Goal: Task Accomplishment & Management: Manage account settings

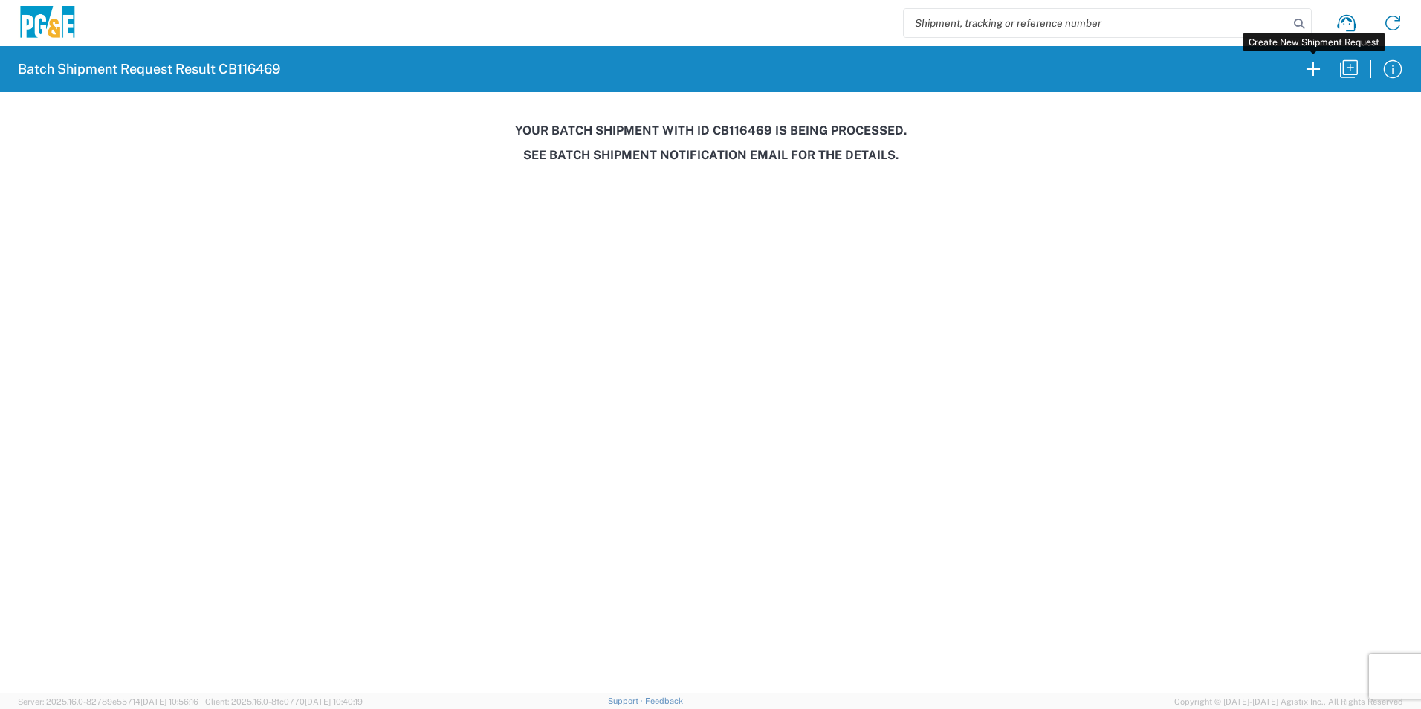
click at [1321, 66] on icon "button" at bounding box center [1313, 69] width 24 height 24
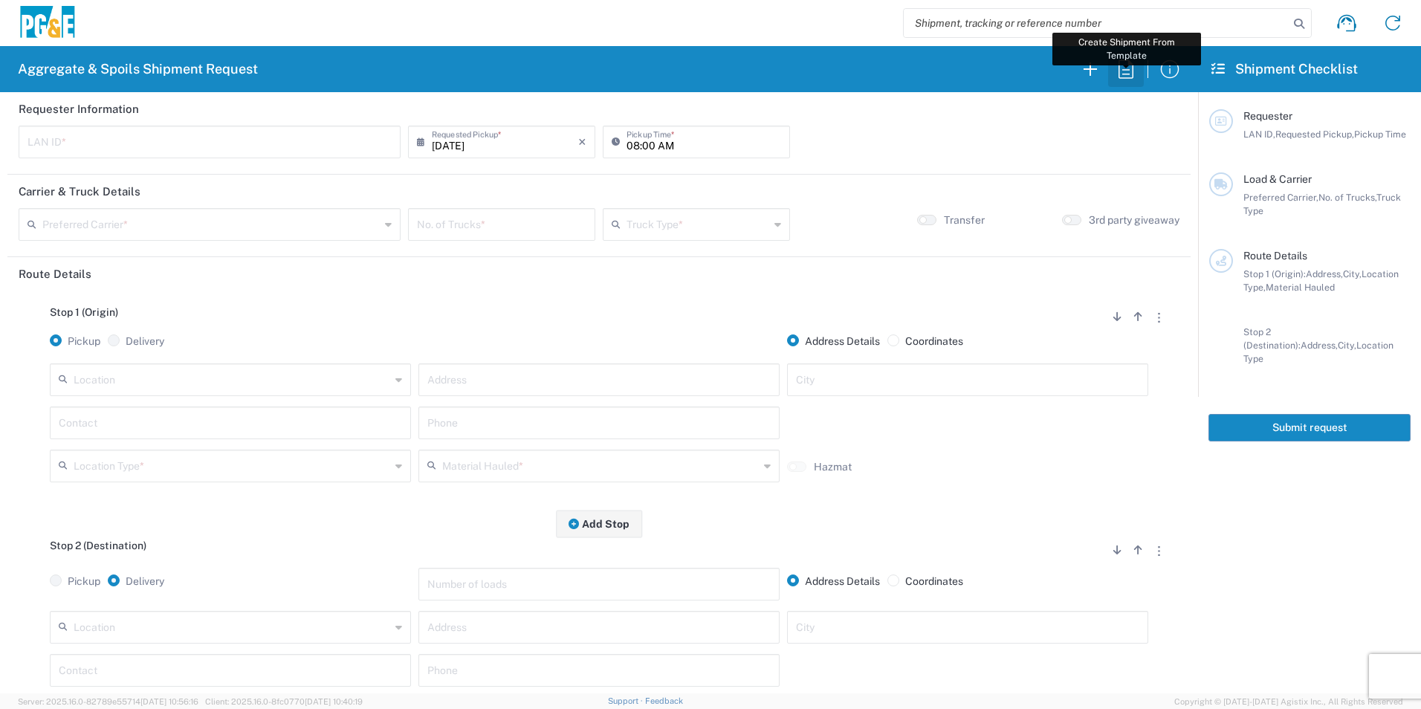
click at [1125, 64] on icon "button" at bounding box center [1126, 69] width 24 height 24
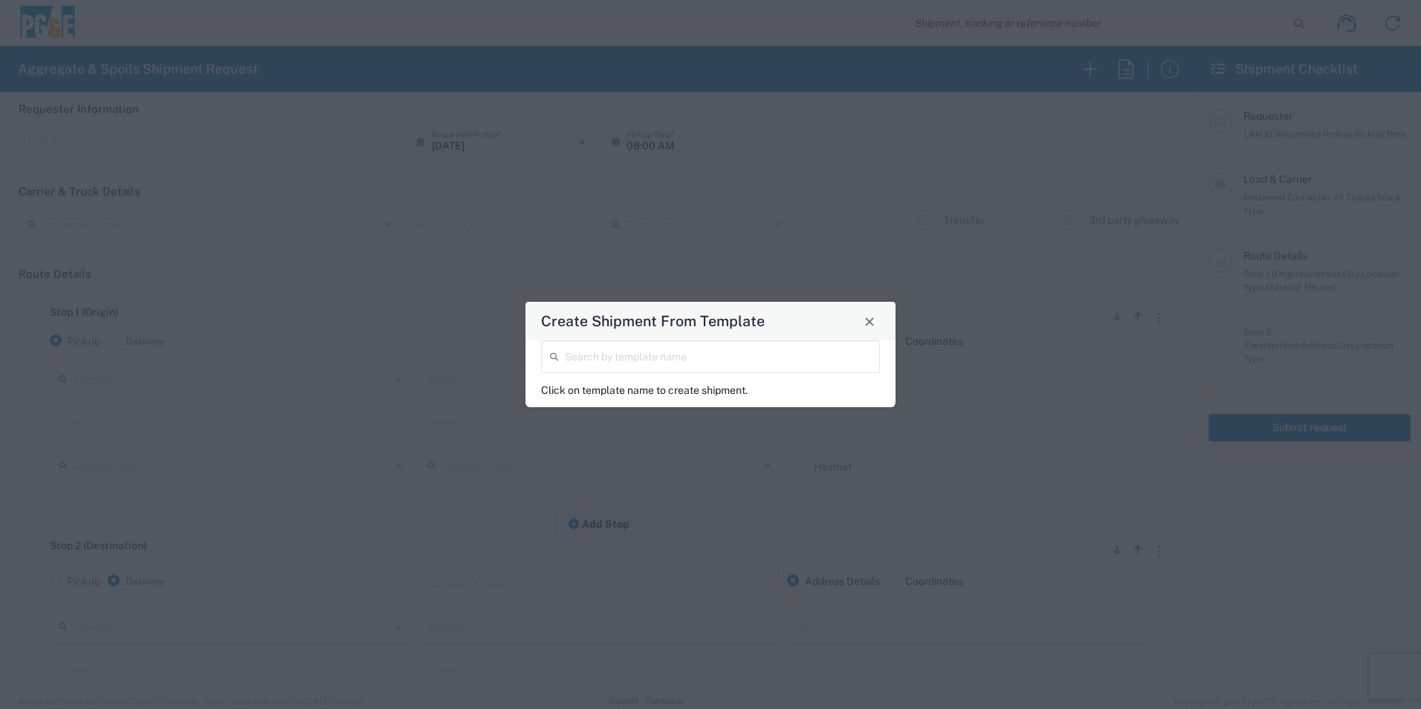
click at [612, 352] on input "search" at bounding box center [718, 356] width 306 height 26
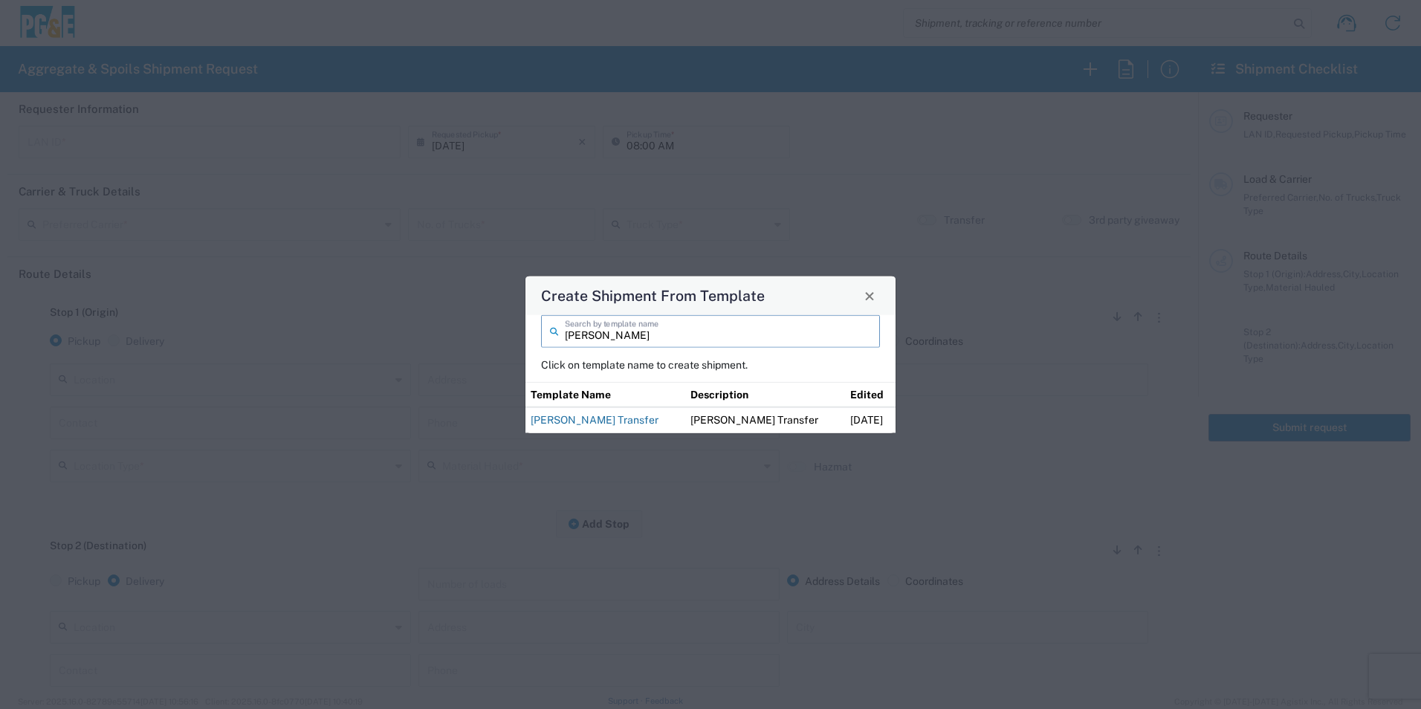
type input "[PERSON_NAME]"
click at [626, 421] on link "[PERSON_NAME] Transfer" at bounding box center [595, 420] width 128 height 12
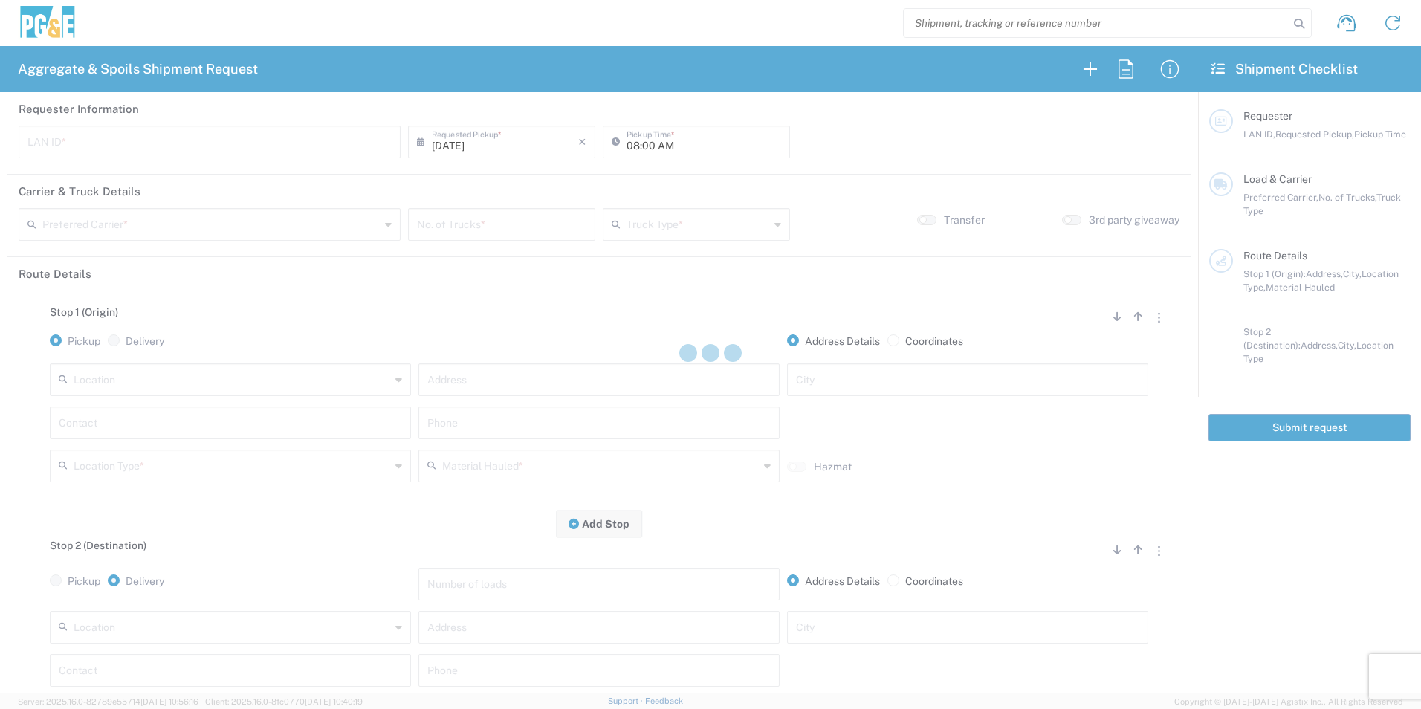
type input "JKK9"
type input "05:00 AM"
type input "[PERSON_NAME] Tanks Inc"
type input "20 Yard Dump Truck"
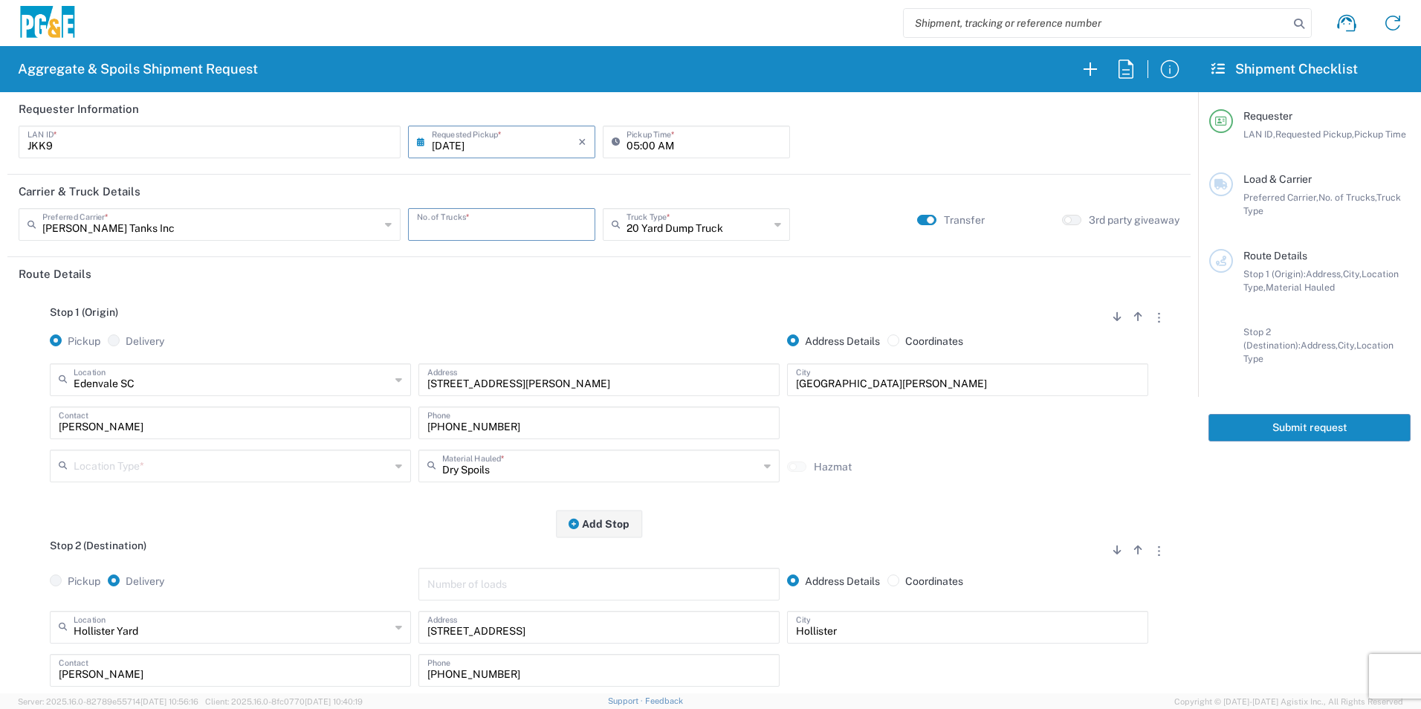
click at [446, 224] on input "number" at bounding box center [501, 223] width 169 height 26
type input "6"
click at [179, 468] on input "text" at bounding box center [232, 465] width 317 height 26
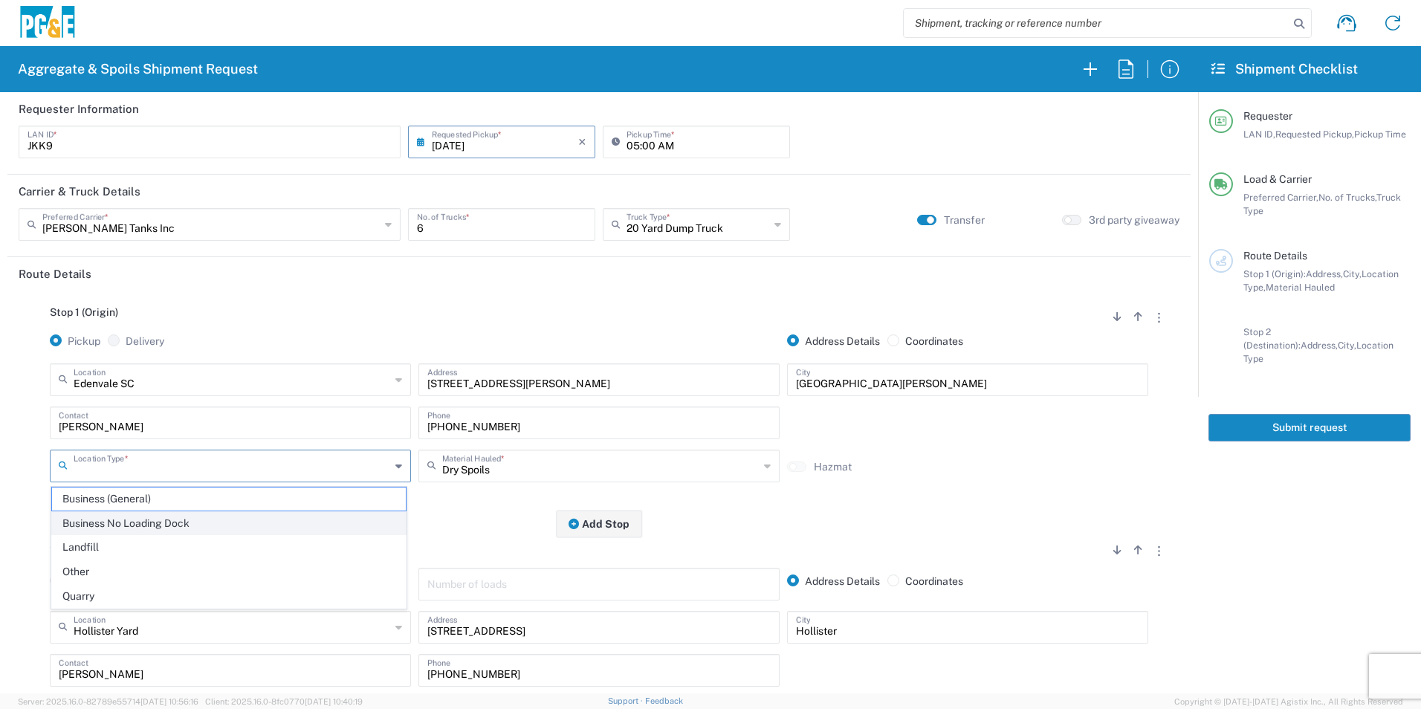
click at [137, 528] on span "Business No Loading Dock" at bounding box center [229, 523] width 354 height 23
type input "Business No Loading Dock"
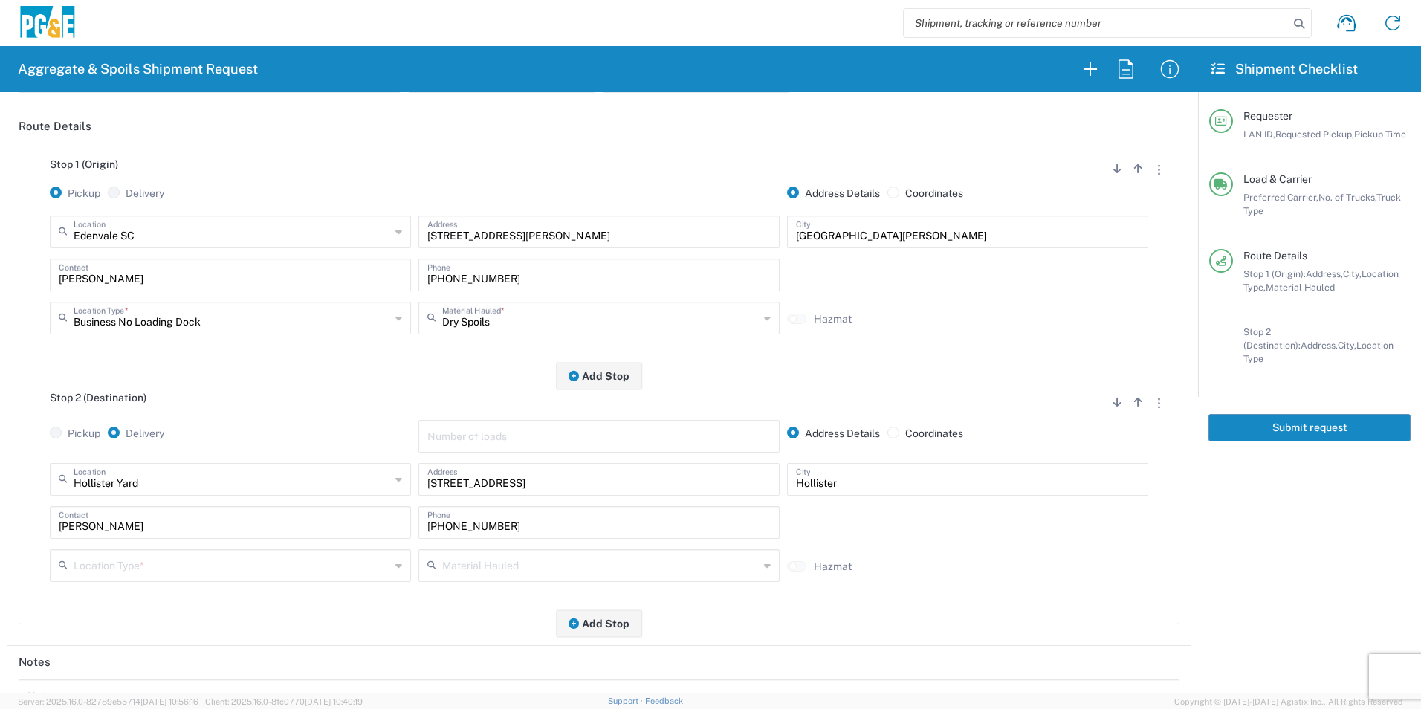
scroll to position [149, 0]
click at [126, 552] on input "text" at bounding box center [232, 564] width 317 height 26
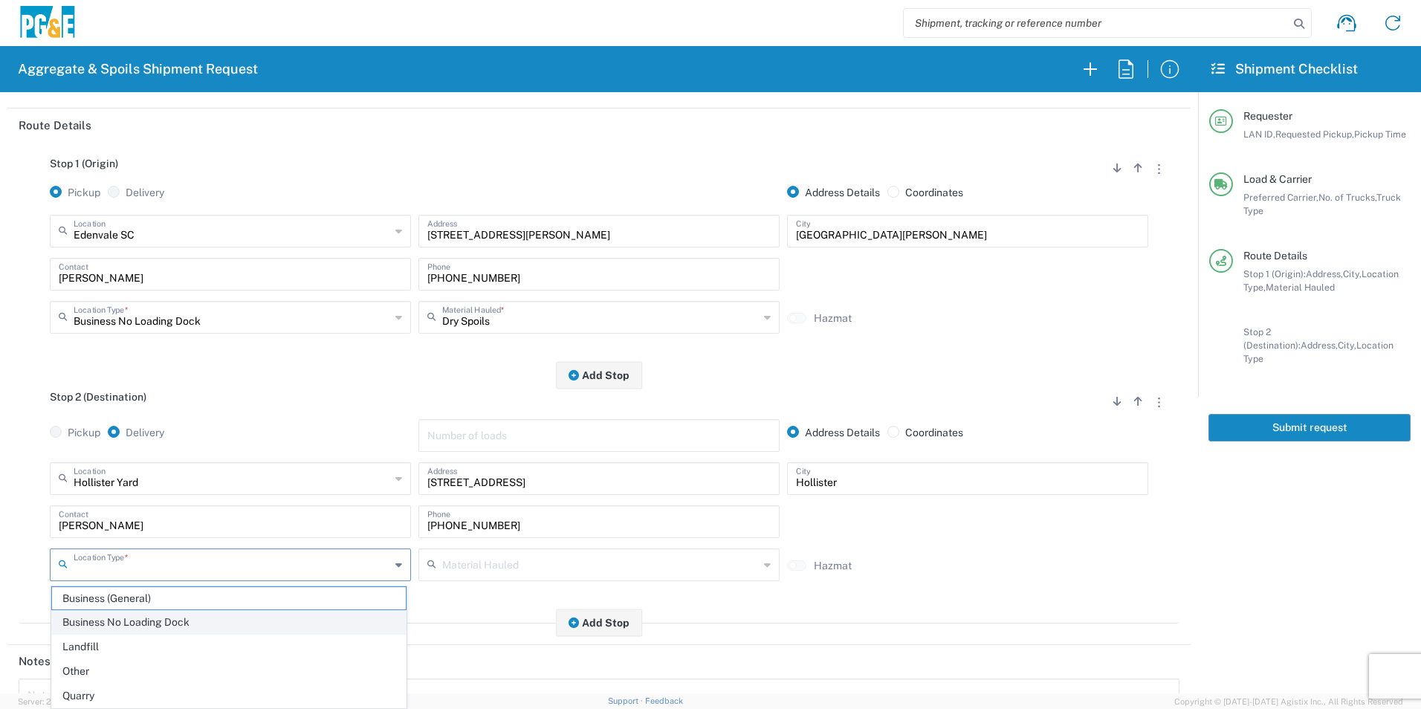
click at [112, 626] on span "Business No Loading Dock" at bounding box center [229, 622] width 354 height 23
type input "Business No Loading Dock"
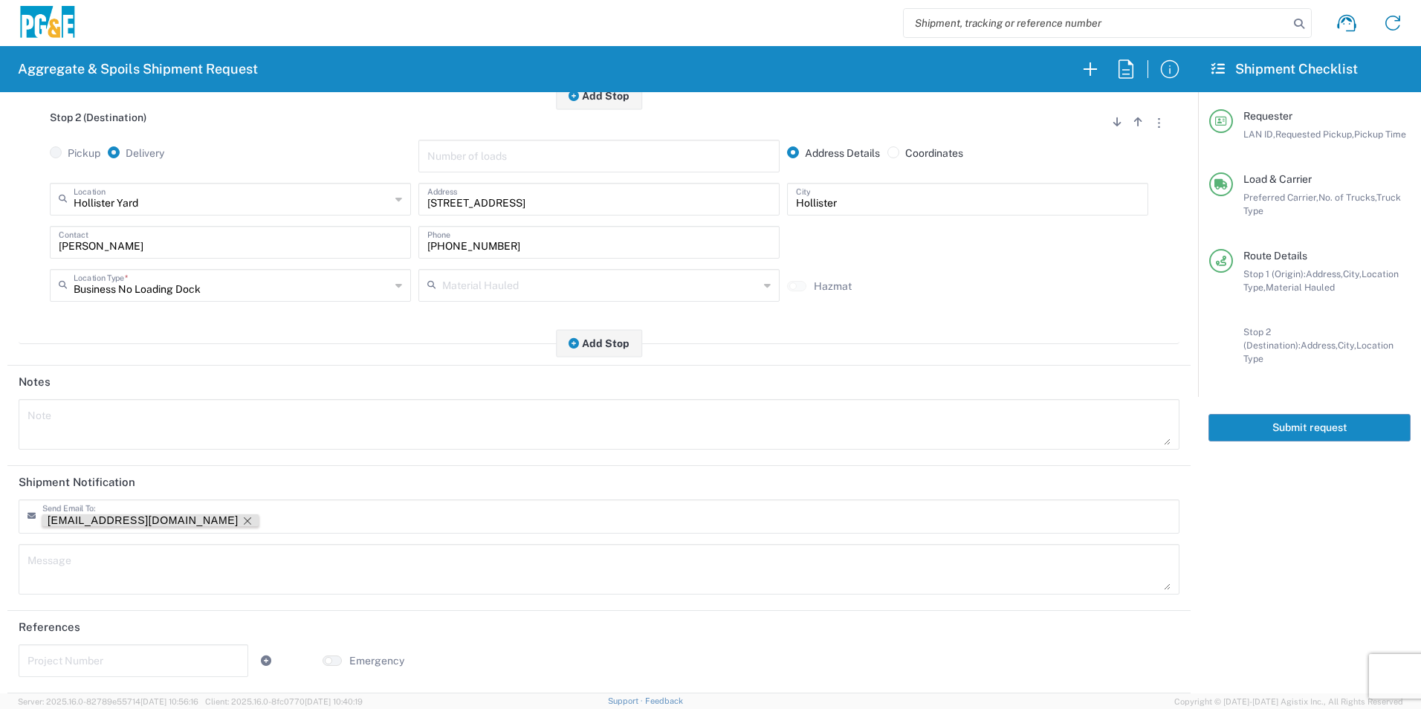
click at [242, 519] on icon "Remove tag" at bounding box center [248, 521] width 12 height 12
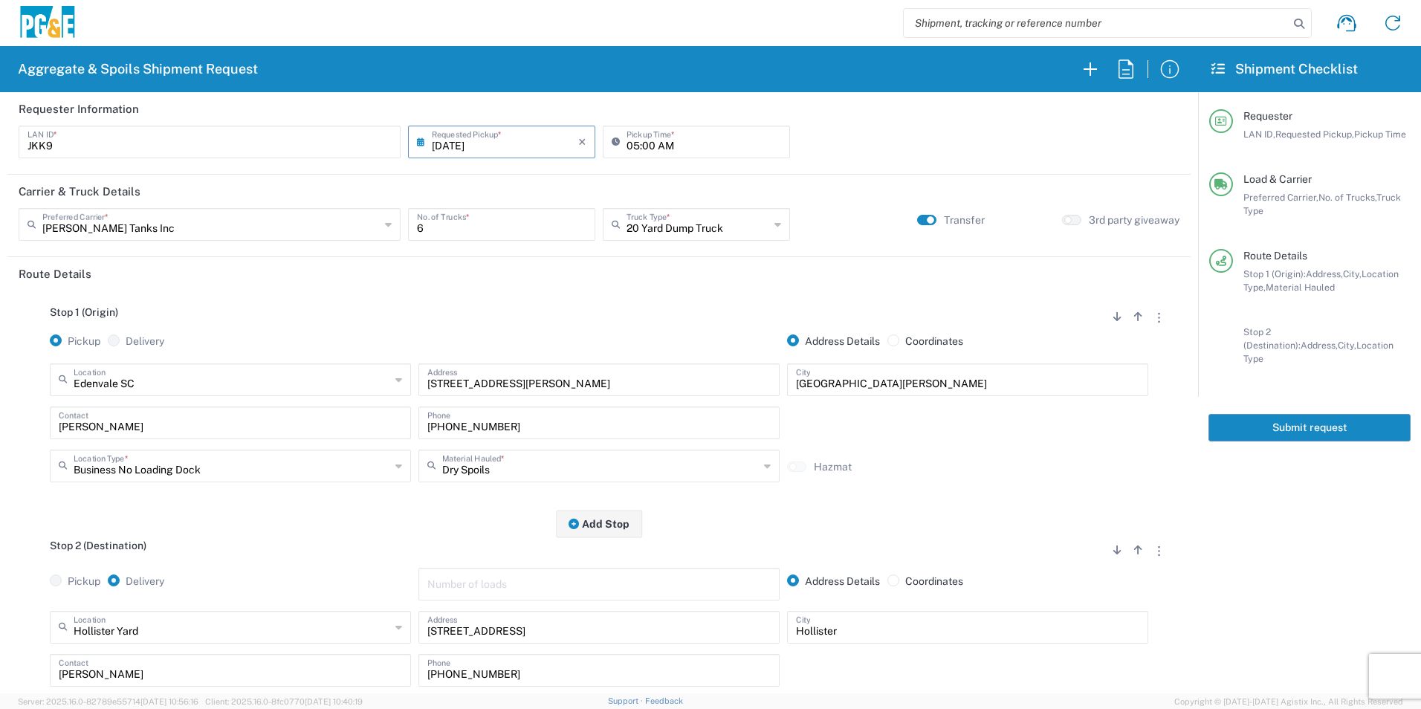
click at [1293, 420] on button "Submit request" at bounding box center [1309, 427] width 202 height 27
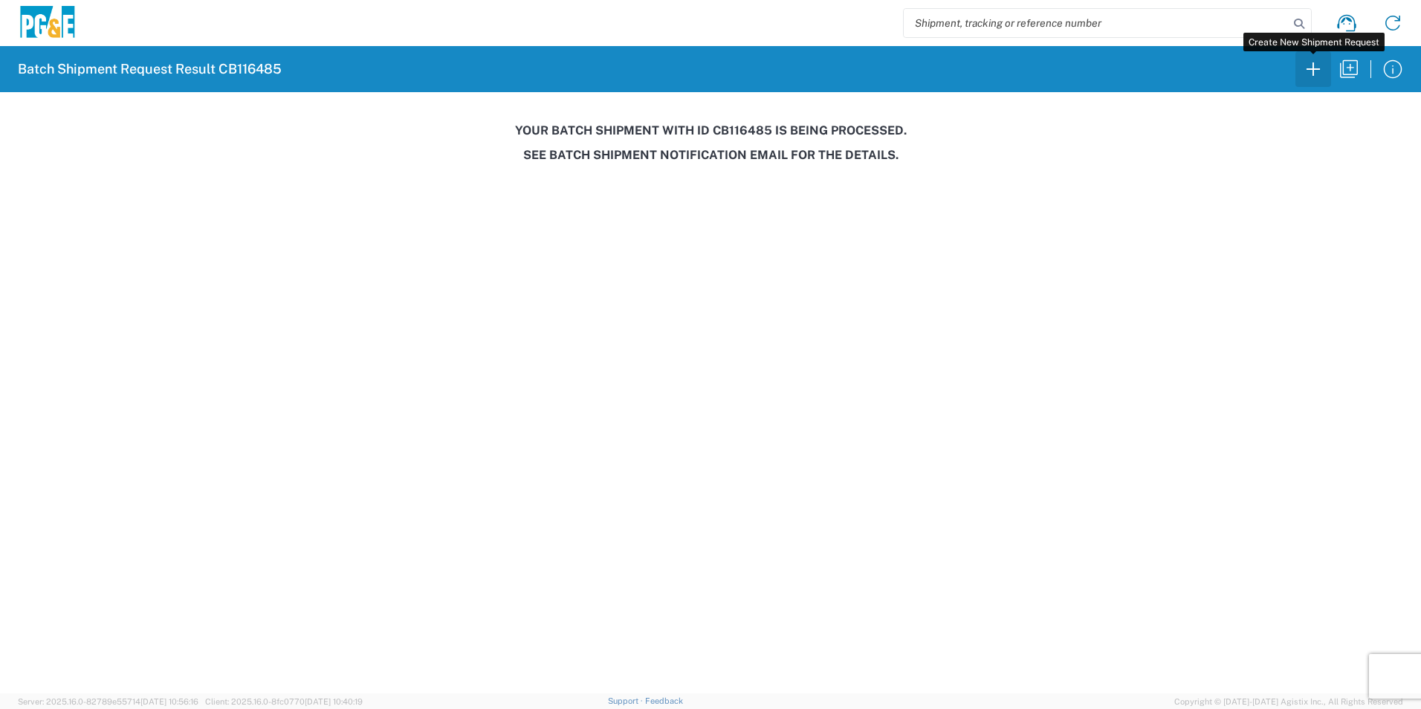
click at [1318, 71] on icon "button" at bounding box center [1313, 69] width 24 height 24
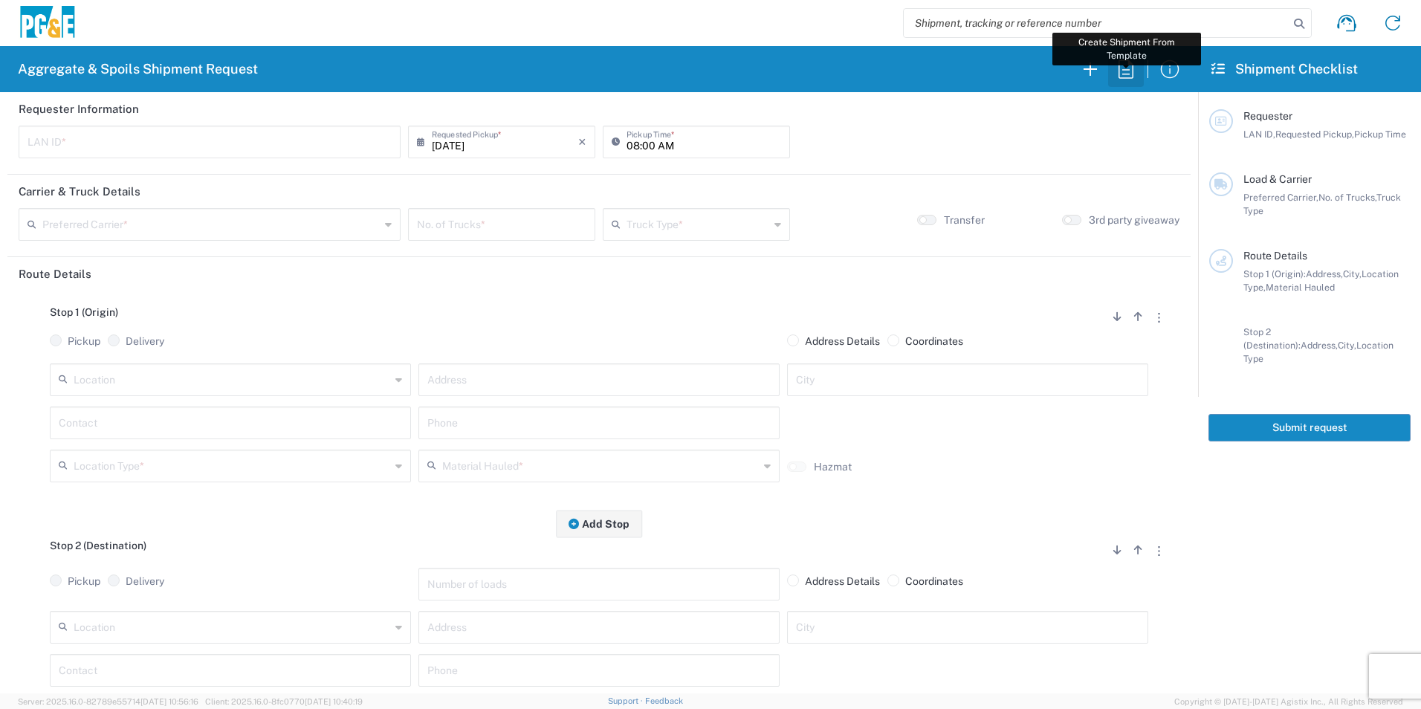
click at [1124, 71] on icon "button" at bounding box center [1126, 69] width 24 height 24
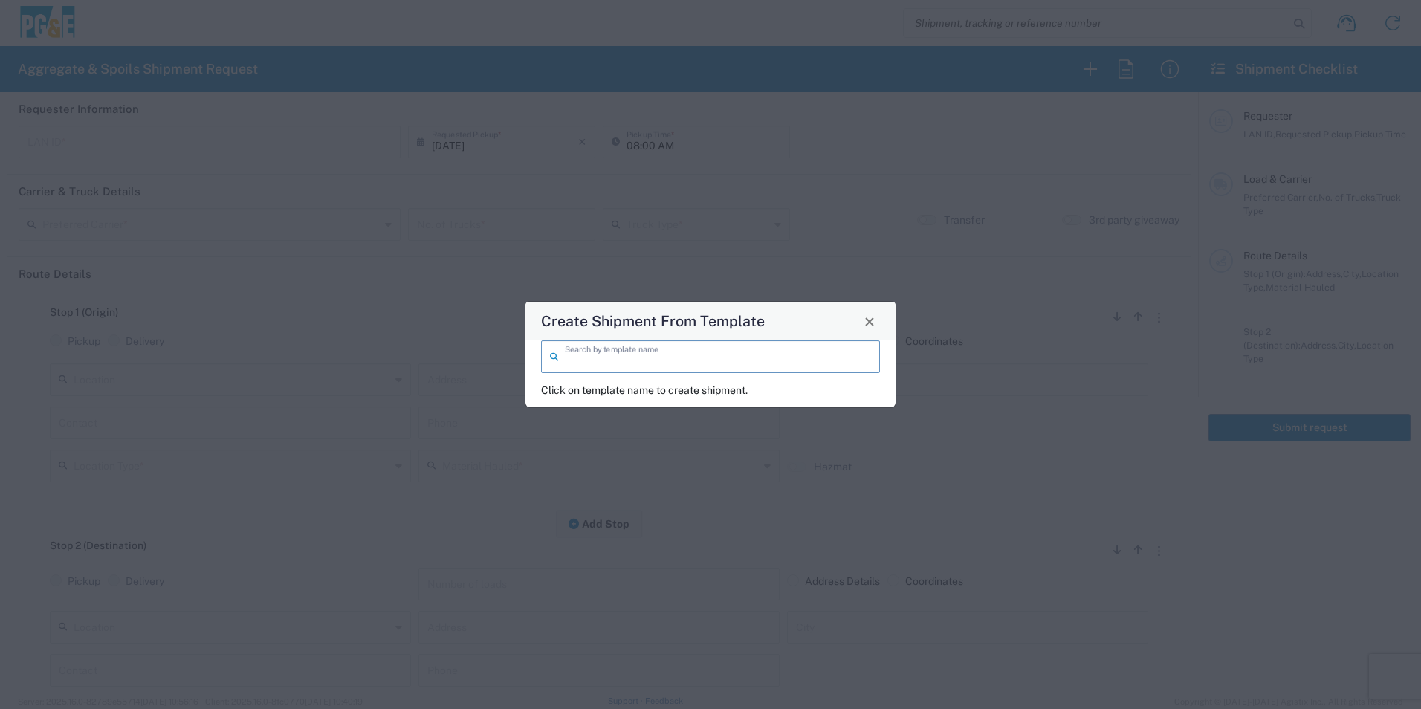
click at [689, 364] on input "search" at bounding box center [718, 356] width 306 height 26
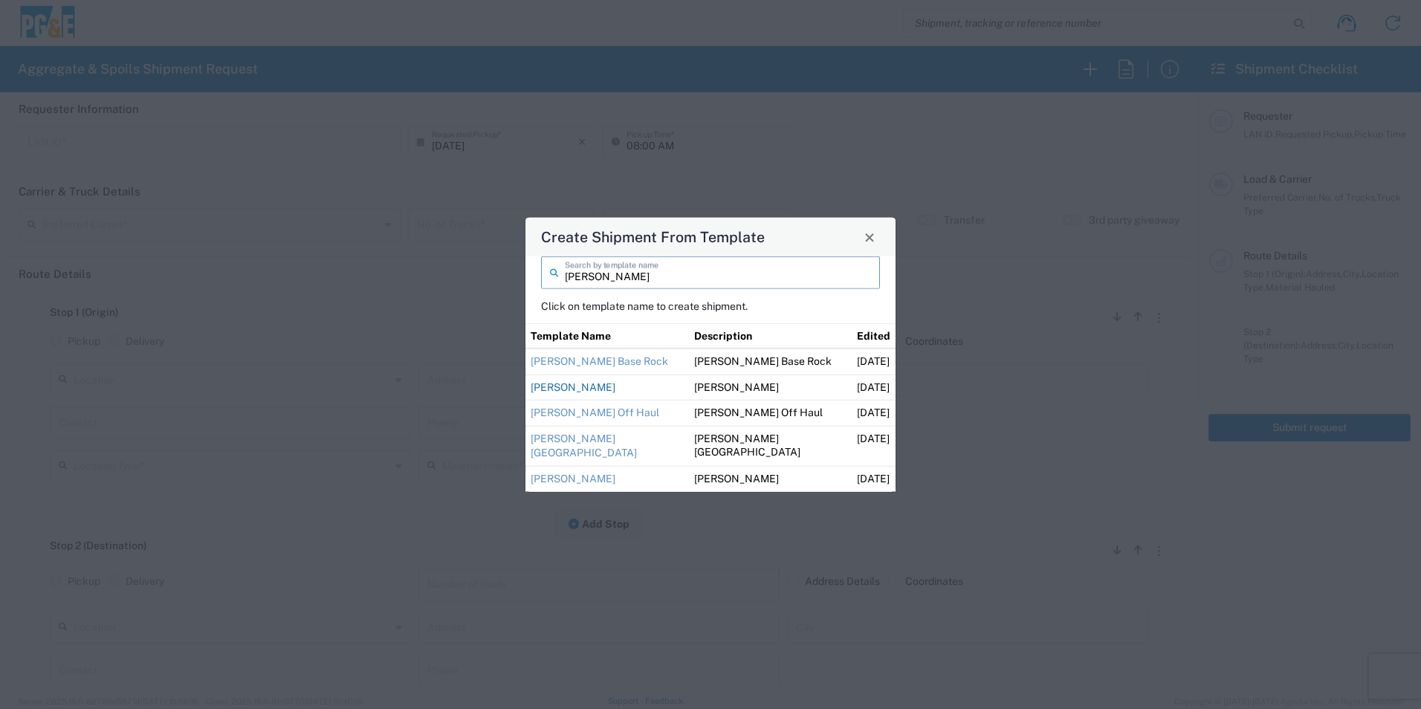
type input "guill"
click at [609, 383] on link "[PERSON_NAME]" at bounding box center [573, 386] width 85 height 12
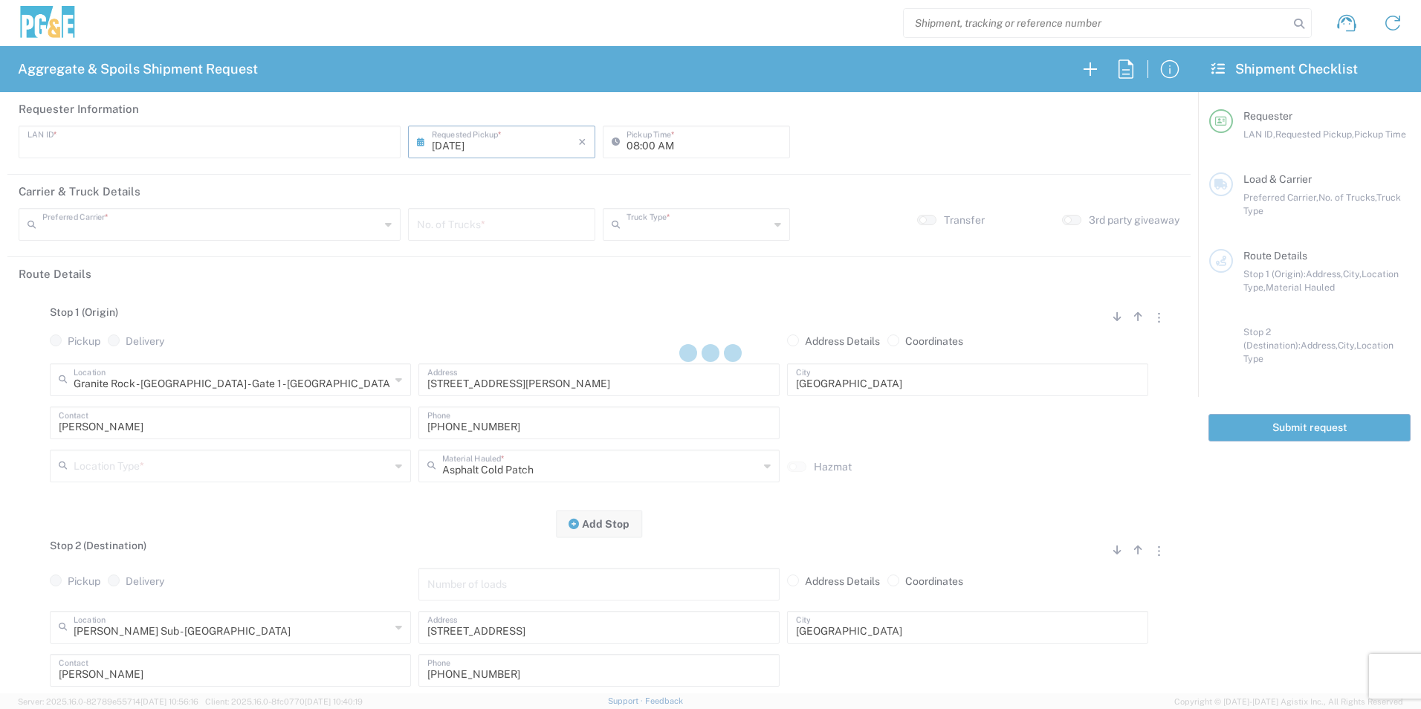
type input "M2DS"
type input "07:00 AM"
type input "[PERSON_NAME] Trucking"
type input "Super Dump"
type textarea "Please deliver Cutback"
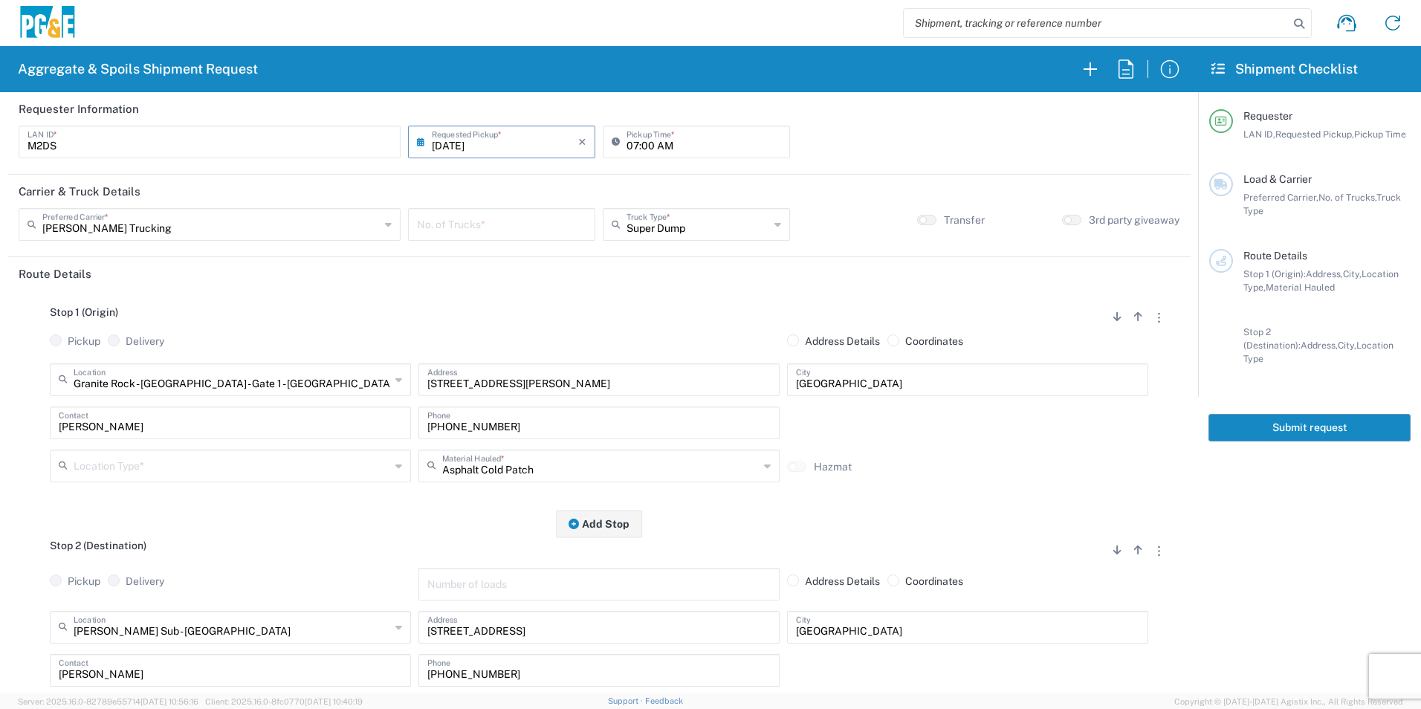
click at [498, 228] on input "number" at bounding box center [501, 223] width 169 height 26
type input "1"
click at [175, 466] on input "text" at bounding box center [232, 465] width 317 height 26
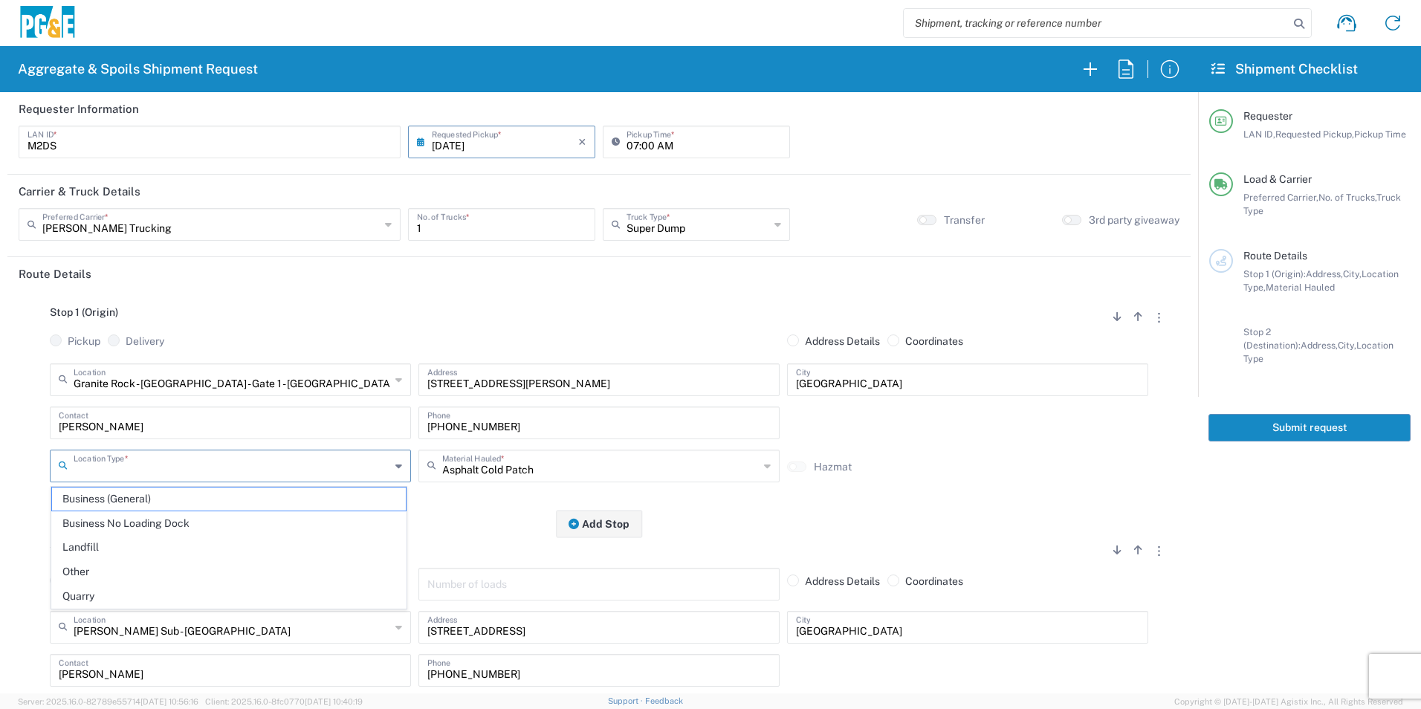
drag, startPoint x: 137, startPoint y: 523, endPoint x: 200, endPoint y: 542, distance: 65.3
click at [137, 523] on span "Business No Loading Dock" at bounding box center [229, 523] width 354 height 23
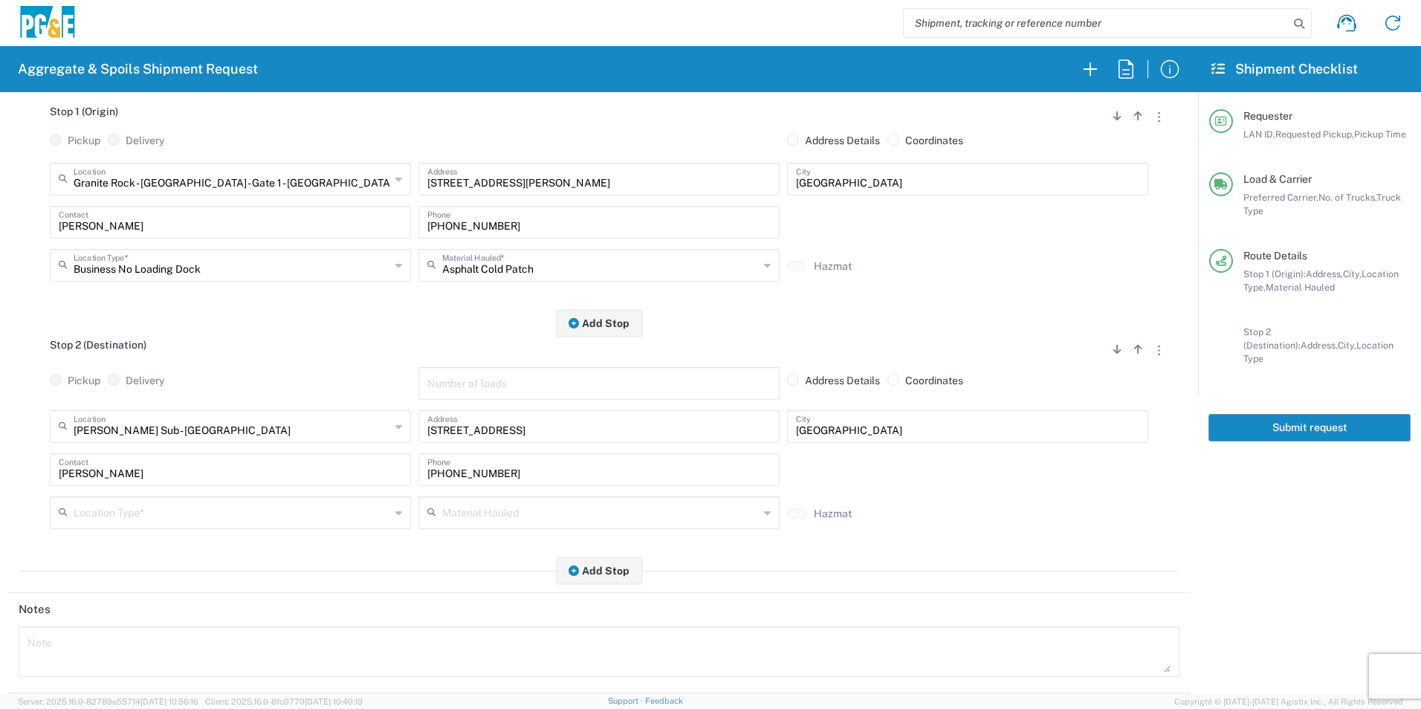
scroll to position [223, 0]
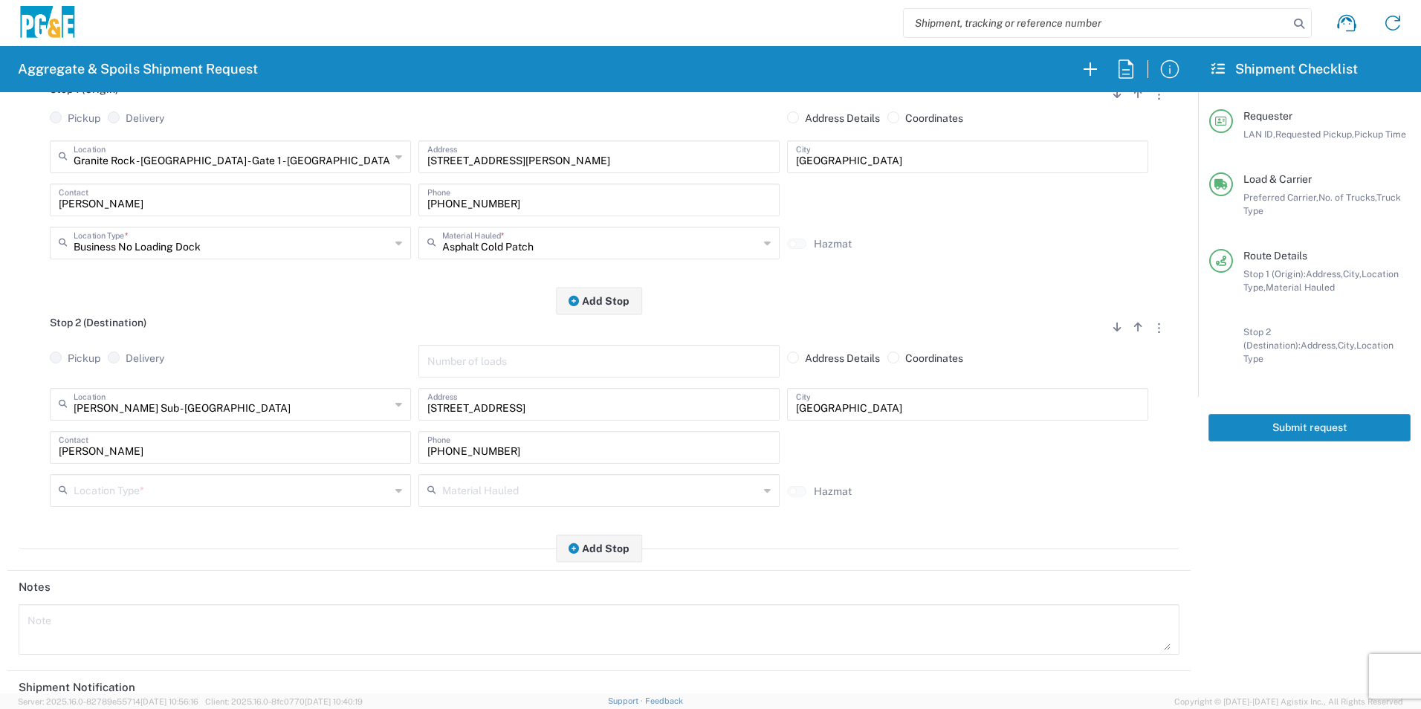
click at [231, 252] on input "Business No Loading Dock" at bounding box center [232, 242] width 317 height 26
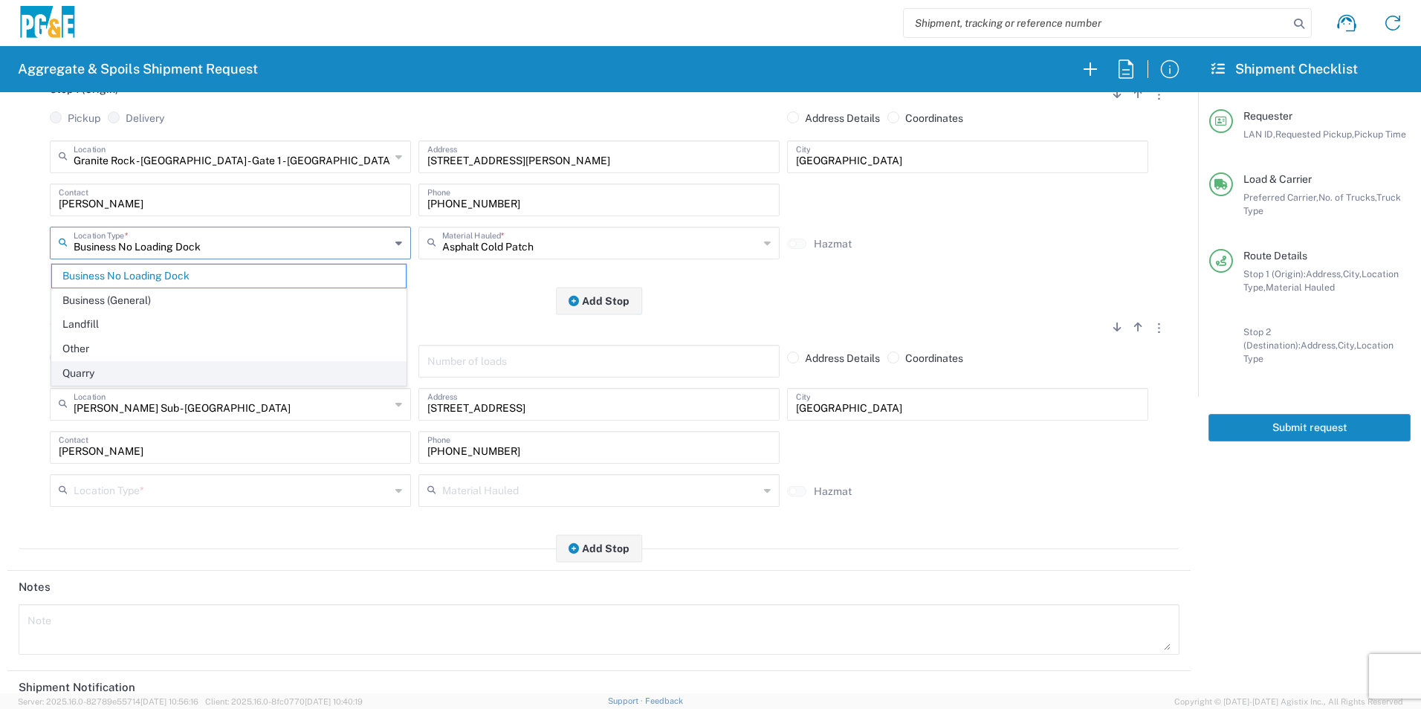
click at [124, 370] on span "Quarry" at bounding box center [229, 373] width 354 height 23
type input "Quarry"
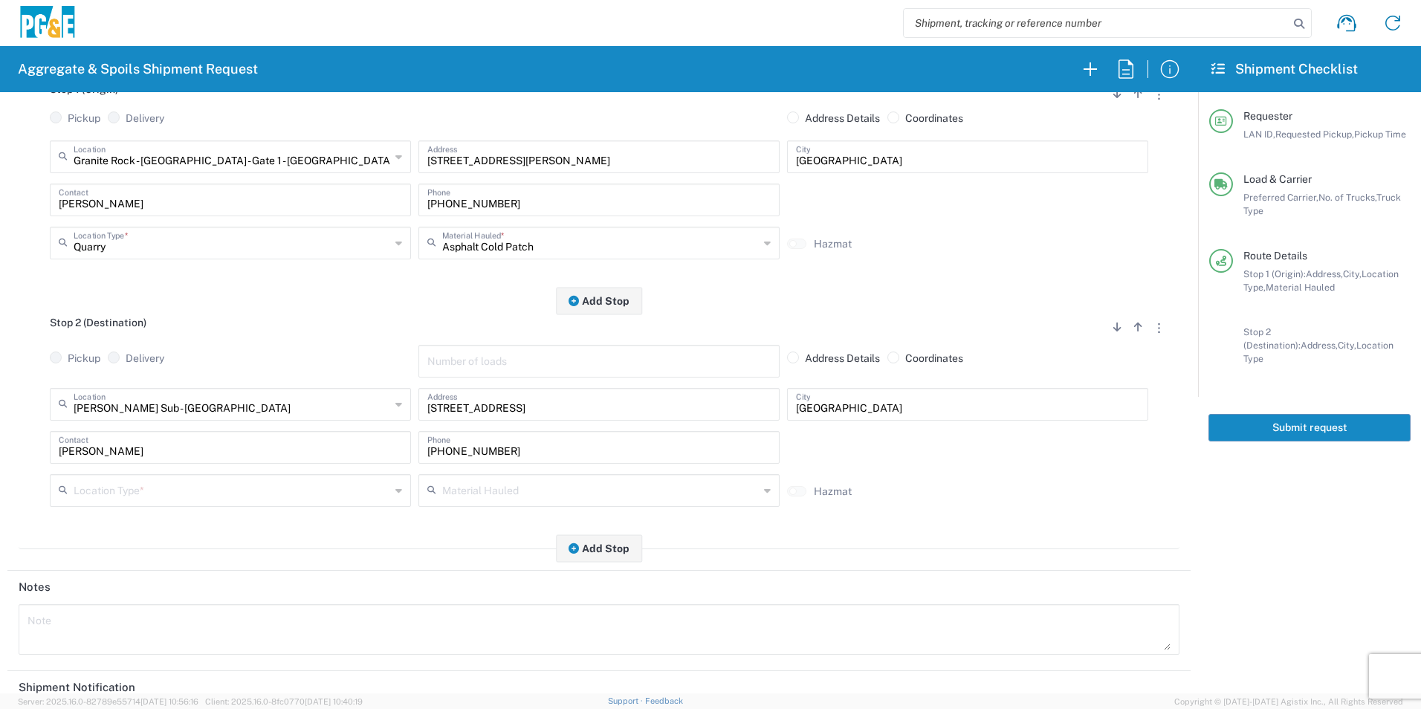
click at [113, 505] on div "Location Type *" at bounding box center [230, 490] width 361 height 33
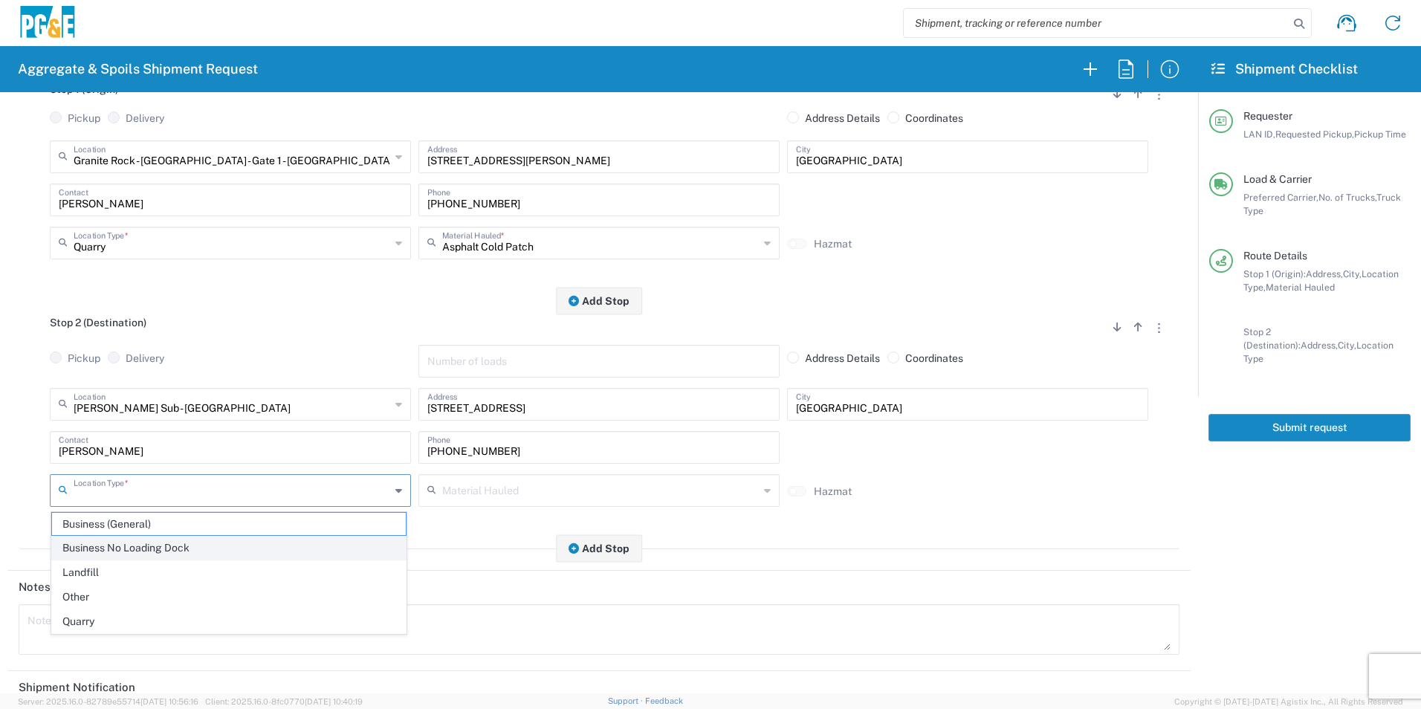
click at [115, 542] on span "Business No Loading Dock" at bounding box center [229, 548] width 354 height 23
type input "Business No Loading Dock"
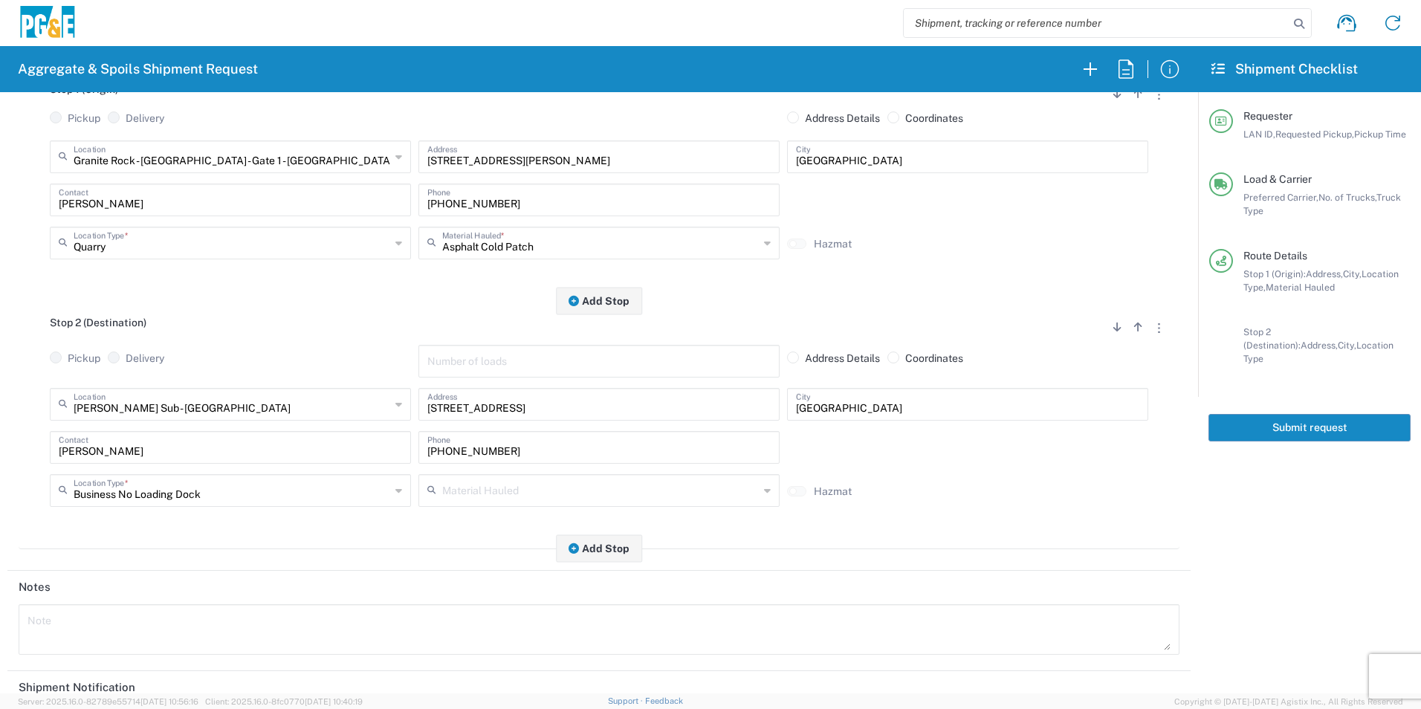
scroll to position [430, 0]
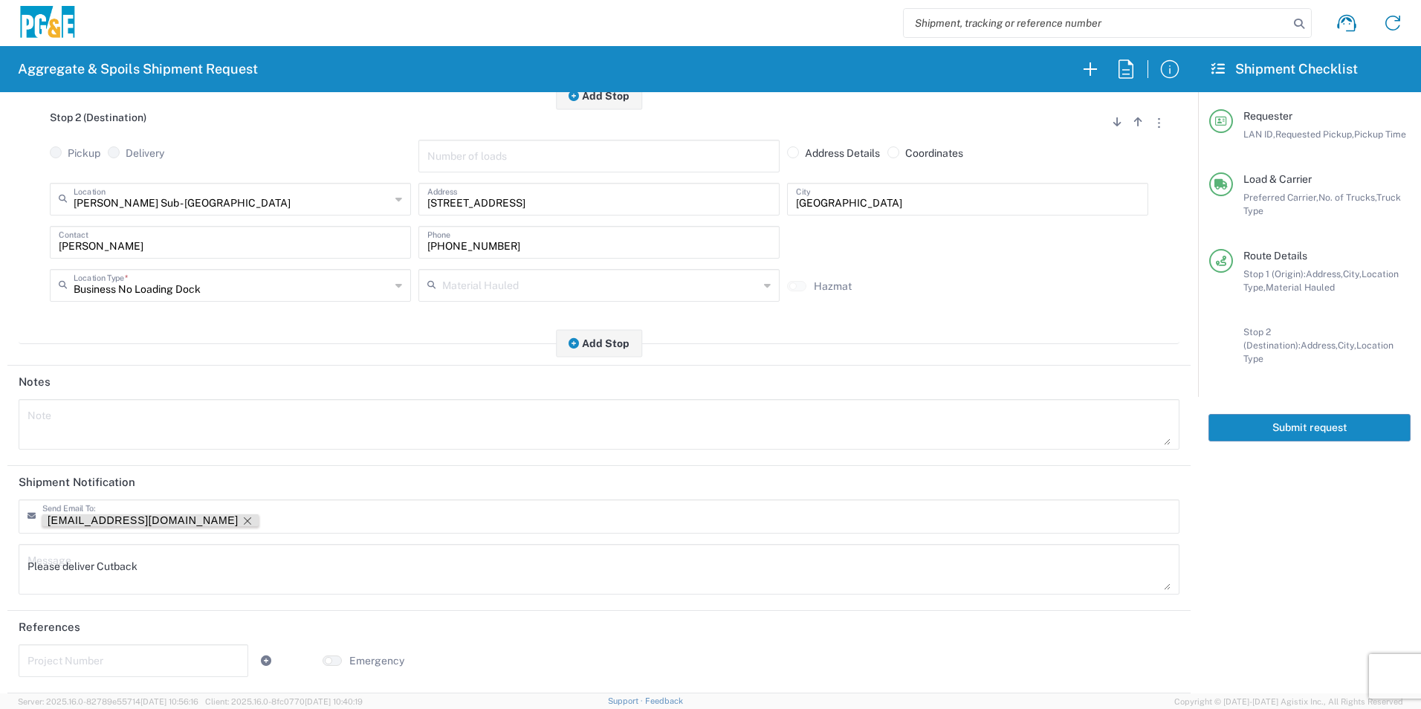
click at [242, 519] on icon "Remove tag" at bounding box center [248, 521] width 12 height 12
drag, startPoint x: 161, startPoint y: 562, endPoint x: 0, endPoint y: 565, distance: 160.5
click at [0, 557] on html "Aggregate & Spoils Shipment Request Requester Information M2DS LAN ID * 08/12/2…" at bounding box center [710, 354] width 1421 height 709
click at [71, 418] on textarea at bounding box center [598, 425] width 1143 height 42
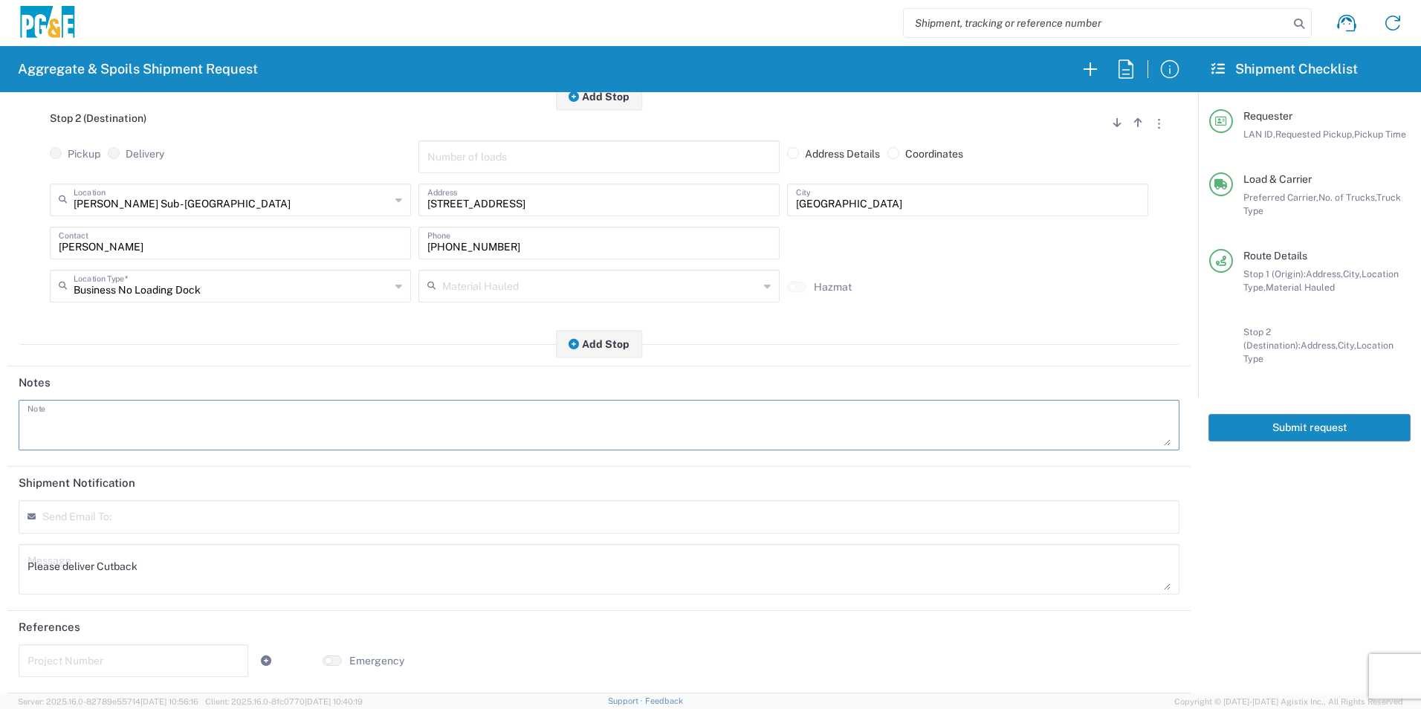
paste textarea "Please deliver Cutback"
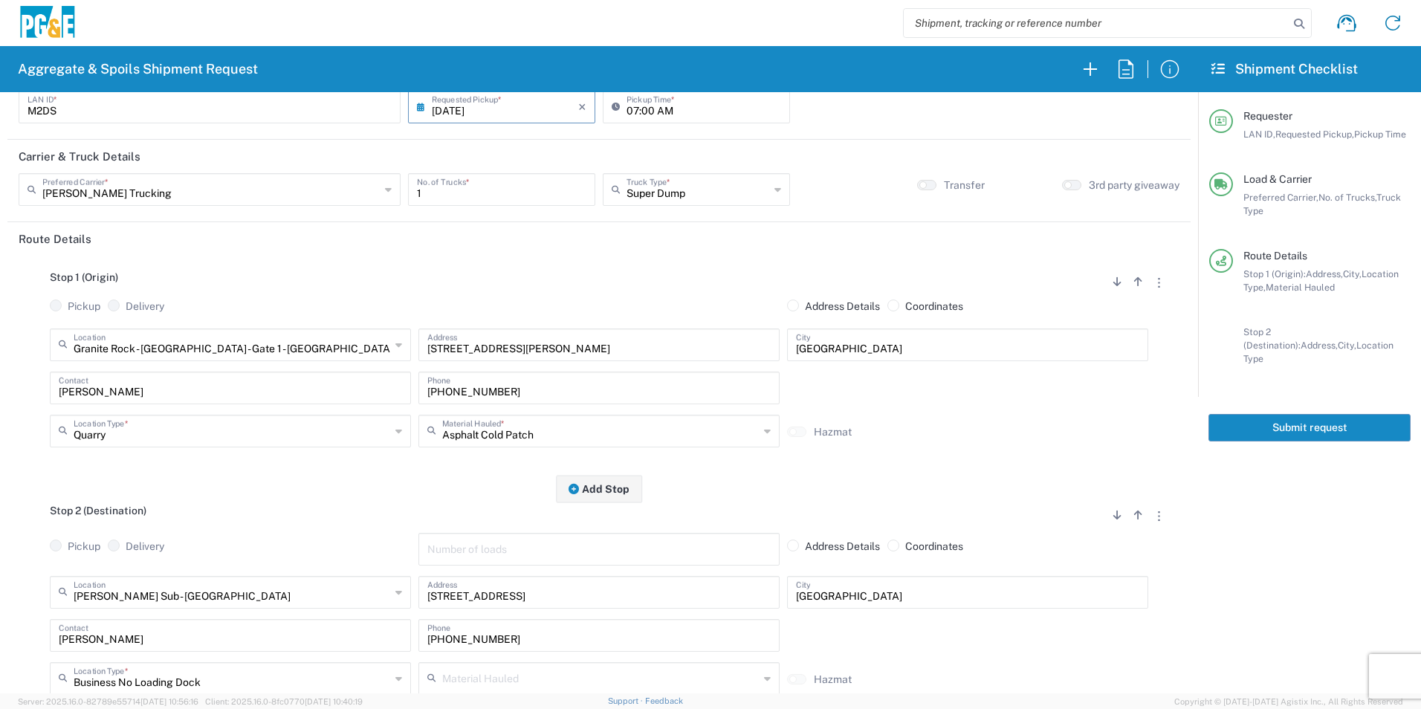
scroll to position [0, 0]
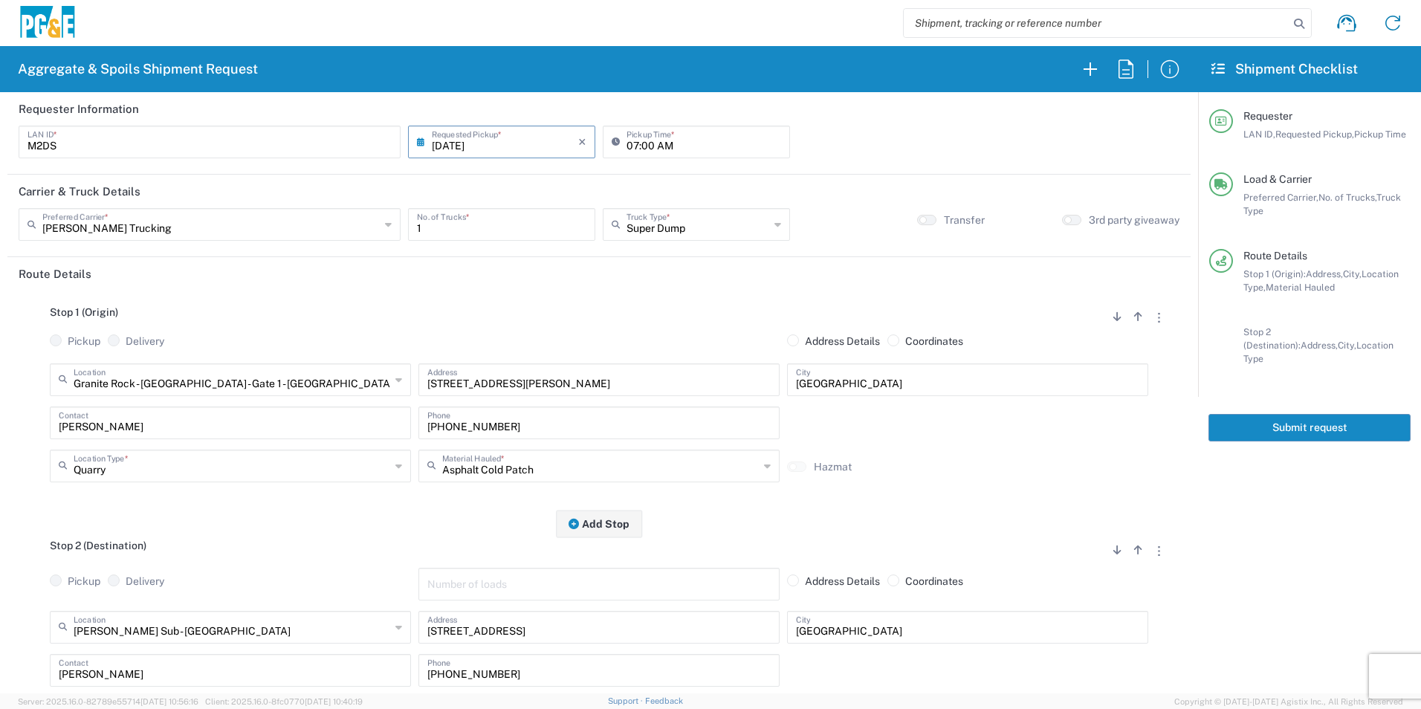
type textarea "Please deliver Cutback"
click at [1330, 421] on button "Submit request" at bounding box center [1309, 427] width 202 height 27
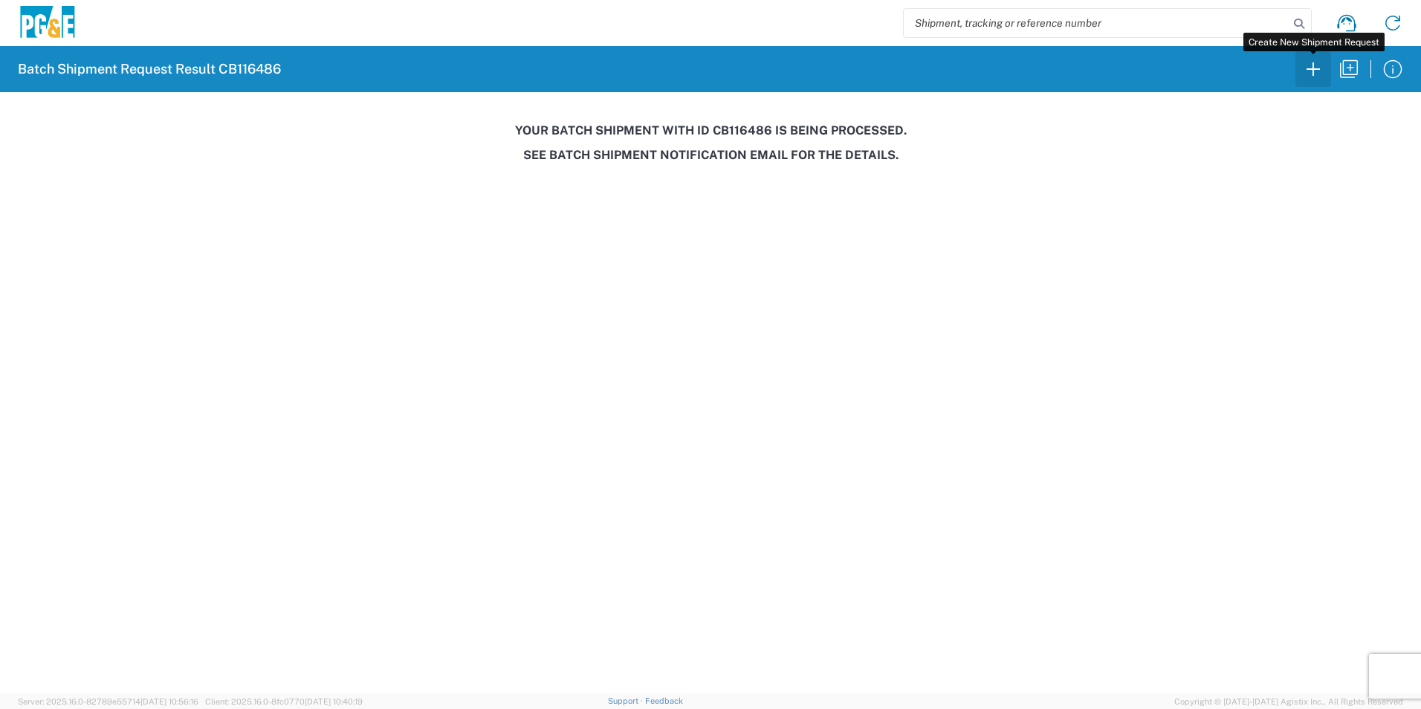
click at [1310, 75] on icon "button" at bounding box center [1313, 69] width 24 height 24
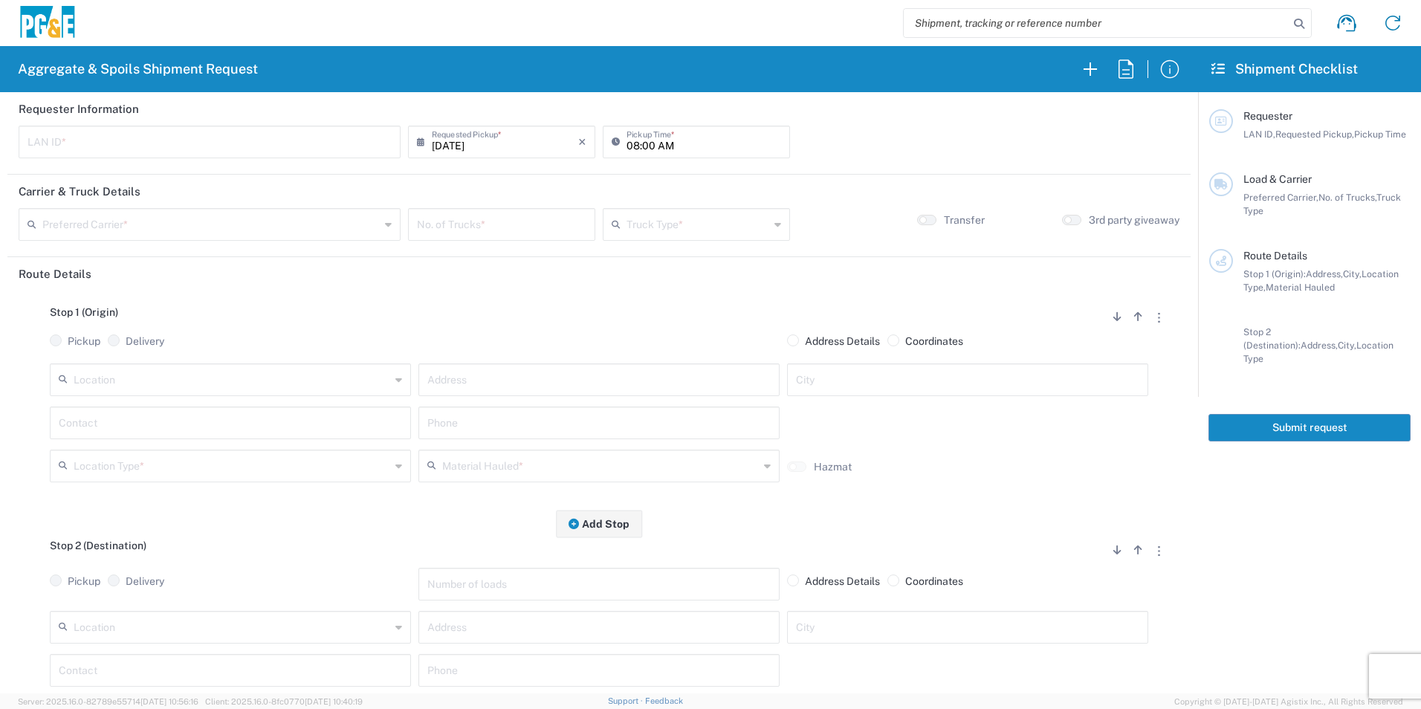
click at [137, 383] on input "text" at bounding box center [232, 379] width 317 height 26
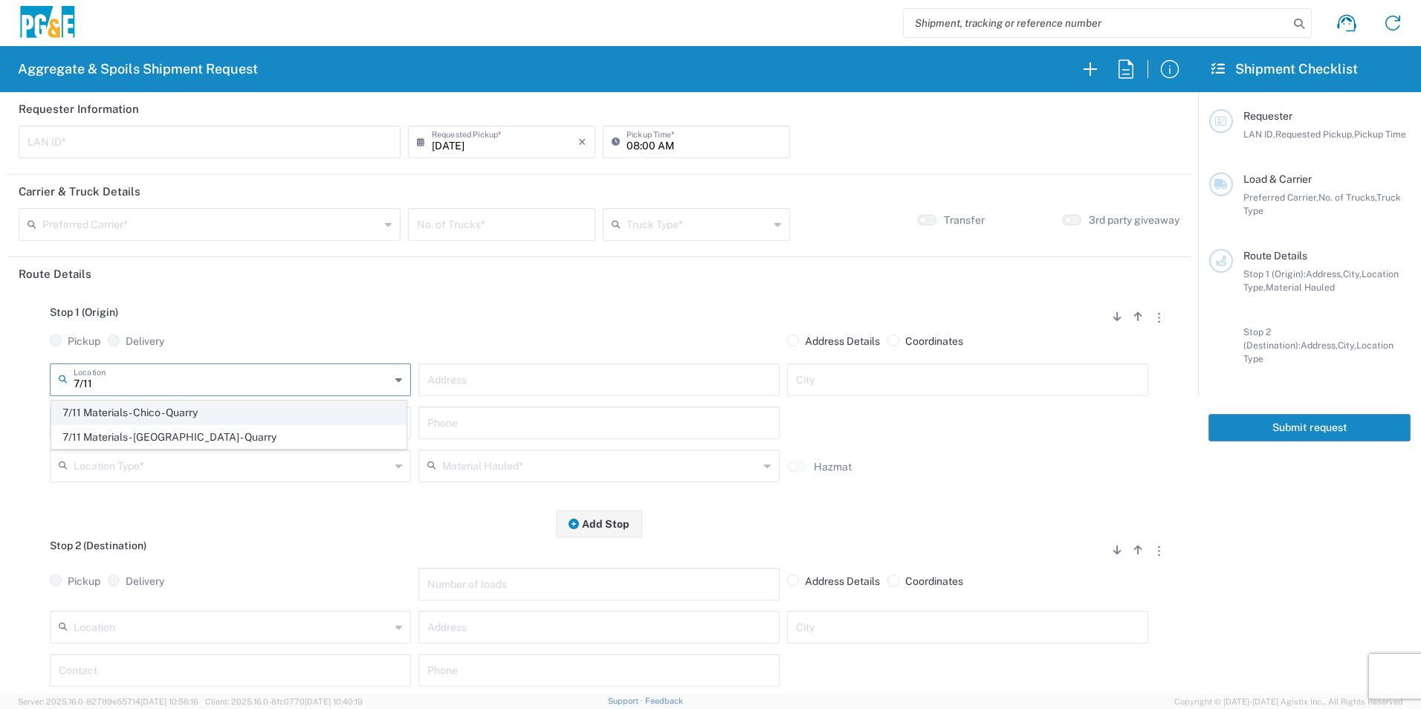
click at [141, 408] on span "7/11 Materials - Chico - Quarry" at bounding box center [229, 412] width 354 height 23
type input "7/11 Materials - Chico - Quarry"
type input "517 Roney Tr"
type input "Chico"
type input "Quarry"
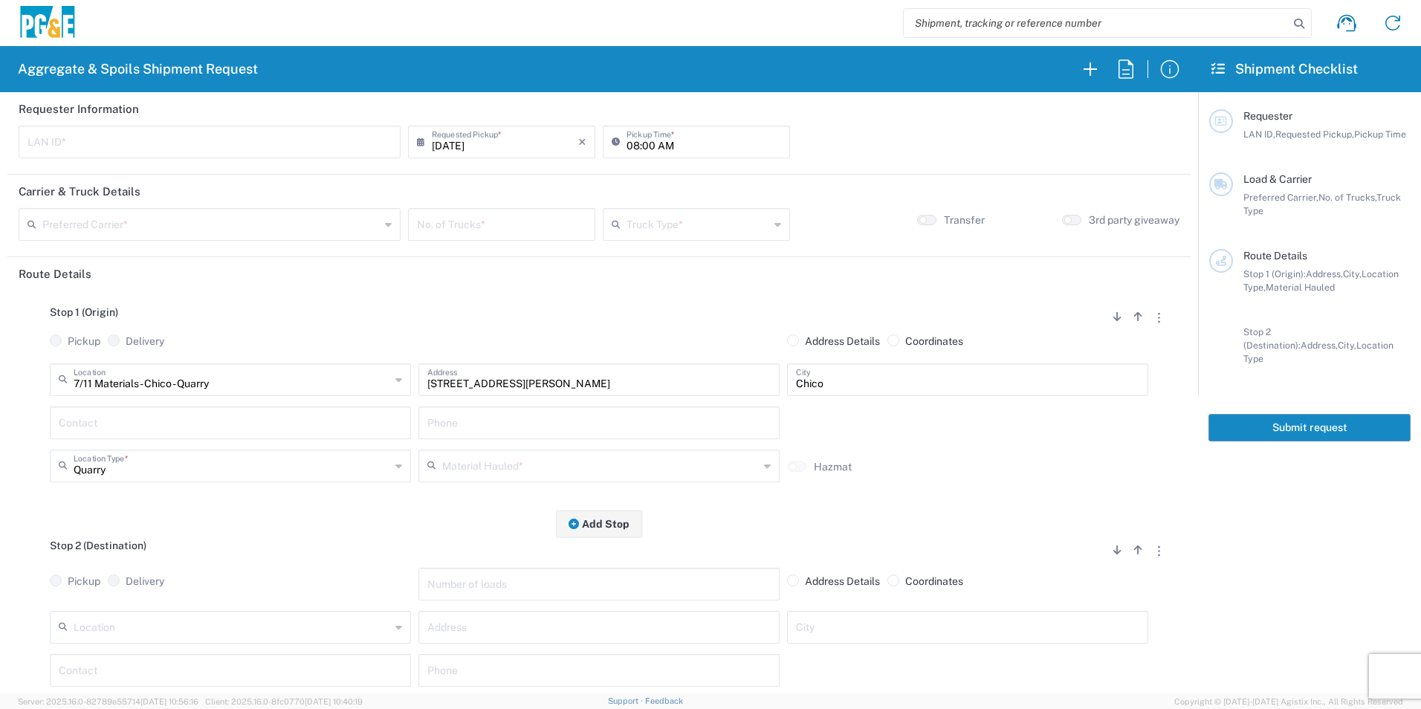
click at [273, 386] on input "7/11 Materials - Chico - Quarry" at bounding box center [232, 379] width 317 height 26
click at [259, 419] on span "[PERSON_NAME] and Sons - [GEOGRAPHIC_DATA] - Quarry" at bounding box center [229, 412] width 354 height 23
type input "[PERSON_NAME] and Sons - [GEOGRAPHIC_DATA] - Quarry"
type input "4714 Pacific Heights Rd"
type input "[GEOGRAPHIC_DATA]"
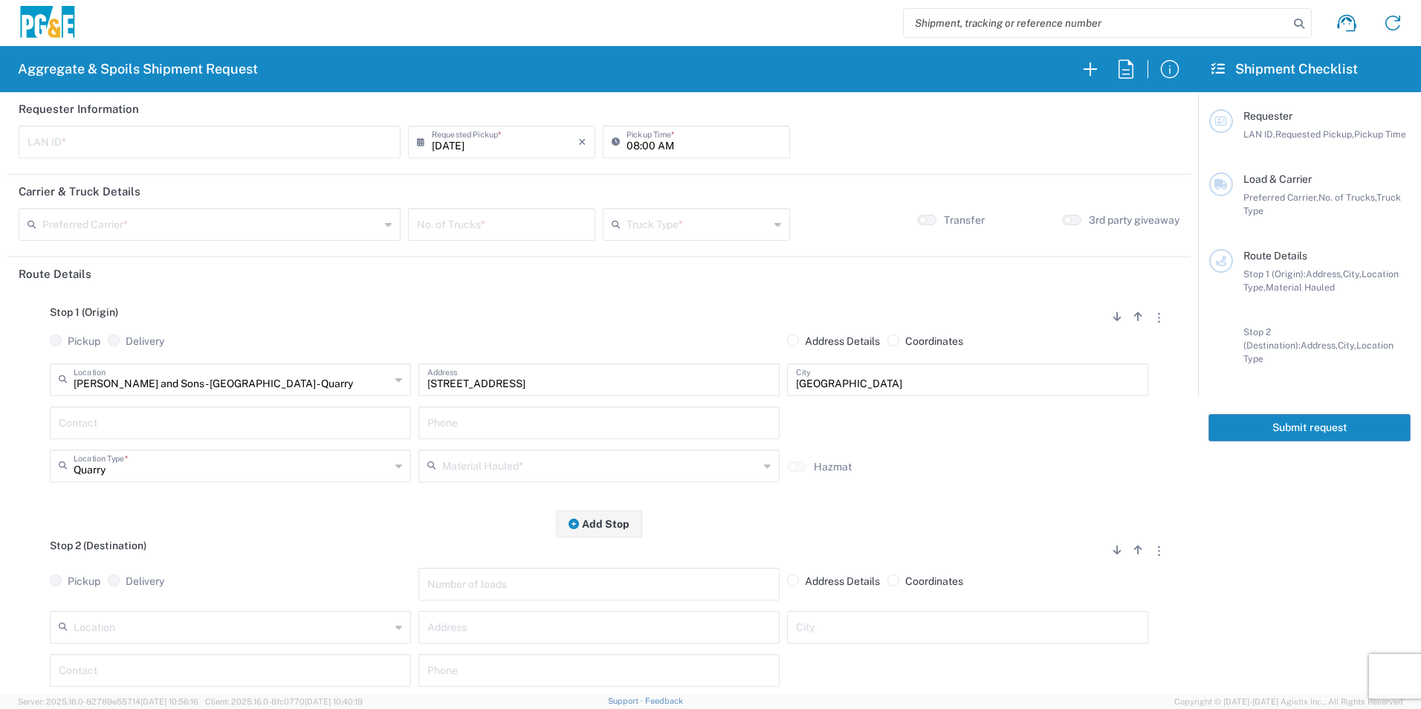
click at [329, 386] on input "[PERSON_NAME] and Sons - [GEOGRAPHIC_DATA] - Quarry" at bounding box center [232, 379] width 317 height 26
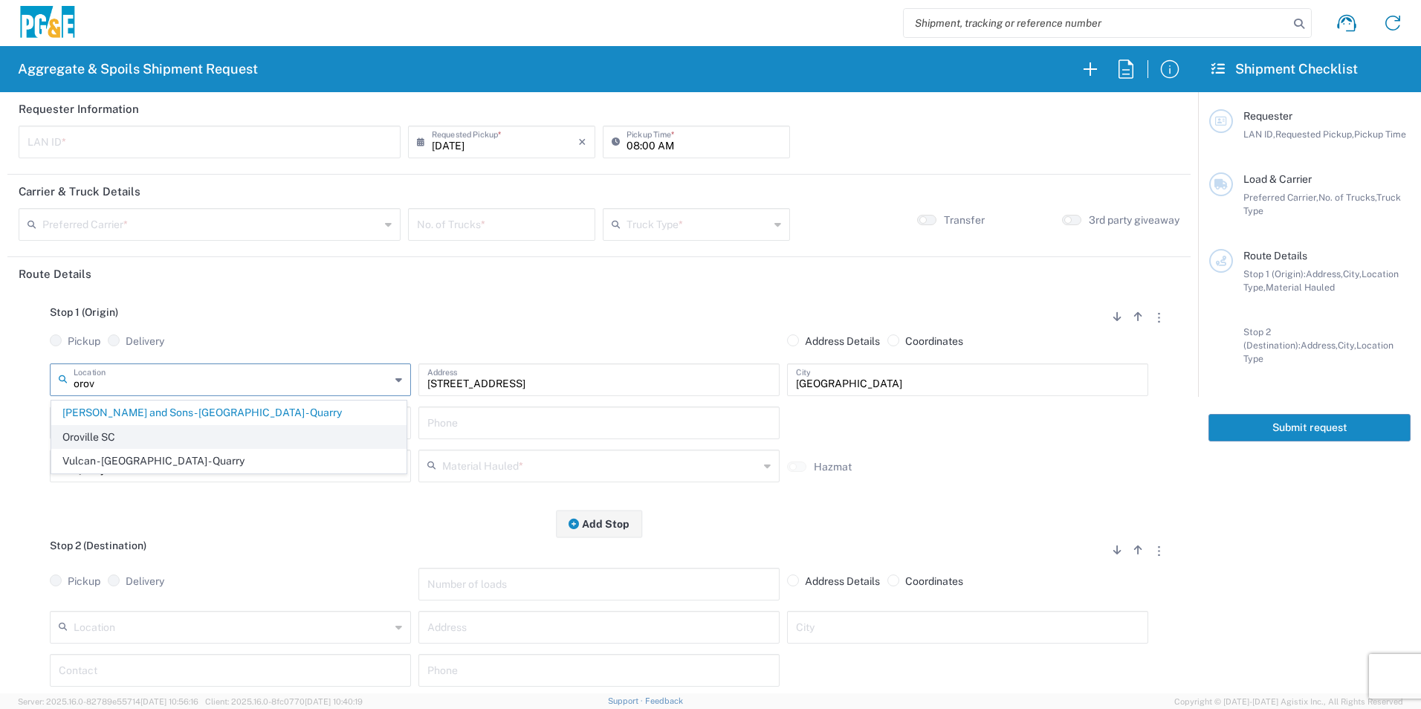
click at [192, 436] on span "Oroville SC" at bounding box center [229, 437] width 354 height 23
type input "Oroville SC"
type input "2226 Veatch St"
type input "Business No Loading Dock"
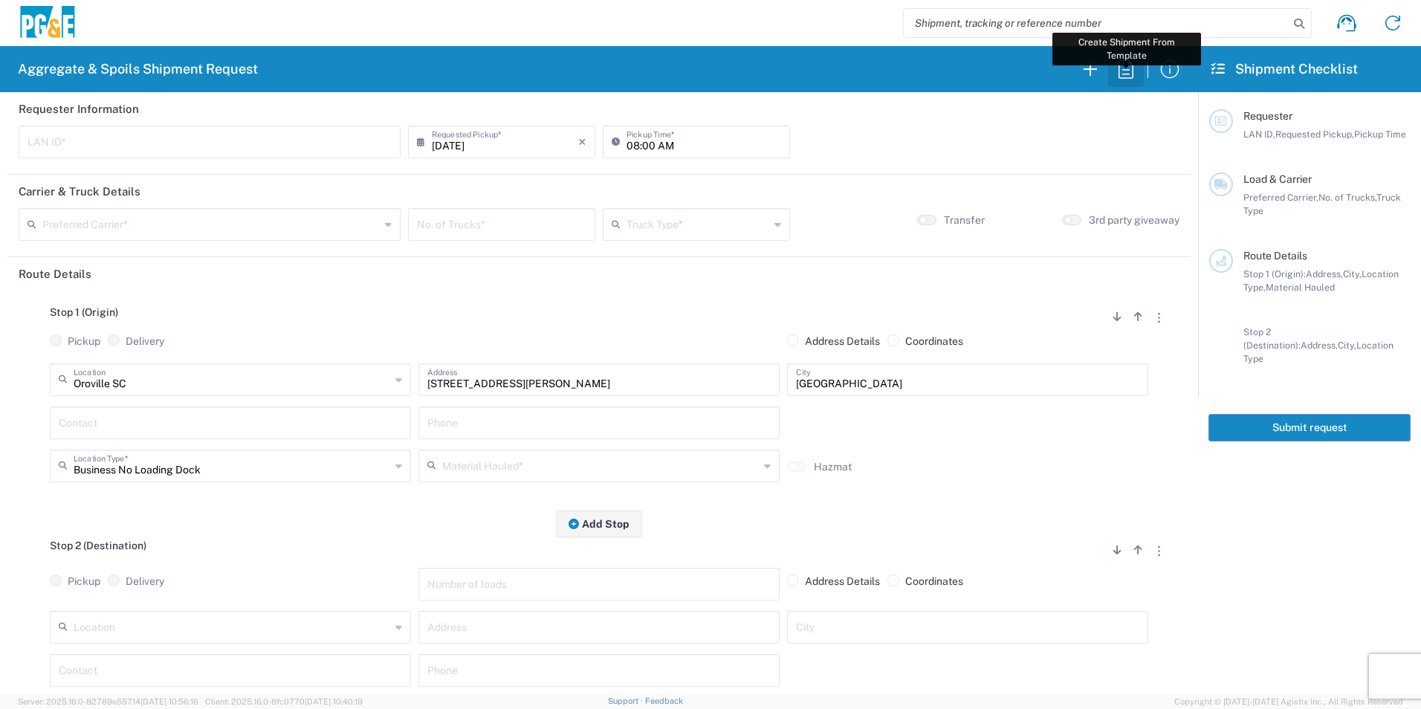
click at [1120, 65] on icon "button" at bounding box center [1126, 69] width 24 height 24
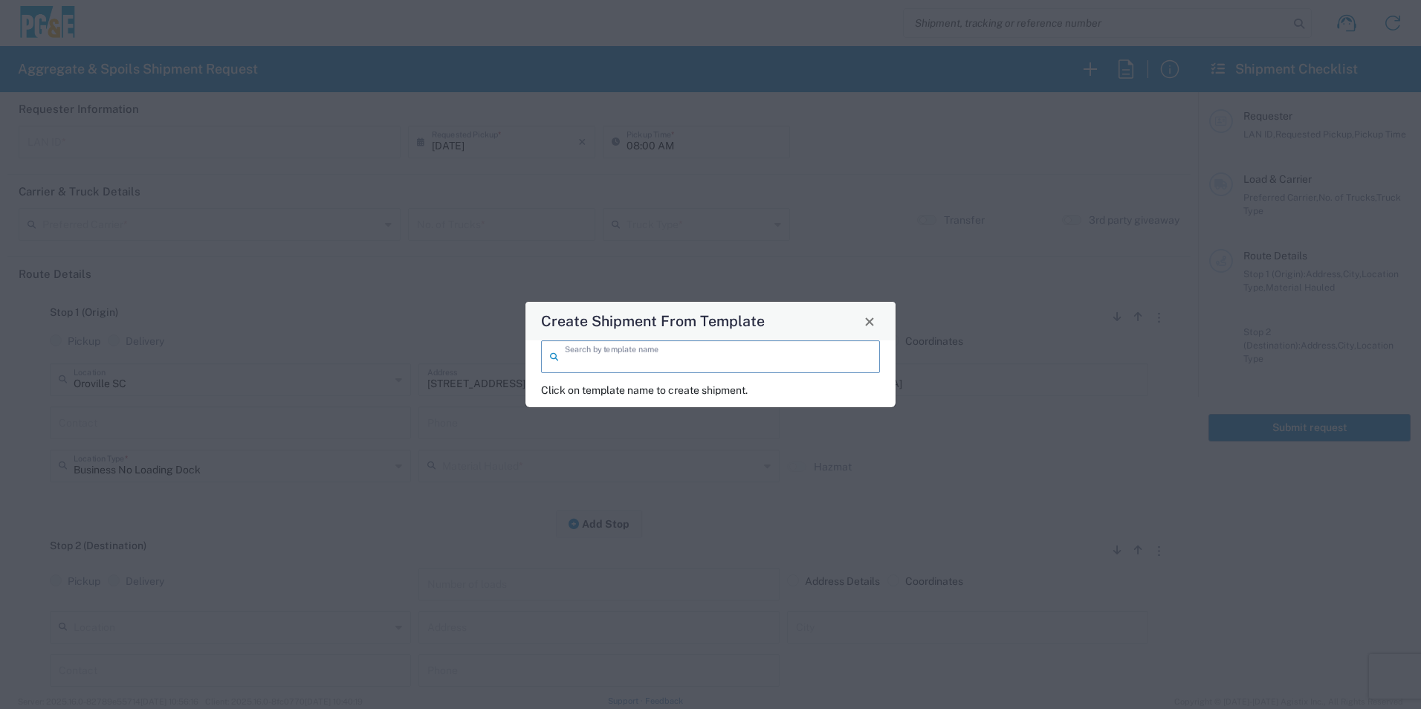
click at [612, 348] on input "search" at bounding box center [718, 356] width 306 height 26
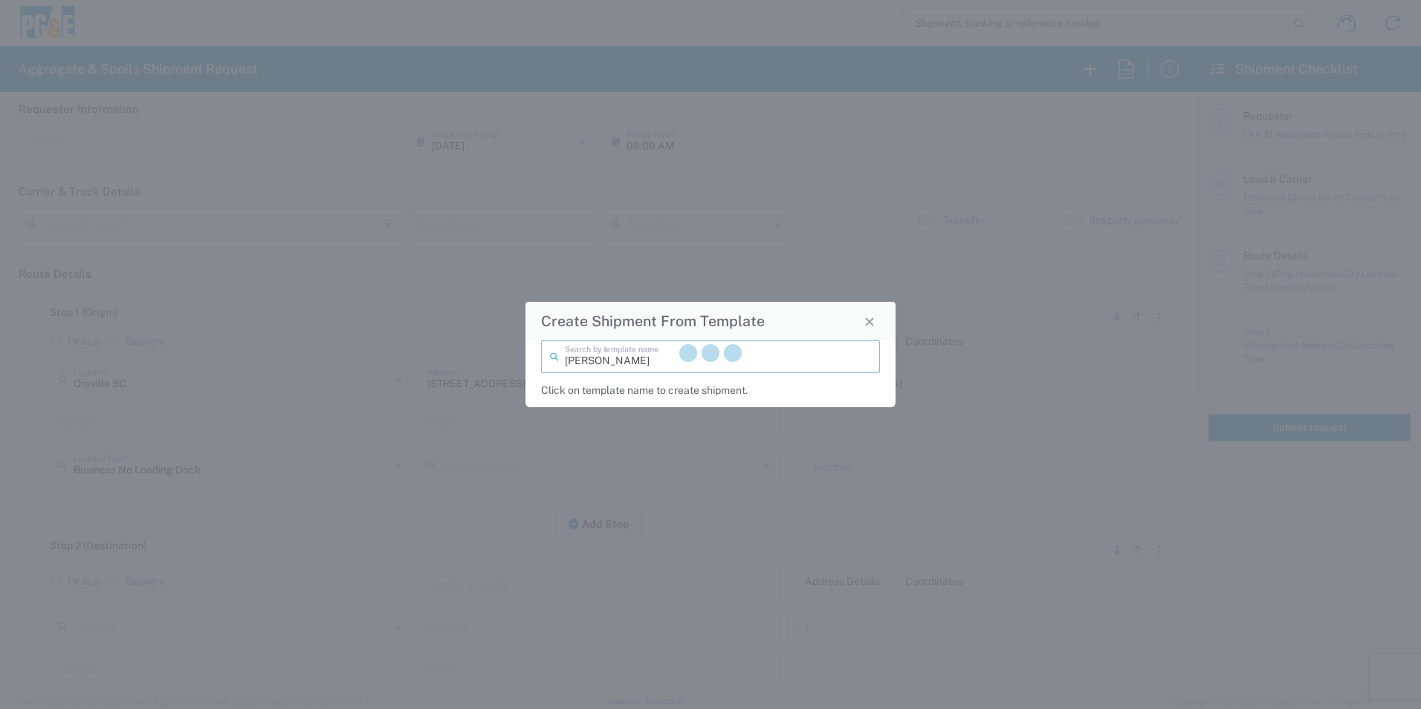
type input "johnny"
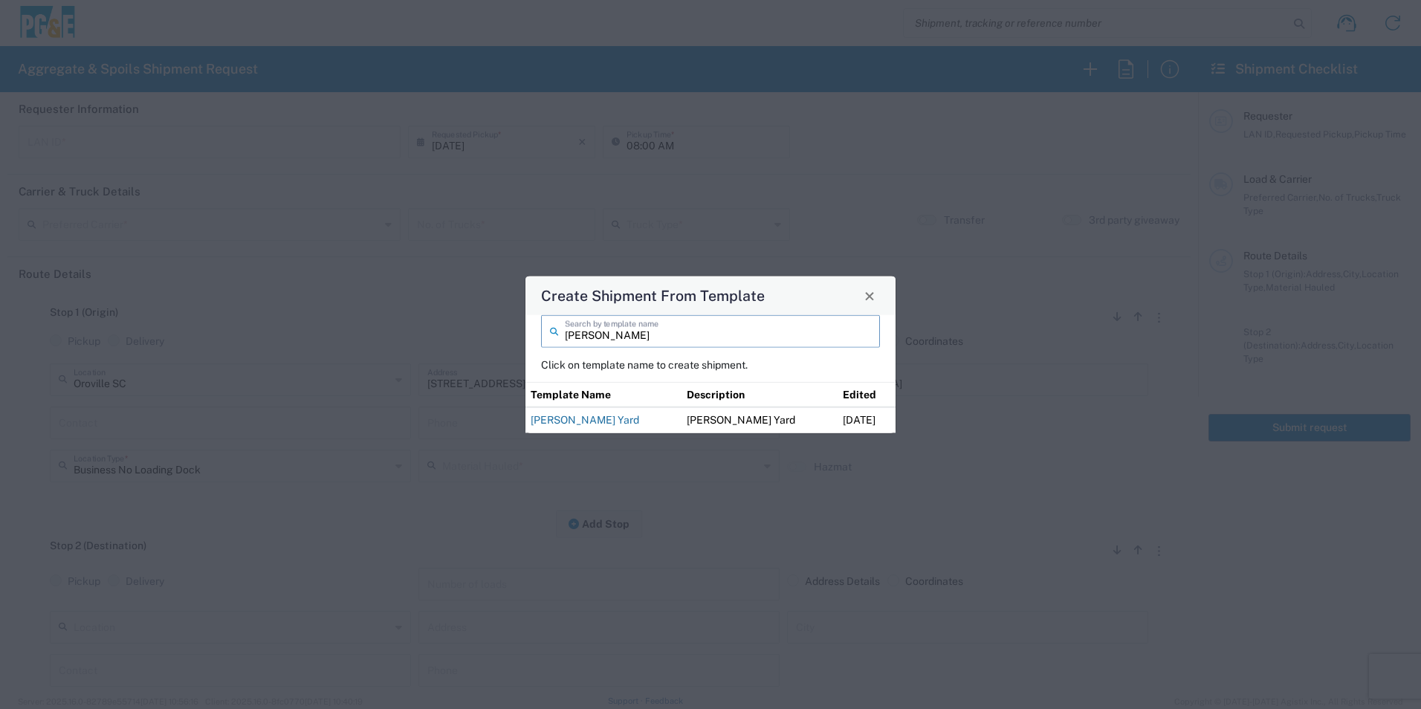
click at [557, 418] on link "[PERSON_NAME] Yard" at bounding box center [585, 420] width 108 height 12
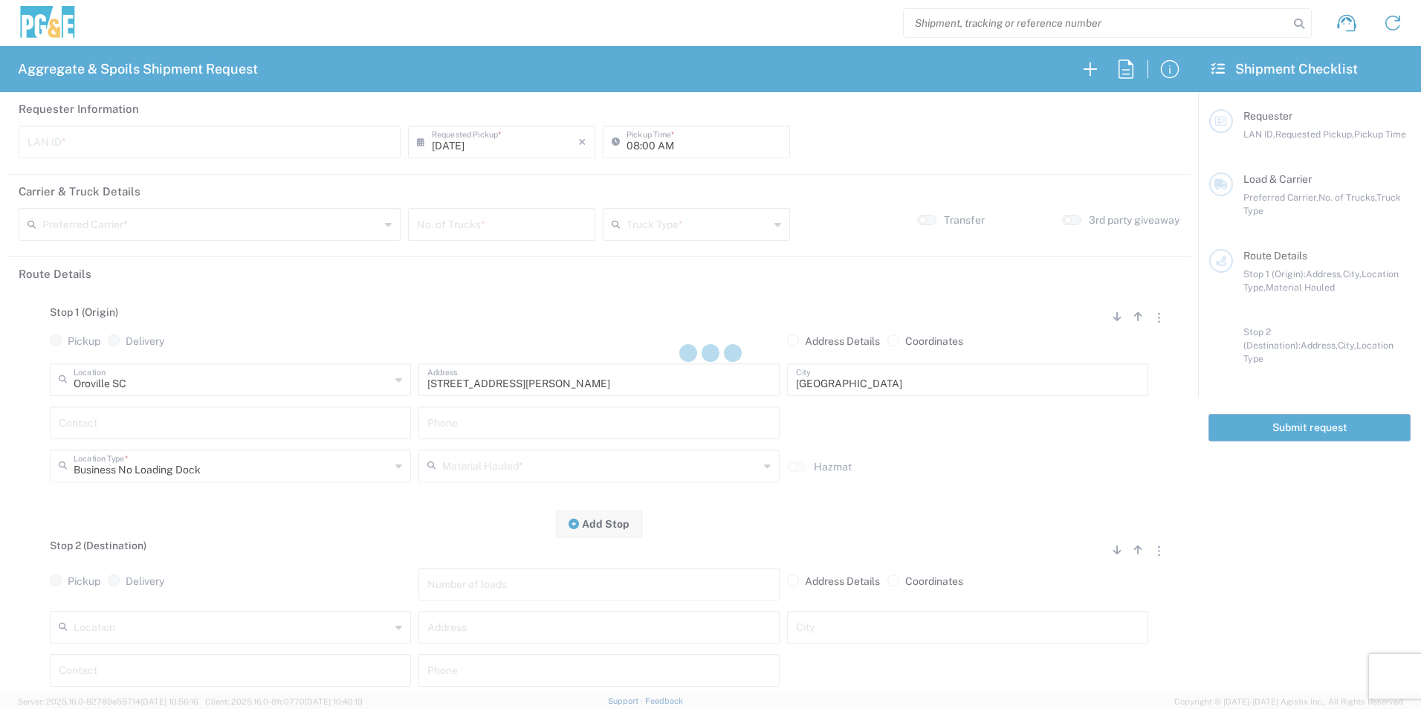
type input "J0CK"
type input "12:00 AM"
type input "Northstate Aggregate"
type input "Transfer Truck"
type textarea "Please deliver 40 Yards of Base Rock & 40 Yards of Sand"
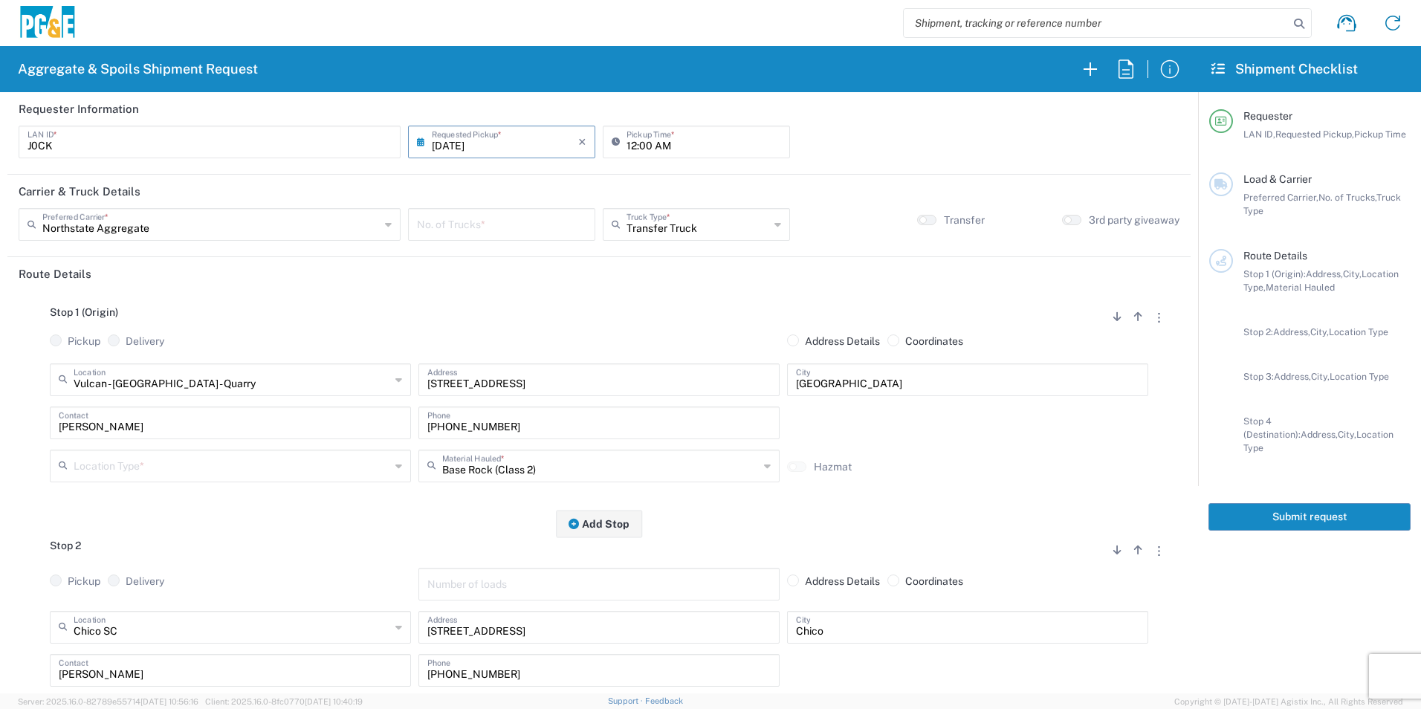
click at [626, 146] on input "12:00 AM" at bounding box center [703, 141] width 155 height 26
click at [641, 144] on input "12:00 AM" at bounding box center [703, 141] width 155 height 26
click at [657, 143] on input "12:30 AM" at bounding box center [703, 141] width 155 height 26
type input "12:30 PM"
click at [523, 227] on input "number" at bounding box center [501, 223] width 169 height 26
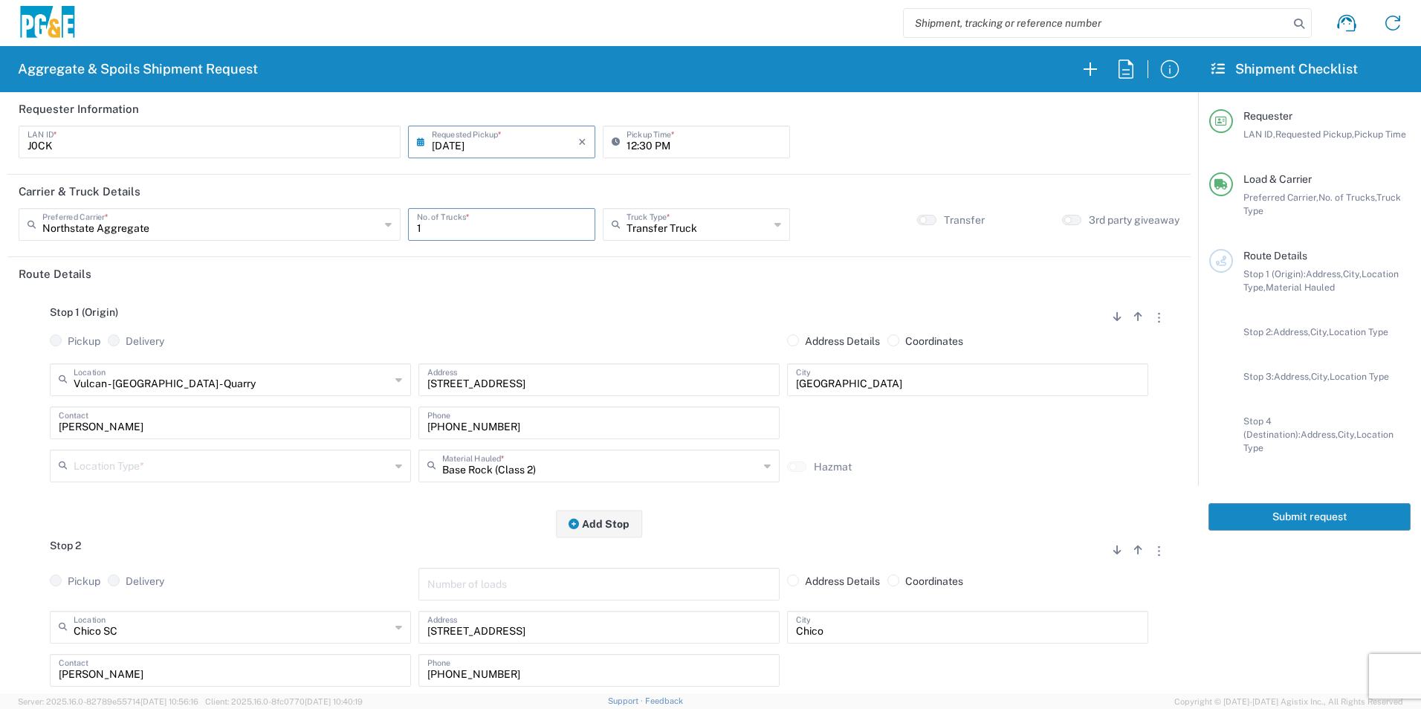
type input "1"
click at [139, 460] on input "text" at bounding box center [232, 465] width 317 height 26
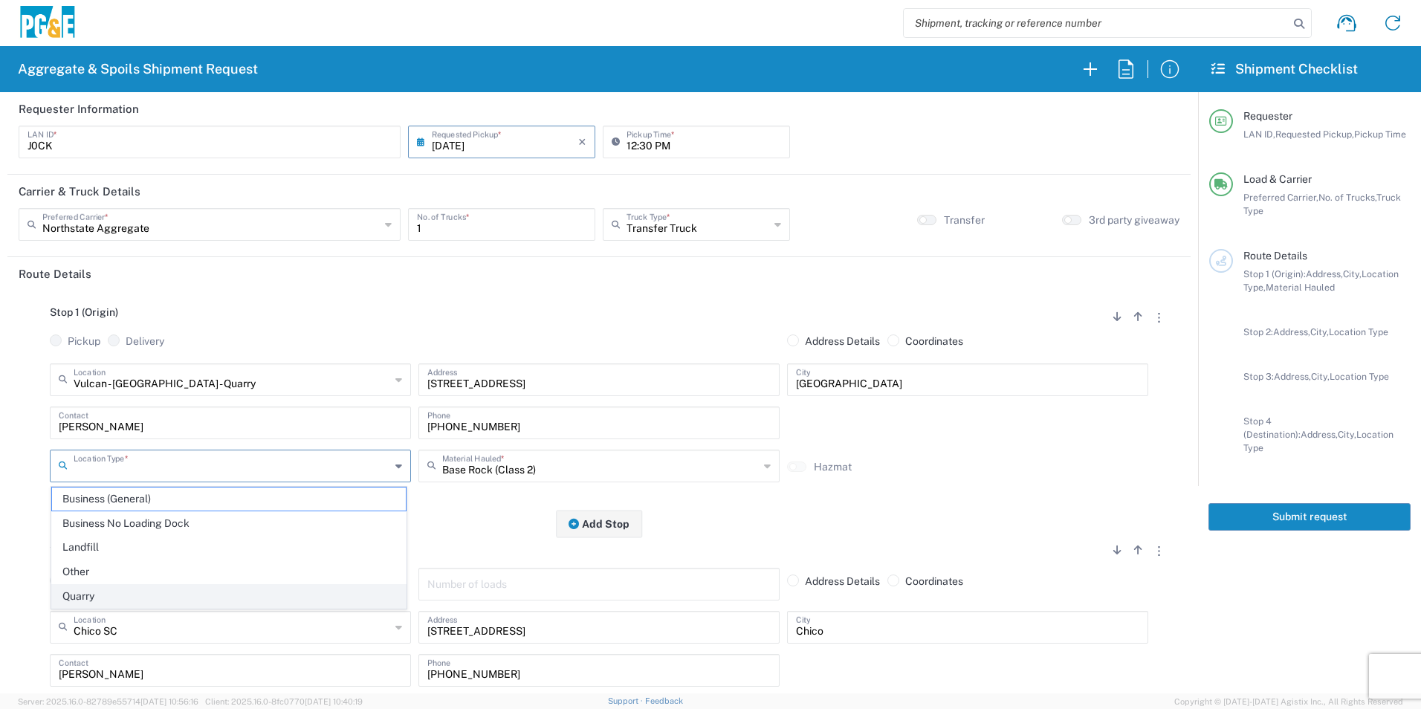
click at [102, 589] on span "Quarry" at bounding box center [229, 596] width 354 height 23
type input "Quarry"
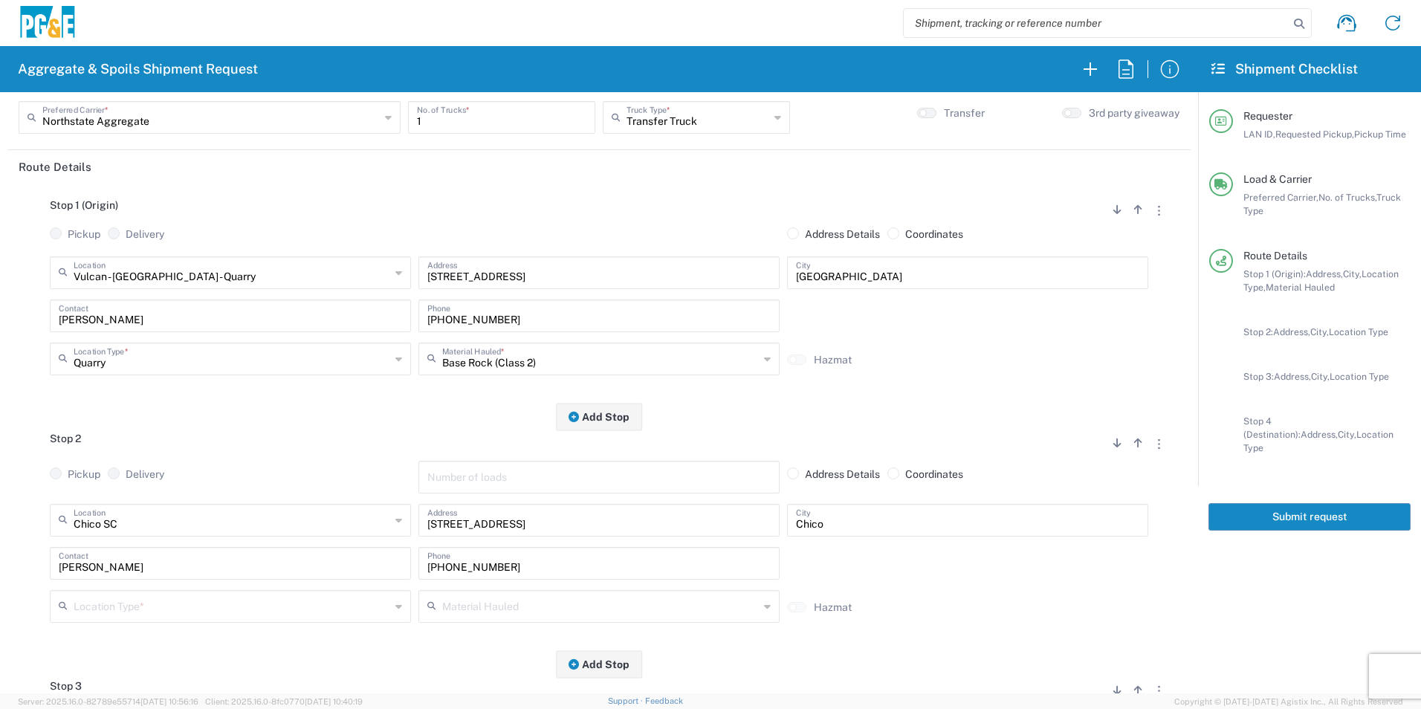
scroll to position [223, 0]
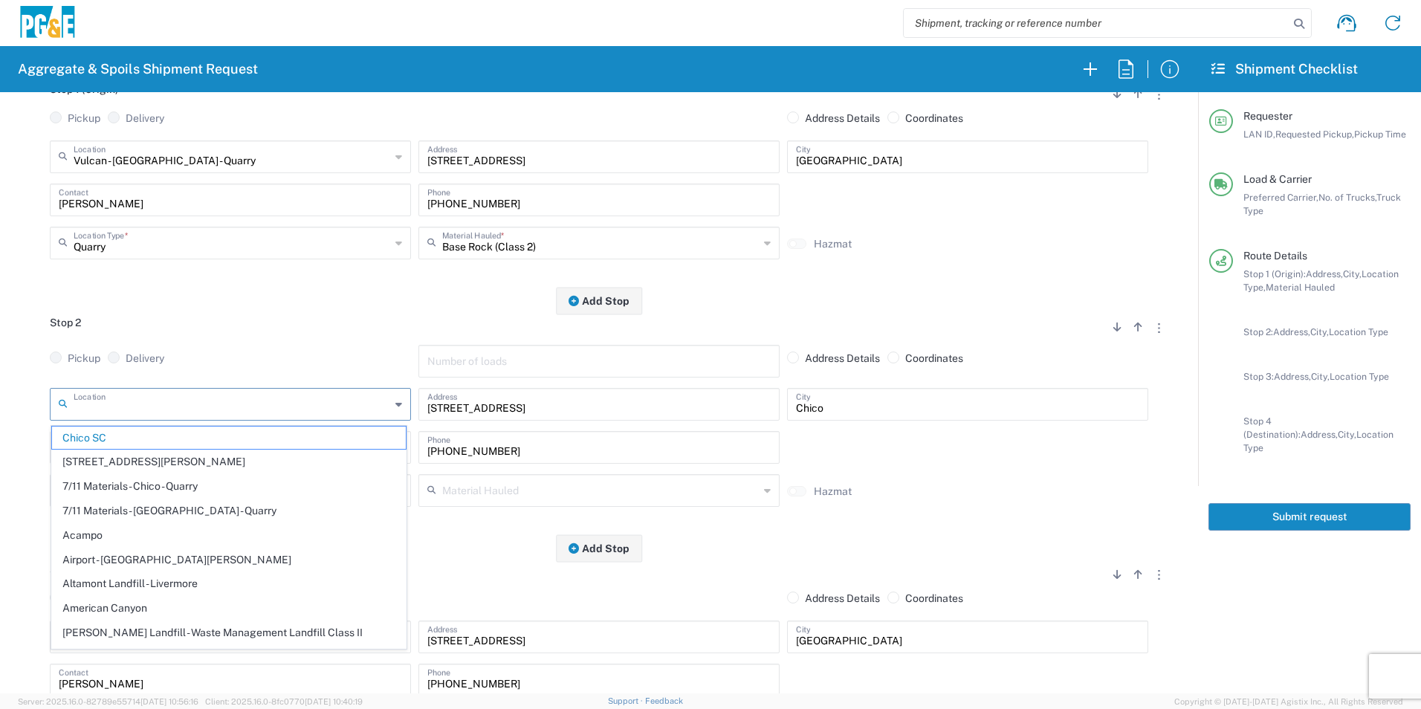
click at [149, 402] on input "text" at bounding box center [232, 403] width 317 height 26
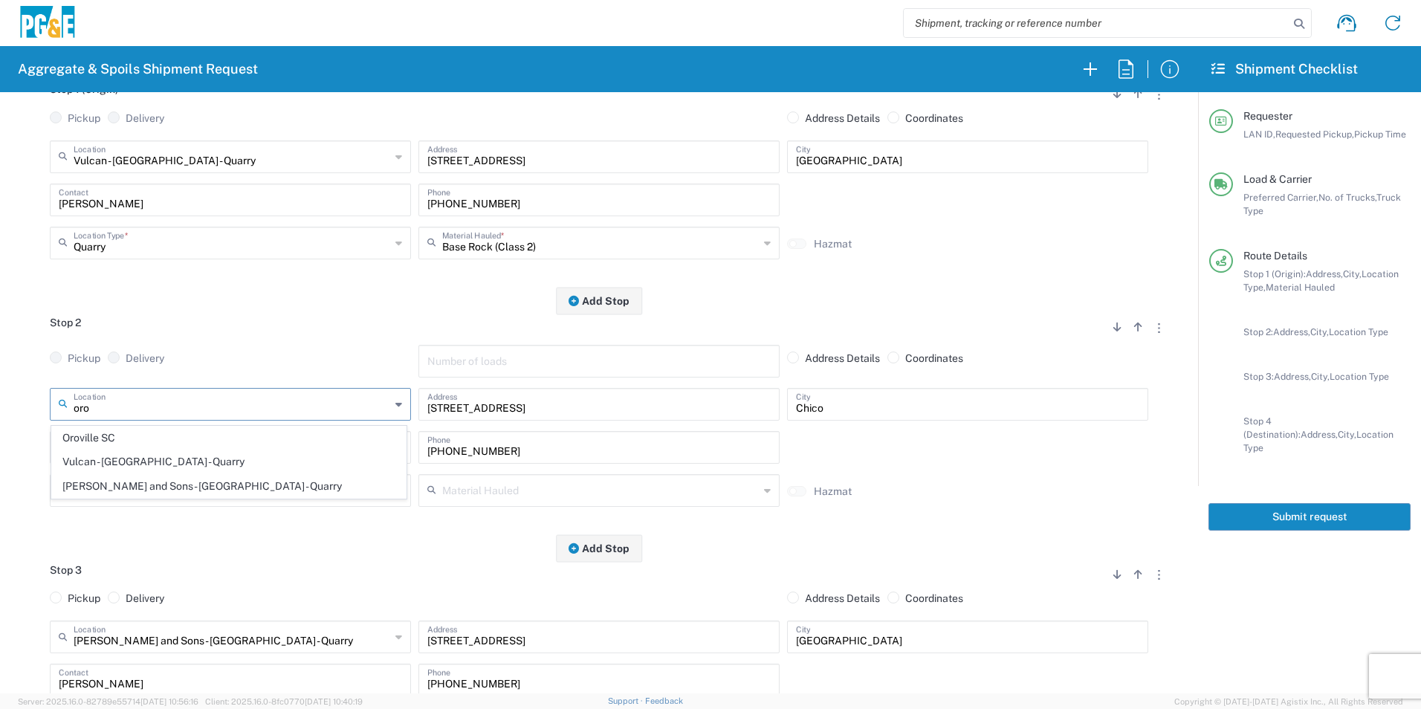
click at [143, 438] on span "Oroville SC" at bounding box center [229, 438] width 354 height 23
type input "Oroville SC"
type input "2226 Veatch St"
type input "[GEOGRAPHIC_DATA]"
type input "Business No Loading Dock"
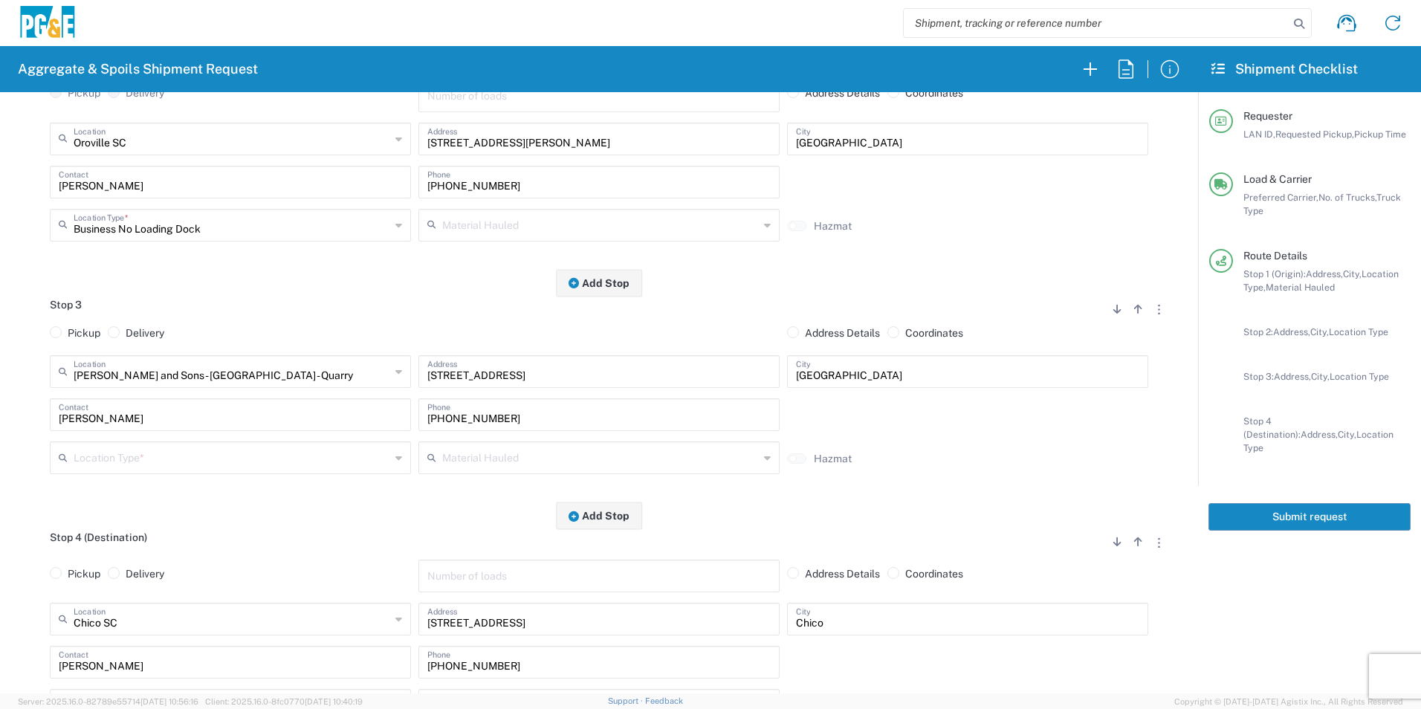
scroll to position [520, 0]
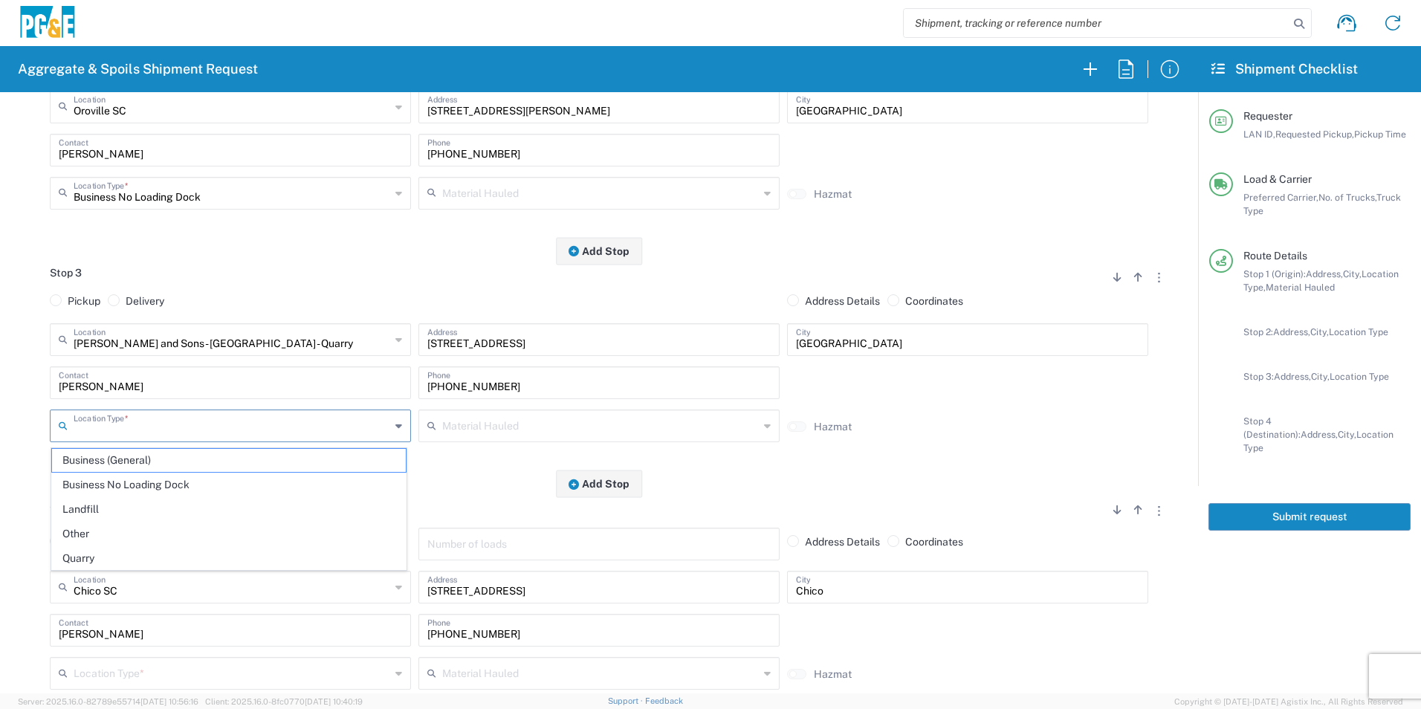
click at [152, 427] on input "text" at bounding box center [232, 425] width 317 height 26
click at [95, 549] on span "Quarry" at bounding box center [229, 558] width 354 height 23
type input "Quarry"
click at [471, 205] on input "text" at bounding box center [600, 192] width 317 height 26
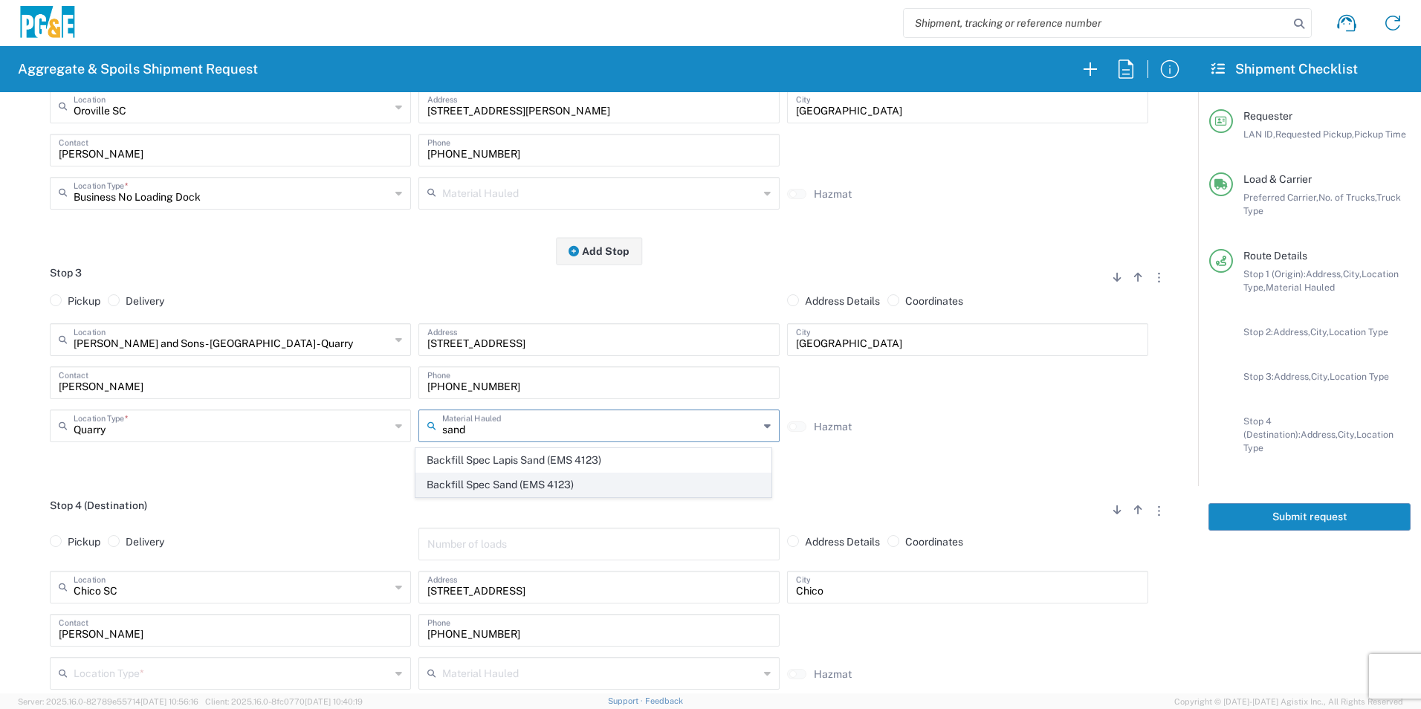
click at [447, 493] on span "Backfill Spec Sand (EMS 4123)" at bounding box center [593, 484] width 354 height 23
type input "Backfill Spec Sand (EMS 4123)"
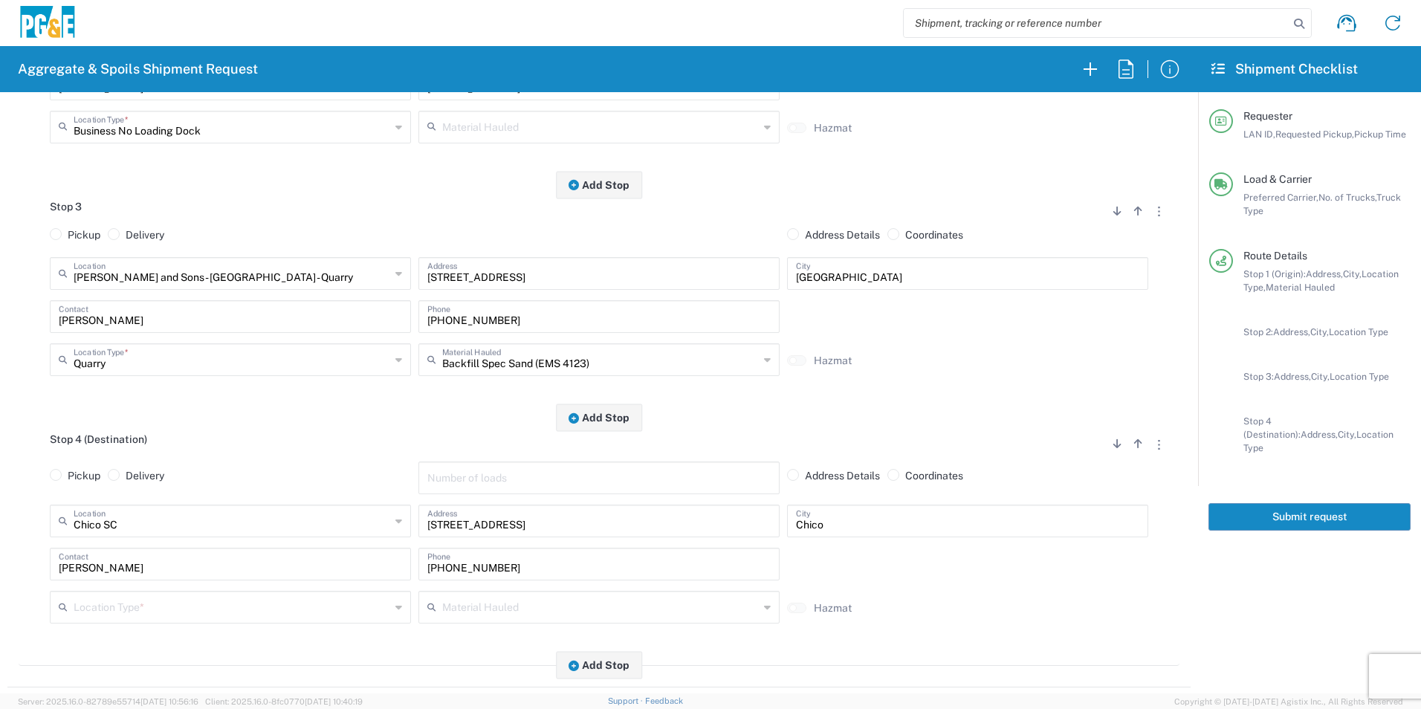
scroll to position [669, 0]
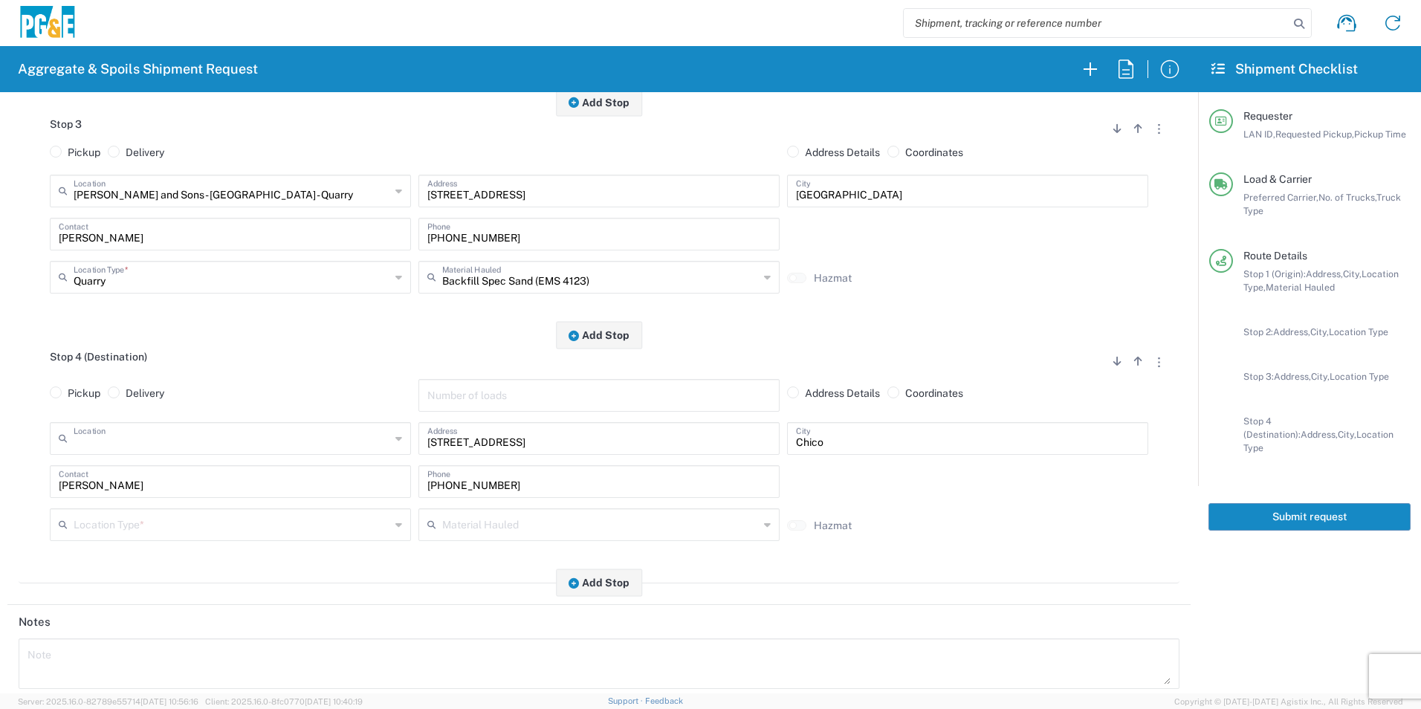
click at [199, 203] on input "text" at bounding box center [232, 190] width 317 height 26
drag, startPoint x: 146, startPoint y: 474, endPoint x: 143, endPoint y: 499, distance: 25.5
click at [146, 473] on span "Oroville SC" at bounding box center [229, 473] width 354 height 23
type input "Oroville SC"
type input "2226 Veatch St"
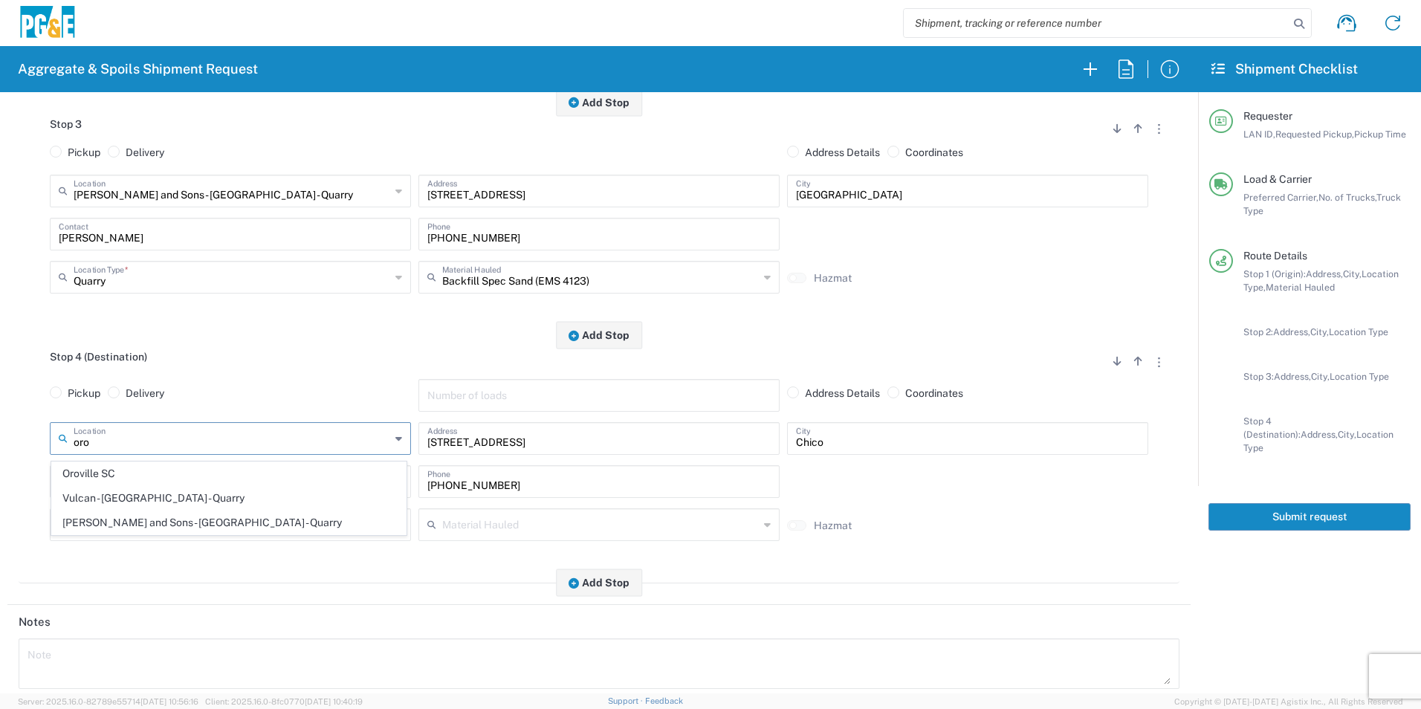
type input "[GEOGRAPHIC_DATA]"
type input "Business No Loading Dock"
click at [145, 56] on input "text" at bounding box center [232, 43] width 317 height 26
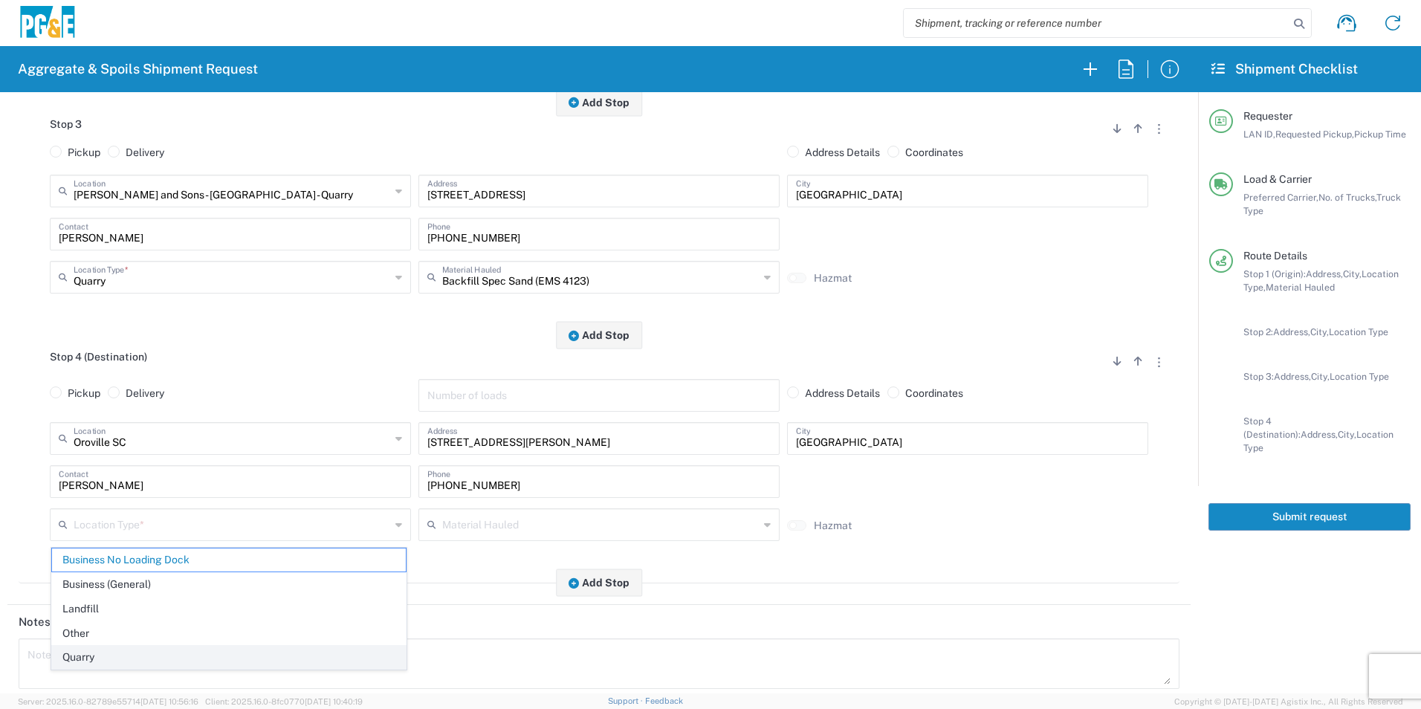
click at [92, 660] on span "Quarry" at bounding box center [229, 657] width 354 height 23
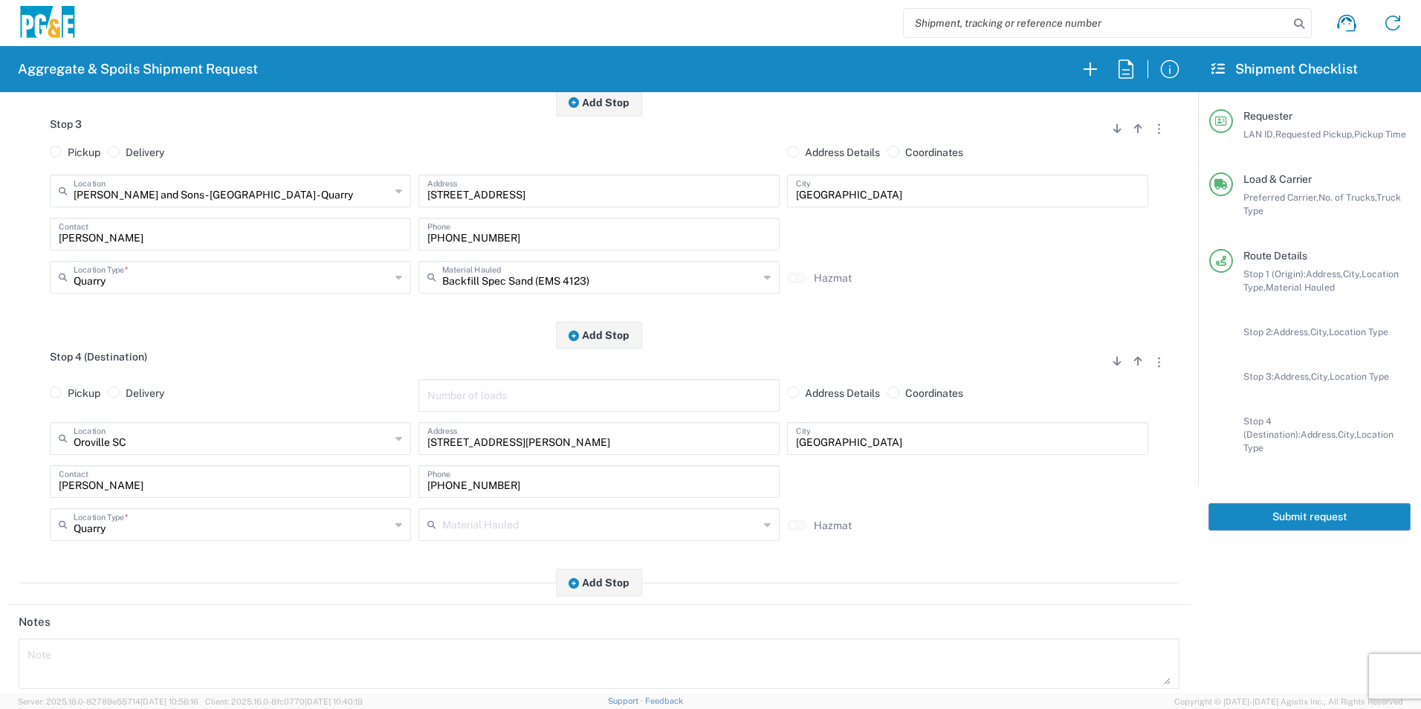
click at [147, 289] on input "Quarry" at bounding box center [232, 276] width 317 height 26
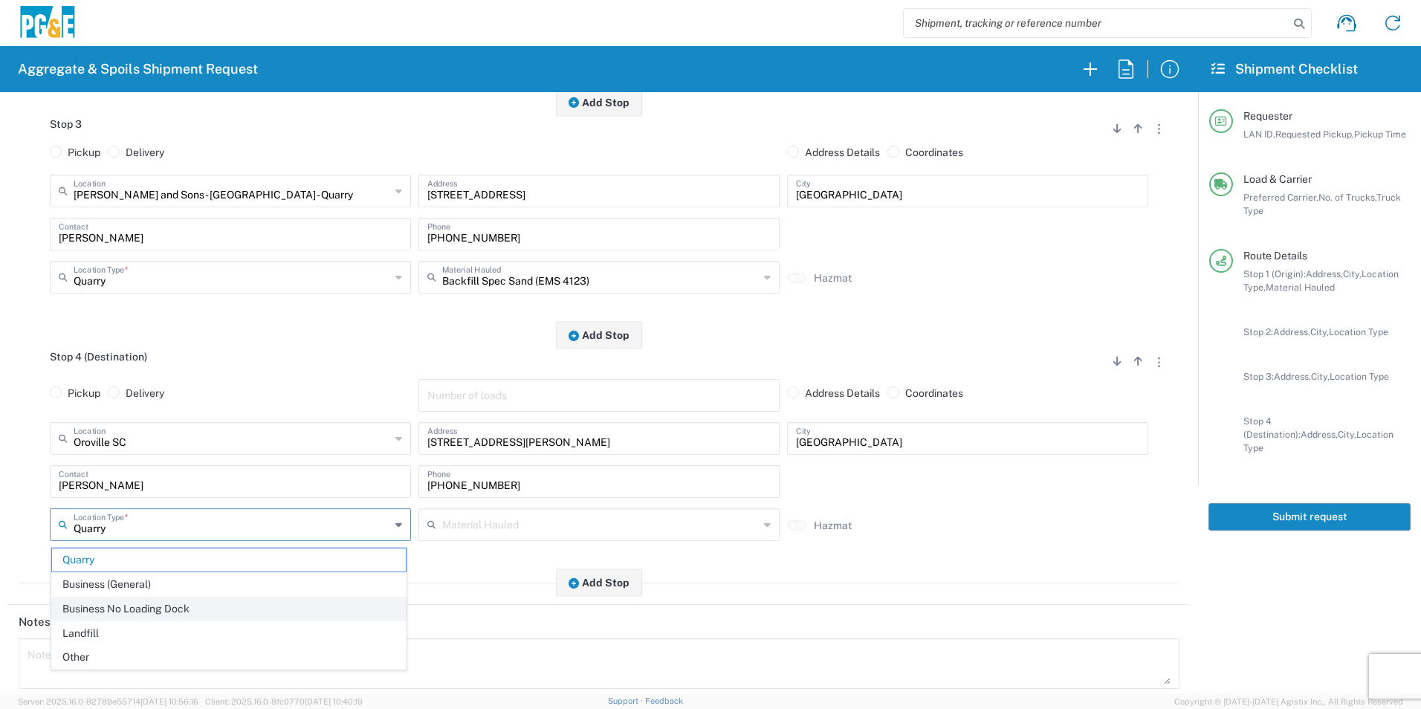
click at [117, 603] on span "Business No Loading Dock" at bounding box center [229, 608] width 354 height 23
type input "Business No Loading Dock"
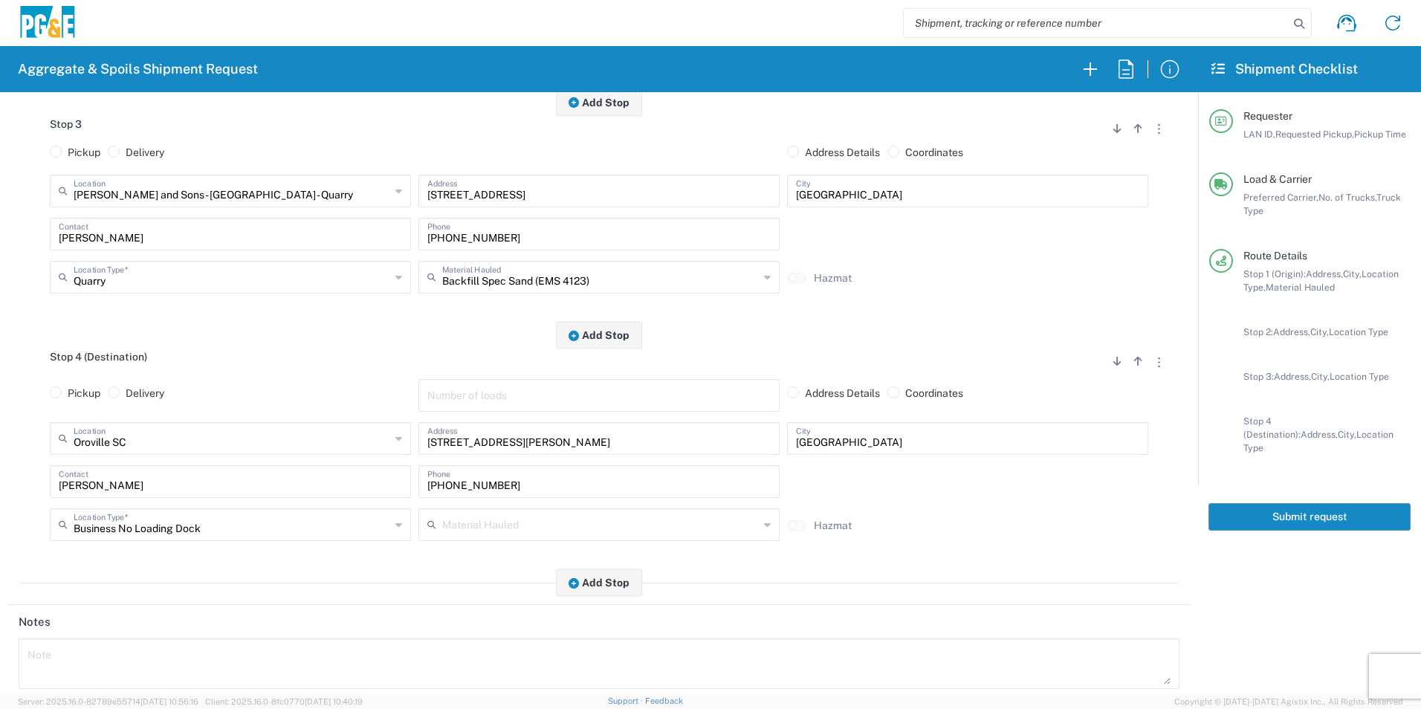
scroll to position [911, 0]
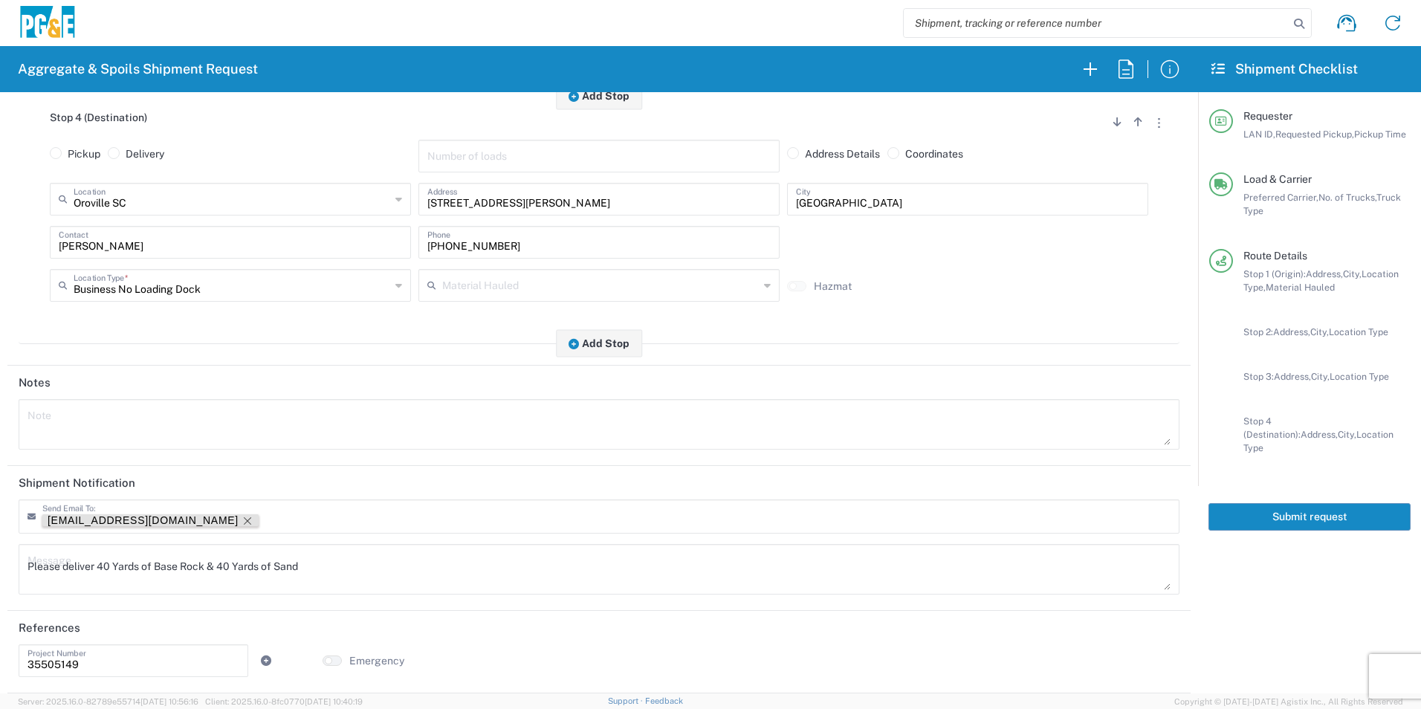
click at [242, 516] on icon "Remove tag" at bounding box center [248, 521] width 12 height 12
click at [106, 566] on textarea "Please deliver 40 Yards of Base Rock & 40 Yards of Sand" at bounding box center [598, 569] width 1143 height 42
click at [227, 564] on textarea "Please deliver 30 Yards of Base Rock & 40 Yards of Sand" at bounding box center [598, 569] width 1143 height 42
click at [394, 560] on textarea "Please deliver 30 Yards of Base Rock & 20 Yards of Sand" at bounding box center [598, 569] width 1143 height 42
drag, startPoint x: 356, startPoint y: 559, endPoint x: 0, endPoint y: 539, distance: 356.5
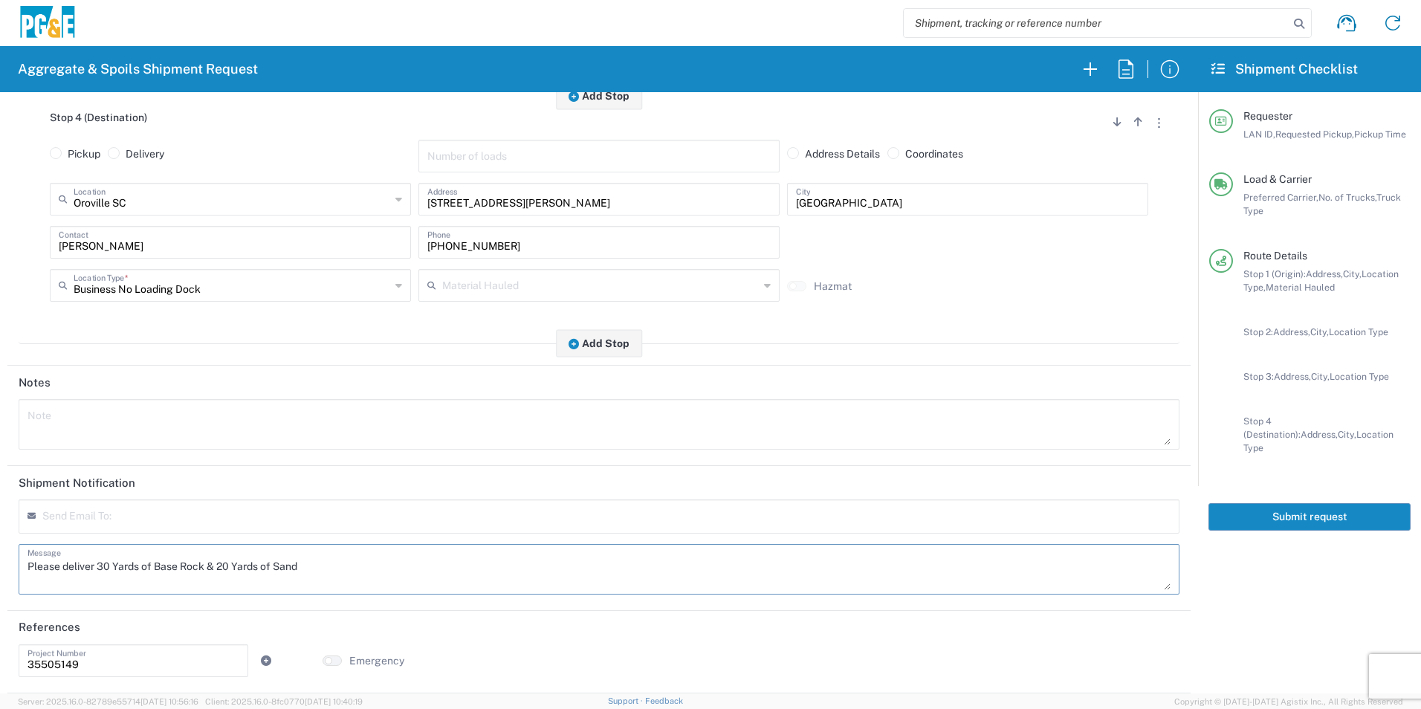
click at [0, 544] on html "Aggregate & Spoils Shipment Request Requester Information J0CK LAN ID * 08/12/2…" at bounding box center [710, 354] width 1421 height 709
type textarea "Please deliver 30 Yards of Base Rock & 20 Yards of Sand"
click at [75, 418] on textarea at bounding box center [598, 425] width 1143 height 42
paste textarea "Please deliver 30 Yards of Base Rock & 20 Yards of Sand"
type textarea "Please deliver 30 Yards of Base Rock & 20 Yards of Sand"
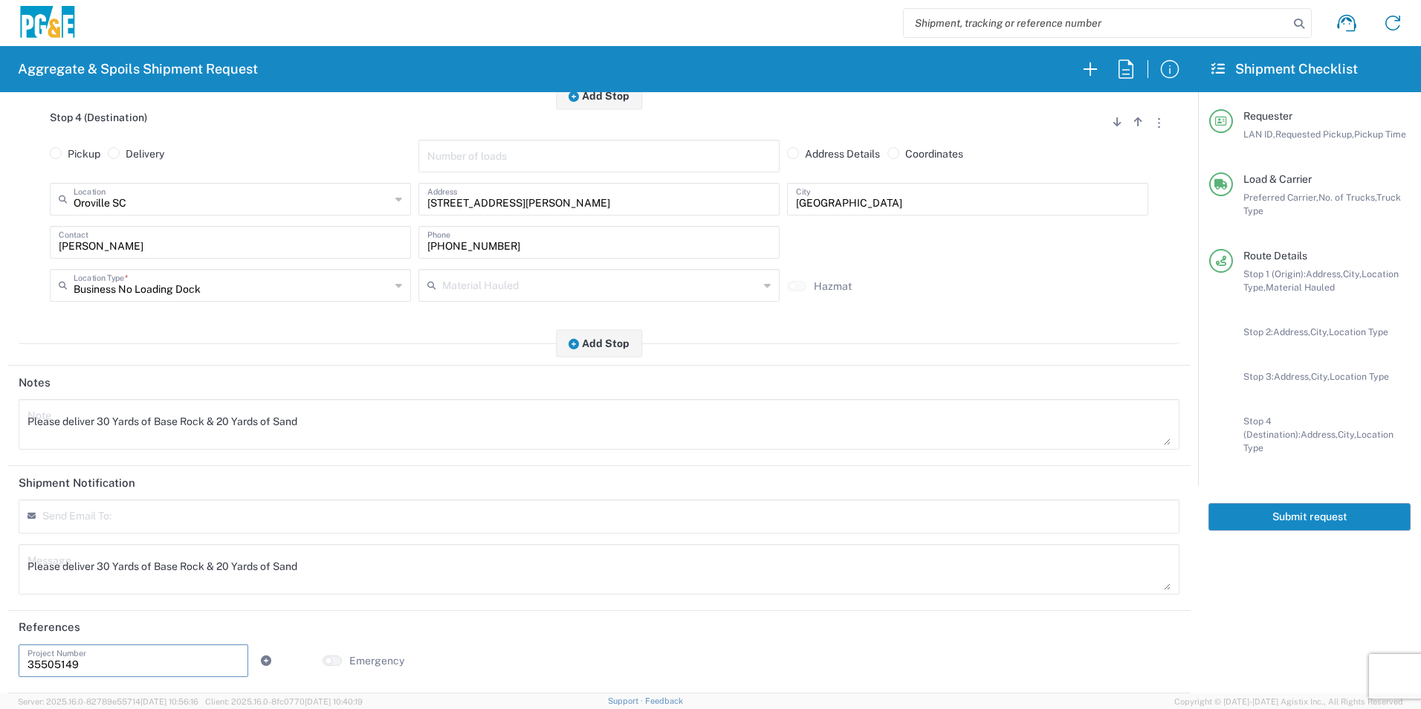
drag, startPoint x: 5, startPoint y: 661, endPoint x: 0, endPoint y: 652, distance: 10.3
click at [0, 653] on html "Aggregate & Spoils Shipment Request Requester Information J0CK LAN ID * 08/12/2…" at bounding box center [710, 354] width 1421 height 709
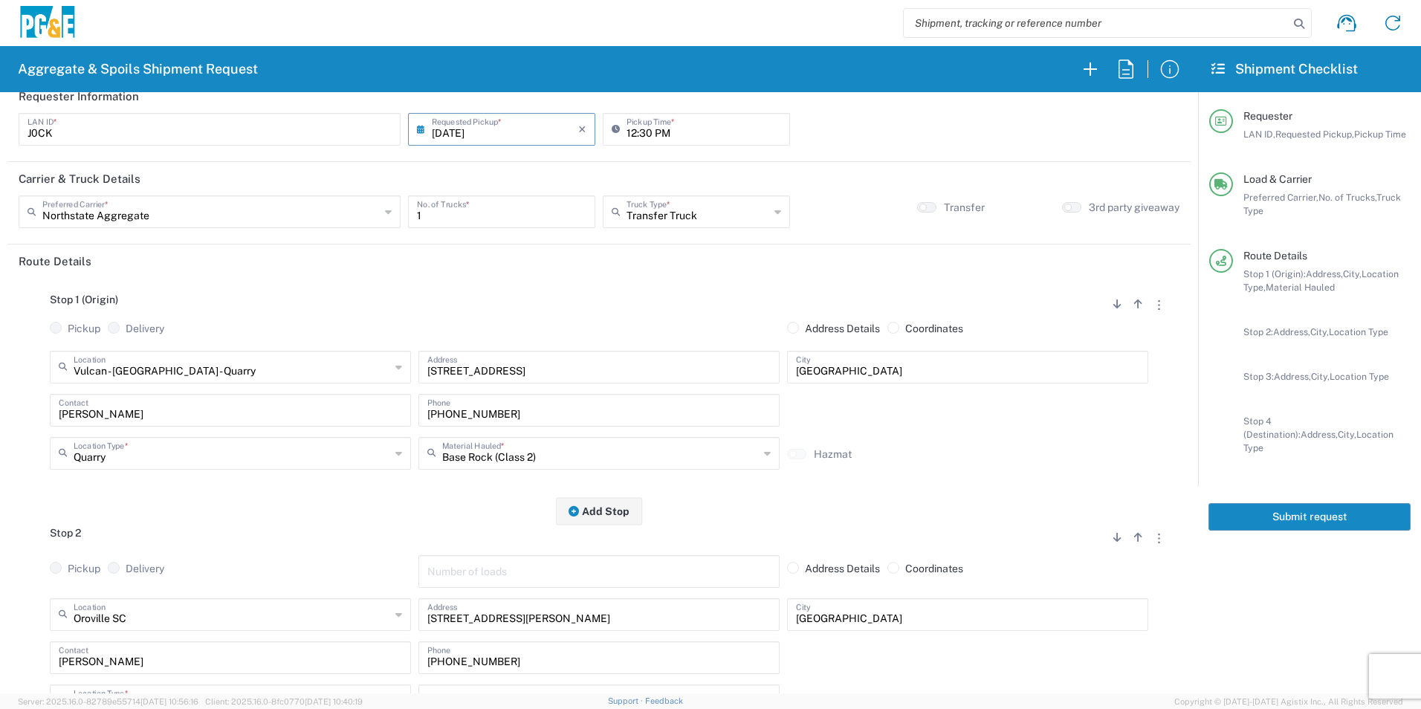
scroll to position [0, 0]
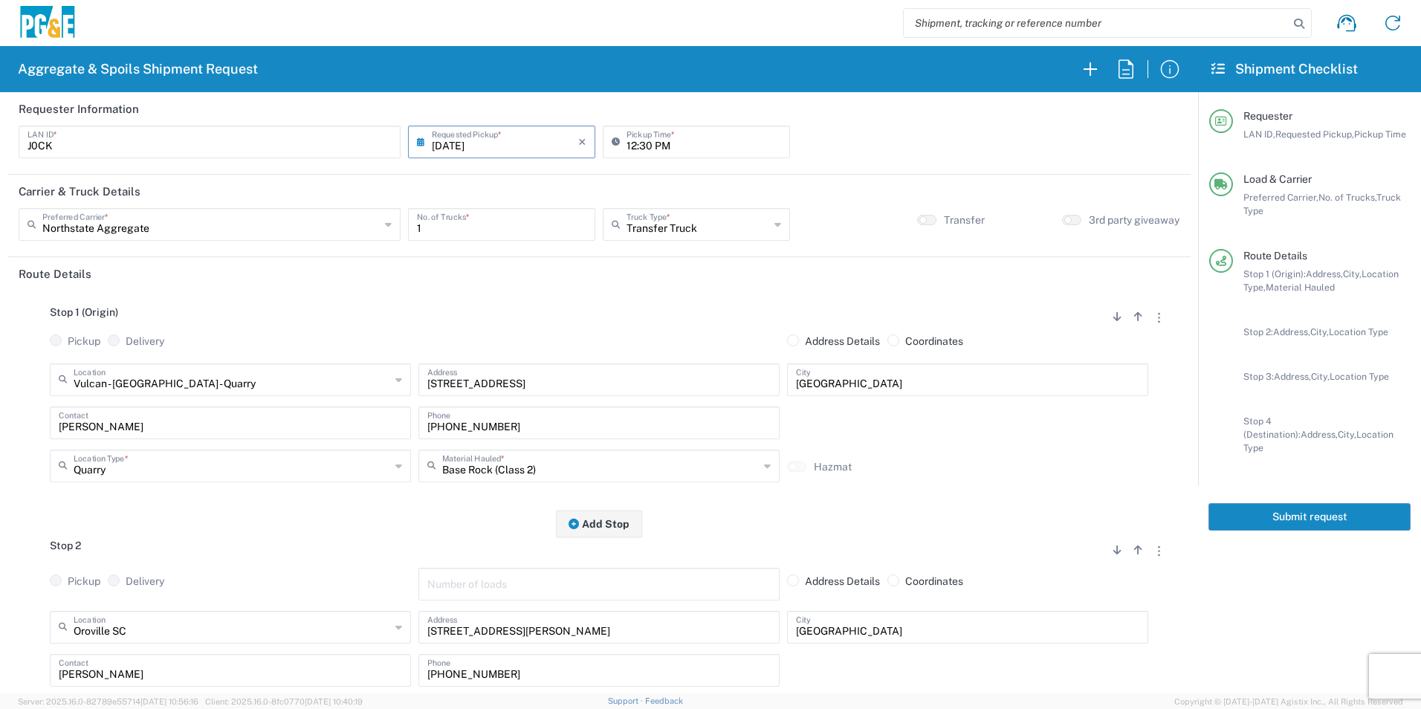
type input "35648300"
click at [456, 149] on input "[DATE]" at bounding box center [505, 141] width 146 height 26
click at [458, 258] on span "11" at bounding box center [458, 255] width 22 height 21
type input "[DATE]"
click at [1254, 503] on button "Submit request" at bounding box center [1309, 516] width 202 height 27
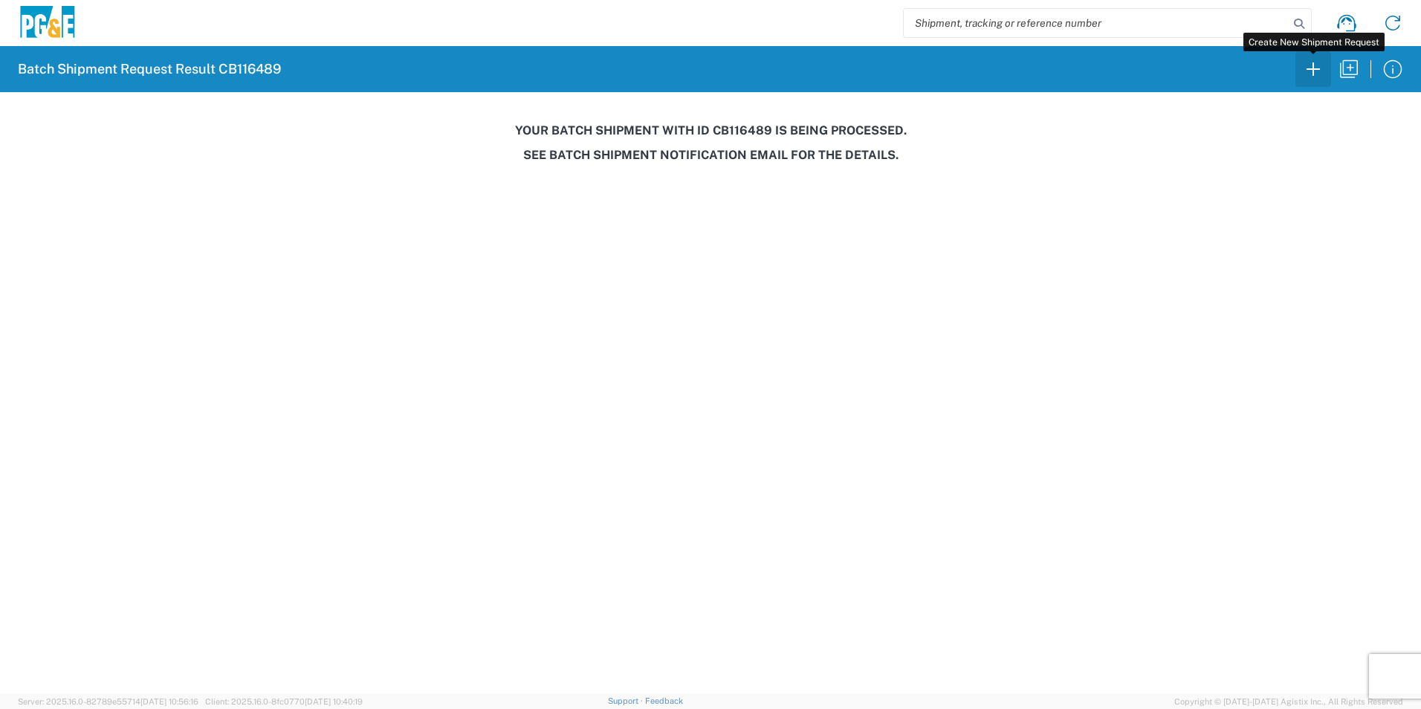
click at [1327, 74] on button "button" at bounding box center [1313, 69] width 36 height 36
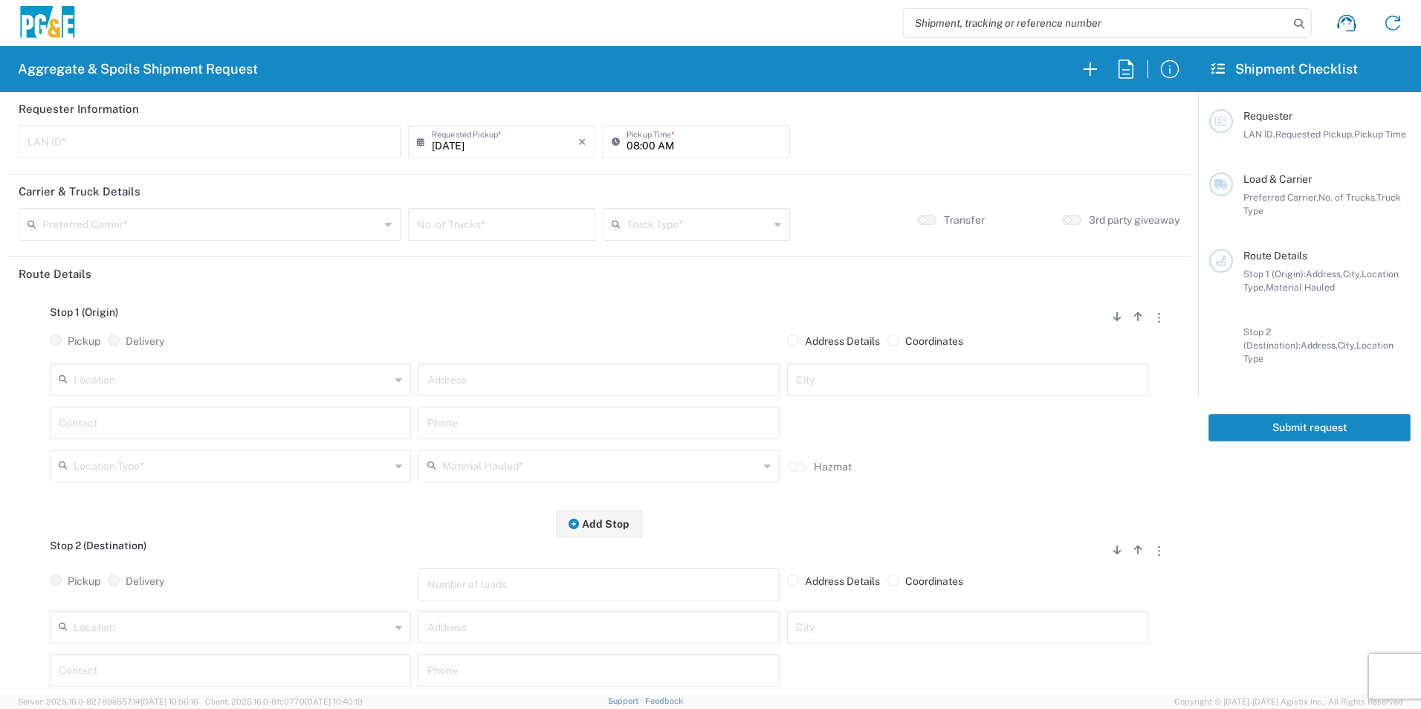
click at [288, 141] on input "text" at bounding box center [209, 141] width 364 height 26
type input "JGBS"
click at [627, 143] on input "08:00 AM" at bounding box center [703, 141] width 155 height 26
type input "07:00 AM"
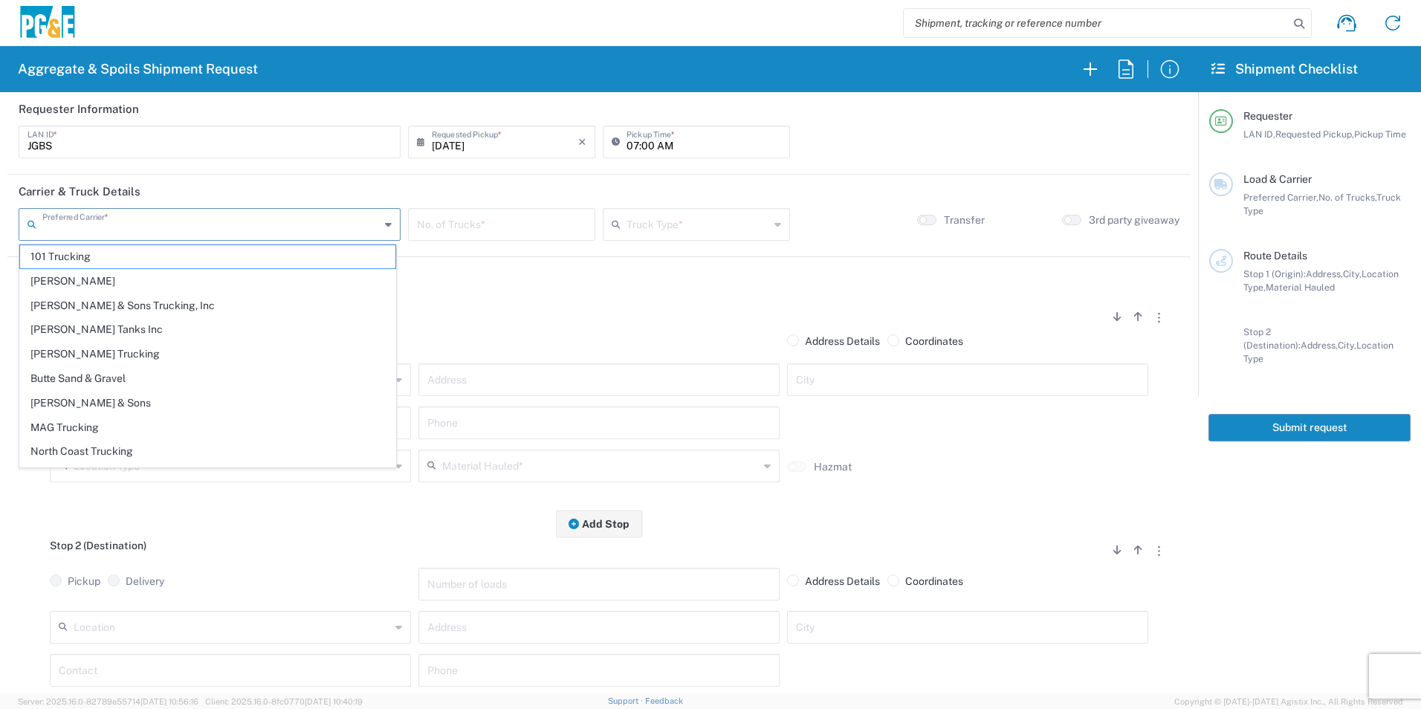
click at [265, 233] on input "text" at bounding box center [210, 223] width 337 height 26
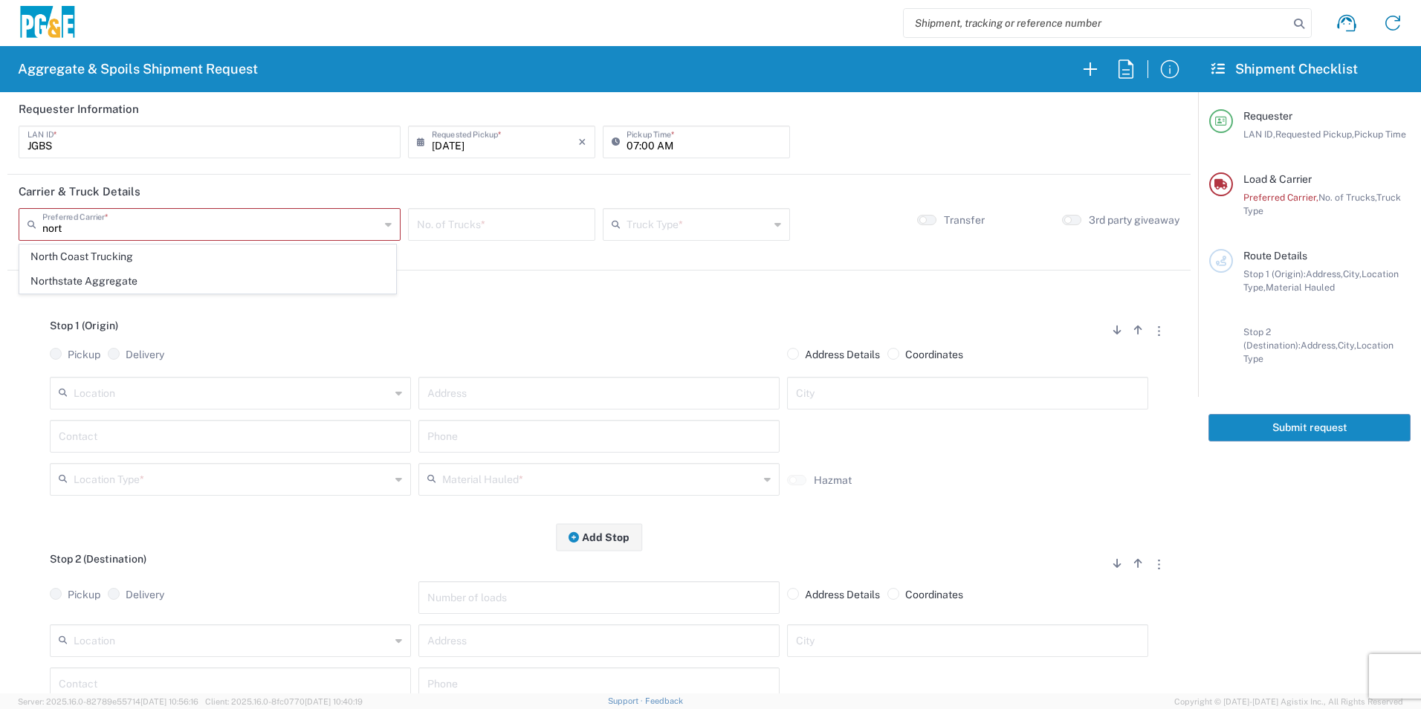
drag, startPoint x: 160, startPoint y: 262, endPoint x: 531, endPoint y: 221, distance: 373.9
click at [160, 262] on span "North Coast Trucking" at bounding box center [207, 256] width 375 height 23
type input "North Coast Trucking"
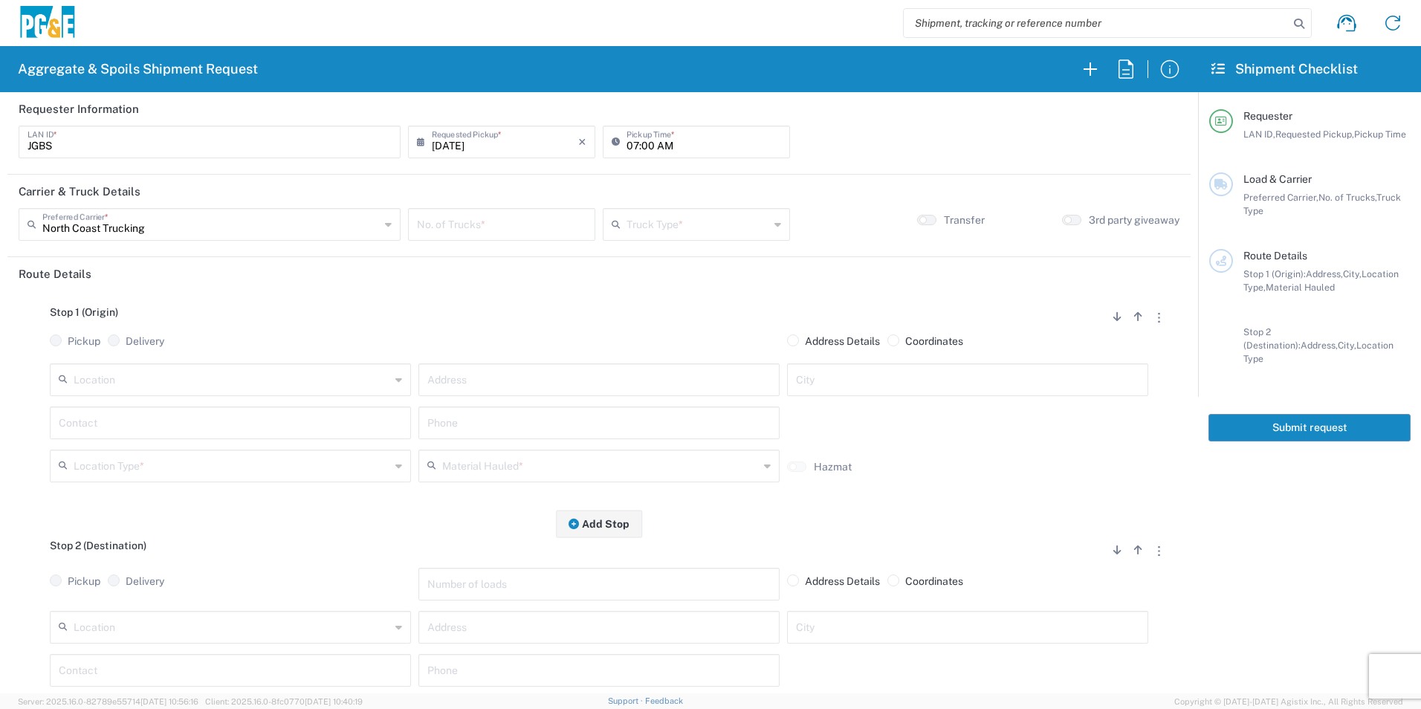
click at [525, 226] on input "number" at bounding box center [501, 223] width 169 height 26
type input "2"
click at [676, 228] on input "text" at bounding box center [697, 223] width 143 height 26
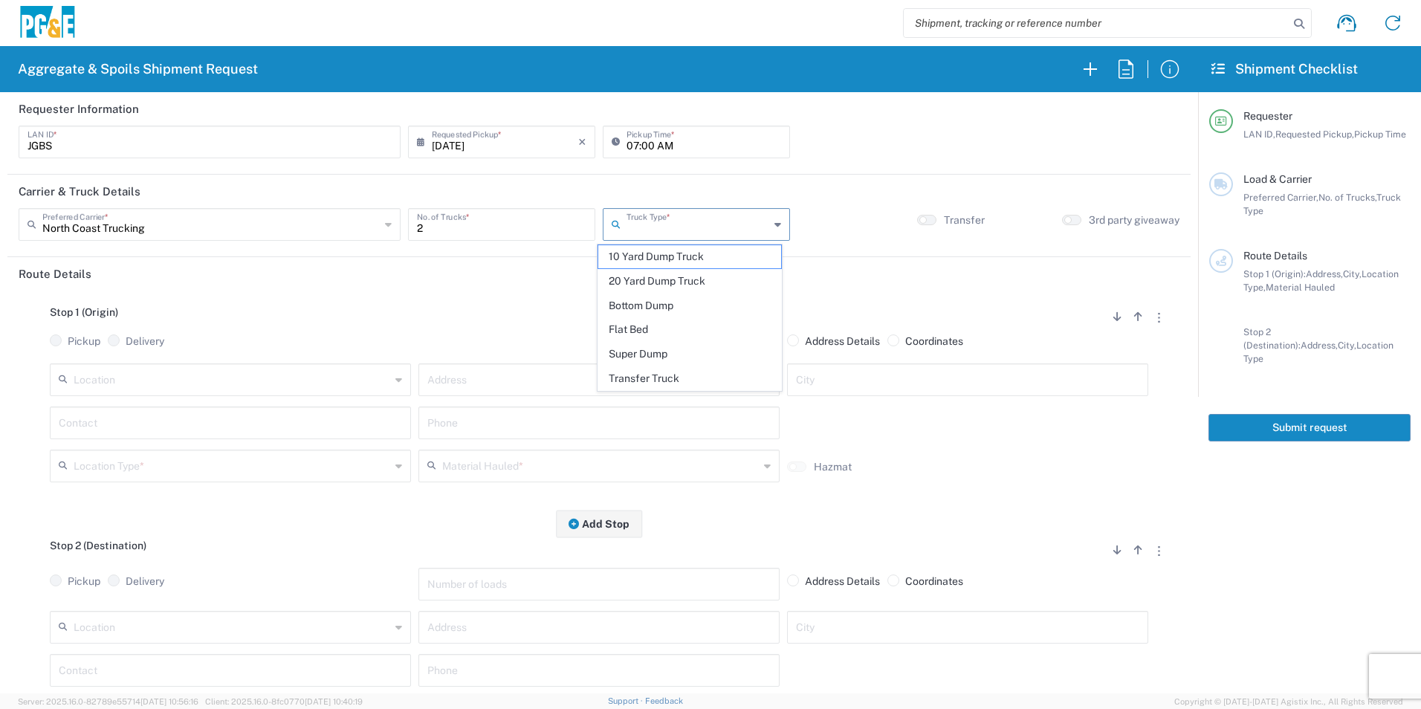
click at [640, 353] on span "Super Dump" at bounding box center [689, 354] width 182 height 23
type input "Super Dump"
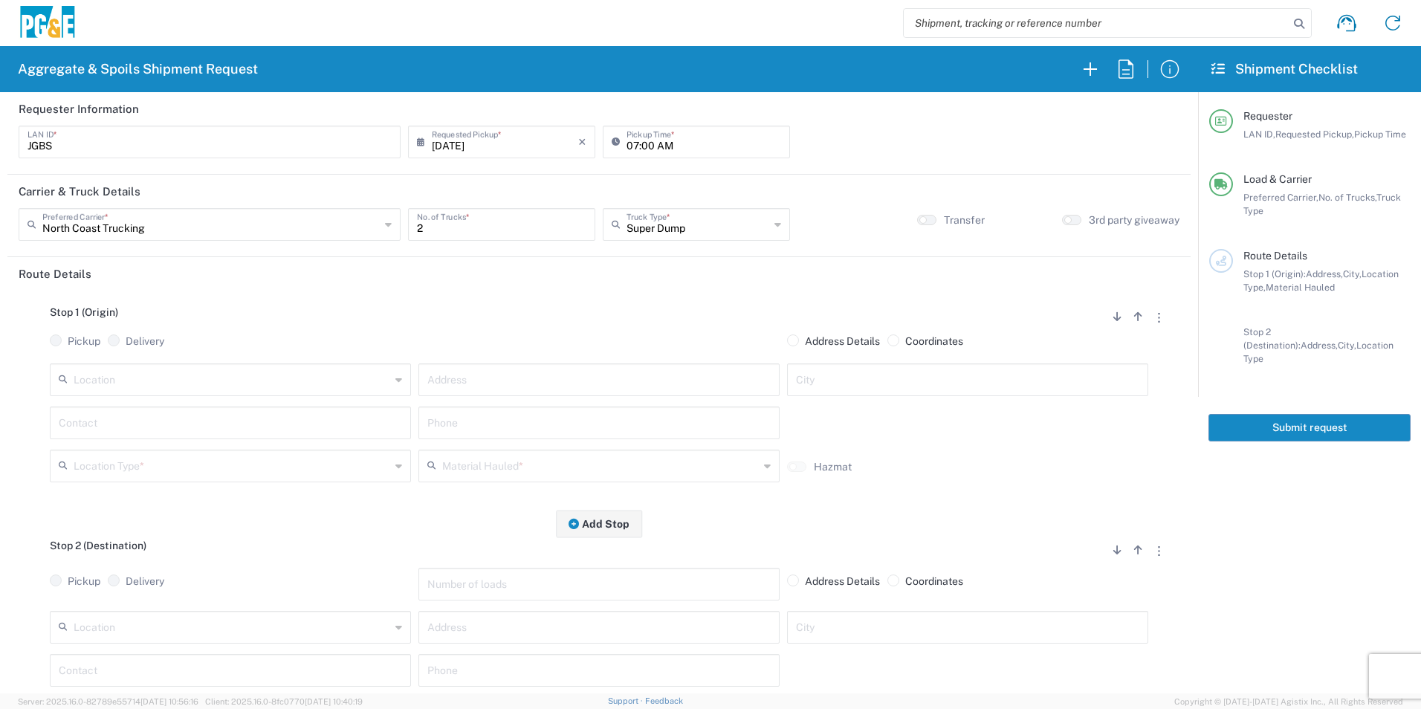
click at [690, 384] on input "text" at bounding box center [598, 379] width 343 height 26
paste input "2560 S. Dearing"
type input "2560 S. Dearing"
type input "[GEOGRAPHIC_DATA]"
click at [86, 421] on input "text" at bounding box center [230, 422] width 343 height 26
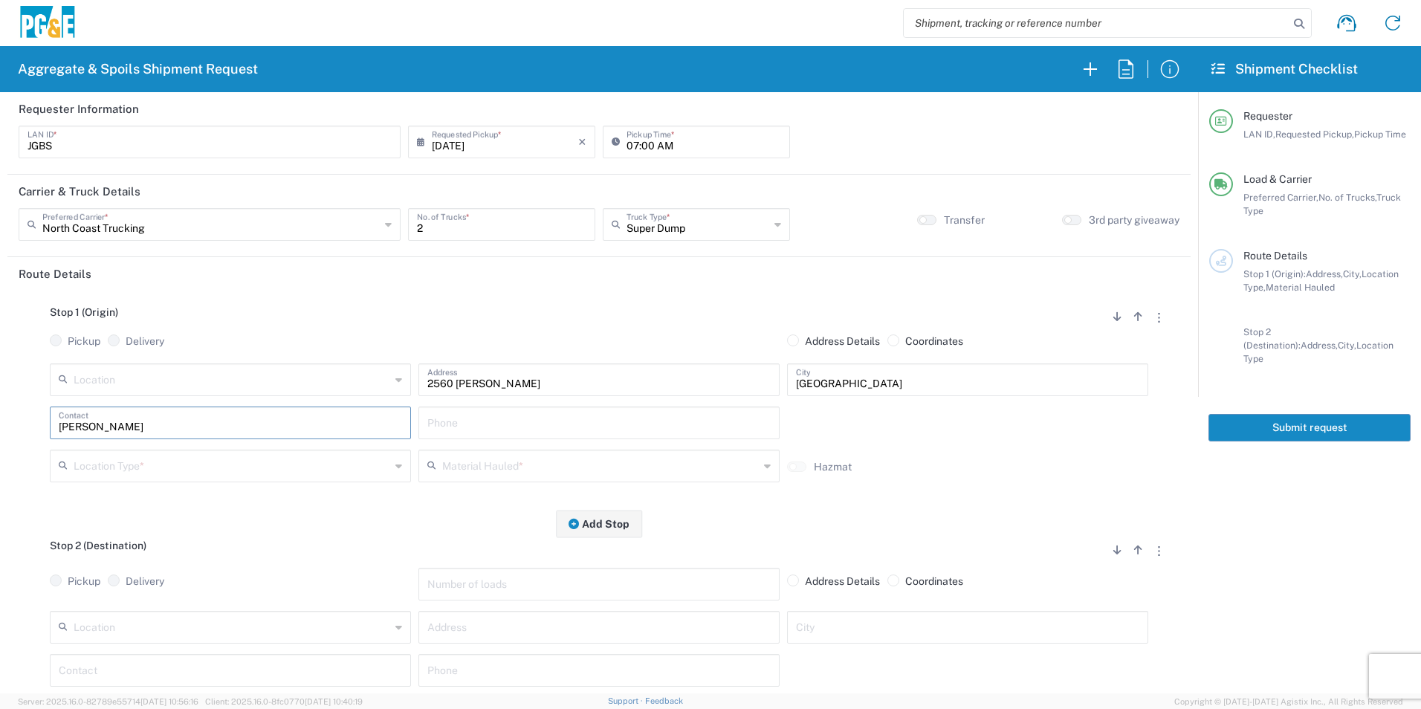
type input "Jacob"
click at [318, 471] on input "text" at bounding box center [232, 465] width 317 height 26
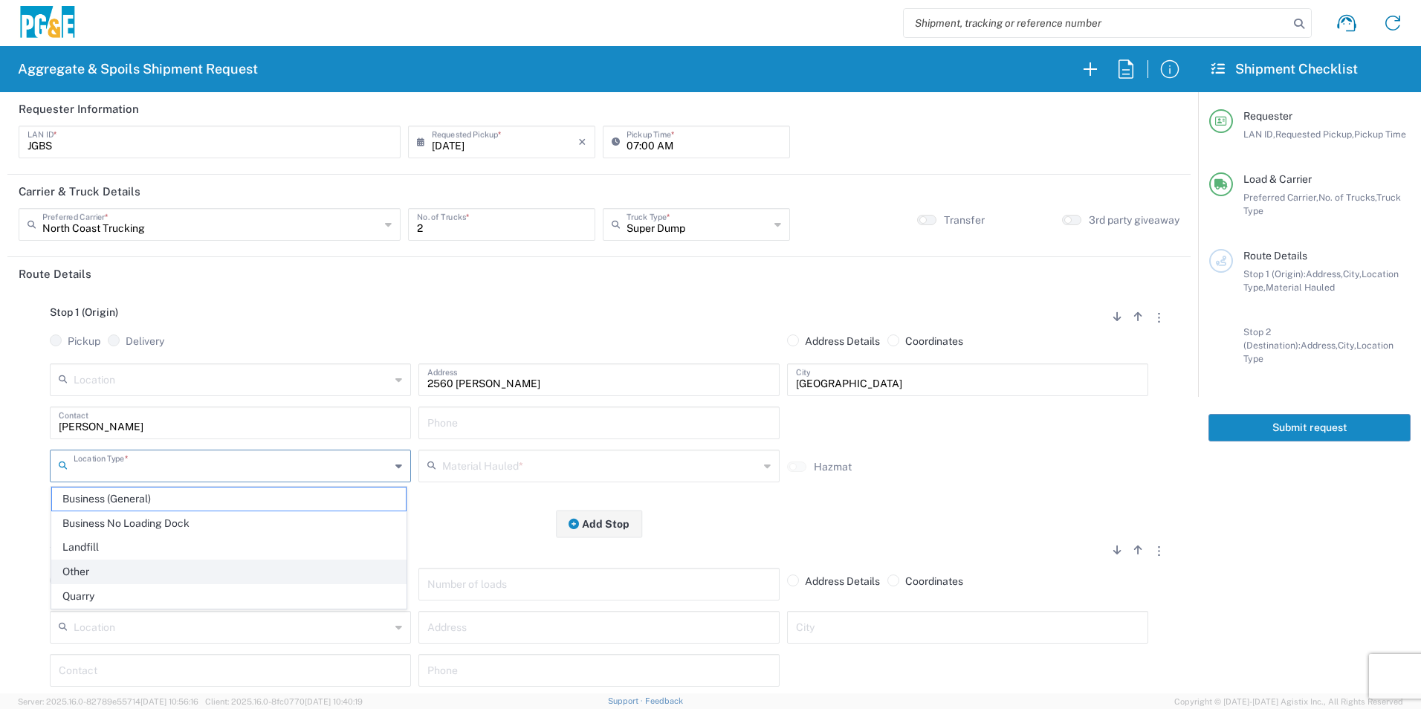
click at [117, 577] on span "Other" at bounding box center [229, 571] width 354 height 23
type input "Other"
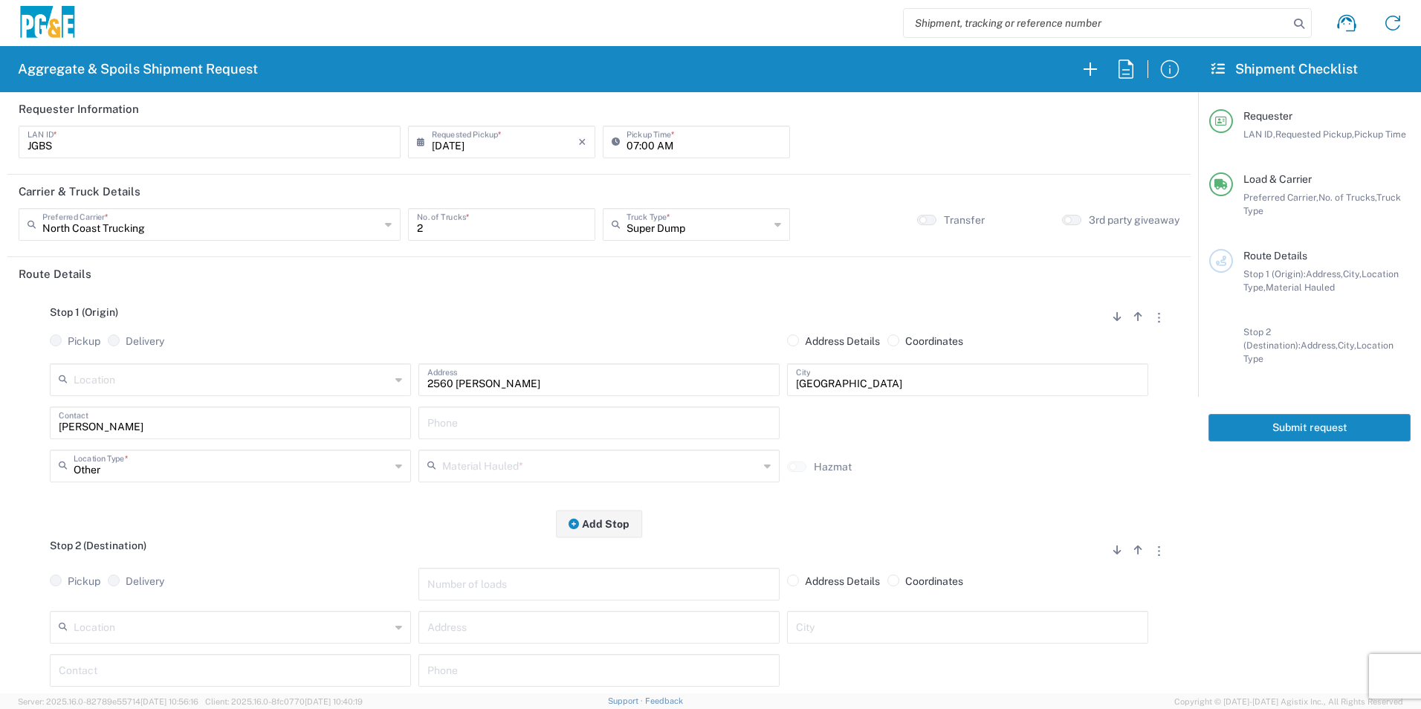
click at [600, 462] on input "text" at bounding box center [600, 465] width 317 height 26
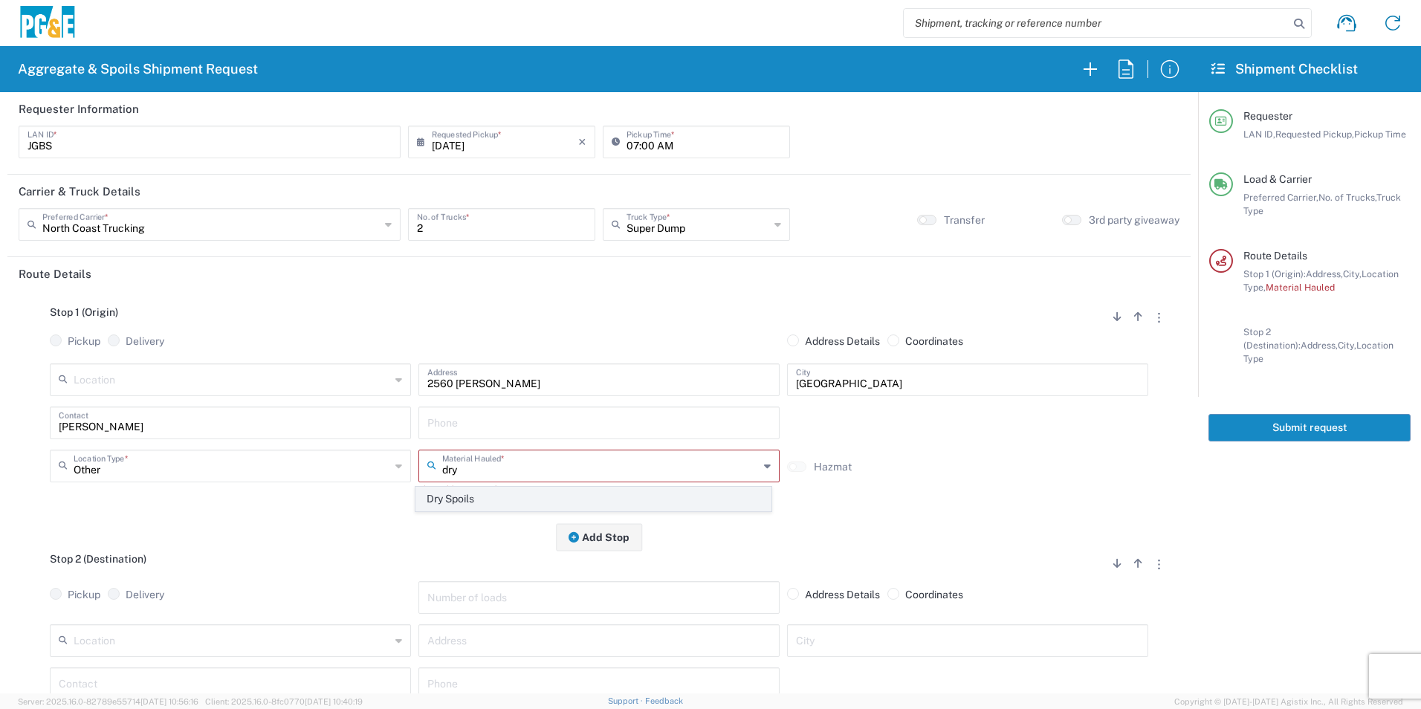
click at [508, 503] on span "Dry Spoils" at bounding box center [593, 498] width 354 height 23
type input "Dry Spoils"
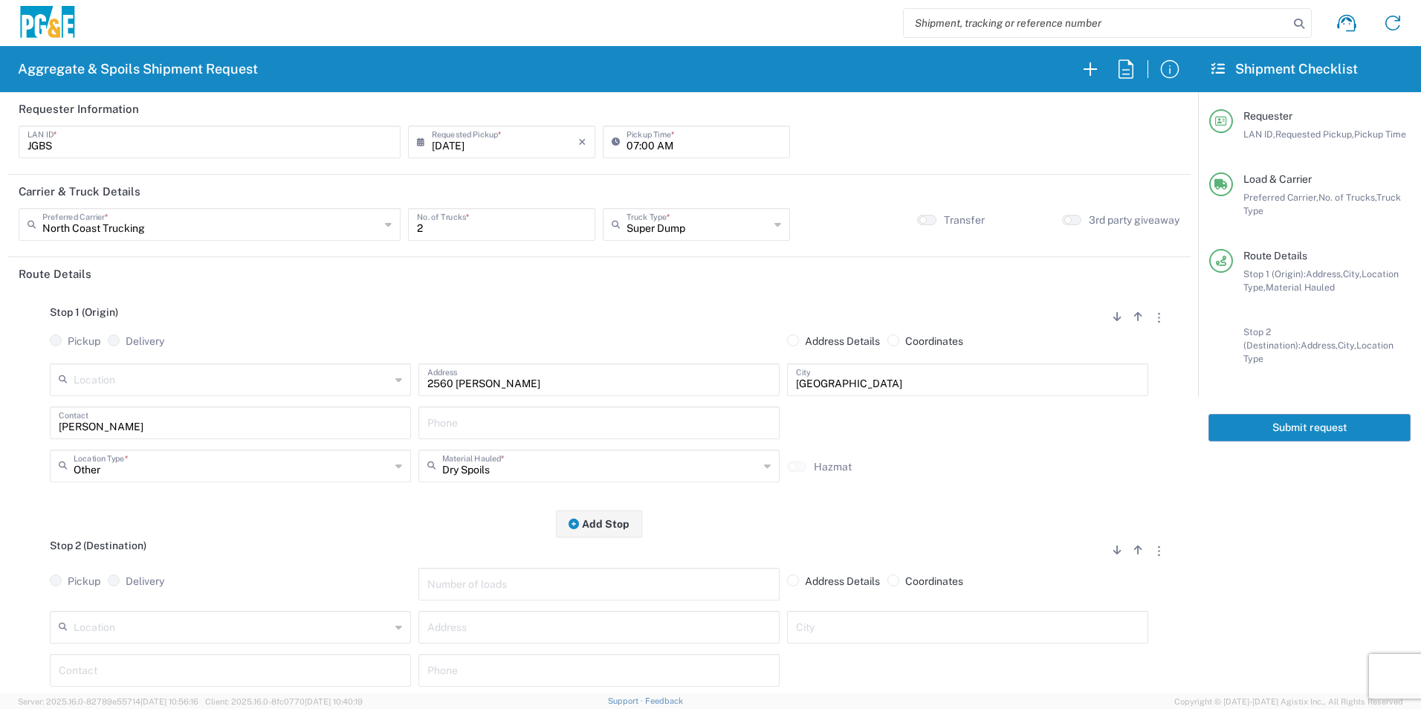
click at [652, 428] on input "text" at bounding box center [598, 422] width 343 height 26
paste input "707-835-6193"
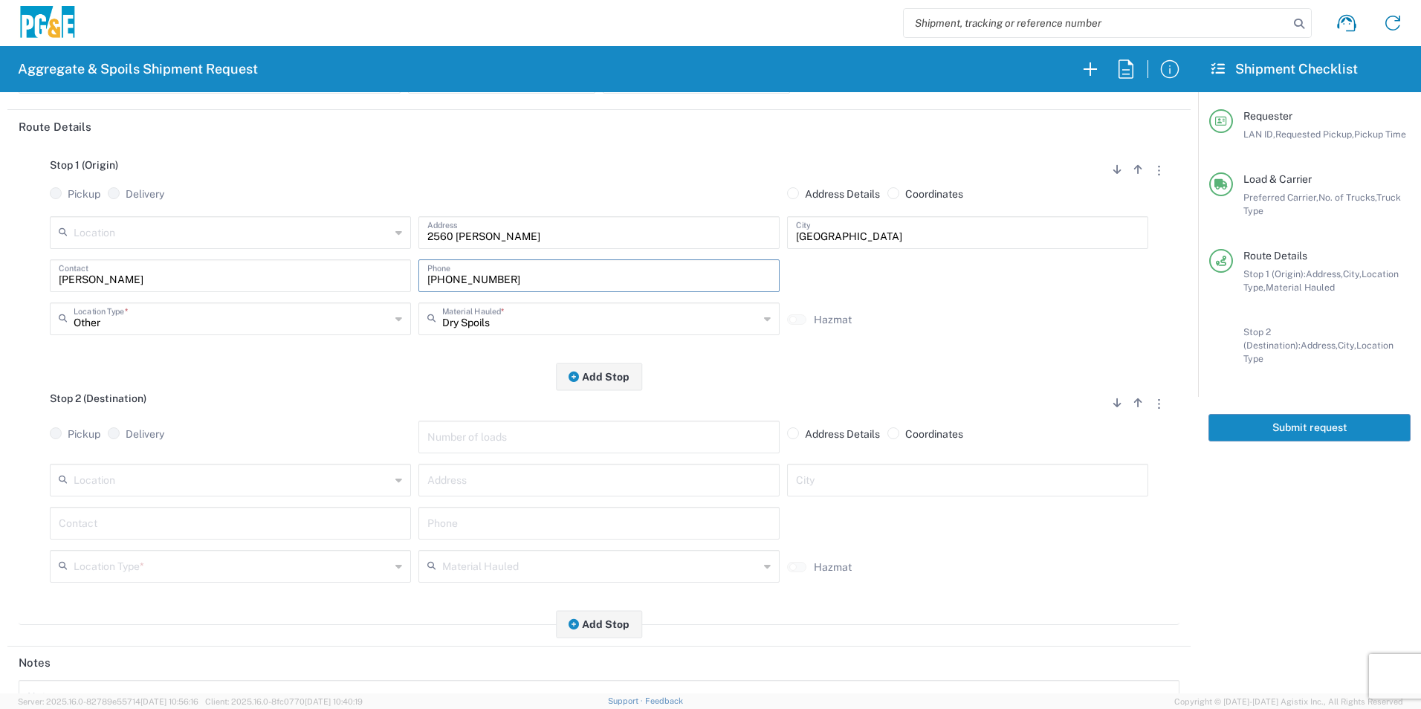
scroll to position [149, 0]
type input "707-835-6193"
click at [514, 522] on input "text" at bounding box center [598, 521] width 343 height 26
paste input "707-835-6193"
type input "707-835-6193"
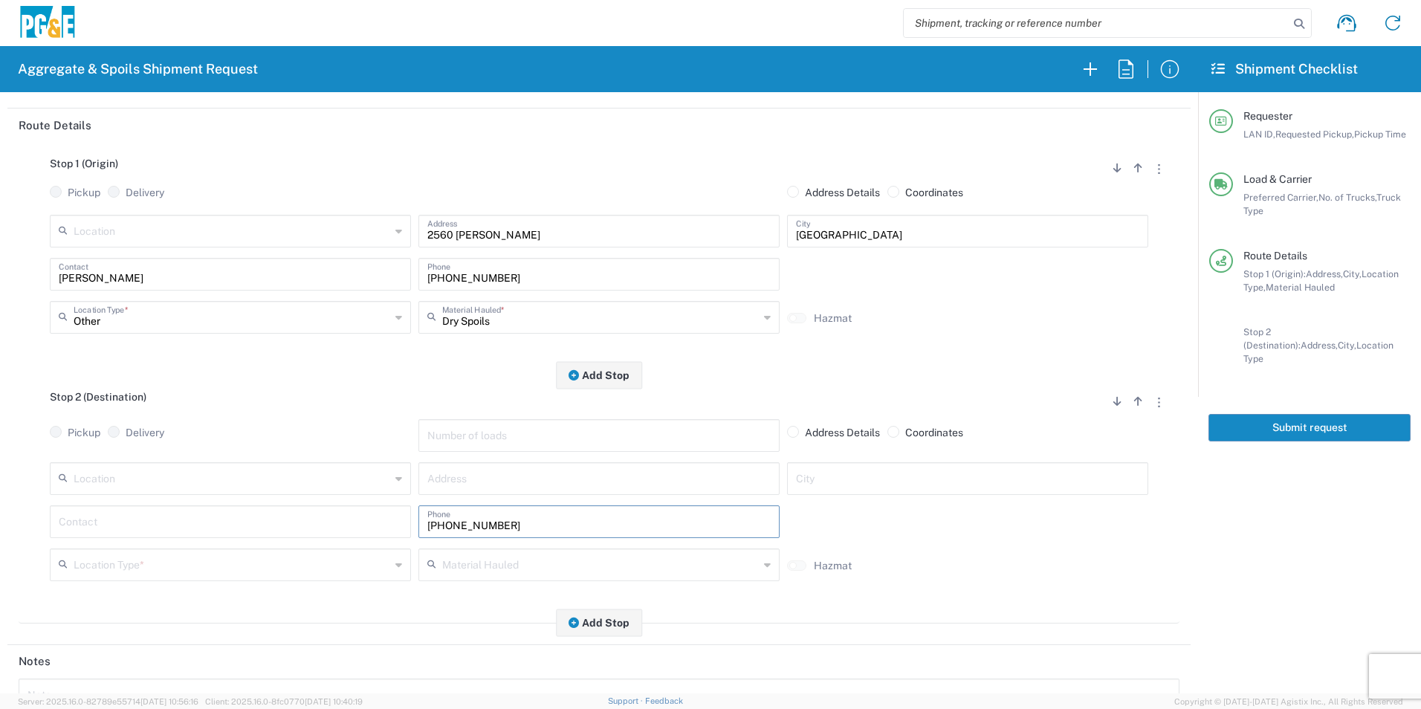
click at [170, 519] on input "text" at bounding box center [230, 521] width 343 height 26
type input "Jacob"
click at [193, 479] on input "text" at bounding box center [232, 477] width 317 height 26
drag, startPoint x: 80, startPoint y: 441, endPoint x: 255, endPoint y: 489, distance: 181.0
click at [80, 441] on span "Clovis" at bounding box center [229, 450] width 354 height 23
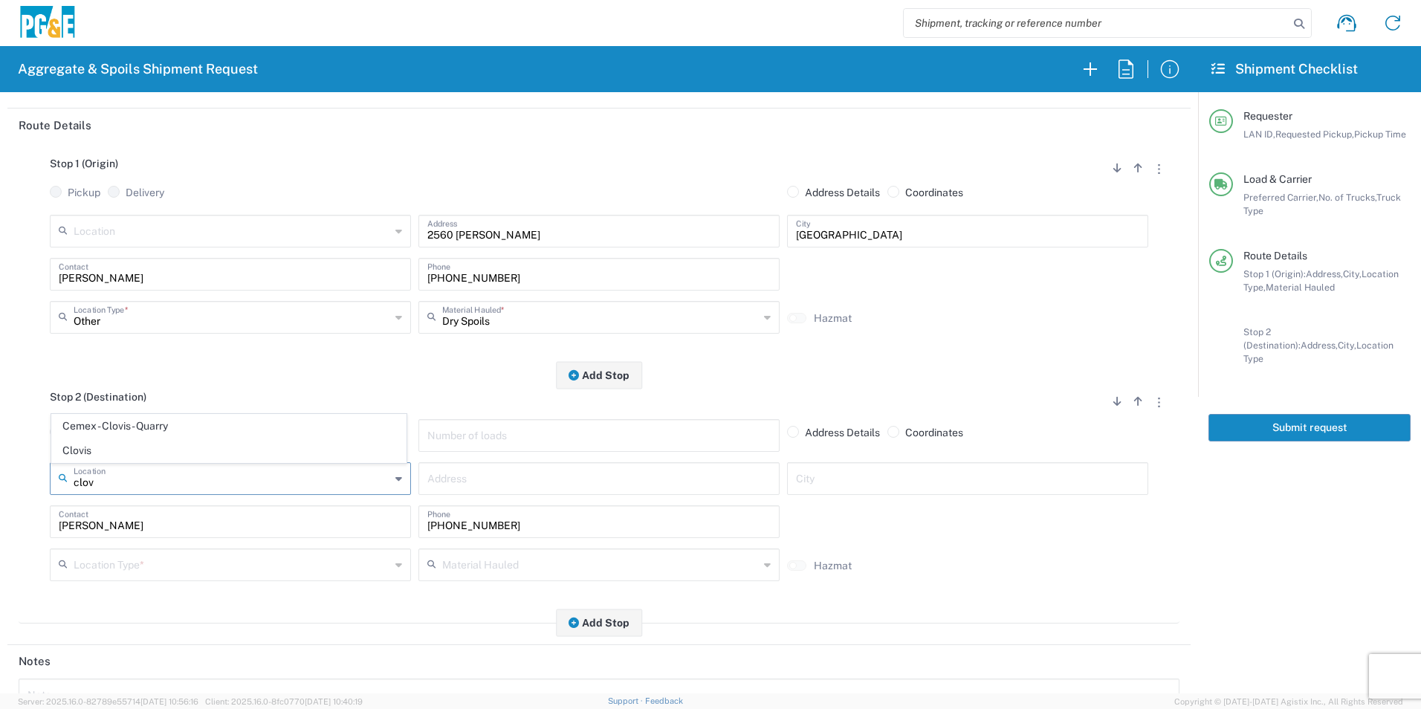
type input "Clovis"
type input "308 W Alluvial Ave"
type input "Clovis"
type input "Business No Loading Dock"
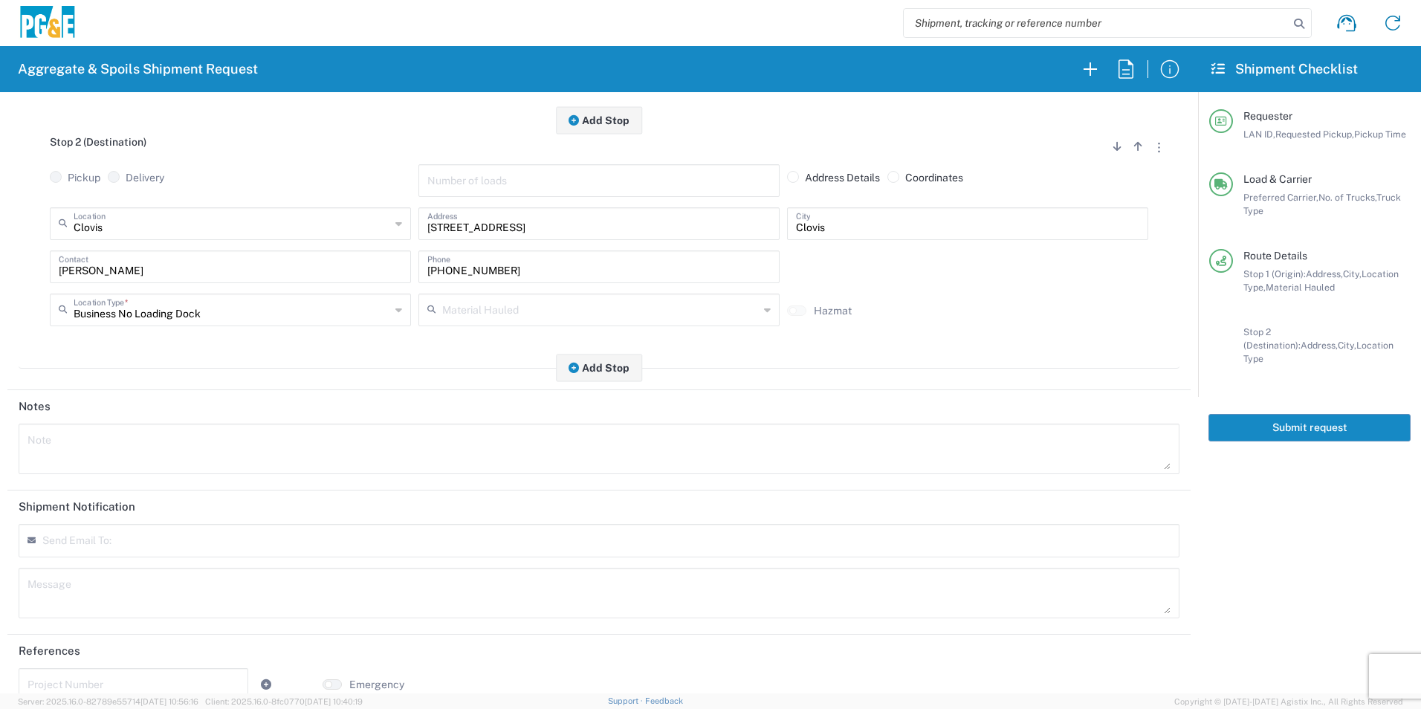
scroll to position [429, 0]
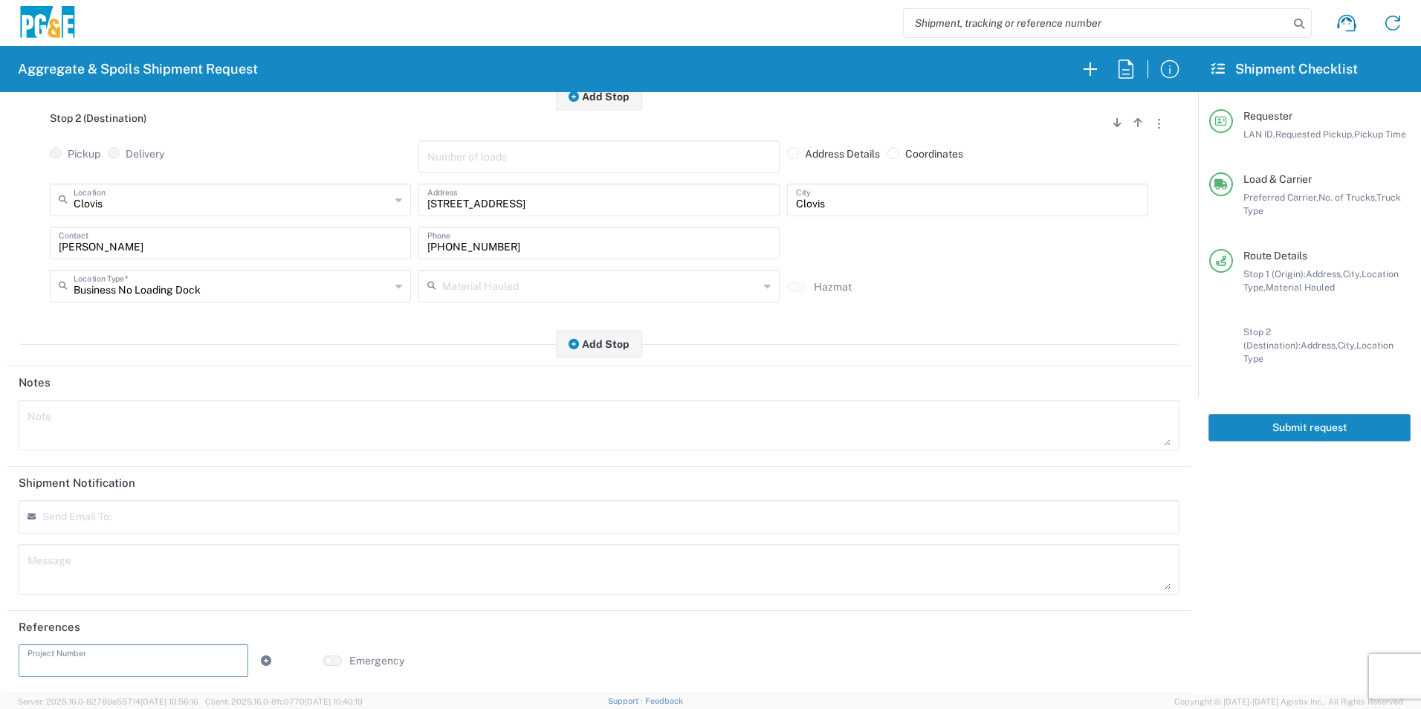
click at [48, 657] on input "text" at bounding box center [133, 660] width 212 height 26
paste input "35587810"
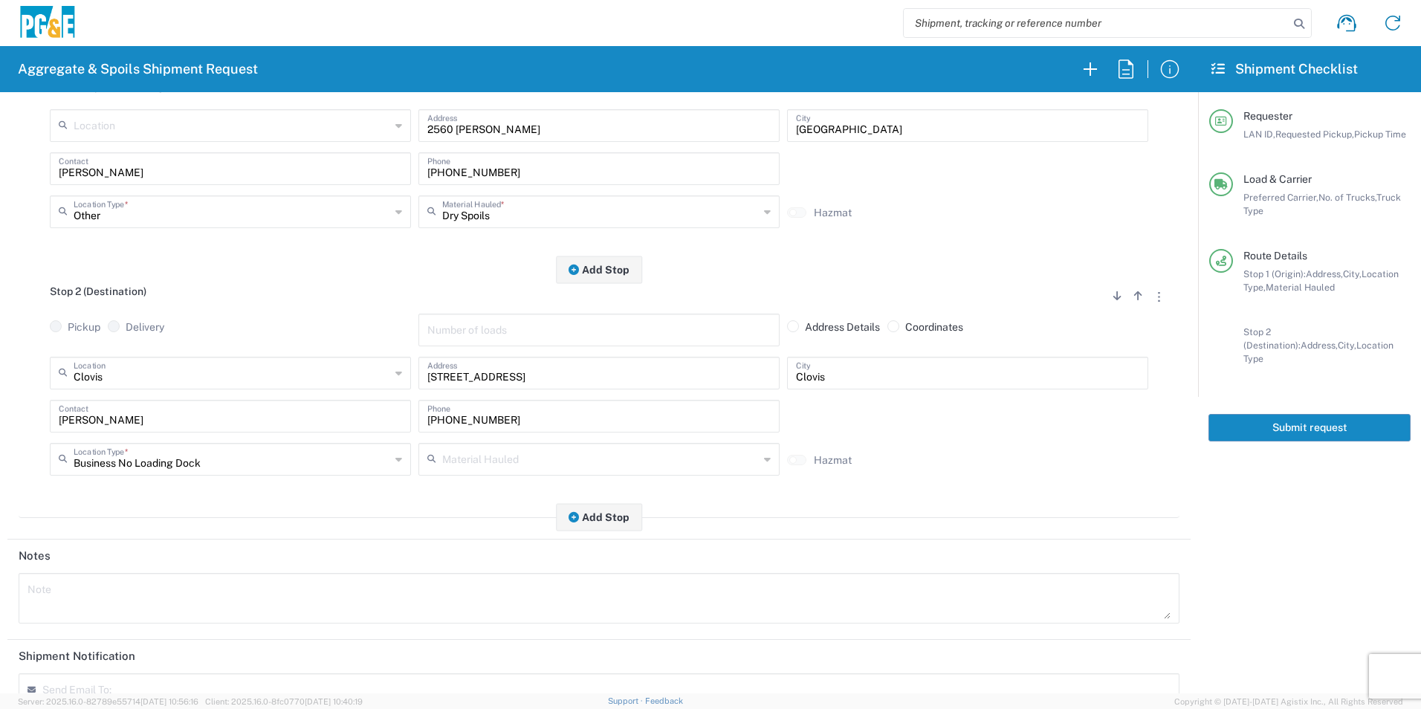
scroll to position [0, 0]
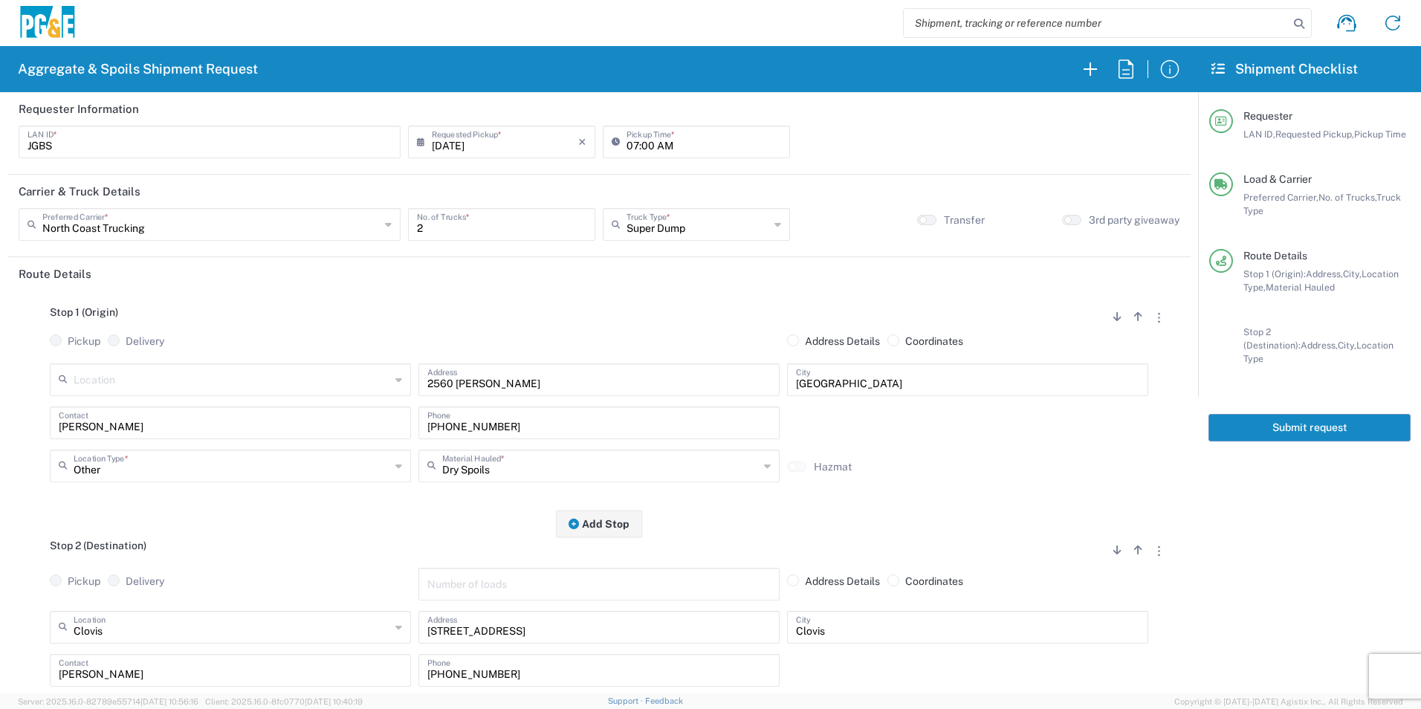
type input "35587810"
click at [1294, 423] on button "Submit request" at bounding box center [1309, 427] width 202 height 27
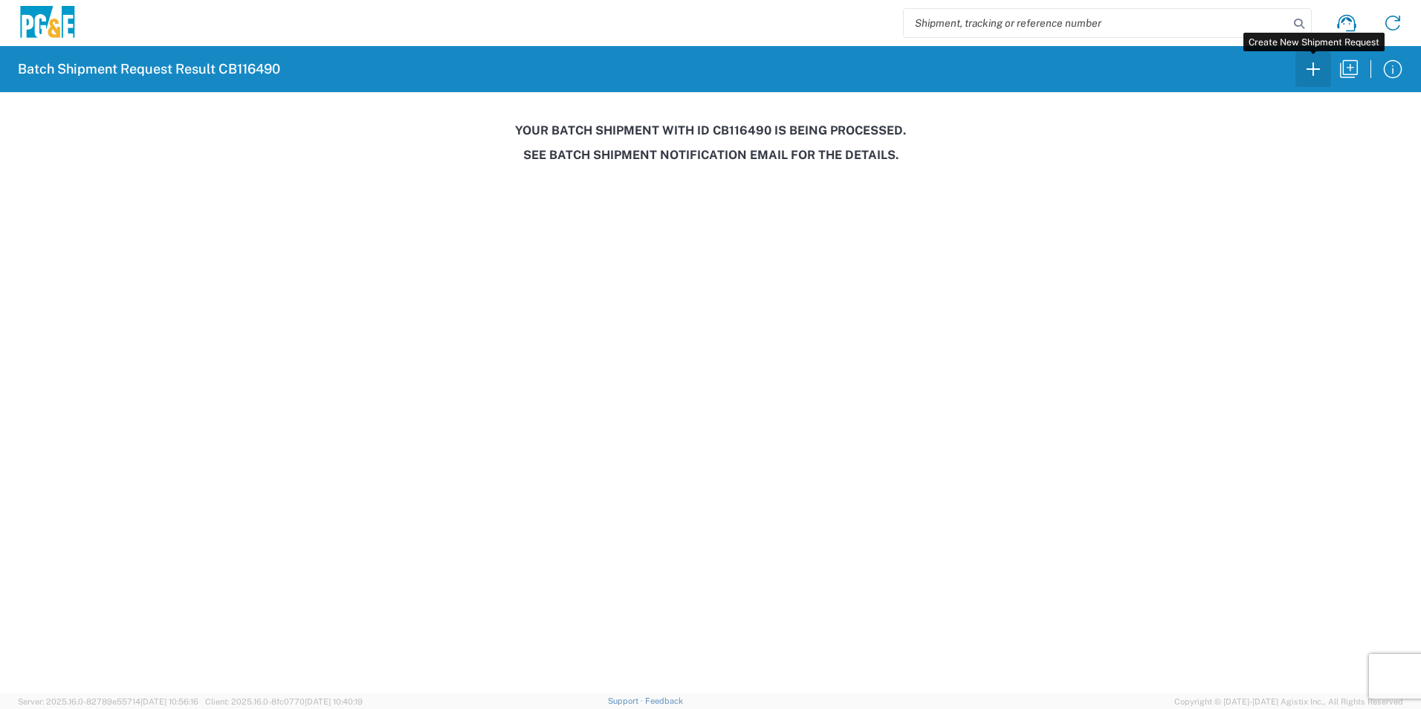
click at [1301, 71] on icon "button" at bounding box center [1313, 69] width 24 height 24
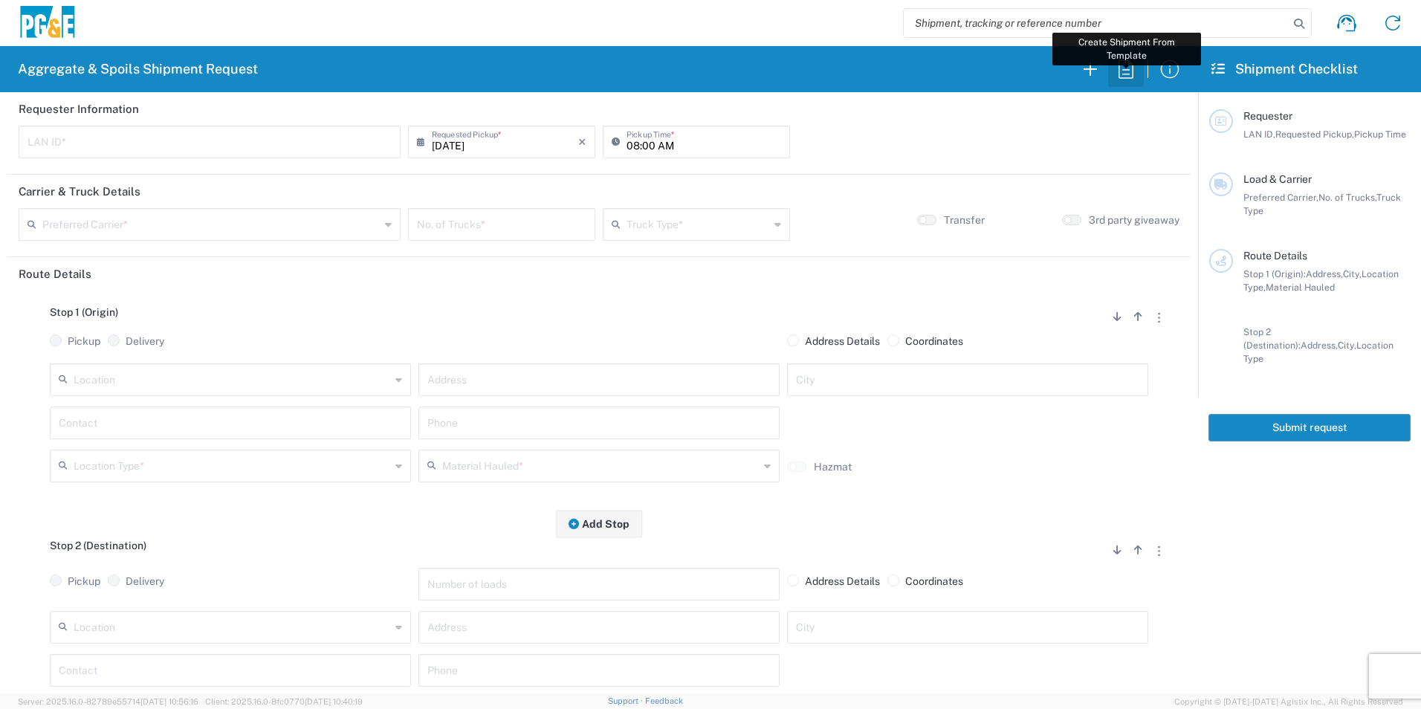
click at [1132, 72] on icon "button" at bounding box center [1126, 69] width 24 height 24
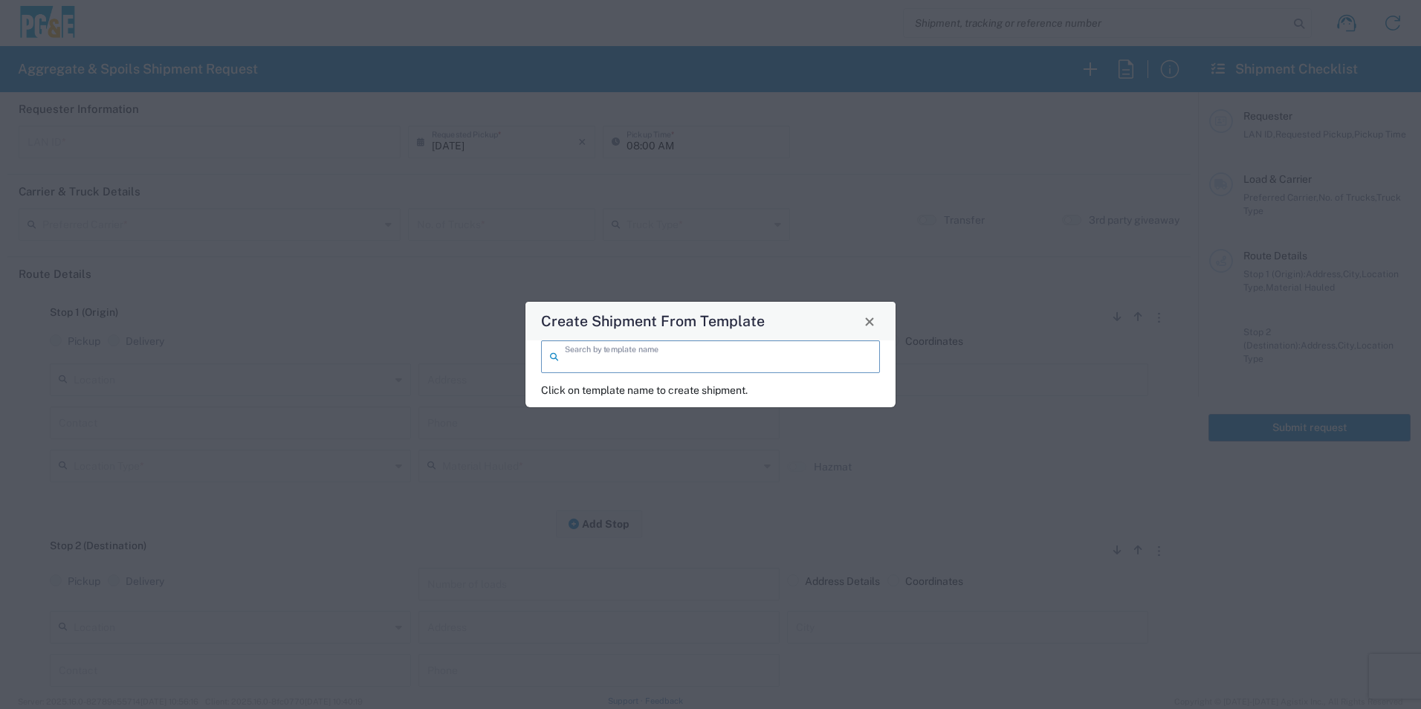
drag, startPoint x: 626, startPoint y: 357, endPoint x: 631, endPoint y: 351, distance: 8.0
click at [626, 357] on input "search" at bounding box center [718, 356] width 306 height 26
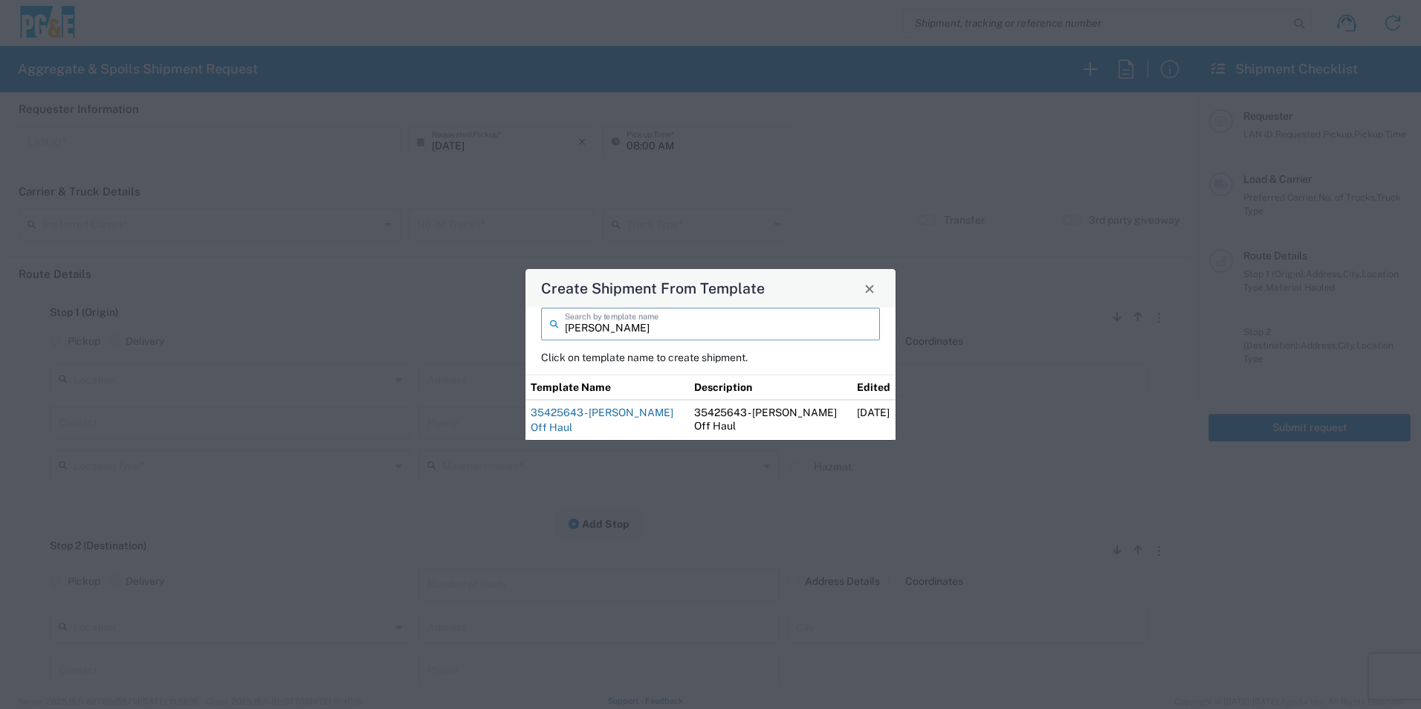
type input "sean"
click at [629, 409] on link "35425643 - [PERSON_NAME] Off Haul" at bounding box center [602, 419] width 143 height 27
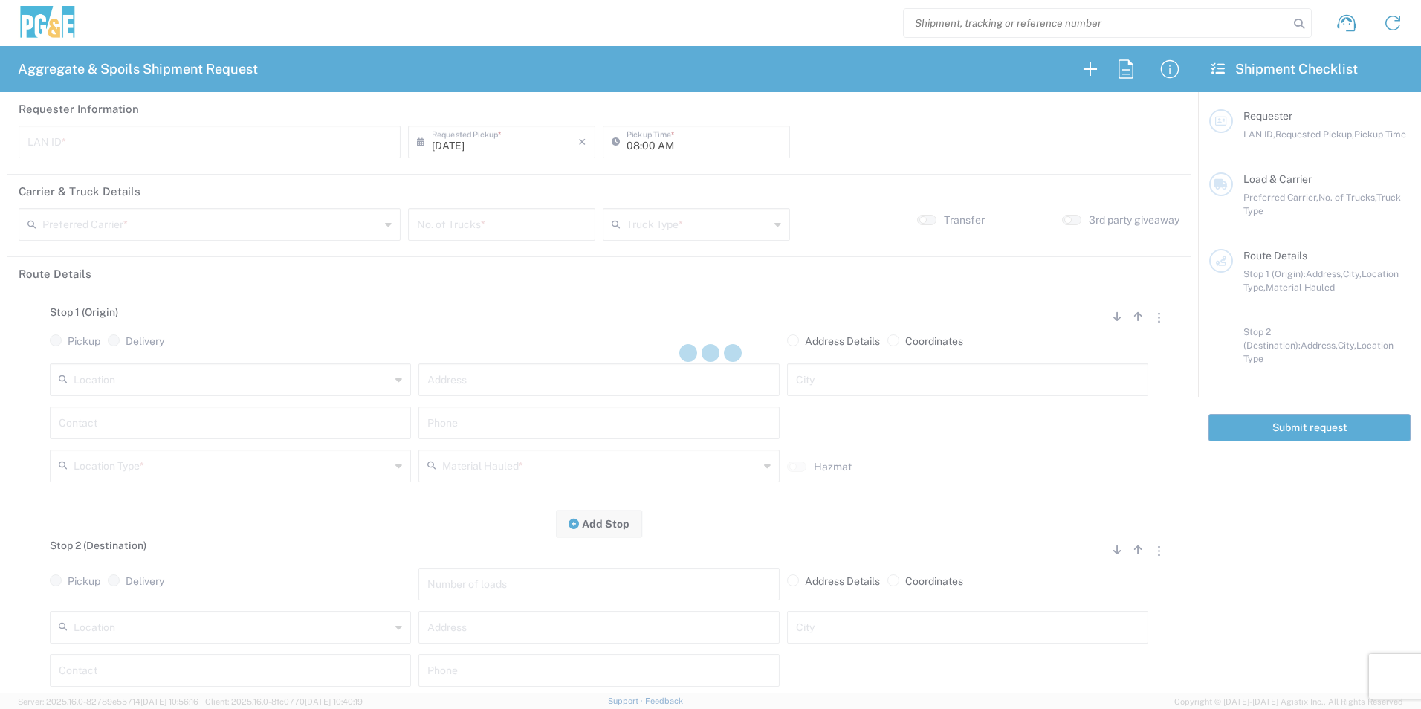
type input "CSGA"
type input "07:00 AM"
type input "[PERSON_NAME] Trucking"
type input "10 Yard Dump Truck"
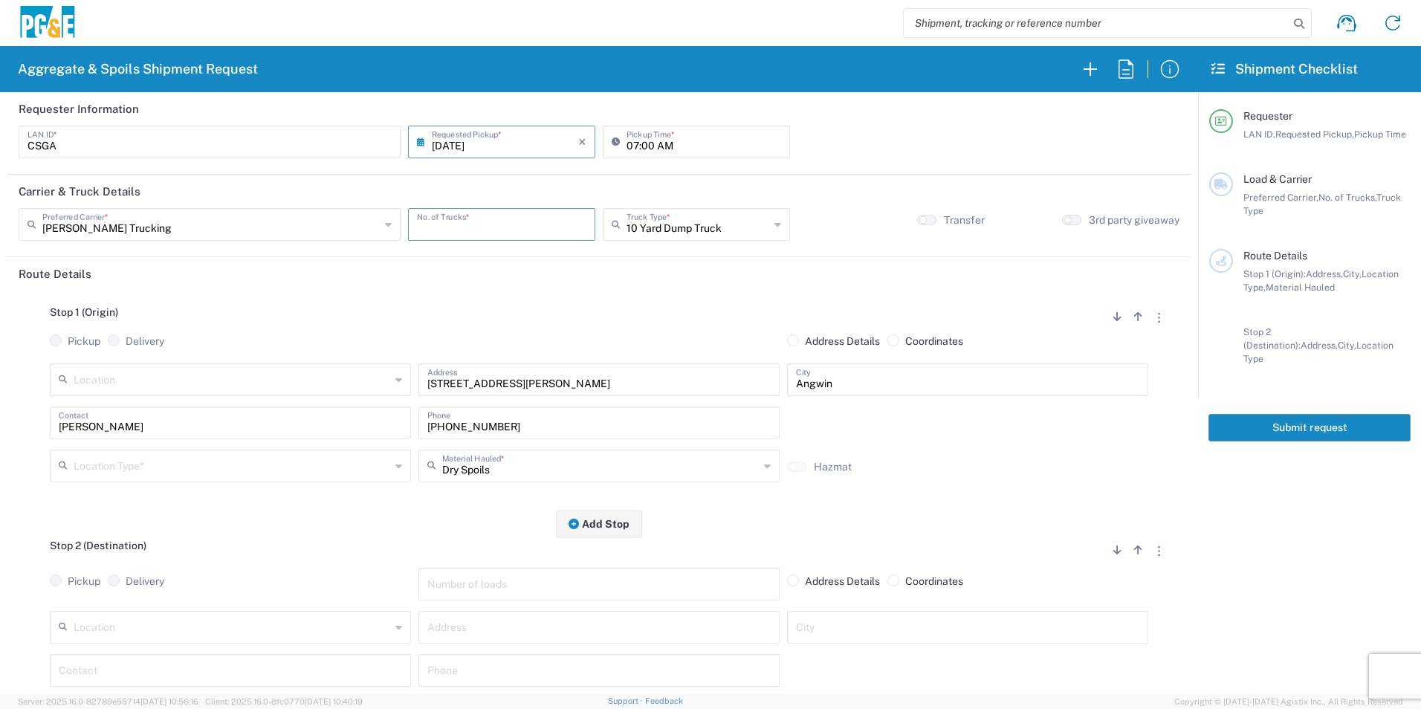
click at [484, 219] on input "number" at bounding box center [501, 223] width 169 height 26
type input "3"
click at [184, 461] on input "text" at bounding box center [232, 465] width 317 height 26
click at [114, 573] on span "Other" at bounding box center [229, 571] width 354 height 23
type input "Other"
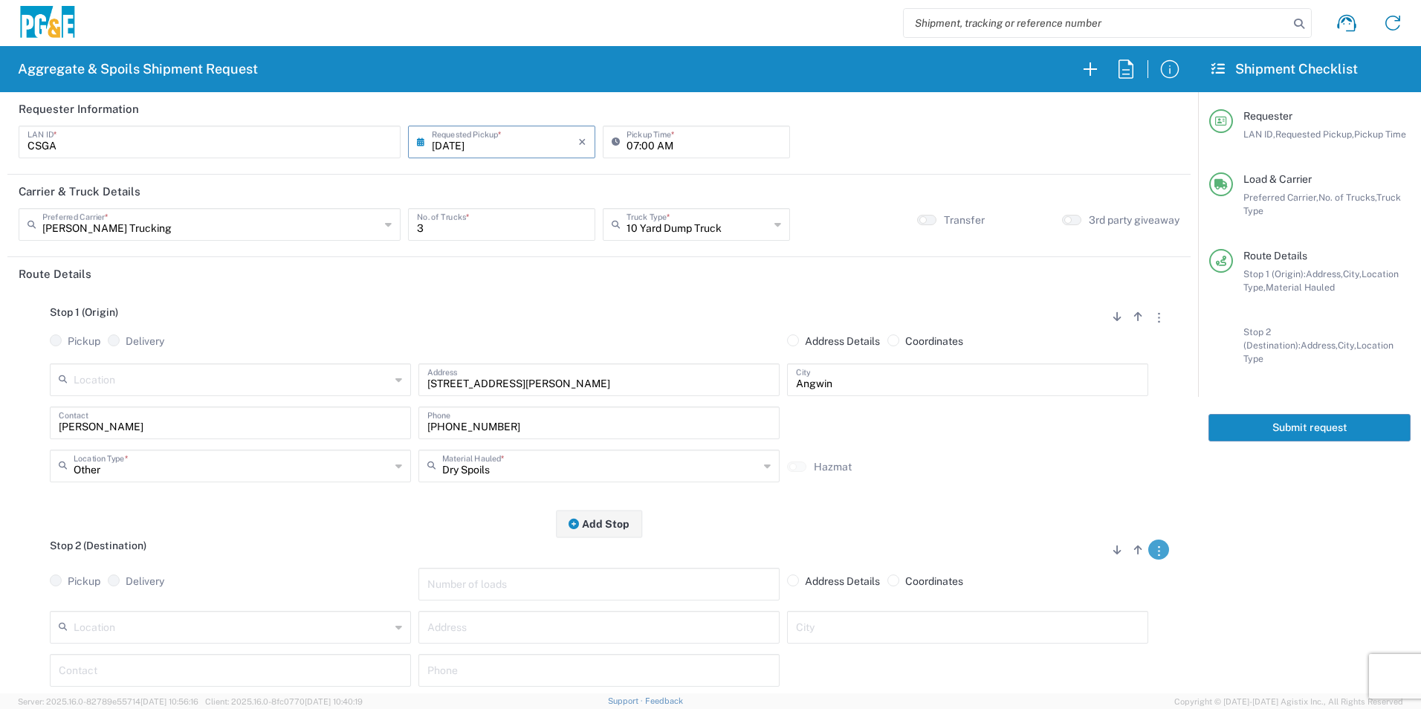
click at [1158, 549] on icon "button" at bounding box center [1159, 551] width 2 height 10
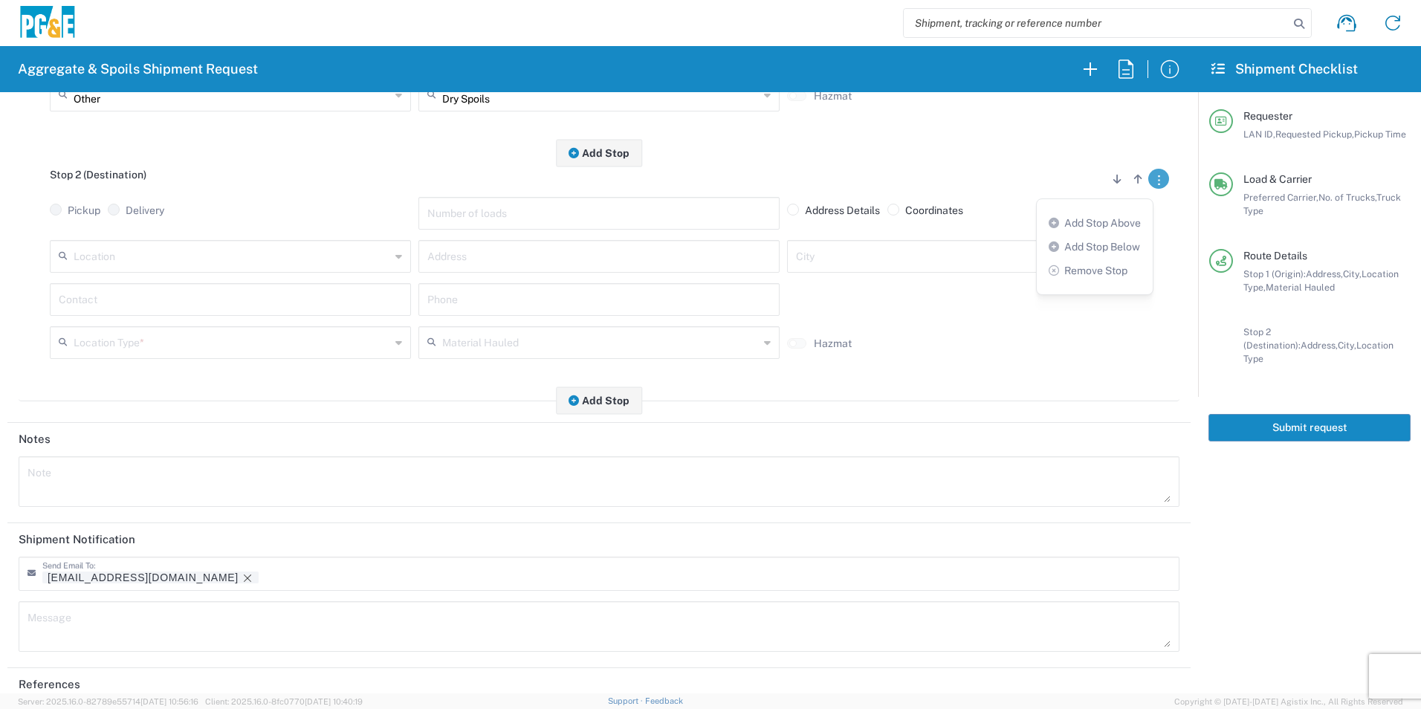
scroll to position [372, 0]
click at [1094, 273] on link "Remove Stop" at bounding box center [1088, 271] width 79 height 12
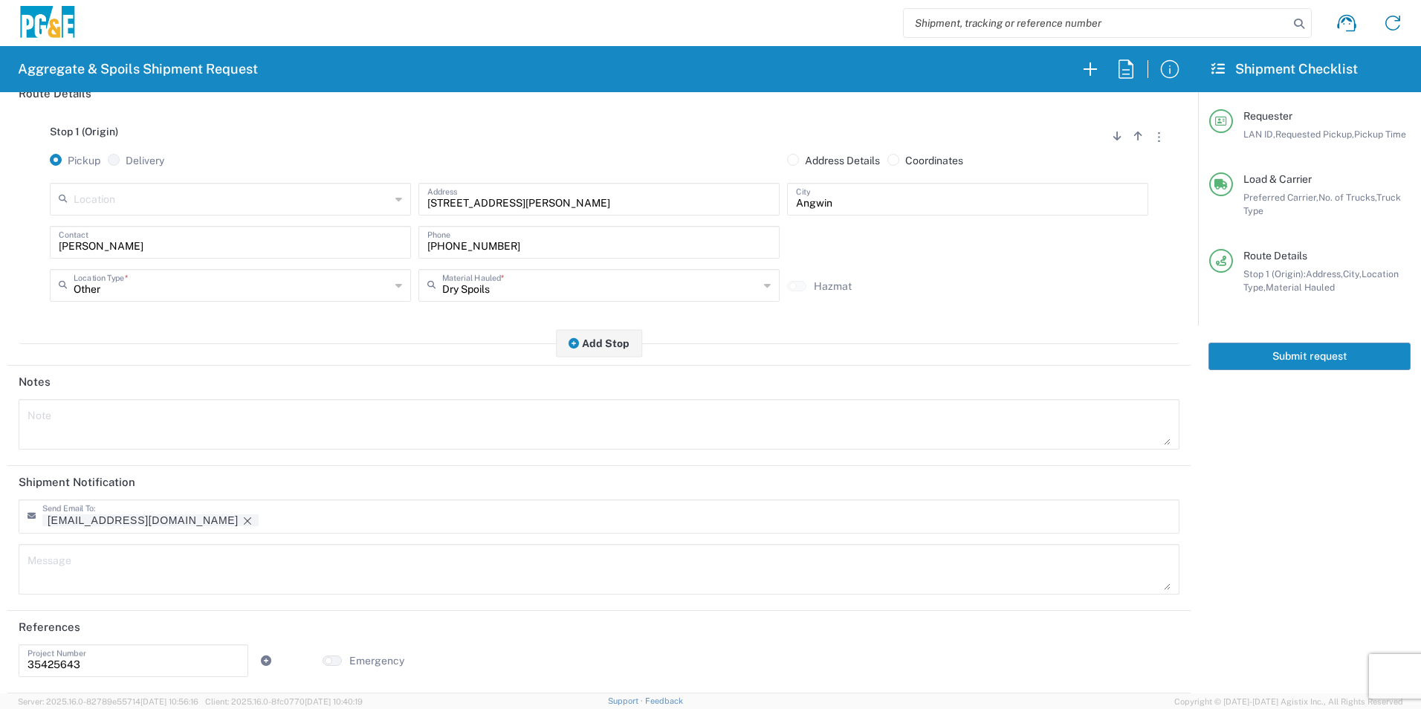
scroll to position [181, 0]
click at [244, 517] on icon "Remove tag" at bounding box center [247, 520] width 7 height 7
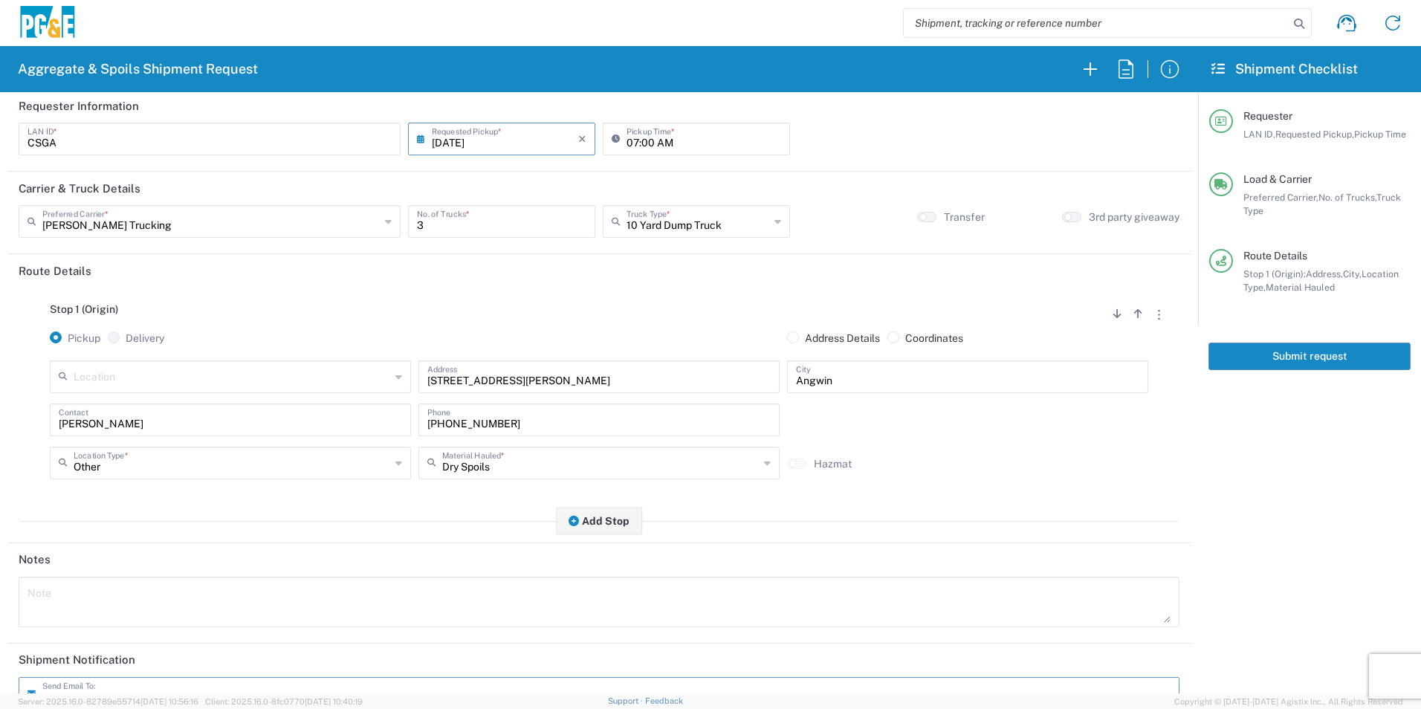
scroll to position [0, 0]
click at [1329, 358] on button "Submit request" at bounding box center [1309, 356] width 202 height 27
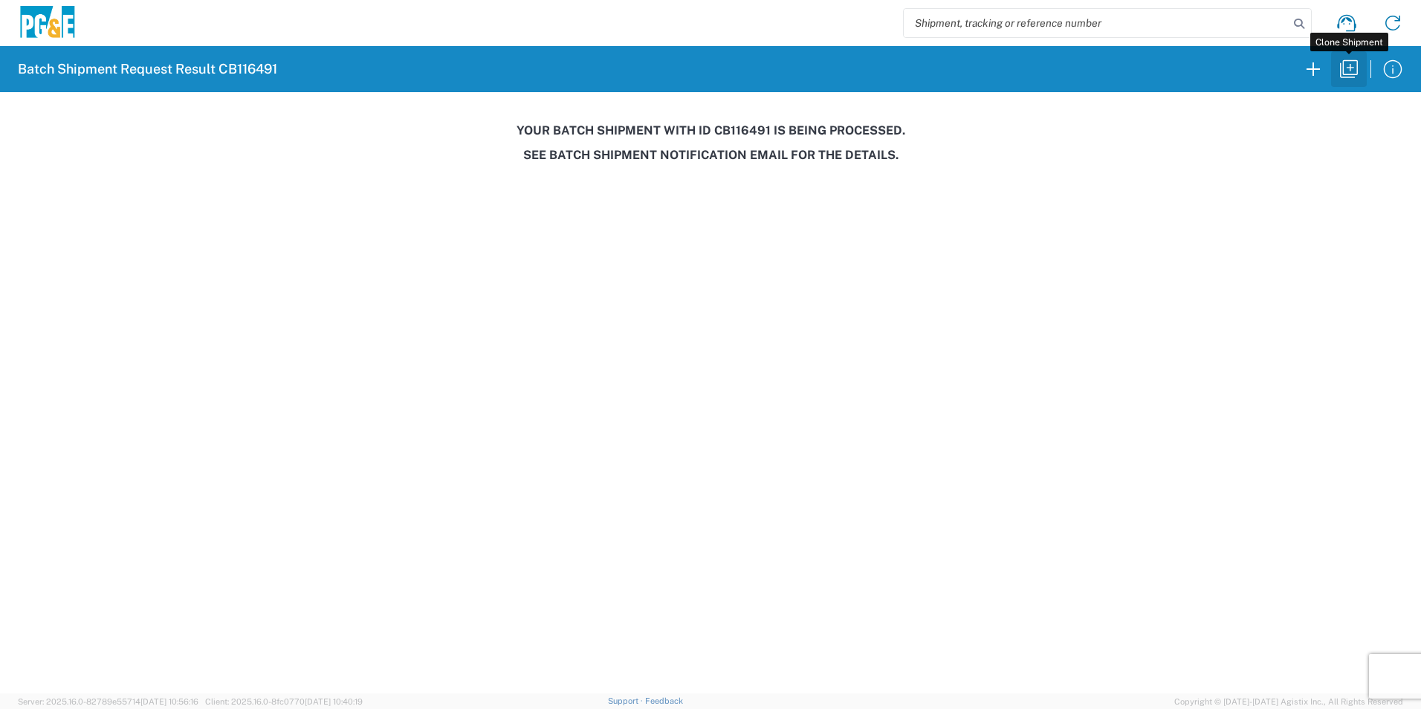
click at [1347, 74] on icon "button" at bounding box center [1349, 69] width 18 height 18
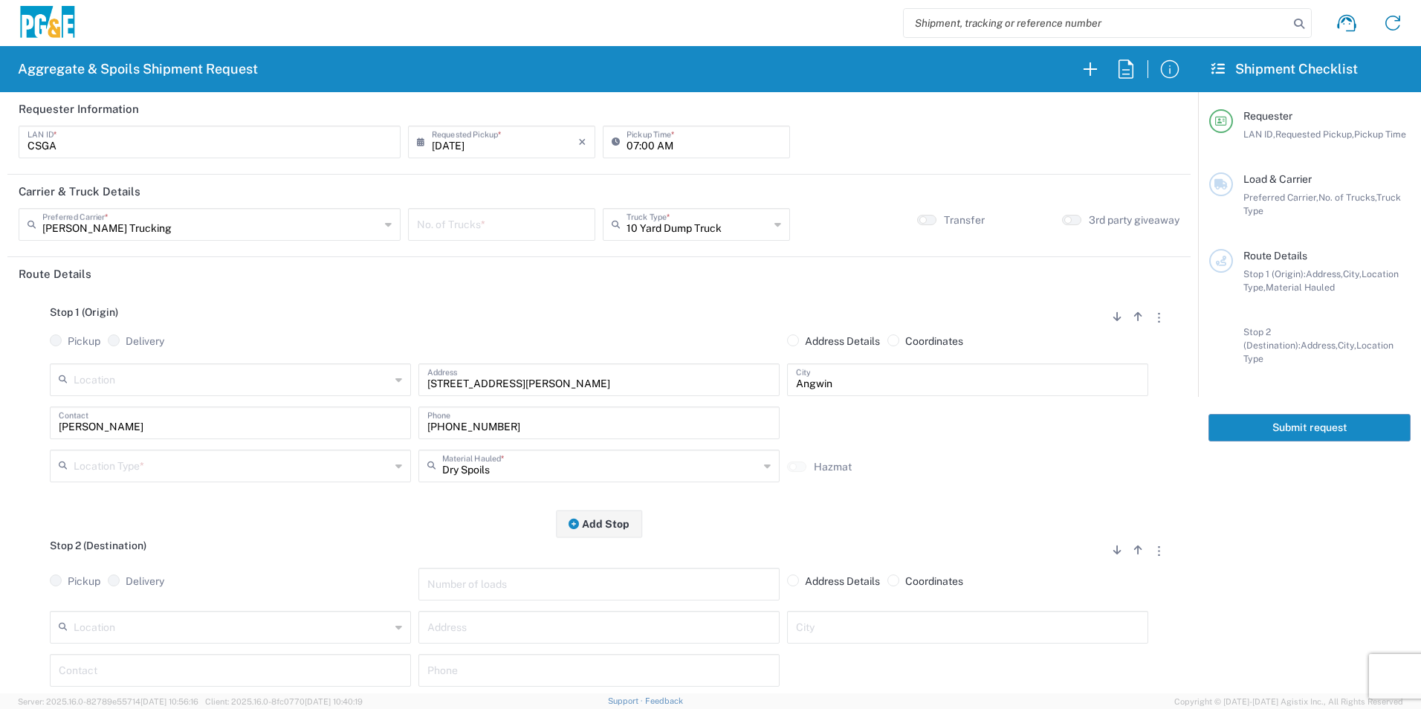
click at [477, 142] on input "[DATE]" at bounding box center [505, 141] width 146 height 26
click at [502, 259] on span "13" at bounding box center [501, 255] width 22 height 21
type input "[DATE]"
click at [509, 226] on input "number" at bounding box center [501, 223] width 169 height 26
type input "3"
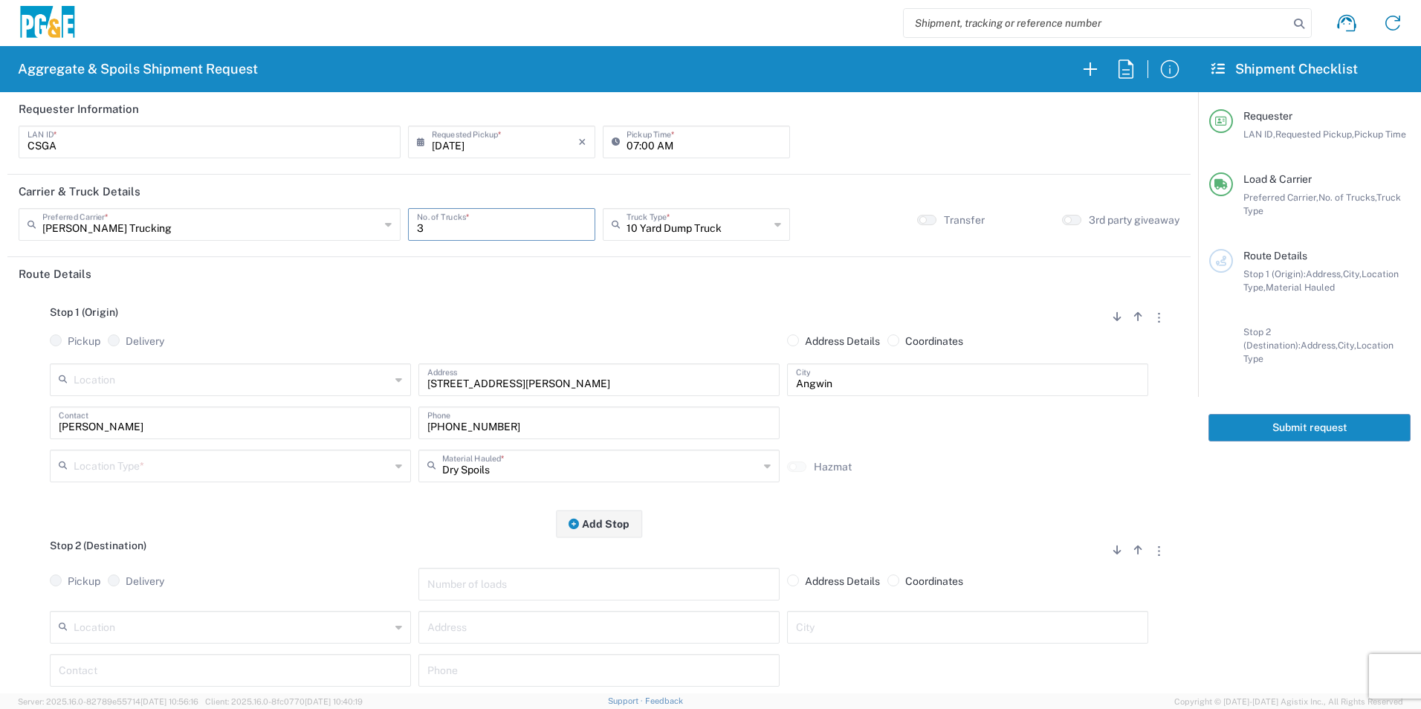
click at [109, 467] on input "text" at bounding box center [232, 465] width 317 height 26
click at [88, 571] on span "Other" at bounding box center [229, 571] width 354 height 23
type input "Other"
click at [1150, 555] on button "button" at bounding box center [1158, 550] width 21 height 20
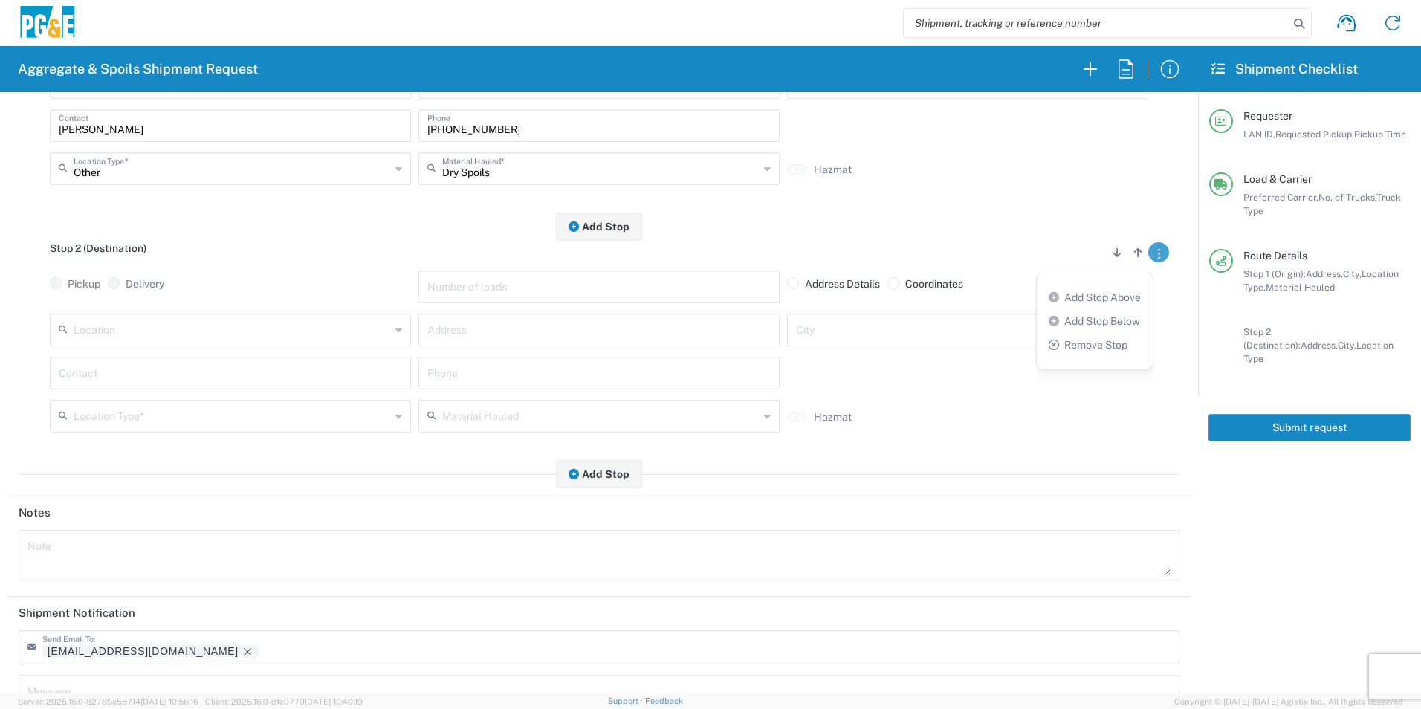
click at [1110, 348] on link "Remove Stop" at bounding box center [1088, 345] width 79 height 12
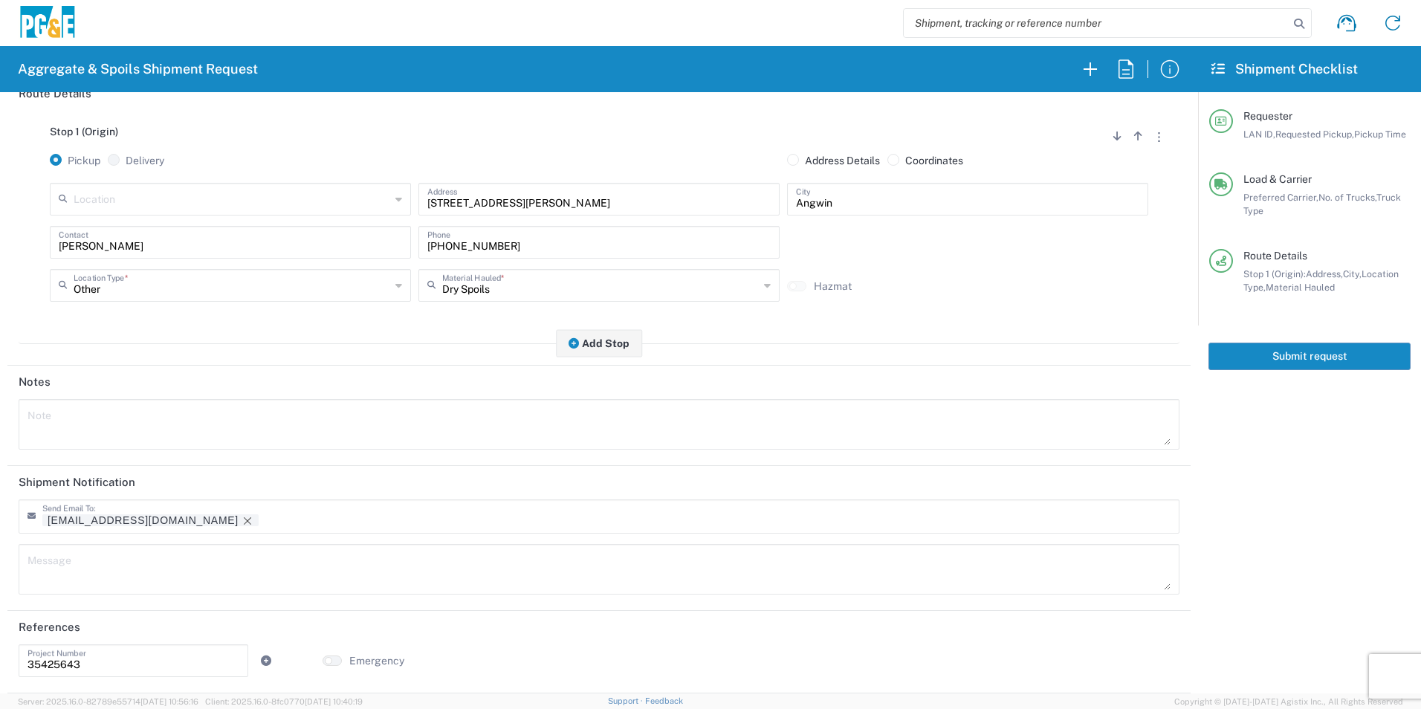
scroll to position [181, 0]
click at [242, 522] on icon "Remove tag" at bounding box center [248, 521] width 12 height 12
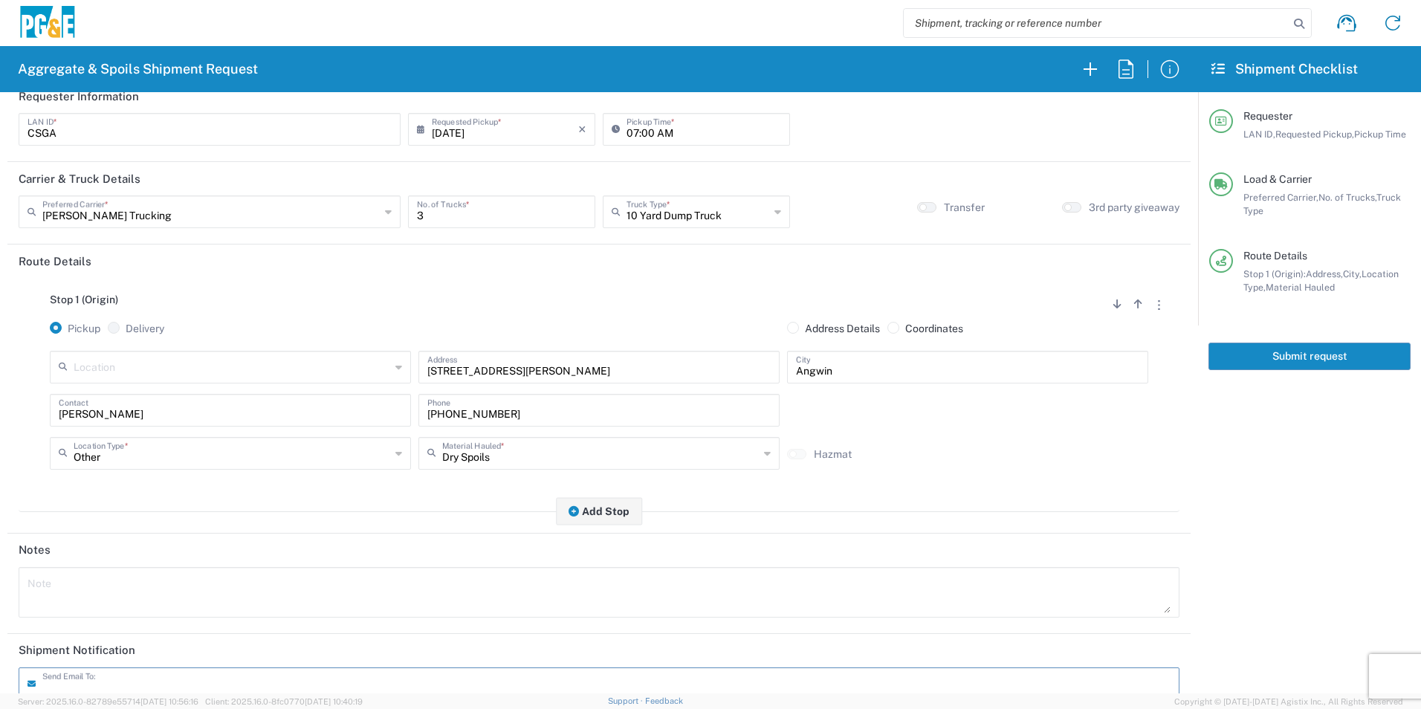
scroll to position [0, 0]
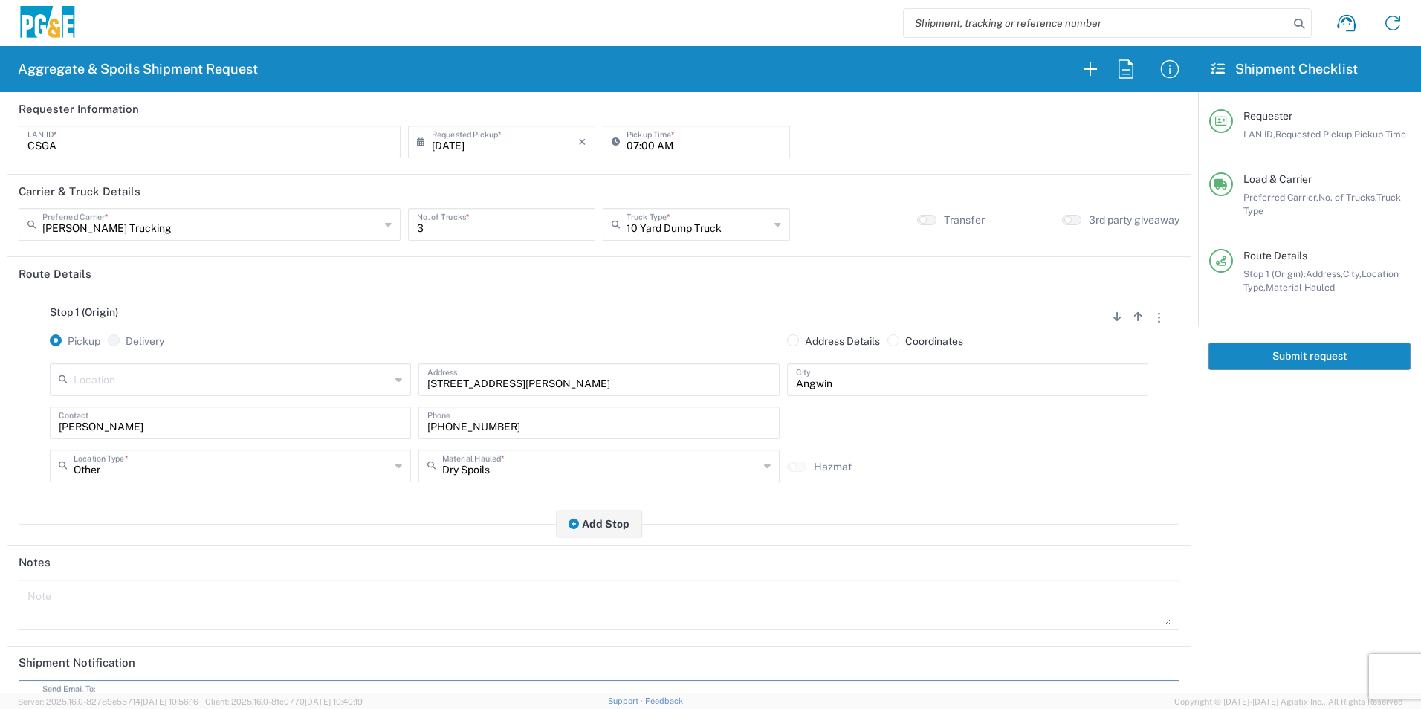
click at [1338, 353] on button "Submit request" at bounding box center [1309, 356] width 202 height 27
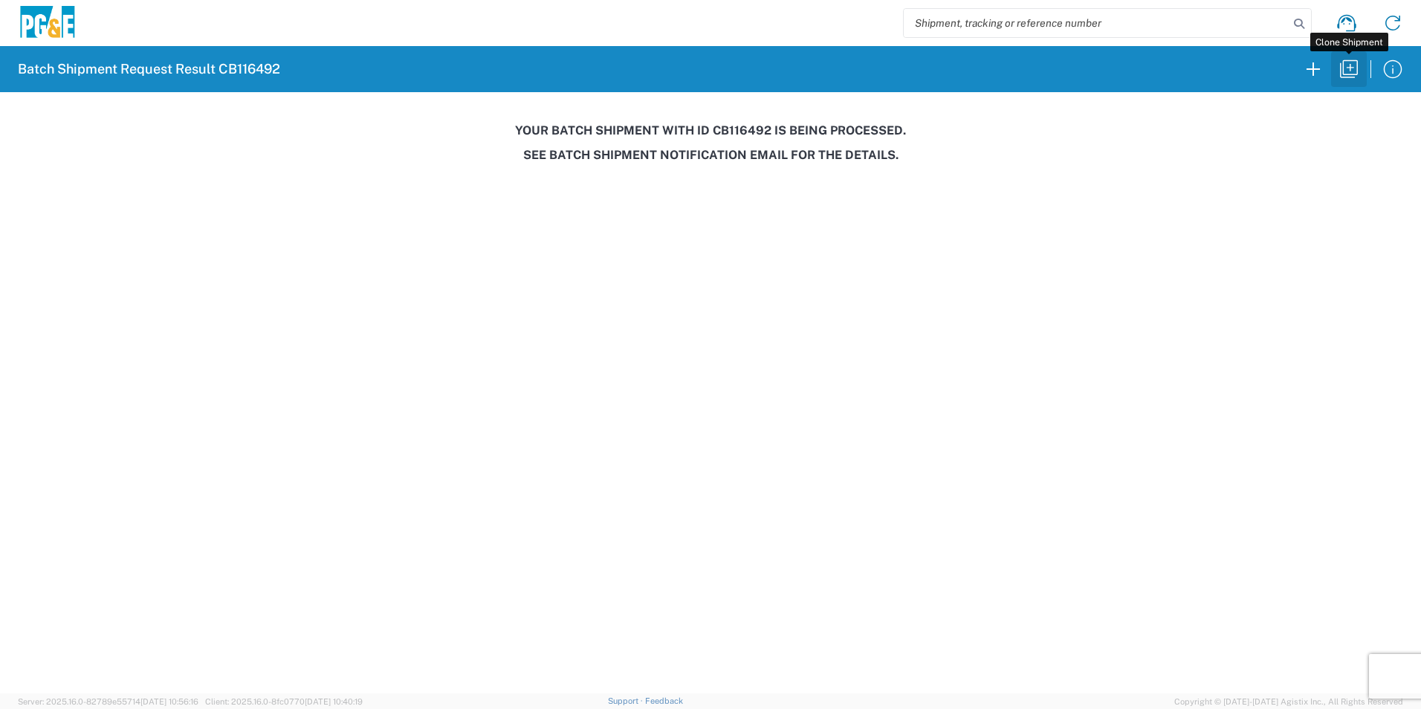
click at [1350, 73] on icon "button" at bounding box center [1349, 69] width 24 height 24
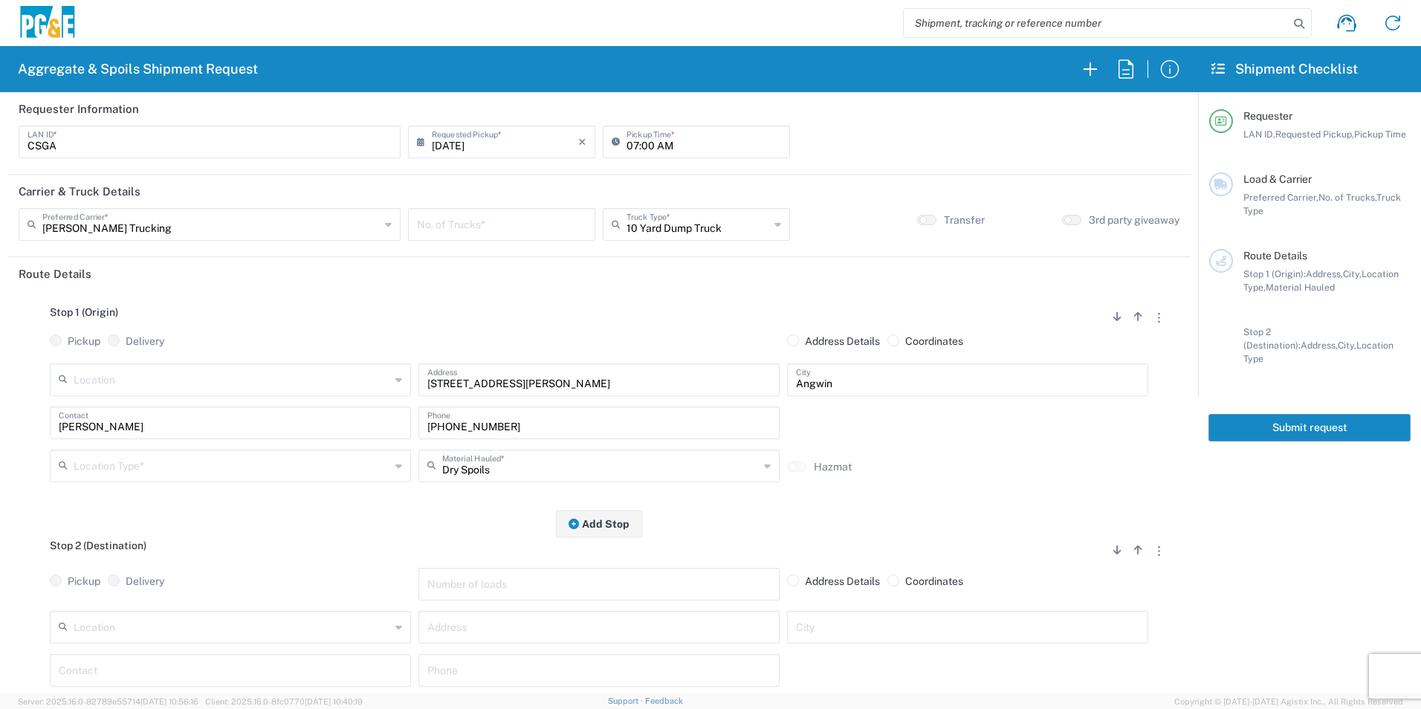
click at [464, 137] on input "[DATE]" at bounding box center [505, 141] width 146 height 26
click at [513, 257] on span "14" at bounding box center [522, 255] width 22 height 21
type input "[DATE]"
click at [496, 230] on input "number" at bounding box center [501, 223] width 169 height 26
type input "3"
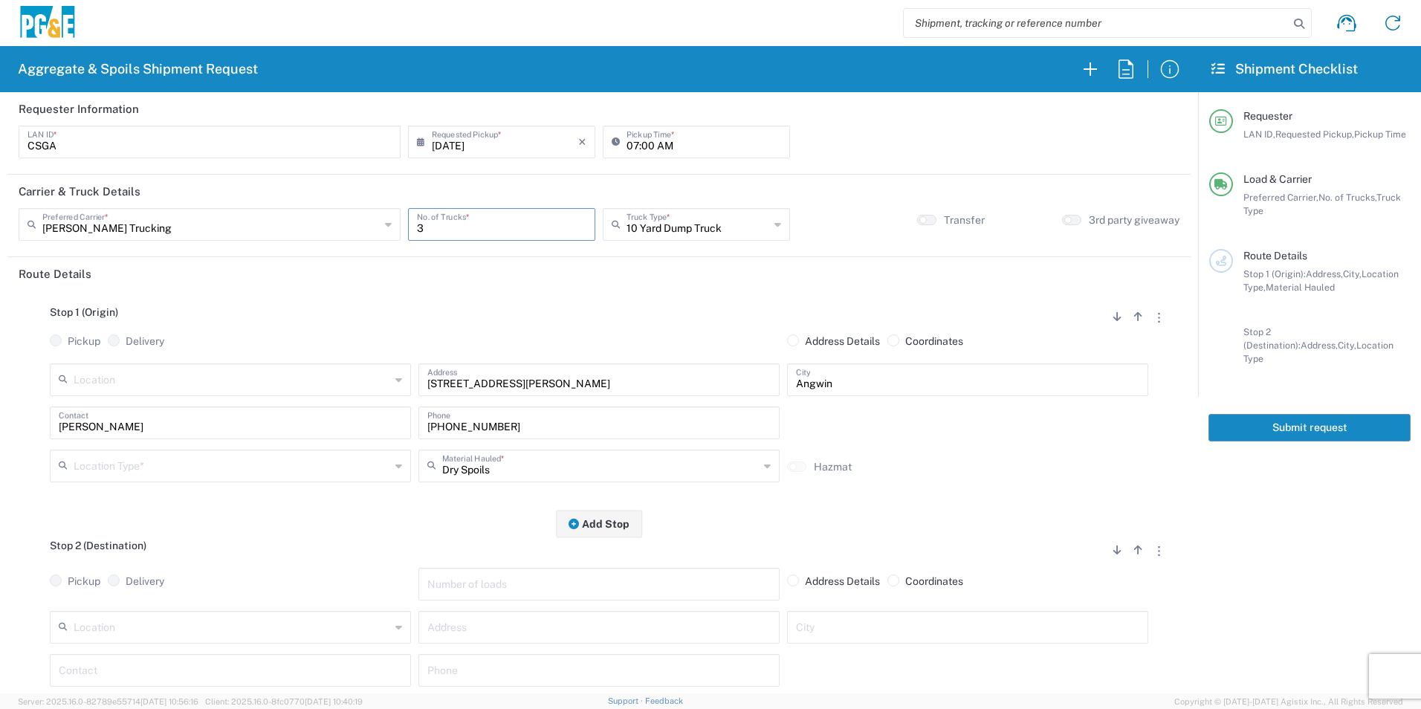
click at [95, 469] on input "text" at bounding box center [232, 465] width 317 height 26
click at [103, 577] on span "Other" at bounding box center [229, 571] width 354 height 23
type input "Other"
click at [1158, 554] on icon "button" at bounding box center [1159, 551] width 2 height 10
click at [1082, 641] on link "Remove Stop" at bounding box center [1088, 642] width 79 height 12
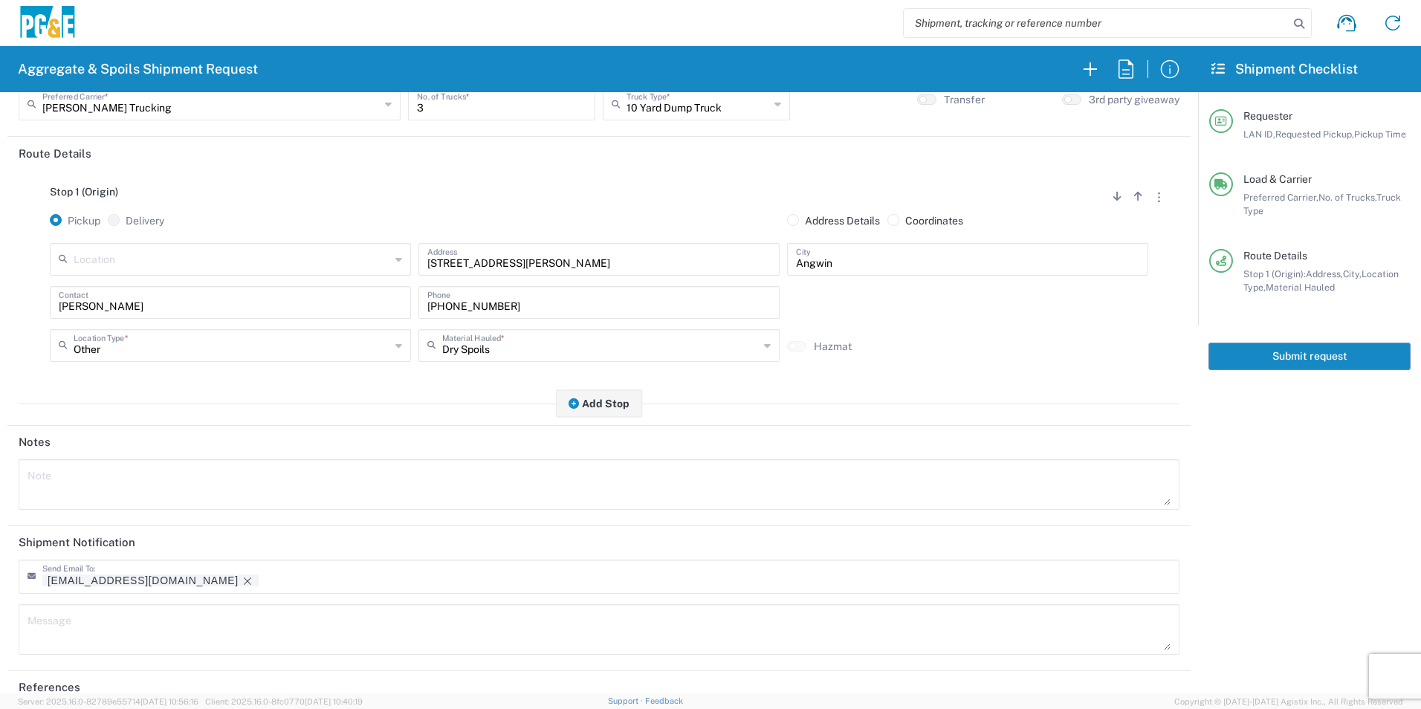
scroll to position [181, 0]
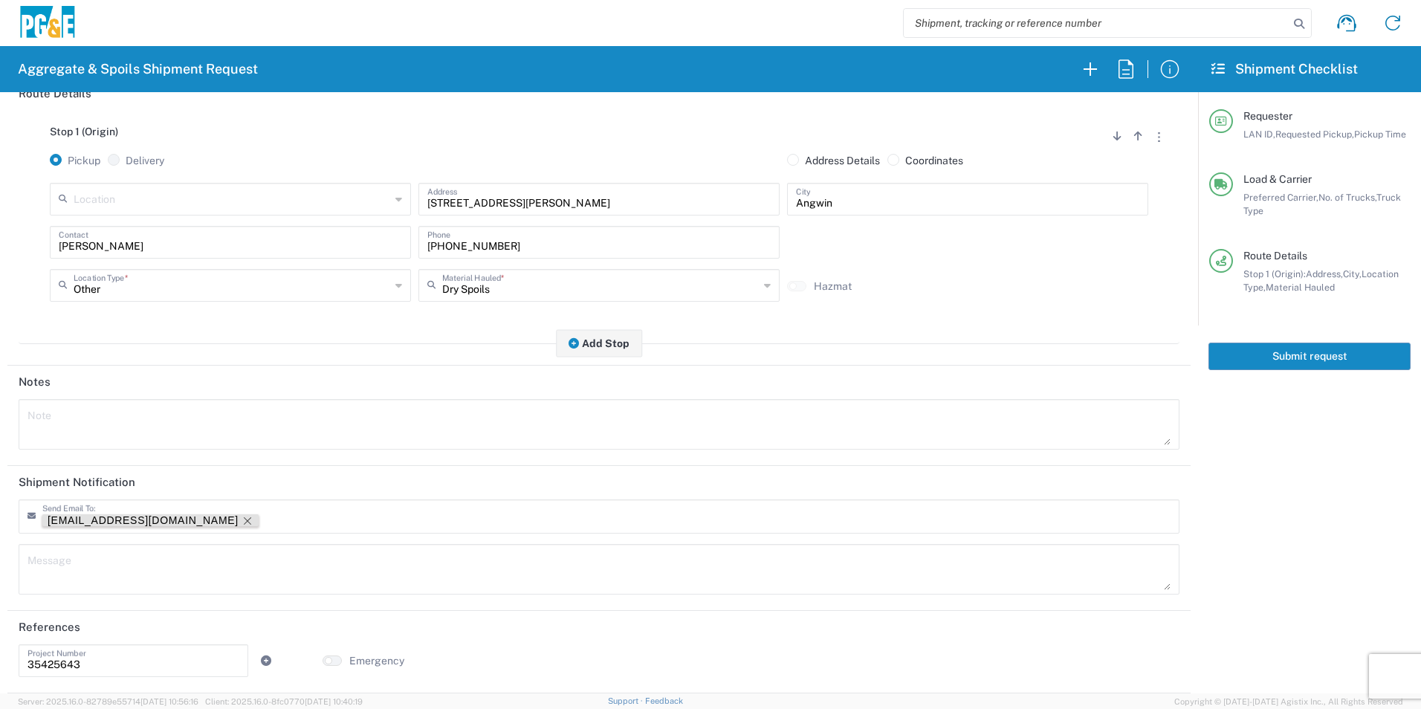
click at [242, 522] on icon "Remove tag" at bounding box center [248, 521] width 12 height 12
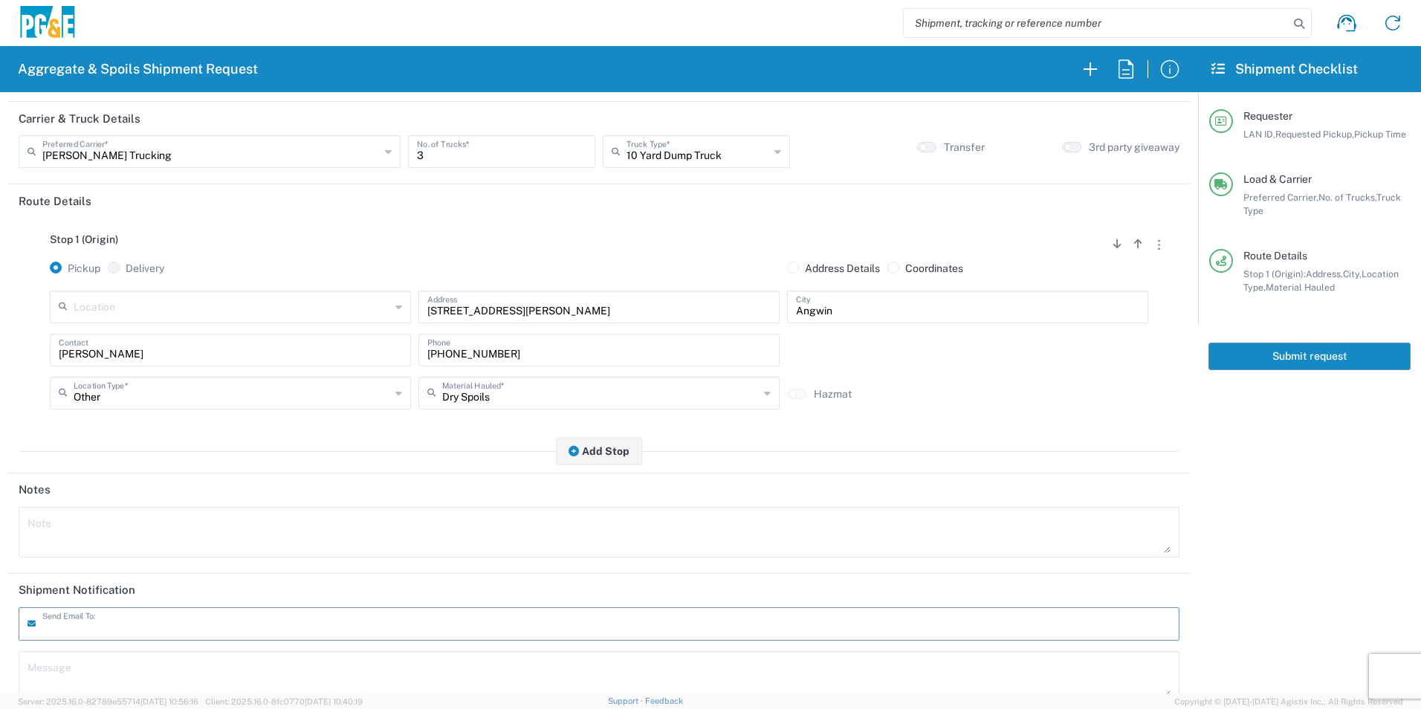
scroll to position [0, 0]
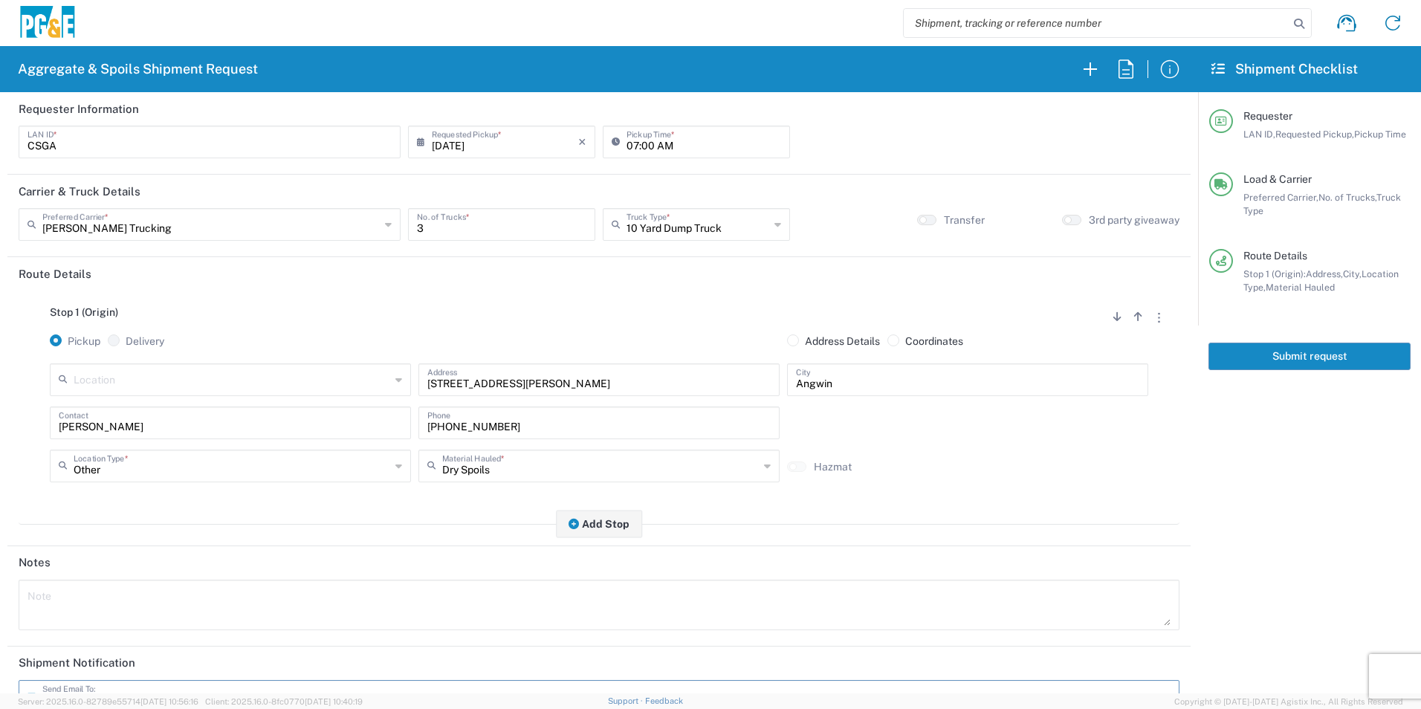
click at [1344, 350] on button "Submit request" at bounding box center [1309, 356] width 202 height 27
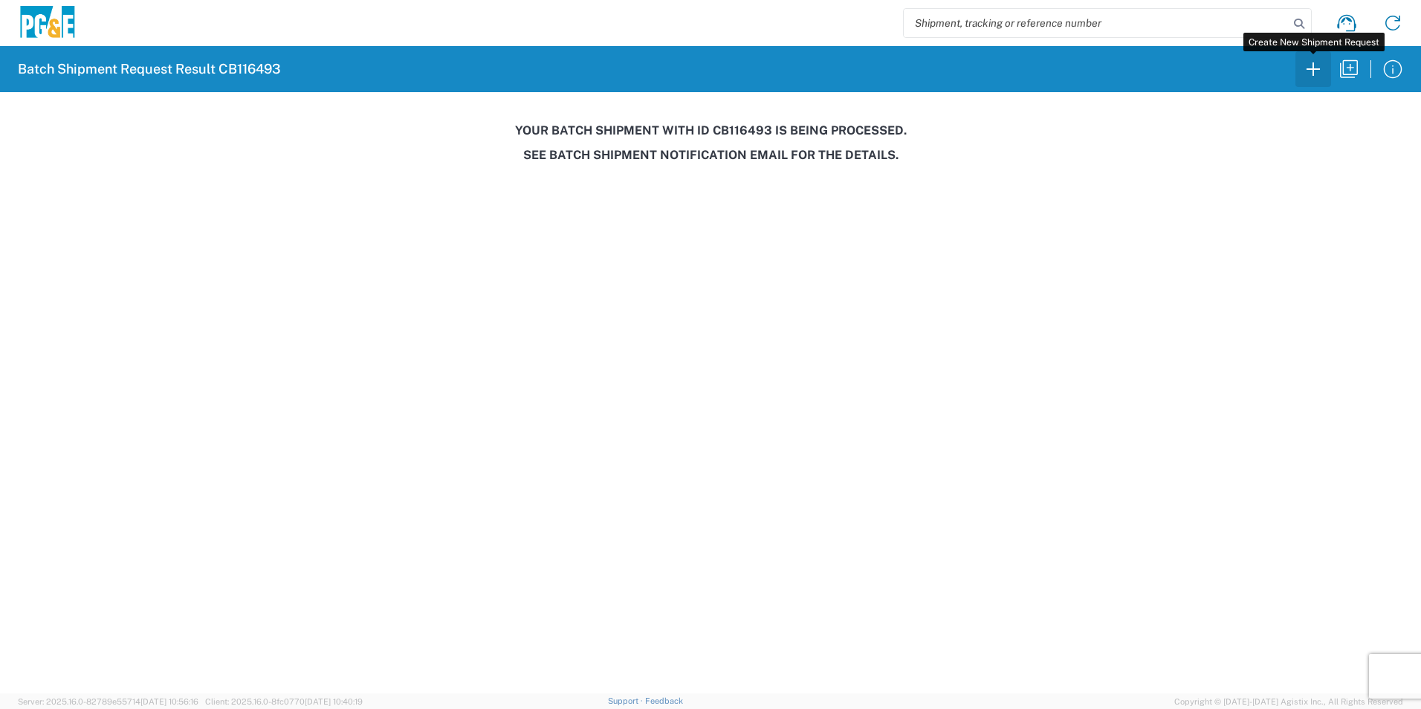
click at [1312, 70] on icon "button" at bounding box center [1313, 69] width 24 height 24
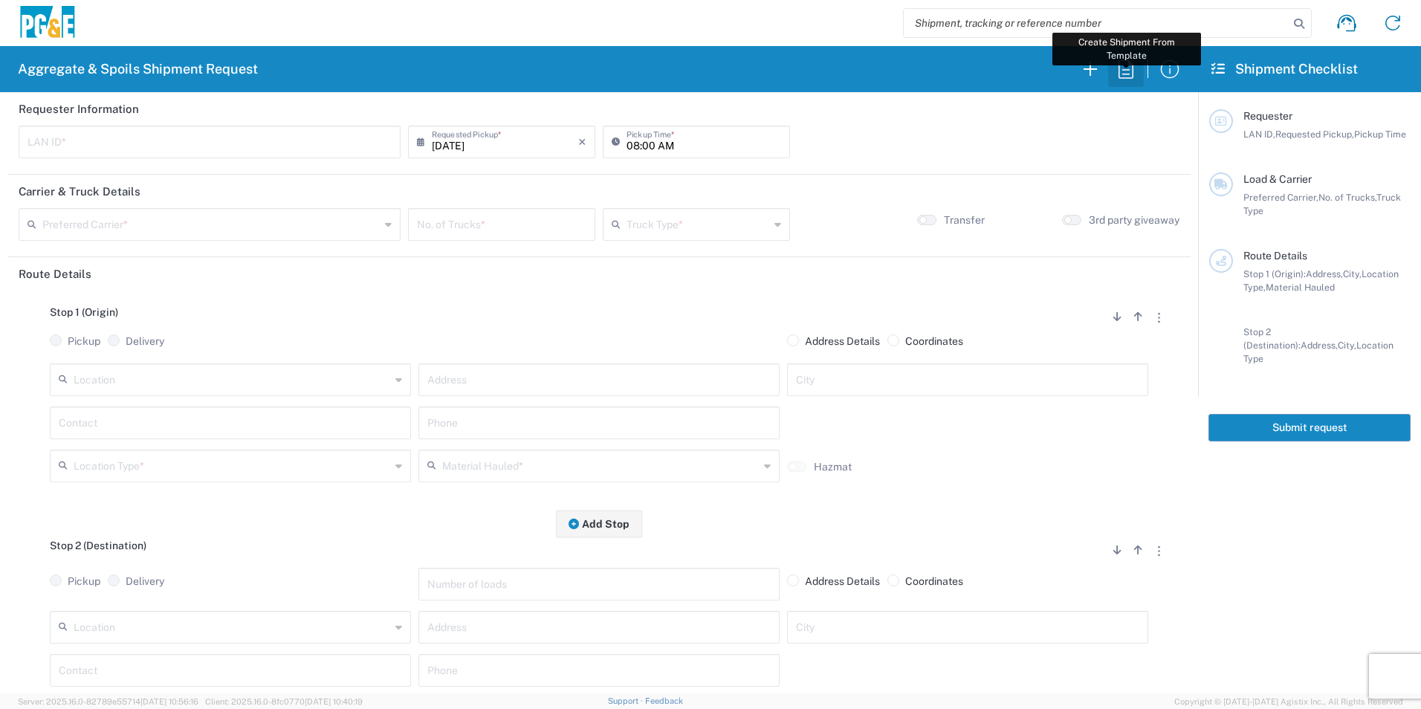
click at [1130, 79] on icon "button" at bounding box center [1126, 69] width 24 height 24
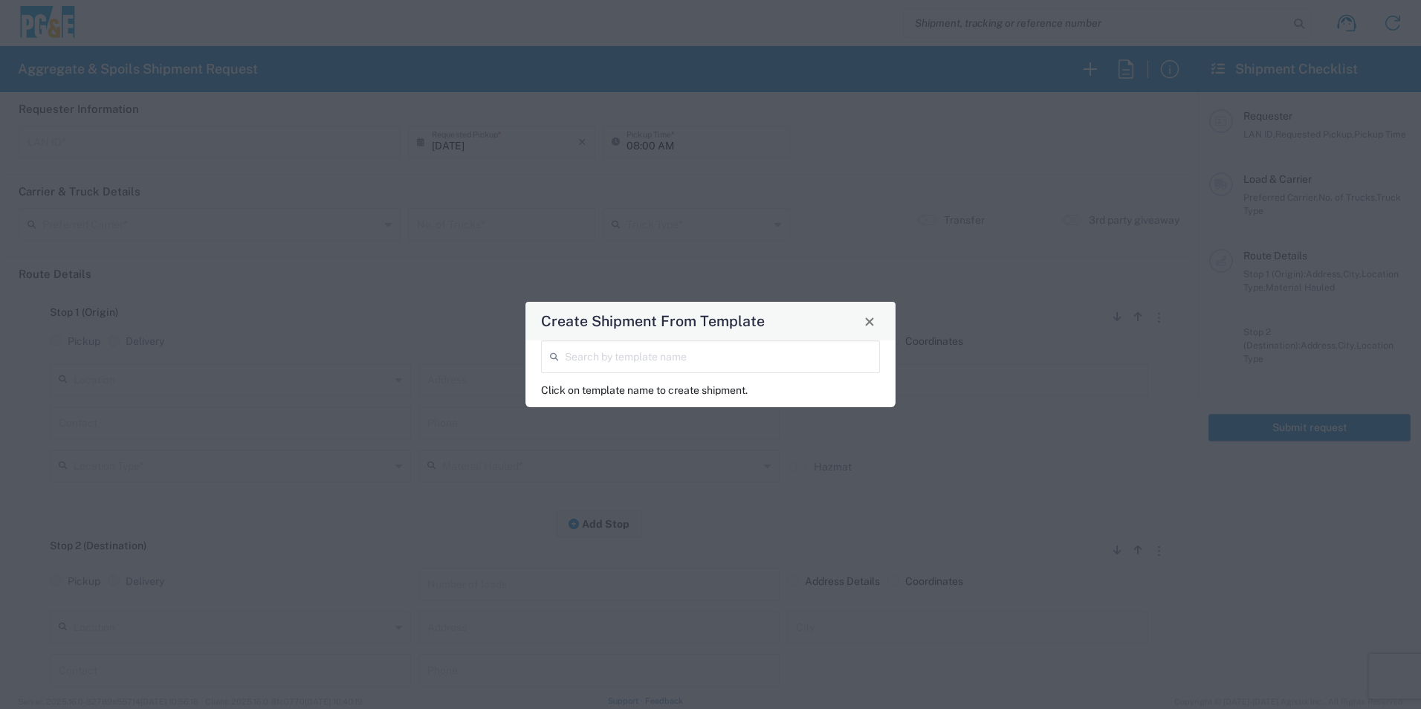
click at [797, 364] on input "search" at bounding box center [718, 356] width 306 height 26
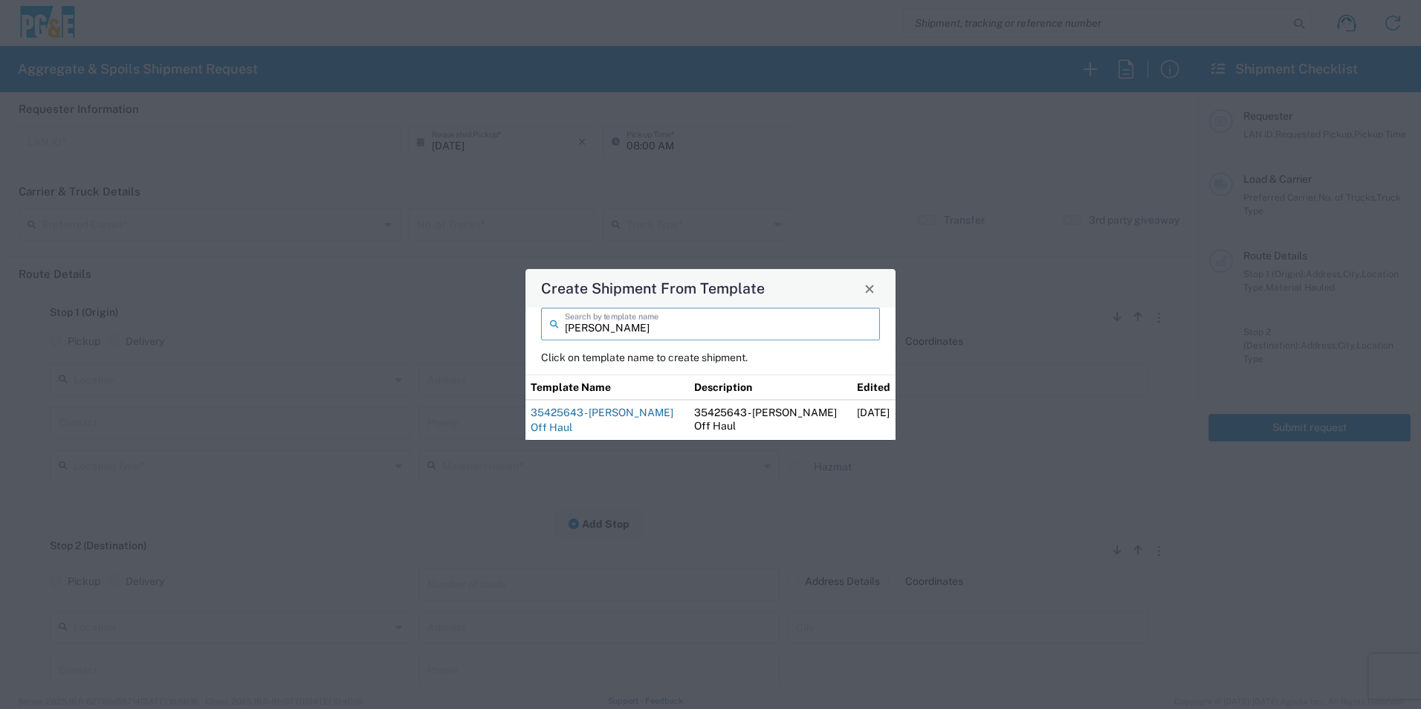
type input "sean"
click at [620, 412] on link "35425643 - [PERSON_NAME] Off Haul" at bounding box center [602, 419] width 143 height 27
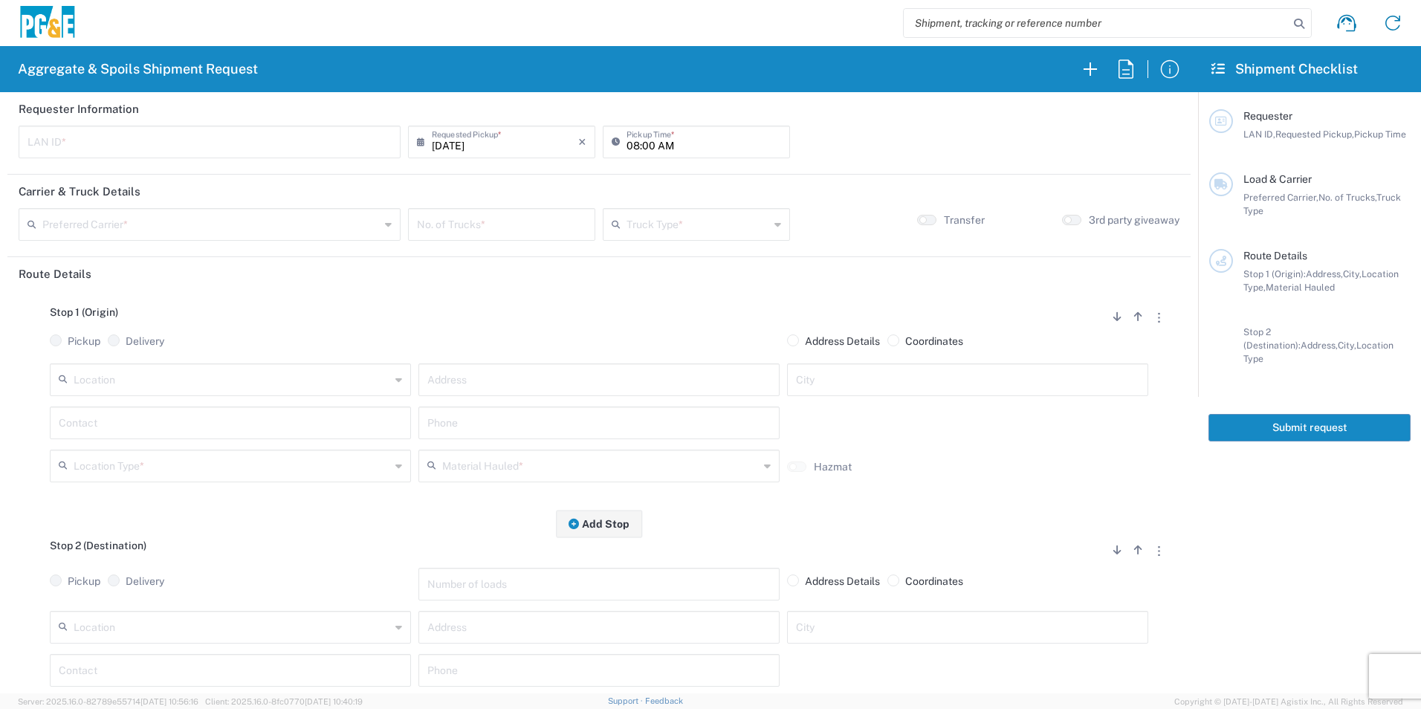
type input "CSGA"
type input "07:00 AM"
type input "[PERSON_NAME] Trucking"
type input "10 Yard Dump Truck"
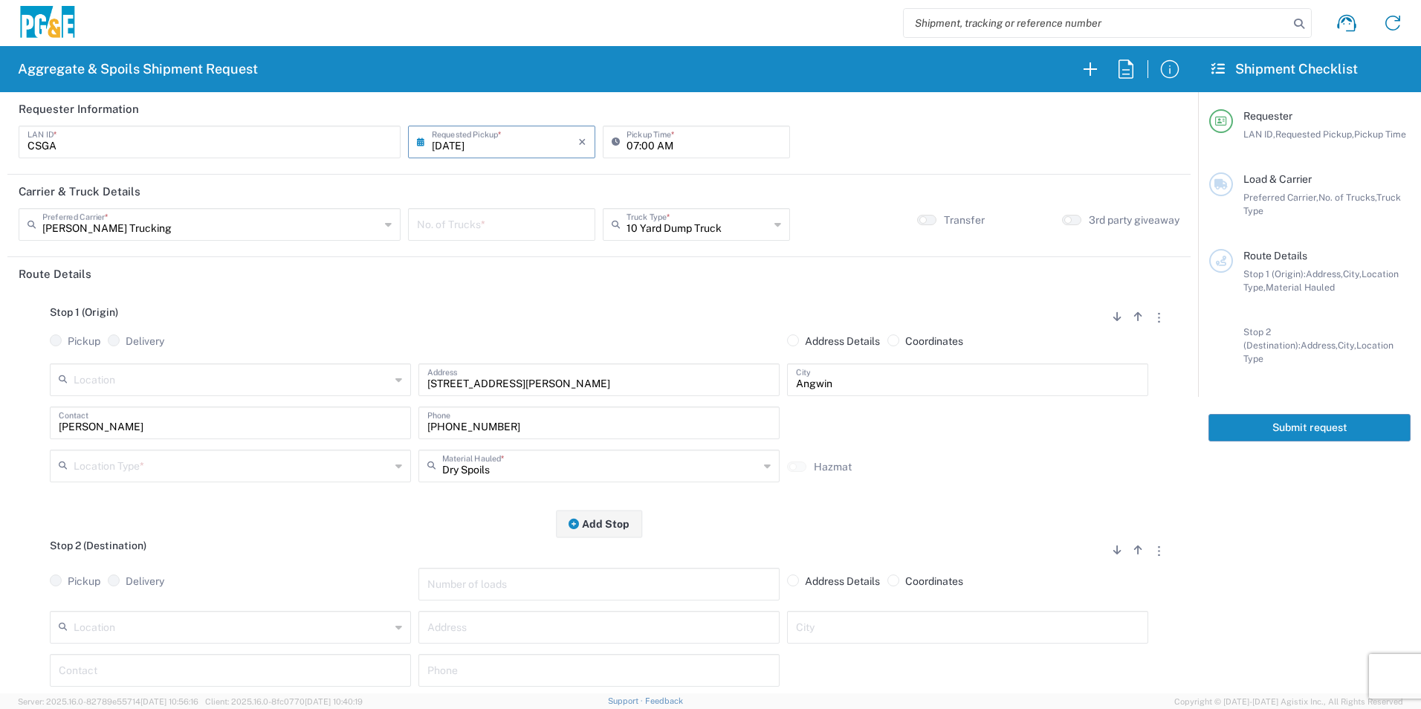
click at [483, 227] on input "number" at bounding box center [501, 223] width 169 height 26
type input "6"
click at [675, 216] on input "text" at bounding box center [697, 223] width 143 height 26
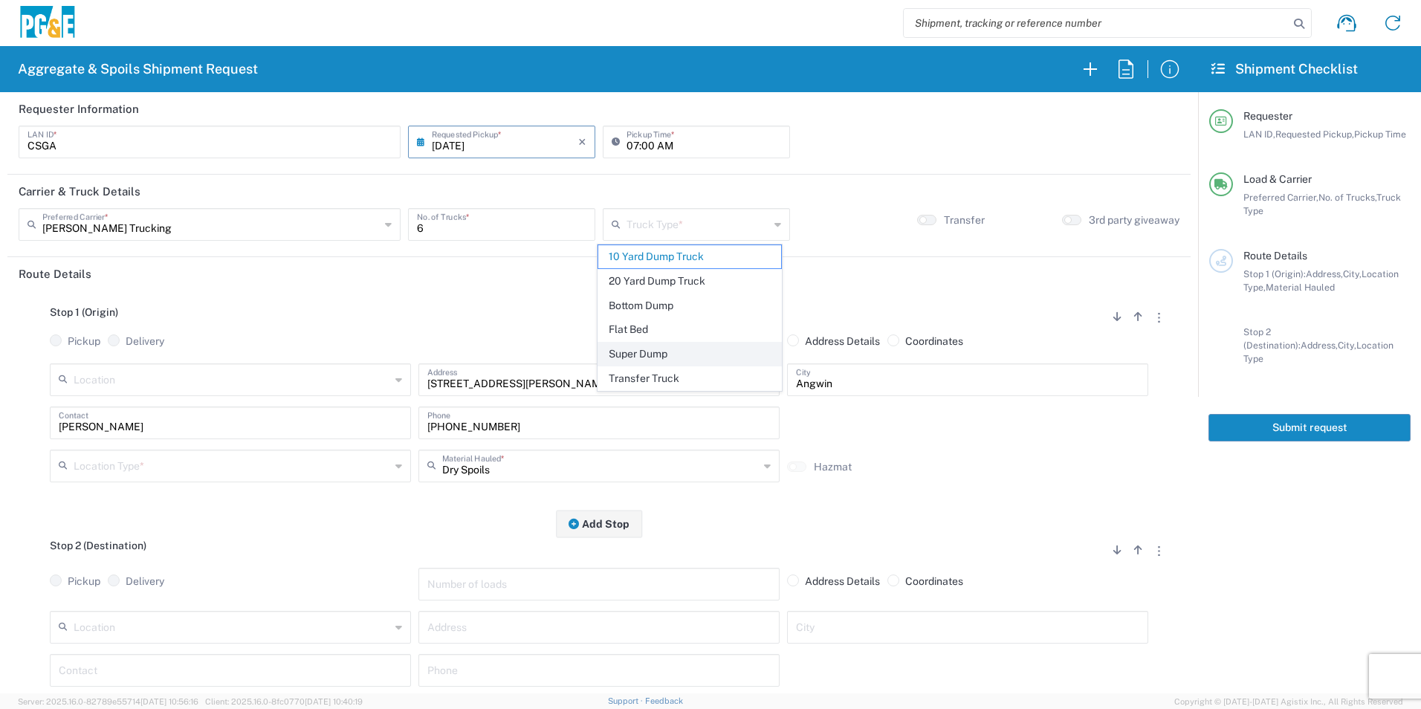
click at [658, 355] on span "Super Dump" at bounding box center [689, 354] width 182 height 23
type input "Super Dump"
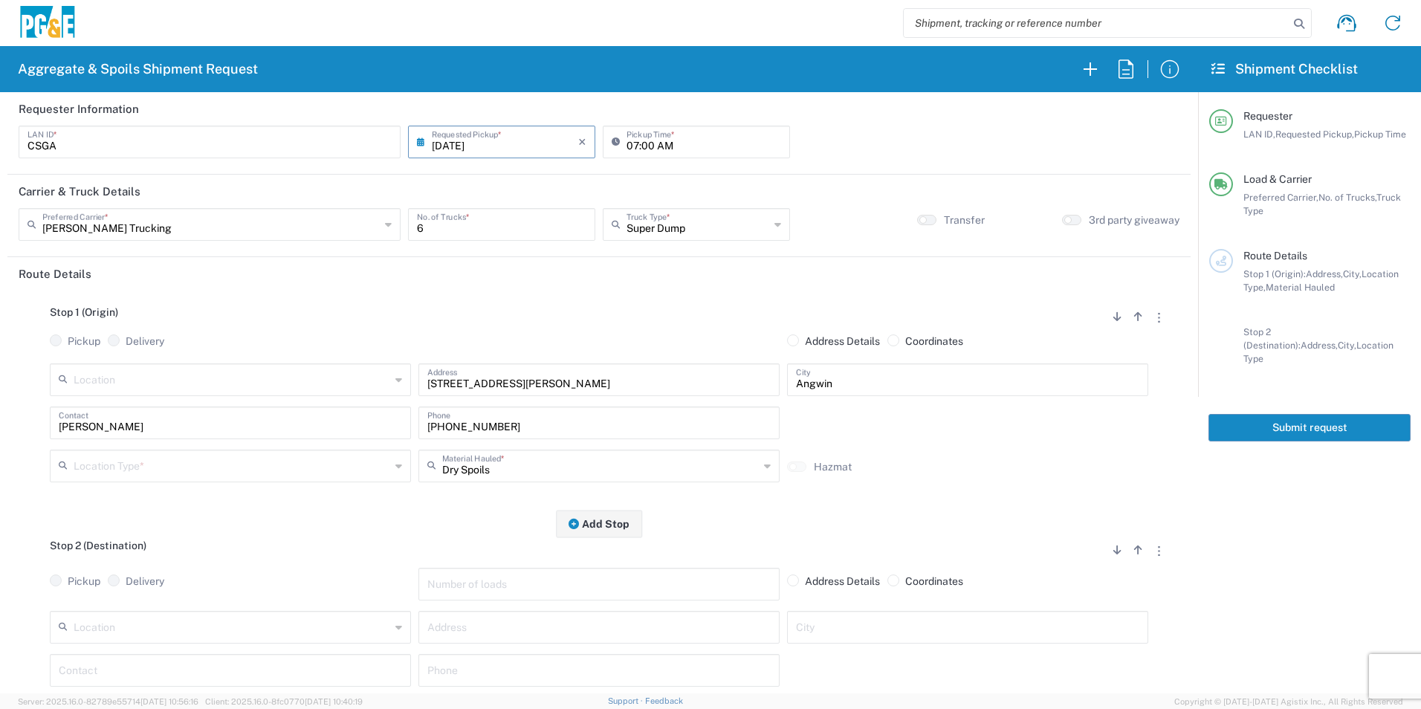
click at [627, 146] on input "07:00 AM" at bounding box center [703, 141] width 155 height 26
click at [644, 143] on input "06:00 AM" at bounding box center [703, 141] width 155 height 26
type input "06:30 AM"
click at [213, 474] on input "text" at bounding box center [232, 465] width 317 height 26
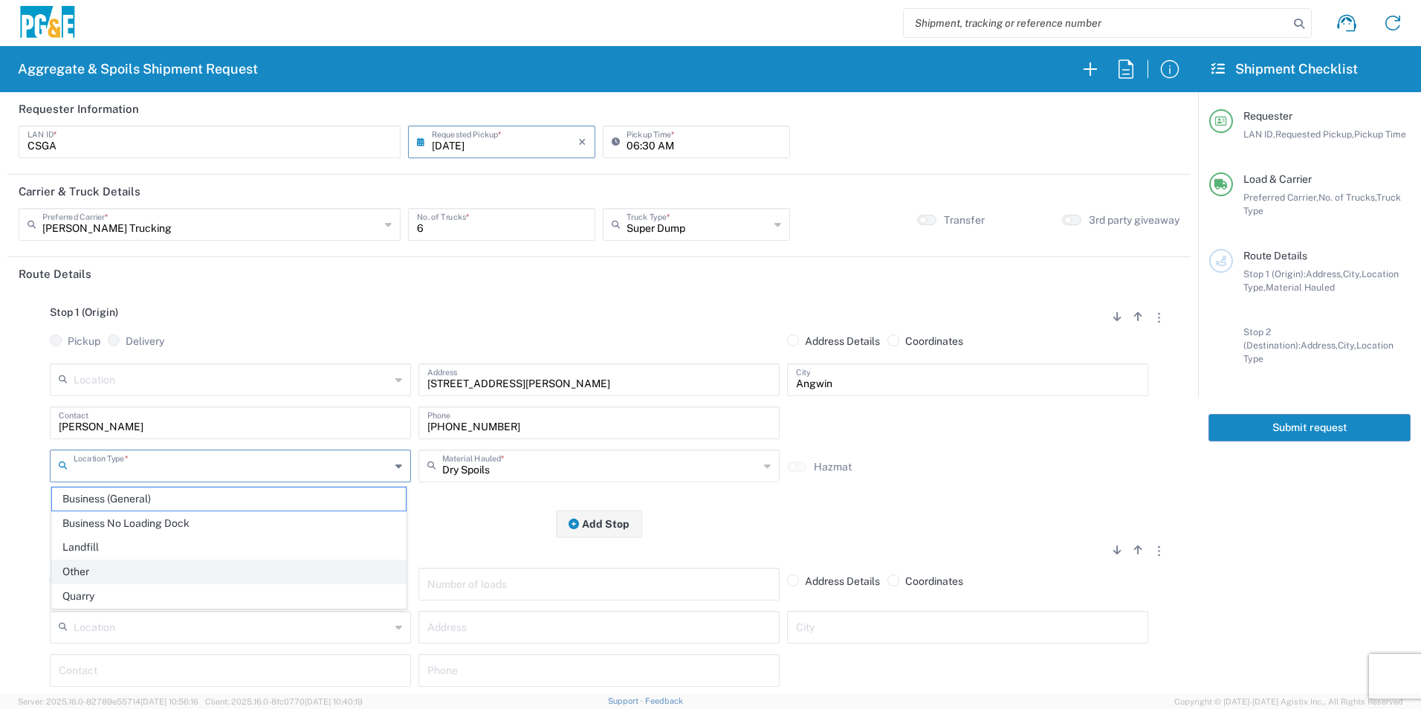
click at [143, 567] on span "Other" at bounding box center [229, 571] width 354 height 23
type input "Other"
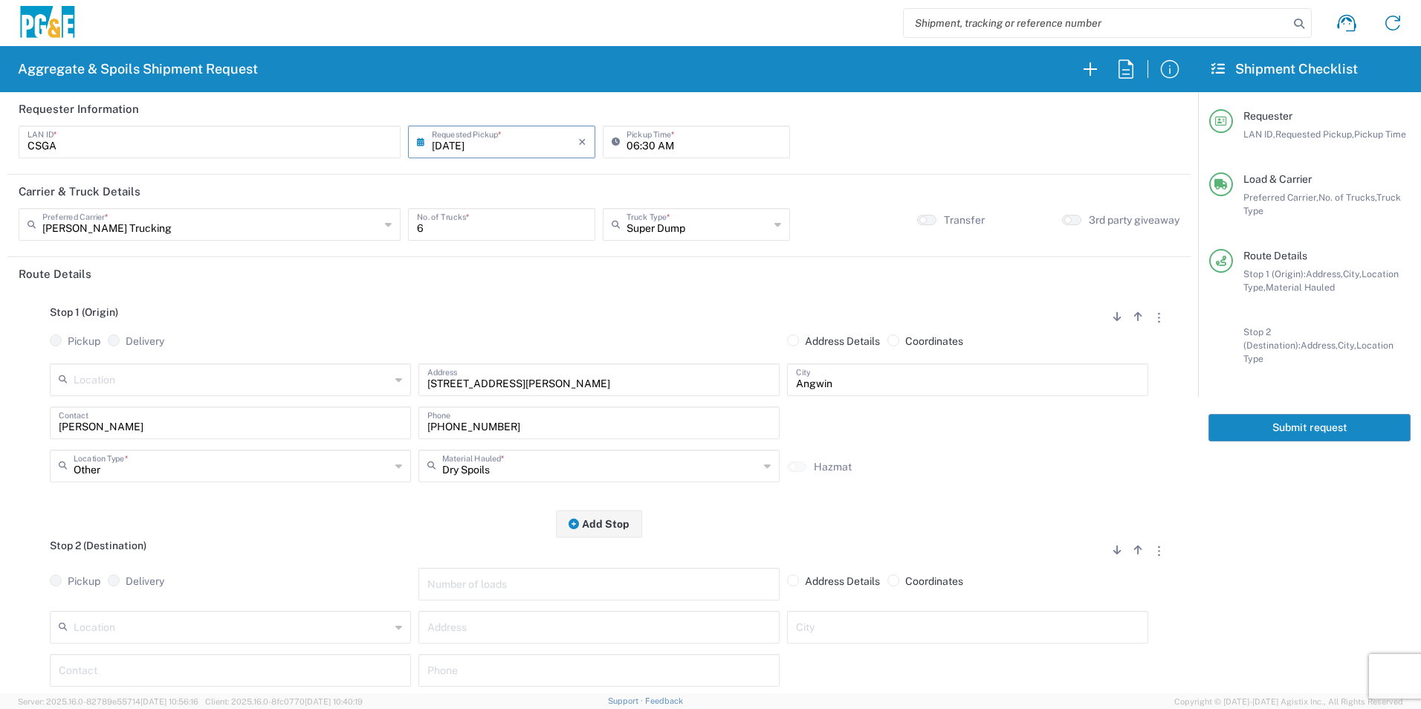
click at [189, 633] on input "text" at bounding box center [232, 626] width 317 height 26
click at [200, 575] on span "[GEOGRAPHIC_DATA] Landfill - [GEOGRAPHIC_DATA]" at bounding box center [229, 574] width 354 height 23
type input "[GEOGRAPHIC_DATA] Landfill - [GEOGRAPHIC_DATA]"
type input "6426 Hay Rd"
type input "[GEOGRAPHIC_DATA]"
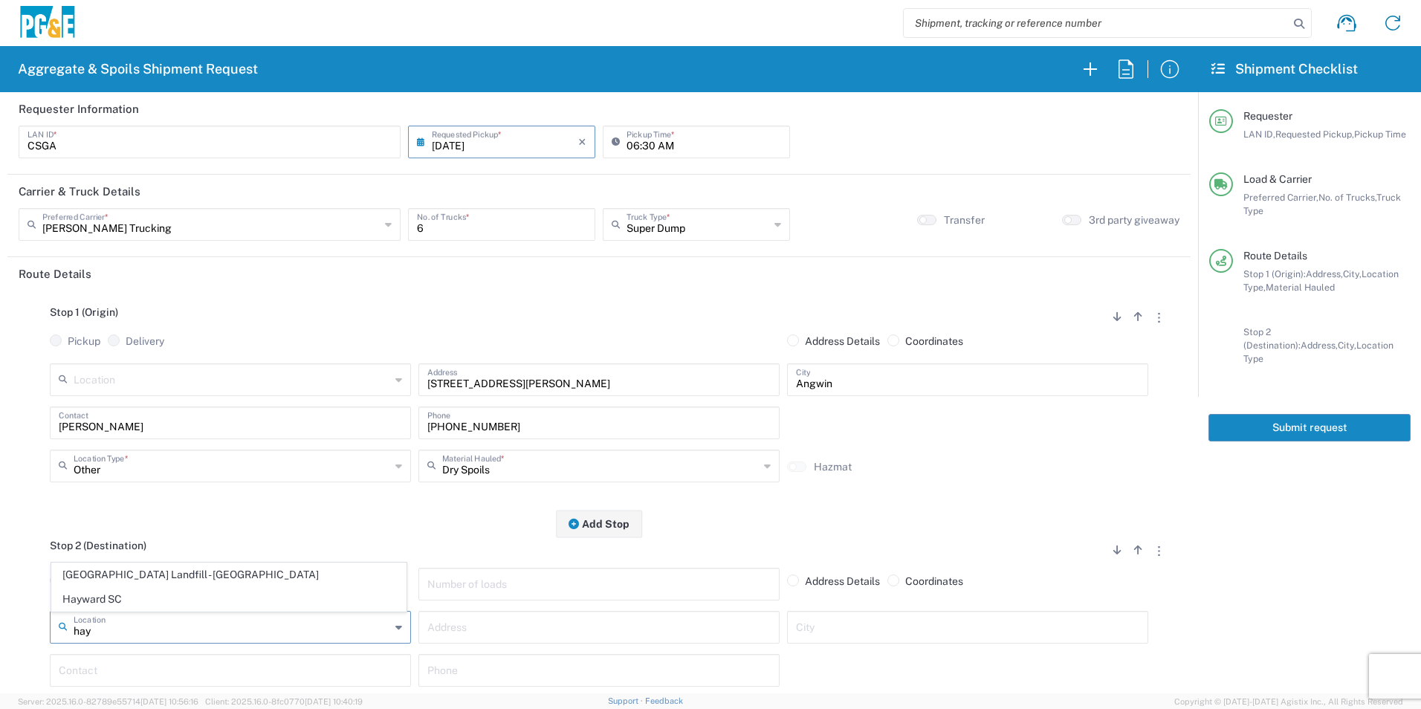
type input "Landfill"
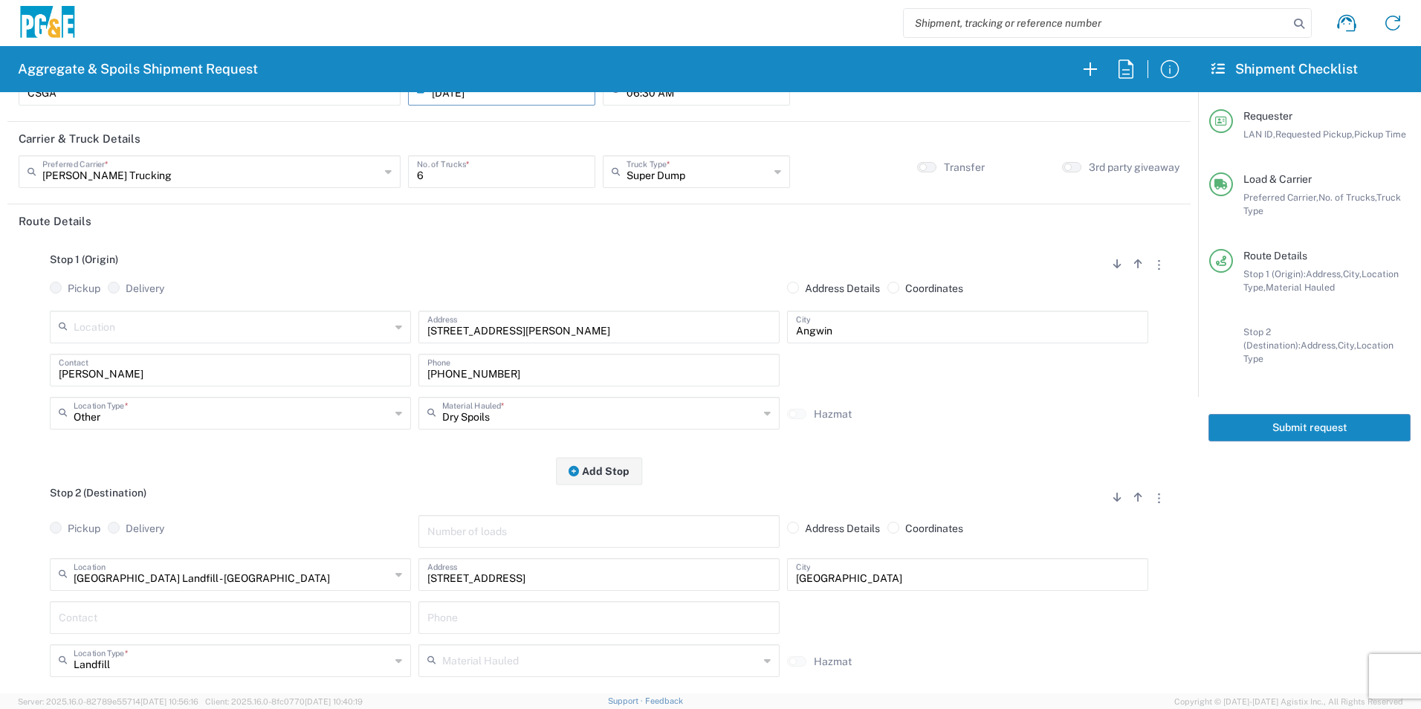
scroll to position [149, 0]
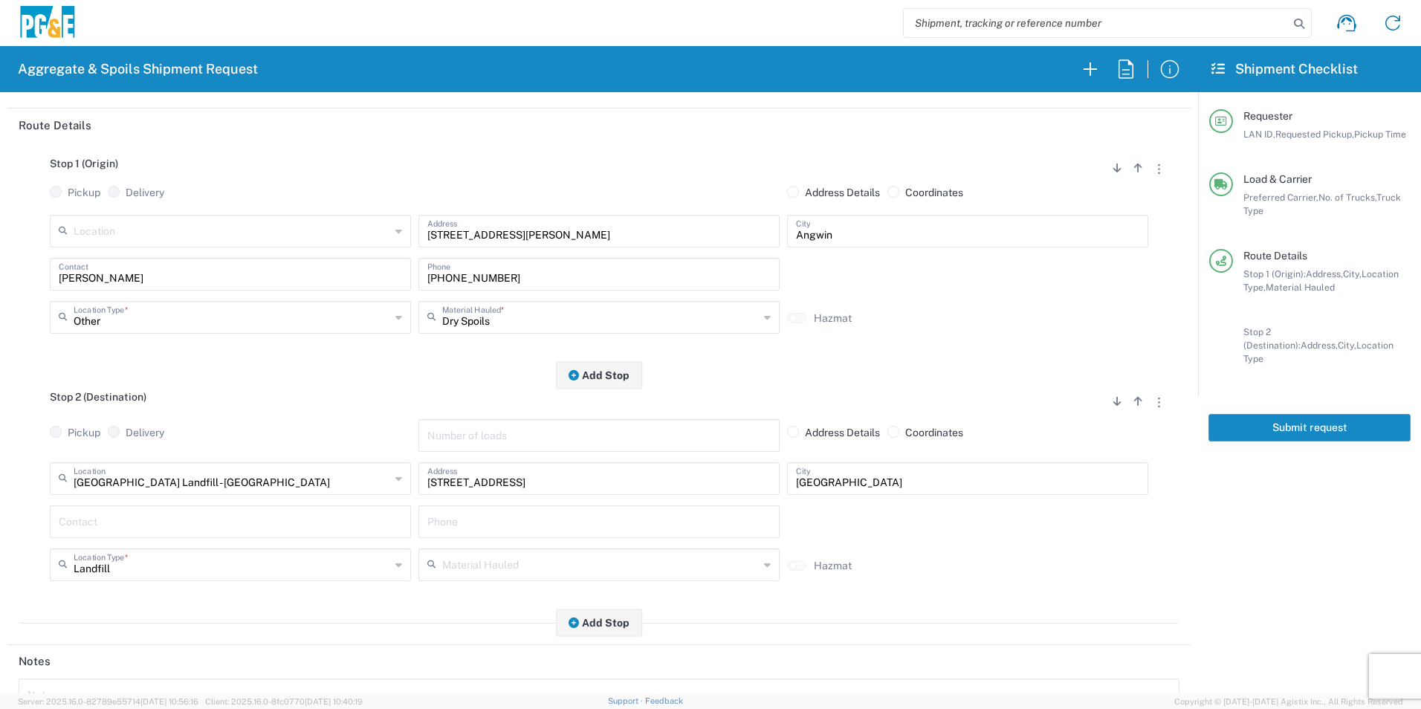
click at [143, 530] on input "text" at bounding box center [230, 521] width 343 height 26
type input "[PERSON_NAME]"
drag, startPoint x: 557, startPoint y: 268, endPoint x: 36, endPoint y: 285, distance: 521.2
click at [55, 291] on div "Sean Contact 916-588-0988 Phone" at bounding box center [599, 279] width 1106 height 43
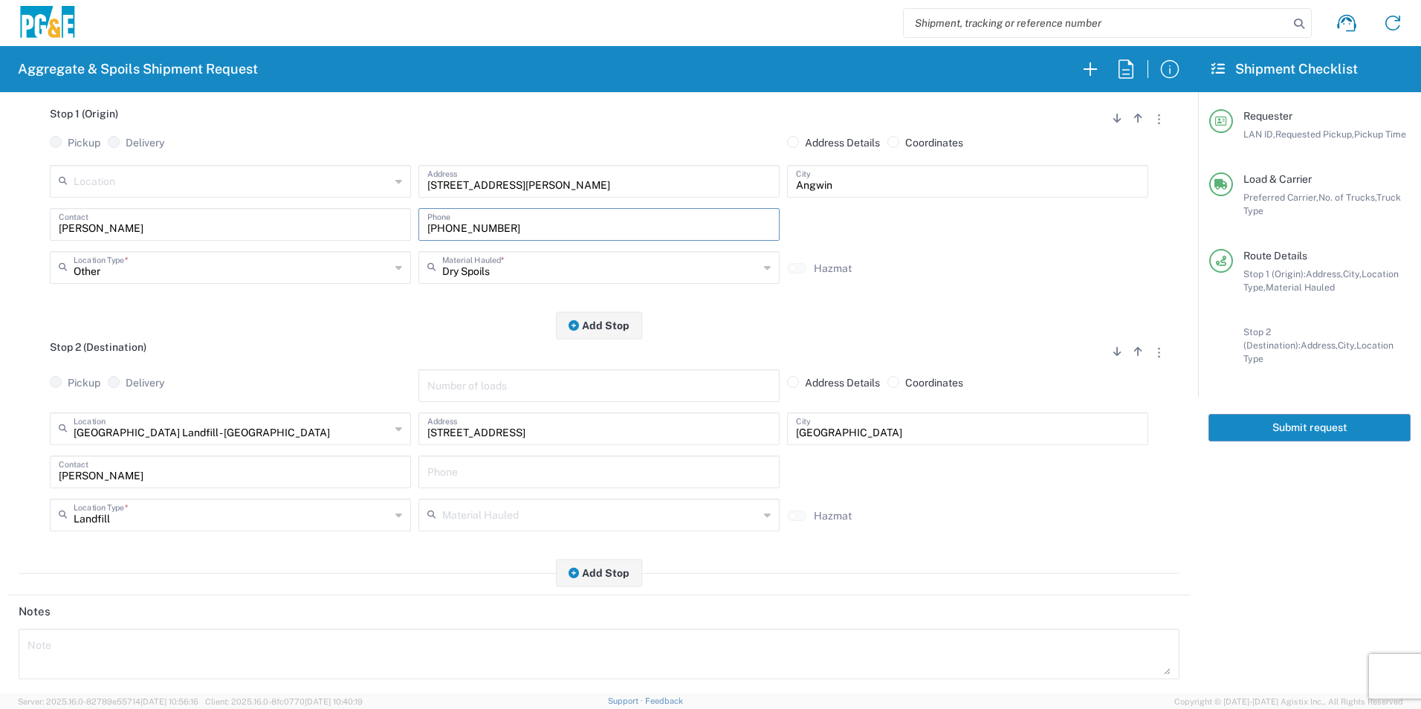
scroll to position [223, 0]
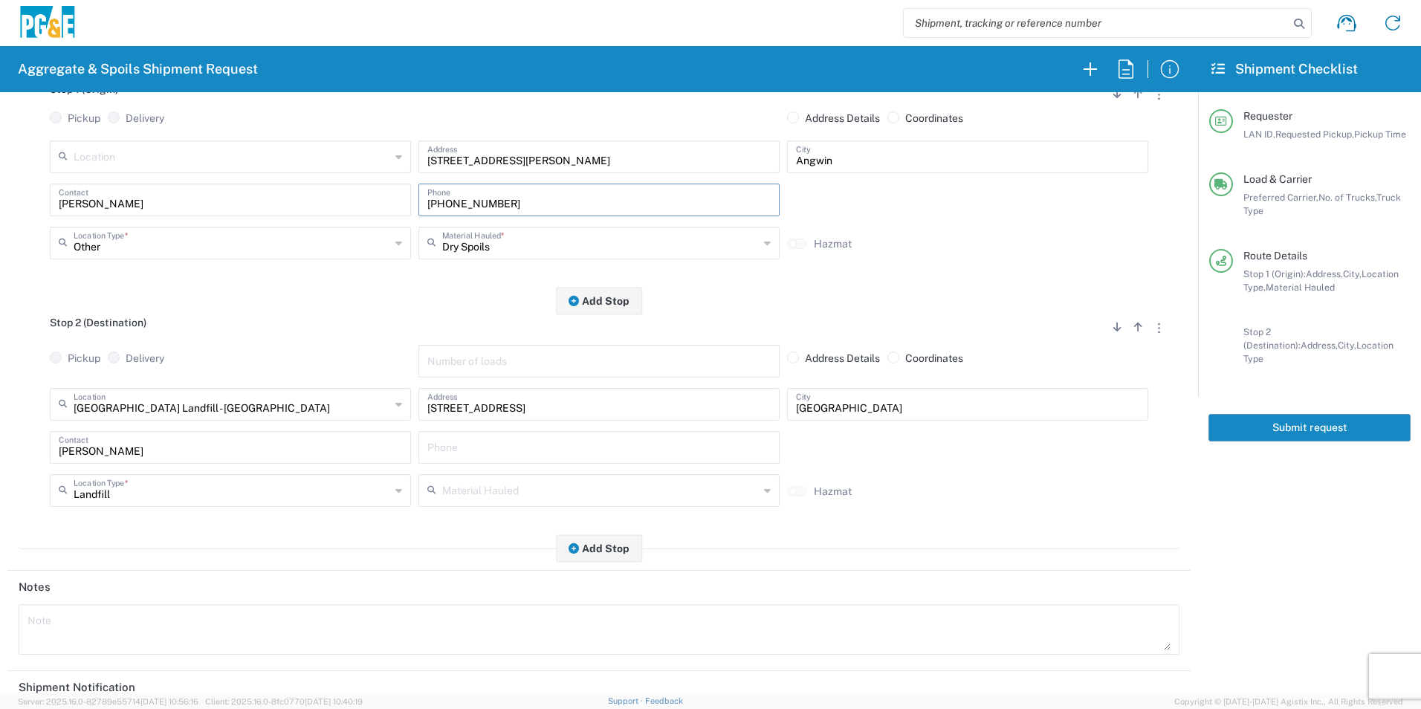
click at [528, 450] on input "text" at bounding box center [598, 446] width 343 height 26
paste input "[PHONE_NUMBER]"
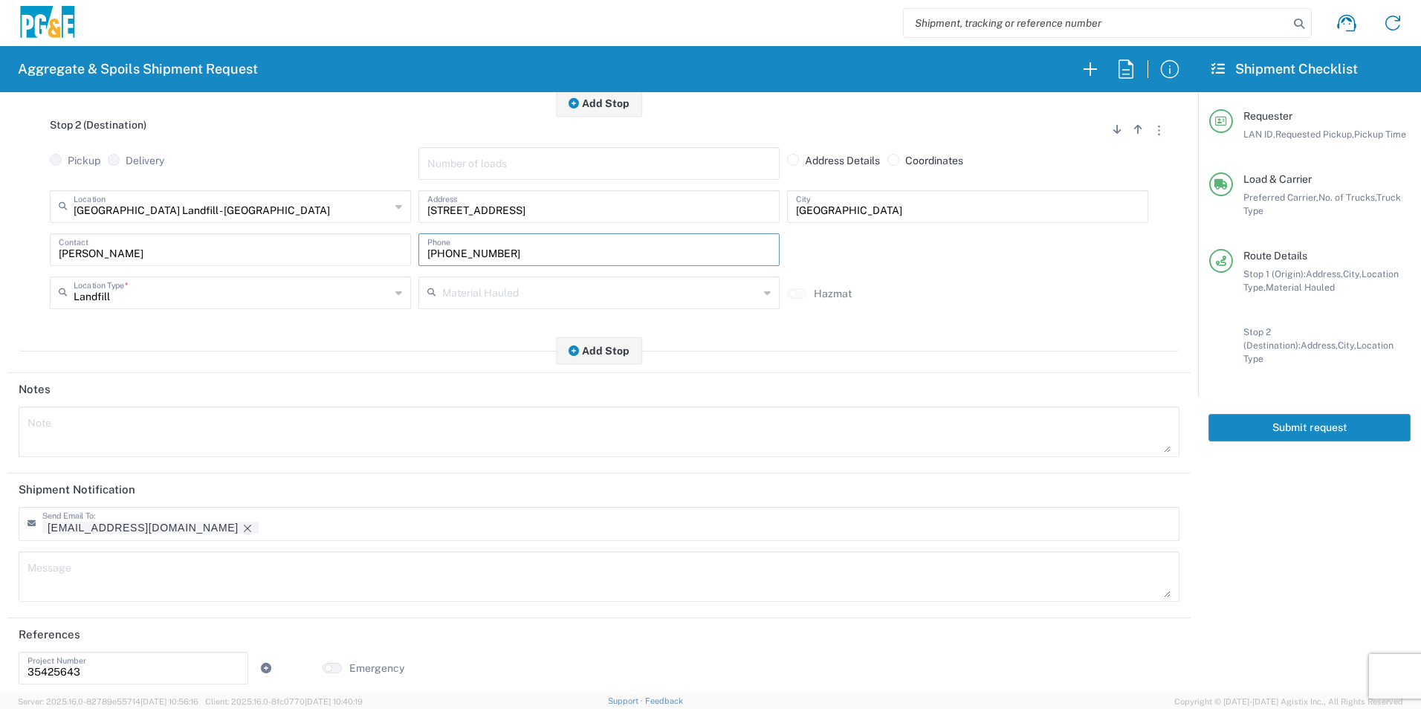
scroll to position [430, 0]
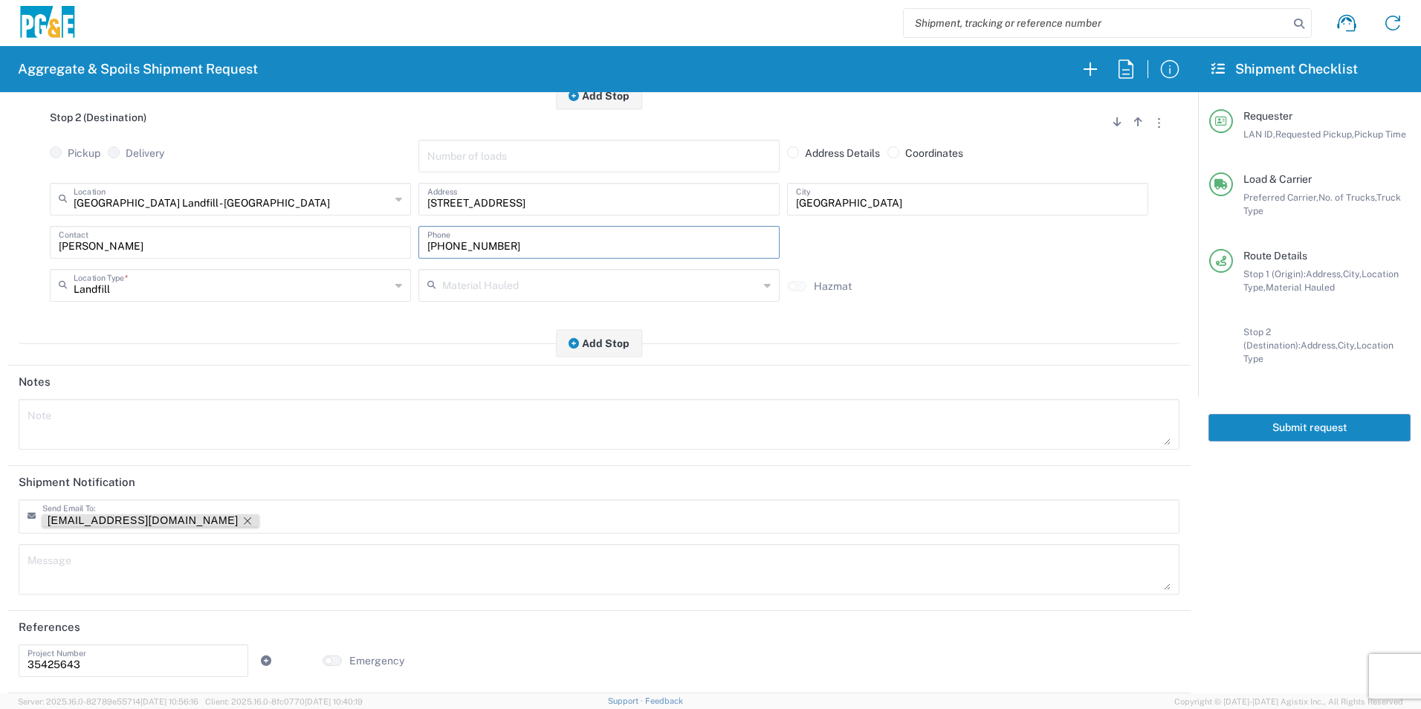
type input "[PHONE_NUMBER]"
click at [147, 519] on tag-ripple at bounding box center [150, 520] width 216 height 12
click at [244, 520] on icon "Remove tag" at bounding box center [247, 520] width 7 height 7
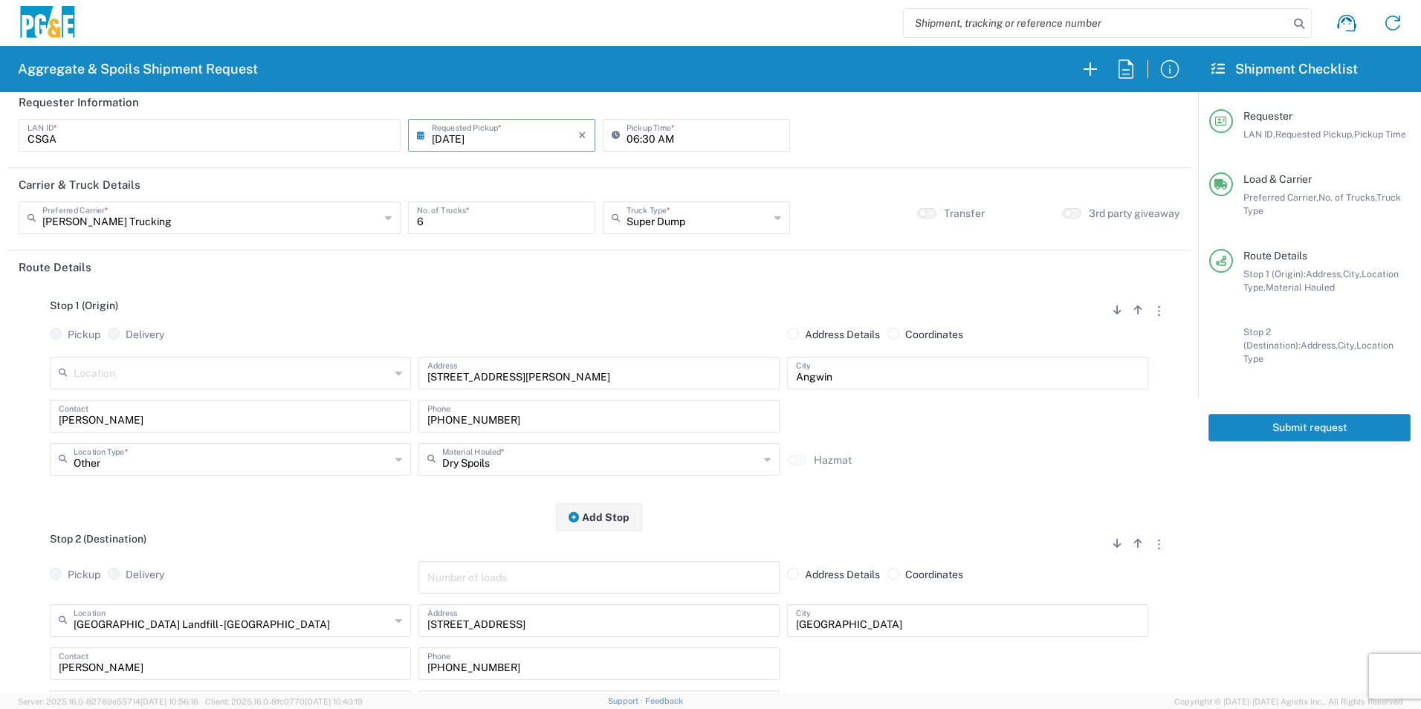
scroll to position [0, 0]
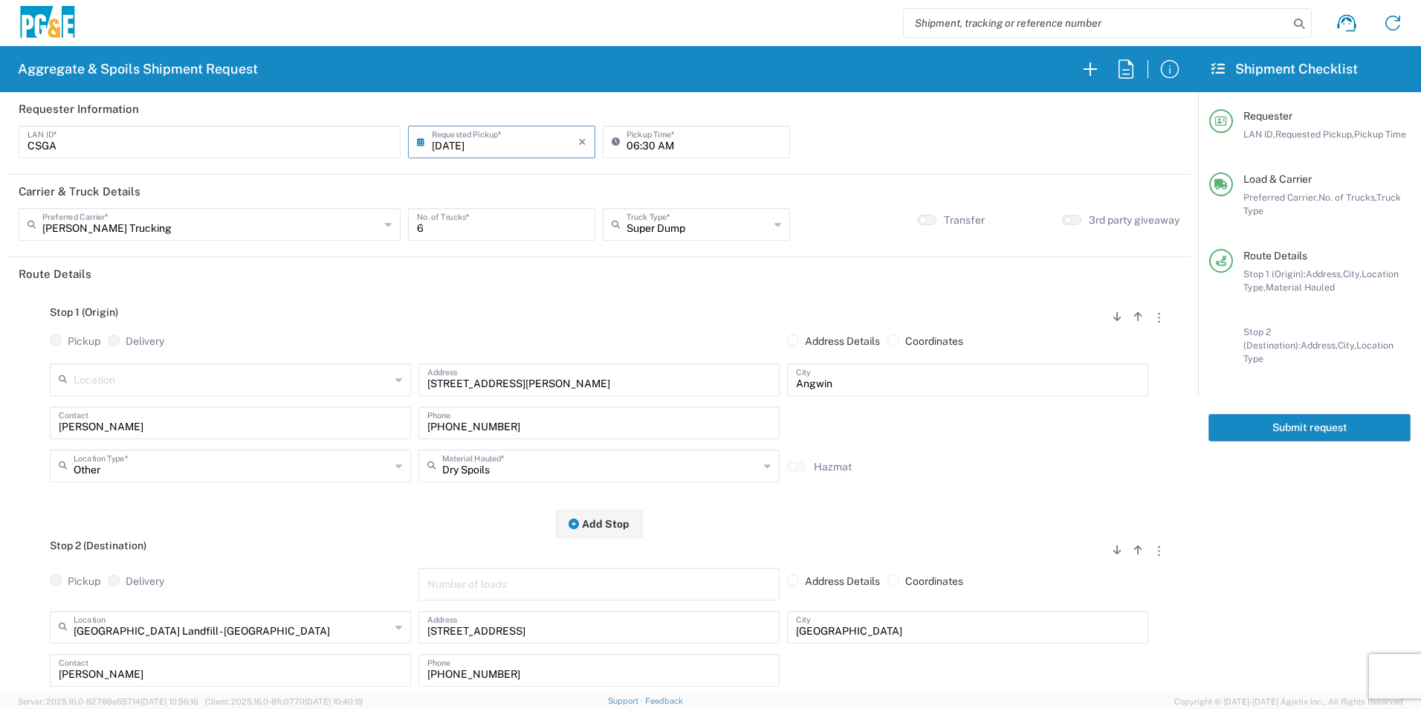
click at [1309, 414] on button "Submit request" at bounding box center [1309, 427] width 202 height 27
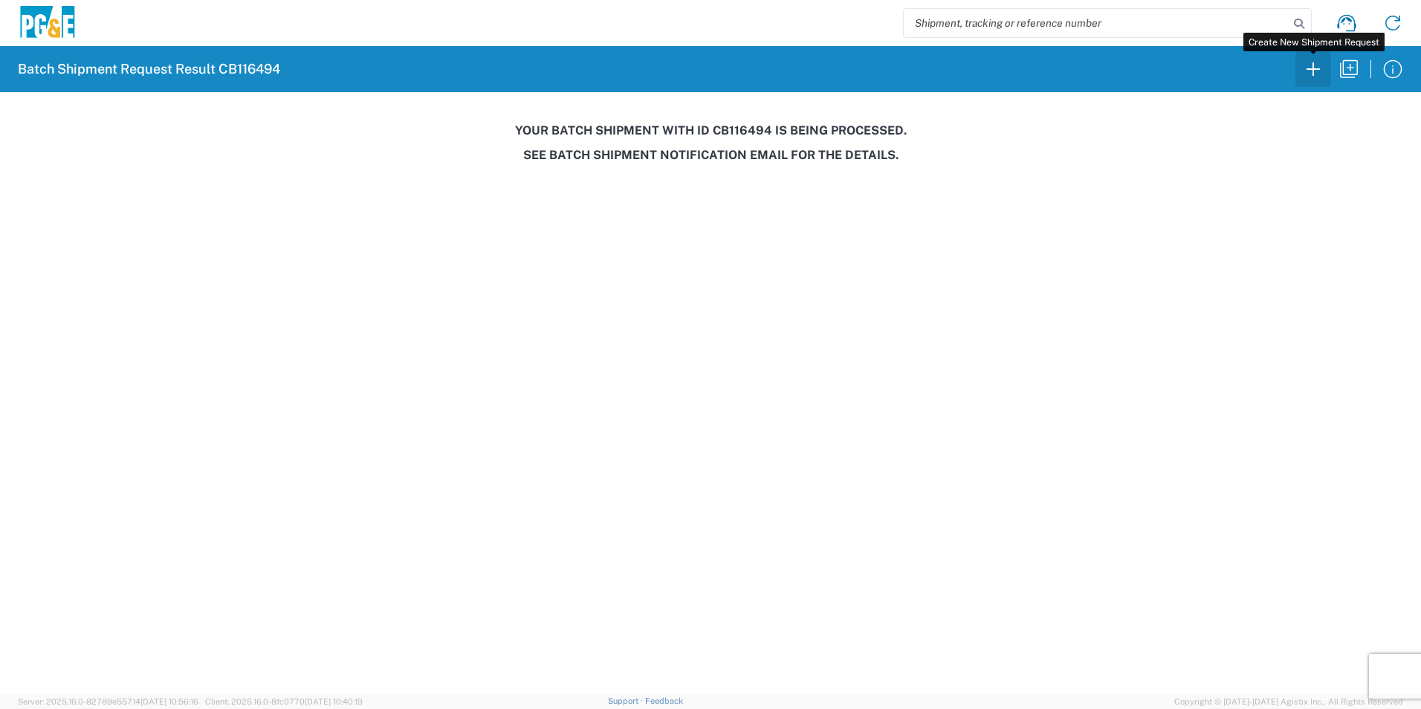
click at [1316, 66] on icon "button" at bounding box center [1313, 69] width 24 height 24
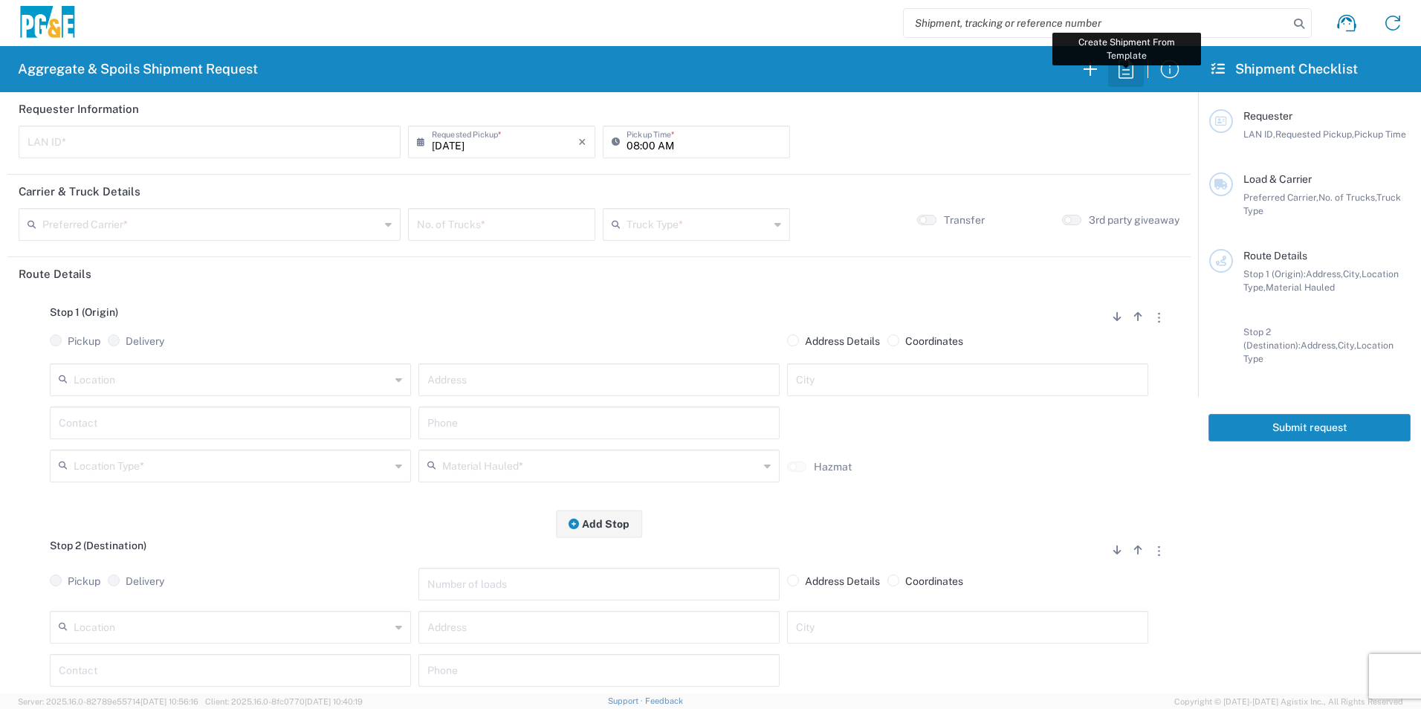
click at [1126, 70] on icon "button" at bounding box center [1125, 68] width 15 height 19
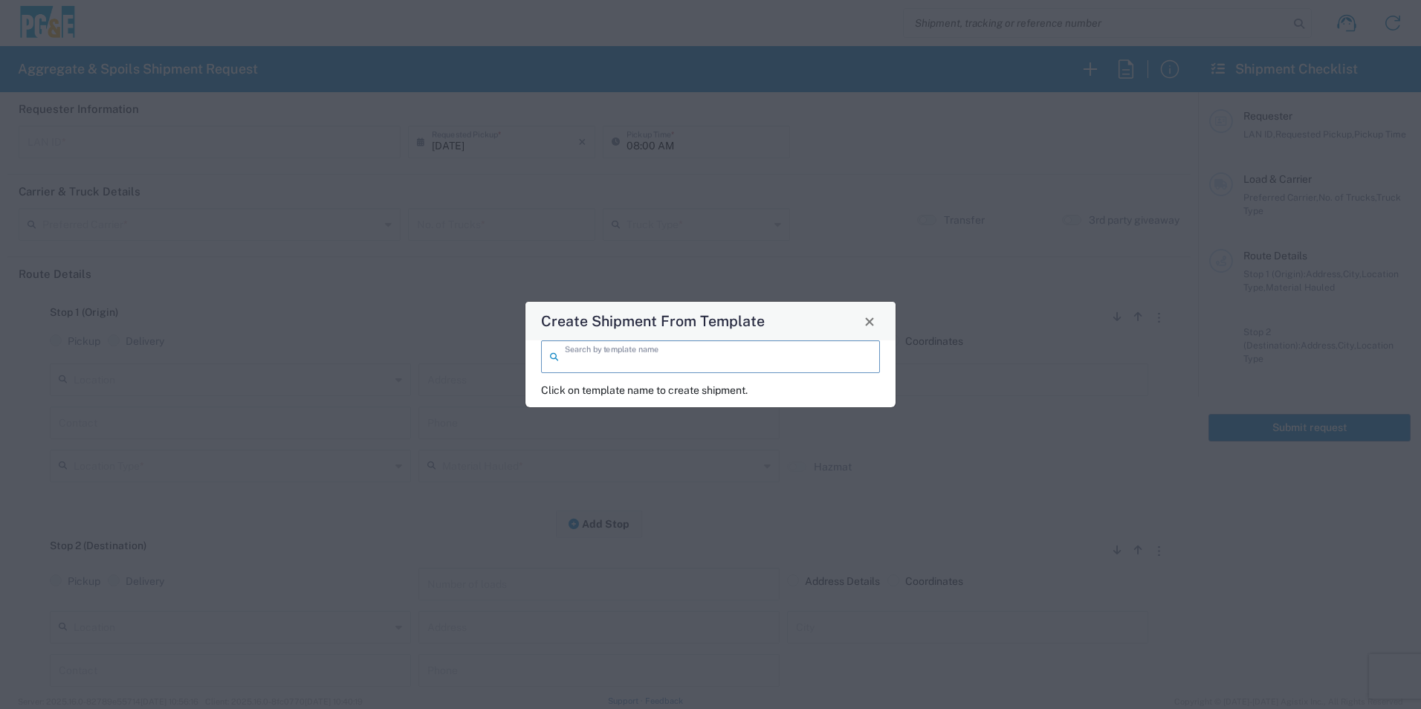
click at [634, 354] on input "search" at bounding box center [718, 356] width 306 height 26
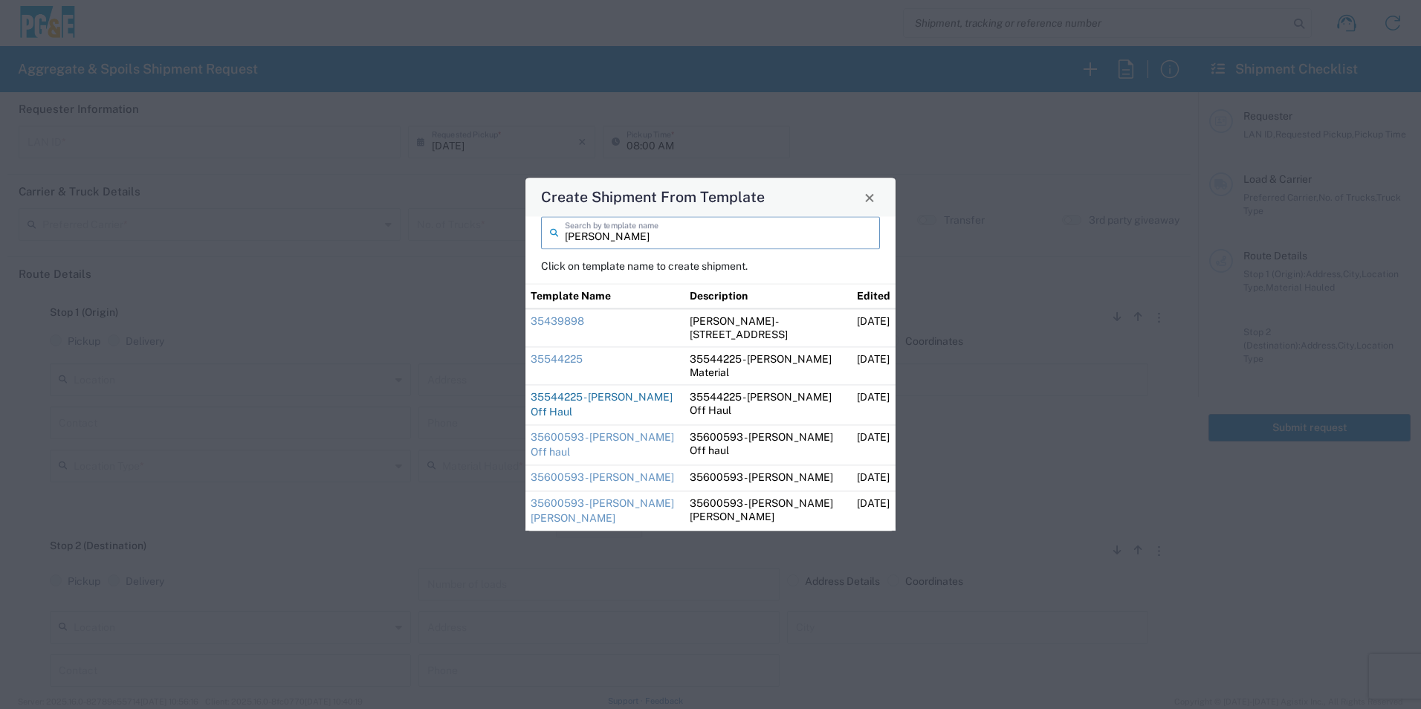
type input "dave"
click at [637, 398] on link "35544225 - [PERSON_NAME] Off Haul" at bounding box center [602, 404] width 142 height 27
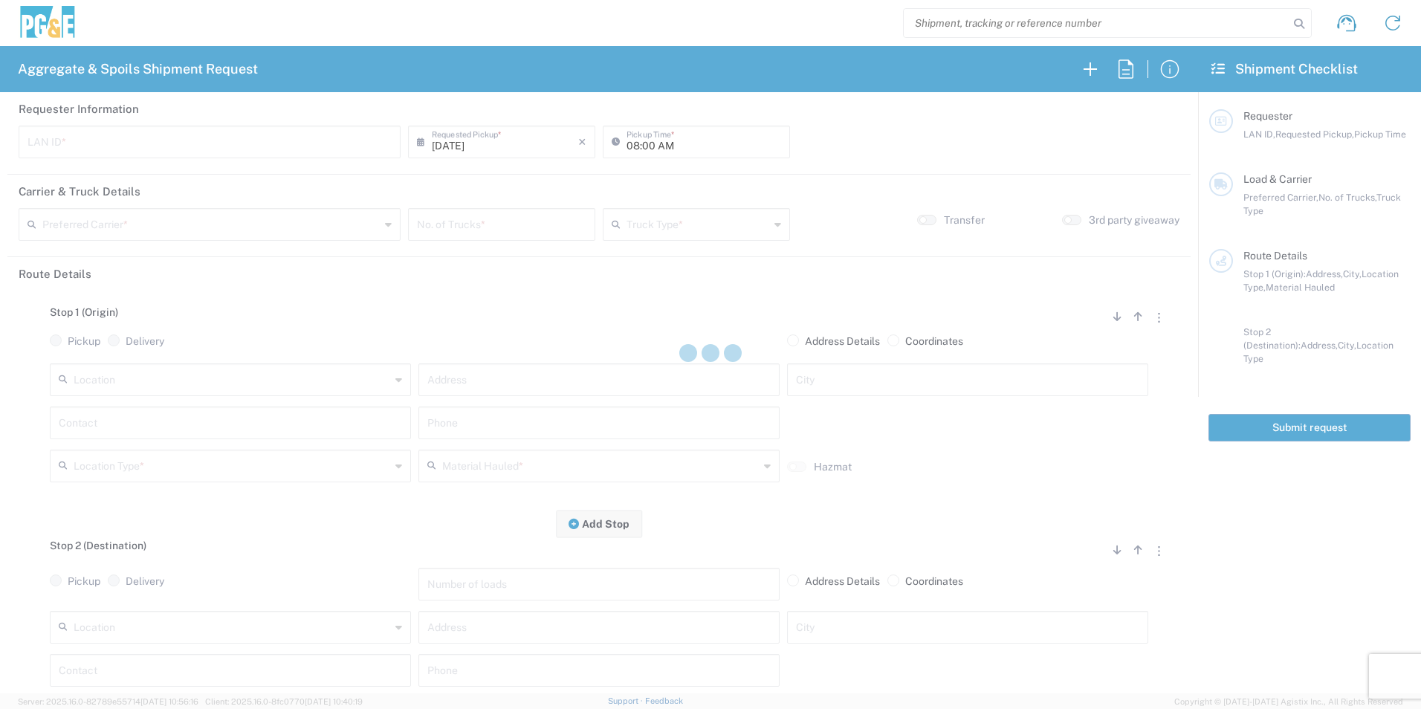
type input "DGMP"
type input "04:15 AM"
type input "[PERSON_NAME] & Sons Trucking, Inc"
type input "Super Dump"
type textarea "Report to the jobsite empty at 8:00am"
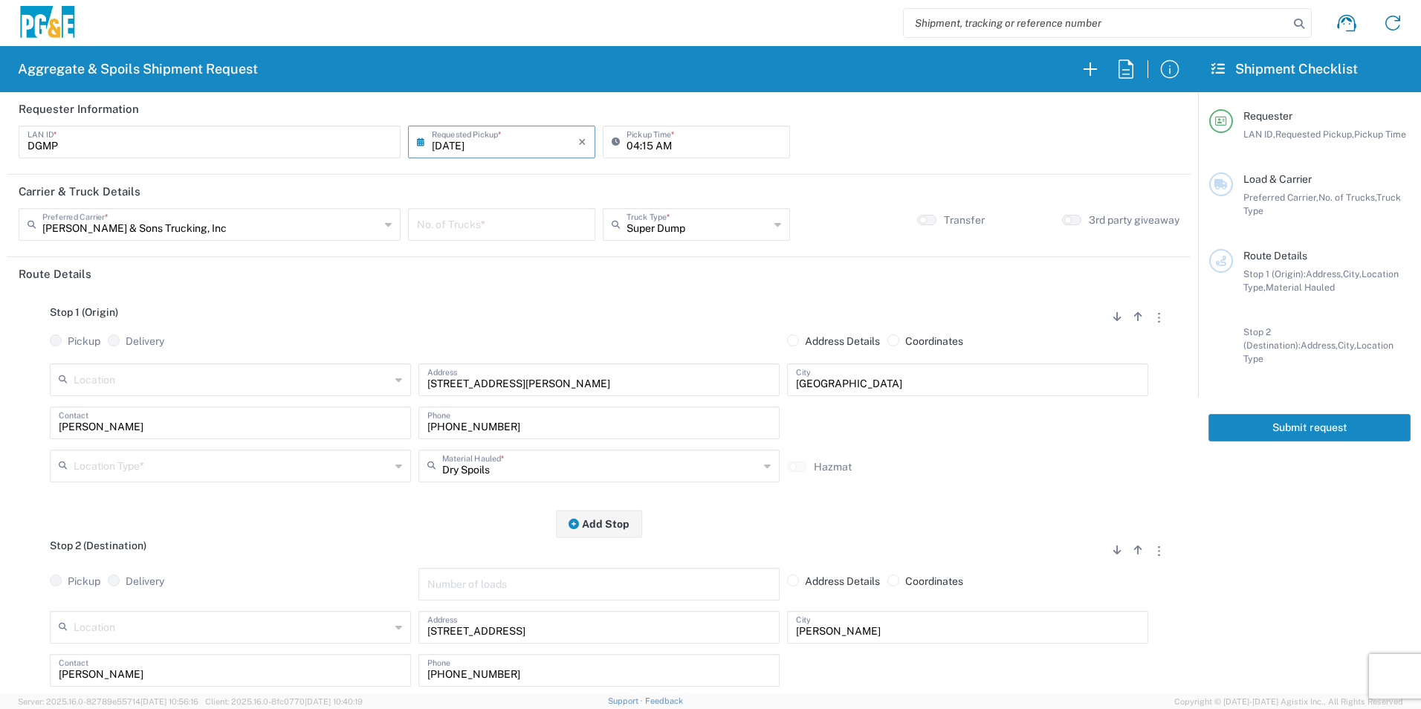
click at [520, 222] on input "number" at bounding box center [501, 223] width 169 height 26
type input "6"
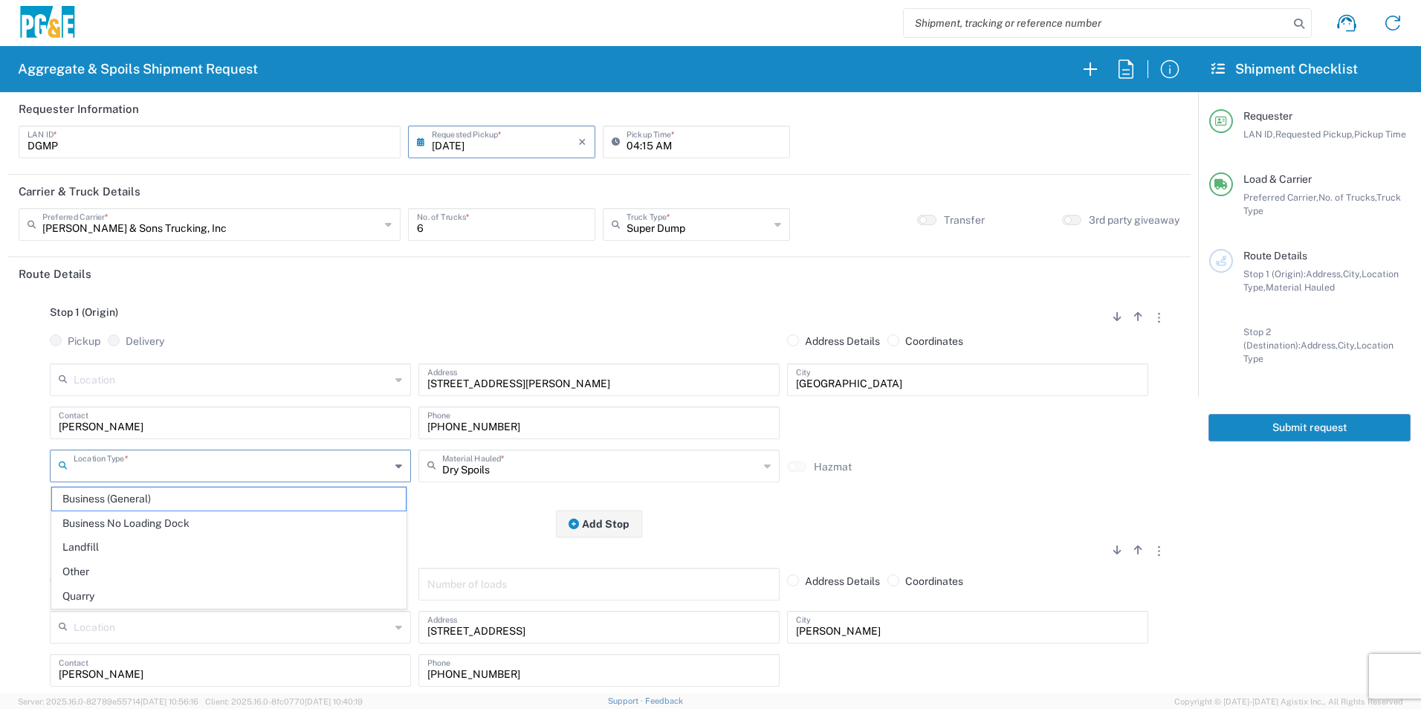
click at [157, 458] on input "text" at bounding box center [232, 465] width 317 height 26
click at [166, 502] on span "Business (General)" at bounding box center [229, 498] width 354 height 23
type input "Business (General)"
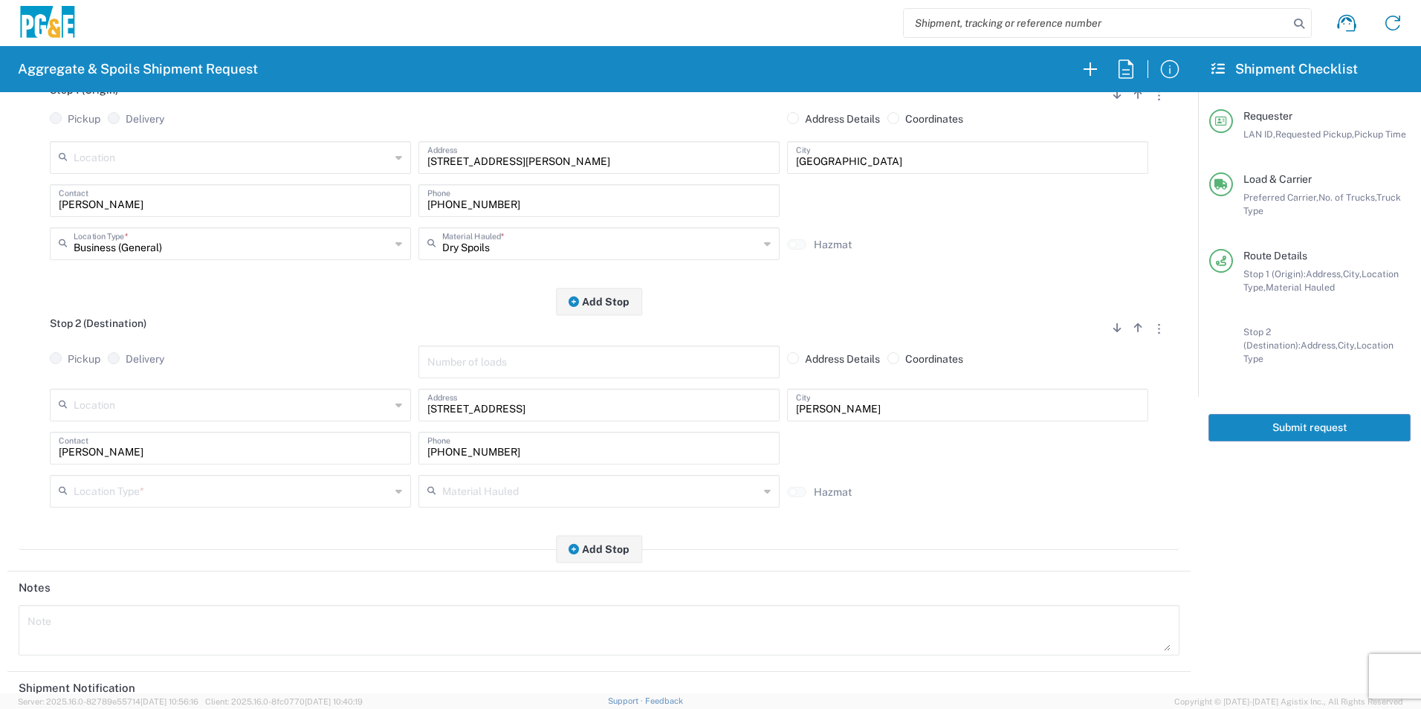
scroll to position [223, 0]
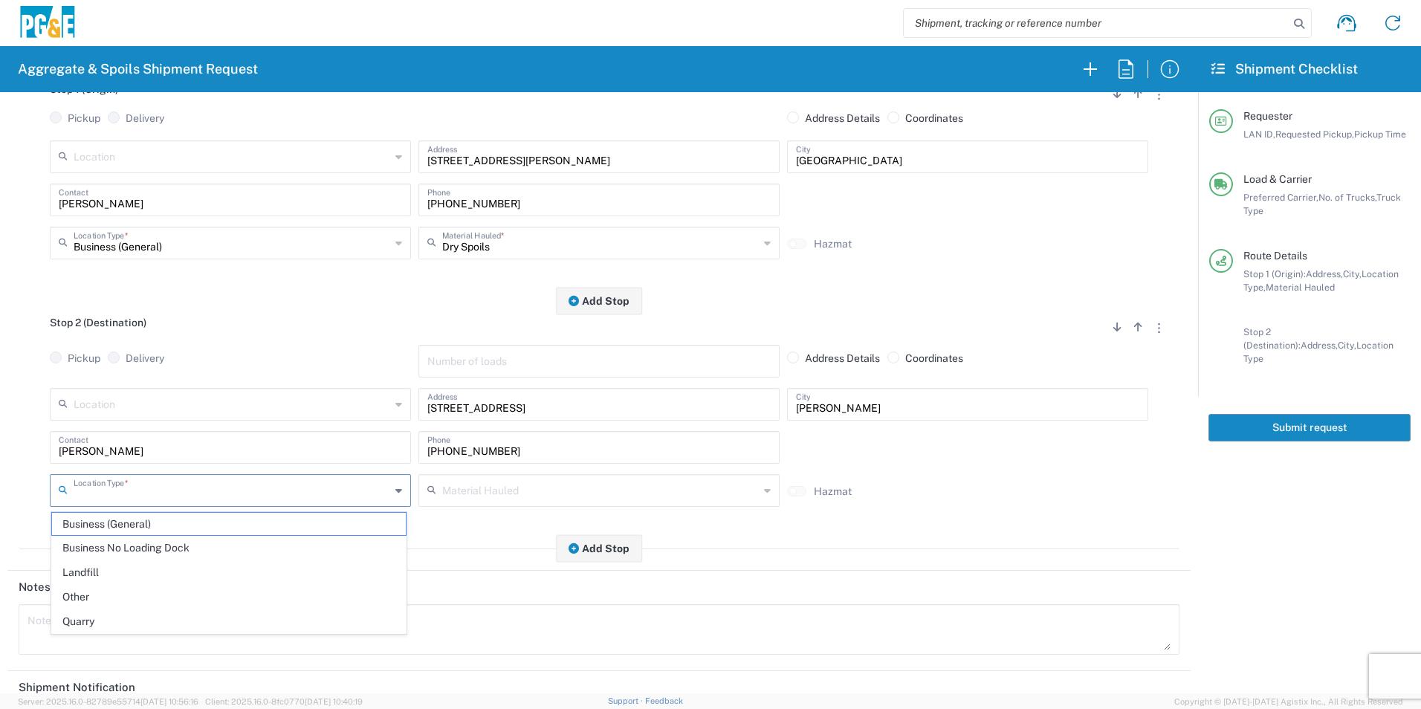
click at [128, 493] on input "text" at bounding box center [232, 489] width 317 height 26
click at [99, 597] on span "Other" at bounding box center [229, 597] width 354 height 23
type input "Other"
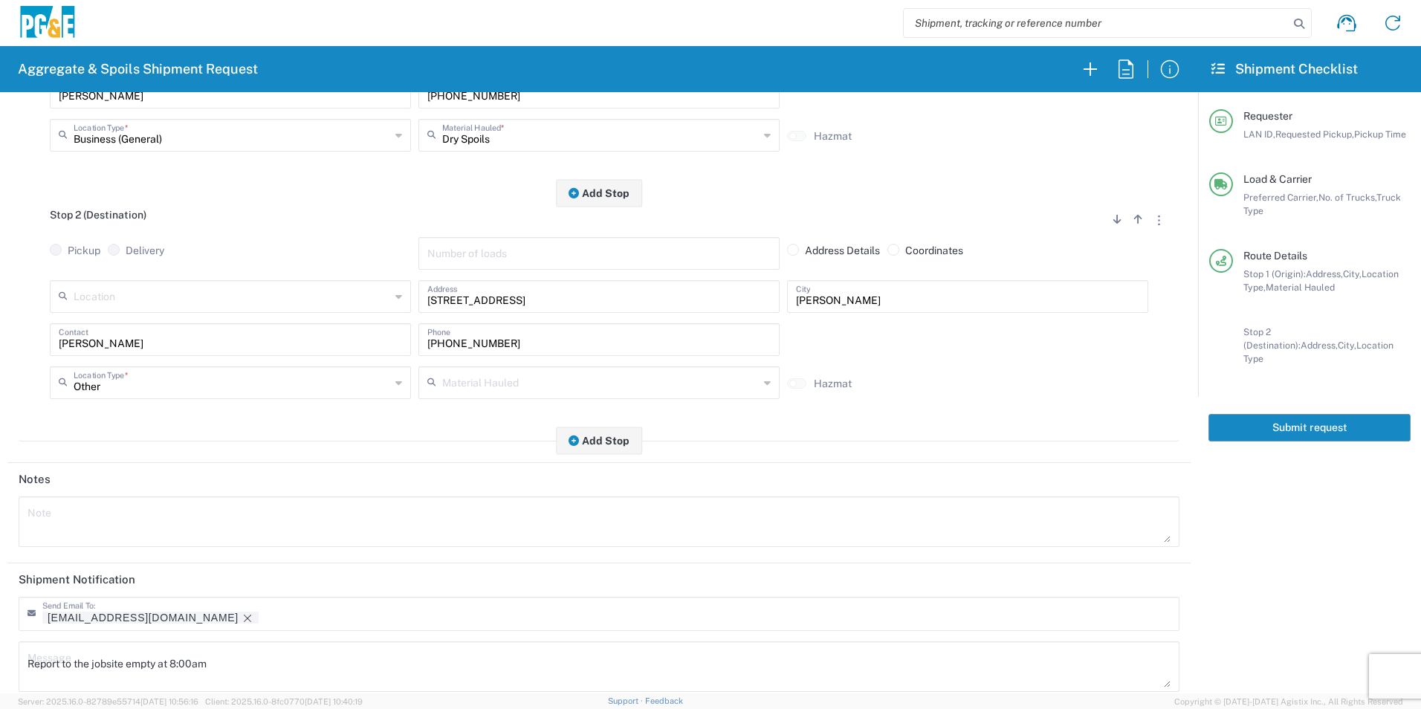
scroll to position [430, 0]
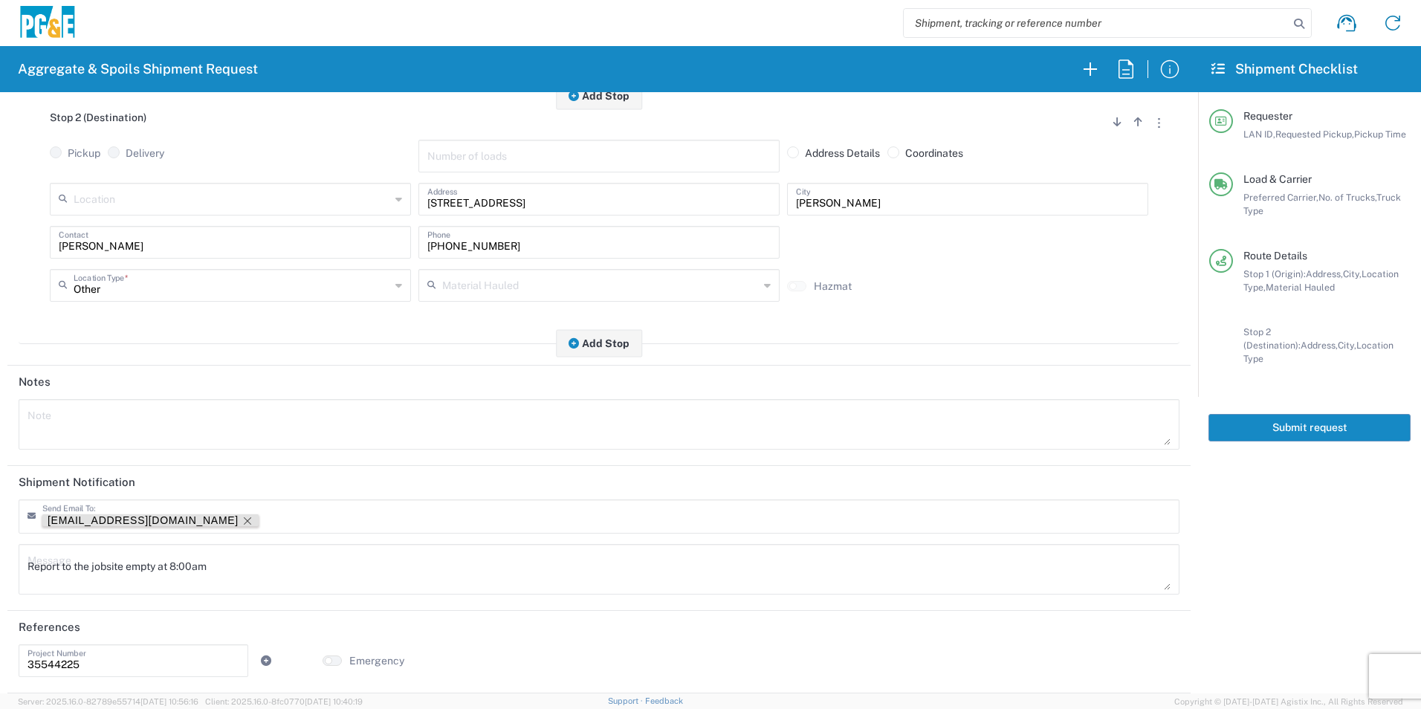
click at [244, 519] on icon "Remove tag" at bounding box center [247, 520] width 7 height 7
drag, startPoint x: 268, startPoint y: 560, endPoint x: 0, endPoint y: 561, distance: 268.3
click at [0, 560] on html "Aggregate & Spoils Shipment Request Requester Information DGMP LAN ID * 08/12/2…" at bounding box center [710, 354] width 1421 height 709
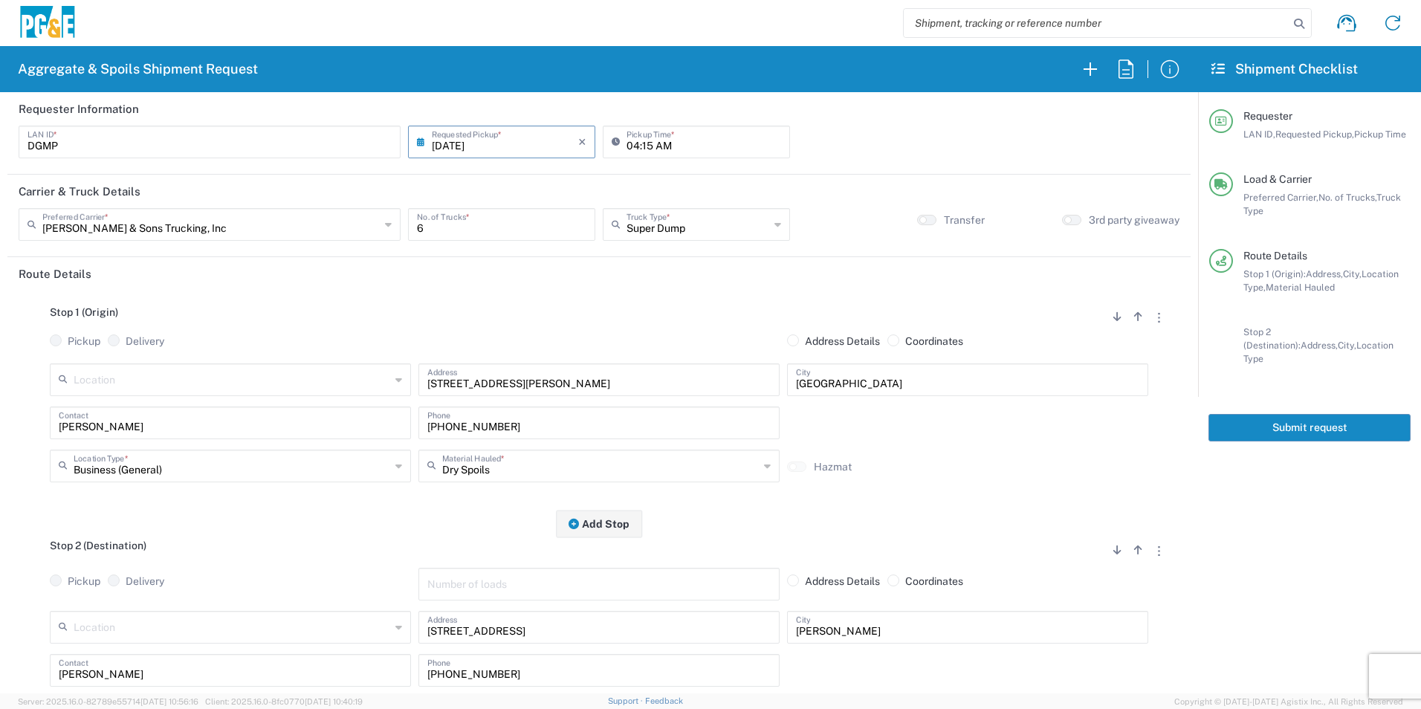
click at [1251, 414] on button "Submit request" at bounding box center [1309, 427] width 202 height 27
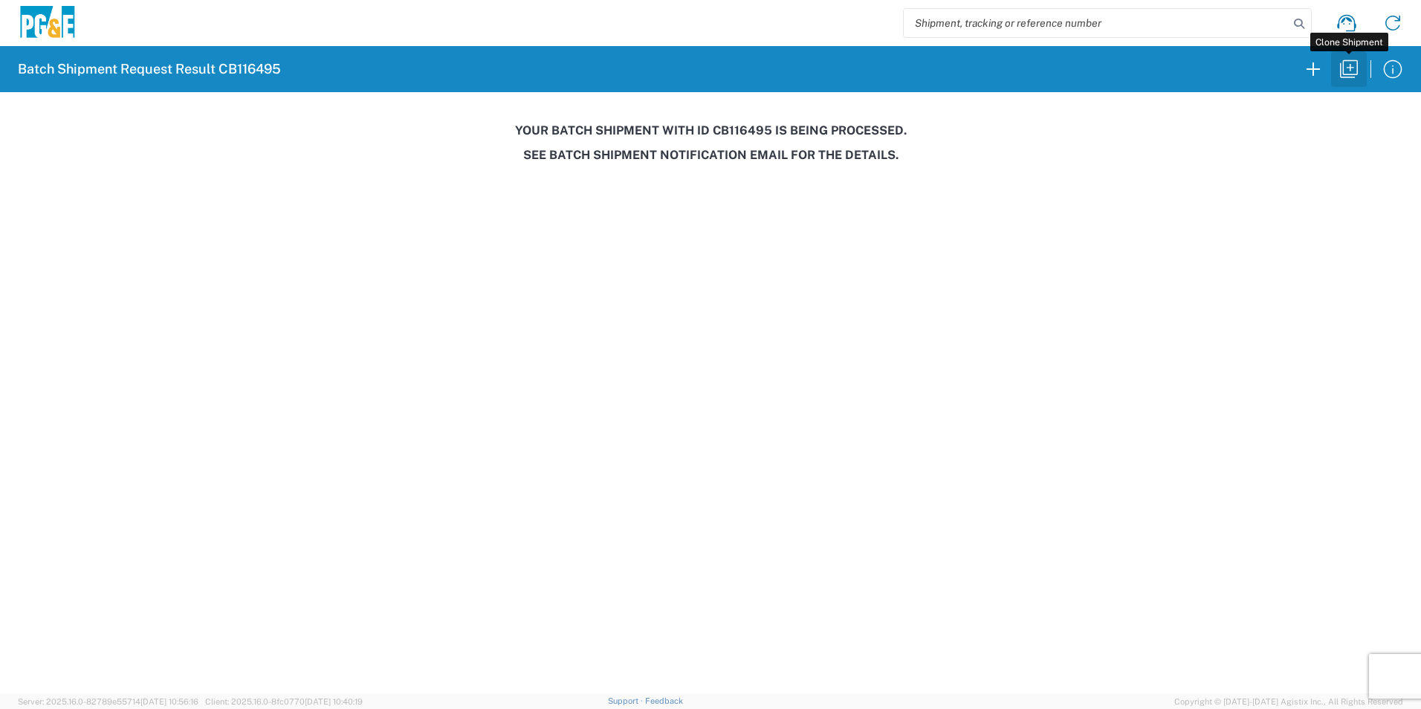
click at [1353, 75] on icon "button" at bounding box center [1349, 69] width 18 height 18
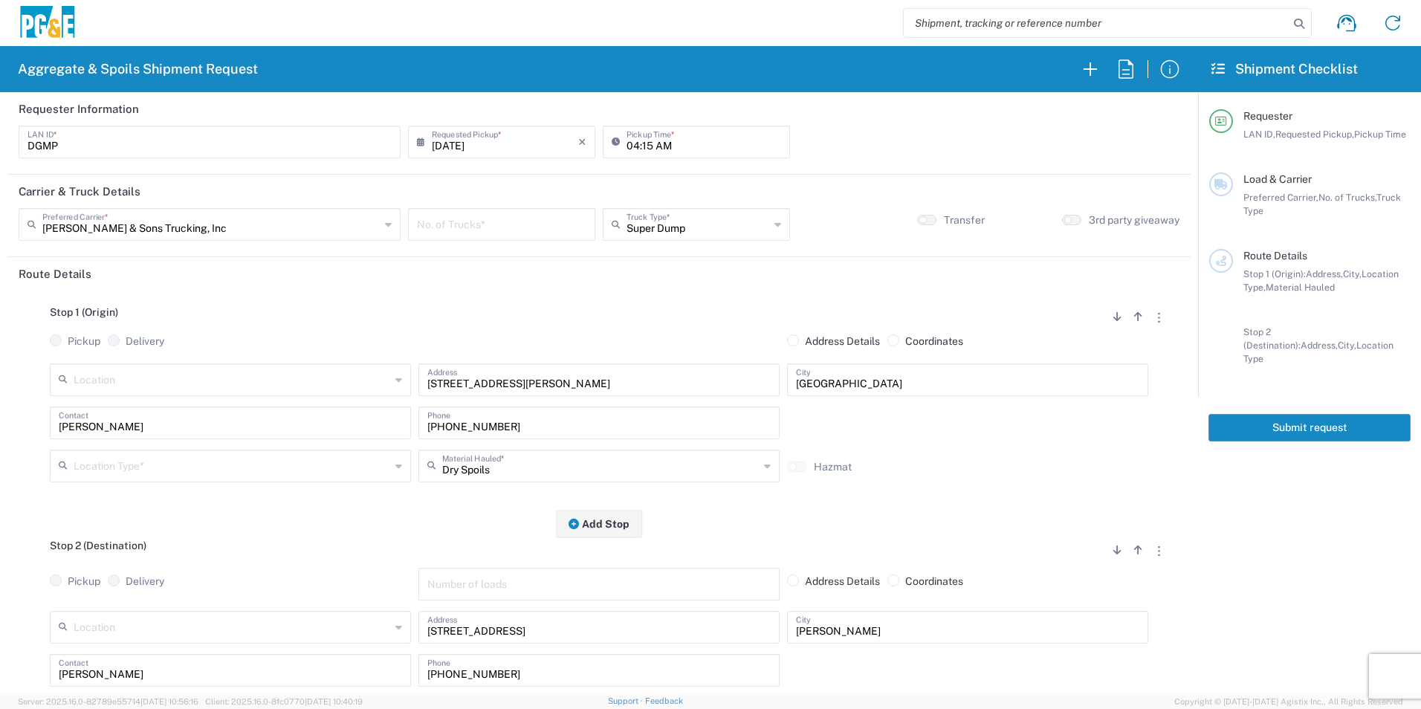
click at [465, 148] on input "[DATE]" at bounding box center [505, 141] width 146 height 26
click at [504, 258] on span "13" at bounding box center [501, 255] width 22 height 21
type input "[DATE]"
click at [500, 224] on input "number" at bounding box center [501, 223] width 169 height 26
type input "6"
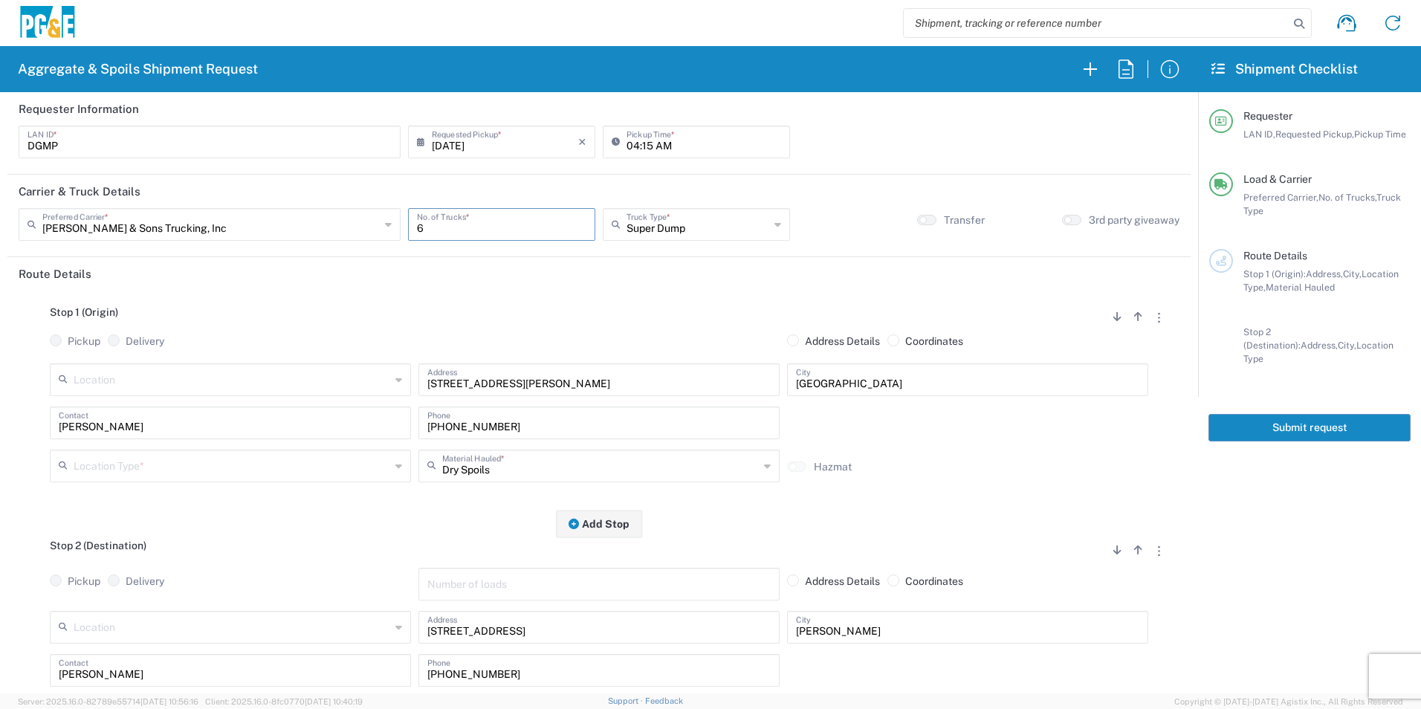
click at [84, 468] on input "text" at bounding box center [232, 465] width 317 height 26
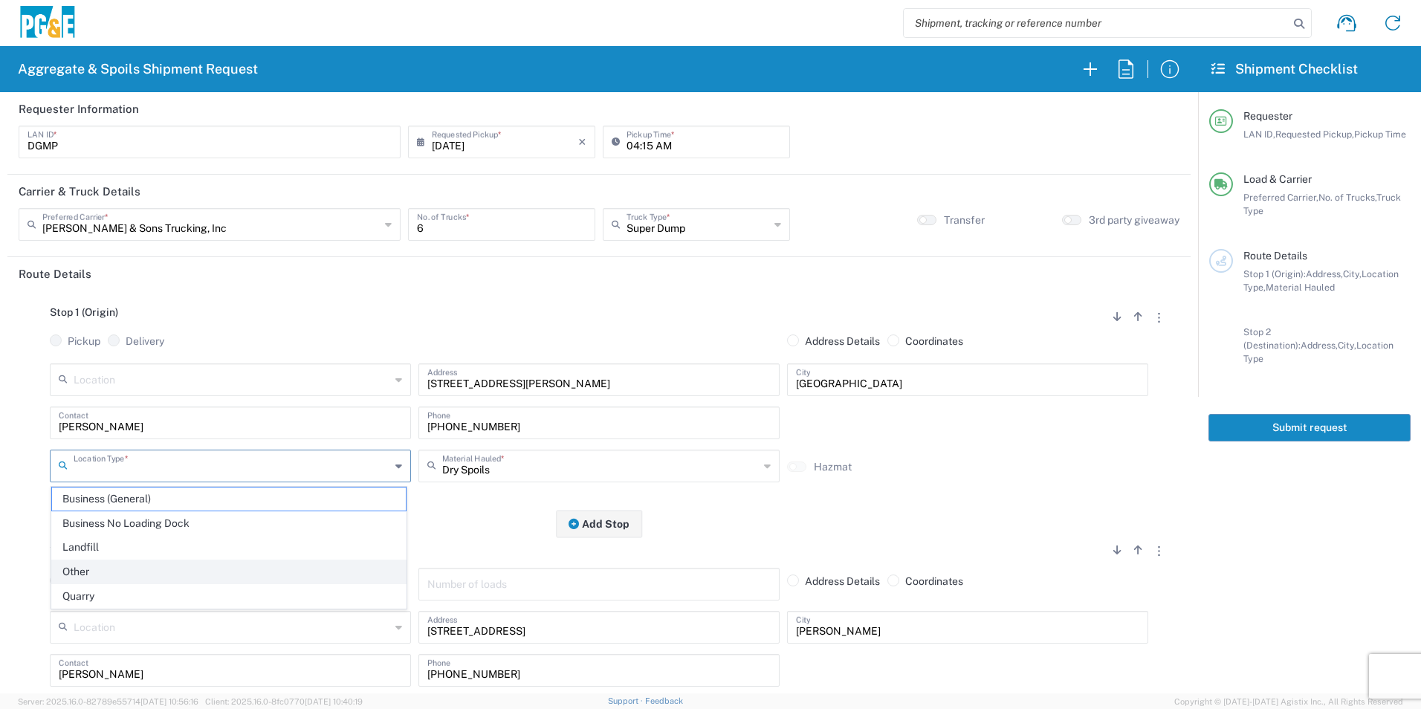
click at [82, 577] on span "Other" at bounding box center [229, 571] width 354 height 23
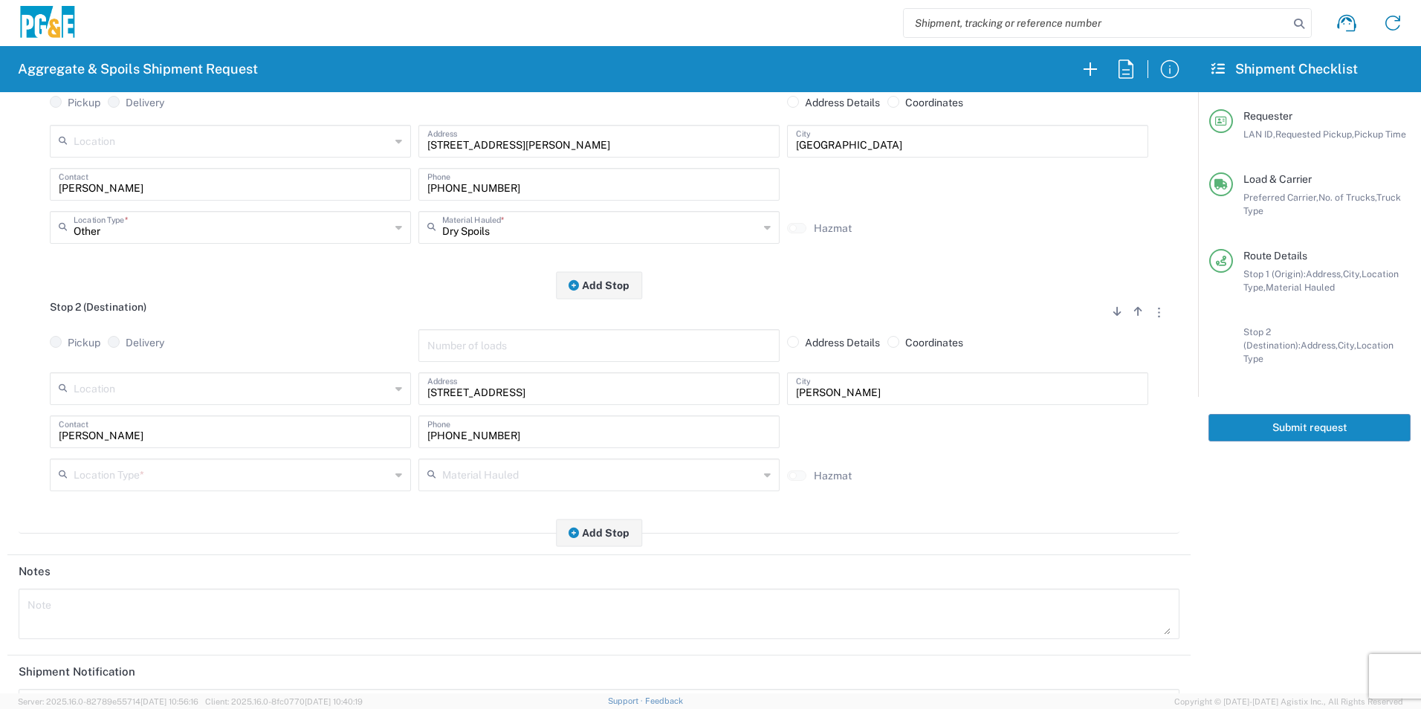
scroll to position [223, 0]
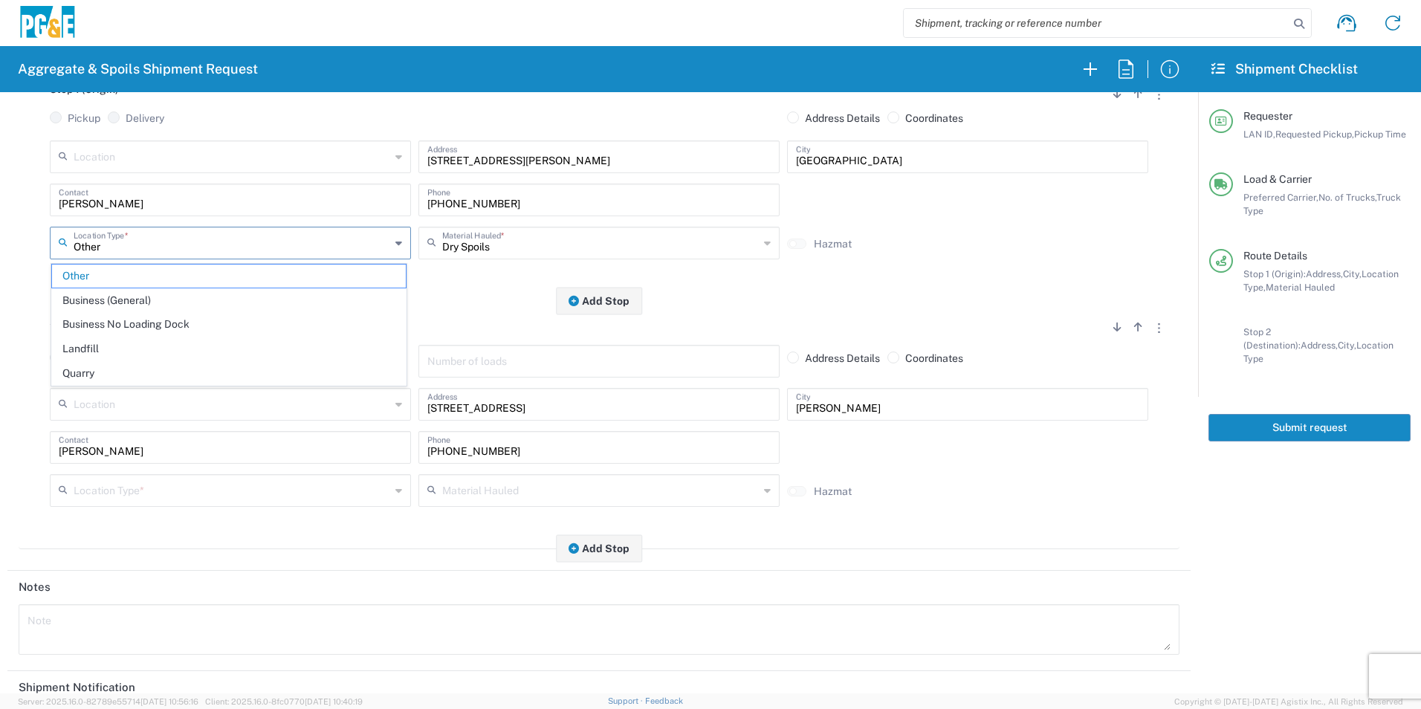
click at [145, 234] on input "Other" at bounding box center [232, 242] width 317 height 26
click at [148, 295] on span "Business (General)" at bounding box center [229, 300] width 354 height 23
type input "Business (General)"
click at [132, 490] on input "text" at bounding box center [232, 489] width 317 height 26
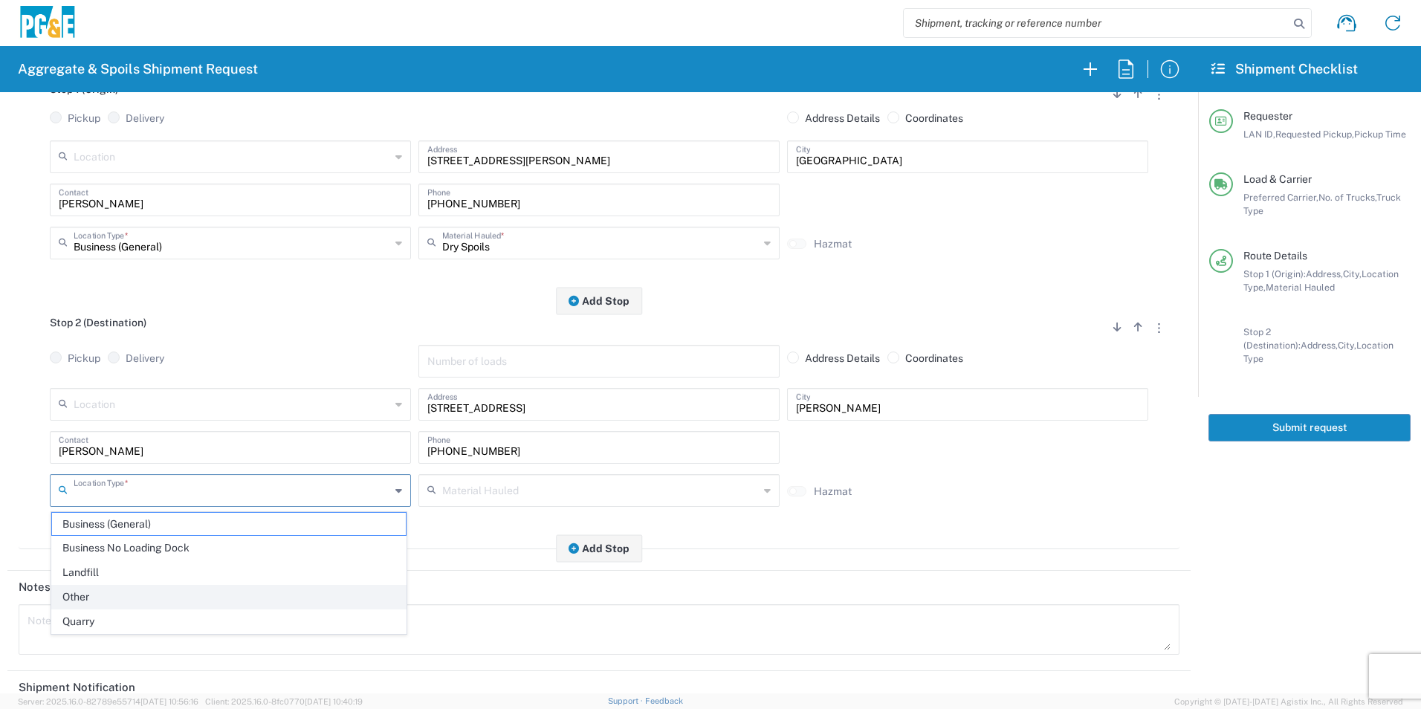
click at [99, 592] on span "Other" at bounding box center [229, 597] width 354 height 23
type input "Other"
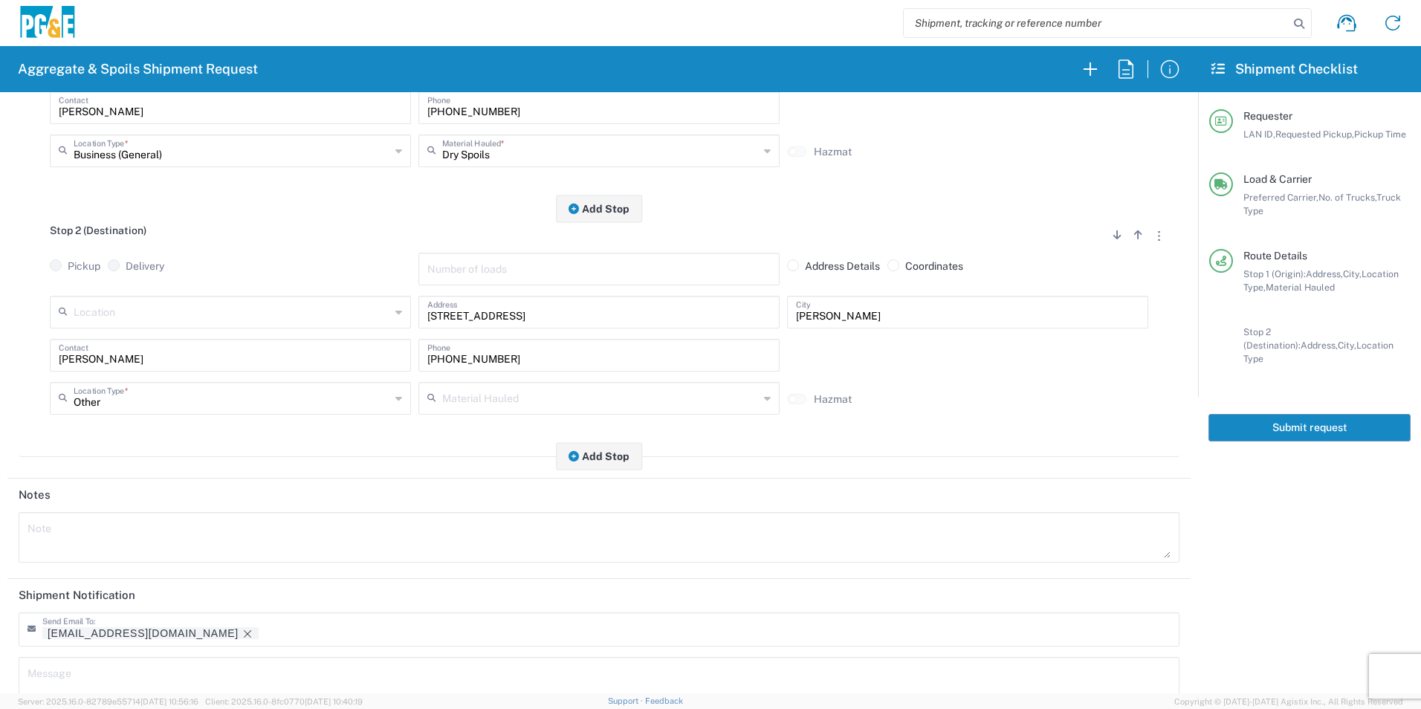
scroll to position [430, 0]
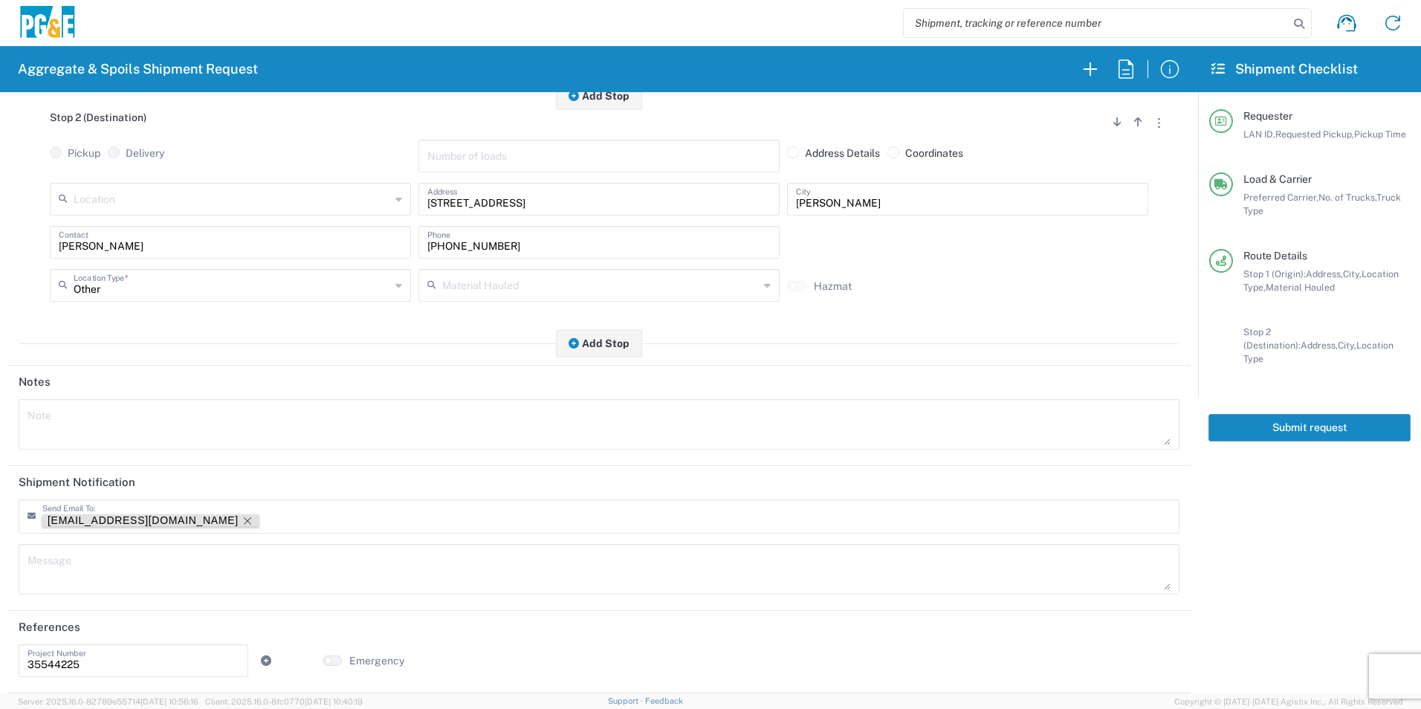
click at [242, 525] on icon "Remove tag" at bounding box center [248, 521] width 12 height 12
click at [1289, 416] on button "Submit request" at bounding box center [1309, 427] width 202 height 27
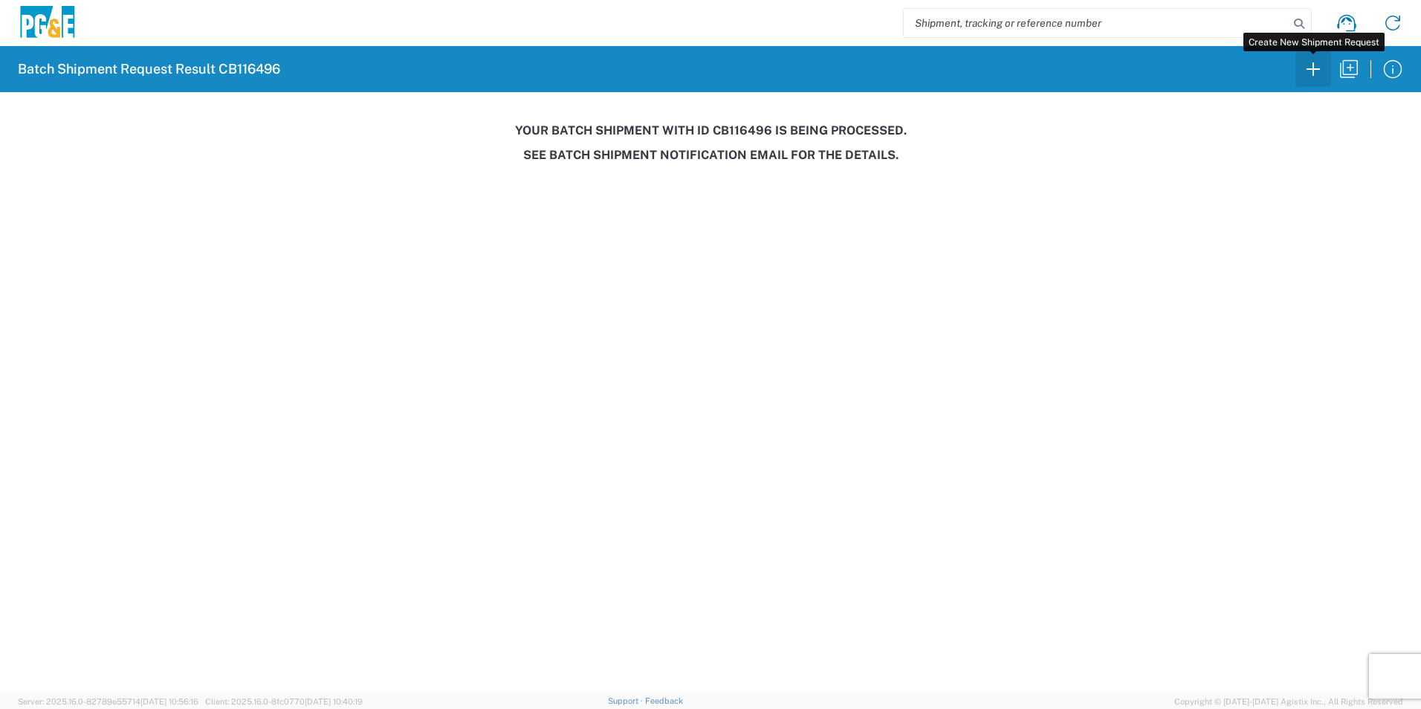
click at [1308, 70] on icon "button" at bounding box center [1313, 69] width 24 height 24
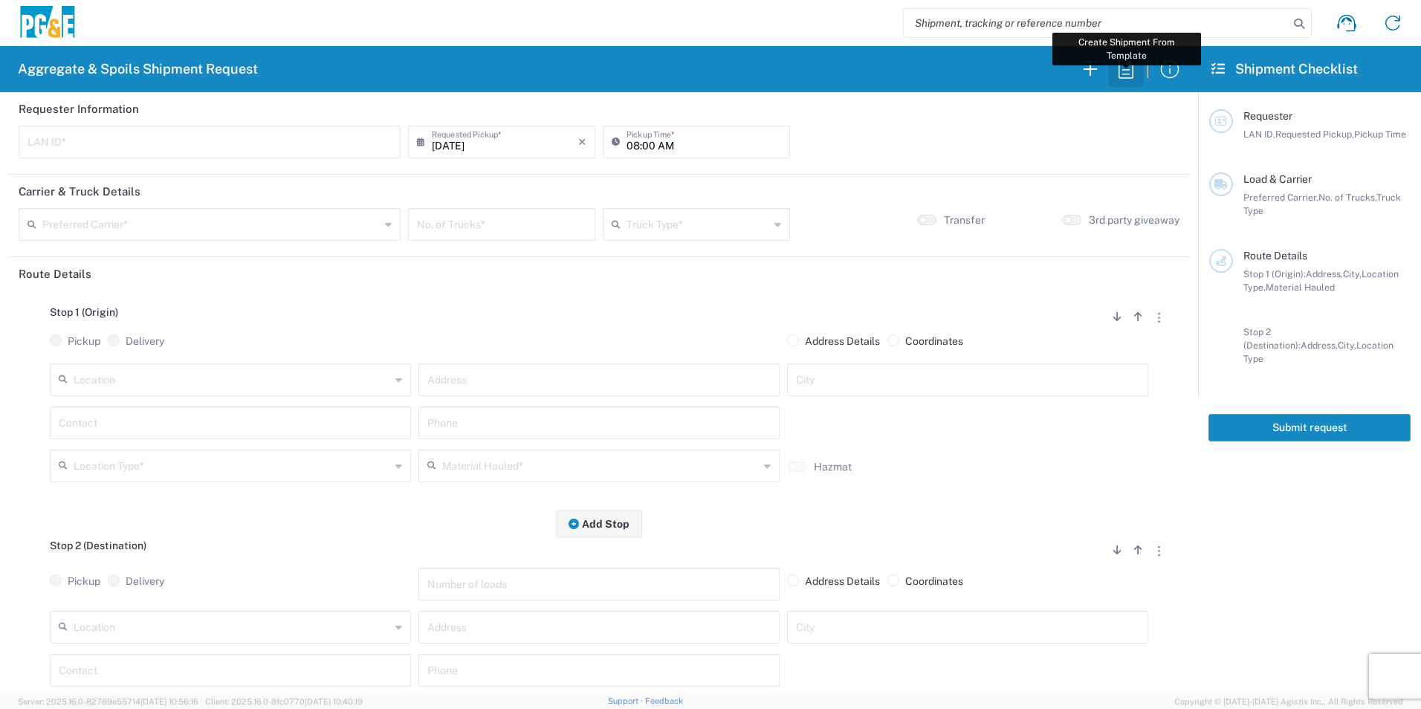
click at [1133, 75] on icon "button" at bounding box center [1125, 68] width 15 height 19
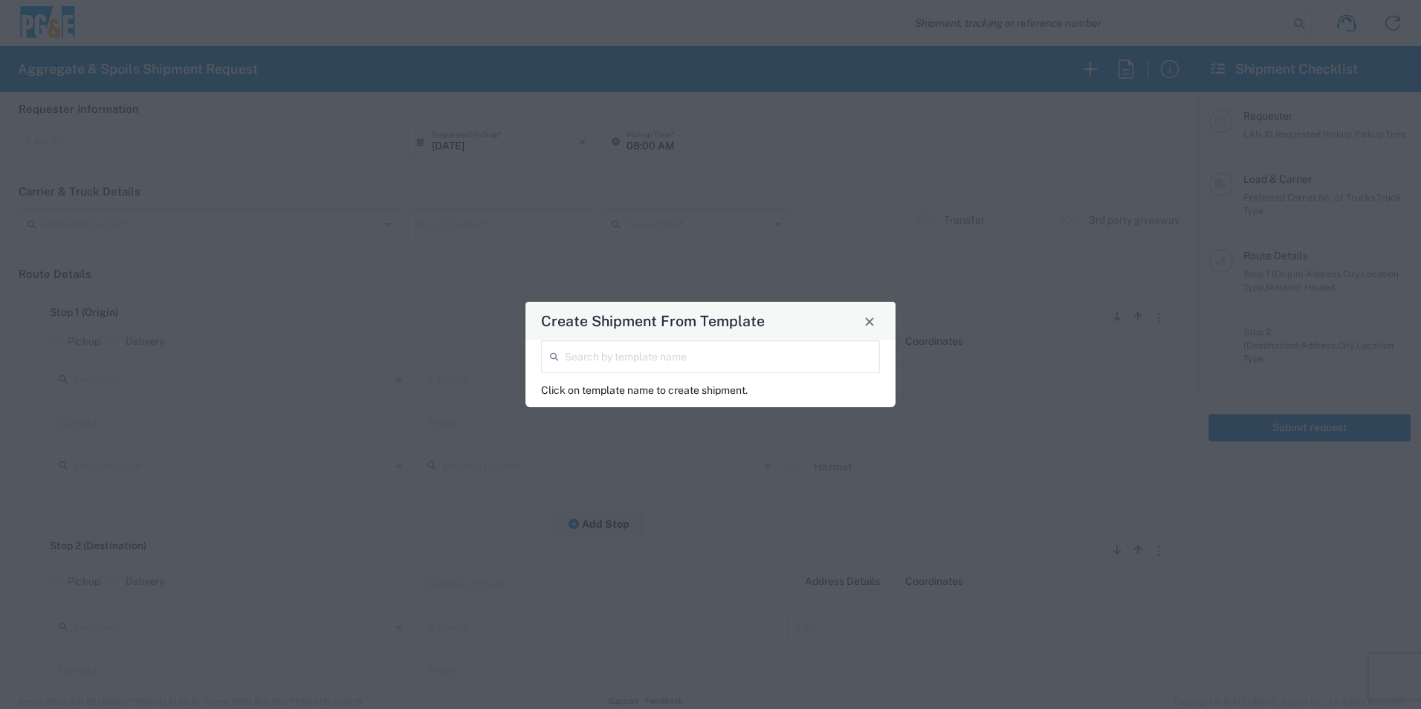
click at [618, 363] on input "search" at bounding box center [718, 356] width 306 height 26
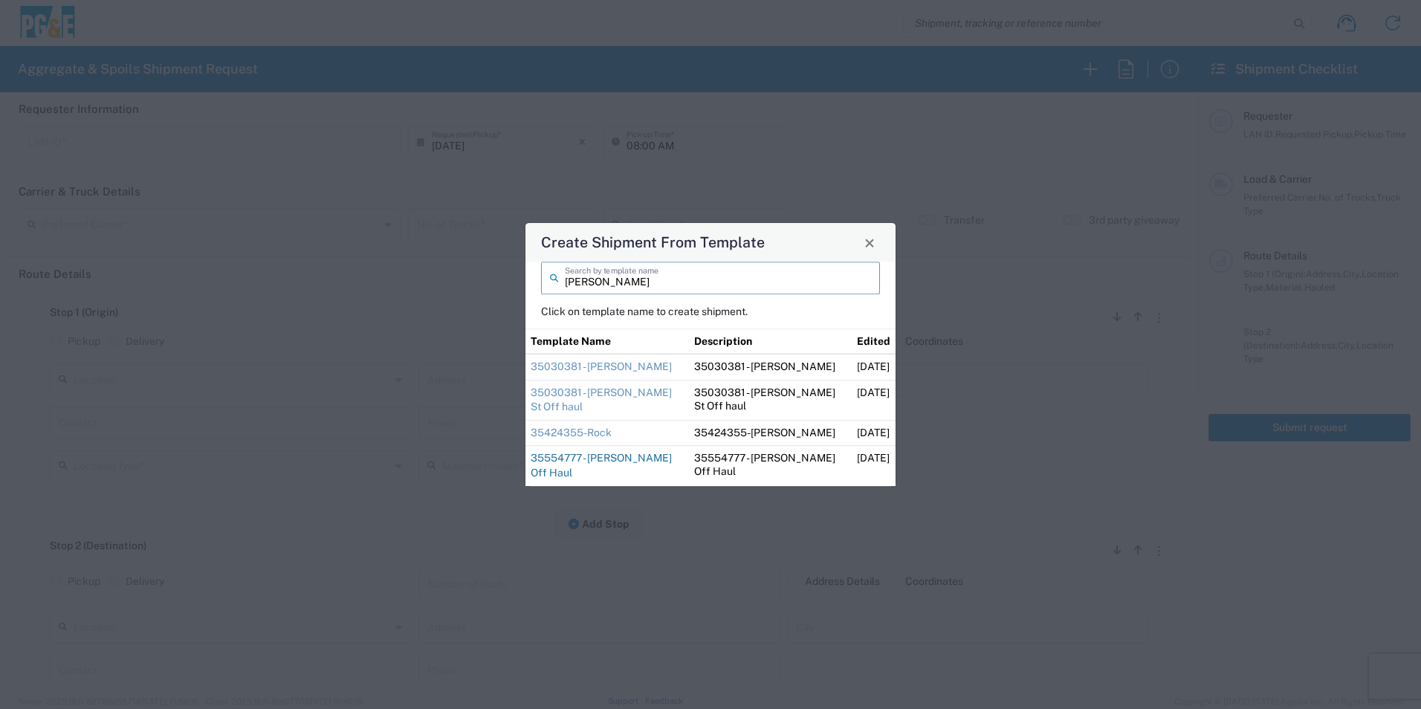
type input "dan"
click at [623, 453] on link "35554777 - [PERSON_NAME] Off Haul" at bounding box center [601, 466] width 141 height 27
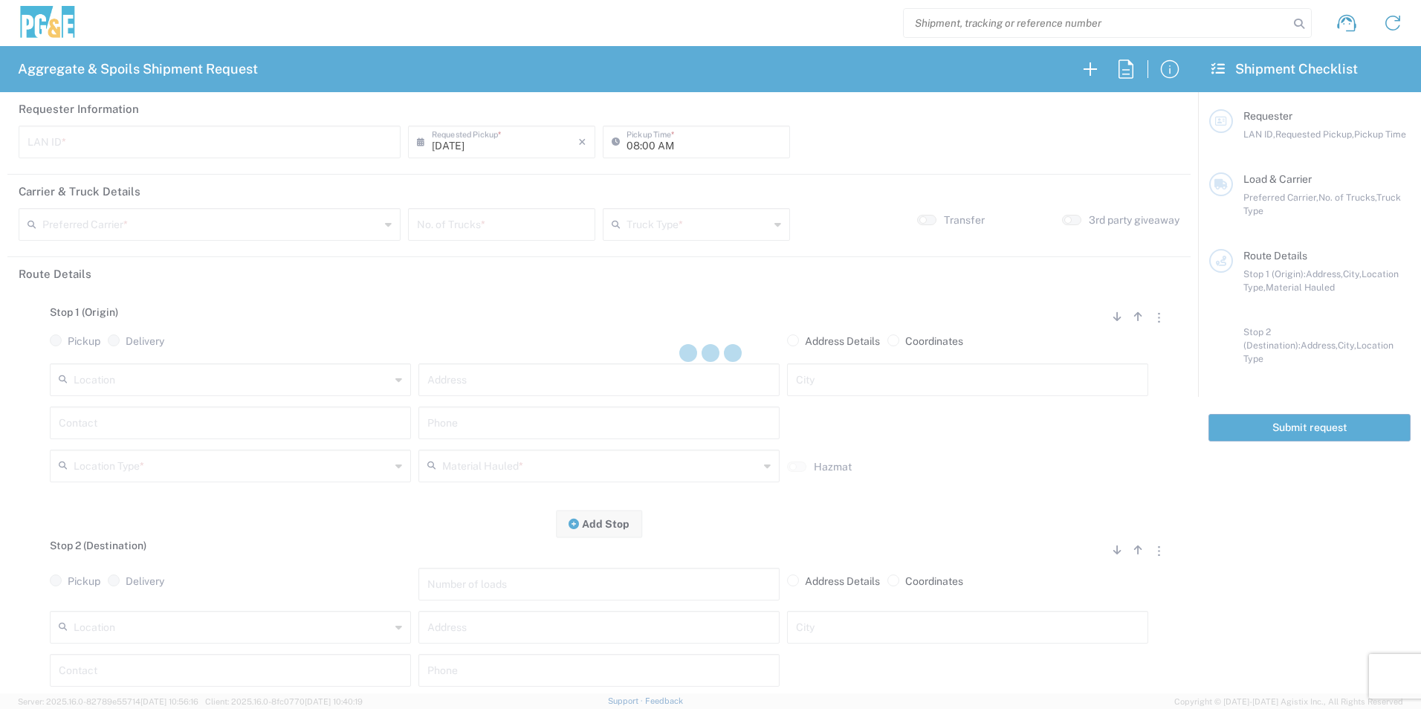
type input "D1AS"
type input "07:00 AM"
type input "[PERSON_NAME] & Sons Trucking, Inc"
type input "Super Dump"
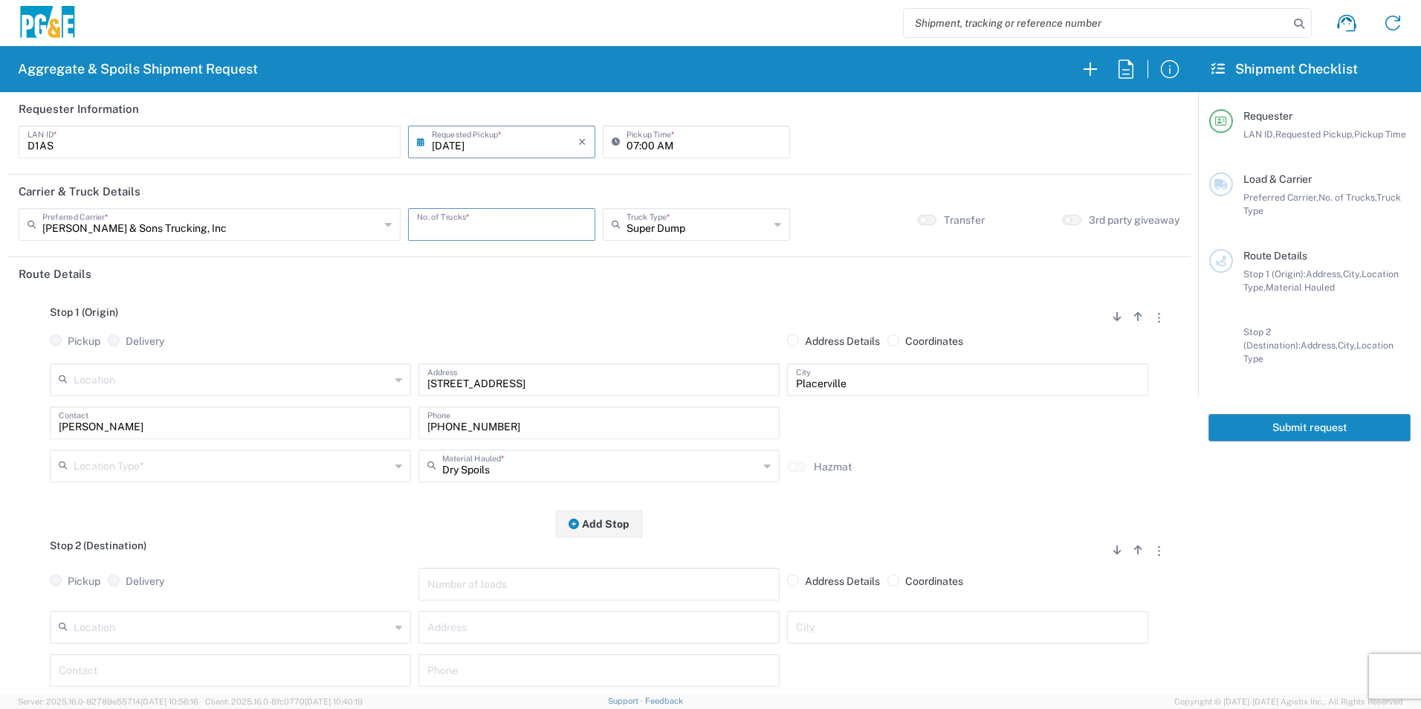
click at [498, 228] on input "number" at bounding box center [501, 223] width 169 height 26
type input "3"
click at [88, 470] on input "text" at bounding box center [232, 465] width 317 height 26
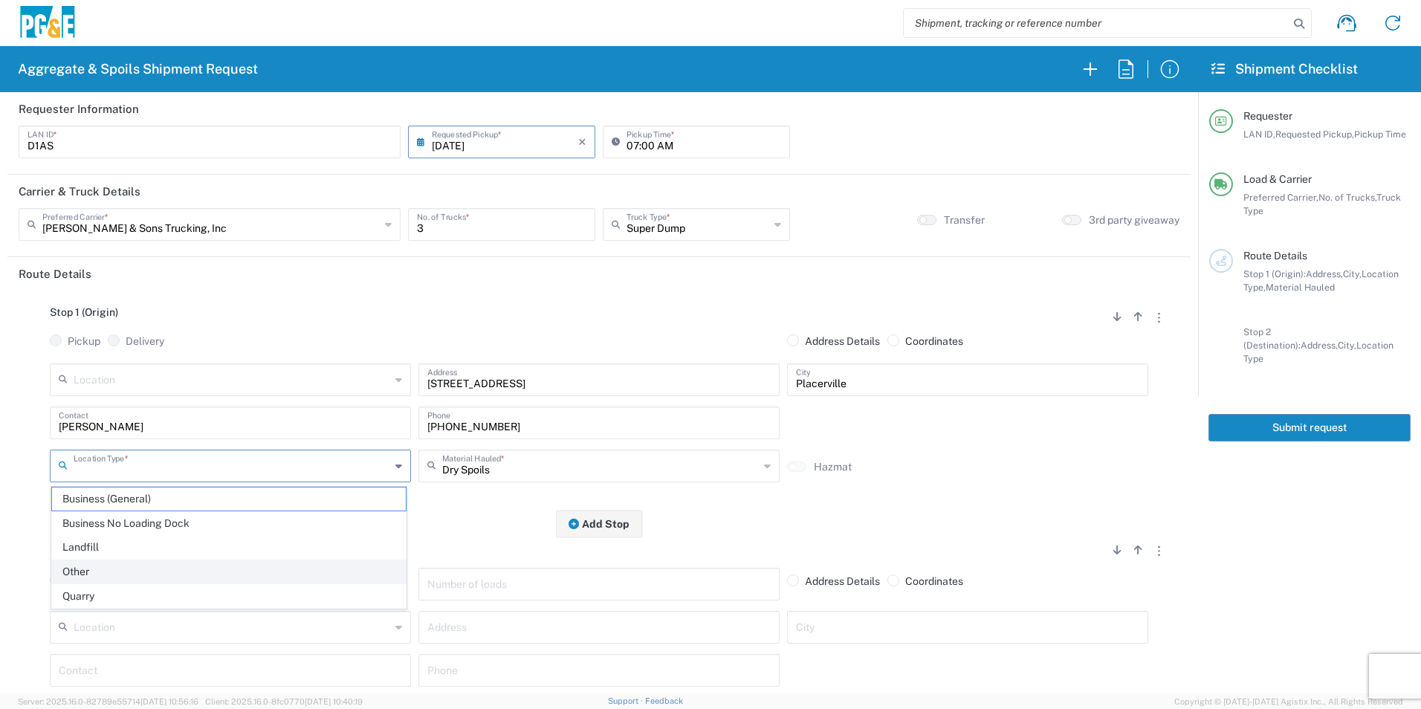
click at [121, 568] on span "Other" at bounding box center [229, 571] width 354 height 23
type input "Other"
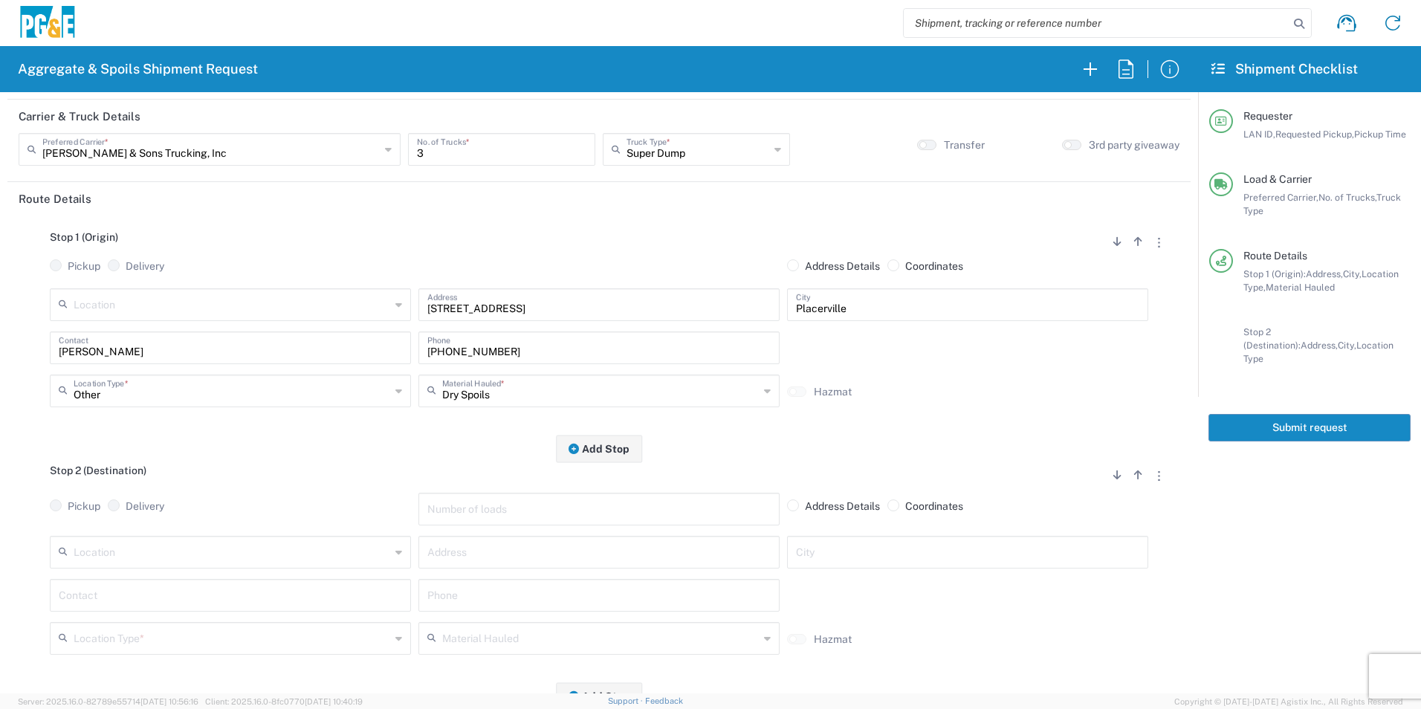
scroll to position [223, 0]
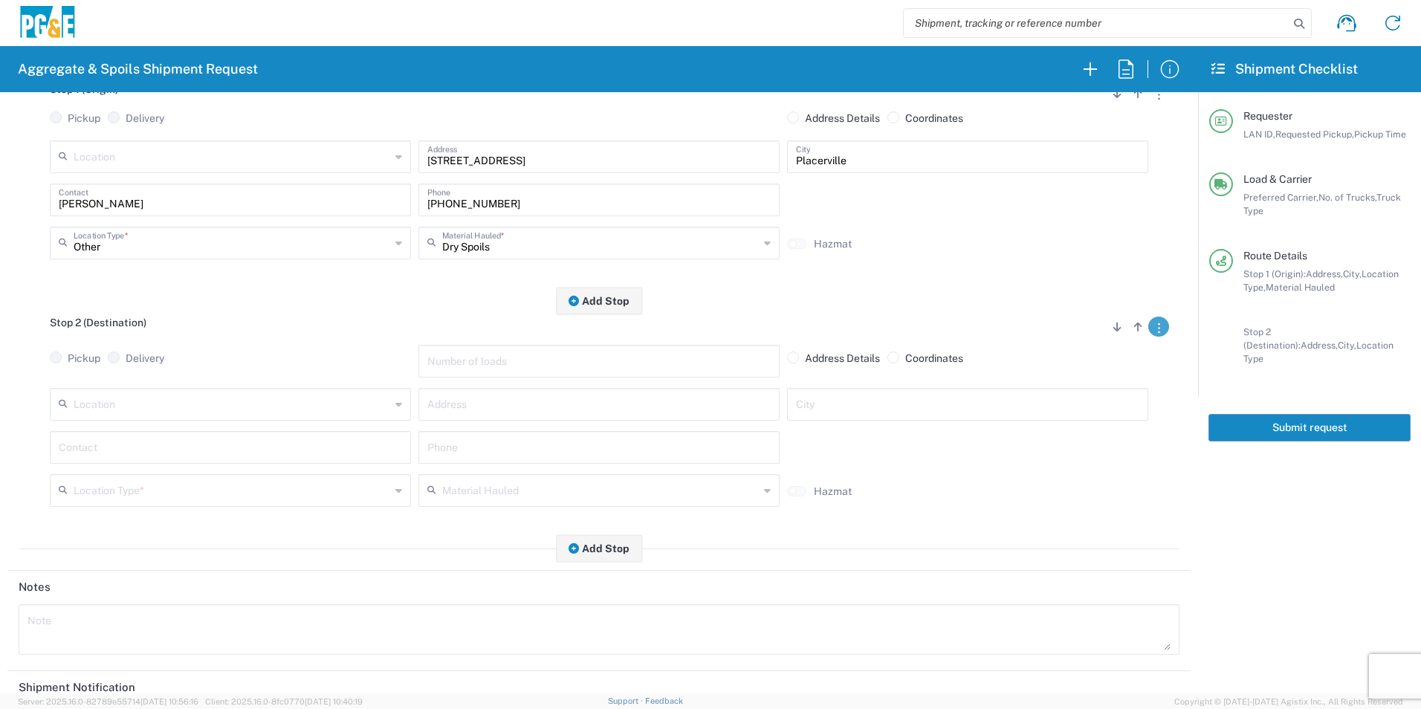
click at [1150, 332] on button "button" at bounding box center [1158, 327] width 21 height 20
click at [1087, 418] on link "Remove Stop" at bounding box center [1088, 419] width 79 height 12
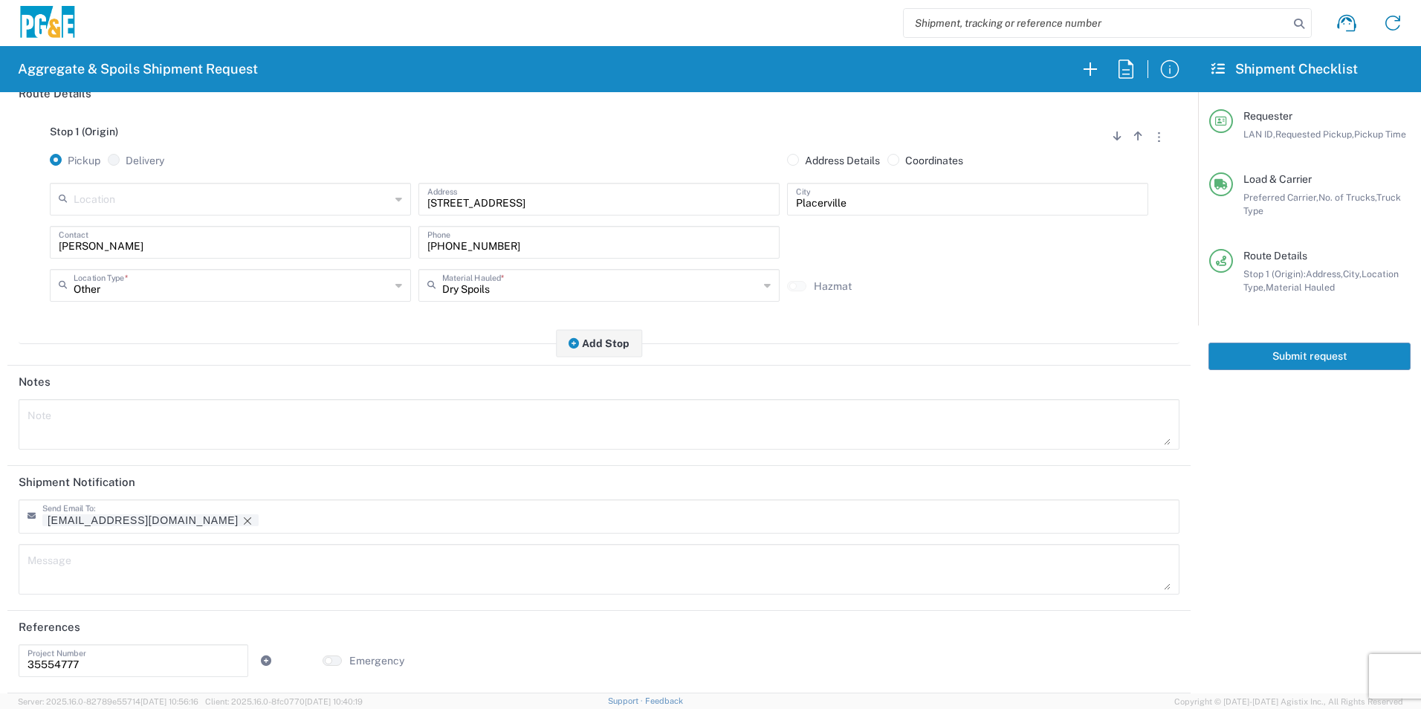
scroll to position [181, 0]
drag, startPoint x: 136, startPoint y: 519, endPoint x: 410, endPoint y: 591, distance: 283.5
click at [242, 518] on icon "Remove tag" at bounding box center [248, 521] width 12 height 12
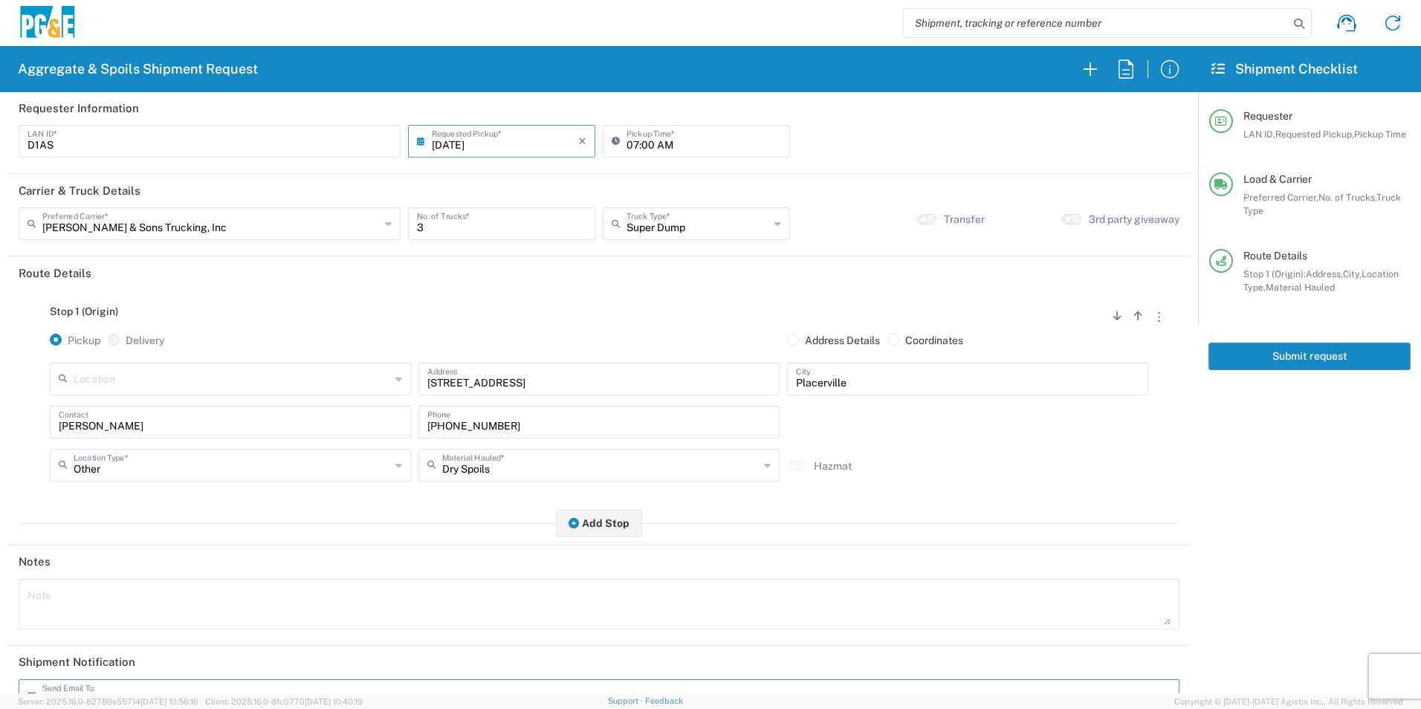
scroll to position [0, 0]
click at [1247, 354] on button "Submit request" at bounding box center [1309, 356] width 202 height 27
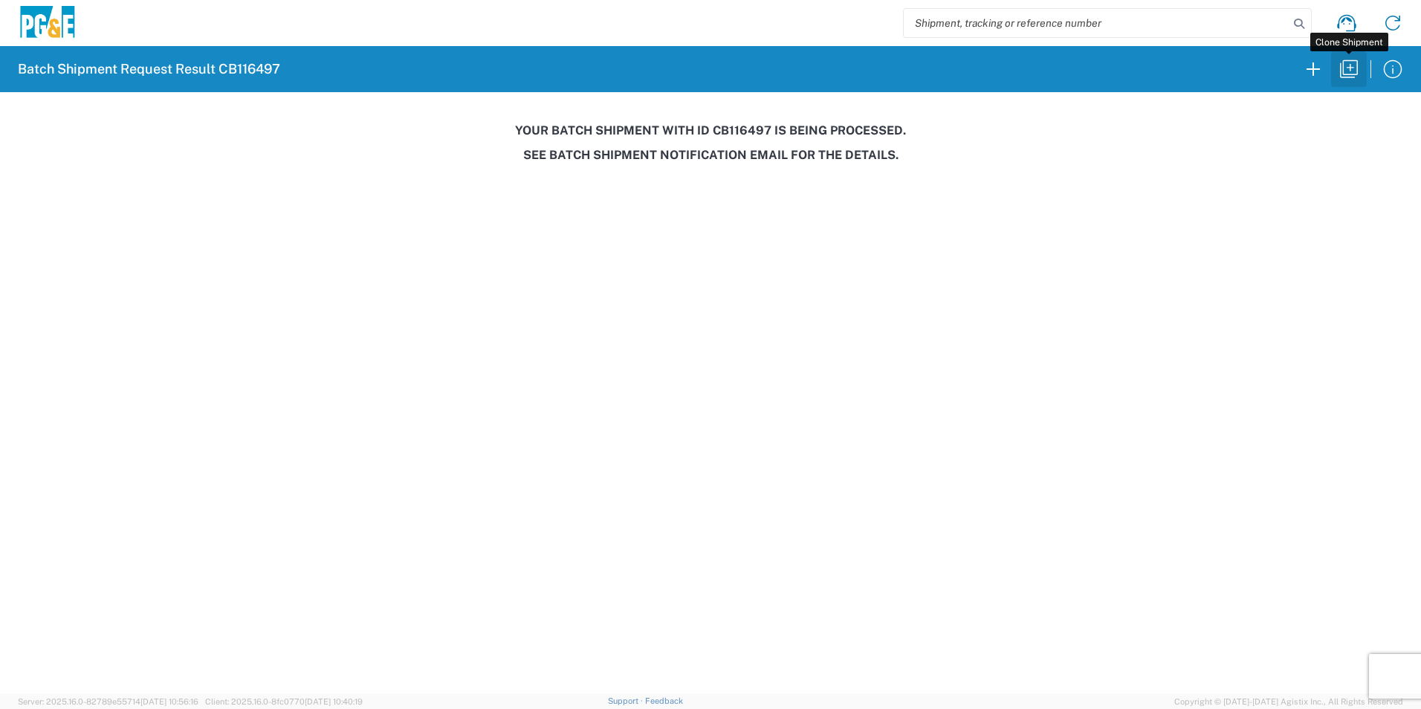
click at [1353, 68] on icon "button" at bounding box center [1349, 69] width 24 height 24
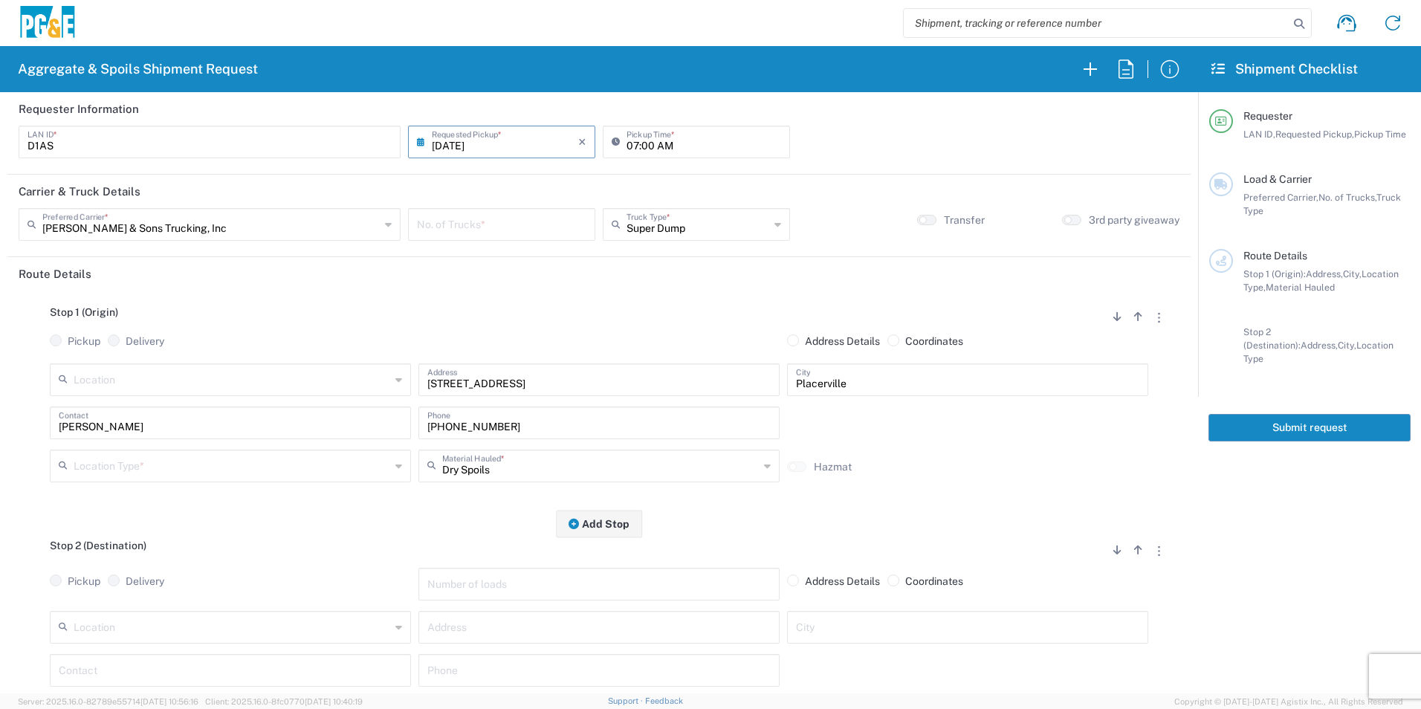
click at [473, 149] on input "[DATE]" at bounding box center [505, 141] width 146 height 26
click at [498, 255] on span "13" at bounding box center [501, 255] width 22 height 21
type input "[DATE]"
click at [488, 228] on input "number" at bounding box center [501, 223] width 169 height 26
type input "3"
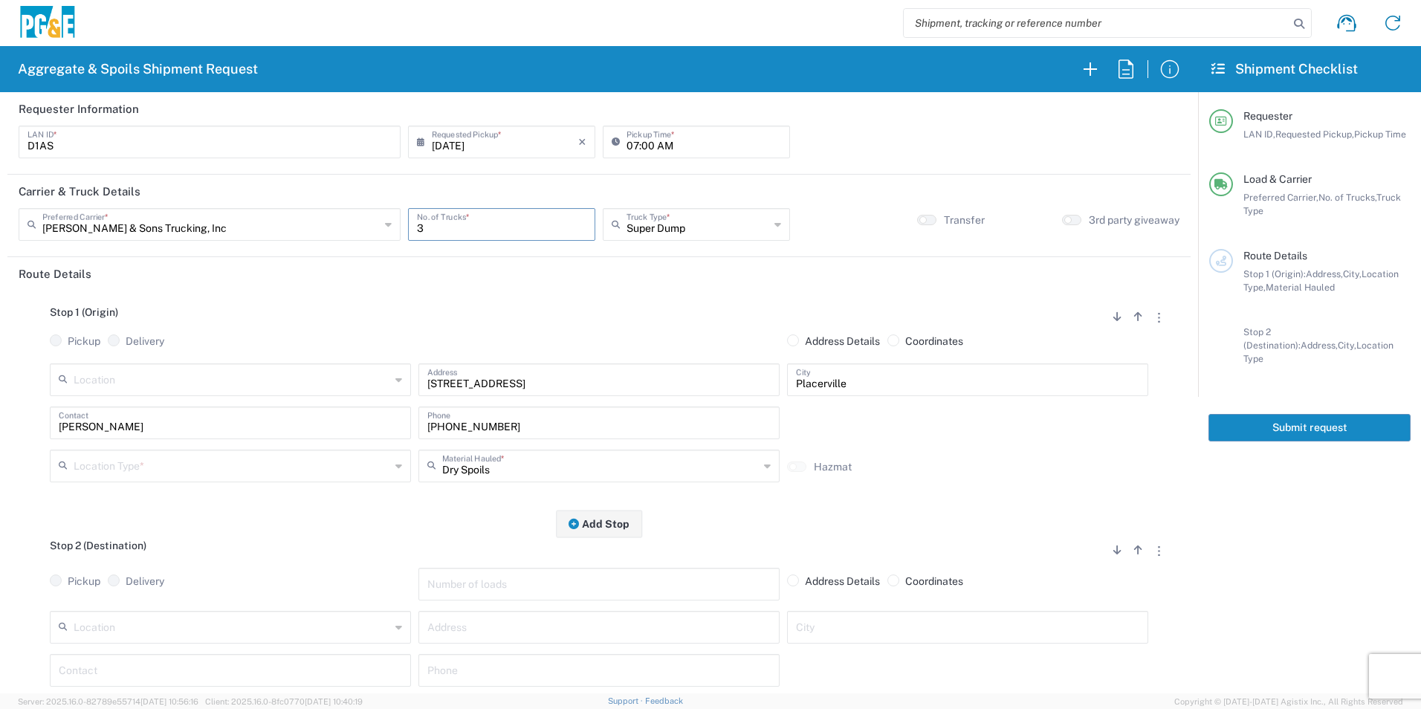
click at [191, 470] on input "text" at bounding box center [232, 465] width 317 height 26
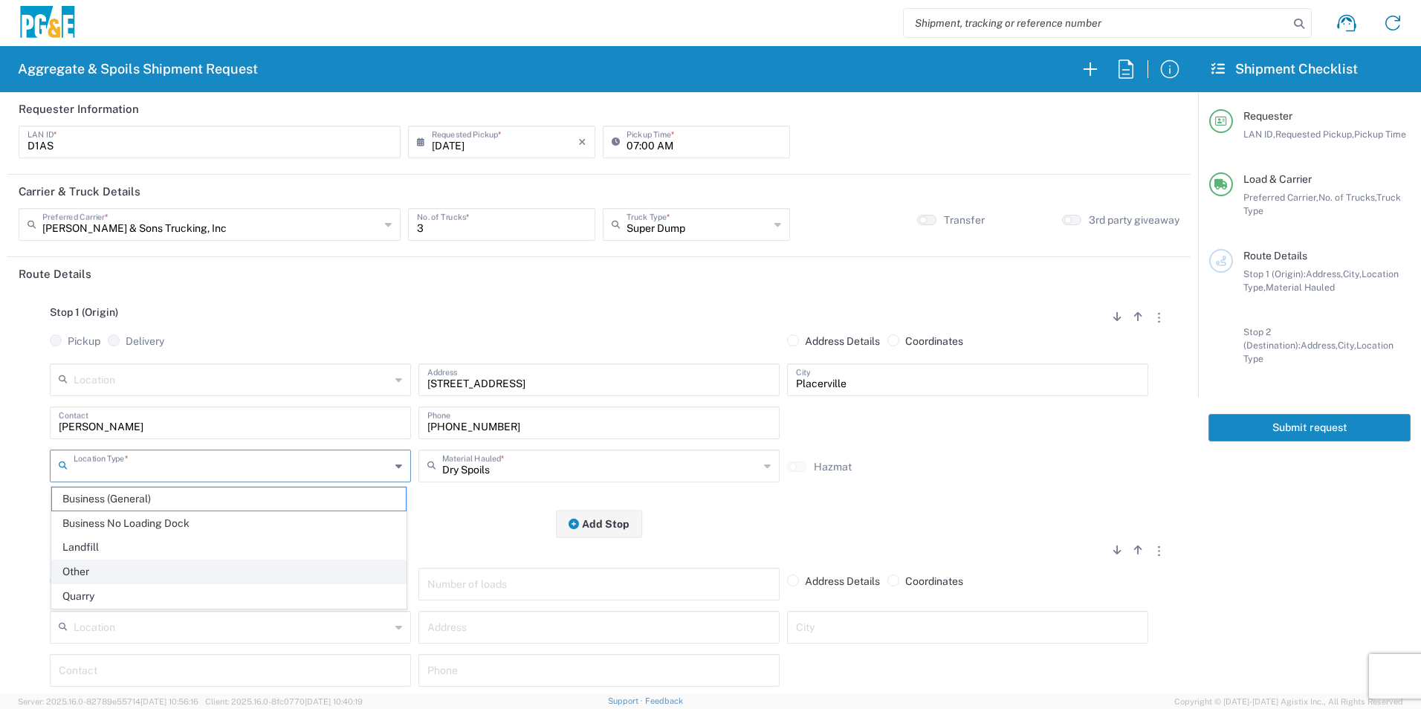
click at [146, 574] on span "Other" at bounding box center [229, 571] width 354 height 23
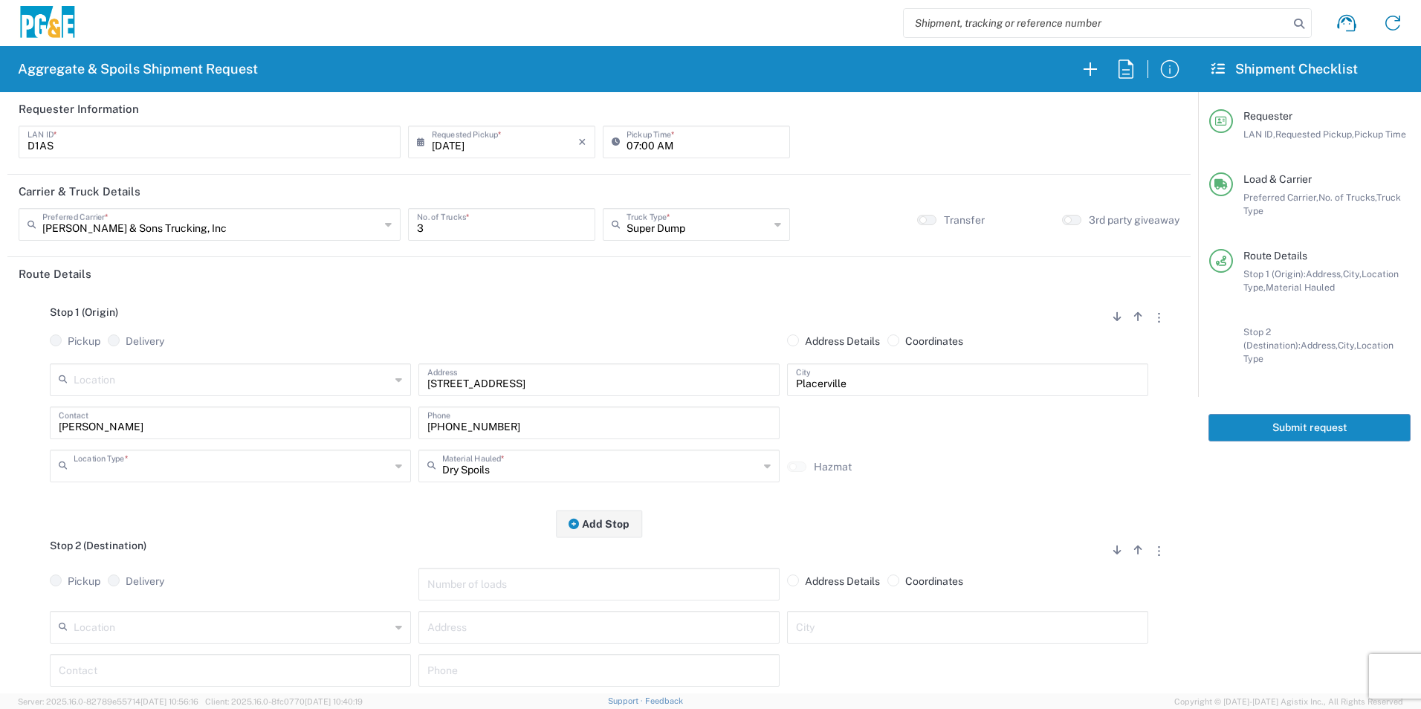
type input "Other"
click at [1148, 554] on button "button" at bounding box center [1158, 550] width 21 height 20
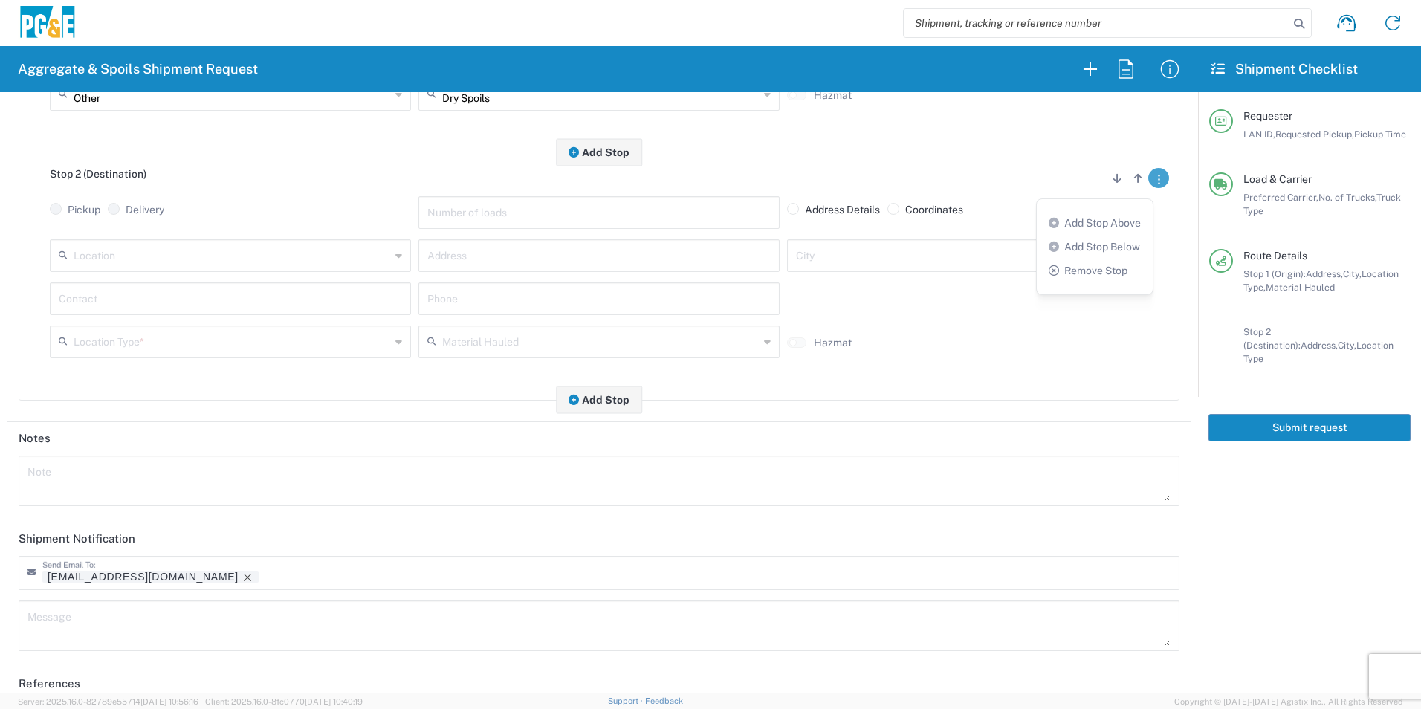
click at [1088, 273] on link "Remove Stop" at bounding box center [1088, 271] width 79 height 12
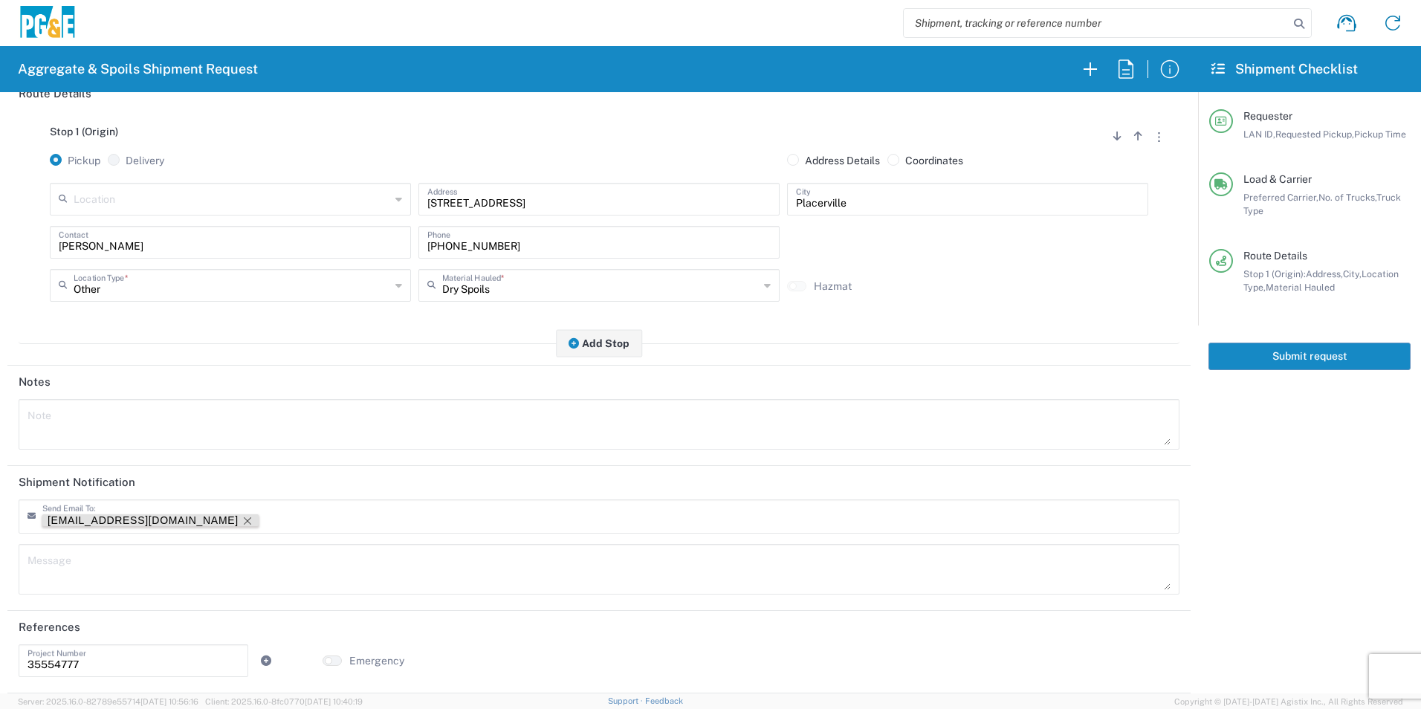
click at [242, 517] on icon "Remove tag" at bounding box center [248, 521] width 12 height 12
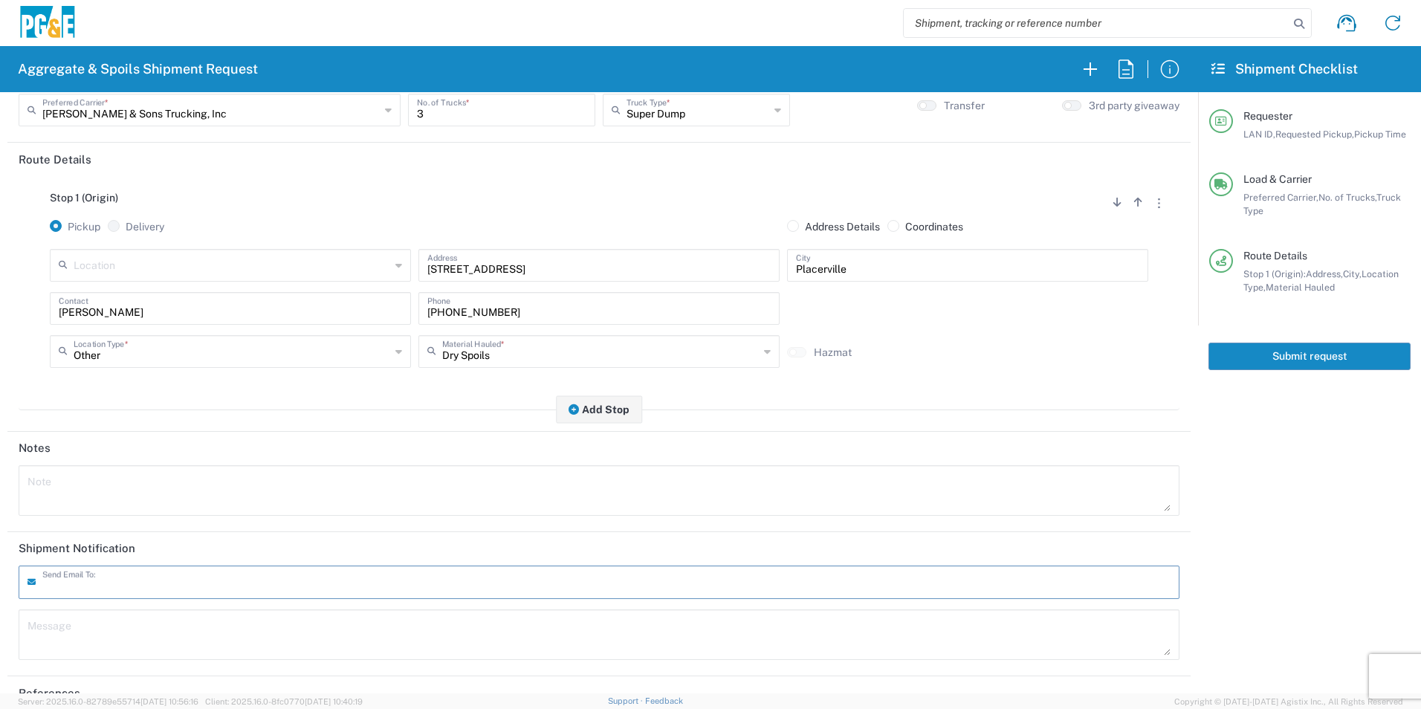
scroll to position [0, 0]
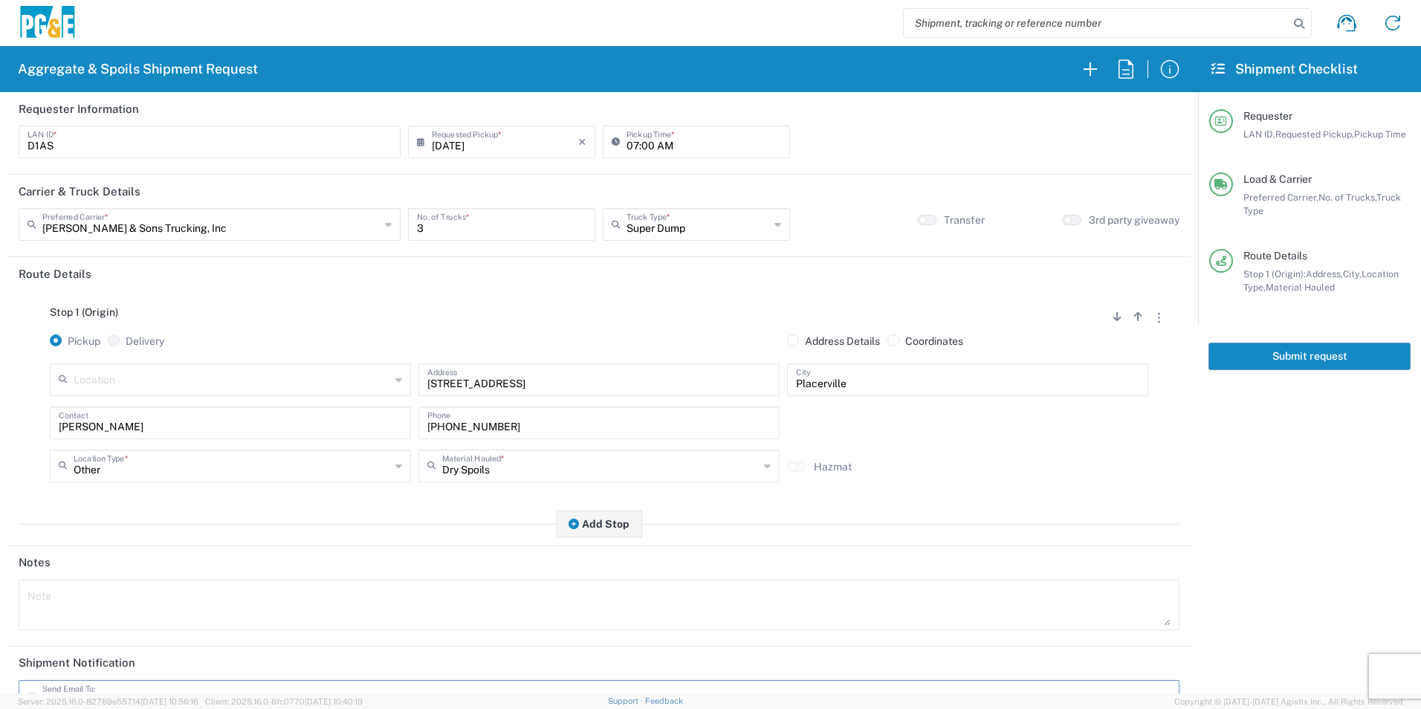
click at [1338, 355] on button "Submit request" at bounding box center [1309, 356] width 202 height 27
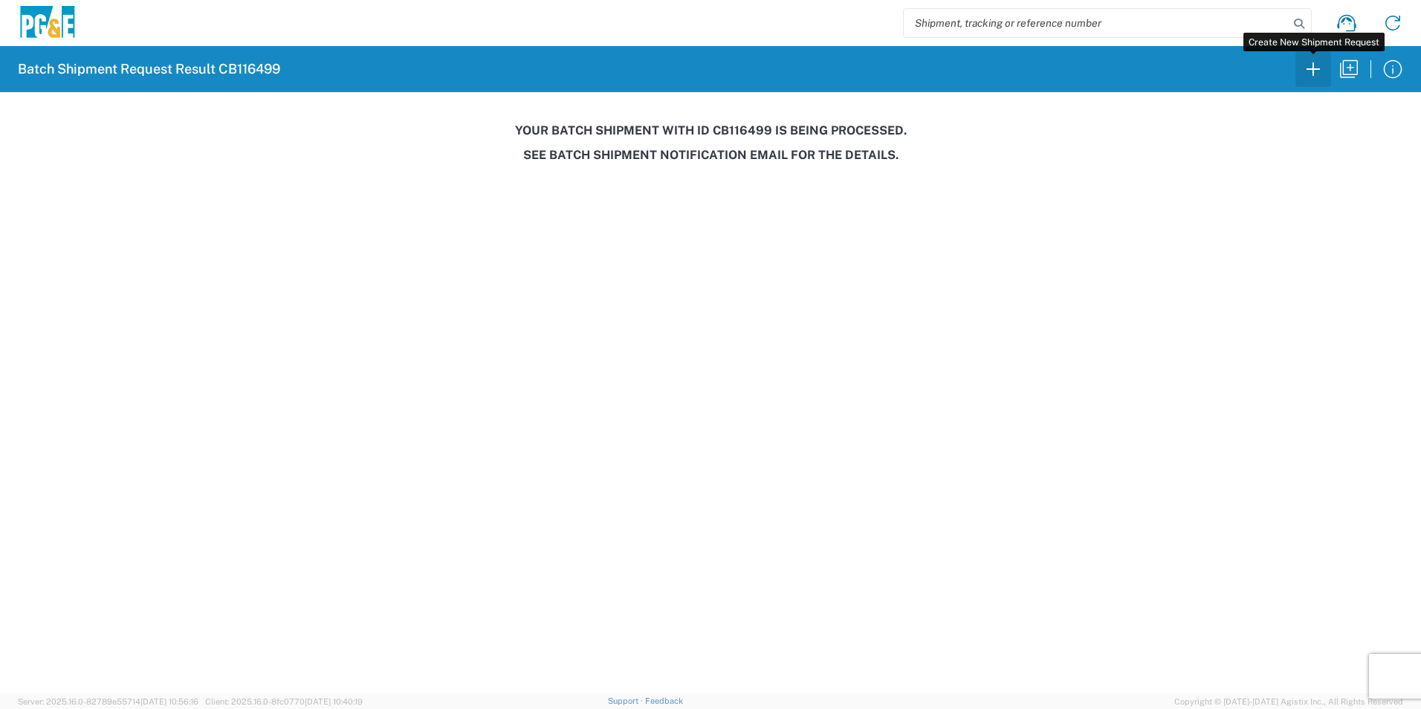
click at [1318, 72] on icon "button" at bounding box center [1313, 69] width 24 height 24
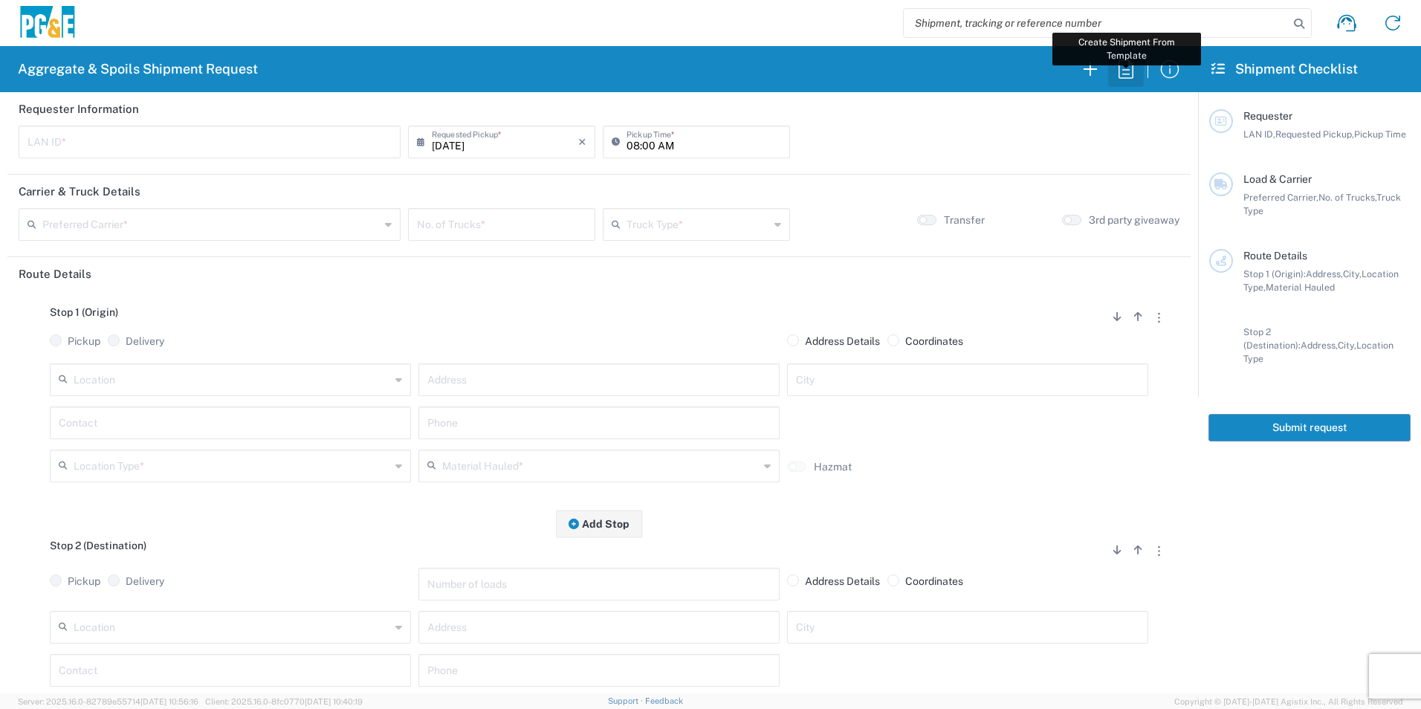
click at [1132, 71] on icon "button" at bounding box center [1126, 69] width 24 height 24
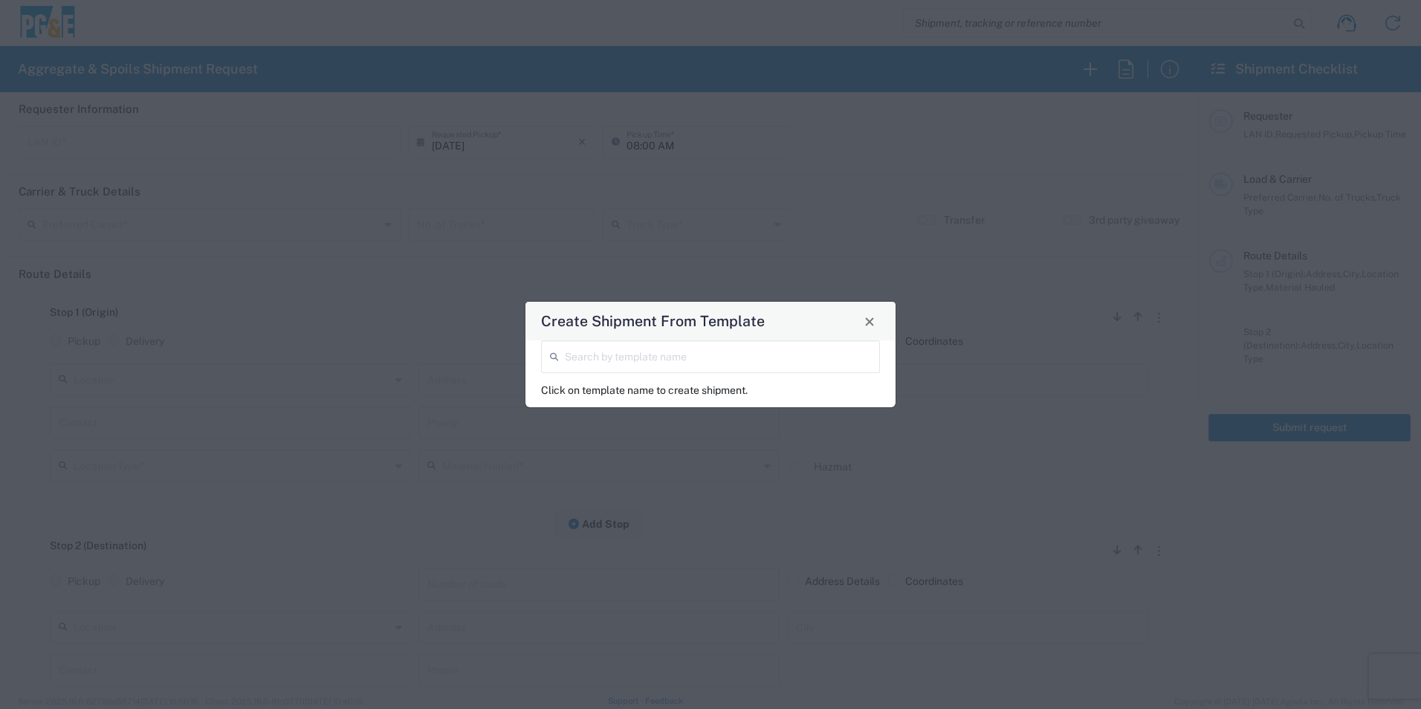
click at [618, 358] on input "search" at bounding box center [718, 356] width 306 height 26
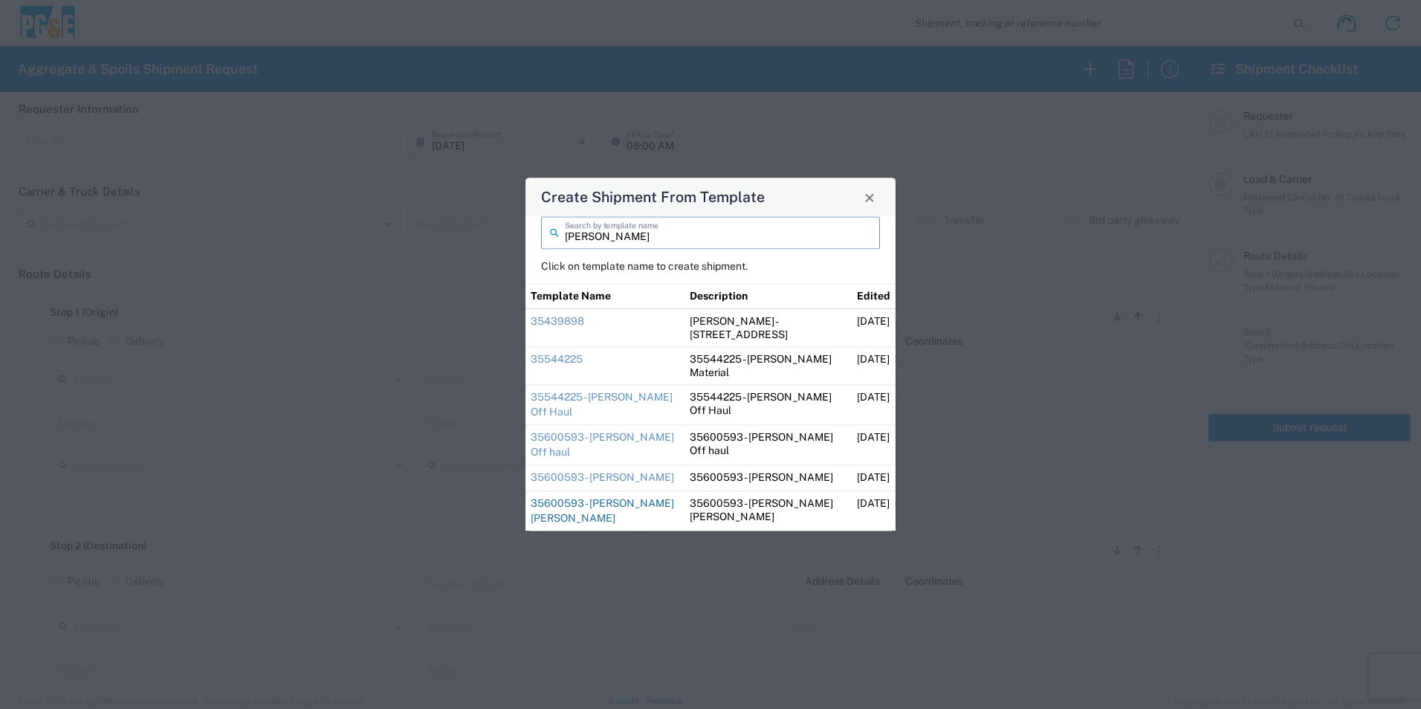
type input "dave"
click at [596, 502] on link "35600593 - [PERSON_NAME] [PERSON_NAME]" at bounding box center [602, 510] width 143 height 27
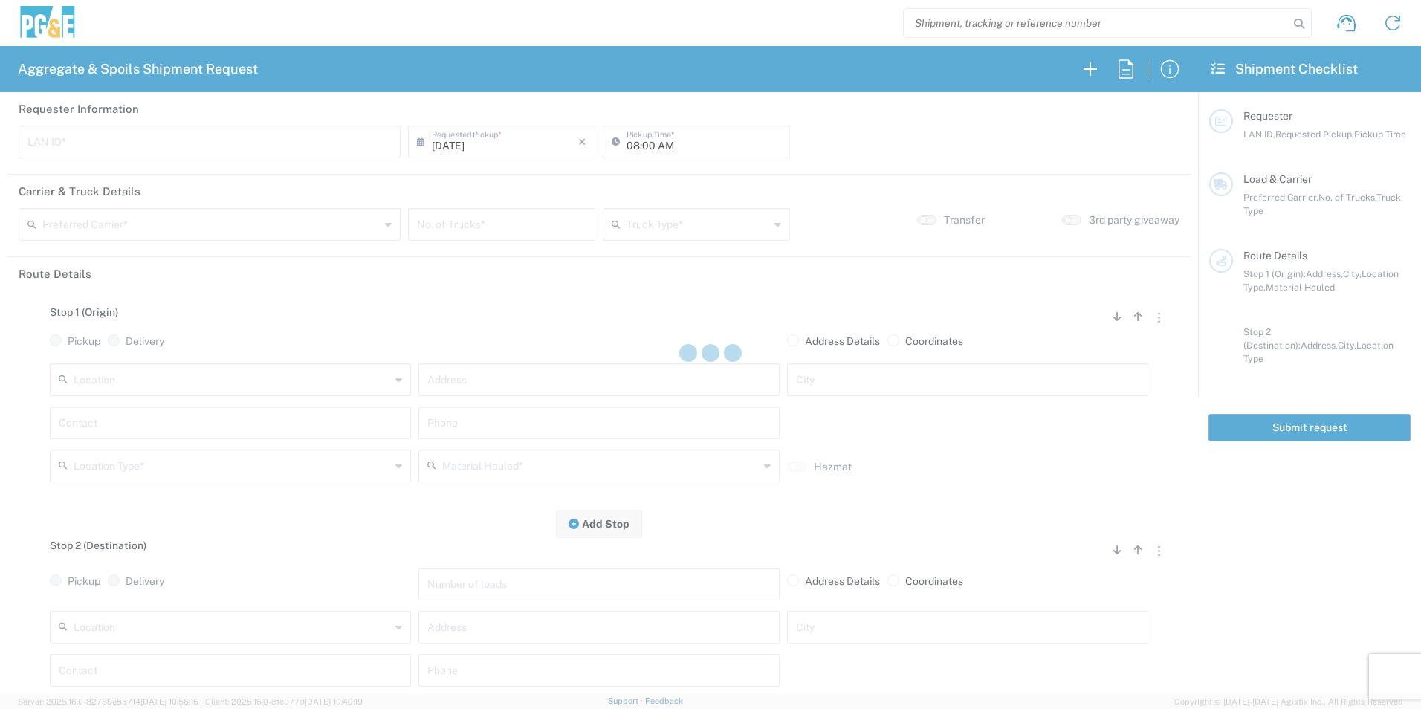
type input "D5HL"
type input "[PERSON_NAME] & Sons Trucking, Inc"
type input "Super Dump"
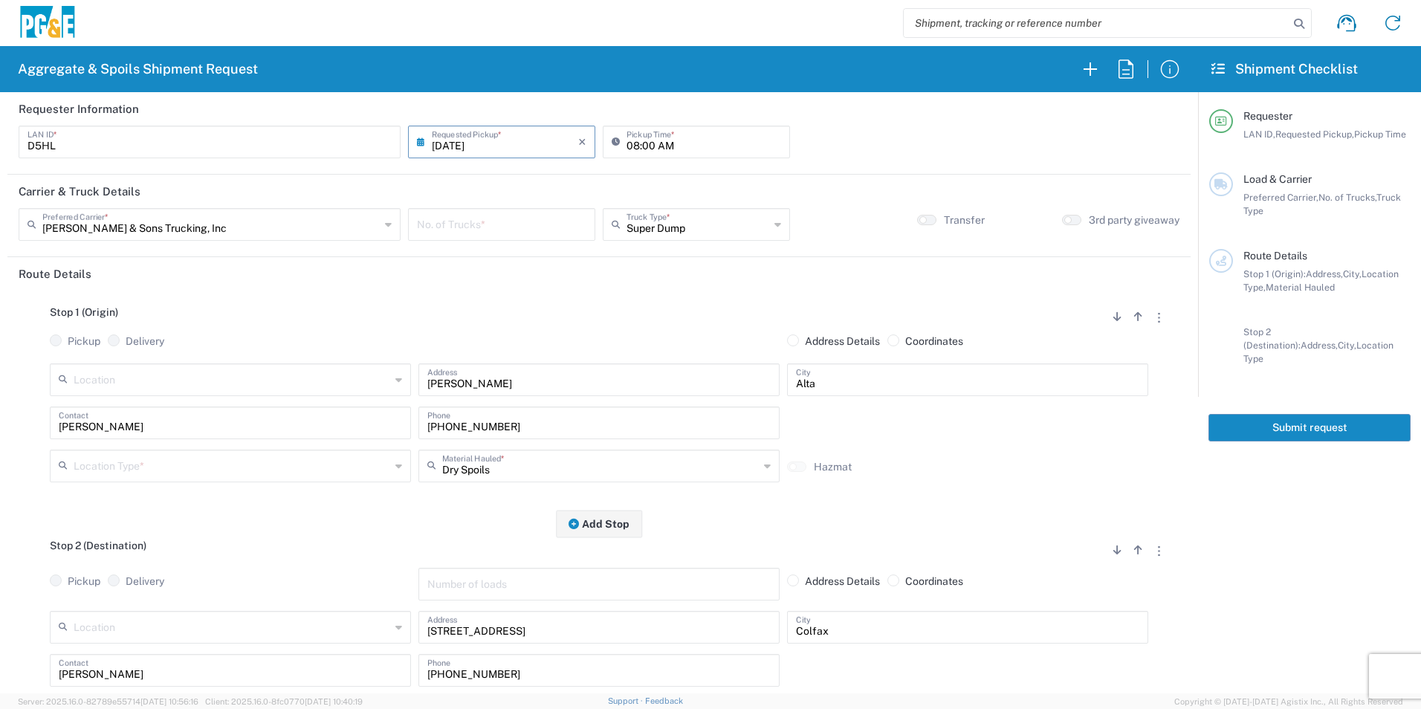
click at [529, 222] on input "number" at bounding box center [501, 223] width 169 height 26
type input "1"
drag, startPoint x: 207, startPoint y: 470, endPoint x: 221, endPoint y: 469, distance: 14.2
click at [206, 470] on input "text" at bounding box center [232, 465] width 317 height 26
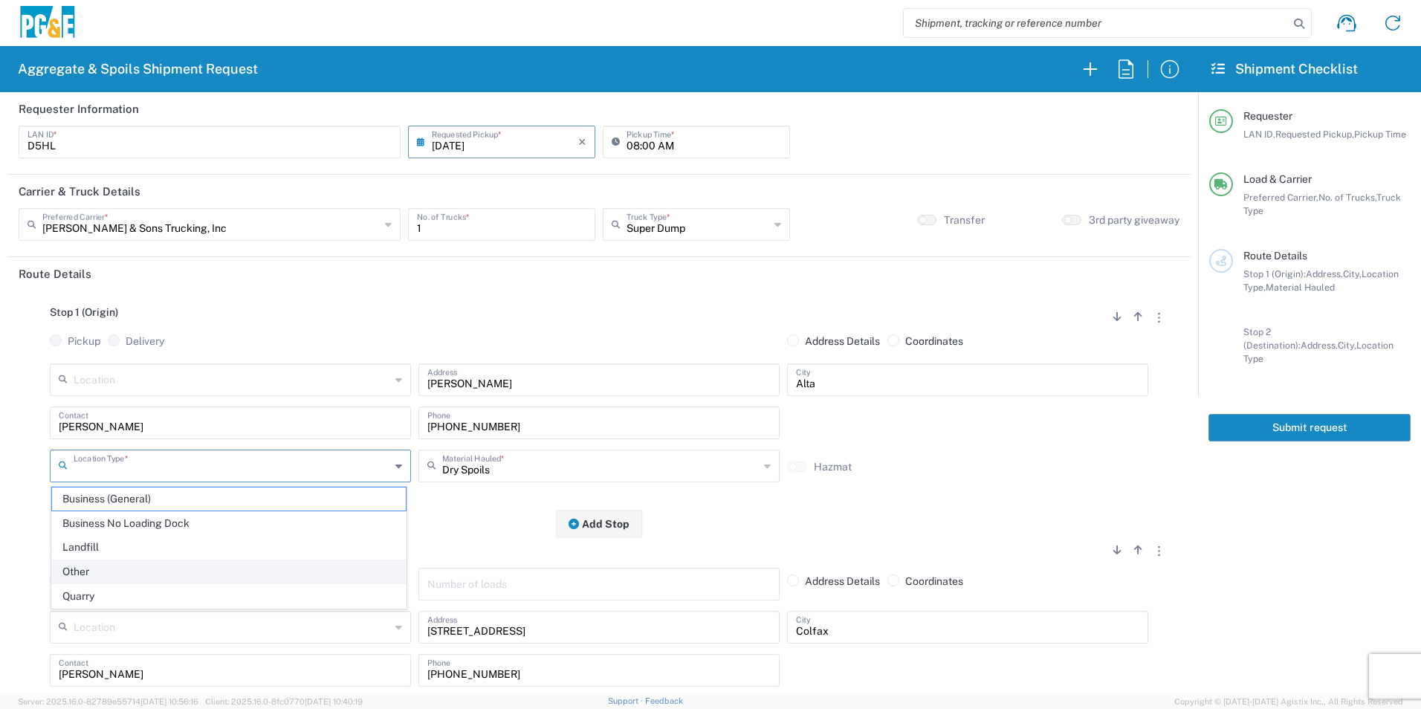
click at [106, 574] on span "Other" at bounding box center [229, 571] width 354 height 23
type input "Other"
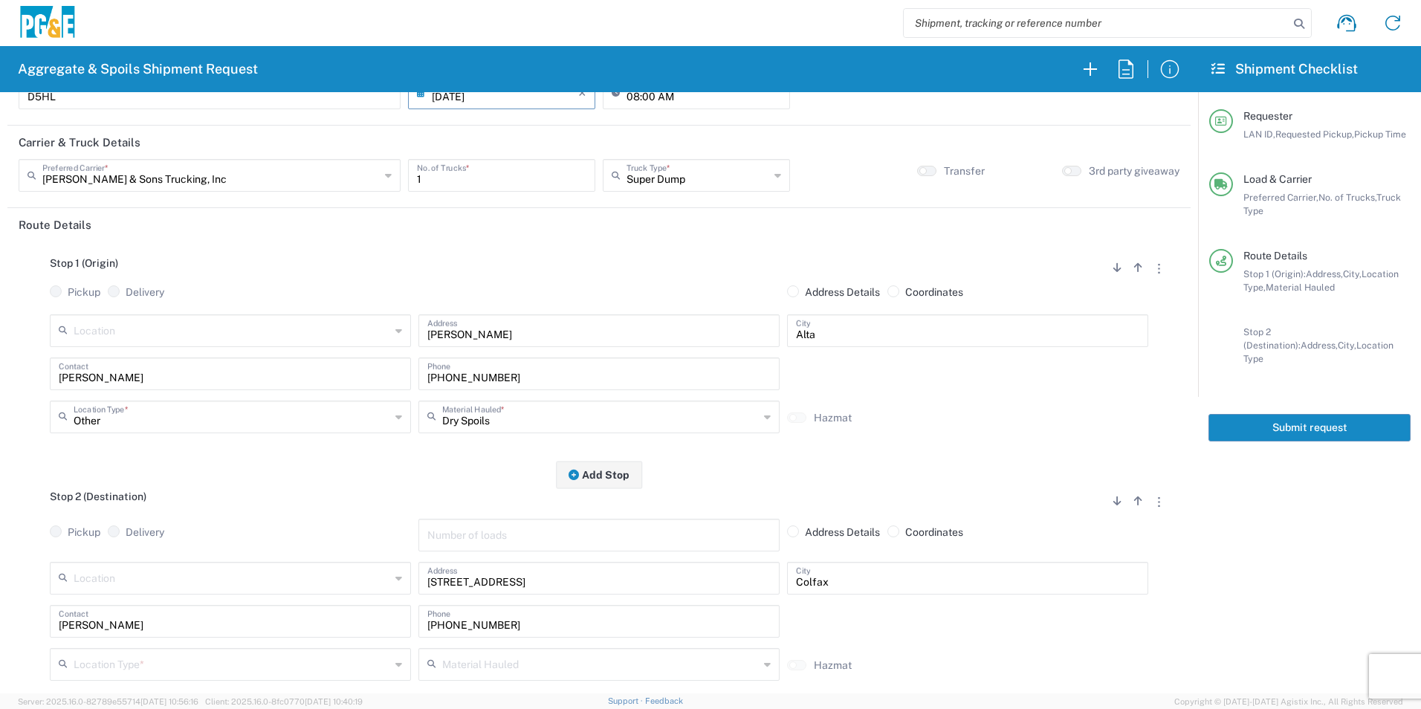
scroll to position [297, 0]
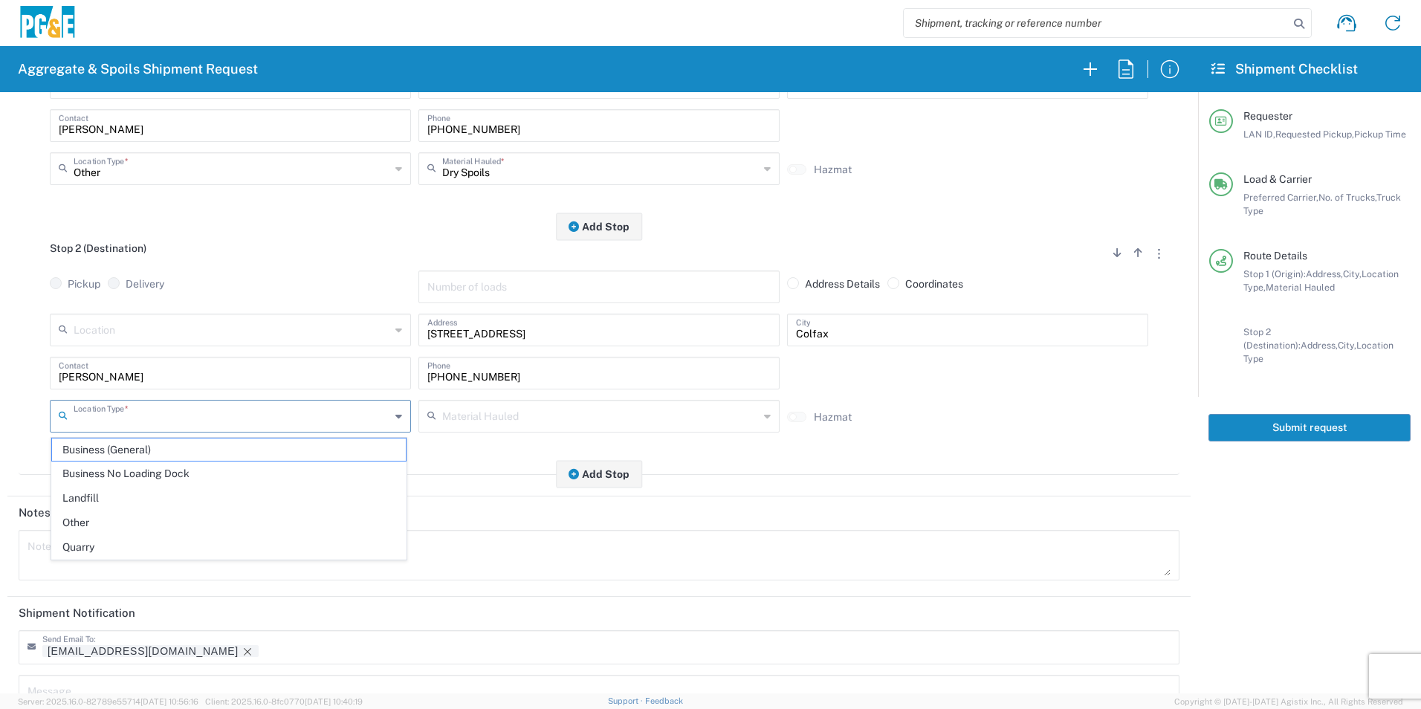
click at [126, 409] on input "text" at bounding box center [232, 415] width 317 height 26
click at [84, 514] on span "Other" at bounding box center [229, 522] width 354 height 23
type input "Other"
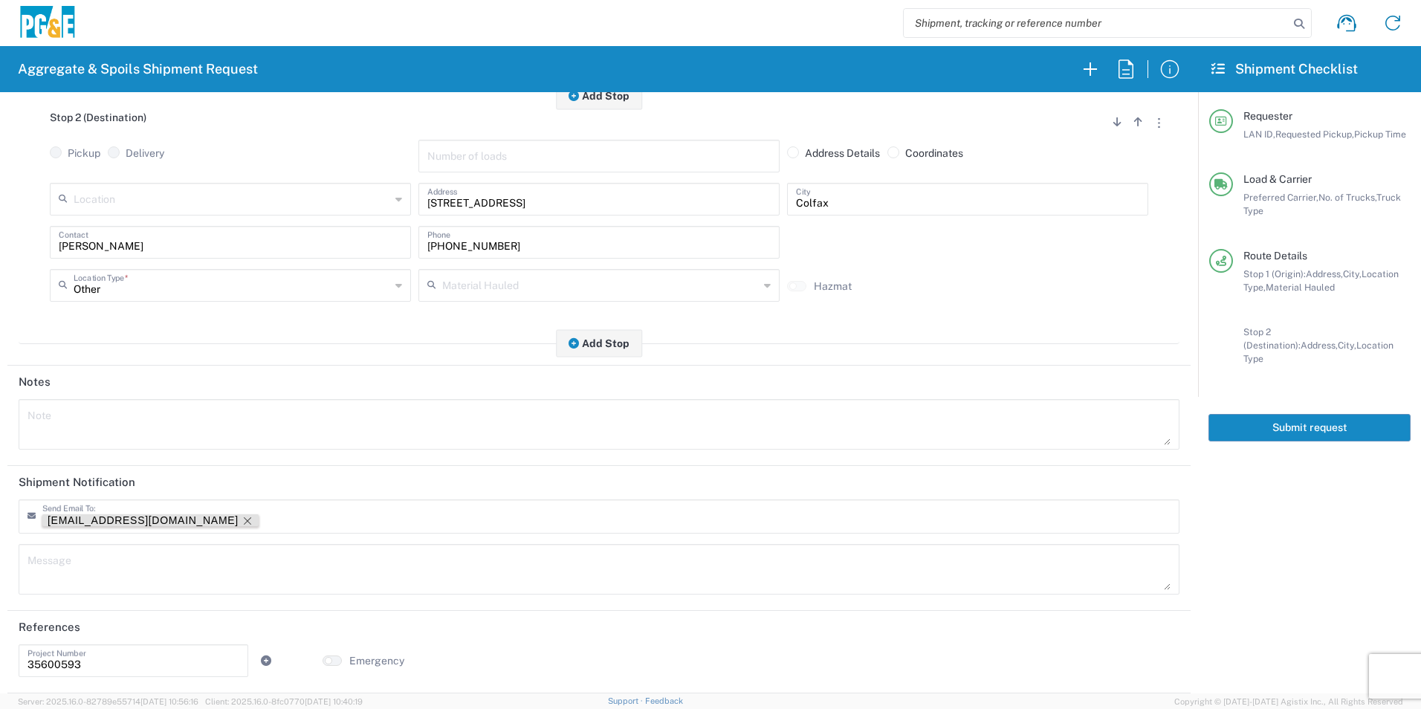
click at [242, 518] on icon "Remove tag" at bounding box center [248, 521] width 12 height 12
click at [190, 421] on textarea at bounding box center [598, 425] width 1143 height 42
paste textarea "GPS Coordinates: 39.22112° N, 120.81879° W"
type textarea "GPS Coordinates: 39.22112° N, 120.81879° W"
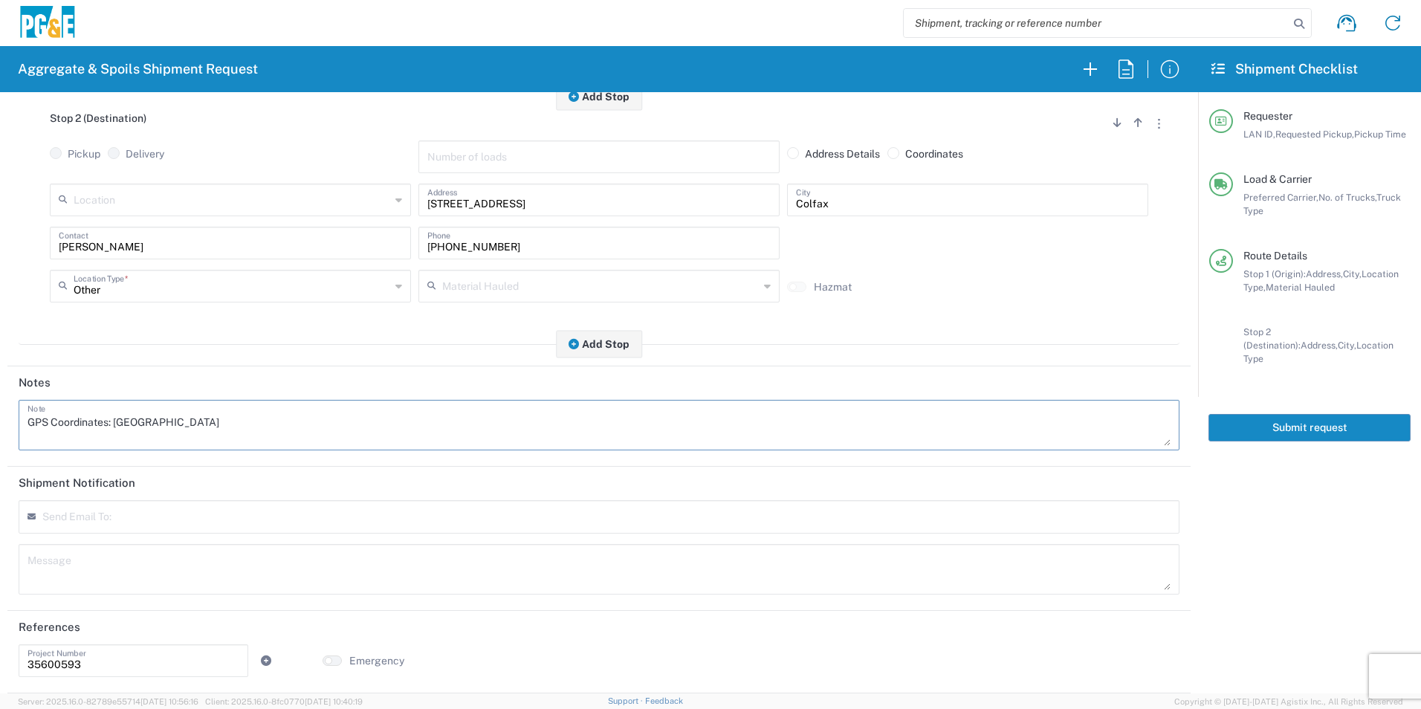
click at [128, 575] on textarea at bounding box center [598, 569] width 1143 height 42
paste textarea "GPS Coordinates: 39.22112° N, 120.81879° W"
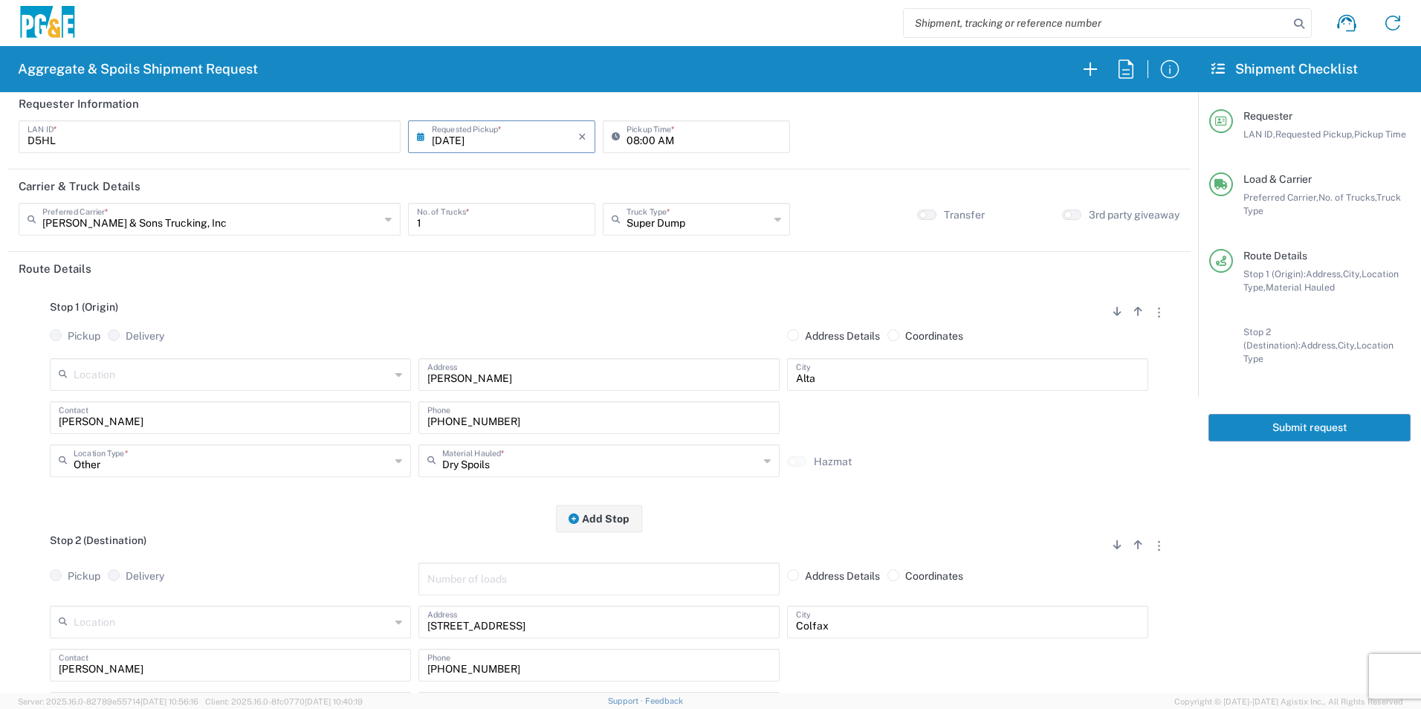
scroll to position [0, 0]
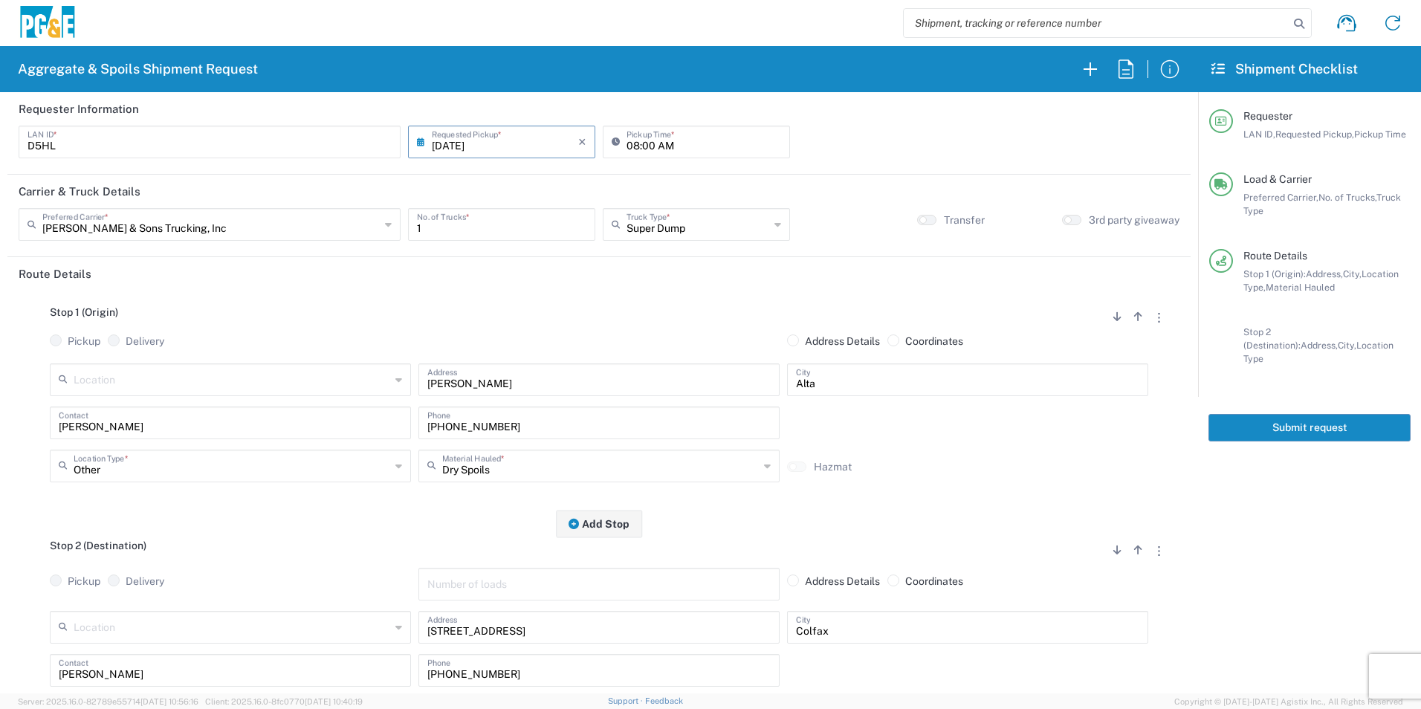
type textarea "GPS Coordinates: 39.22112° N, 120.81879° W"
click at [1280, 418] on button "Submit request" at bounding box center [1309, 427] width 202 height 27
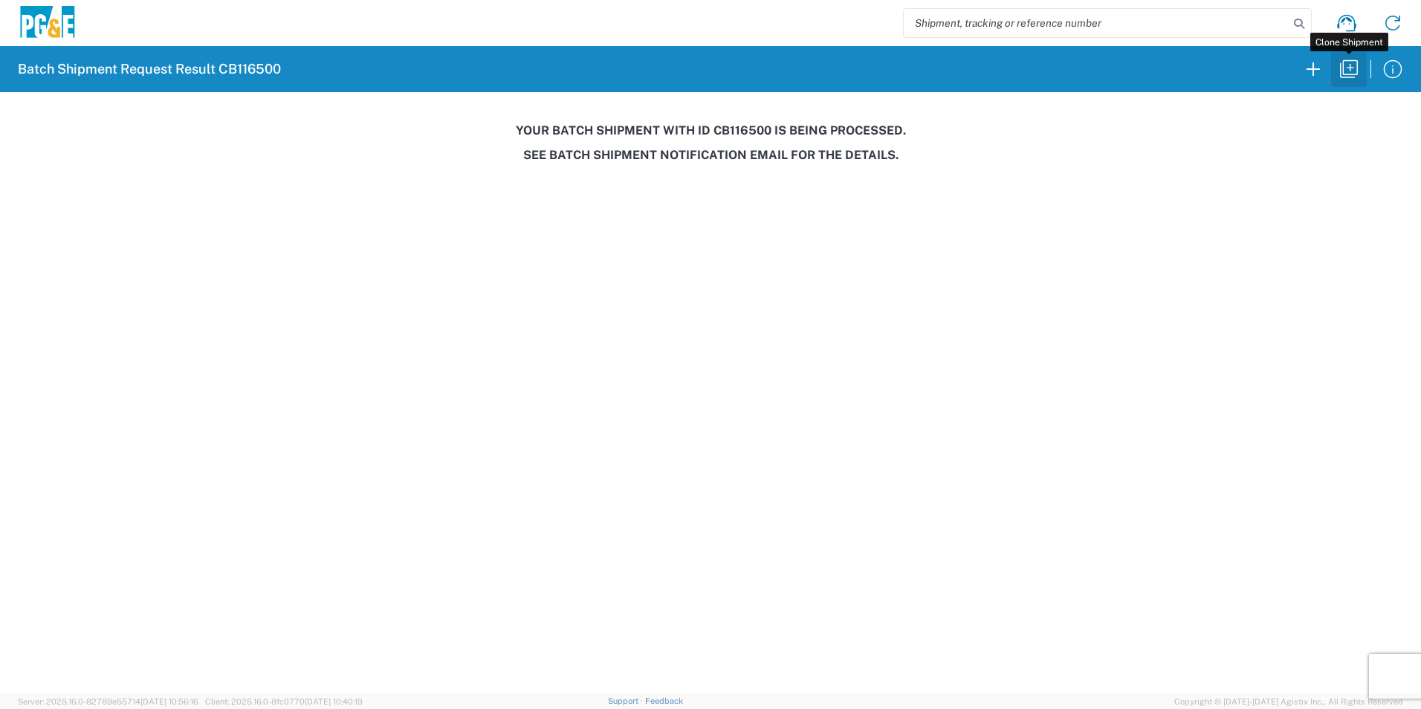
click at [1361, 71] on button "button" at bounding box center [1349, 69] width 36 height 36
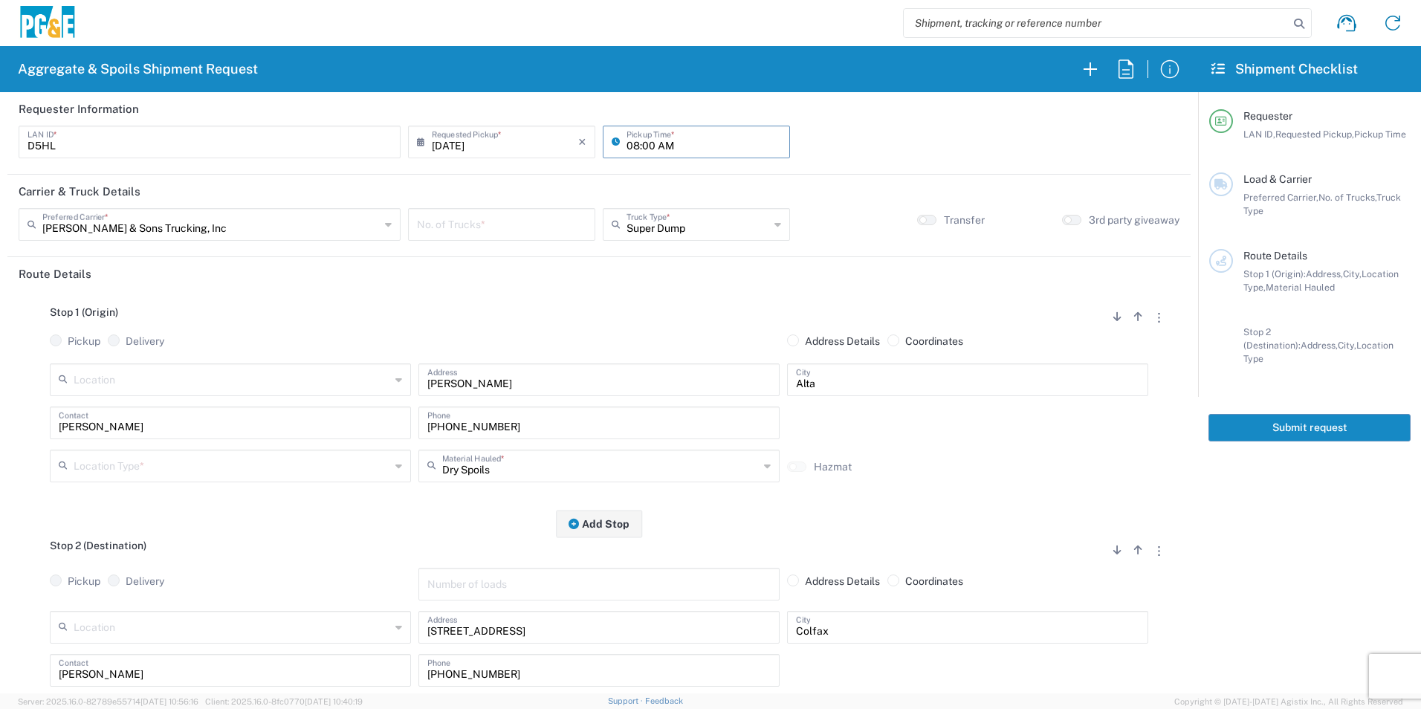
click at [628, 142] on input "08:00 AM" at bounding box center [703, 141] width 155 height 26
type input "09:00 AM"
click at [487, 225] on input "number" at bounding box center [501, 223] width 169 height 26
type input "1"
click at [168, 469] on input "text" at bounding box center [232, 465] width 317 height 26
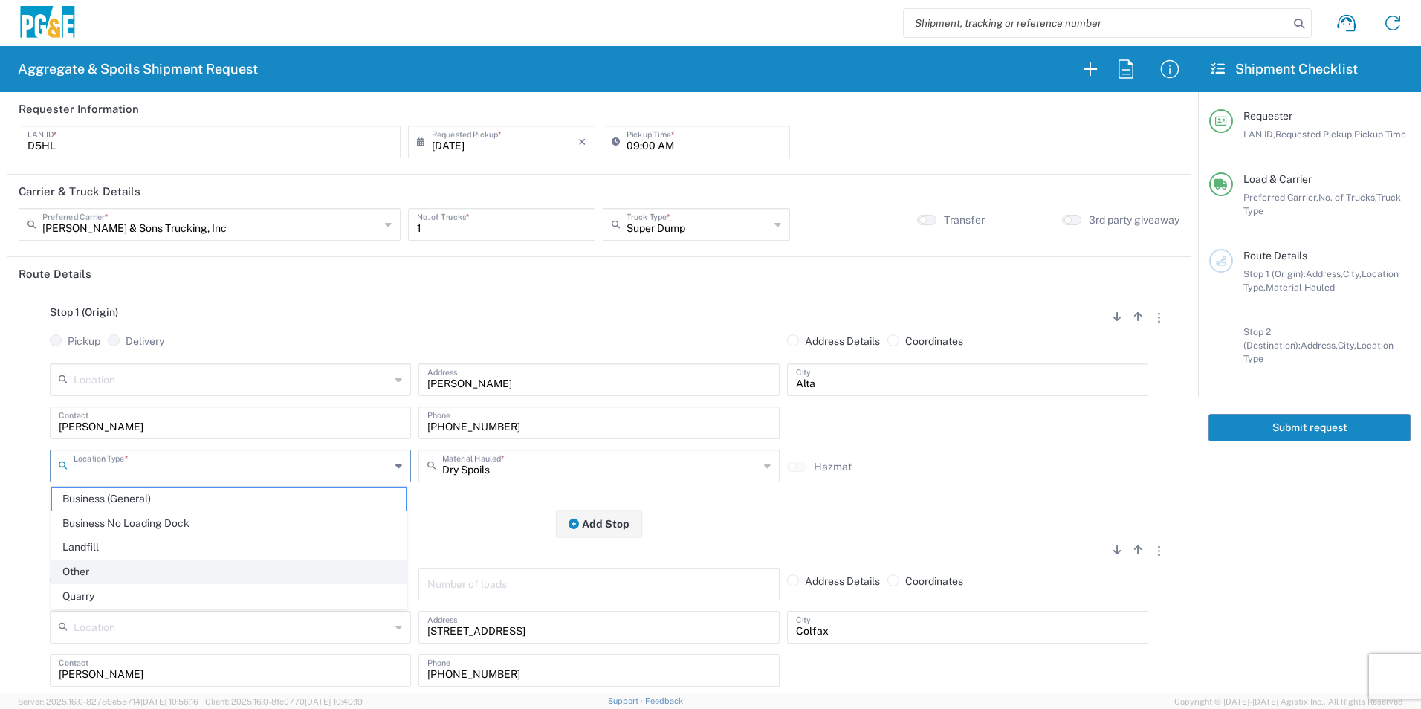
click at [124, 566] on span "Other" at bounding box center [229, 571] width 354 height 23
type input "Other"
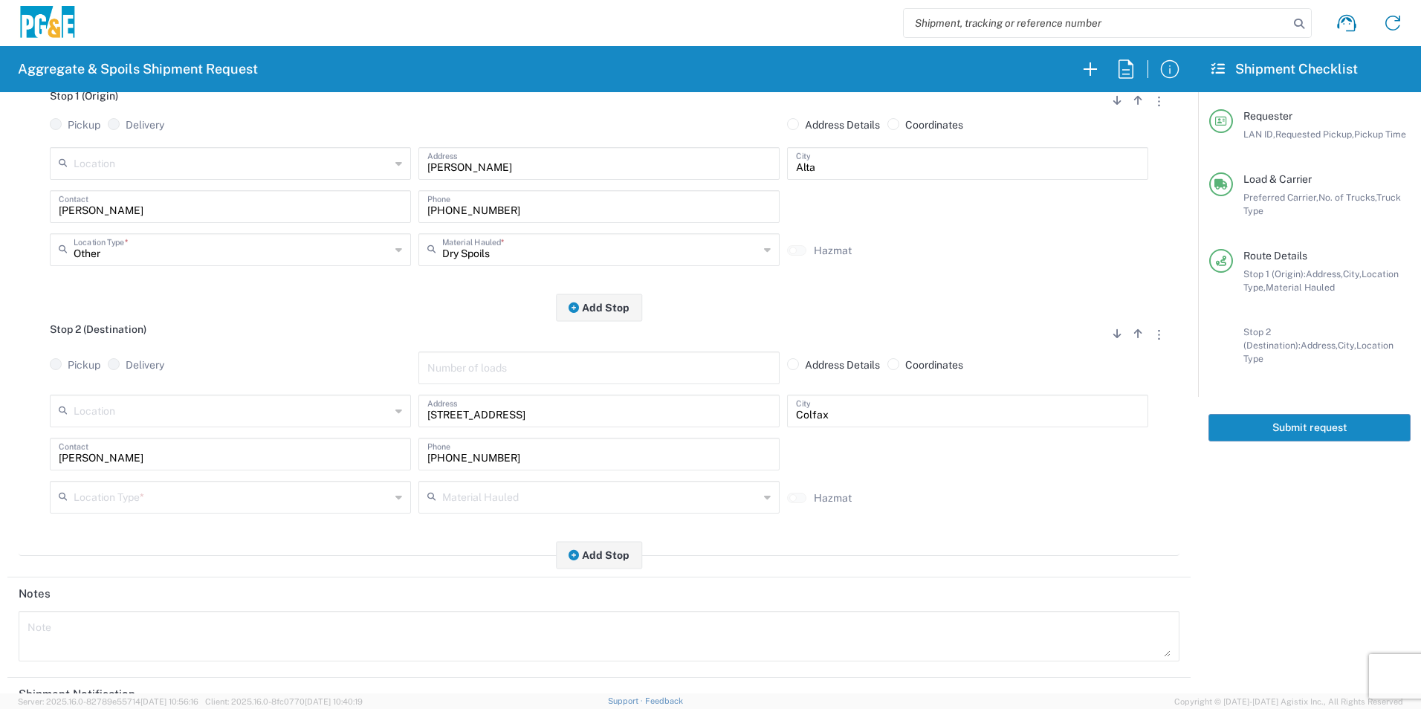
scroll to position [223, 0]
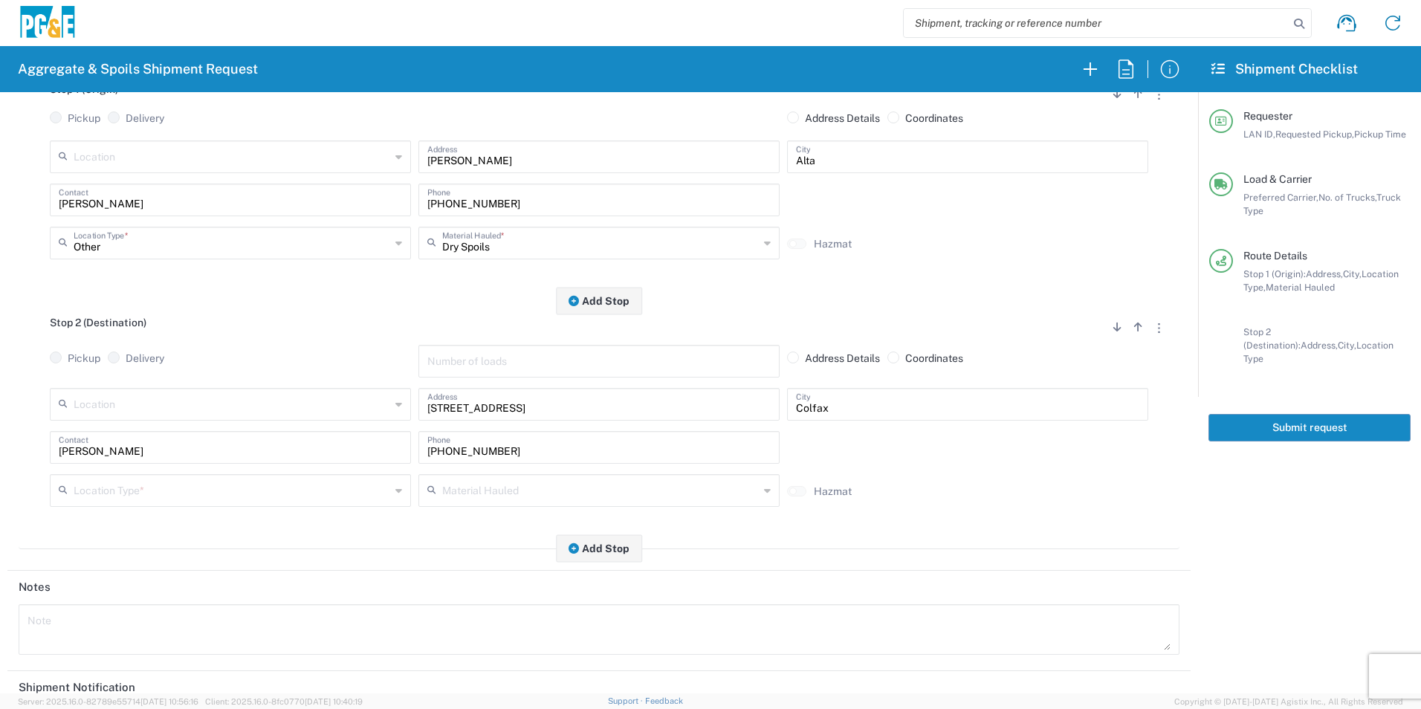
click at [126, 476] on div "Location Type *" at bounding box center [230, 490] width 361 height 33
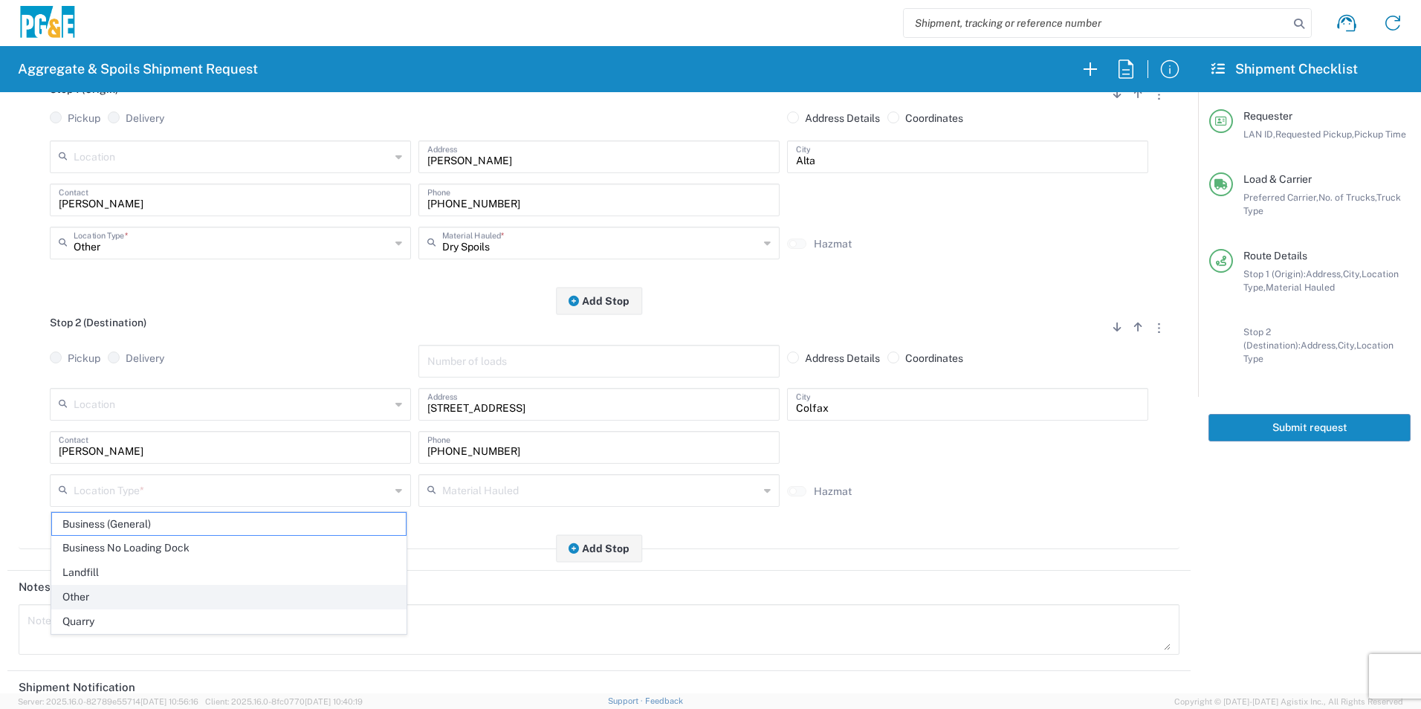
click at [94, 599] on span "Other" at bounding box center [229, 597] width 354 height 23
type input "Other"
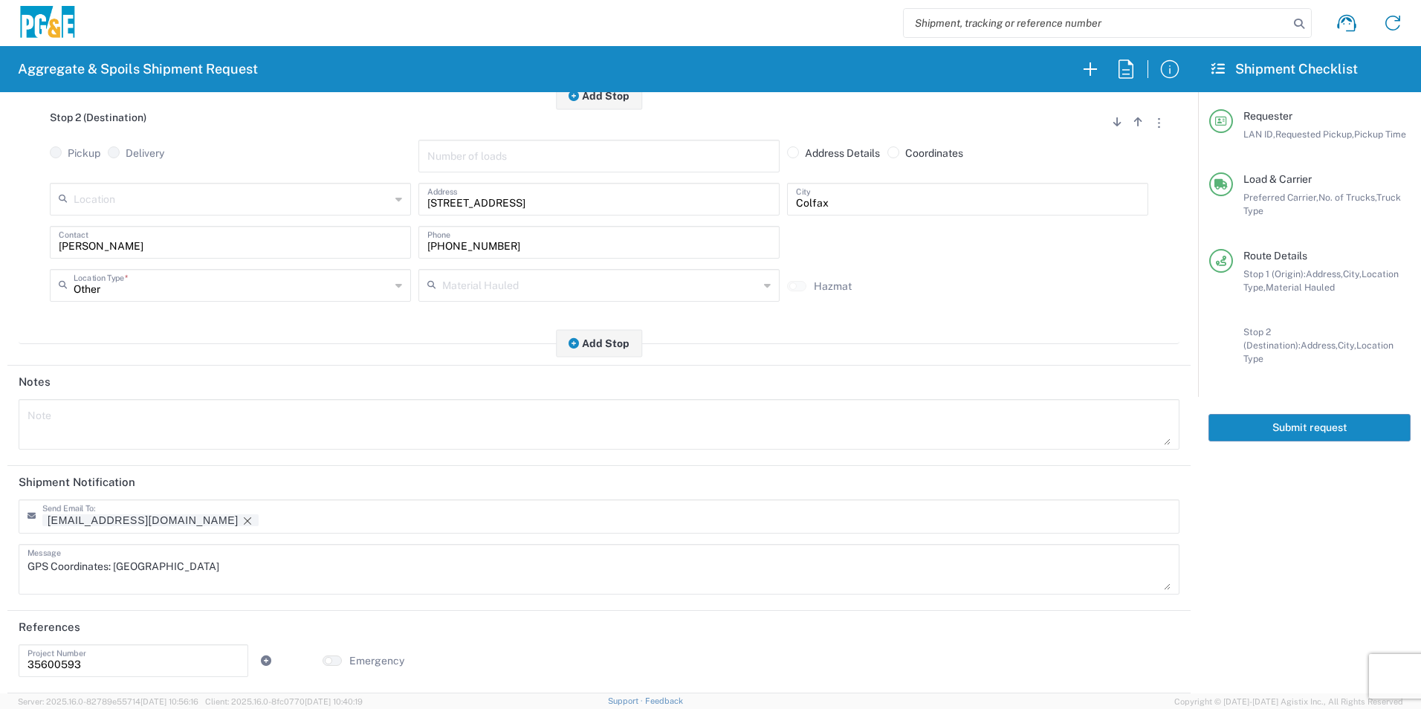
drag, startPoint x: 137, startPoint y: 519, endPoint x: 152, endPoint y: 495, distance: 28.7
click at [242, 519] on icon "Remove tag" at bounding box center [248, 521] width 12 height 12
click at [152, 435] on textarea at bounding box center [598, 425] width 1143 height 42
paste textarea "GPS Coordinates: 39.22112° N, 120.81879° W"
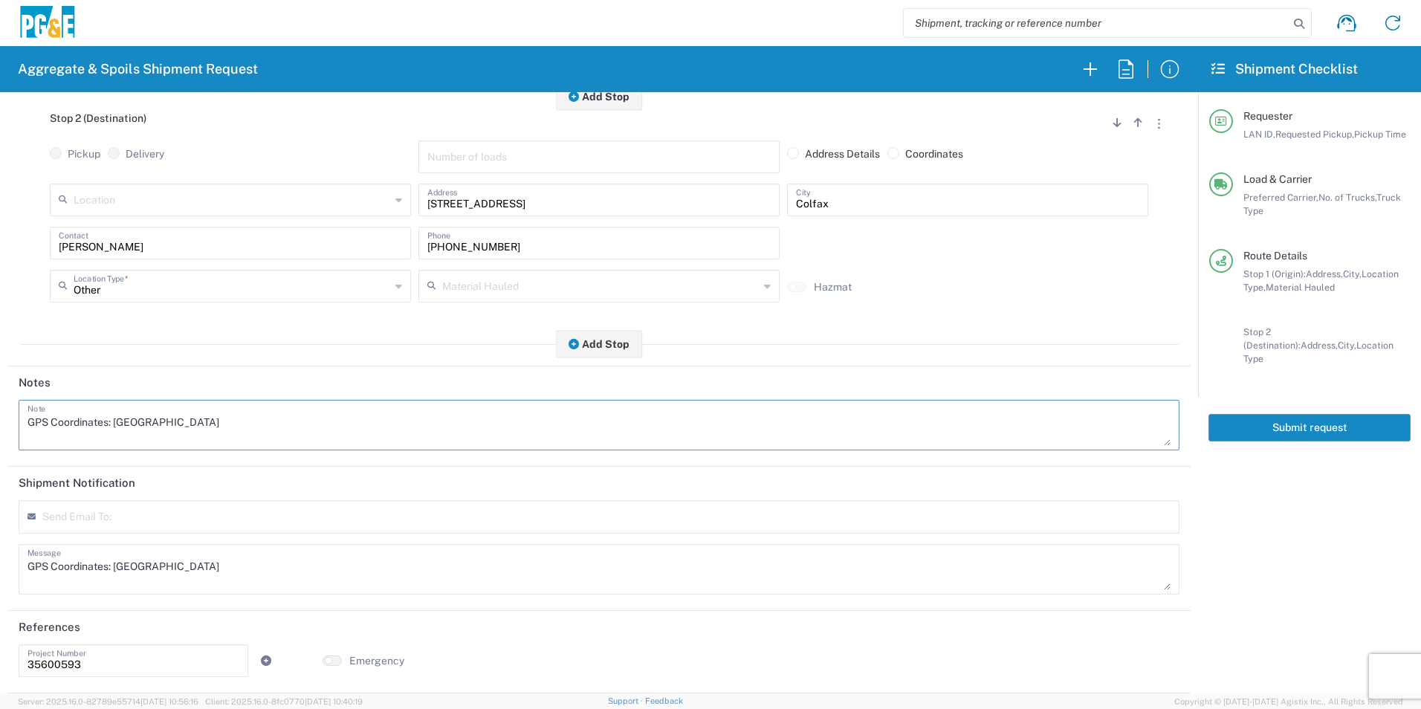
scroll to position [0, 0]
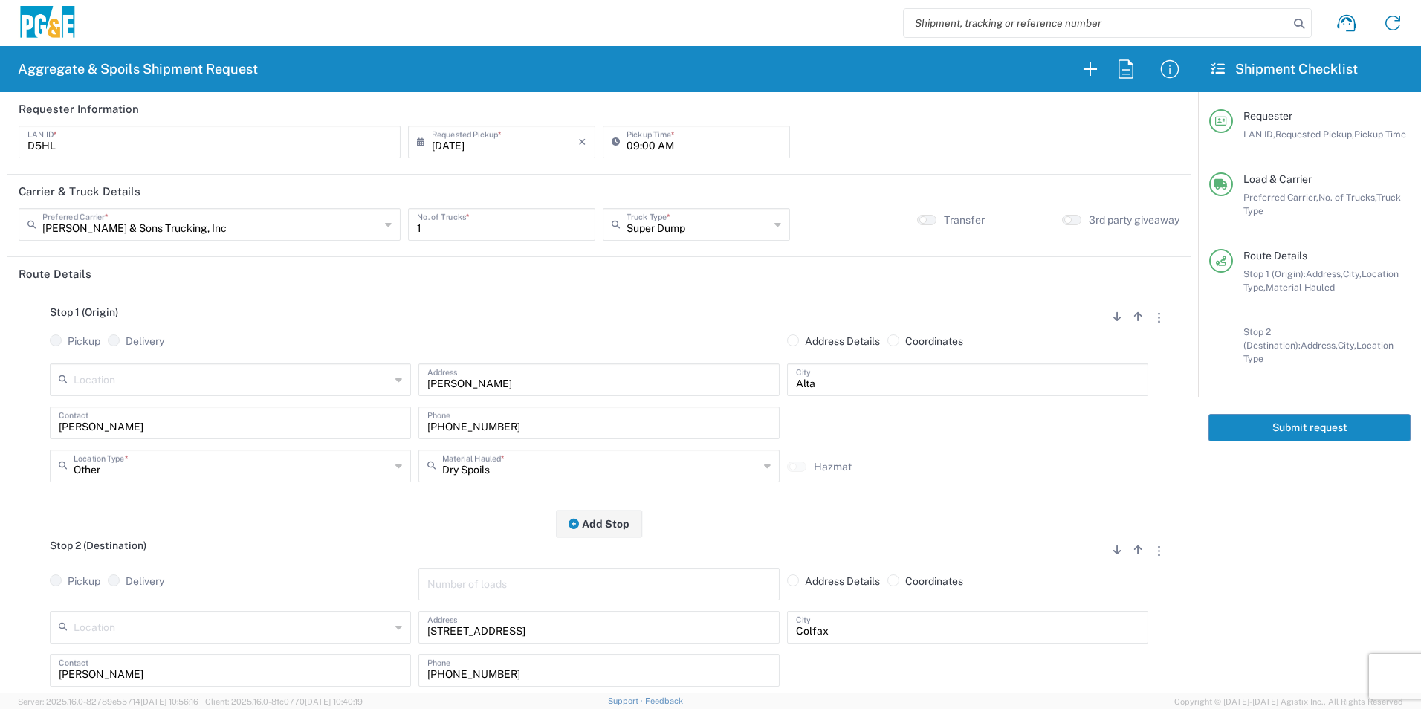
type textarea "GPS Coordinates: 39.22112° N, 120.81879° W"
click at [1286, 414] on button "Submit request" at bounding box center [1309, 427] width 202 height 27
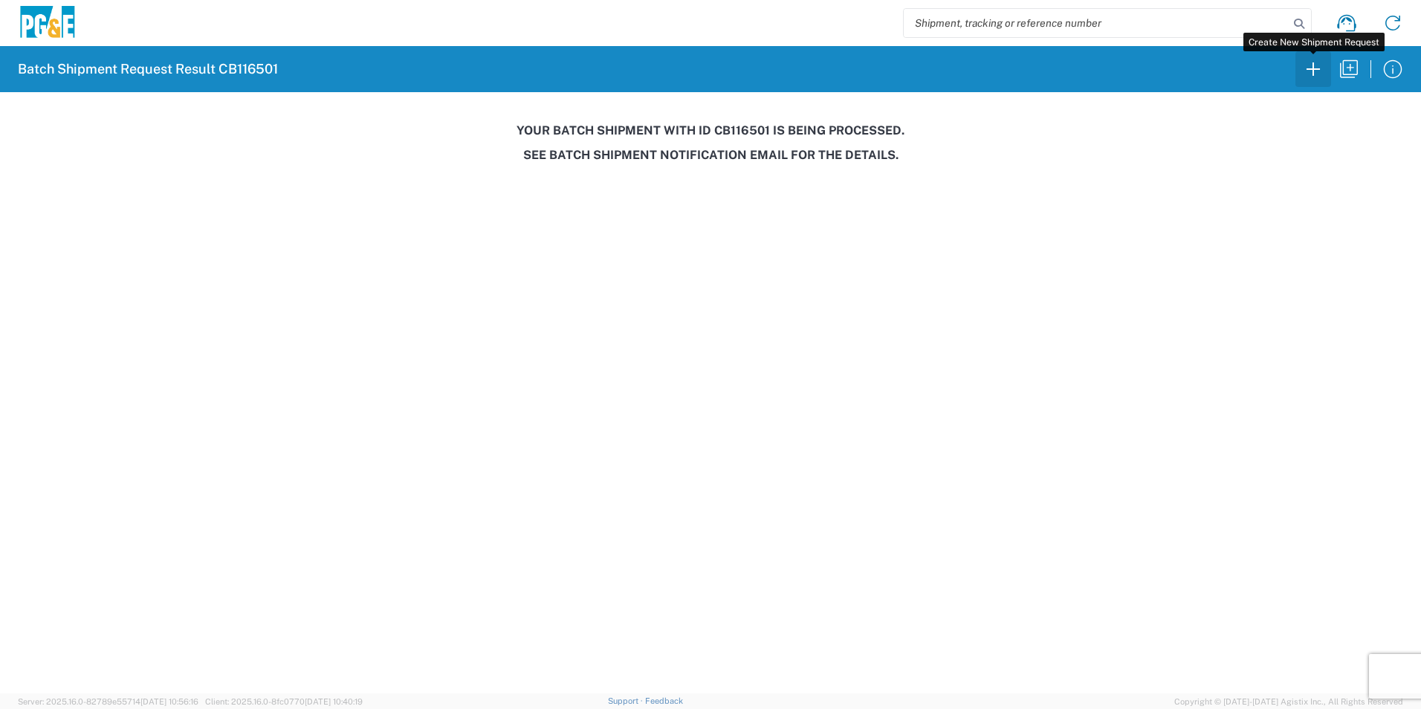
click at [1309, 68] on icon "button" at bounding box center [1313, 69] width 24 height 24
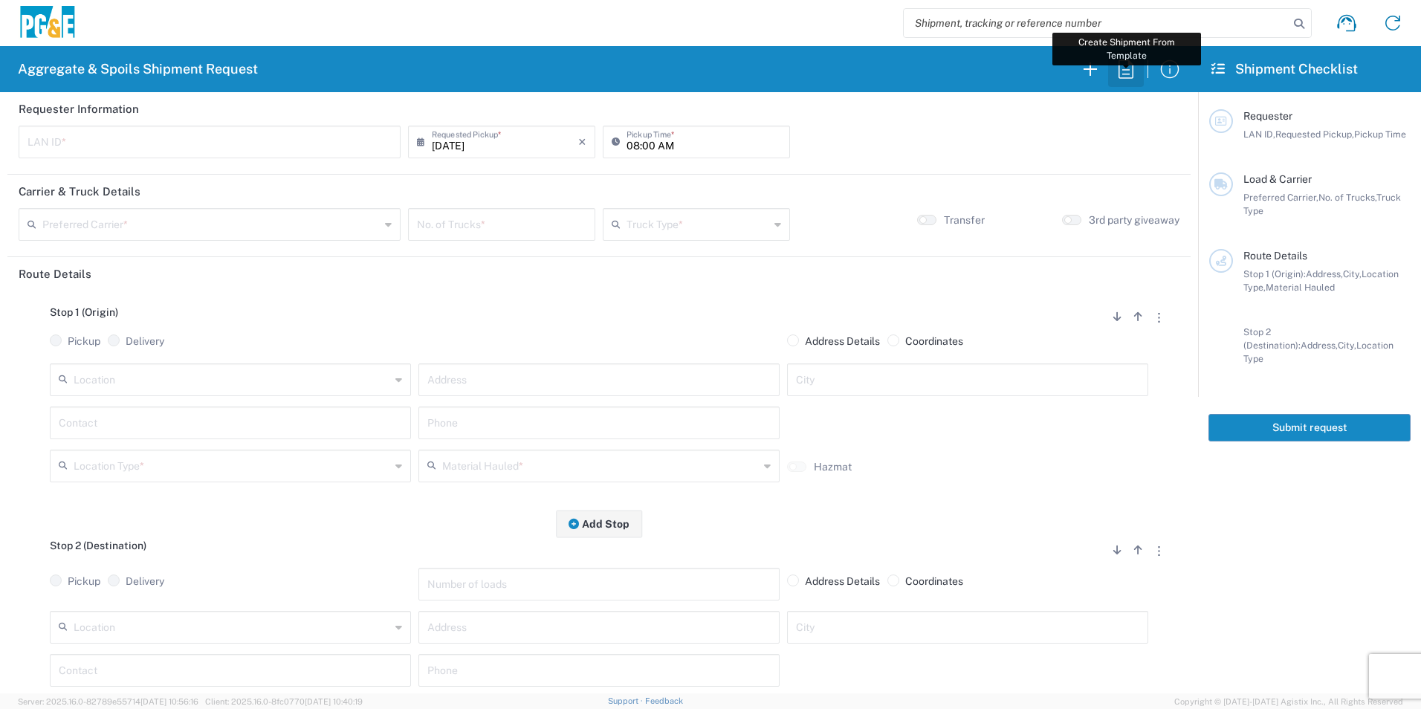
click at [1122, 73] on icon "button" at bounding box center [1126, 69] width 24 height 24
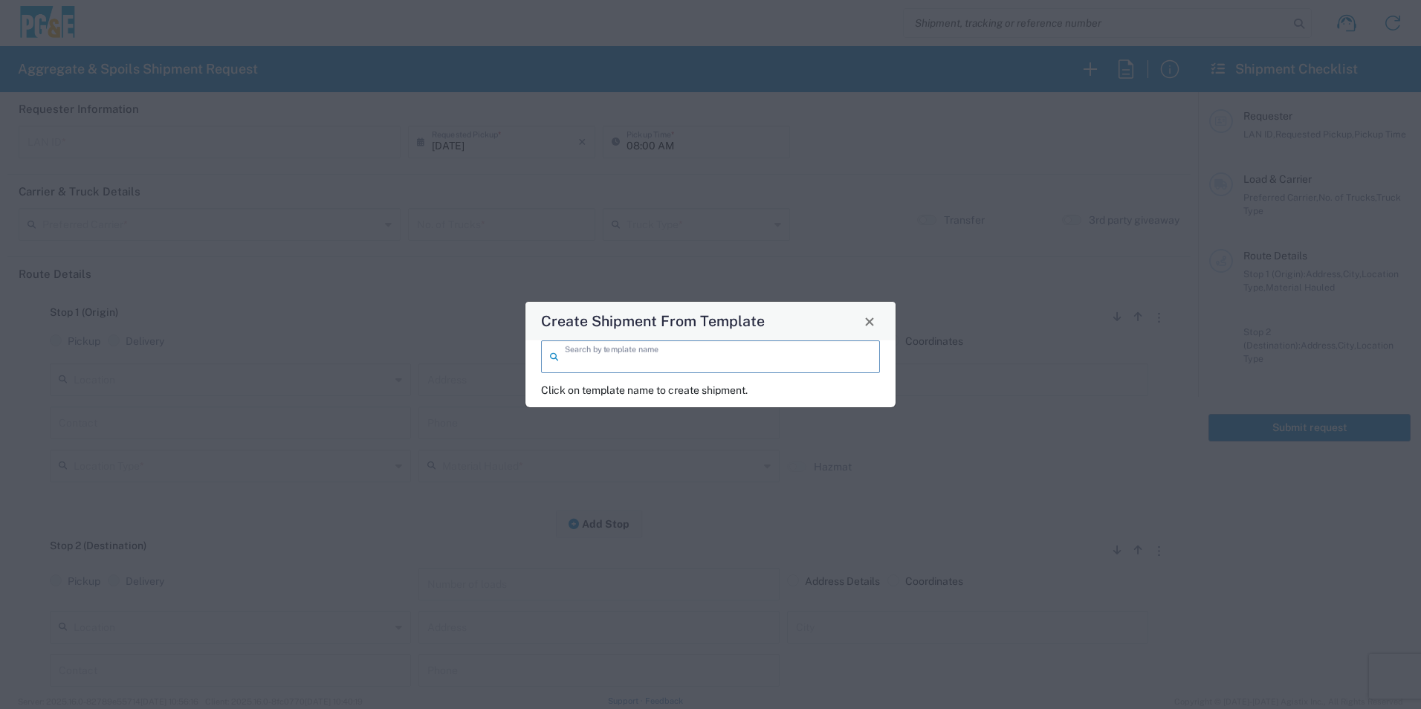
click at [700, 365] on input "search" at bounding box center [718, 356] width 306 height 26
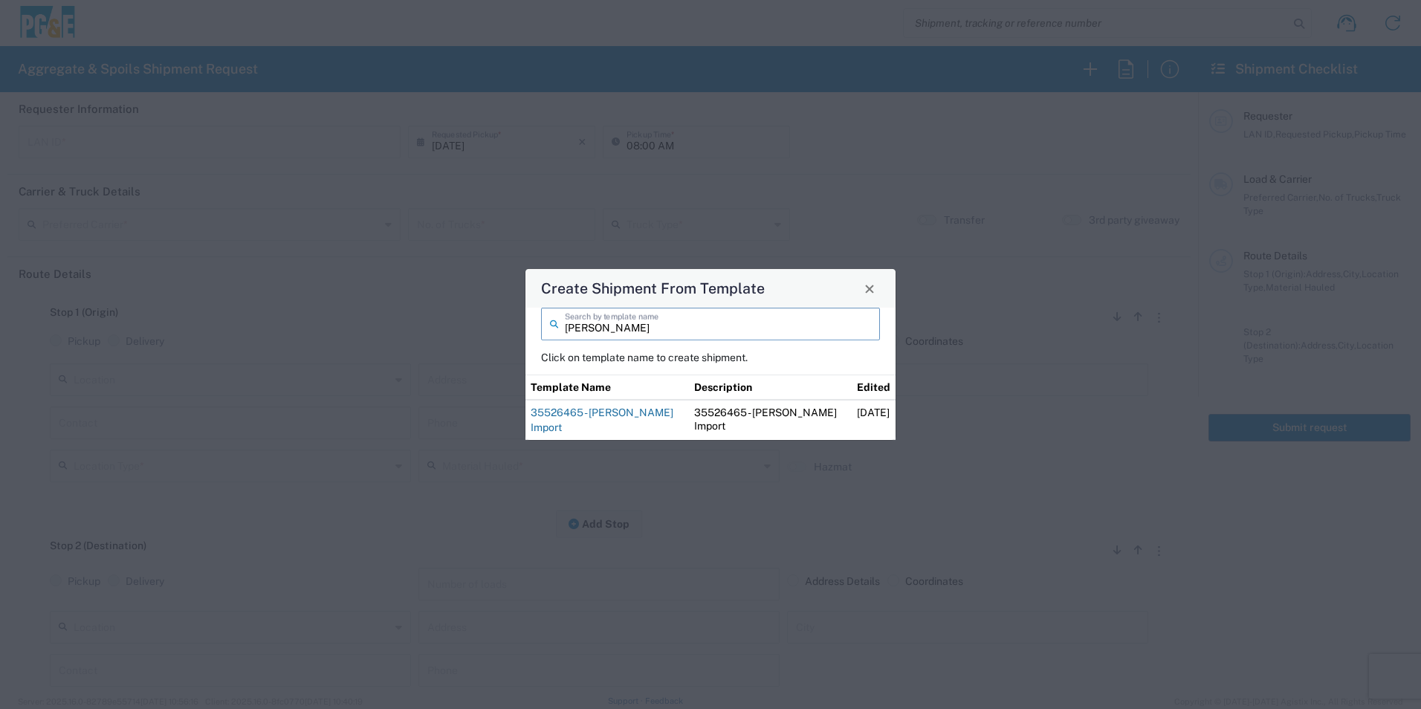
type input "steve"
click at [618, 409] on link "35526465 - [PERSON_NAME] Import" at bounding box center [602, 419] width 143 height 27
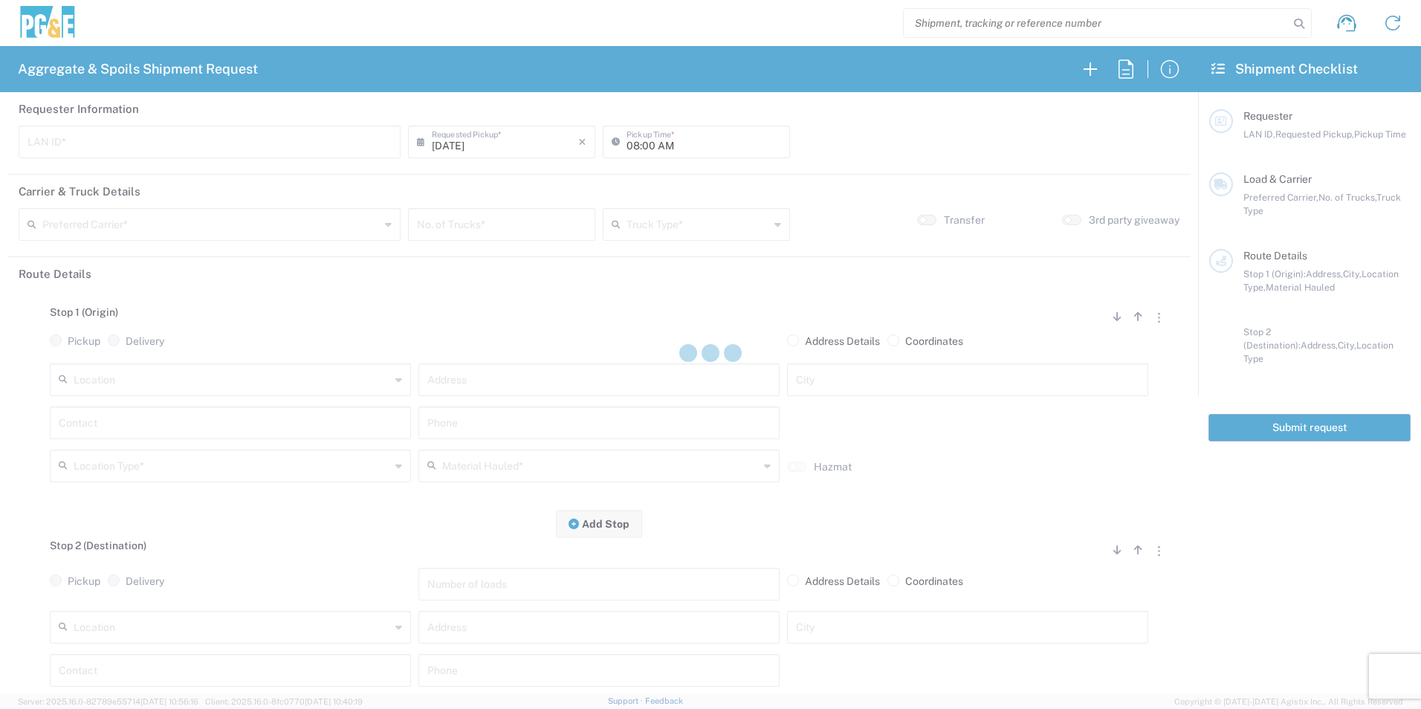
type input "STW8"
type input "06:30 AM"
type input "[PERSON_NAME] & Sons Trucking, Inc"
type input "Transfer Truck"
type textarea "Please deliver 3 Loads of [GEOGRAPHIC_DATA]"
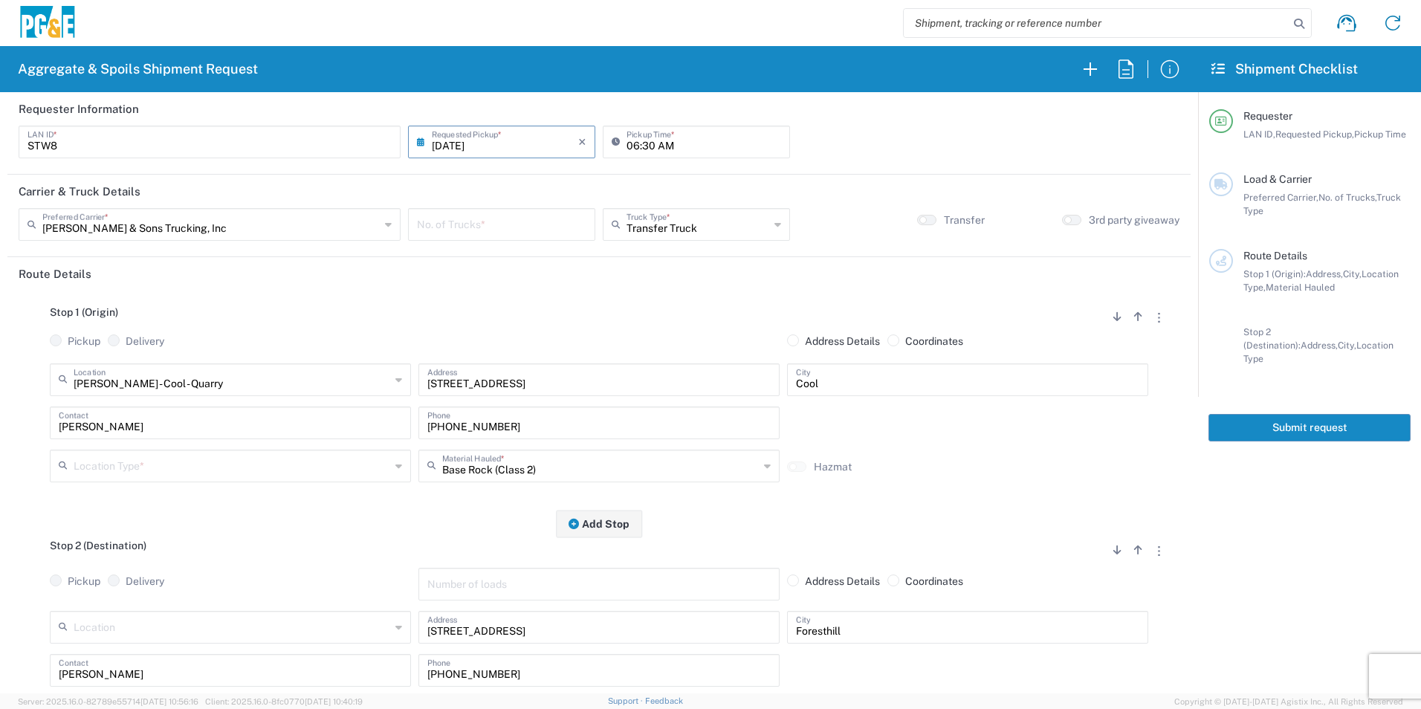
click at [473, 231] on input "number" at bounding box center [501, 223] width 169 height 26
type input "1"
click at [713, 224] on input "text" at bounding box center [697, 223] width 143 height 26
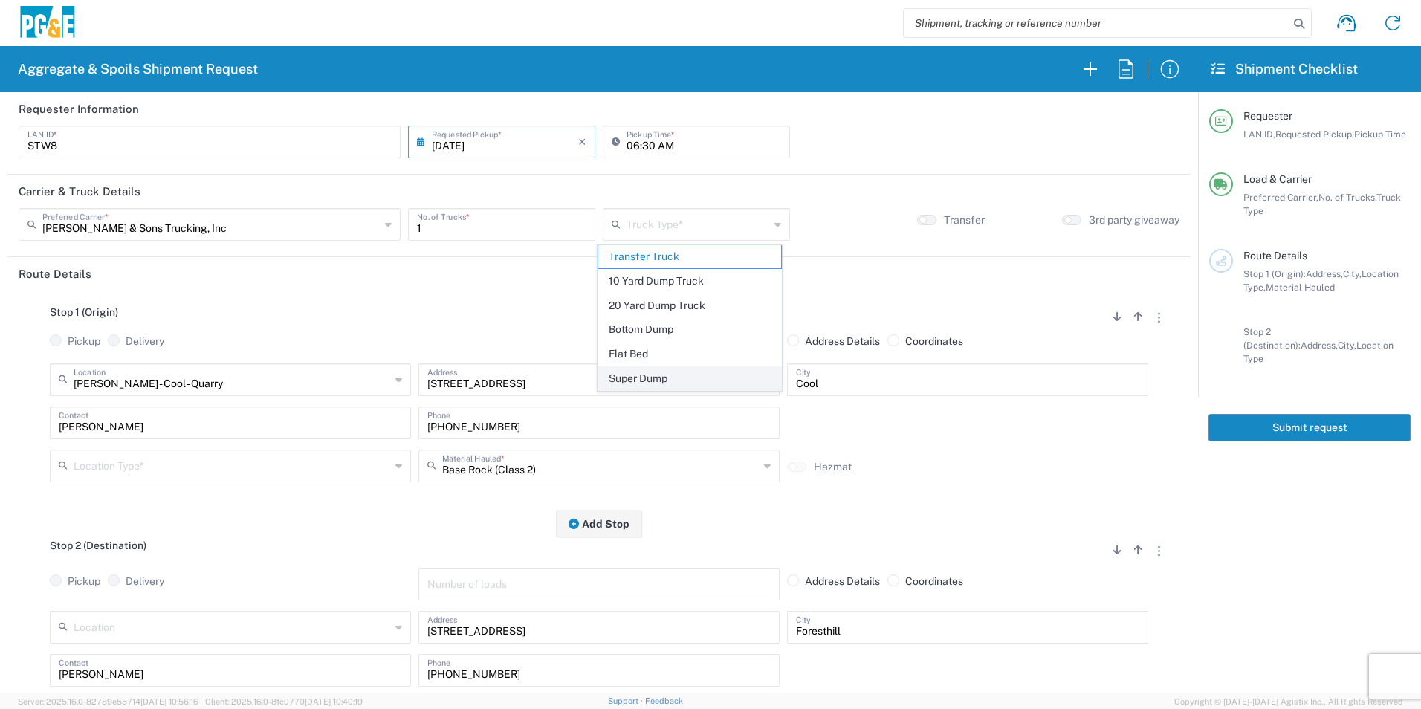
click at [652, 373] on span "Super Dump" at bounding box center [689, 378] width 182 height 23
type input "Super Dump"
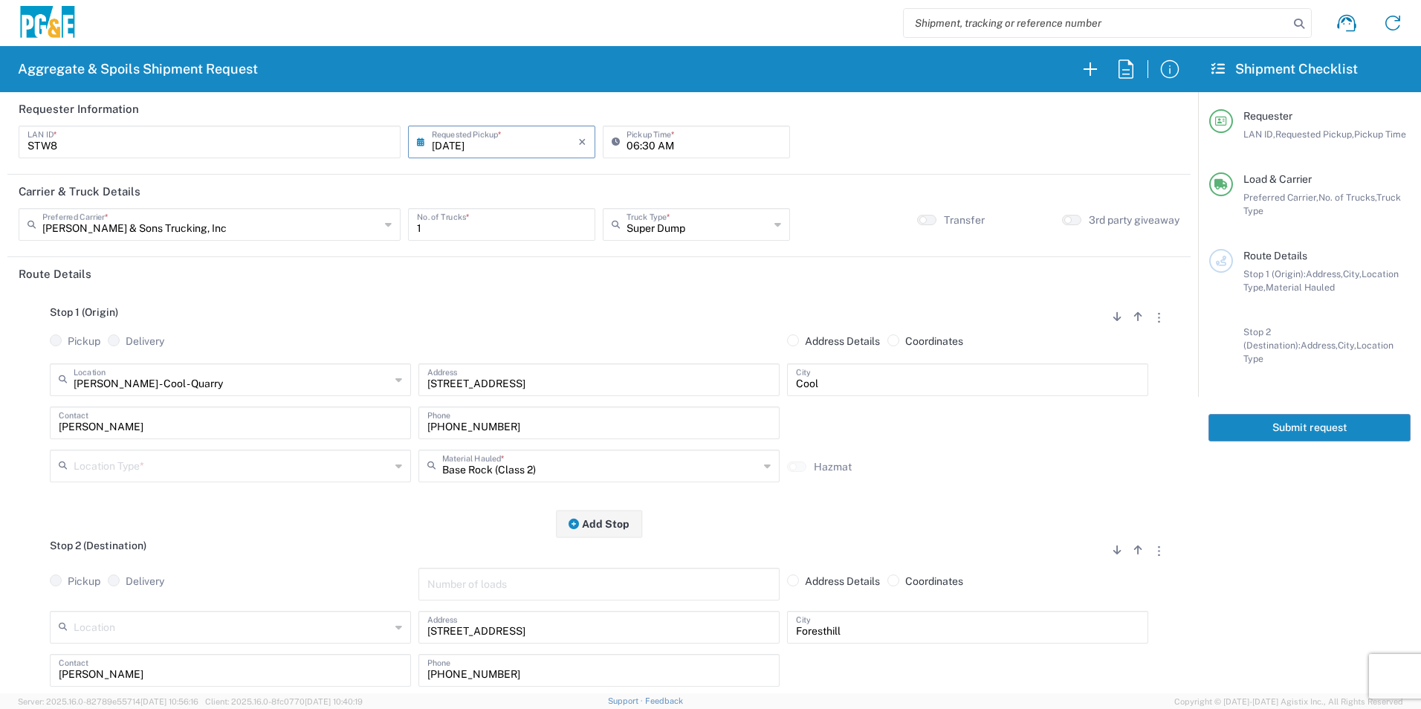
click at [115, 472] on input "text" at bounding box center [232, 465] width 317 height 26
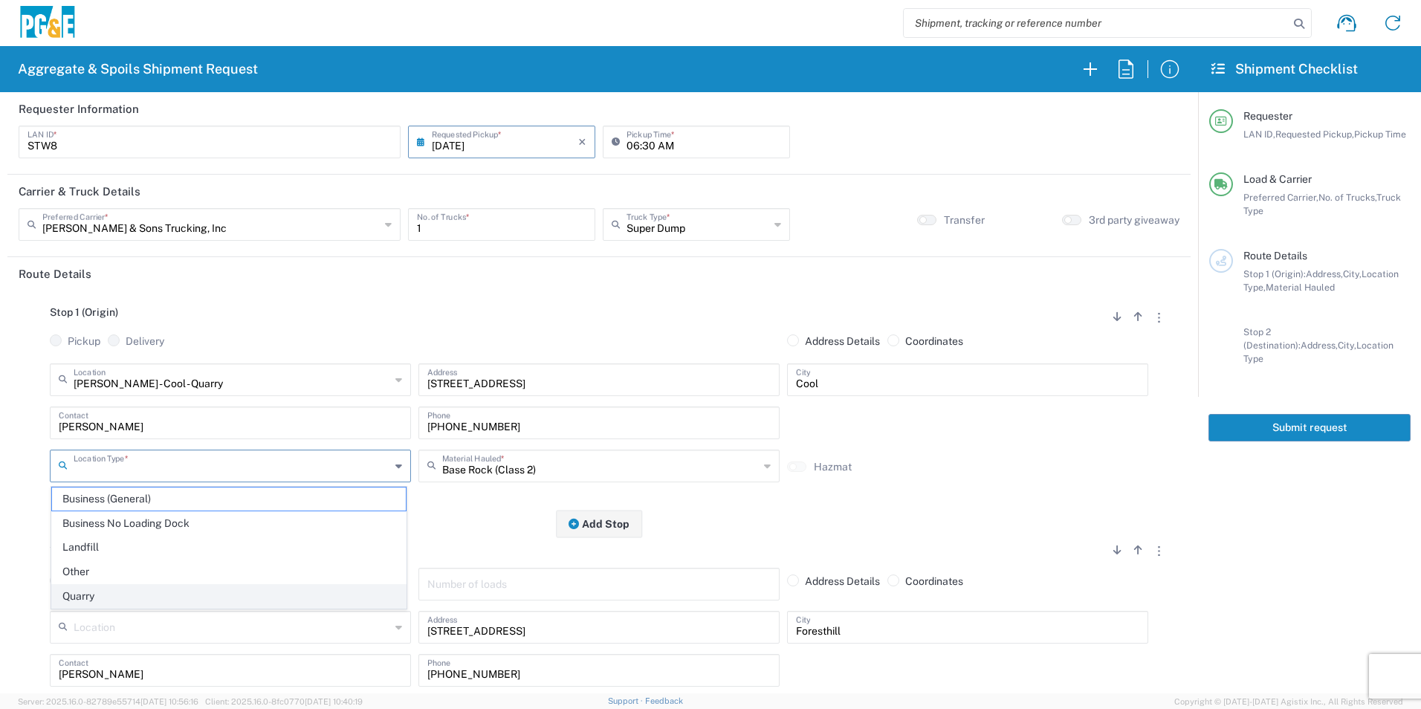
click at [77, 599] on span "Quarry" at bounding box center [229, 596] width 354 height 23
type input "Quarry"
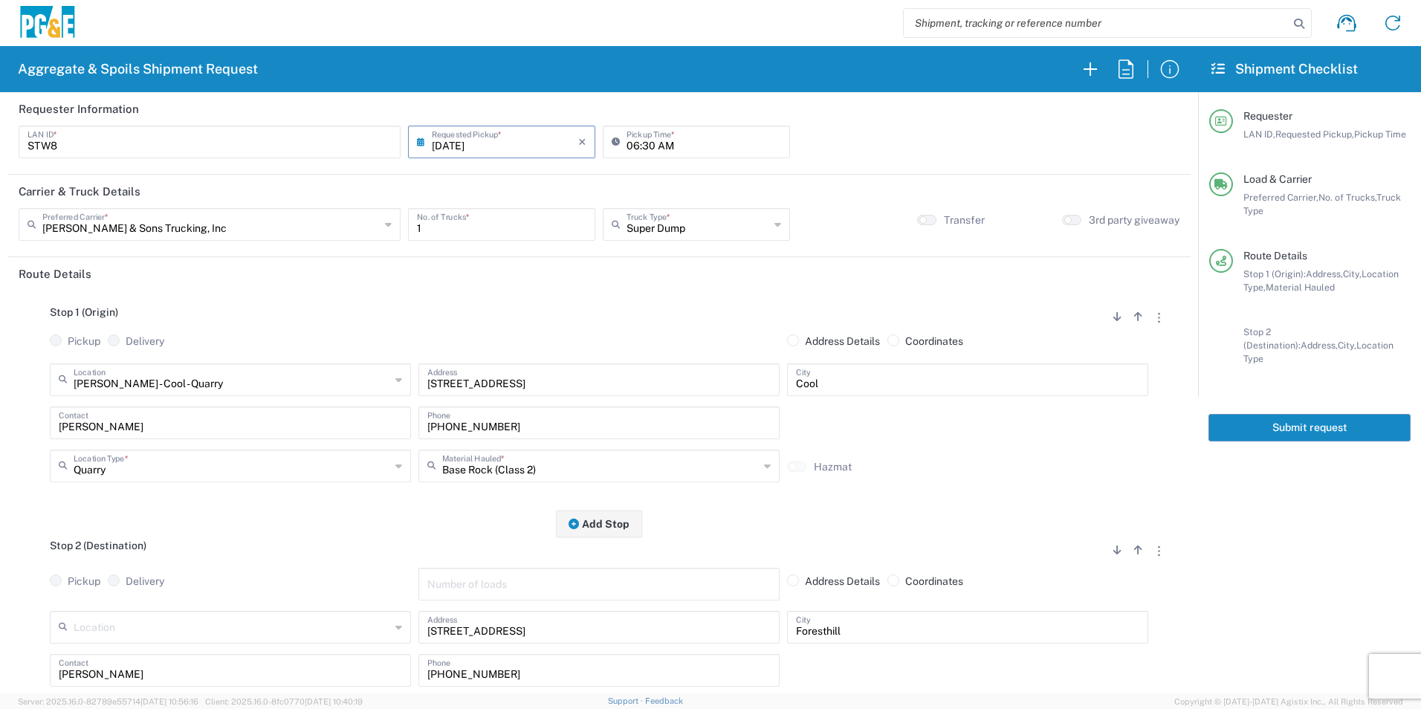
scroll to position [149, 0]
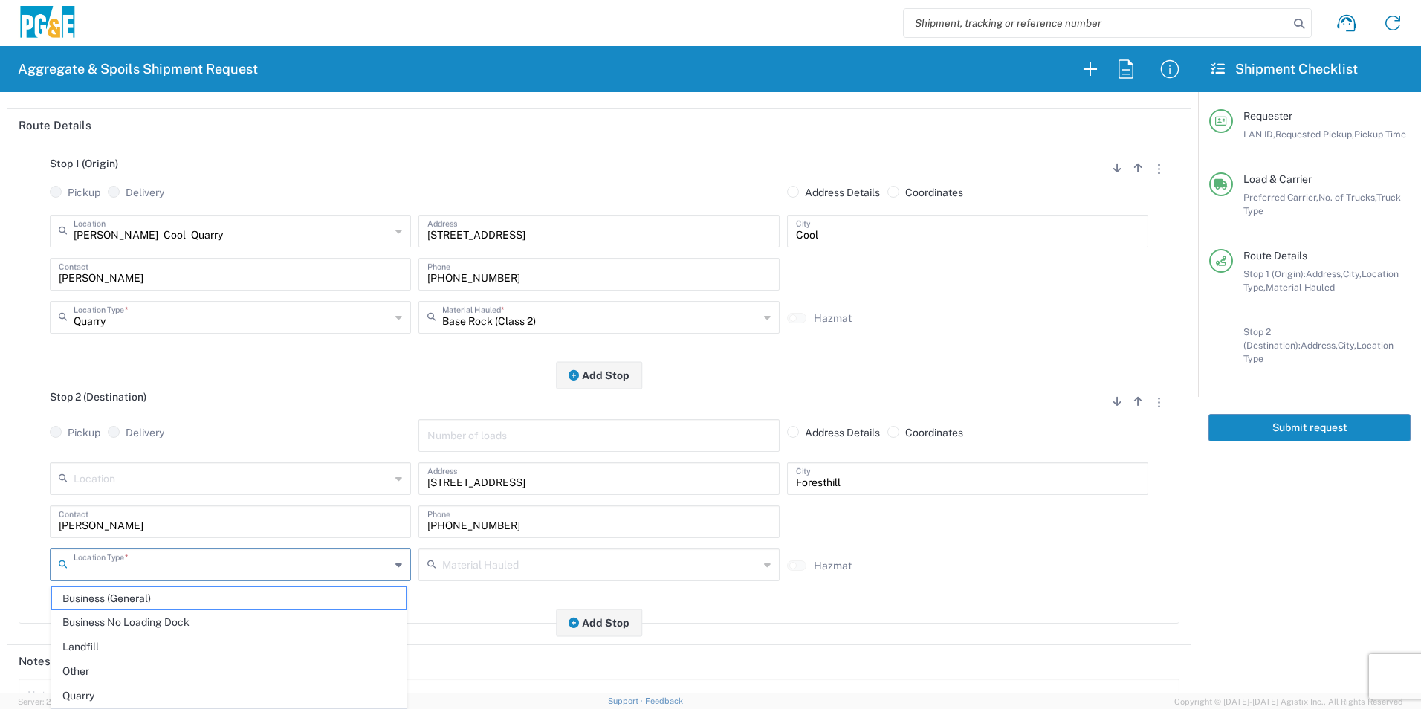
click at [170, 568] on input "text" at bounding box center [232, 564] width 317 height 26
click at [105, 664] on span "Other" at bounding box center [229, 671] width 354 height 23
type input "Other"
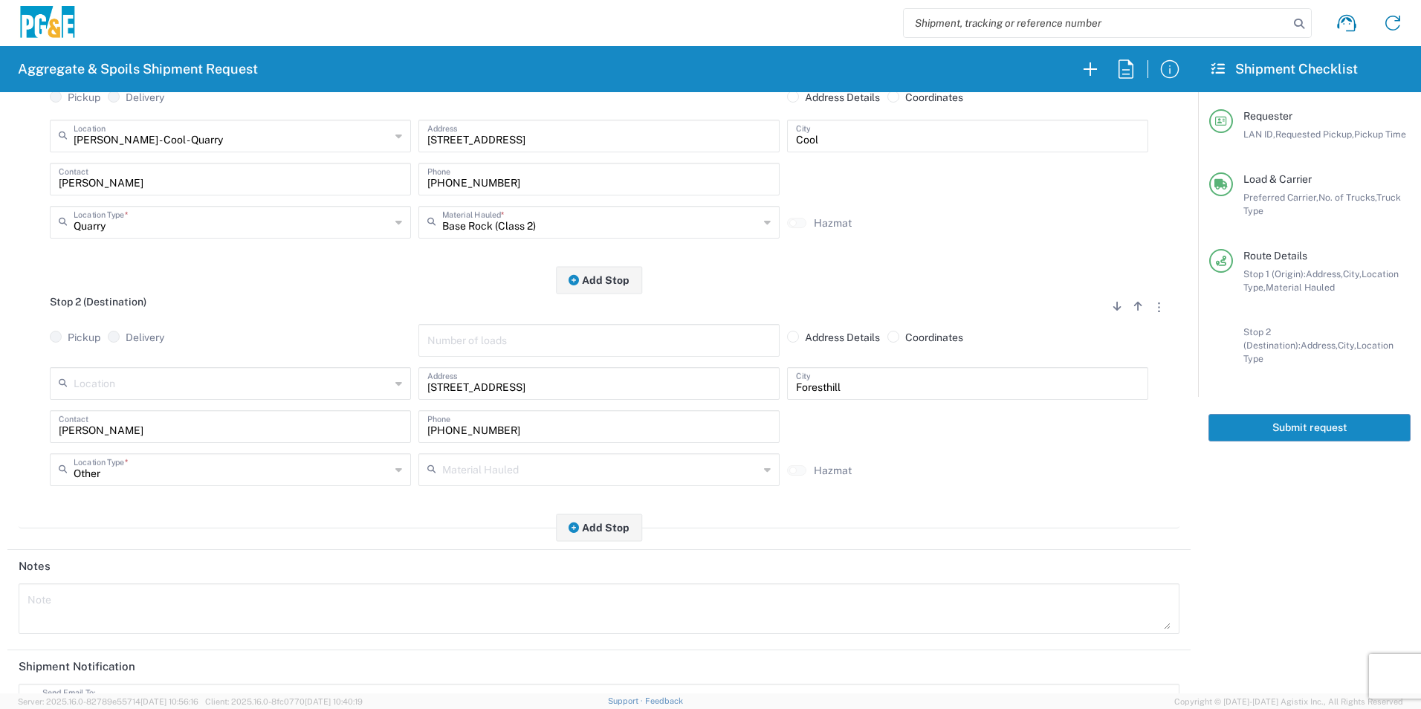
scroll to position [430, 0]
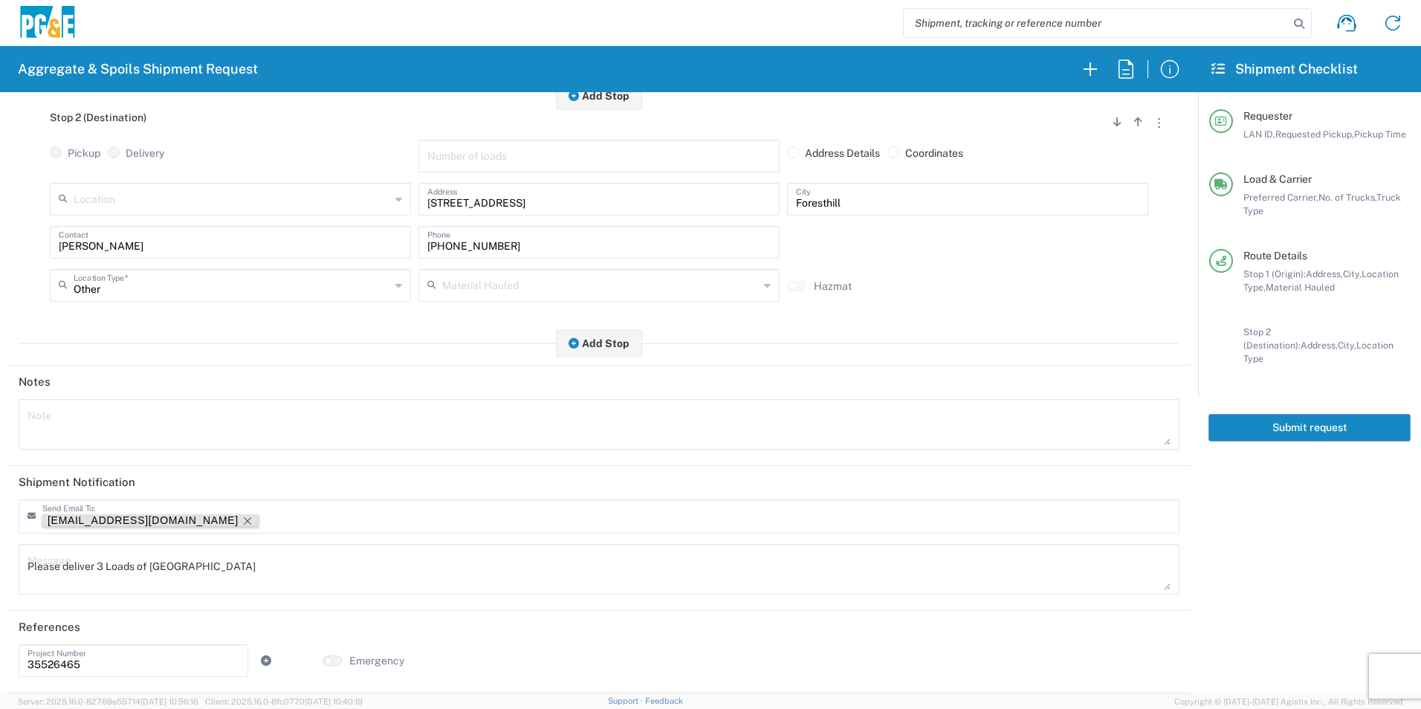
click at [242, 515] on icon "Remove tag" at bounding box center [248, 521] width 12 height 12
drag, startPoint x: 266, startPoint y: 554, endPoint x: -3, endPoint y: 553, distance: 269.0
click at [0, 553] on html "Aggregate & Spoils Shipment Request Requester Information STW8 LAN ID * 08/12/2…" at bounding box center [710, 354] width 1421 height 709
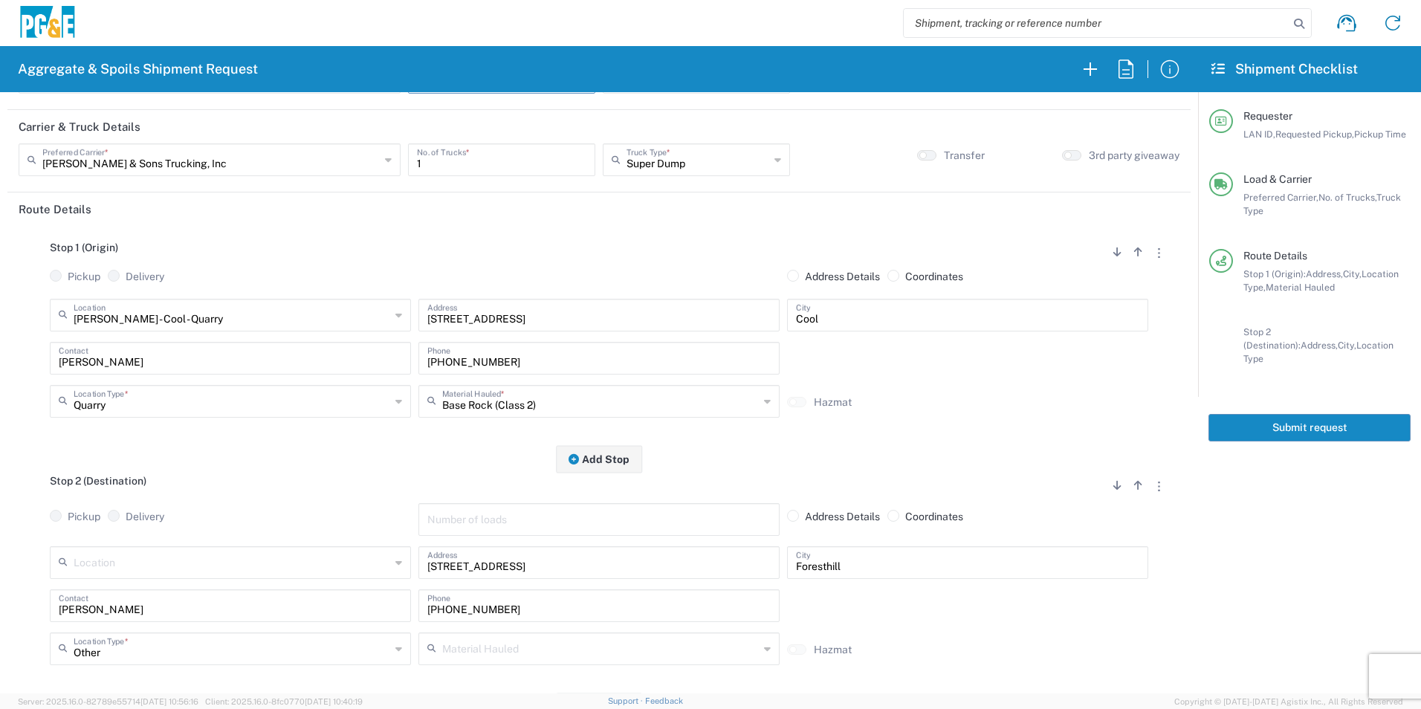
scroll to position [0, 0]
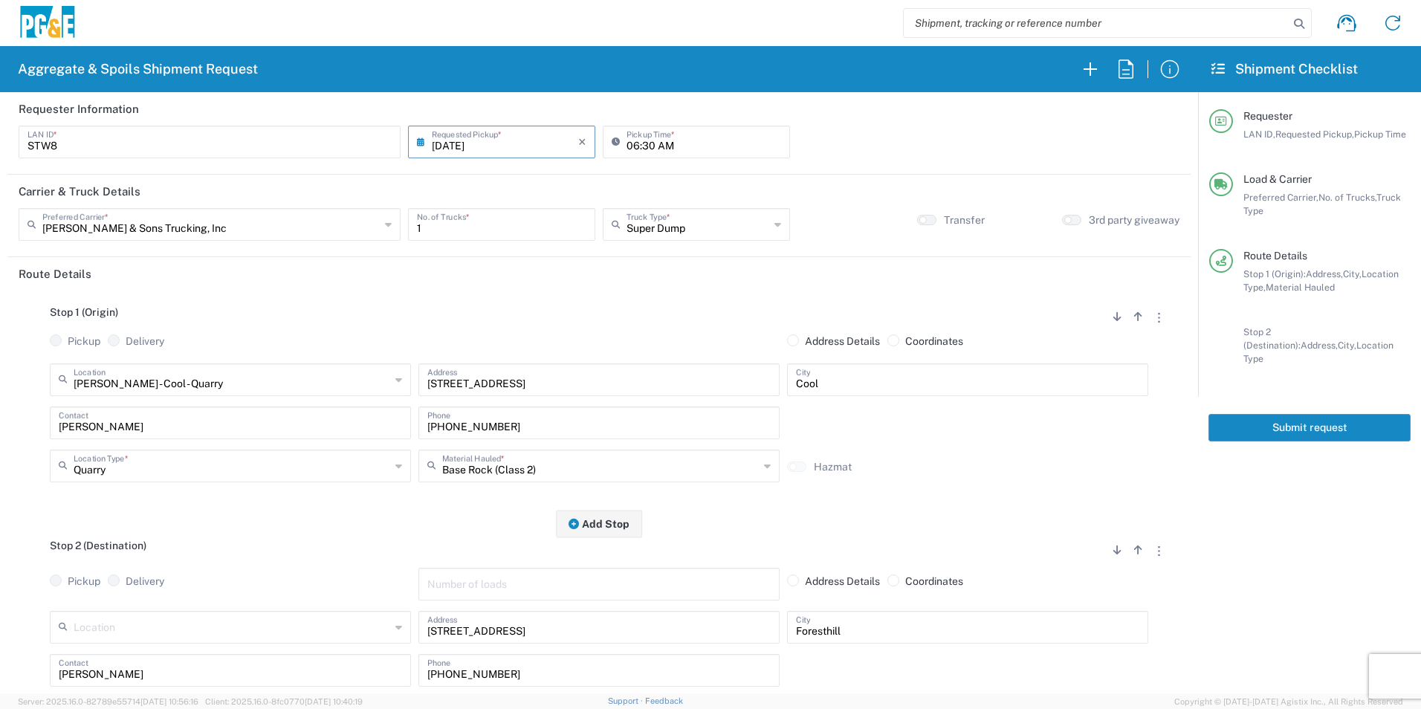
click at [1332, 414] on button "Submit request" at bounding box center [1309, 427] width 202 height 27
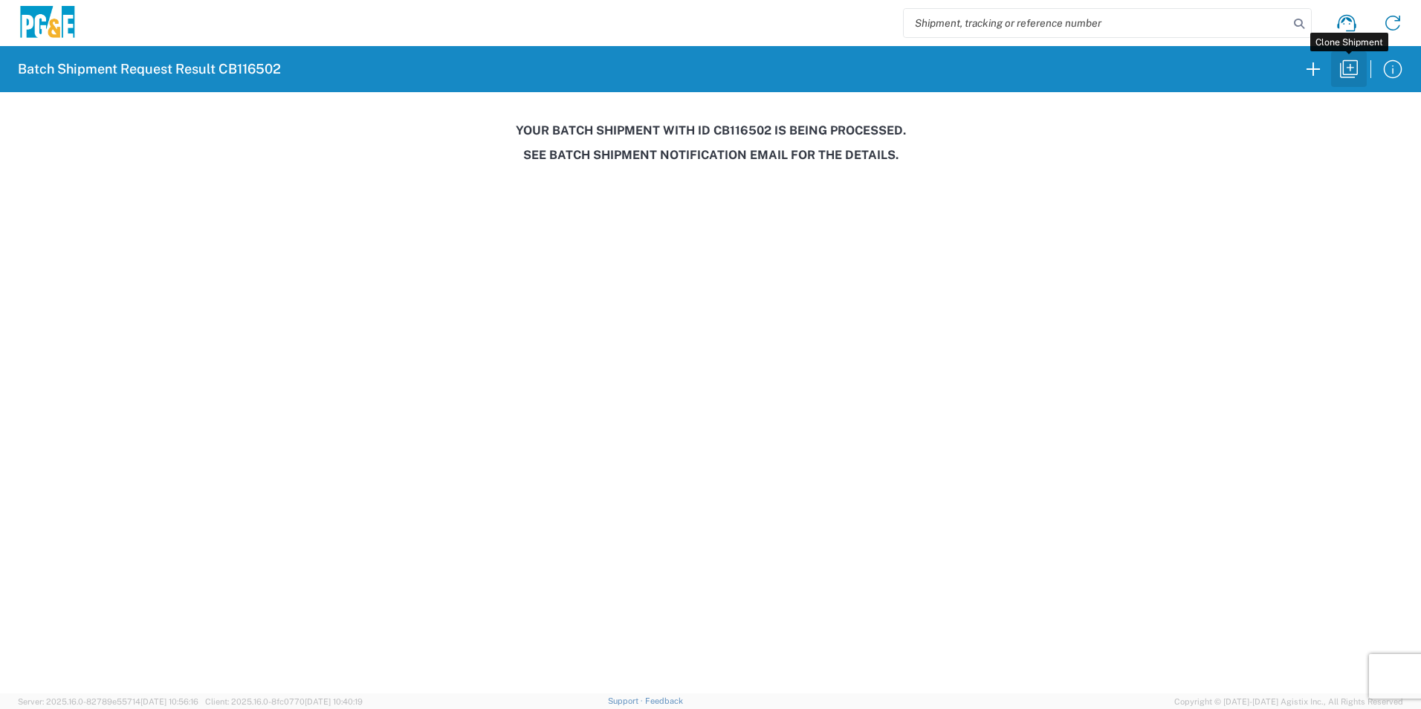
click at [1340, 71] on icon "button" at bounding box center [1349, 69] width 24 height 24
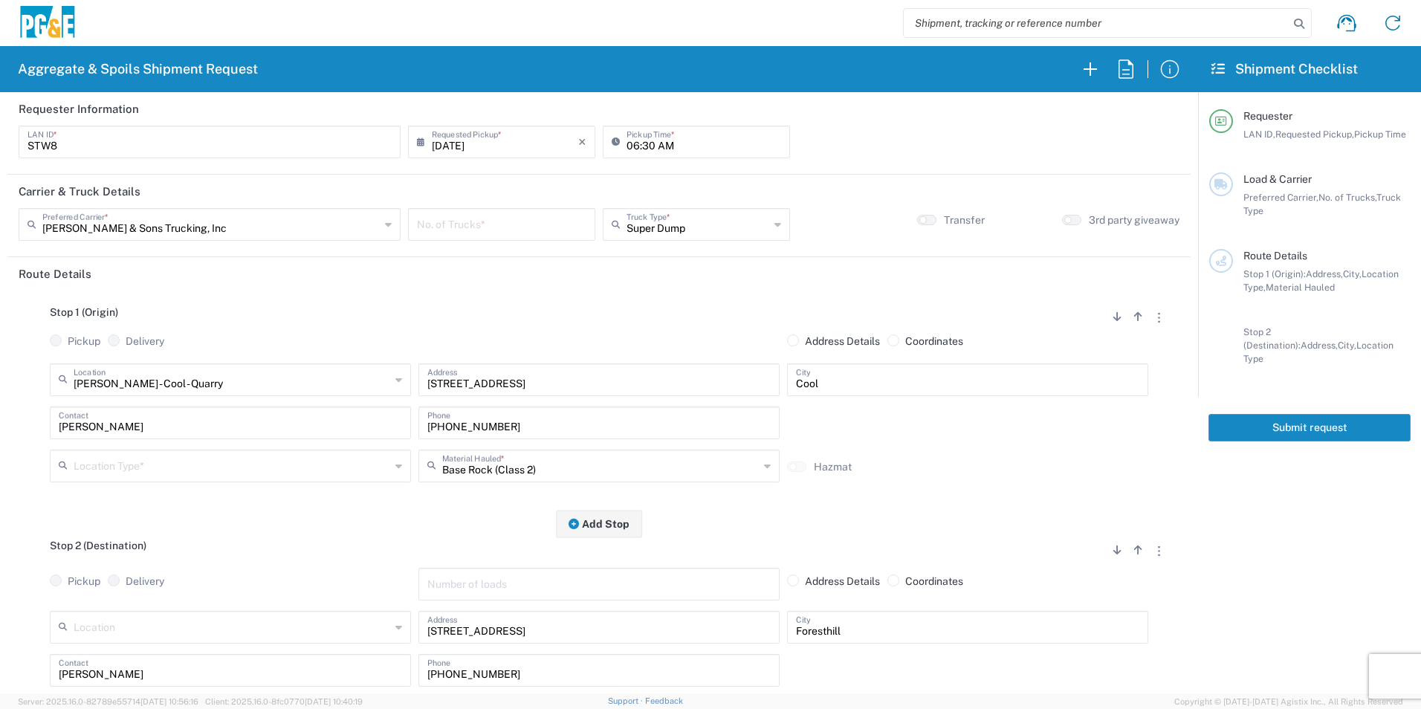
click at [644, 143] on input "06:30 AM" at bounding box center [703, 141] width 155 height 26
click at [644, 145] on input "06:30 AM" at bounding box center [703, 141] width 155 height 26
type input "06:00 AM"
click at [509, 222] on input "number" at bounding box center [501, 223] width 169 height 26
type input "1"
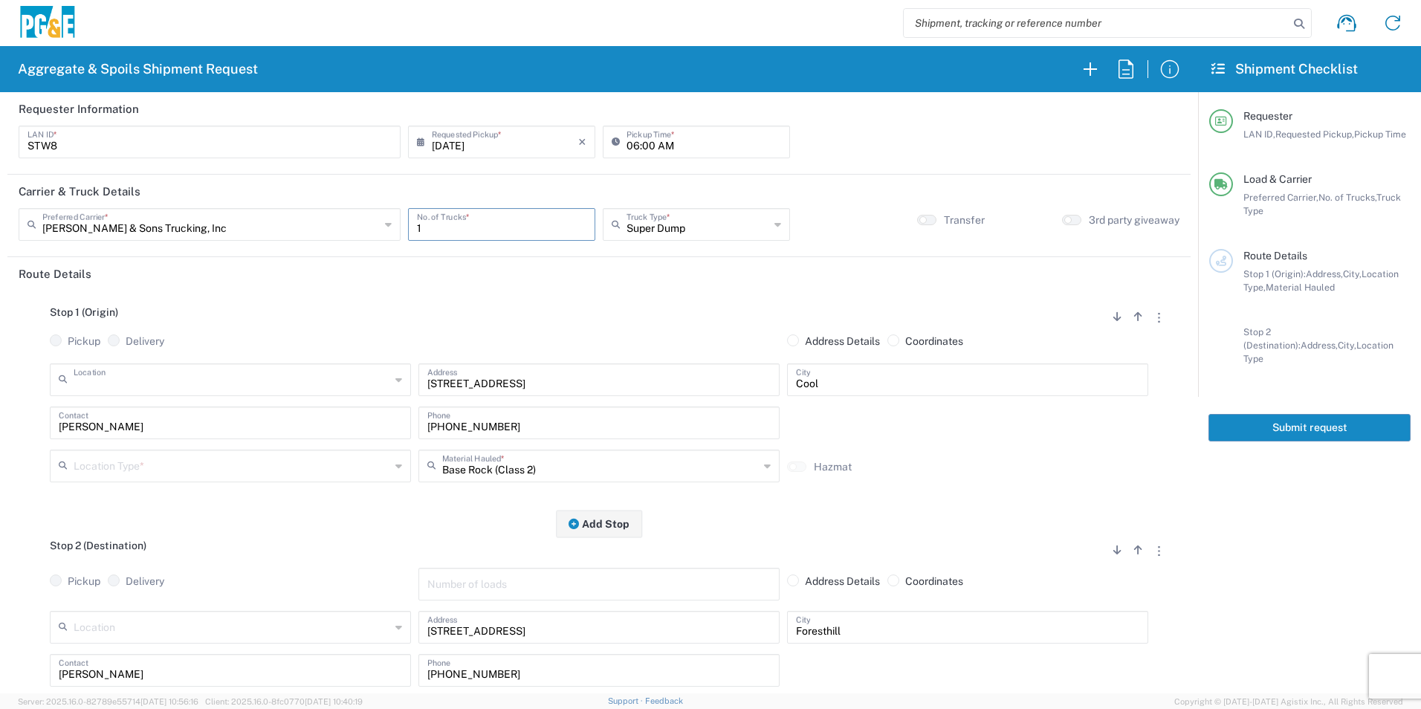
click at [212, 380] on input "text" at bounding box center [232, 379] width 317 height 26
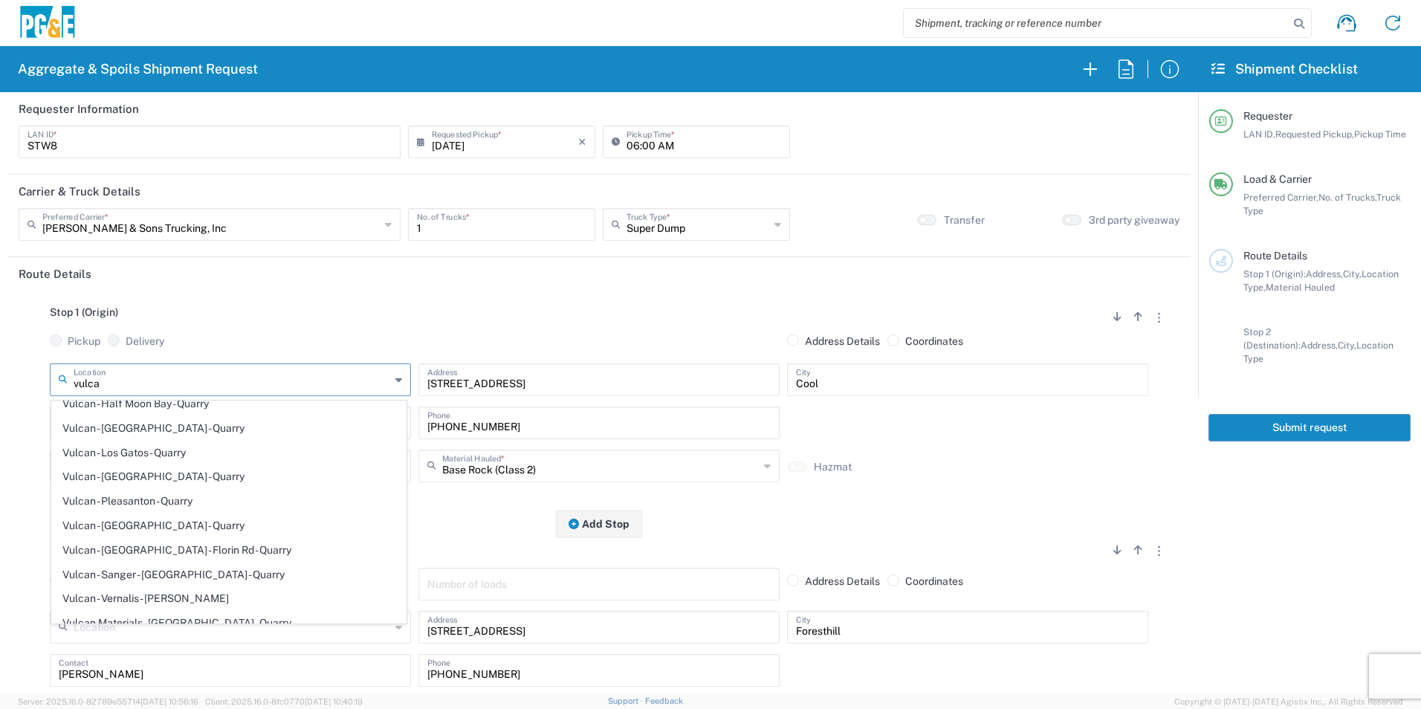
scroll to position [216, 0]
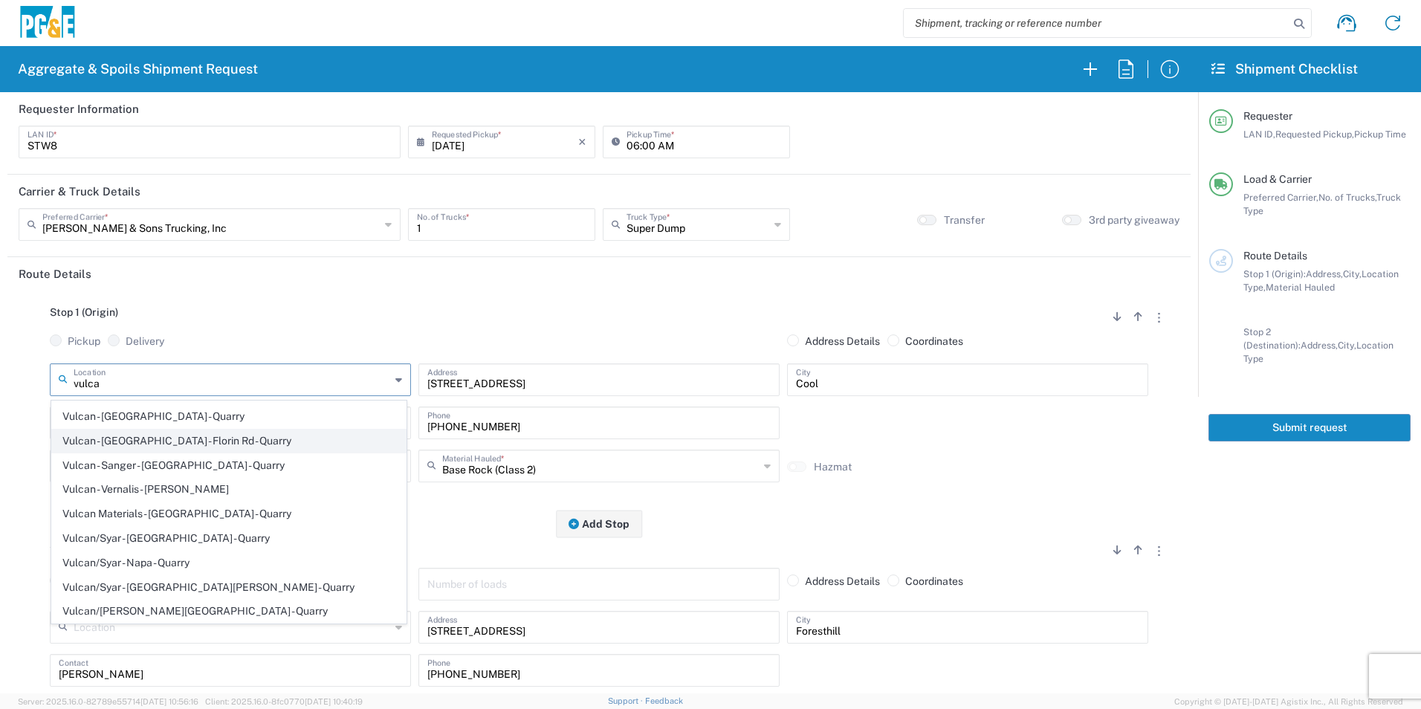
click at [202, 444] on span "Vulcan - [GEOGRAPHIC_DATA] - Florin Rd - Quarry" at bounding box center [229, 441] width 354 height 23
type input "Vulcan - [GEOGRAPHIC_DATA] - Florin Rd - Quarry"
type input "11501 Florin Rd"
type input "Sacramento"
type input "Quarry"
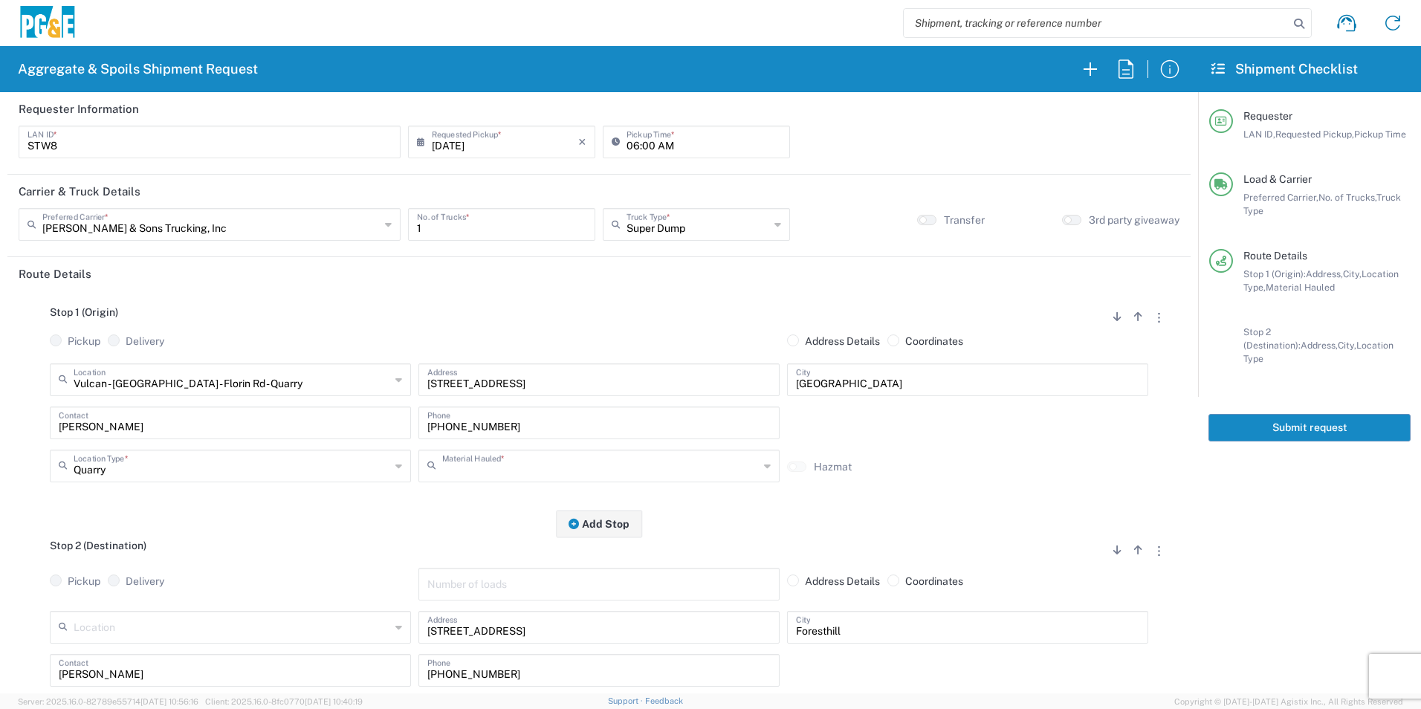
click at [493, 473] on input "text" at bounding box center [600, 465] width 317 height 26
click at [517, 518] on span "Backfill Spec Sand (EMS 4123)" at bounding box center [593, 523] width 354 height 23
type input "Backfill Spec Sand (EMS 4123)"
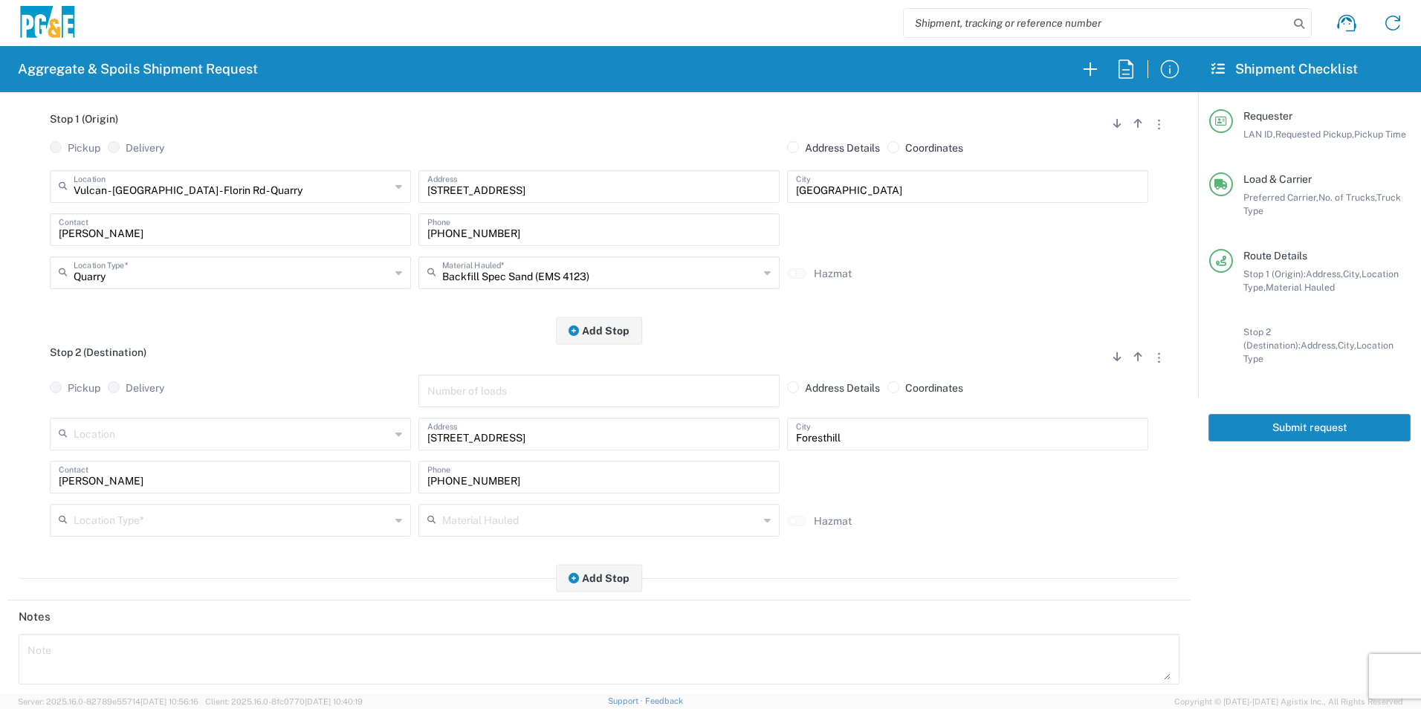
scroll to position [223, 0]
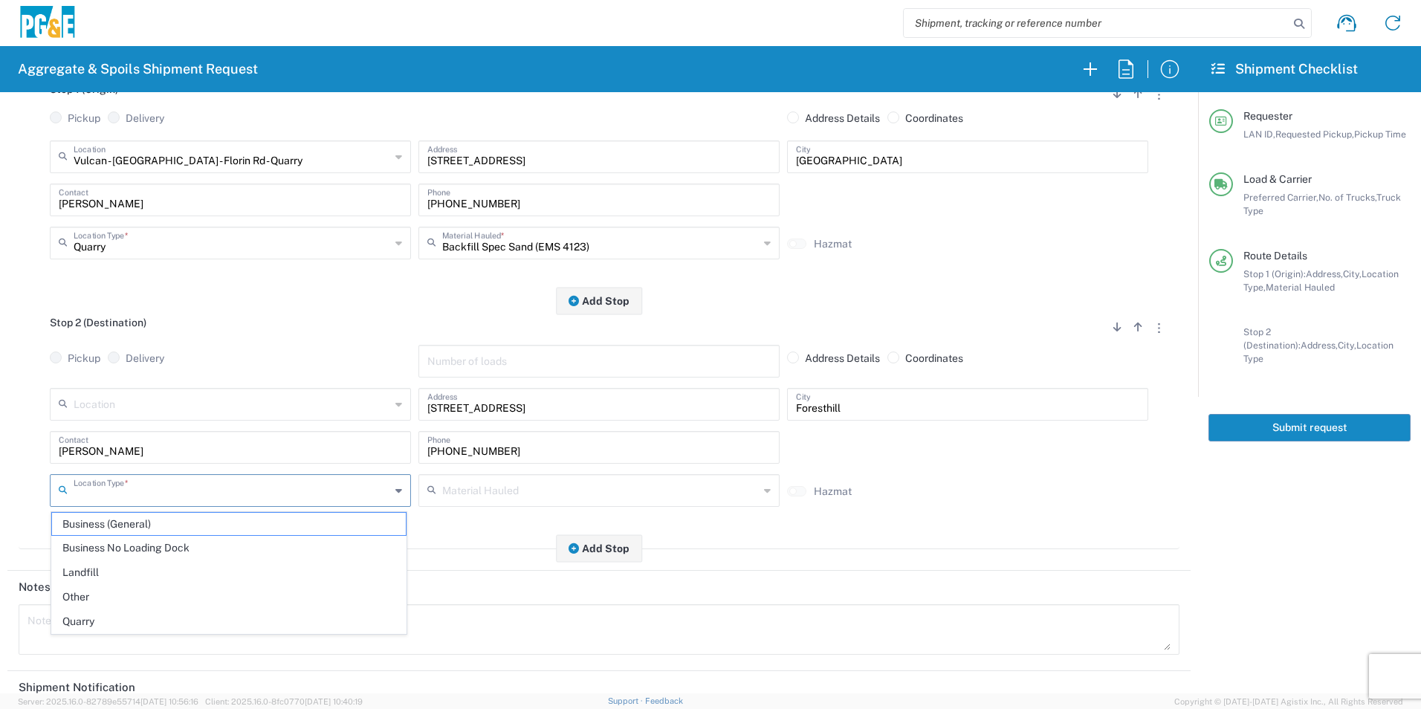
click at [183, 502] on input "text" at bounding box center [232, 489] width 317 height 26
click at [112, 591] on span "Other" at bounding box center [229, 597] width 354 height 23
type input "Other"
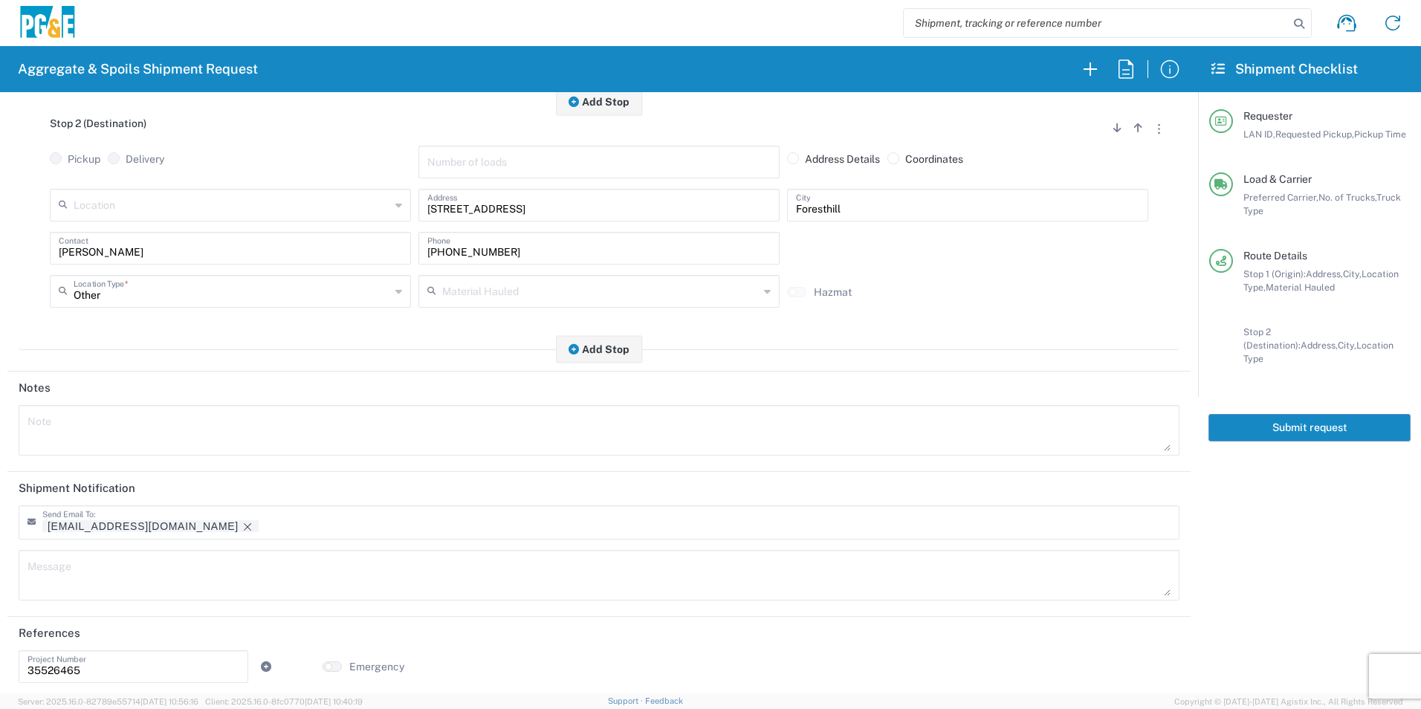
scroll to position [430, 0]
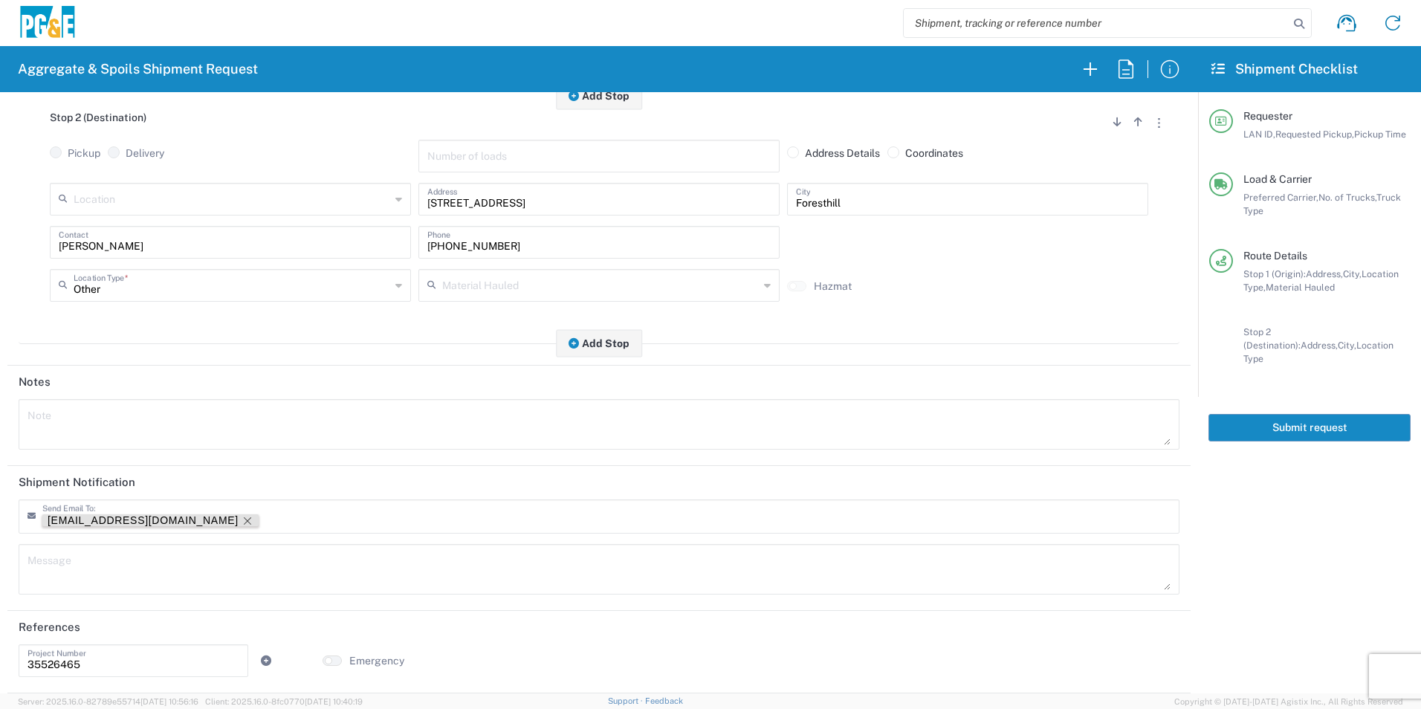
click at [242, 521] on icon "Remove tag" at bounding box center [248, 521] width 12 height 12
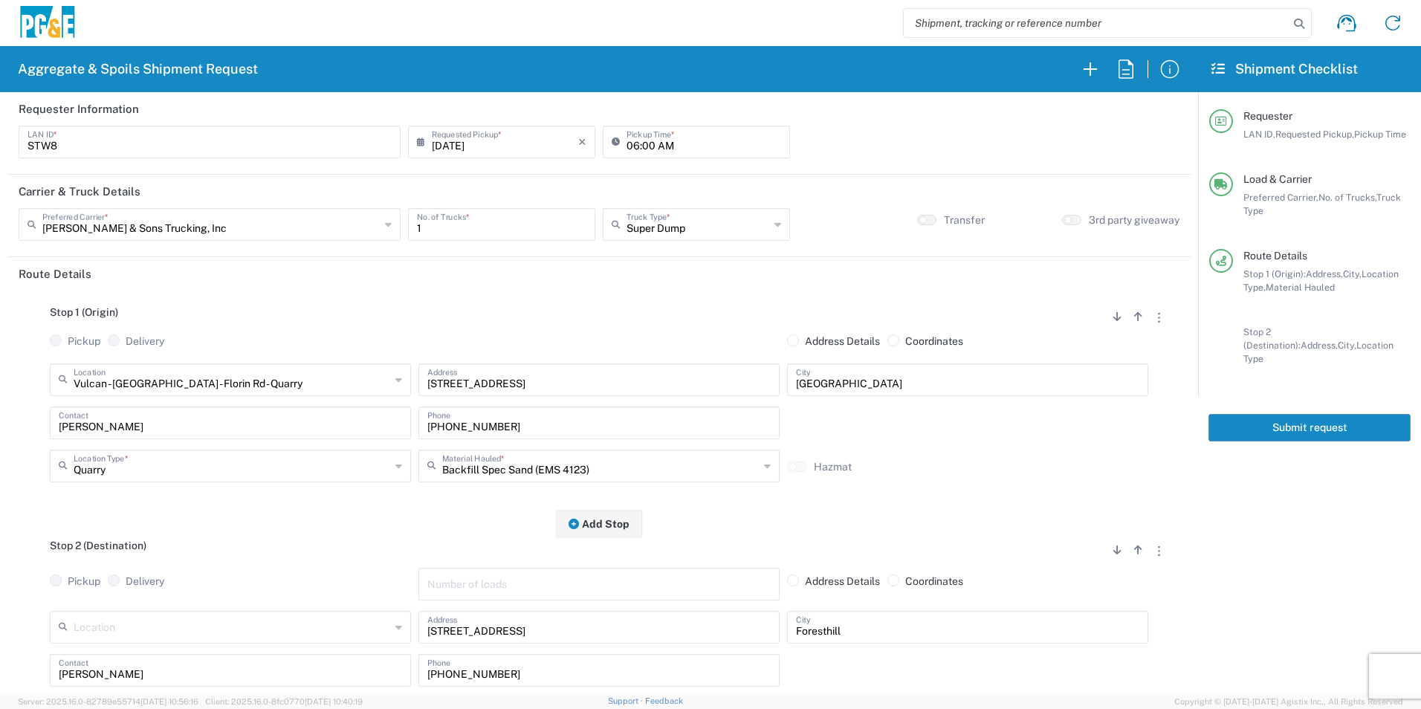
click at [1301, 417] on button "Submit request" at bounding box center [1309, 427] width 202 height 27
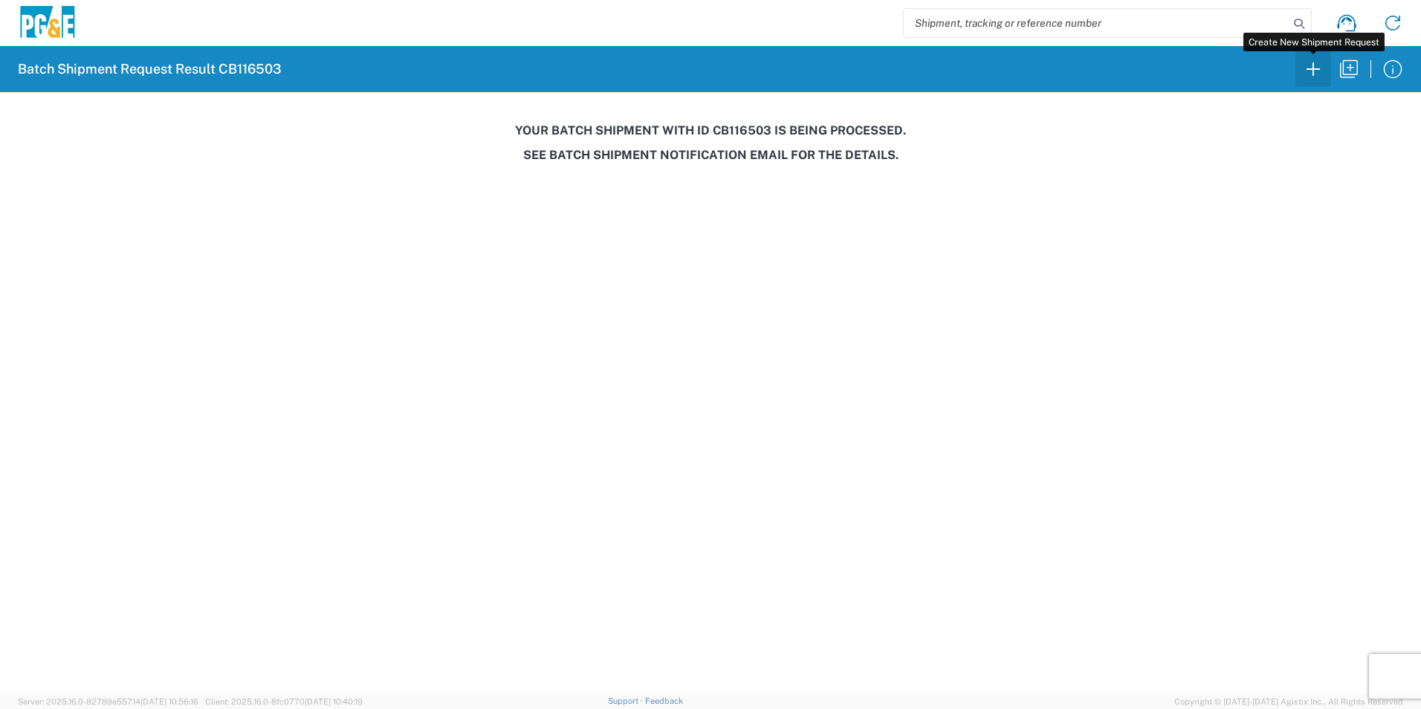
click at [1308, 68] on icon "button" at bounding box center [1313, 69] width 24 height 24
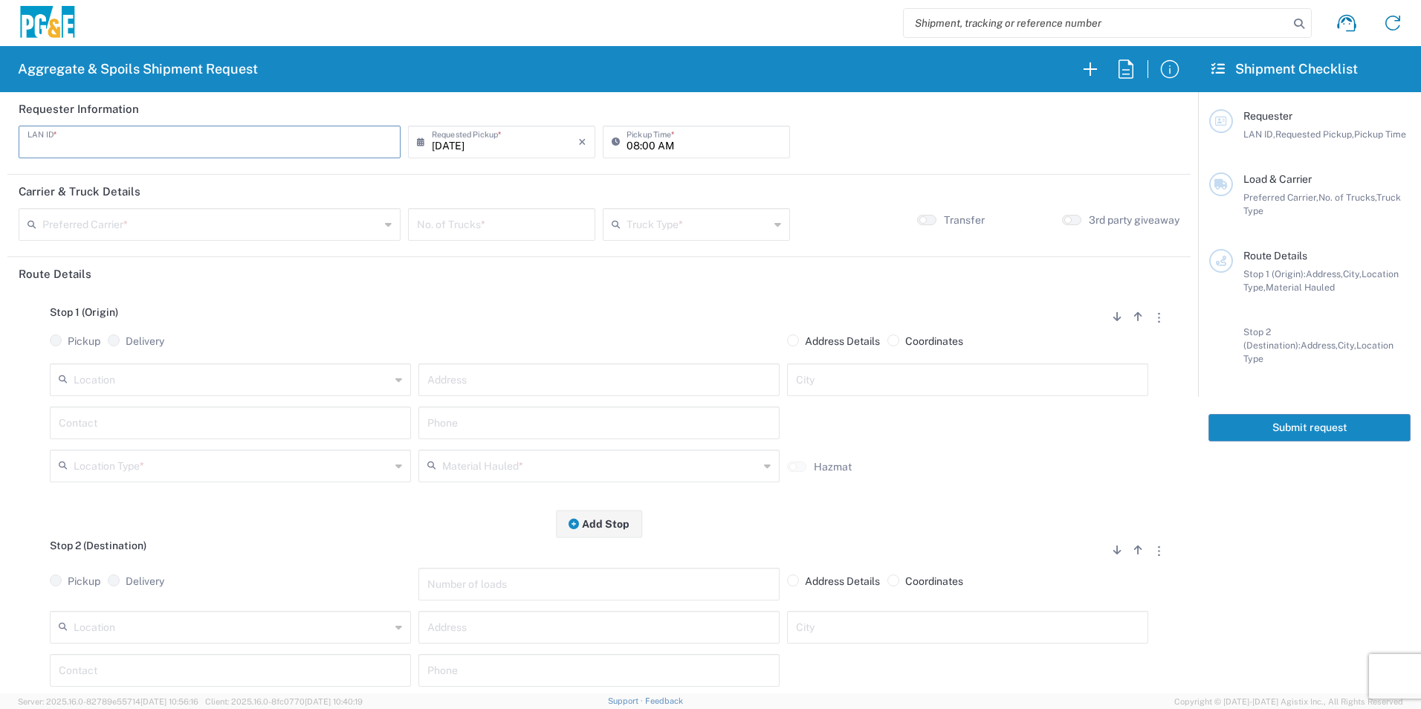
click at [193, 141] on input "text" at bounding box center [209, 141] width 364 height 26
type input "KWWC"
click at [630, 145] on input "08:00 AM" at bounding box center [703, 141] width 155 height 26
type input "05:00 AM"
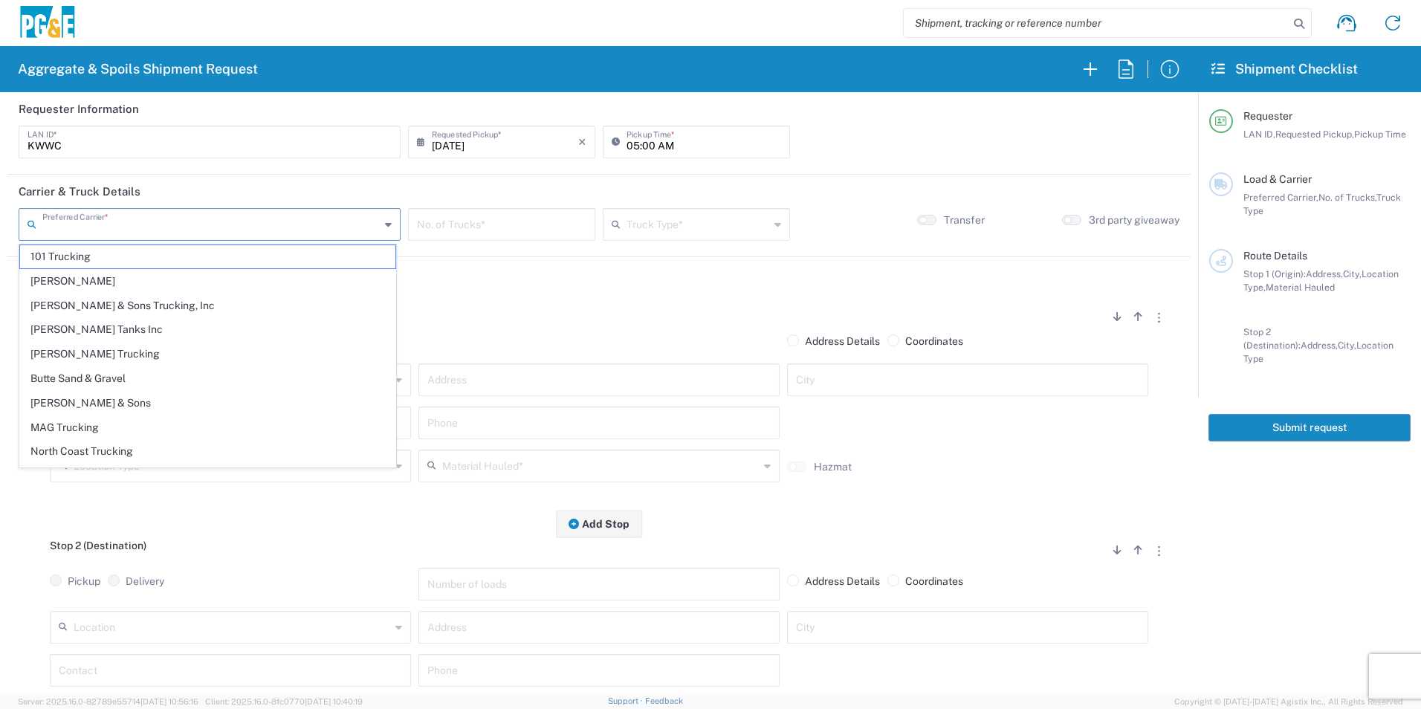
click at [85, 224] on input "text" at bounding box center [210, 223] width 337 height 26
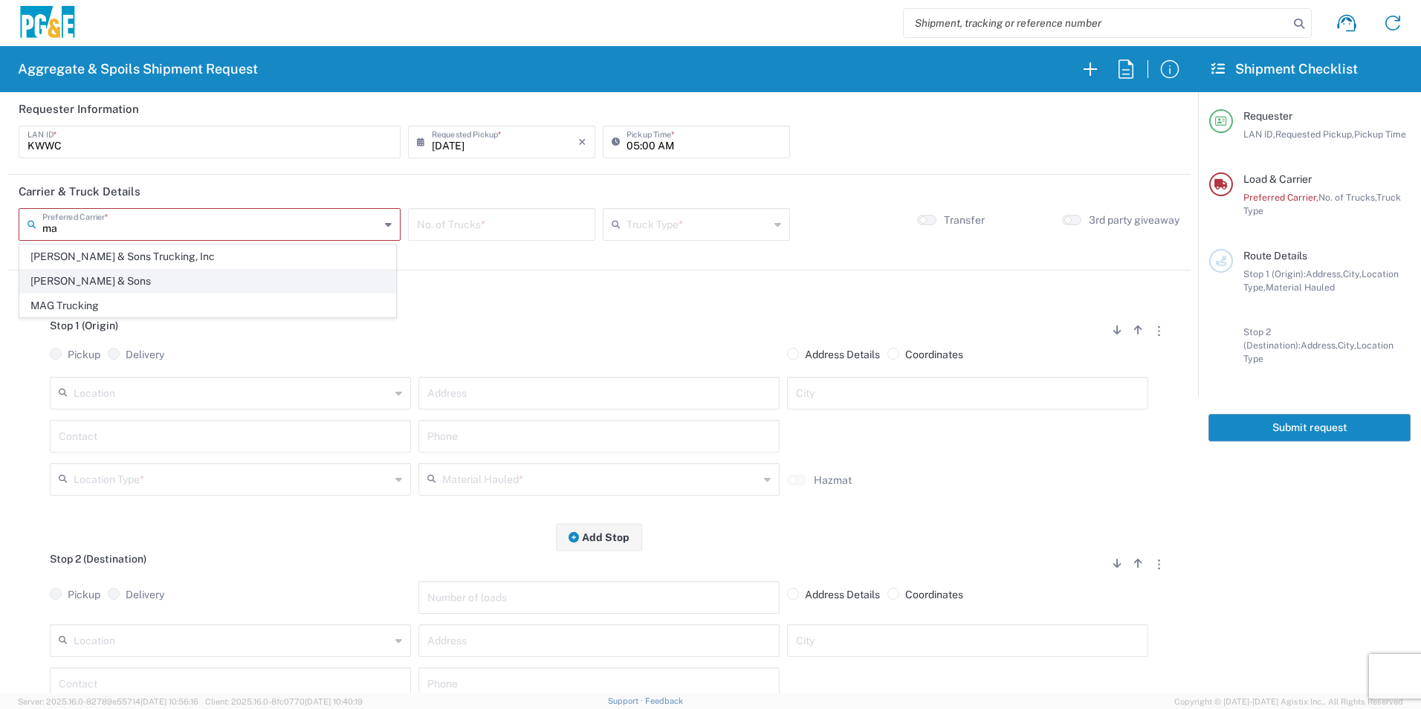
click at [80, 285] on span "[PERSON_NAME] & Sons" at bounding box center [207, 281] width 375 height 23
type input "[PERSON_NAME] & Sons"
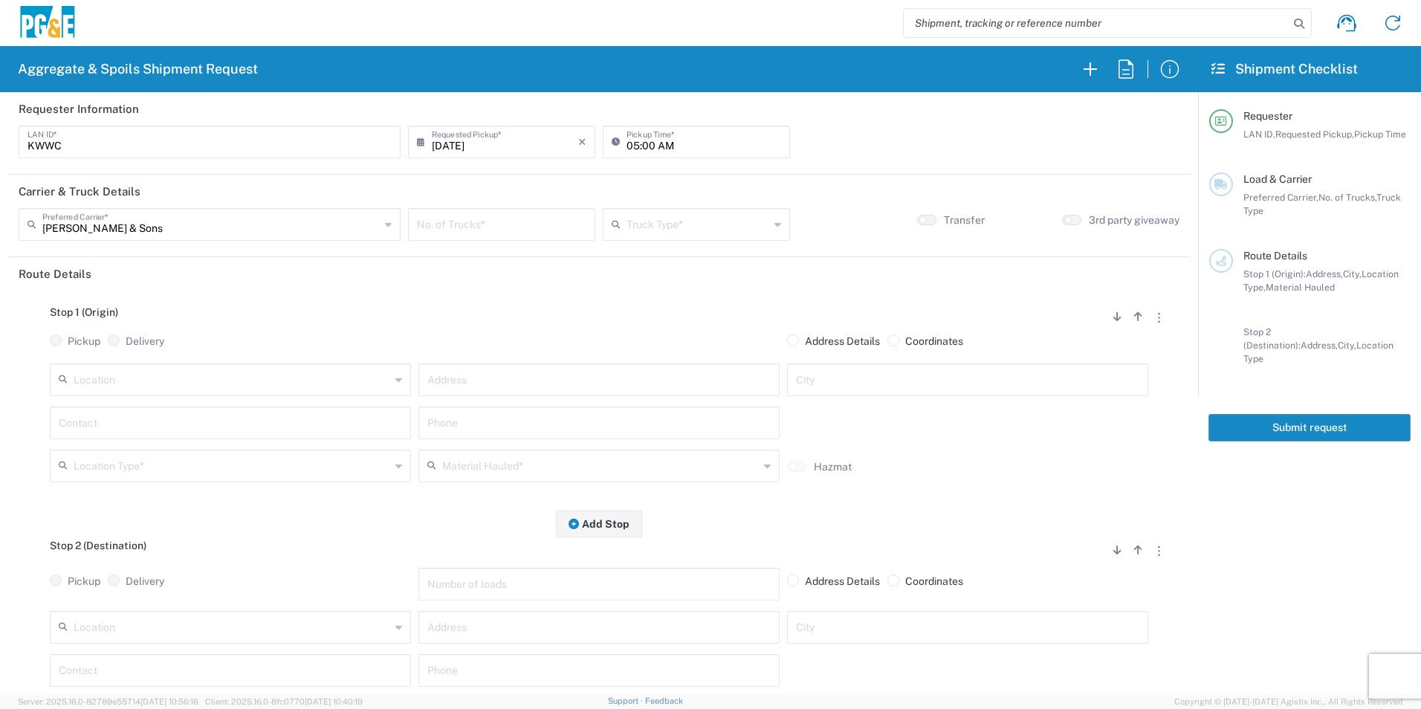
click at [479, 224] on input "number" at bounding box center [501, 223] width 169 height 26
type input "2"
click at [658, 217] on input "text" at bounding box center [697, 223] width 143 height 26
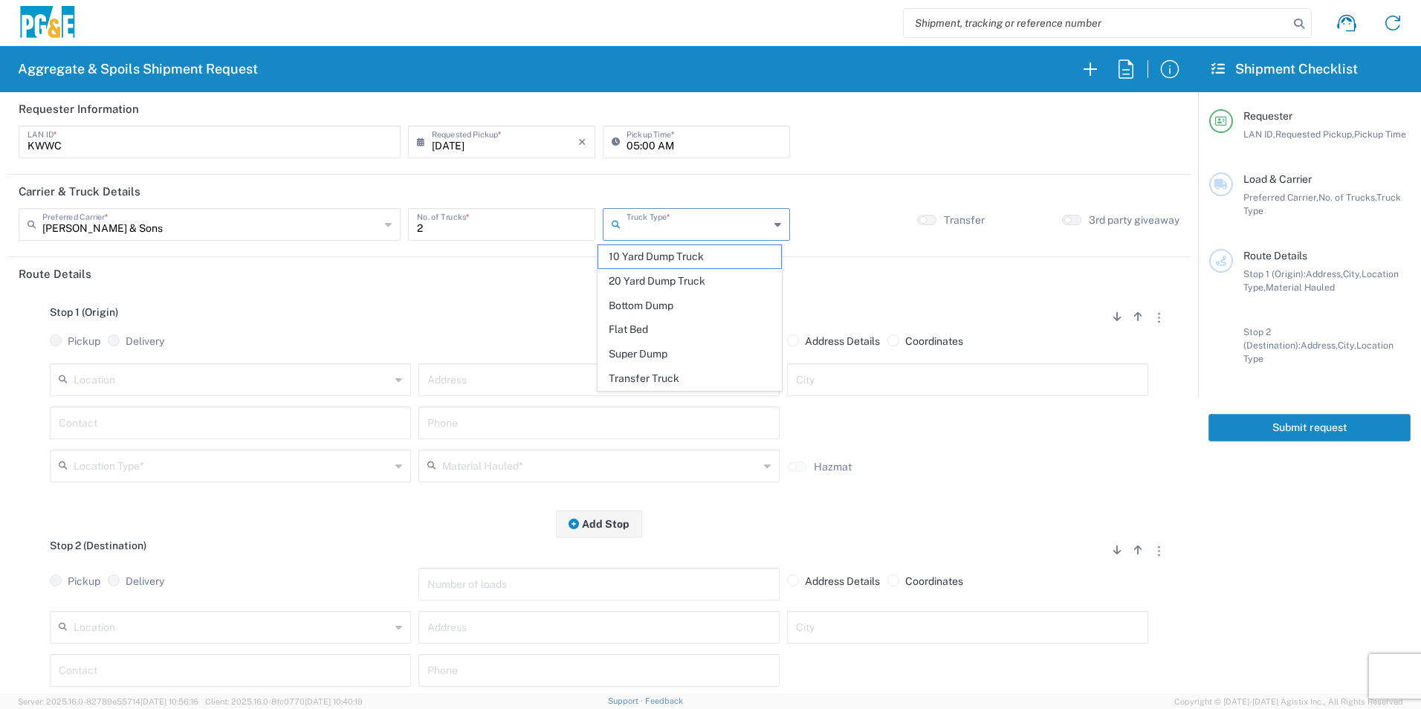
drag, startPoint x: 647, startPoint y: 350, endPoint x: 634, endPoint y: 353, distance: 13.7
click at [647, 351] on span "Super Dump" at bounding box center [689, 354] width 182 height 23
type input "Super Dump"
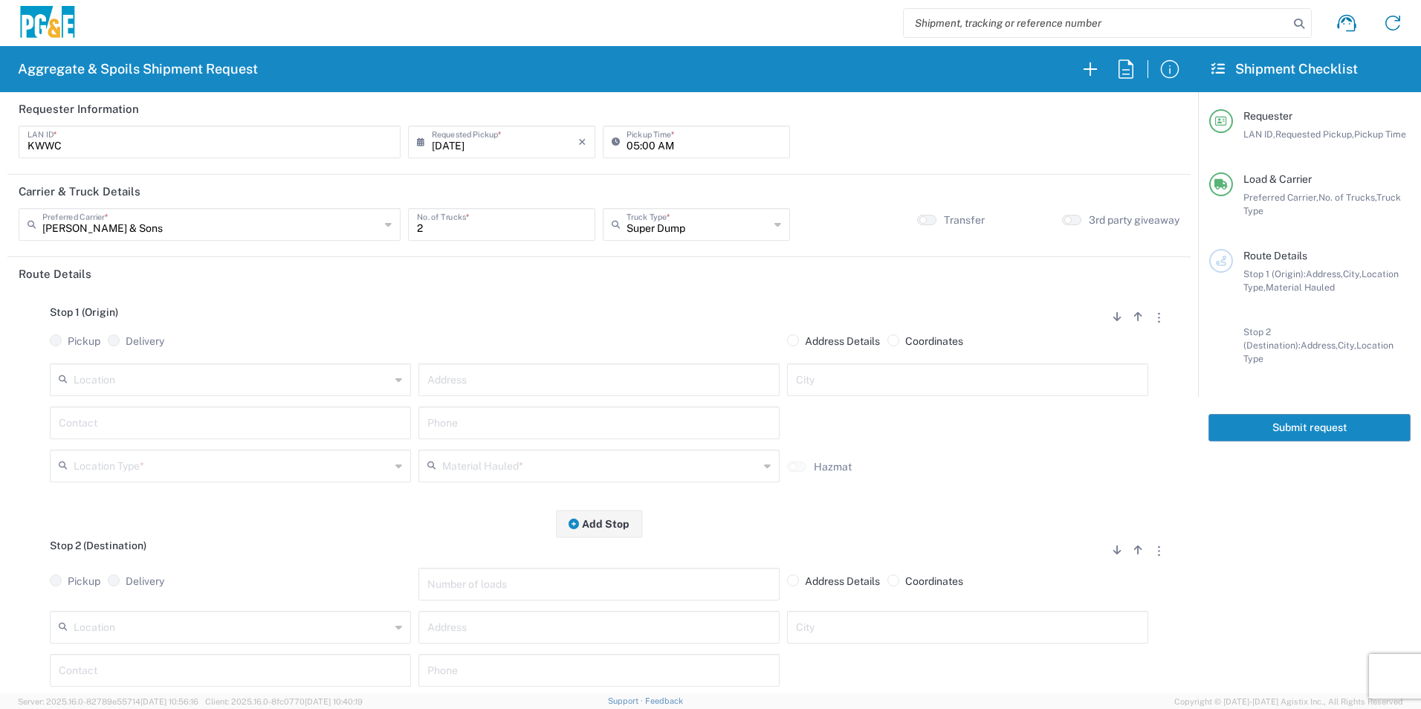
click at [279, 360] on div "Pickup Delivery" at bounding box center [230, 348] width 369 height 29
click at [269, 374] on input "text" at bounding box center [232, 379] width 317 height 26
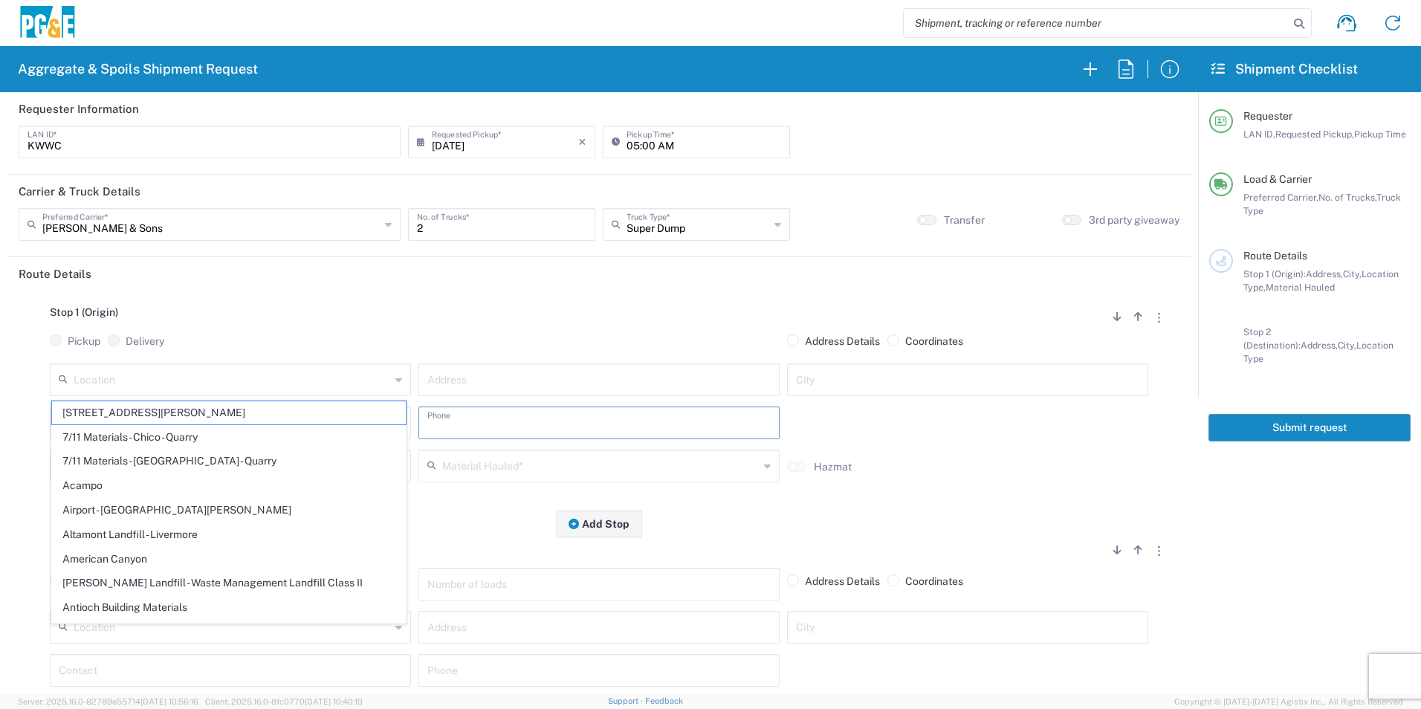
click at [474, 418] on input "text" at bounding box center [598, 422] width 343 height 26
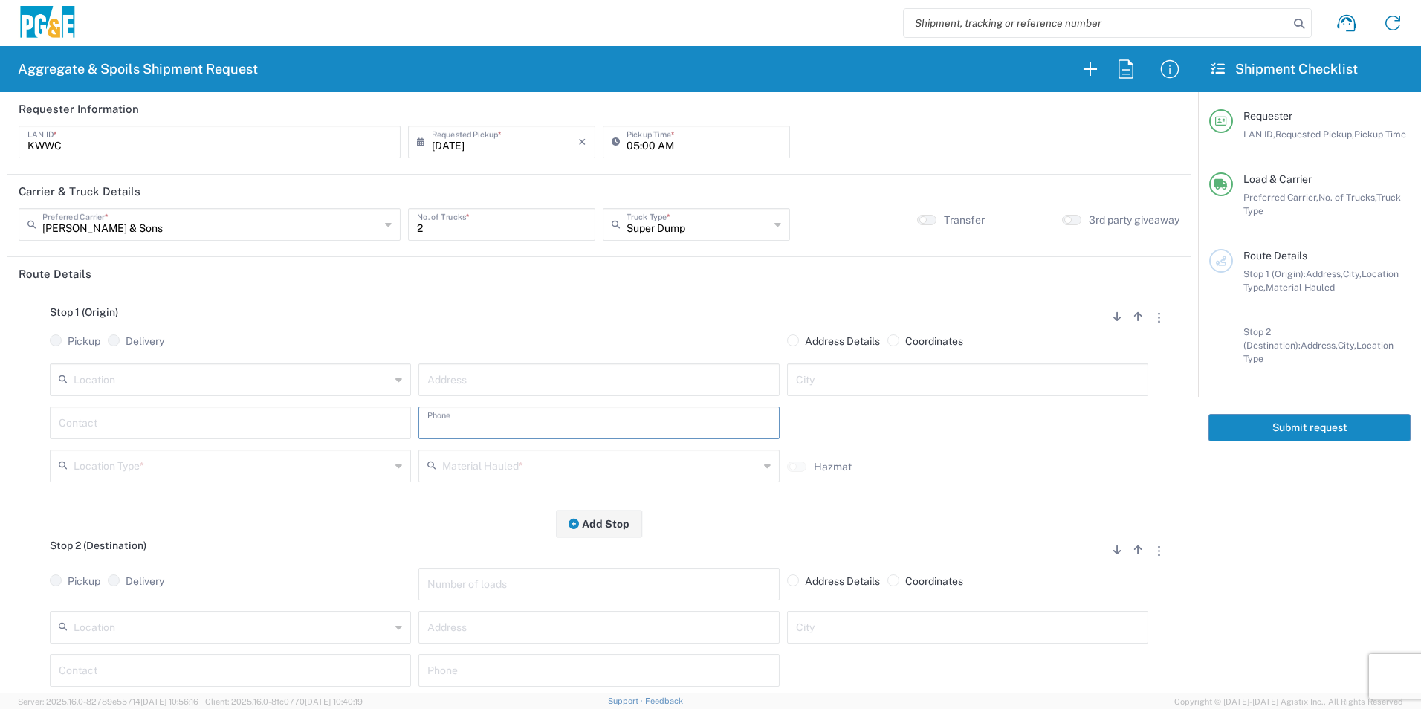
click at [140, 639] on input "text" at bounding box center [232, 626] width 317 height 26
click at [158, 603] on span "Clovis" at bounding box center [229, 599] width 354 height 23
type input "Clovis"
type input "308 W Alluvial Ave"
type input "Clovis"
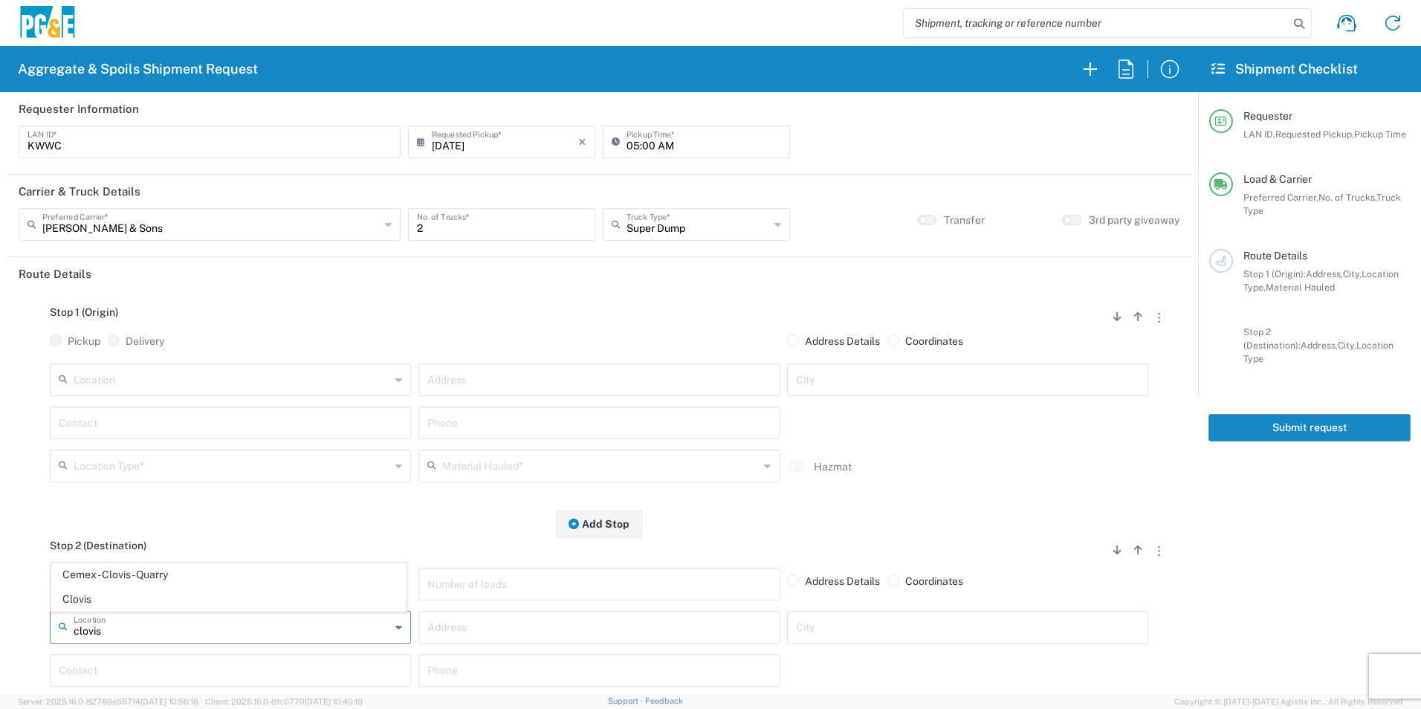
type input "Business No Loading Dock"
click at [140, 382] on input "text" at bounding box center [232, 379] width 317 height 26
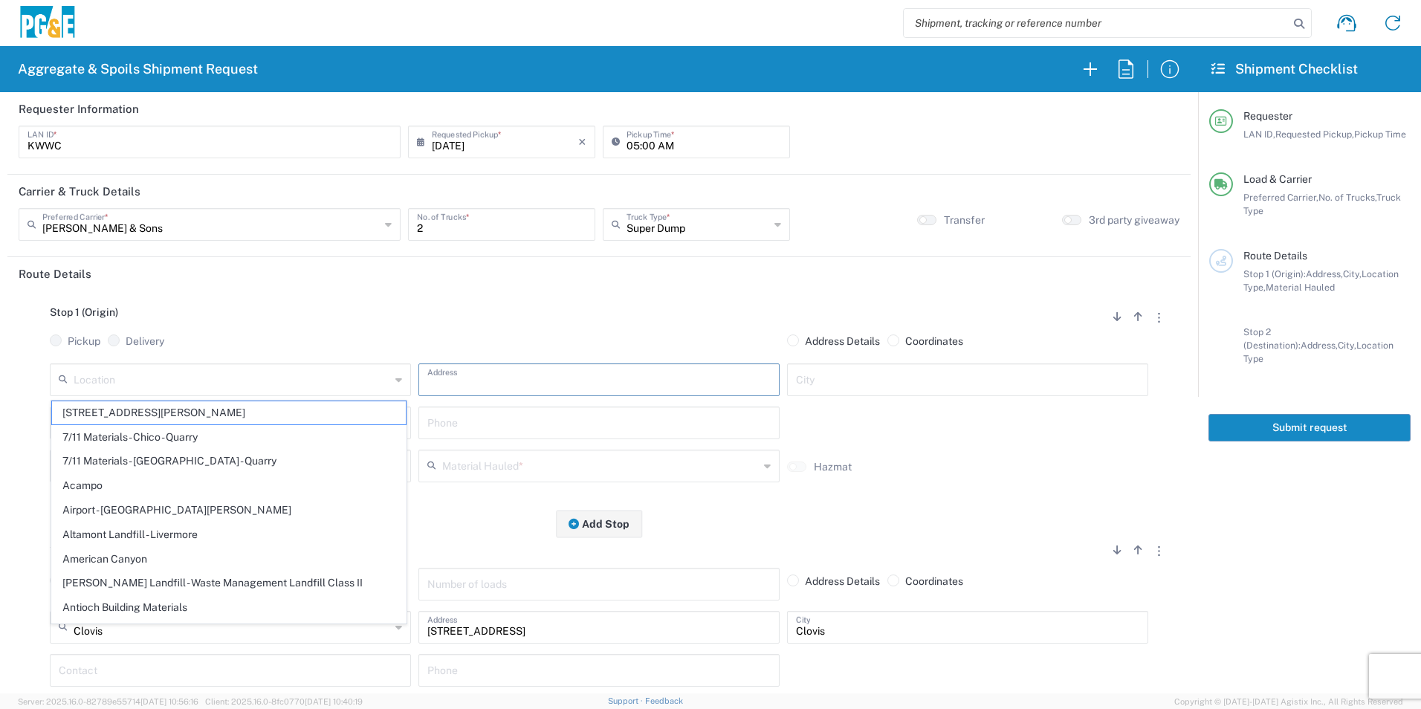
click at [536, 369] on input "text" at bounding box center [598, 379] width 343 height 26
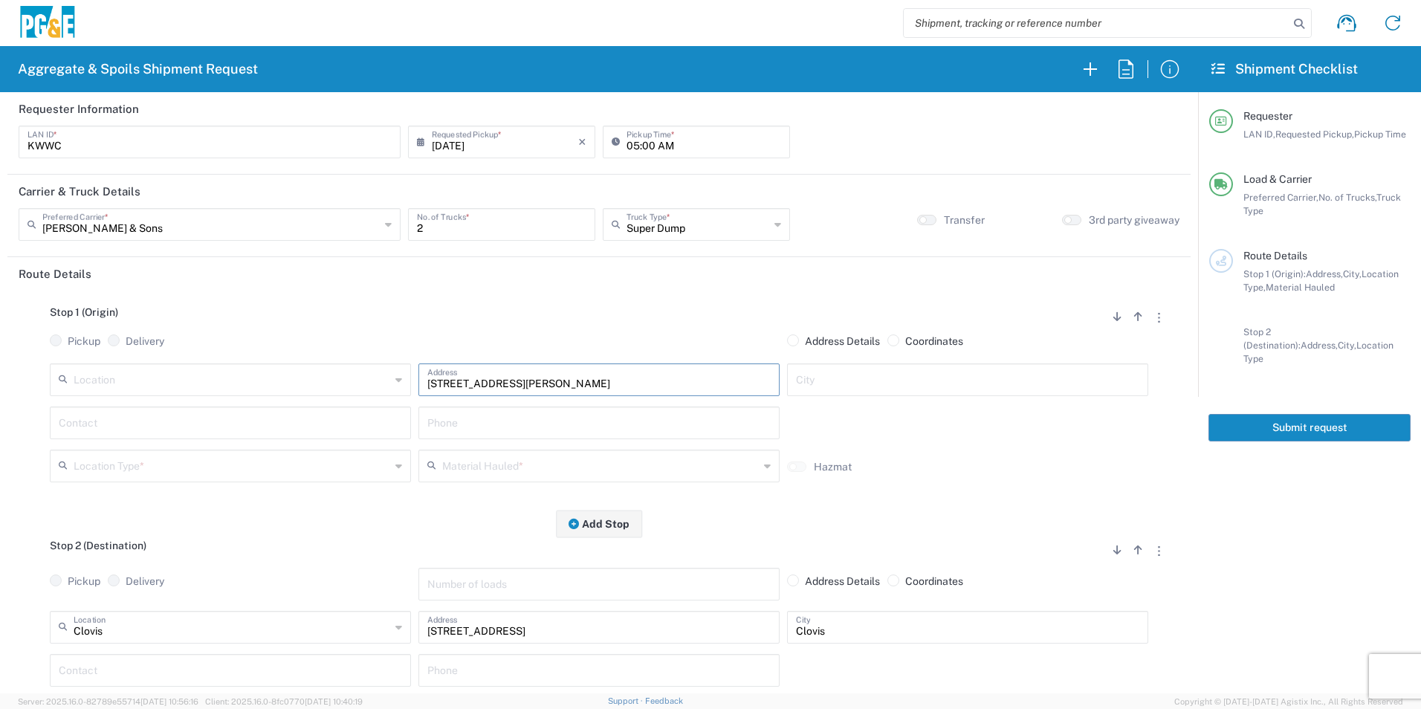
type input "[STREET_ADDRESS][PERSON_NAME]"
type input "Turlock"
click at [381, 423] on input "text" at bounding box center [230, 422] width 343 height 26
drag, startPoint x: 240, startPoint y: 456, endPoint x: 182, endPoint y: 465, distance: 58.8
click at [237, 456] on p "Karl Wein, 559-618-2008" at bounding box center [230, 459] width 342 height 19
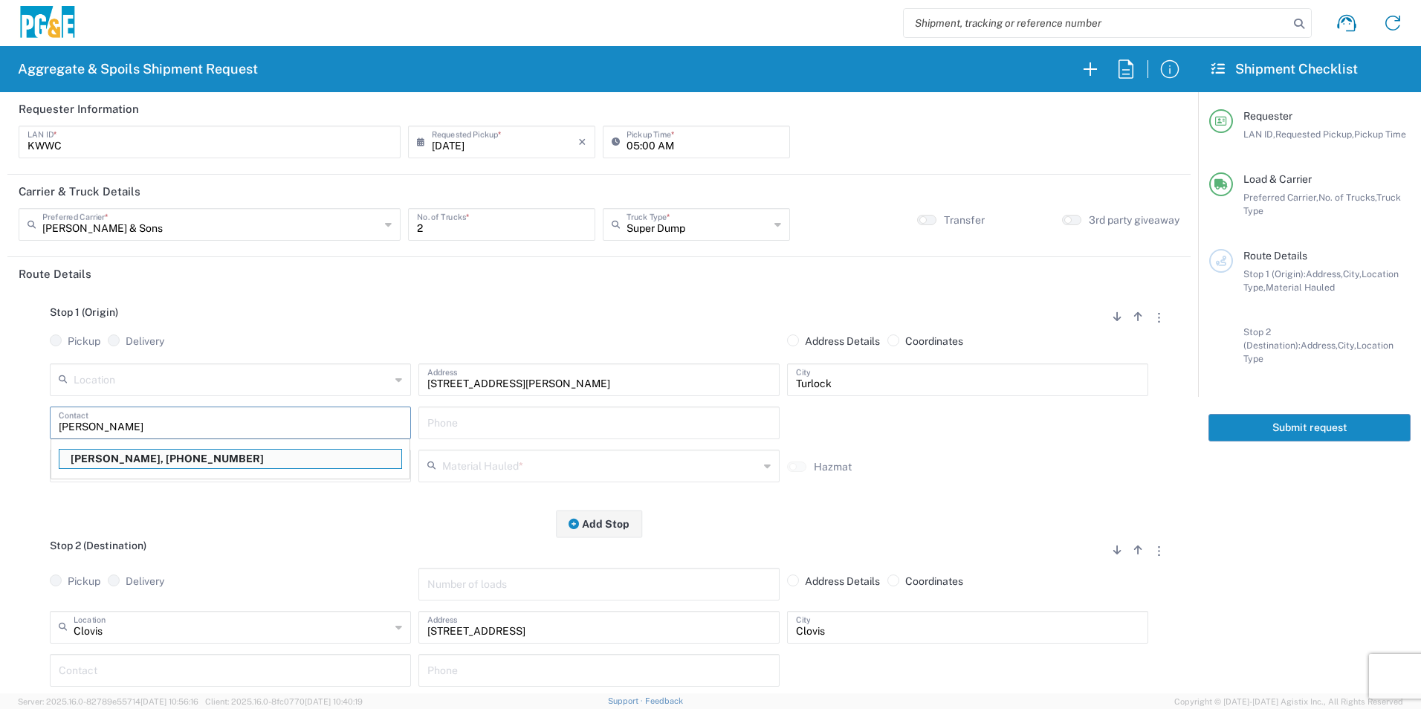
type input "[PERSON_NAME]"
type input "[PHONE_NUMBER]"
click at [163, 470] on input "text" at bounding box center [232, 465] width 317 height 26
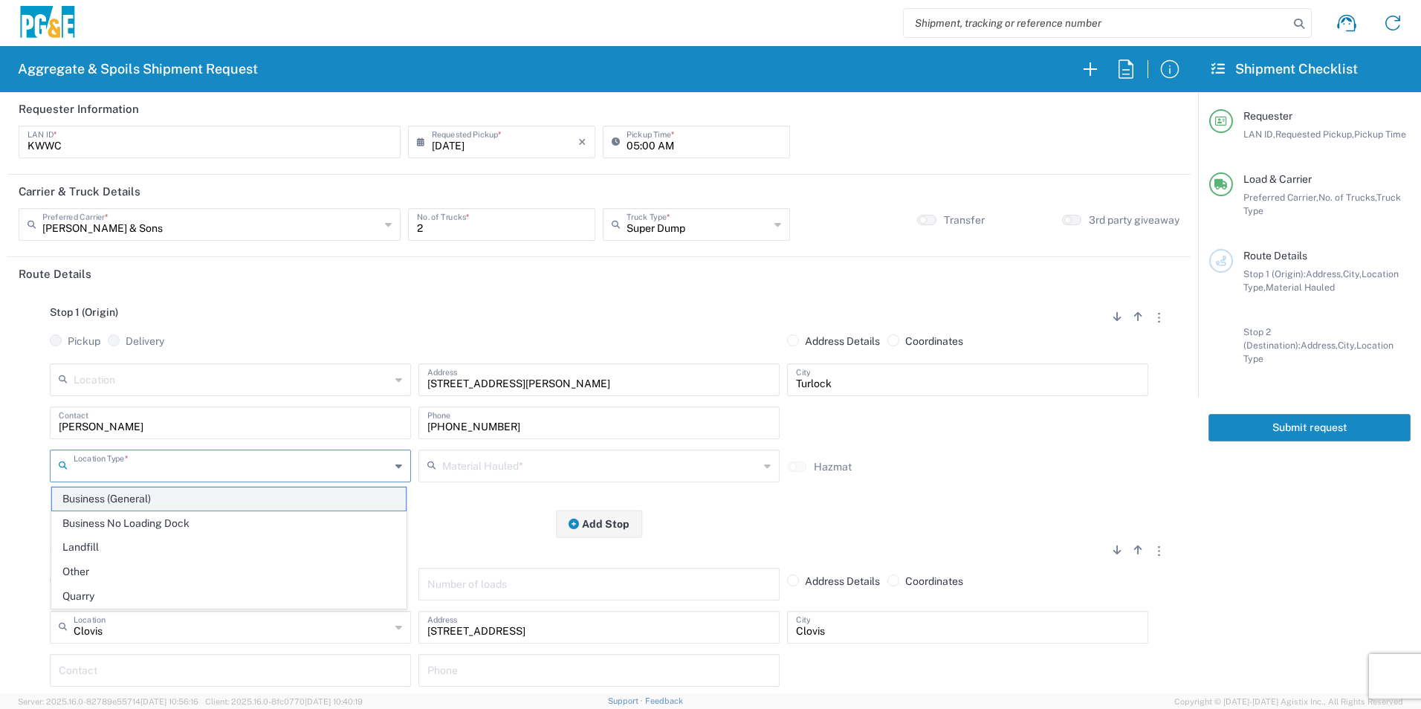
click at [141, 499] on span "Business (General)" at bounding box center [229, 498] width 354 height 23
type input "Business (General)"
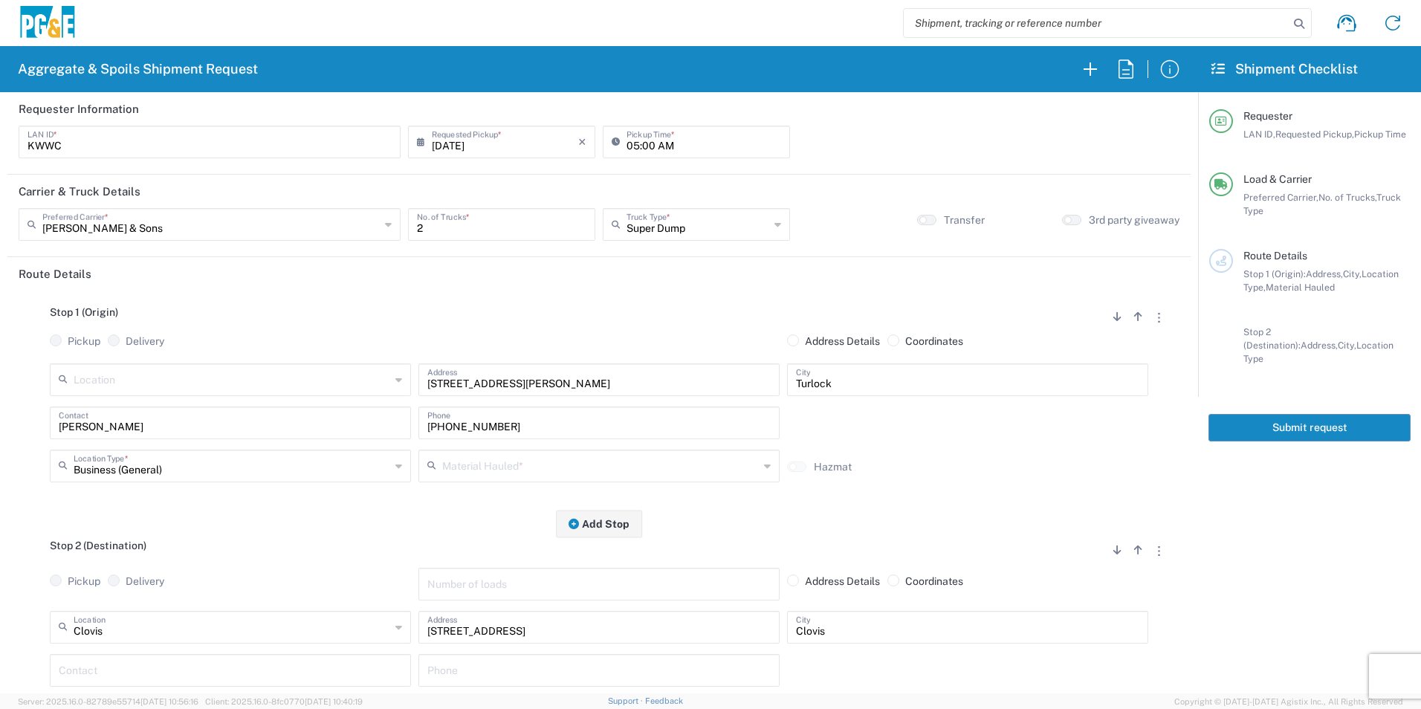
click at [535, 463] on input "text" at bounding box center [600, 465] width 317 height 26
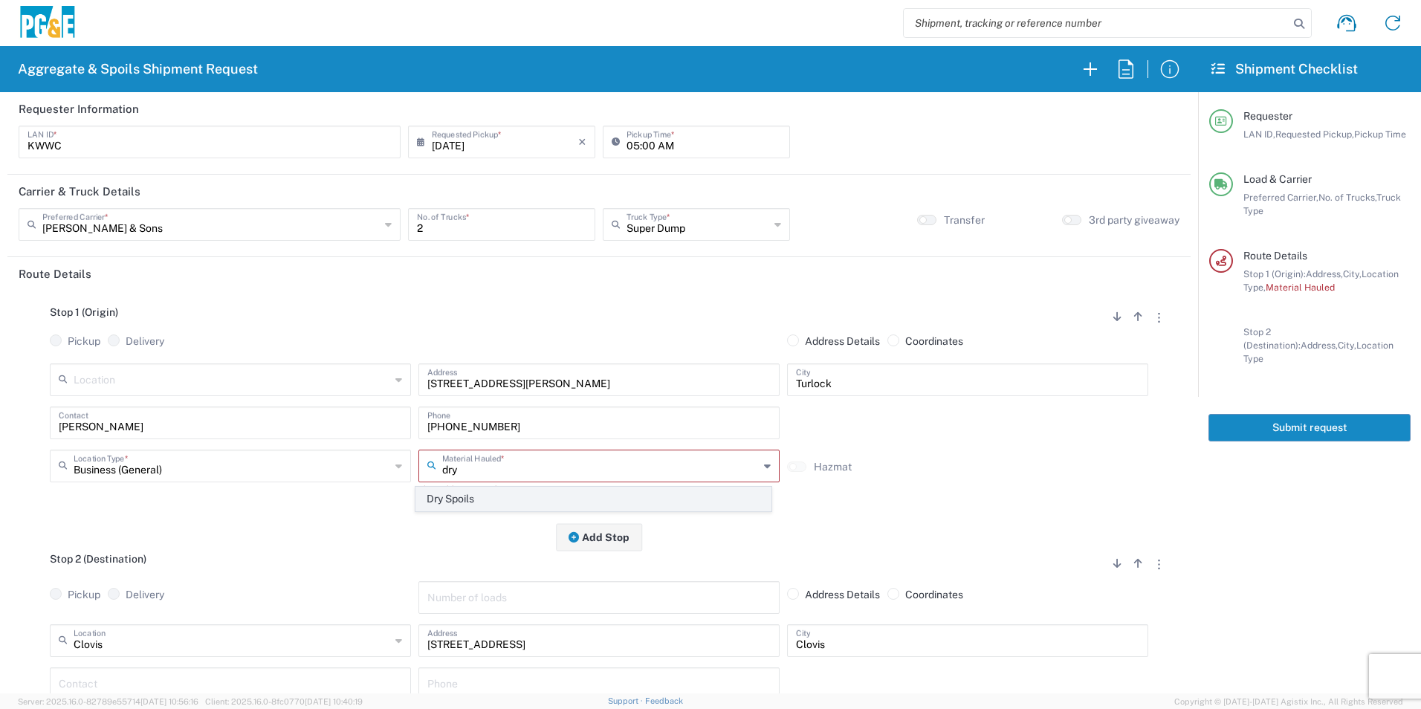
click at [519, 502] on span "Dry Spoils" at bounding box center [593, 498] width 354 height 23
type input "Dry Spoils"
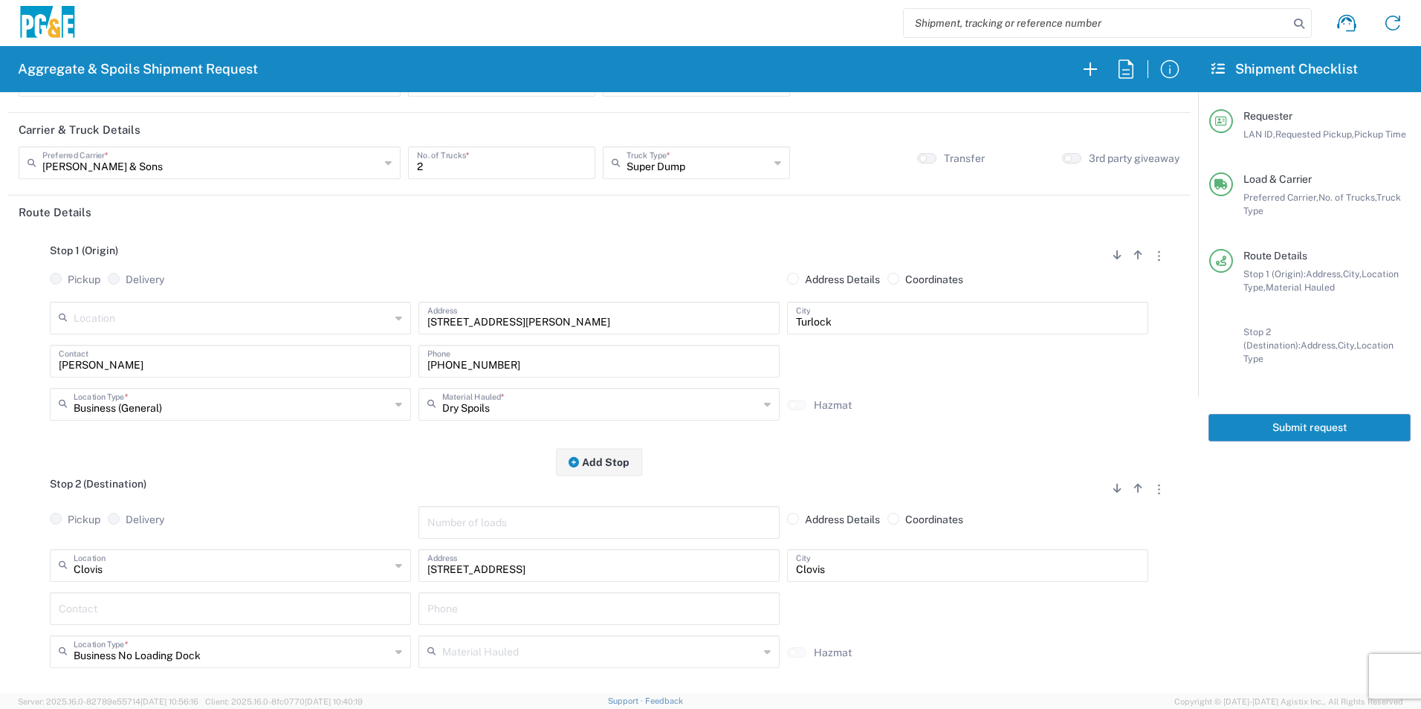
scroll to position [149, 0]
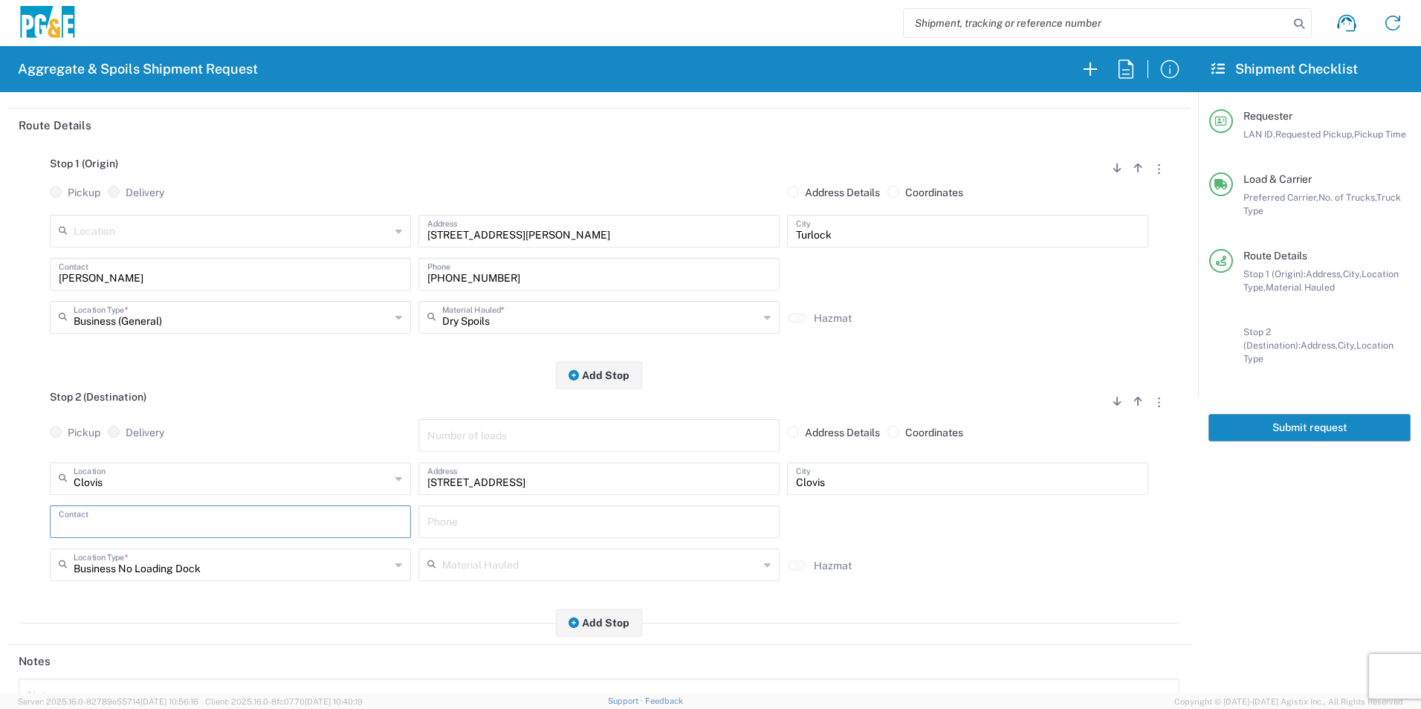
click at [209, 522] on input "text" at bounding box center [230, 521] width 343 height 26
click at [124, 557] on p "Karl Wein, 559-618-2008" at bounding box center [230, 557] width 342 height 19
type input "[PERSON_NAME]"
type input "[PHONE_NUMBER]"
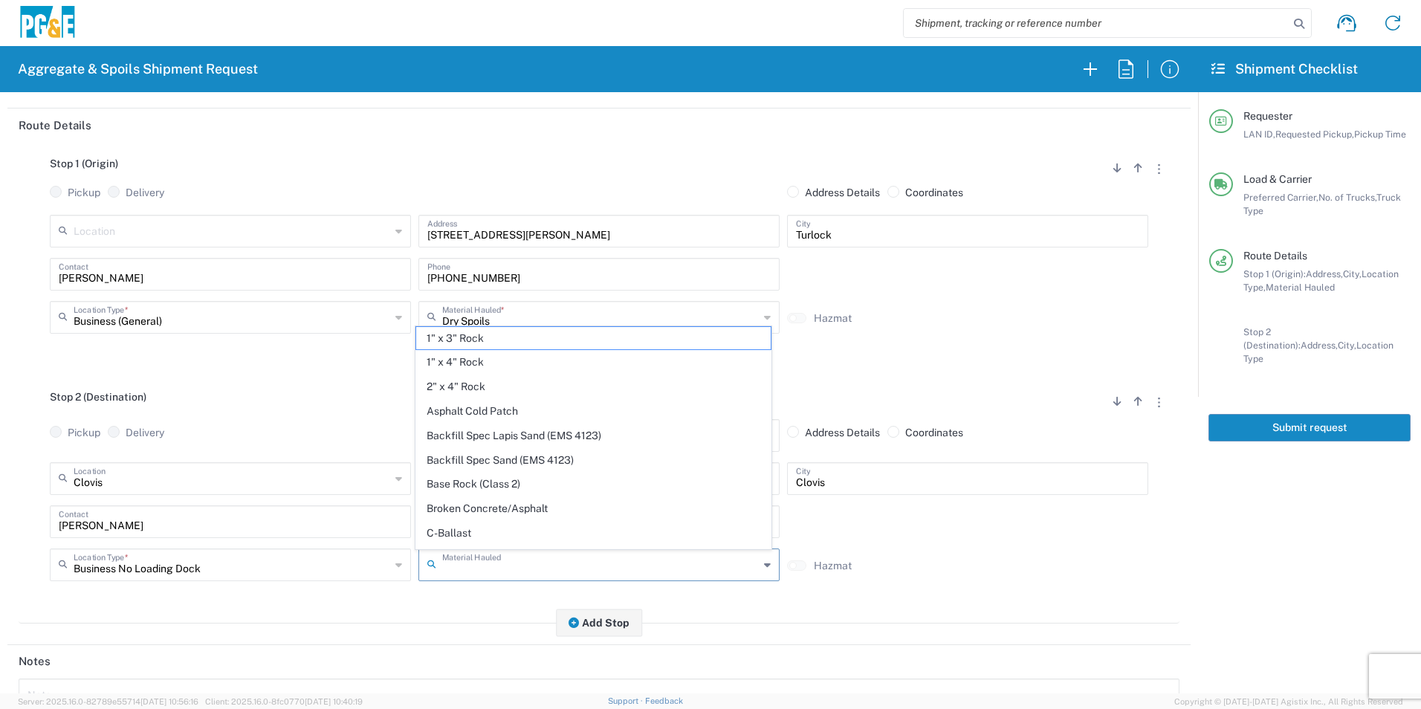
click at [566, 570] on input "text" at bounding box center [600, 564] width 317 height 26
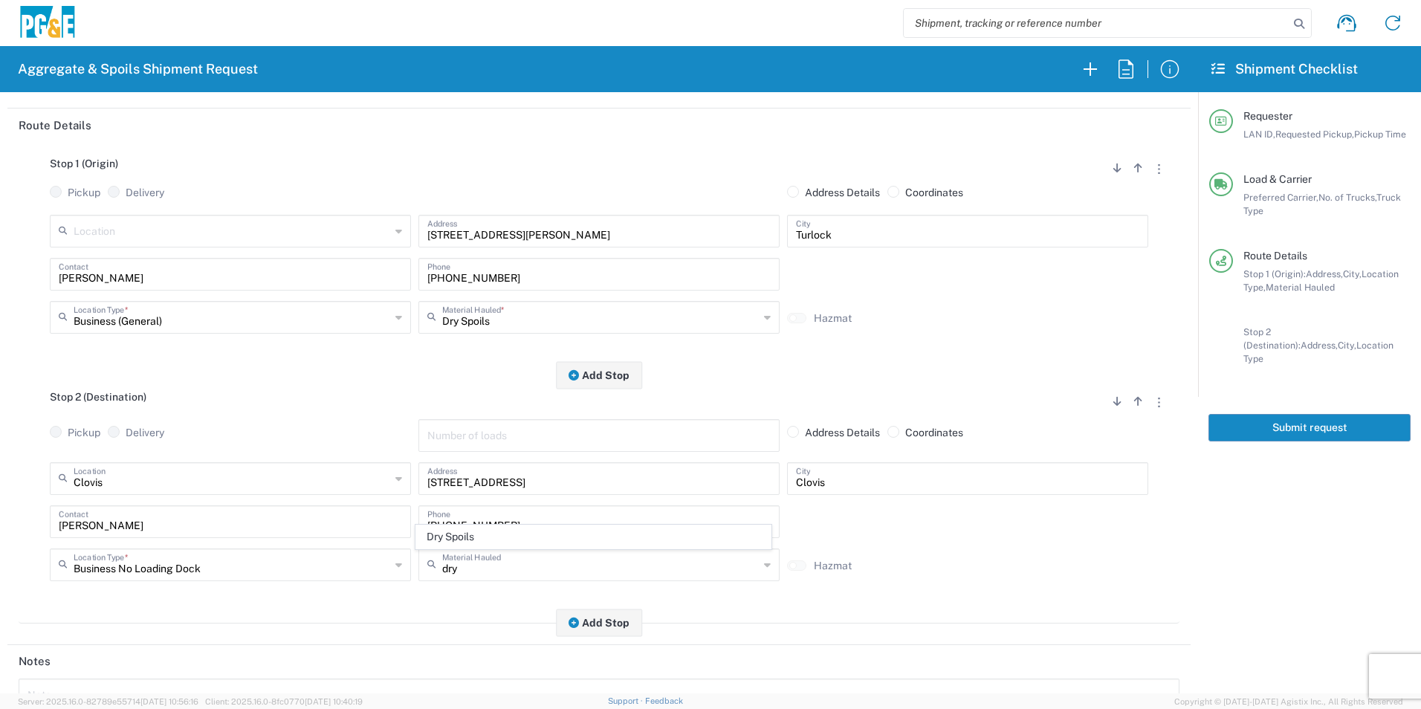
drag, startPoint x: 487, startPoint y: 542, endPoint x: 479, endPoint y: 545, distance: 9.4
click at [487, 542] on span "Dry Spoils" at bounding box center [593, 536] width 354 height 23
type input "Dry Spoils"
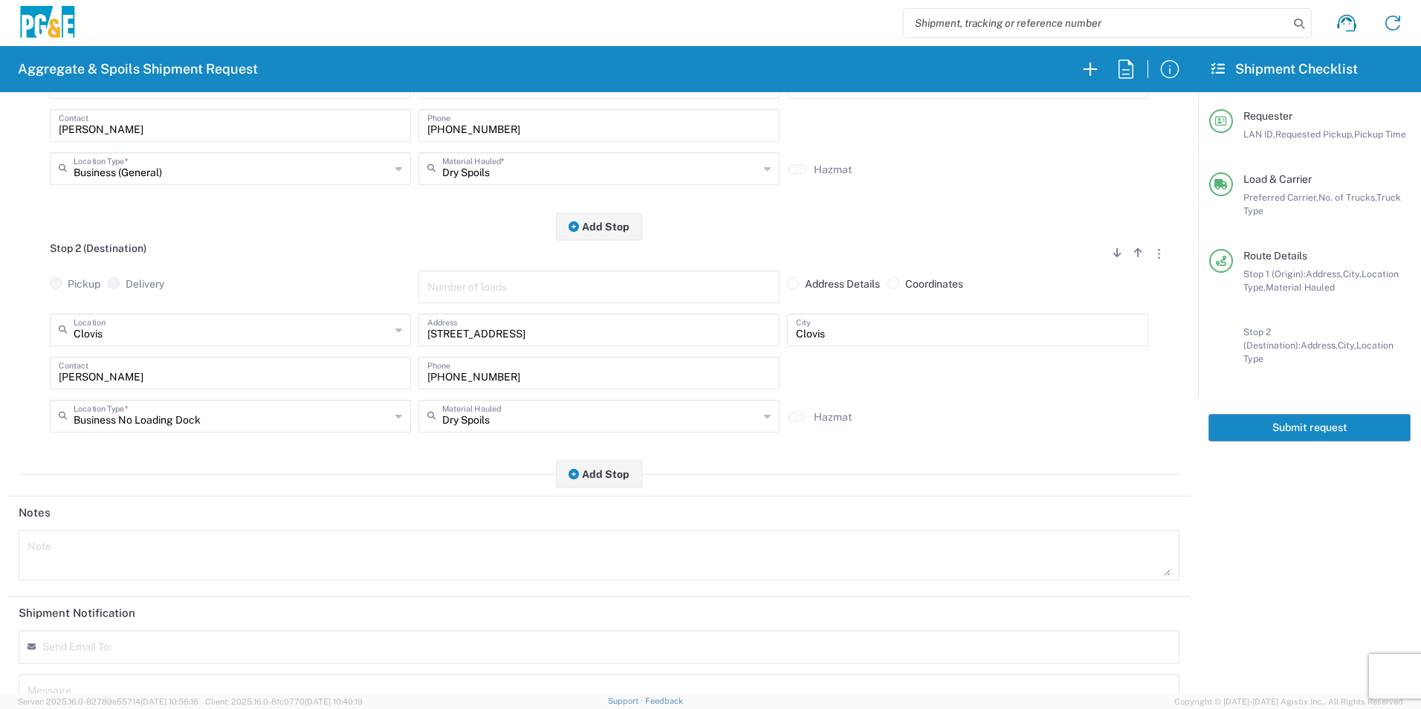
scroll to position [372, 0]
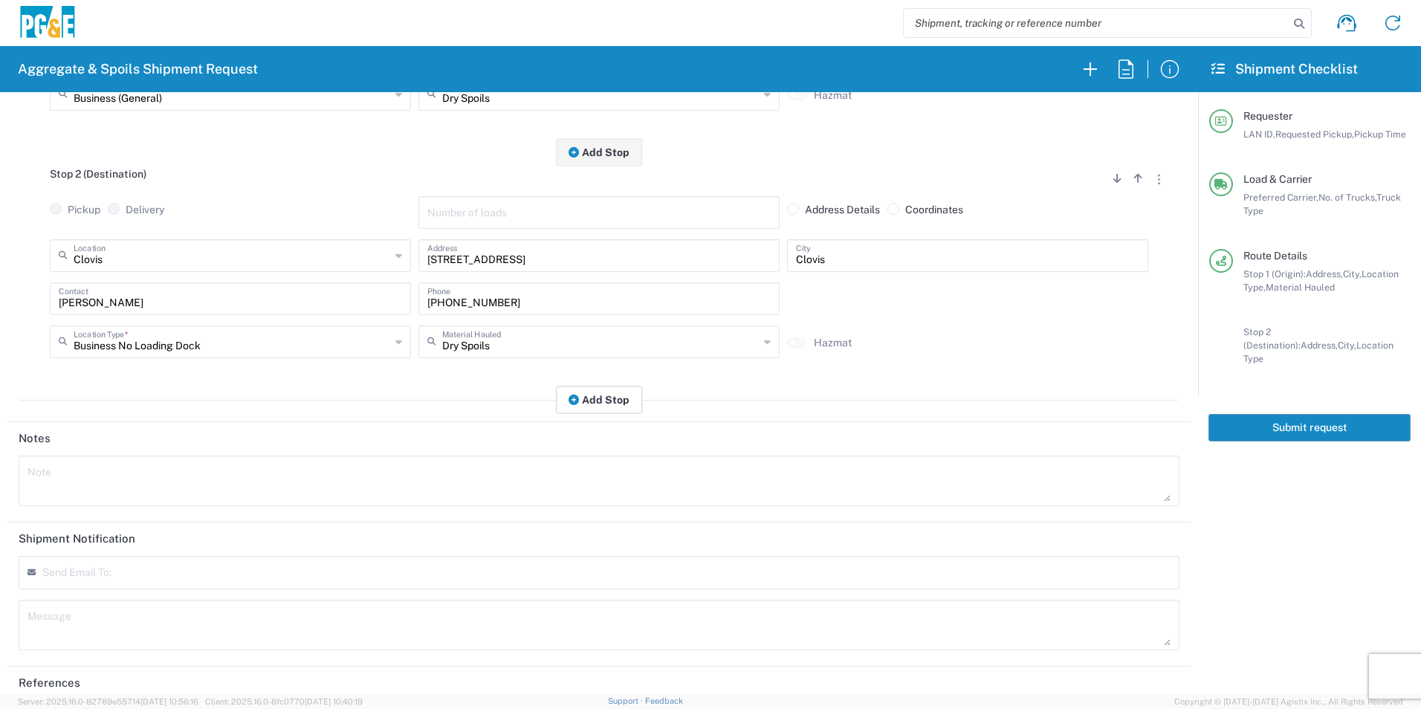
click at [589, 395] on button "Add Stop" at bounding box center [599, 399] width 86 height 27
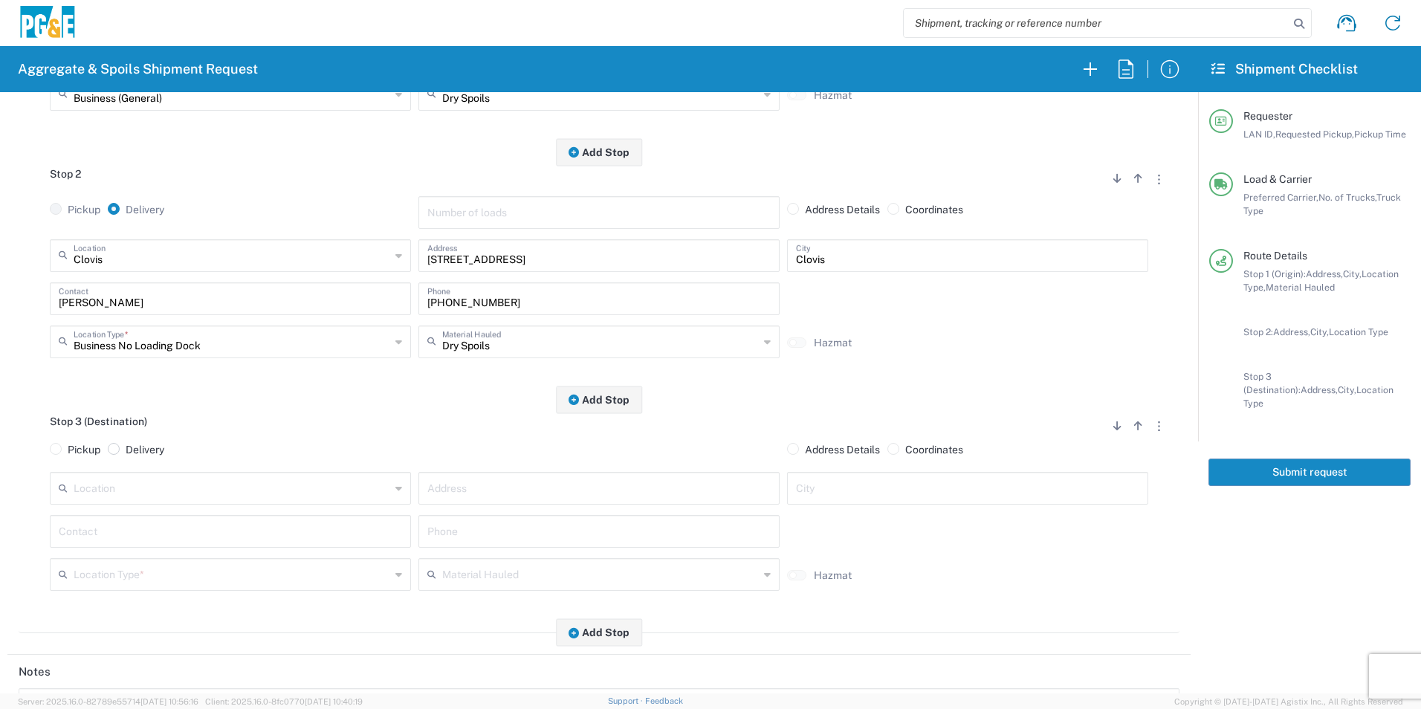
click at [123, 450] on label "Delivery" at bounding box center [136, 449] width 56 height 13
click at [126, 450] on input "Delivery" at bounding box center [131, 448] width 10 height 10
radio input "true"
radio input "false"
click at [157, 503] on input "text" at bounding box center [232, 501] width 317 height 26
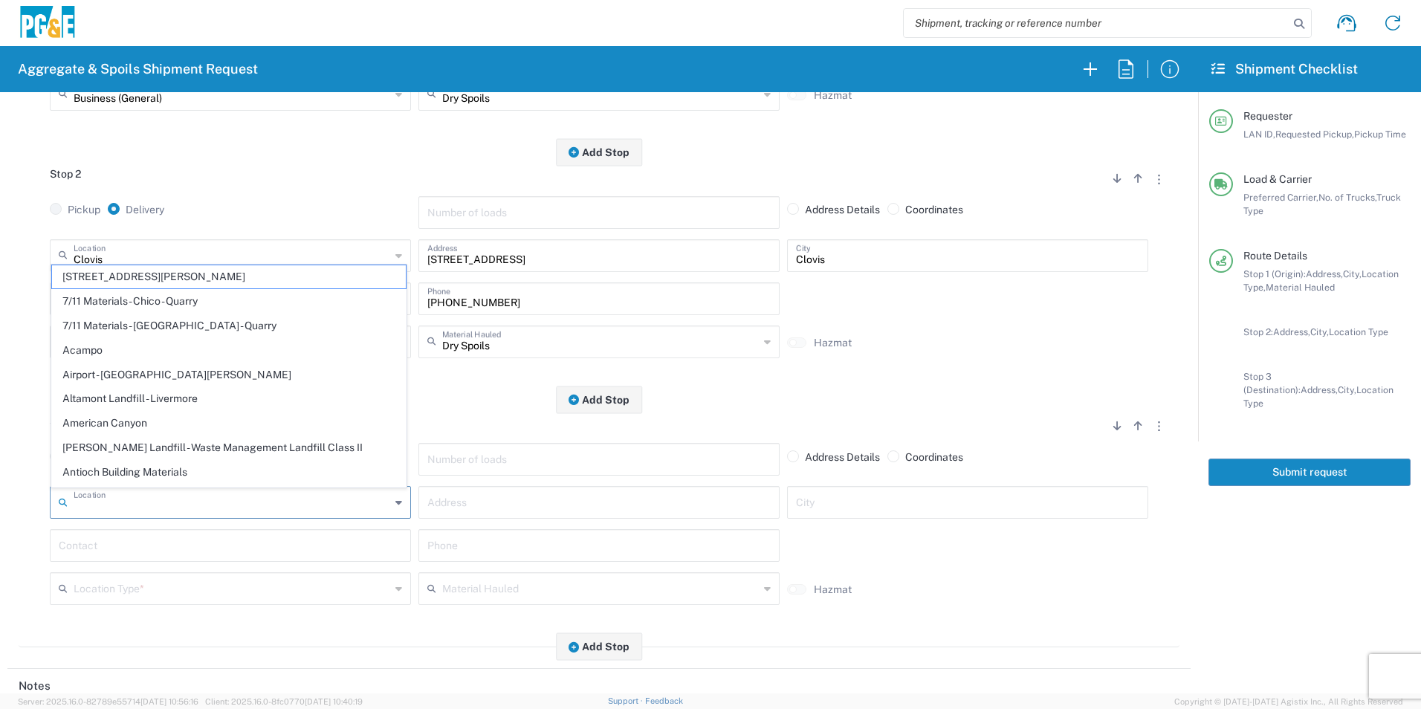
click at [514, 505] on input "text" at bounding box center [598, 501] width 343 height 26
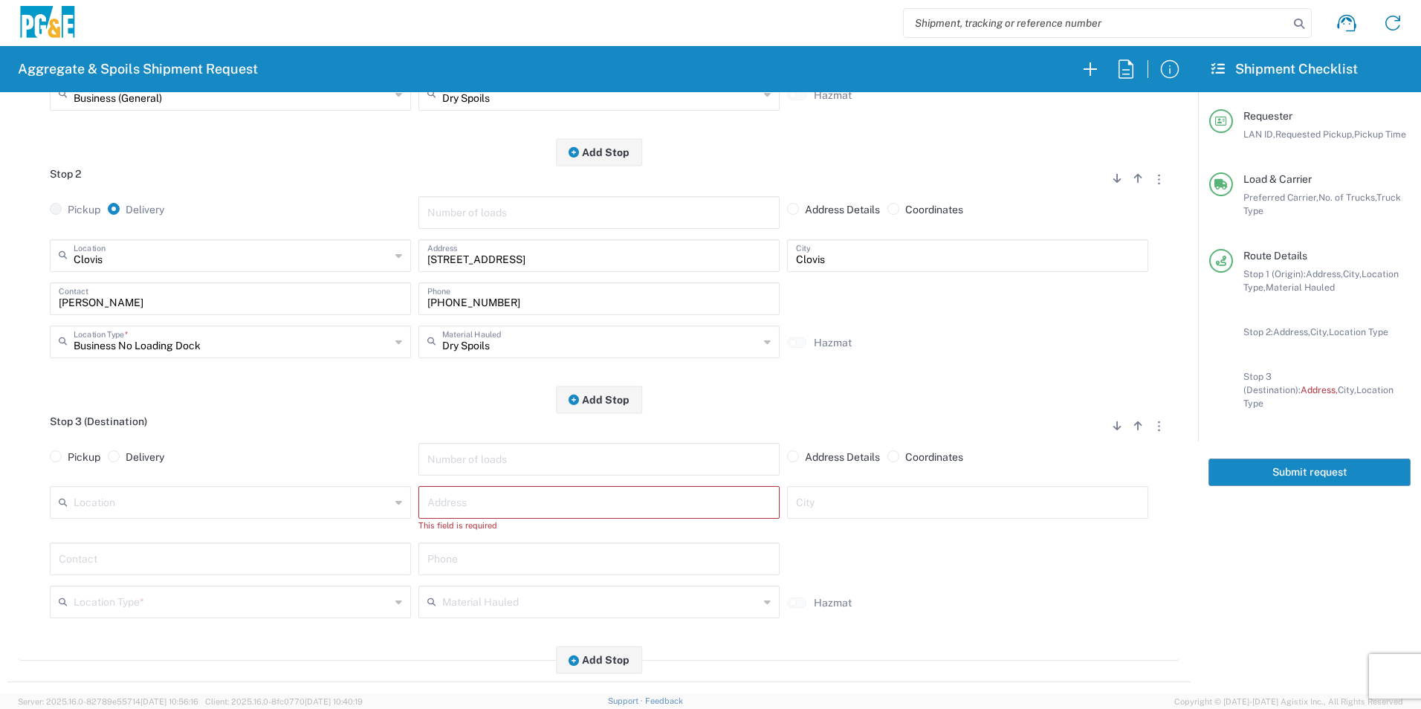
click at [487, 510] on input "text" at bounding box center [598, 501] width 343 height 26
paste input "8 East River Place West"
type input "8 East River Place West"
type input "[GEOGRAPHIC_DATA]"
click at [80, 549] on input "text" at bounding box center [230, 544] width 343 height 26
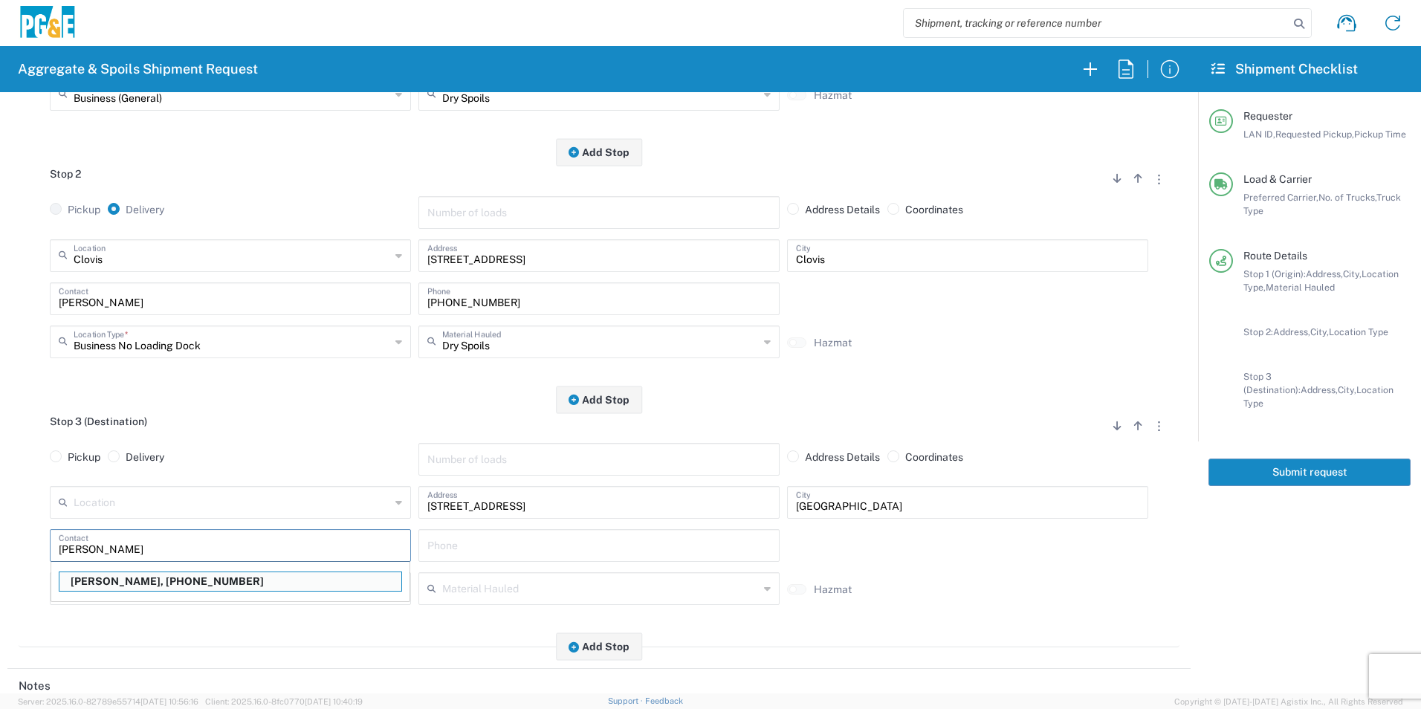
click at [195, 577] on p "Karl Wein, 559-618-2008" at bounding box center [230, 581] width 342 height 19
type input "[PERSON_NAME]"
type input "[PHONE_NUMBER]"
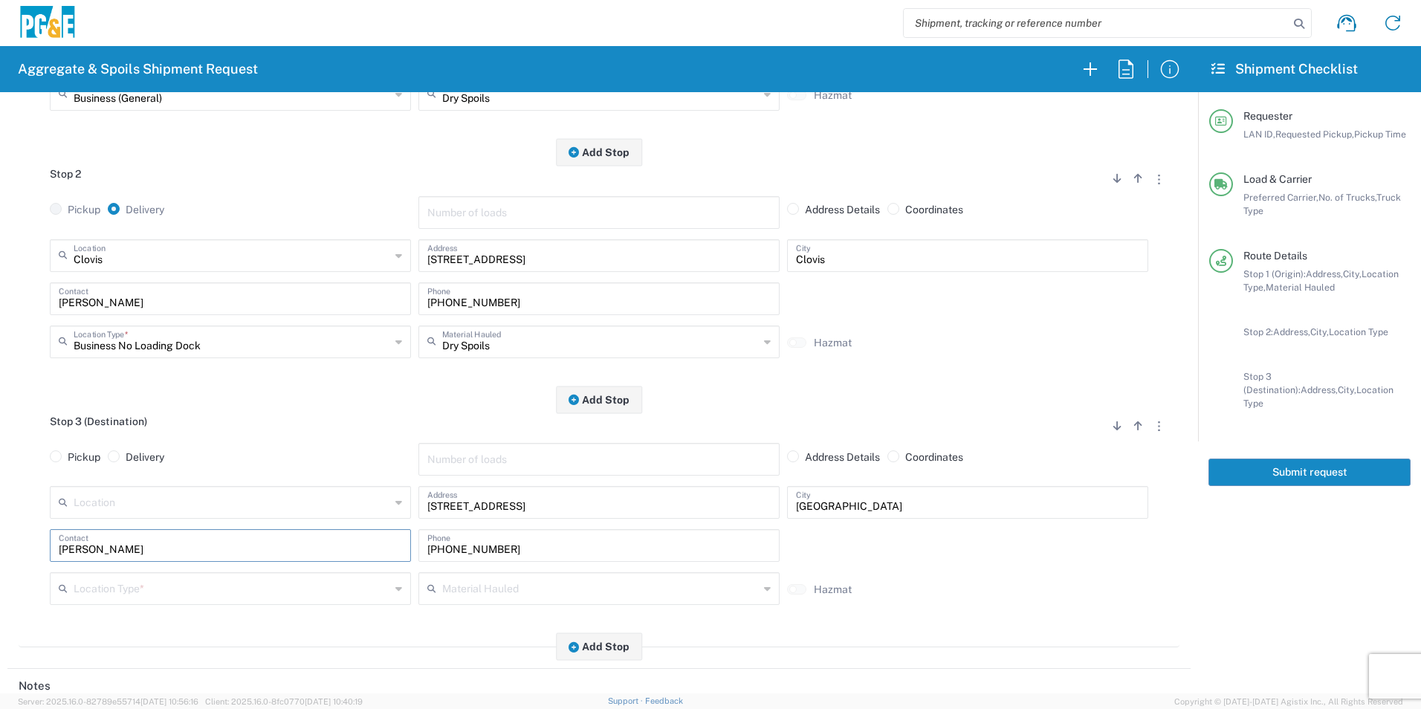
click at [219, 588] on input "text" at bounding box center [232, 587] width 317 height 26
click at [195, 534] on span "Other" at bounding box center [229, 537] width 354 height 23
type input "Other"
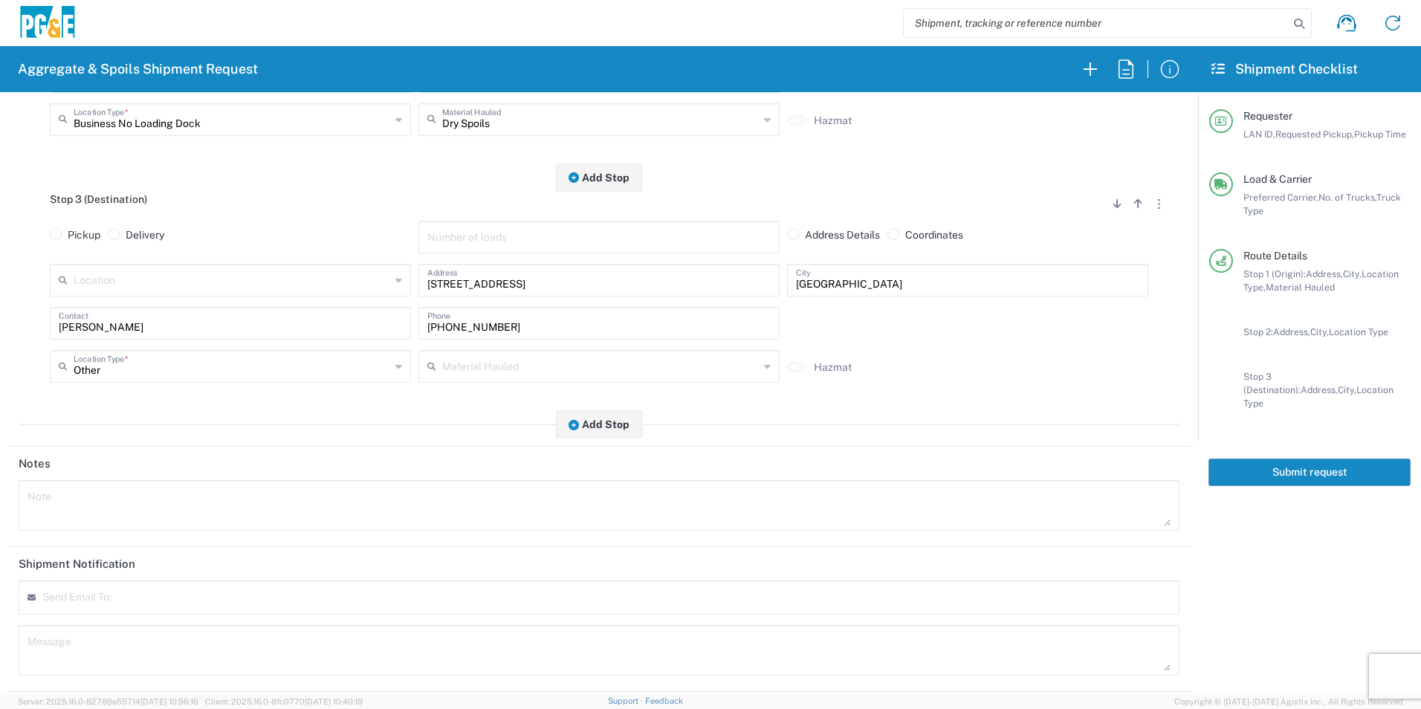
scroll to position [595, 0]
click at [163, 509] on textarea at bounding box center [598, 505] width 1143 height 42
drag, startPoint x: 286, startPoint y: 498, endPoint x: -3, endPoint y: 441, distance: 294.5
click at [0, 441] on html "Aggregate & Spoils Shipment Request Requester Information KWWC LAN ID * 08/12/2…" at bounding box center [710, 354] width 1421 height 709
type textarea "Please report to the Clovis yard at 7:00am"
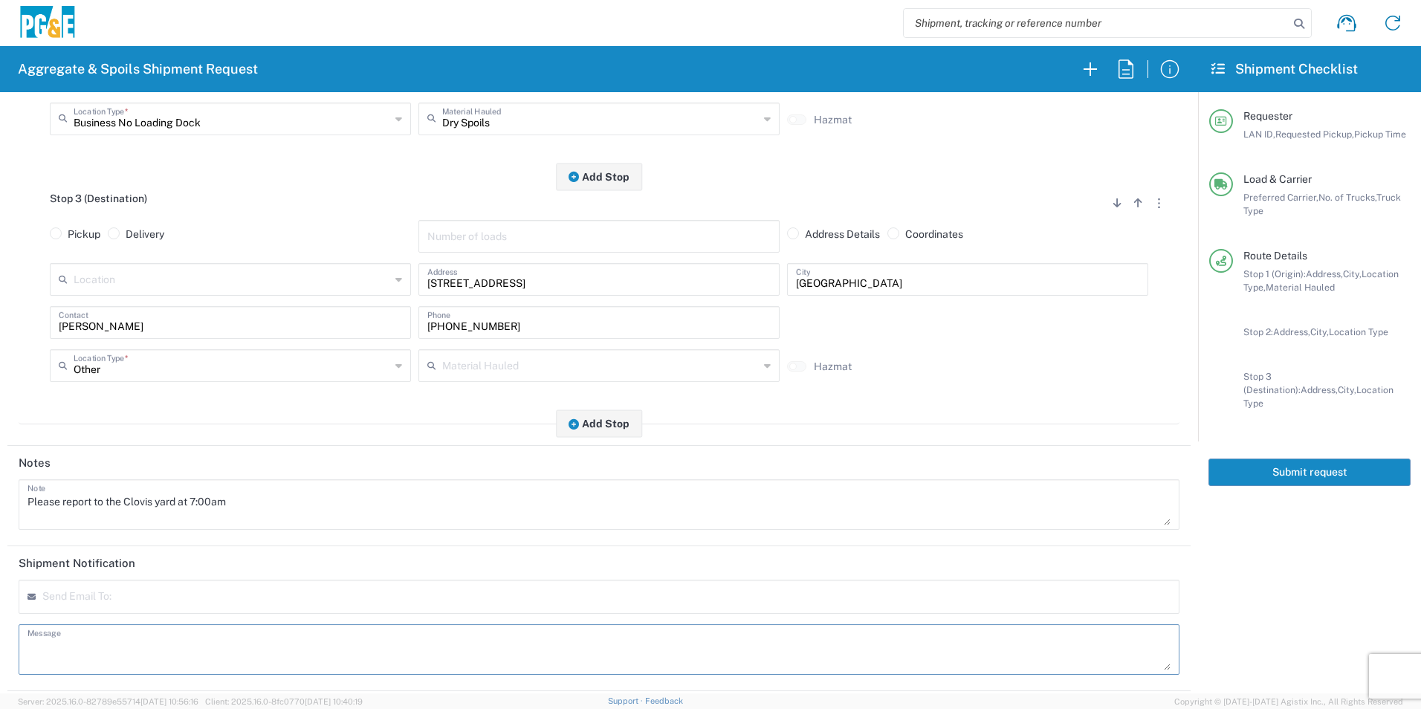
click at [170, 646] on textarea at bounding box center [598, 650] width 1143 height 42
paste textarea "Please report to the Clovis yard at 7:00am"
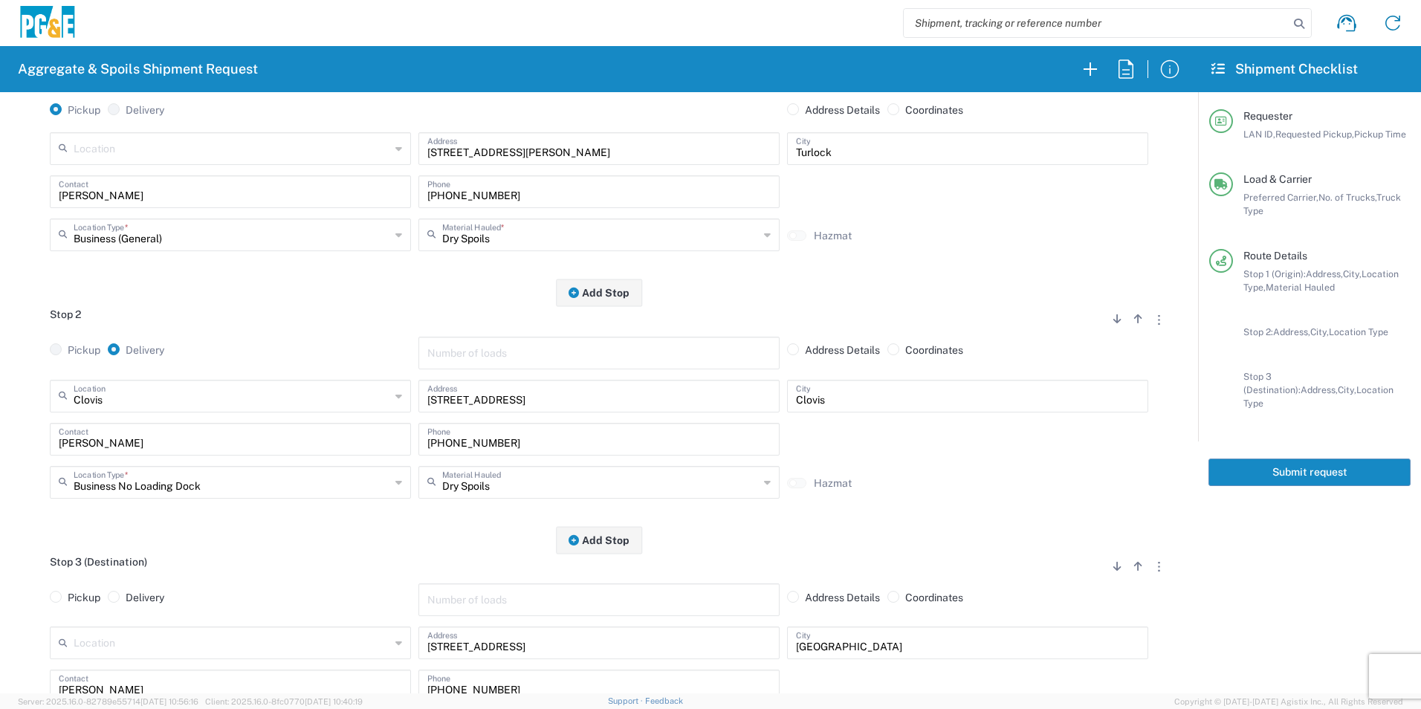
scroll to position [0, 0]
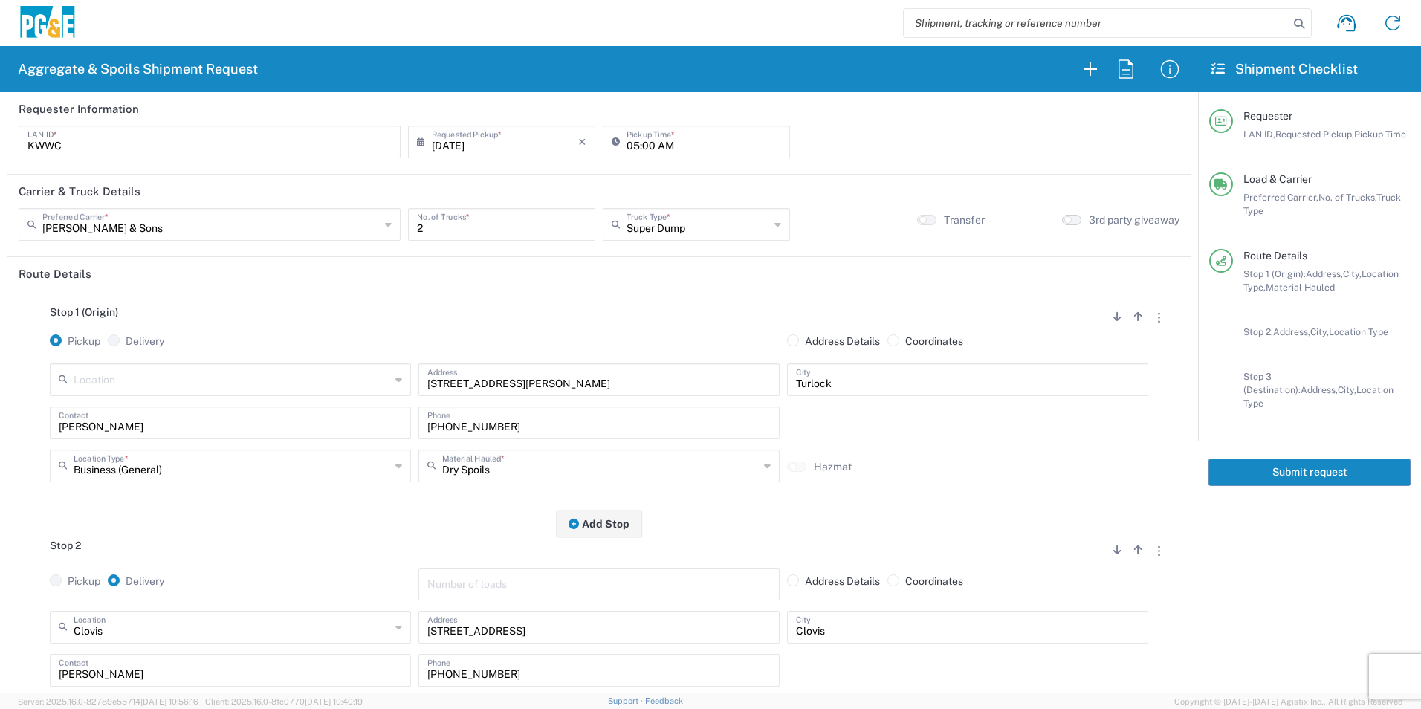
type textarea "Please report to the Clovis yard at 7:00am"
click at [1063, 216] on button "button" at bounding box center [1071, 220] width 19 height 10
click at [1282, 459] on button "Submit request" at bounding box center [1309, 472] width 202 height 27
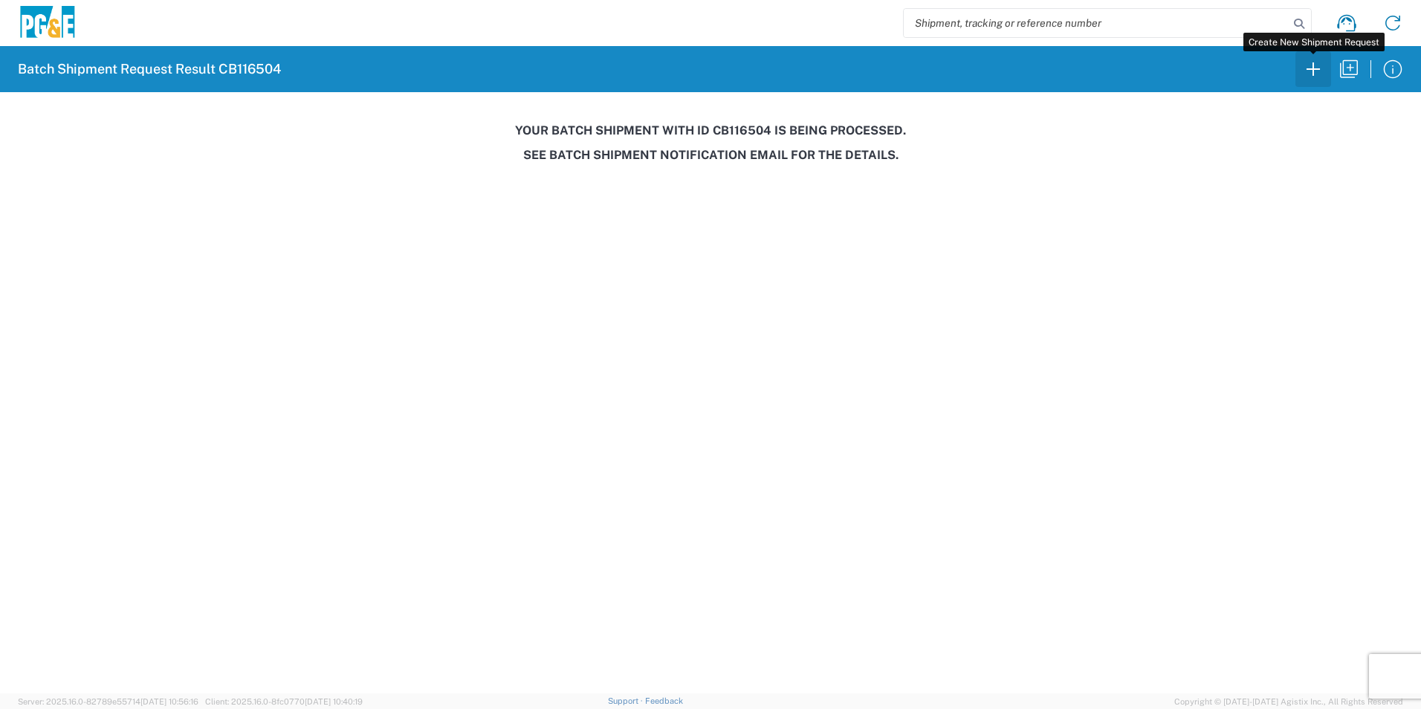
click at [1329, 69] on button "button" at bounding box center [1313, 69] width 36 height 36
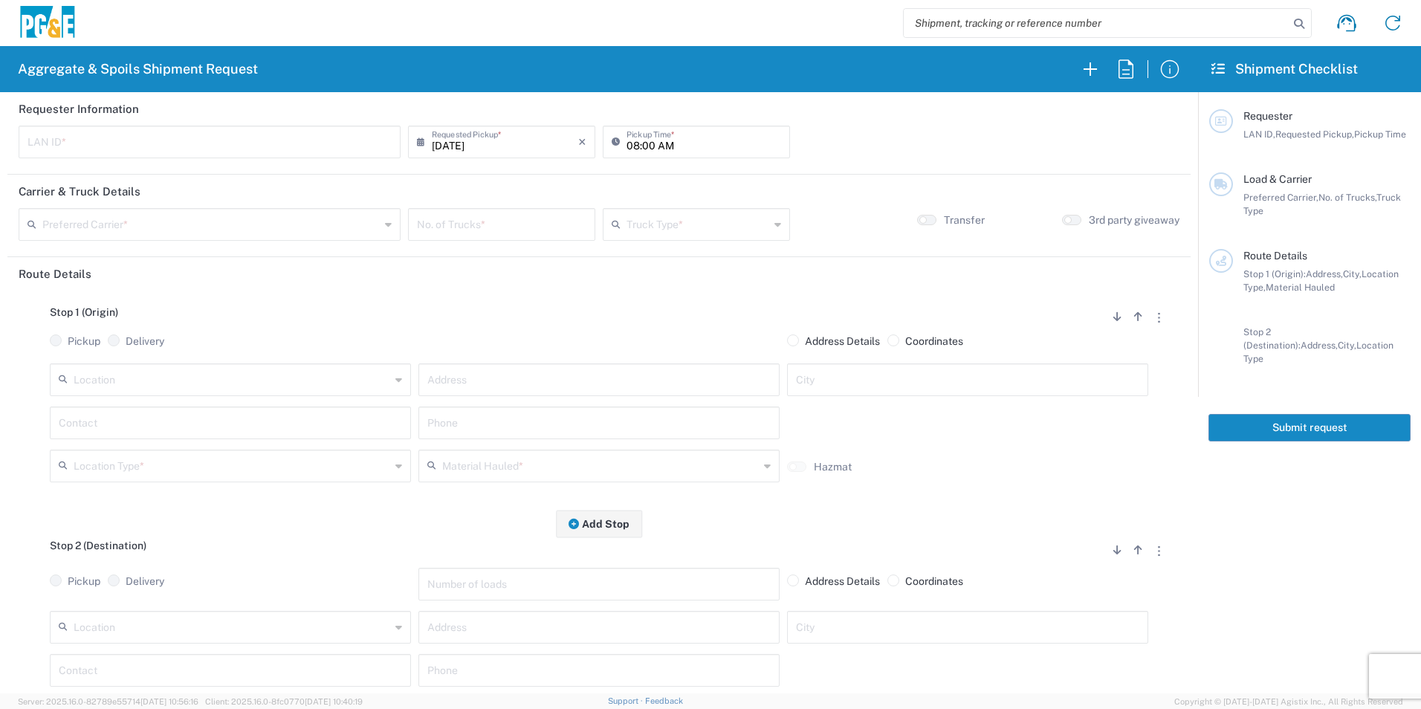
click at [268, 155] on div "LAN ID *" at bounding box center [210, 142] width 382 height 33
type input "JDAP"
click at [628, 144] on input "08:00 AM" at bounding box center [703, 141] width 155 height 26
type input "06:00 AM"
click at [248, 221] on input "text" at bounding box center [210, 223] width 337 height 26
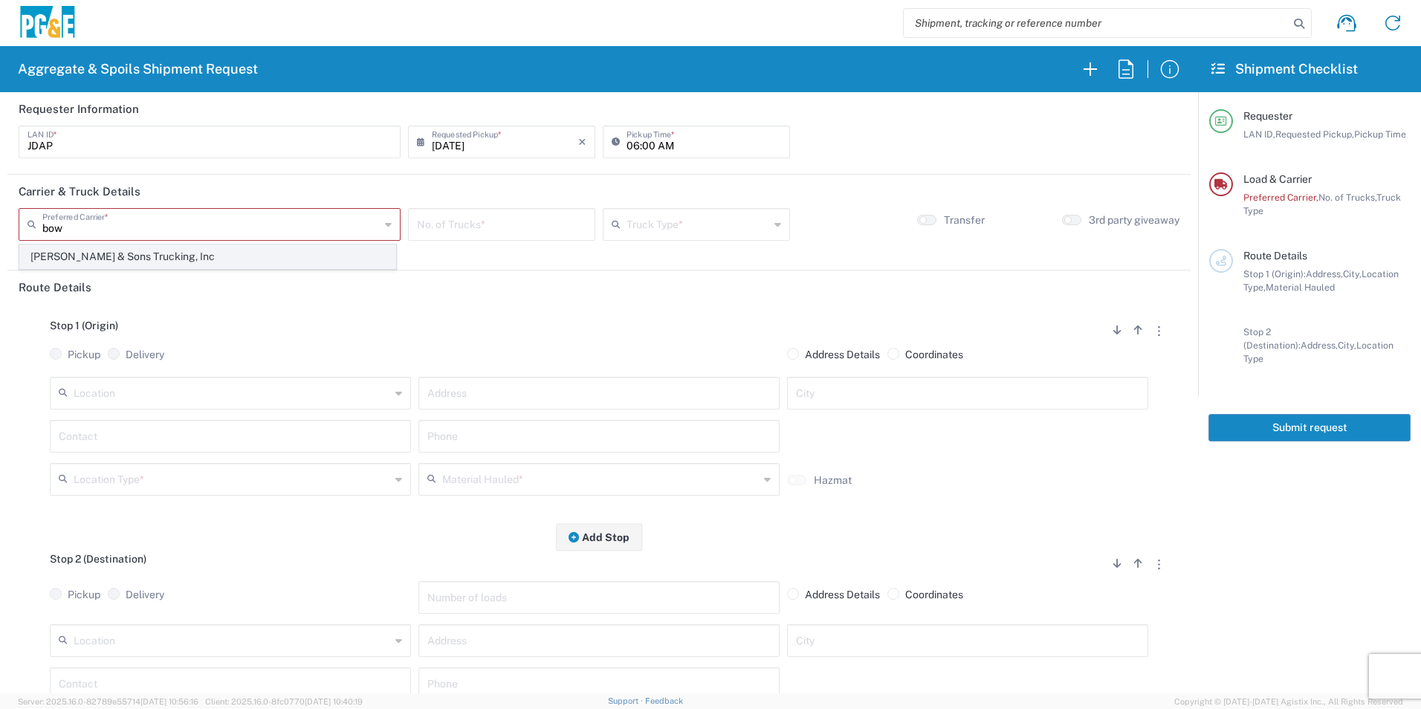
click at [178, 263] on span "[PERSON_NAME] & Sons Trucking, Inc" at bounding box center [207, 256] width 375 height 23
type input "[PERSON_NAME] & Sons Trucking, Inc"
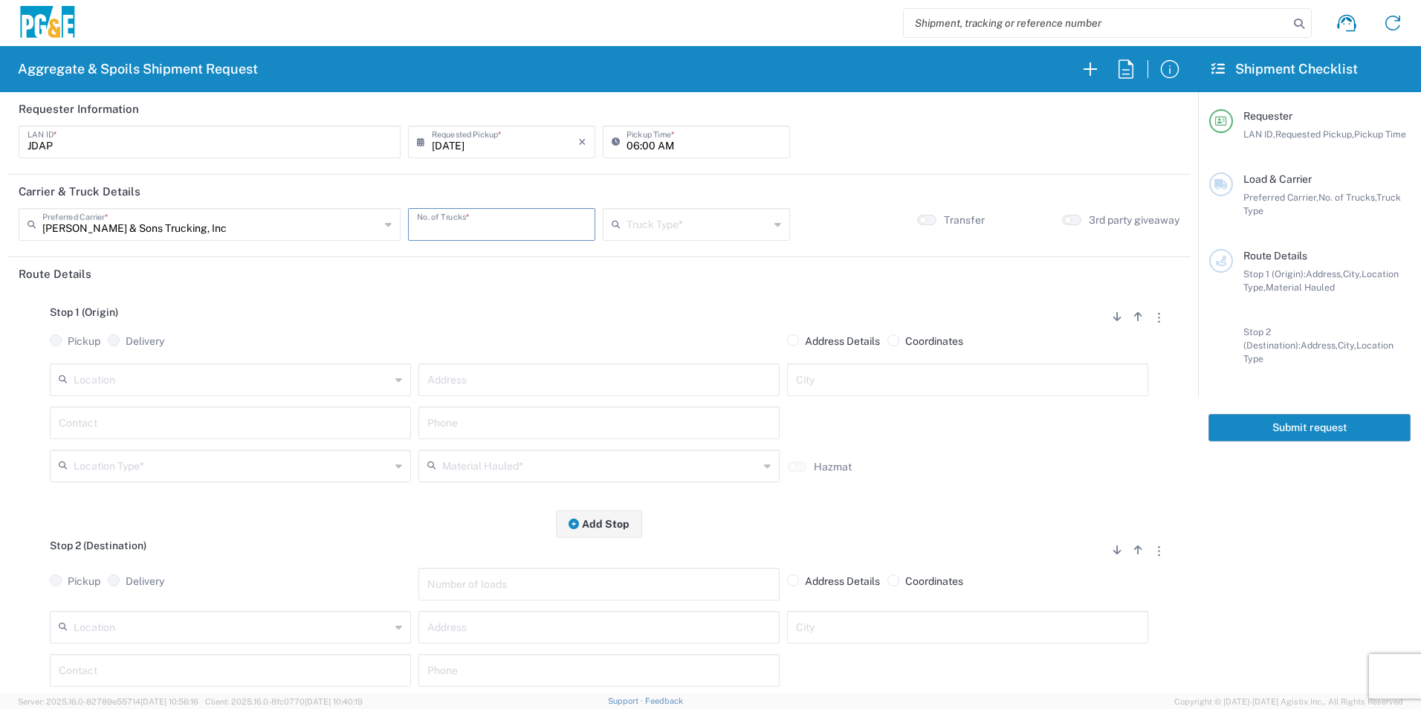
click at [504, 227] on input "number" at bounding box center [501, 223] width 169 height 26
type input "2"
click at [678, 223] on input "text" at bounding box center [697, 223] width 143 height 26
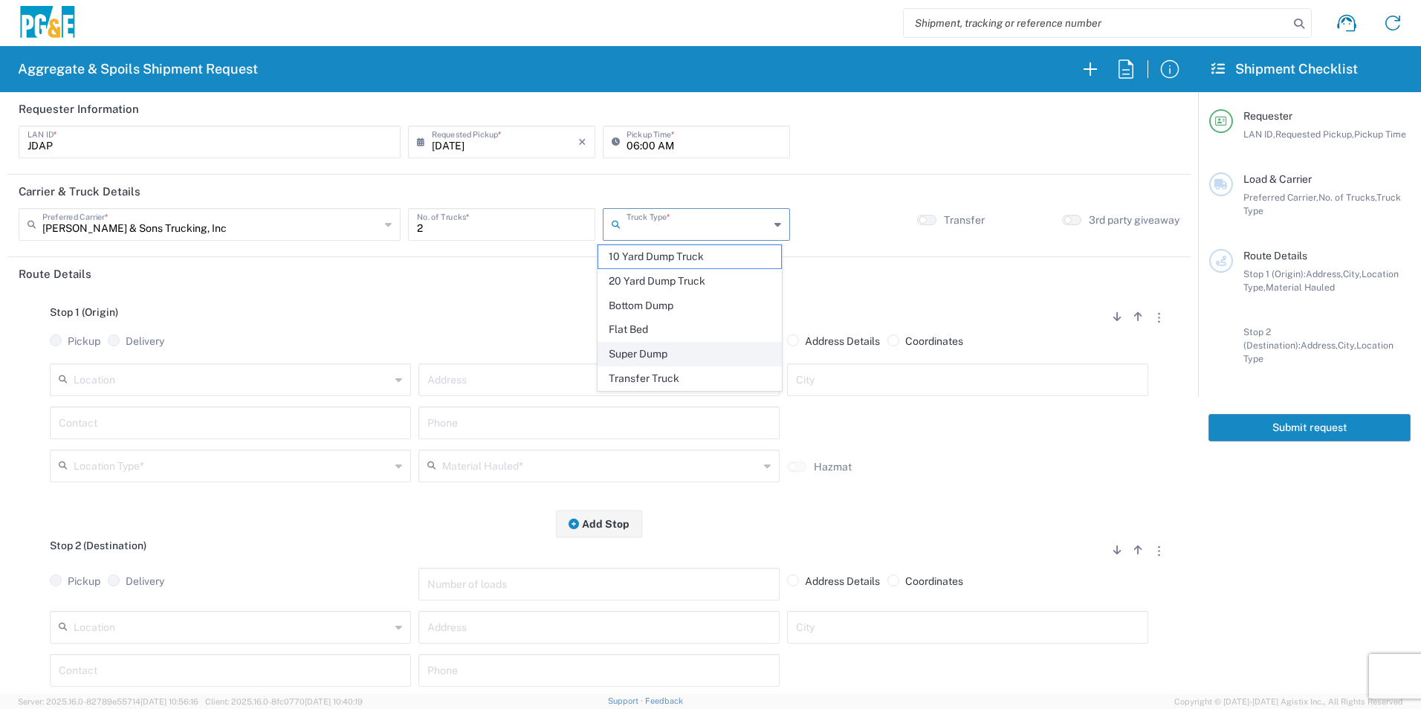
click at [637, 350] on span "Super Dump" at bounding box center [689, 354] width 182 height 23
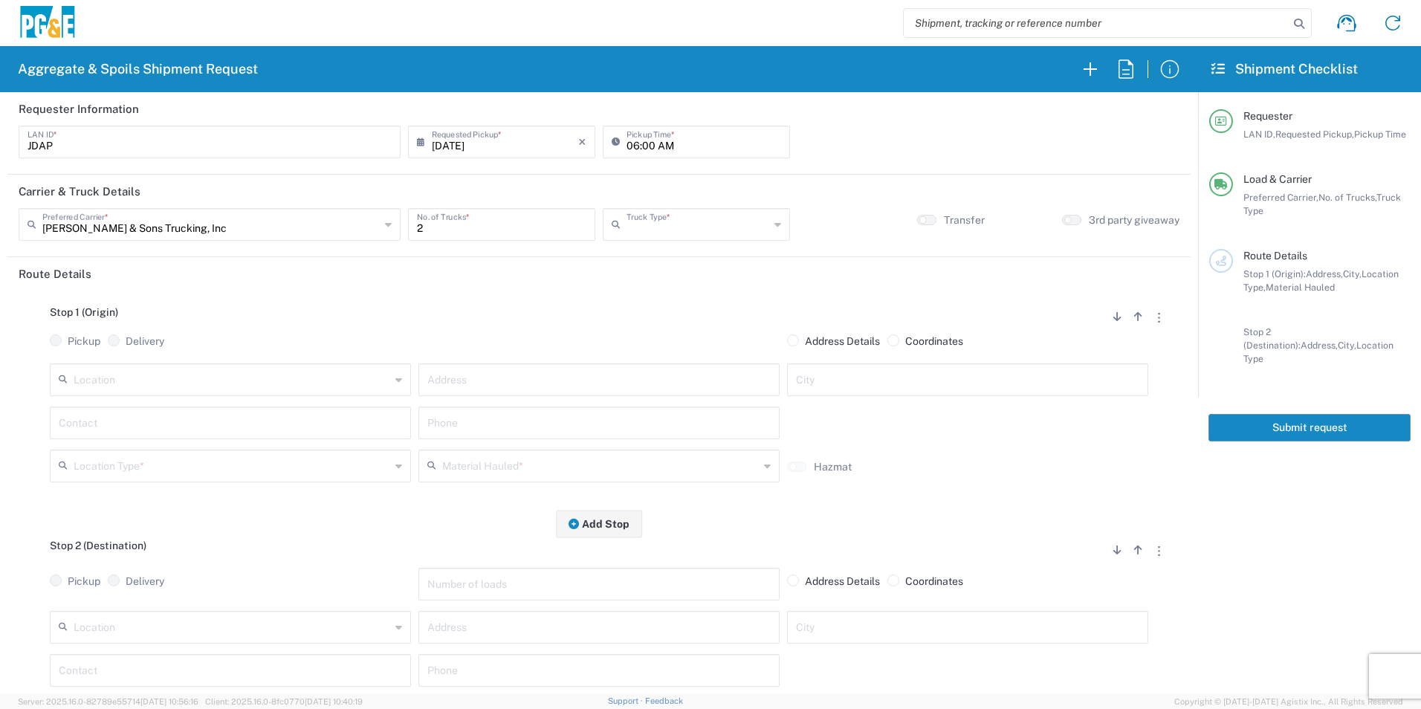
type input "Super Dump"
click at [312, 380] on input "text" at bounding box center [232, 379] width 317 height 26
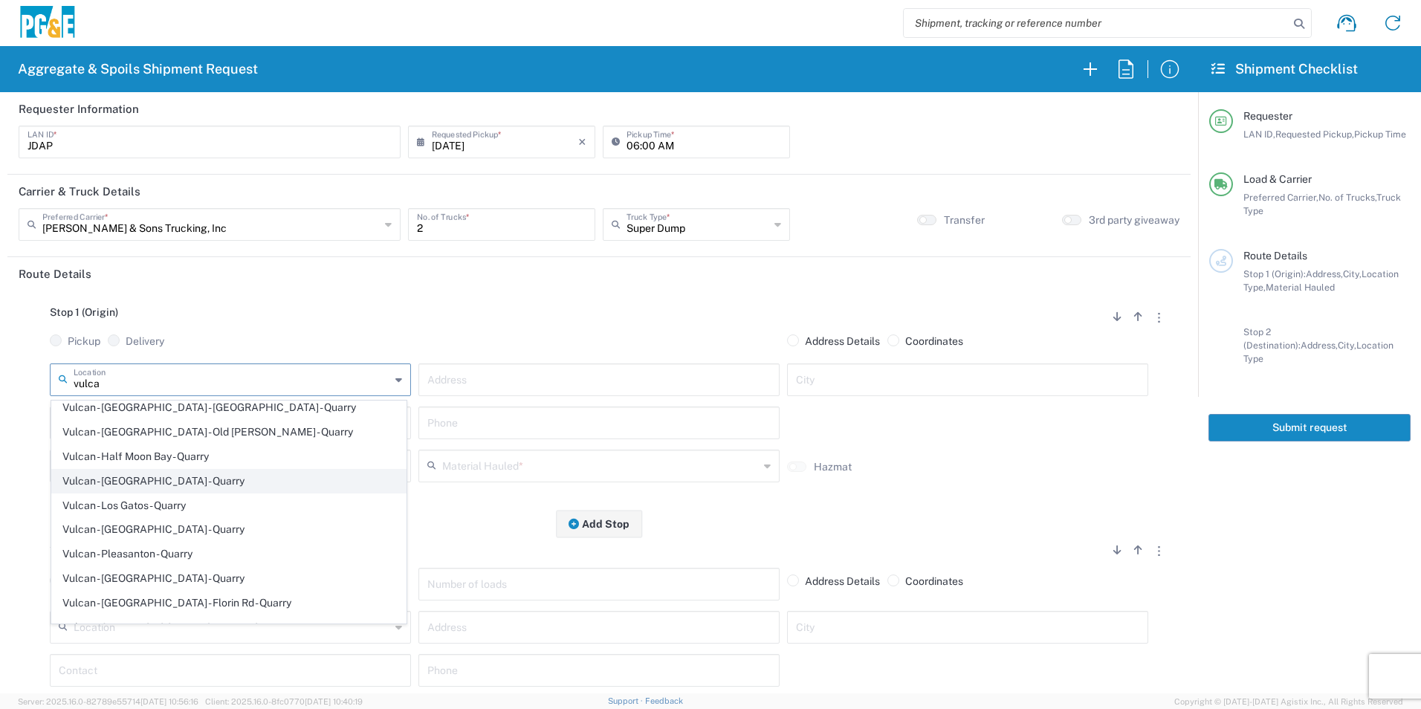
scroll to position [149, 0]
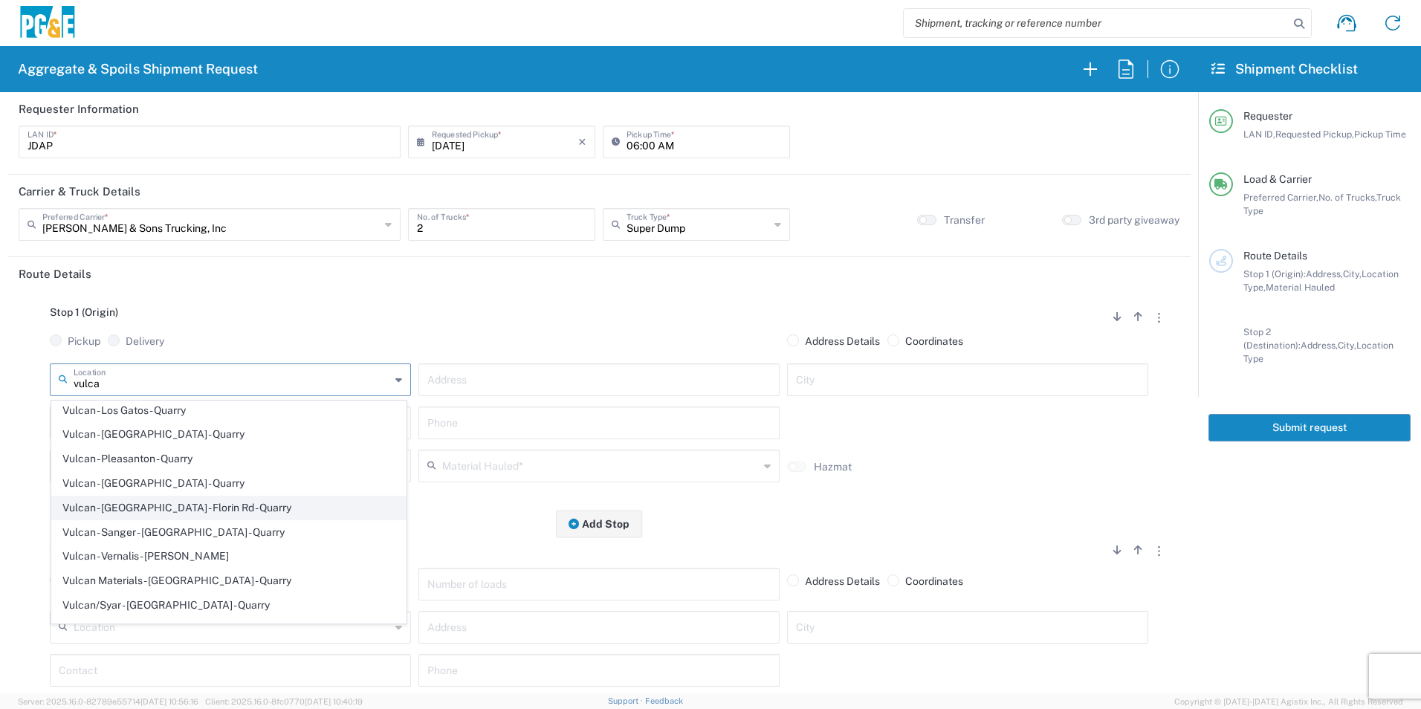
click at [184, 499] on span "Vulcan - [GEOGRAPHIC_DATA] - Florin Rd - Quarry" at bounding box center [229, 507] width 354 height 23
type input "Vulcan - [GEOGRAPHIC_DATA] - Florin Rd - Quarry"
type input "11501 Florin Rd"
type input "Sacramento"
type input "Quarry"
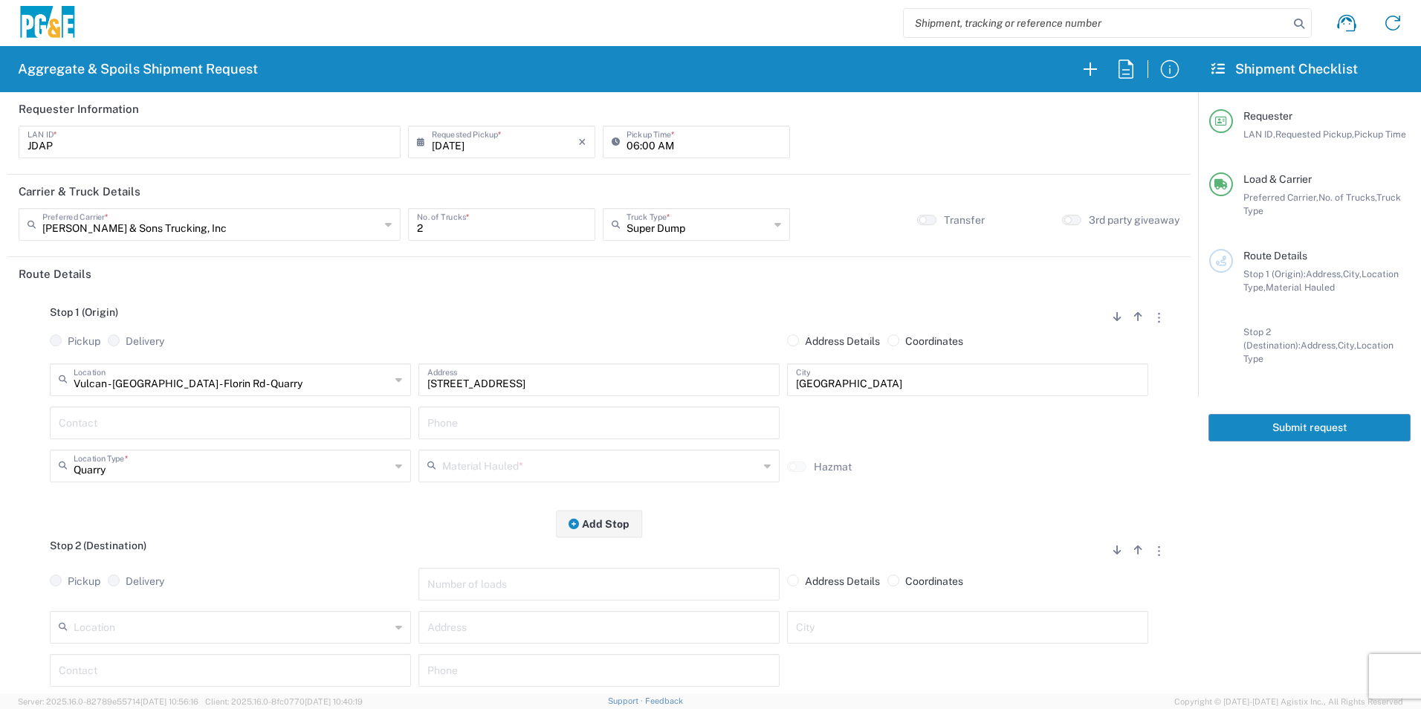
click at [217, 416] on input "text" at bounding box center [230, 422] width 343 height 26
click at [139, 458] on p "Joshua Altom, 209-604-1843" at bounding box center [230, 459] width 342 height 19
type input "Joshua Altom"
type input "209-604-1843"
click at [519, 461] on input "text" at bounding box center [600, 465] width 317 height 26
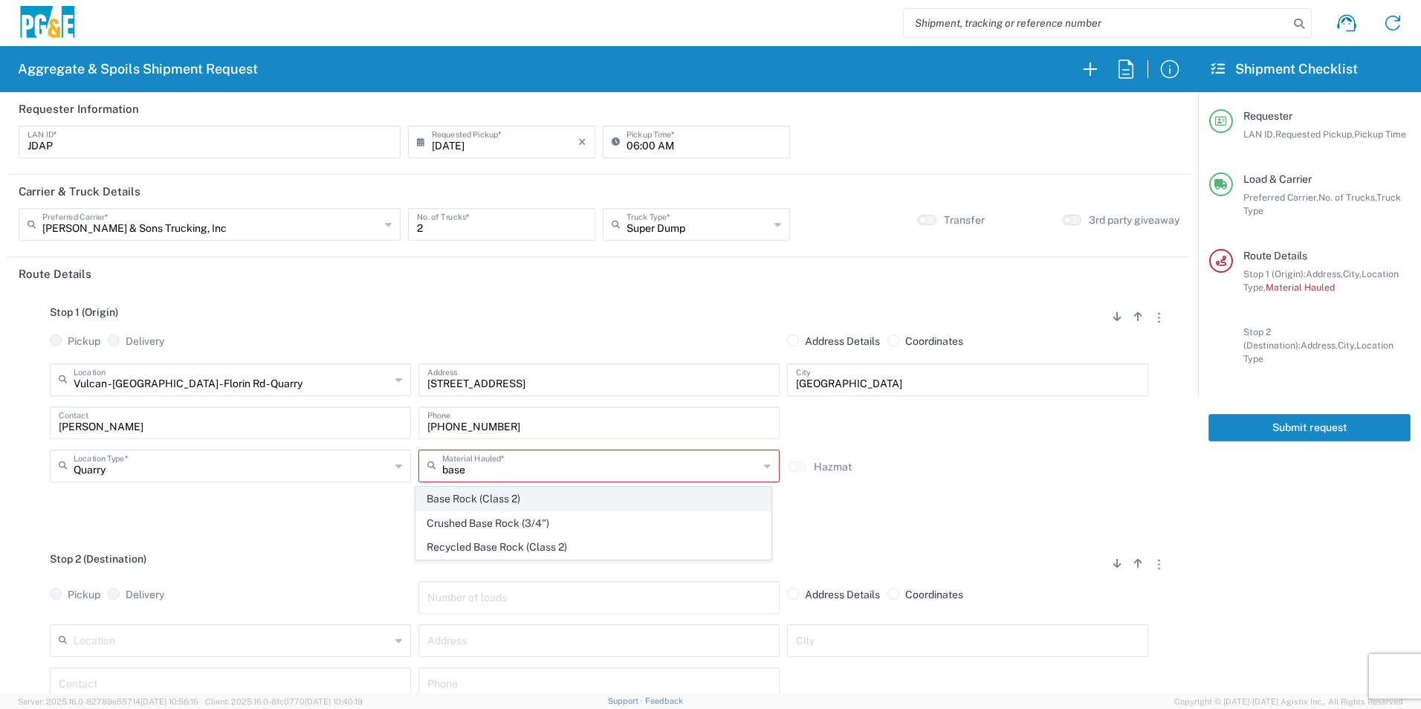
click at [504, 496] on span "Base Rock (Class 2)" at bounding box center [593, 498] width 354 height 23
type input "Base Rock (Class 2)"
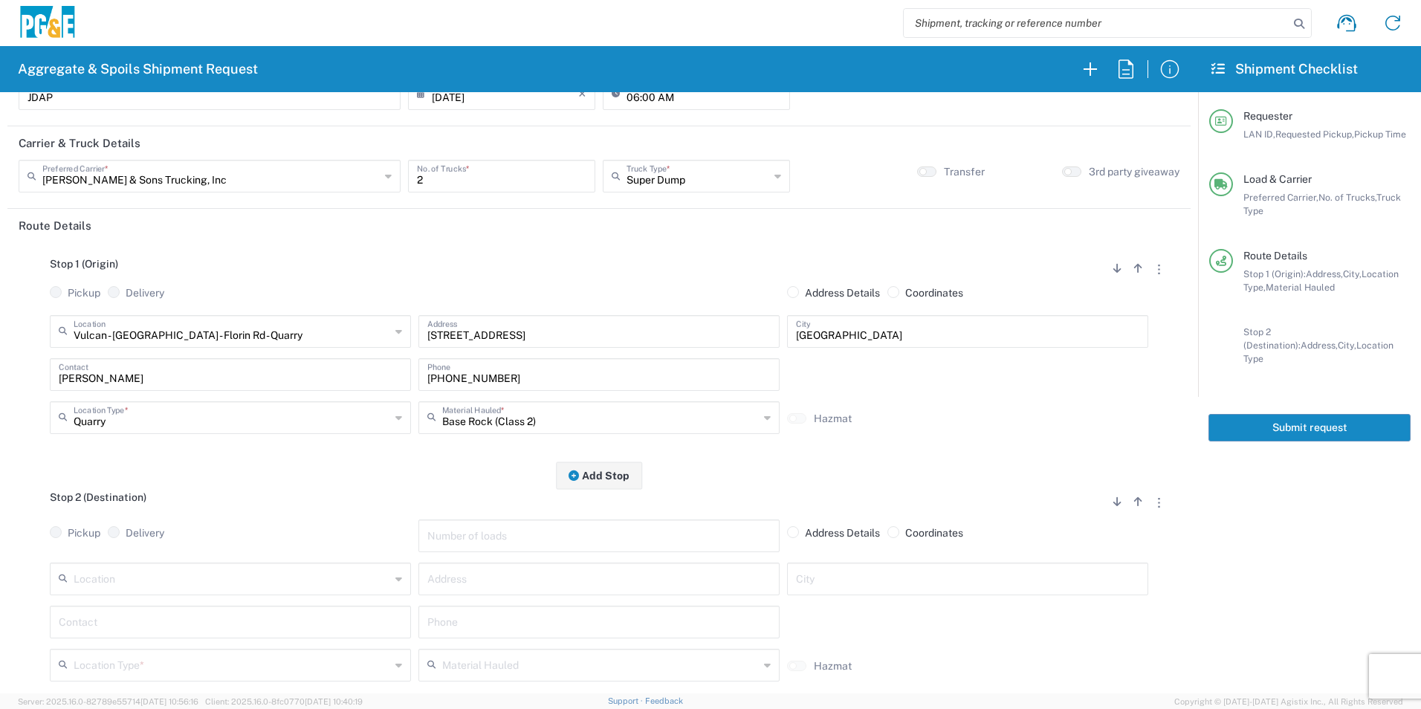
scroll to position [74, 0]
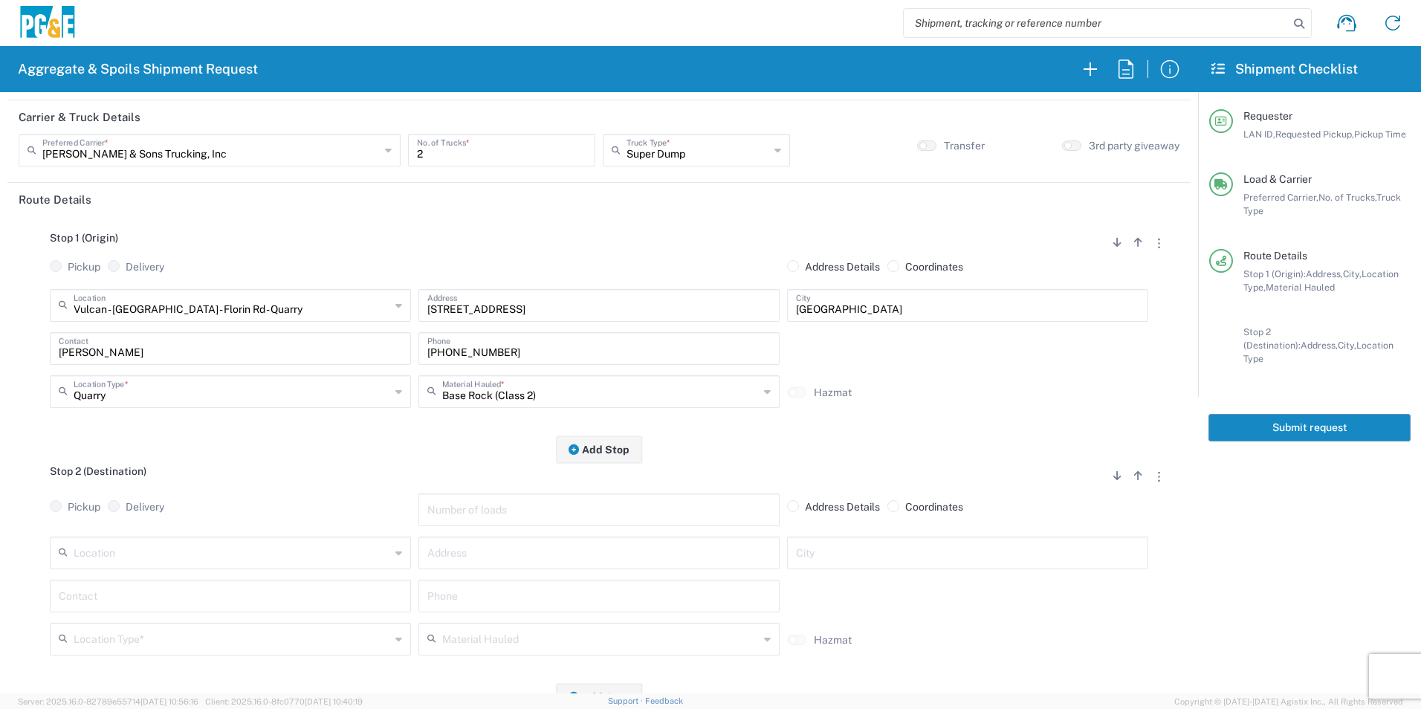
click at [97, 554] on input "text" at bounding box center [232, 552] width 317 height 26
click at [117, 528] on span "Acampo" at bounding box center [229, 525] width 354 height 23
type input "Acampo"
type input "4330 E. Winery Rd"
type input "Acampo"
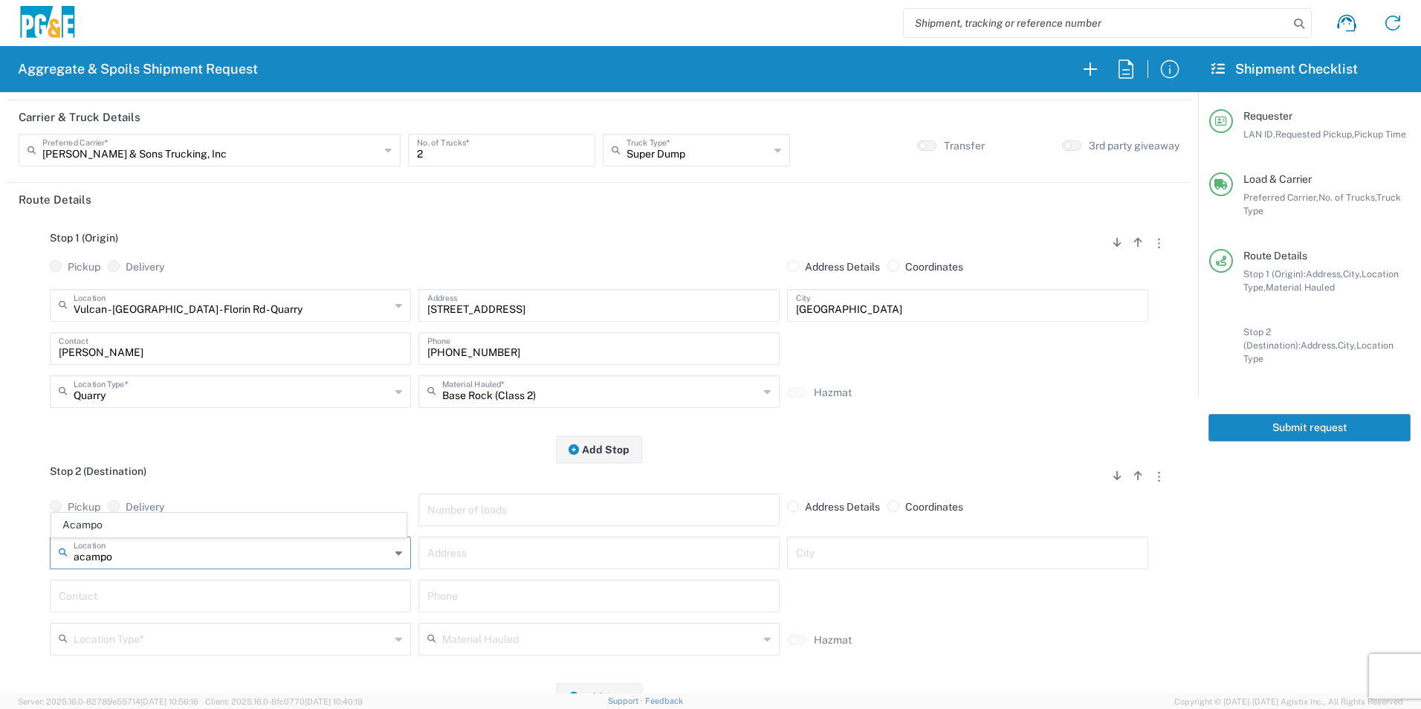
type input "Business No Loading Dock"
click at [148, 600] on input "text" at bounding box center [230, 595] width 343 height 26
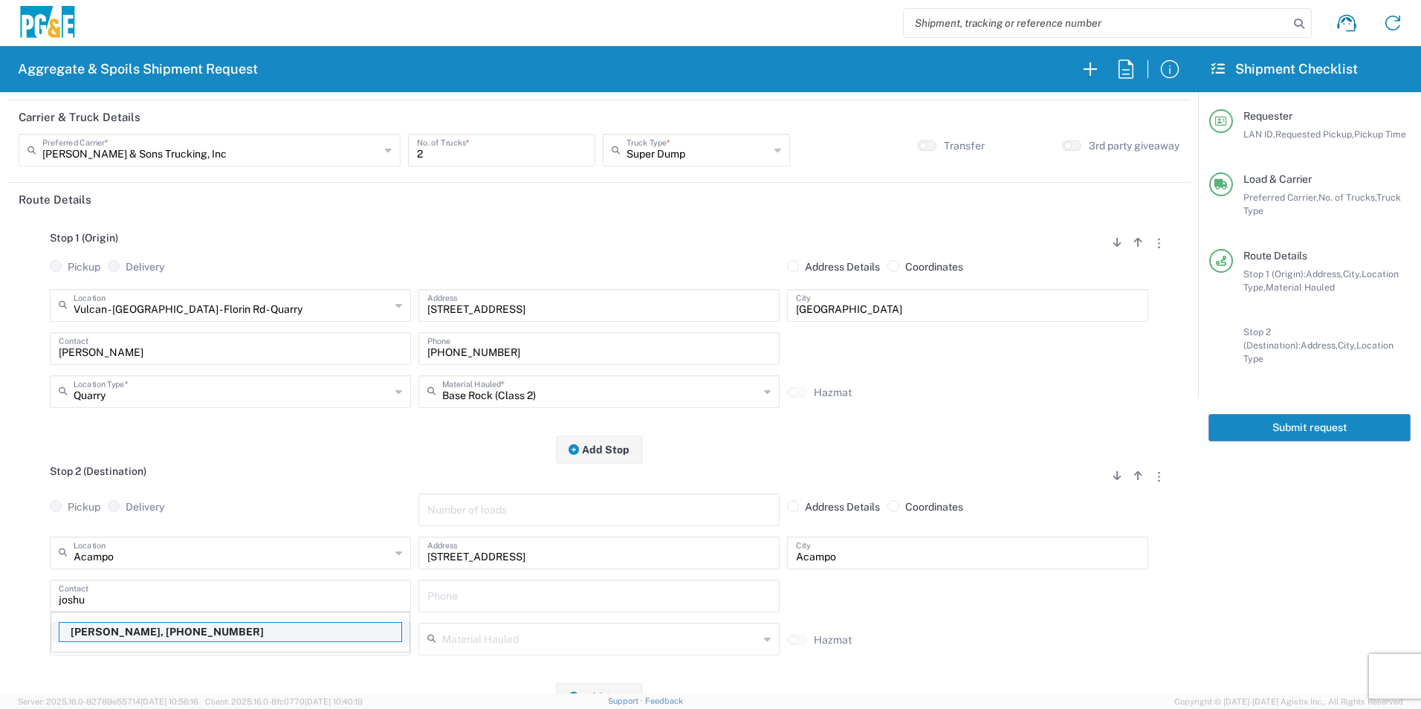
click at [139, 639] on p "Joshua Altom, 209-604-1843" at bounding box center [230, 632] width 342 height 19
type input "Joshua Altom"
type input "209-604-1843"
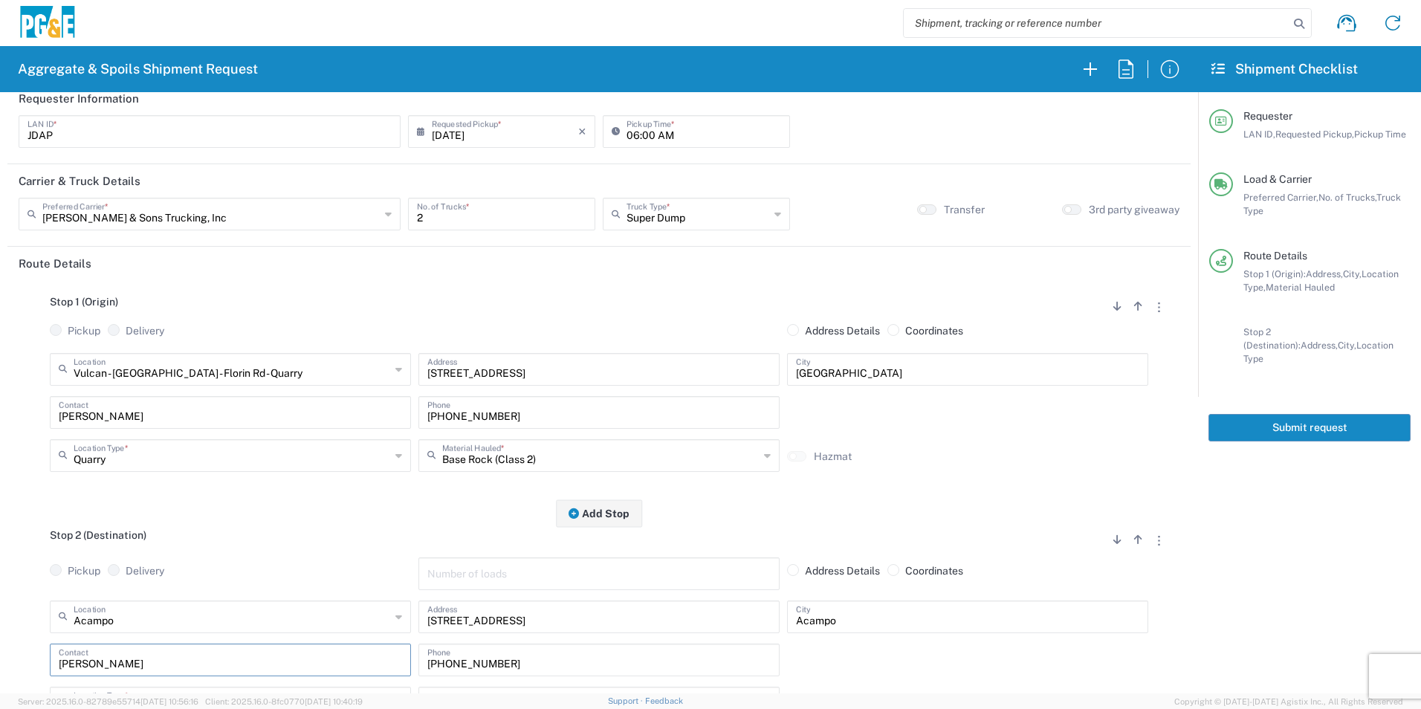
scroll to position [0, 0]
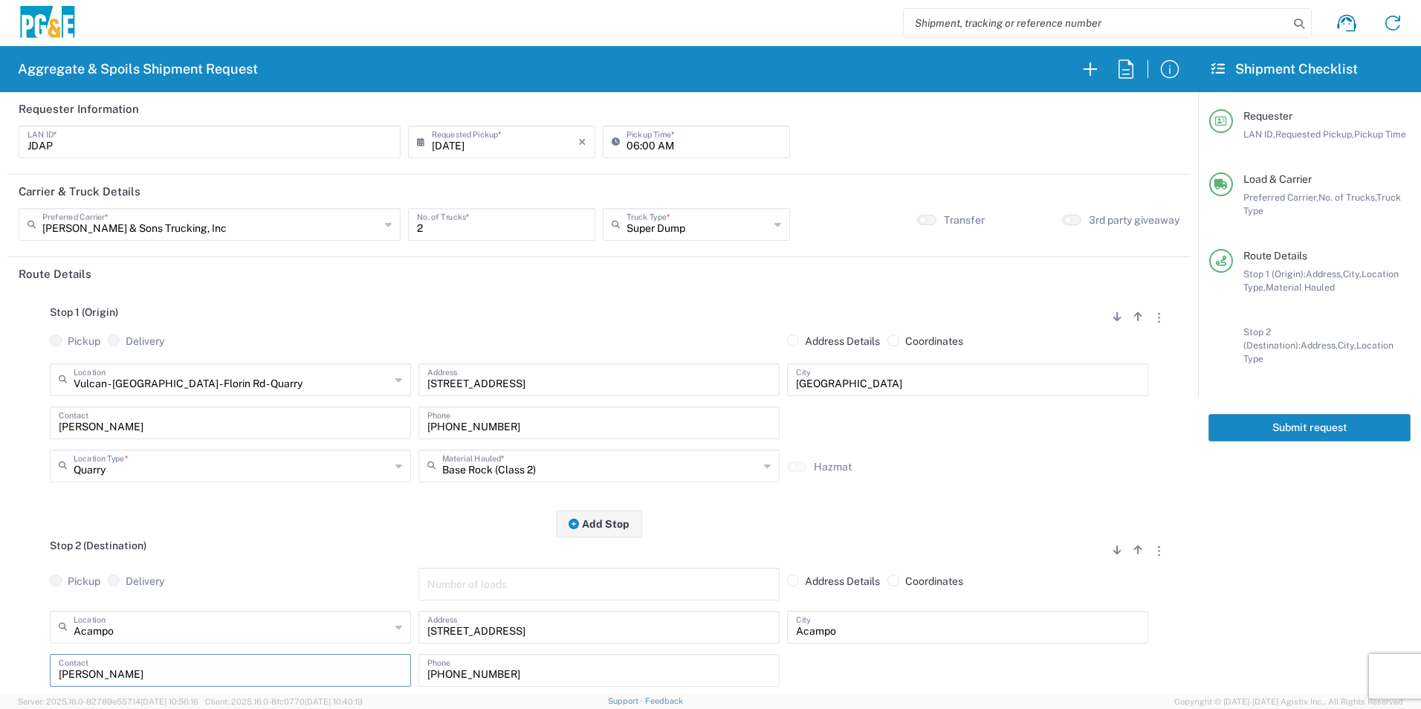
click at [1301, 414] on button "Submit request" at bounding box center [1309, 427] width 202 height 27
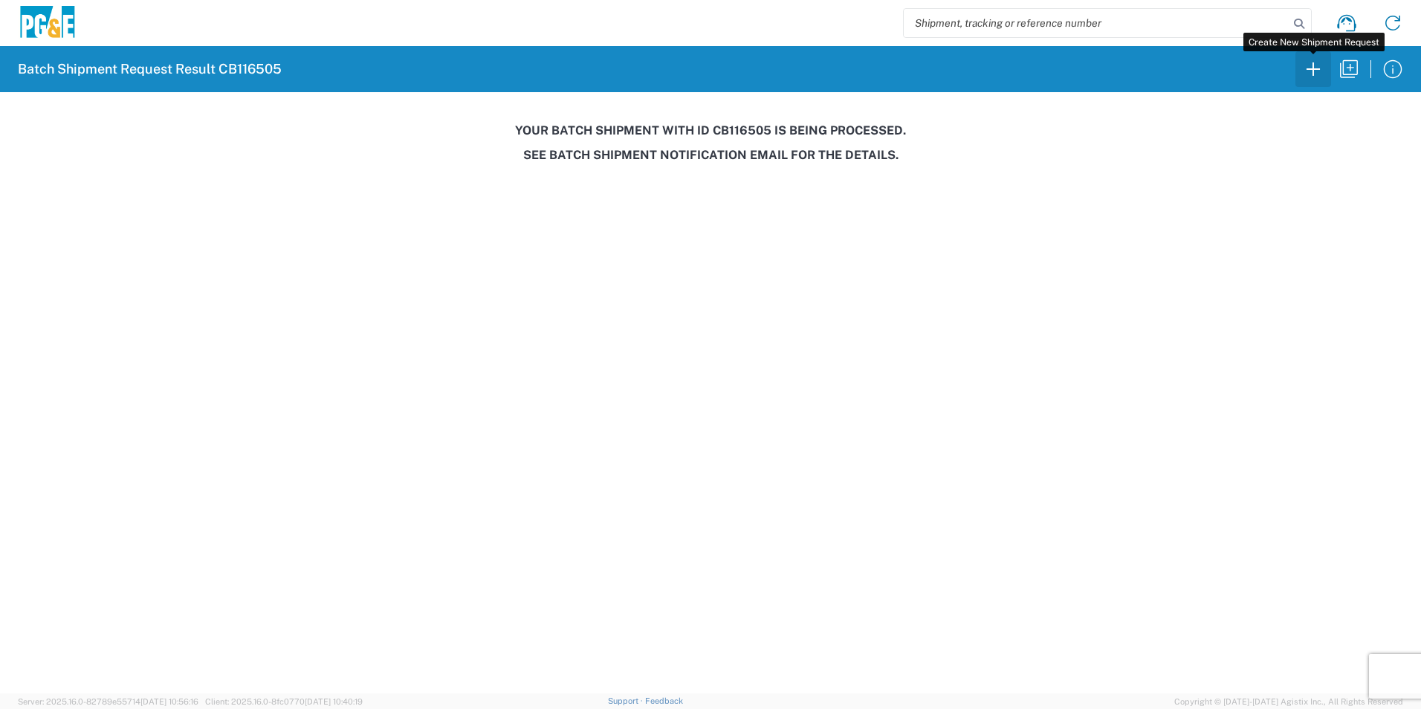
click at [1312, 72] on icon "button" at bounding box center [1313, 69] width 24 height 24
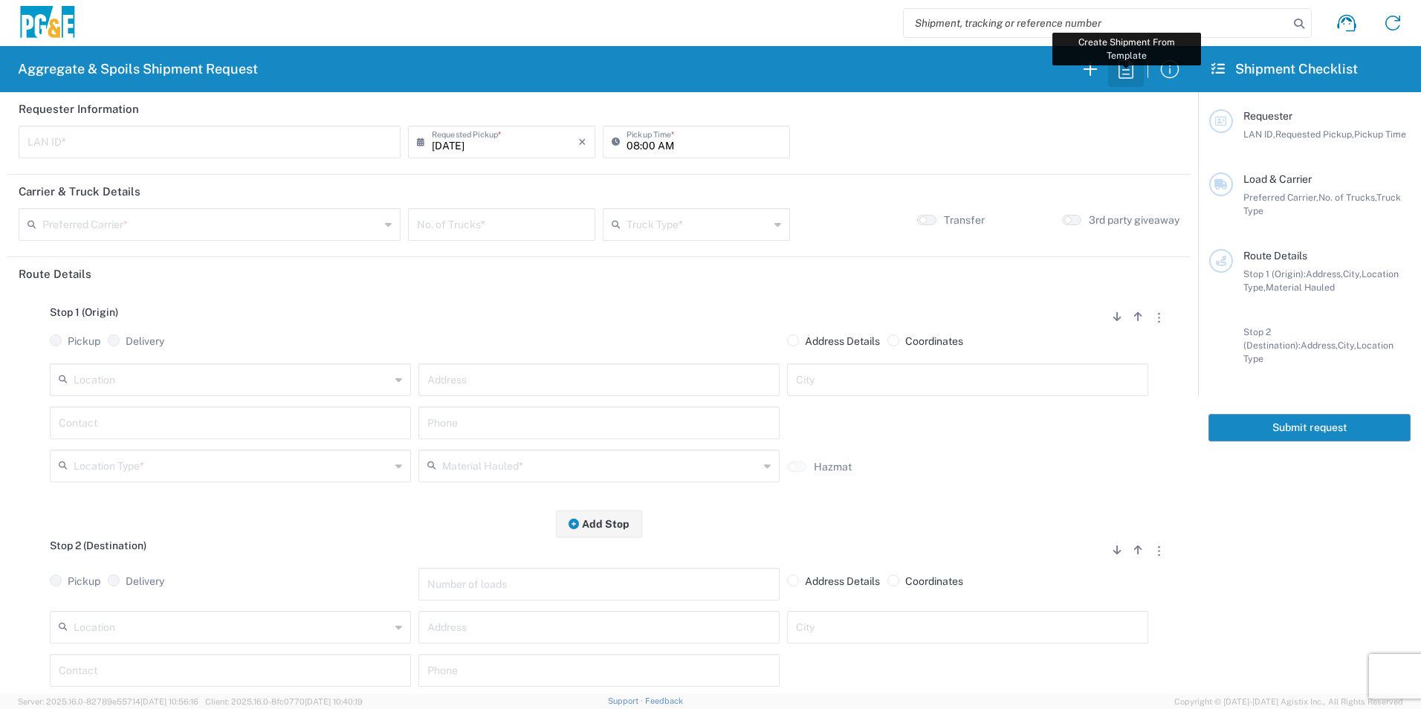
click at [1131, 77] on icon "button" at bounding box center [1126, 69] width 24 height 24
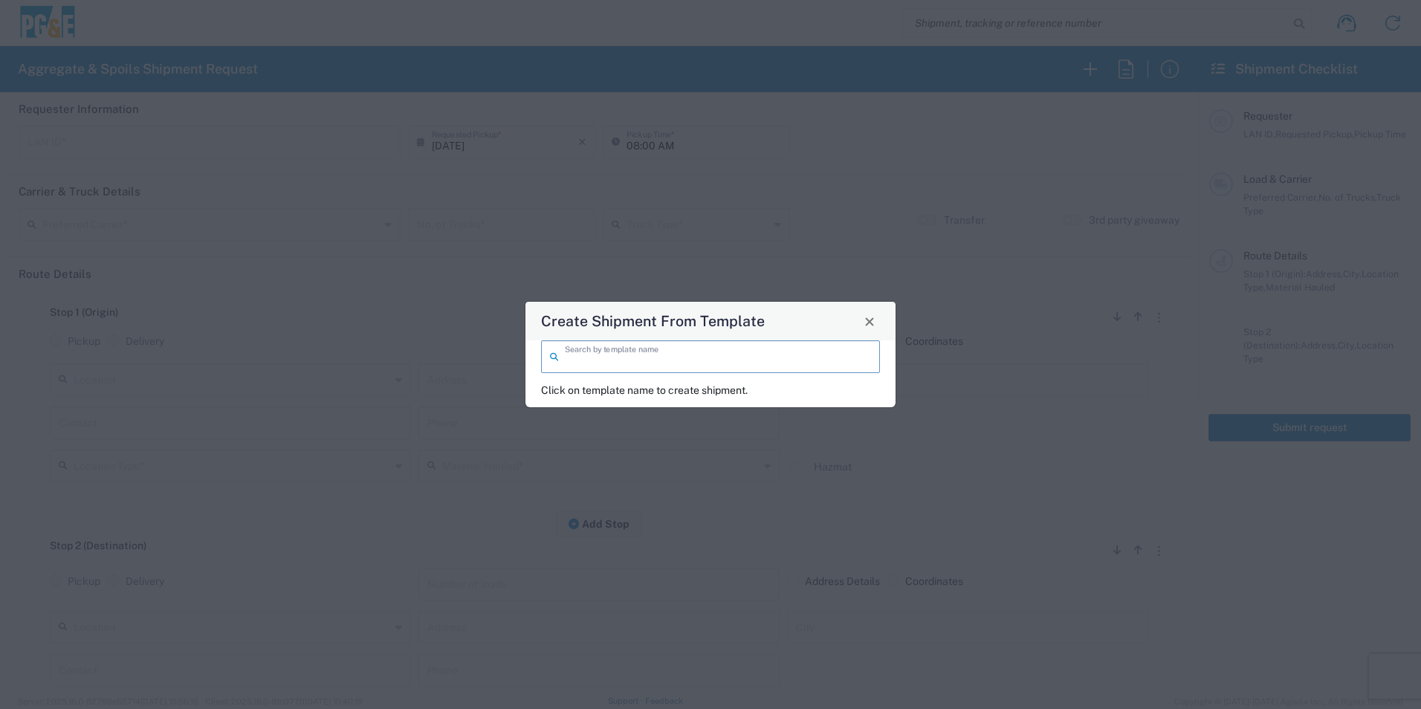
click at [774, 363] on input "search" at bounding box center [718, 356] width 306 height 26
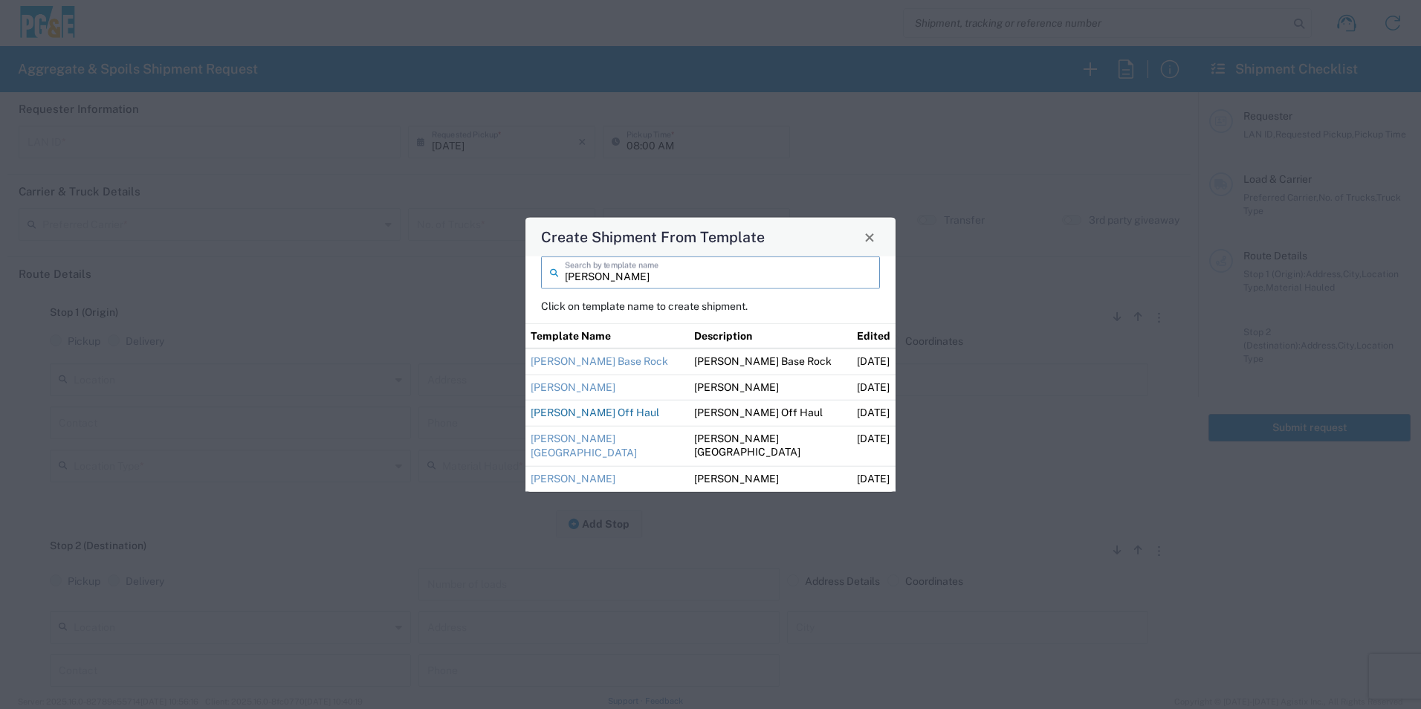
click at [598, 410] on link "[PERSON_NAME] Off Haul" at bounding box center [595, 412] width 129 height 12
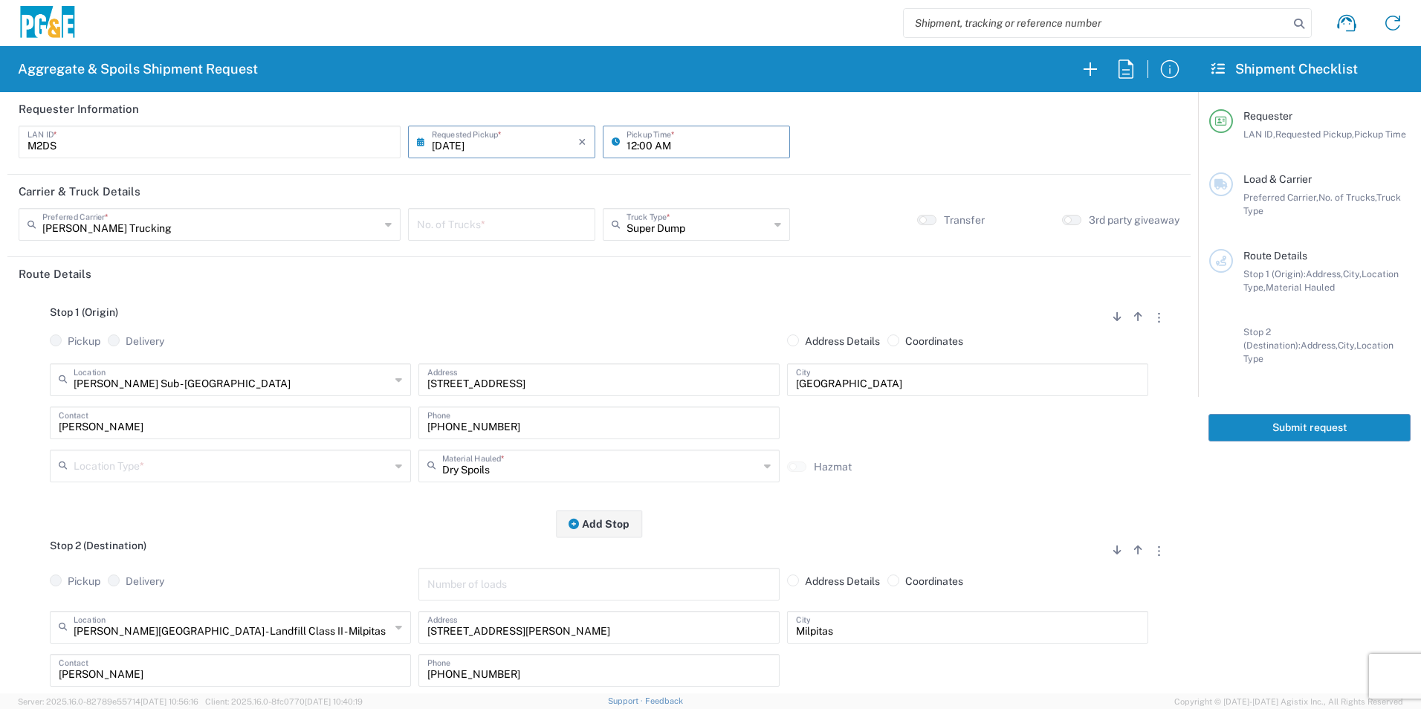
click at [626, 143] on input "12:00 AM" at bounding box center [703, 141] width 155 height 26
click at [629, 141] on input "12:00 AM" at bounding box center [703, 141] width 155 height 26
click at [632, 151] on input "12:00 AM" at bounding box center [703, 141] width 155 height 26
drag, startPoint x: 631, startPoint y: 143, endPoint x: 621, endPoint y: 143, distance: 10.4
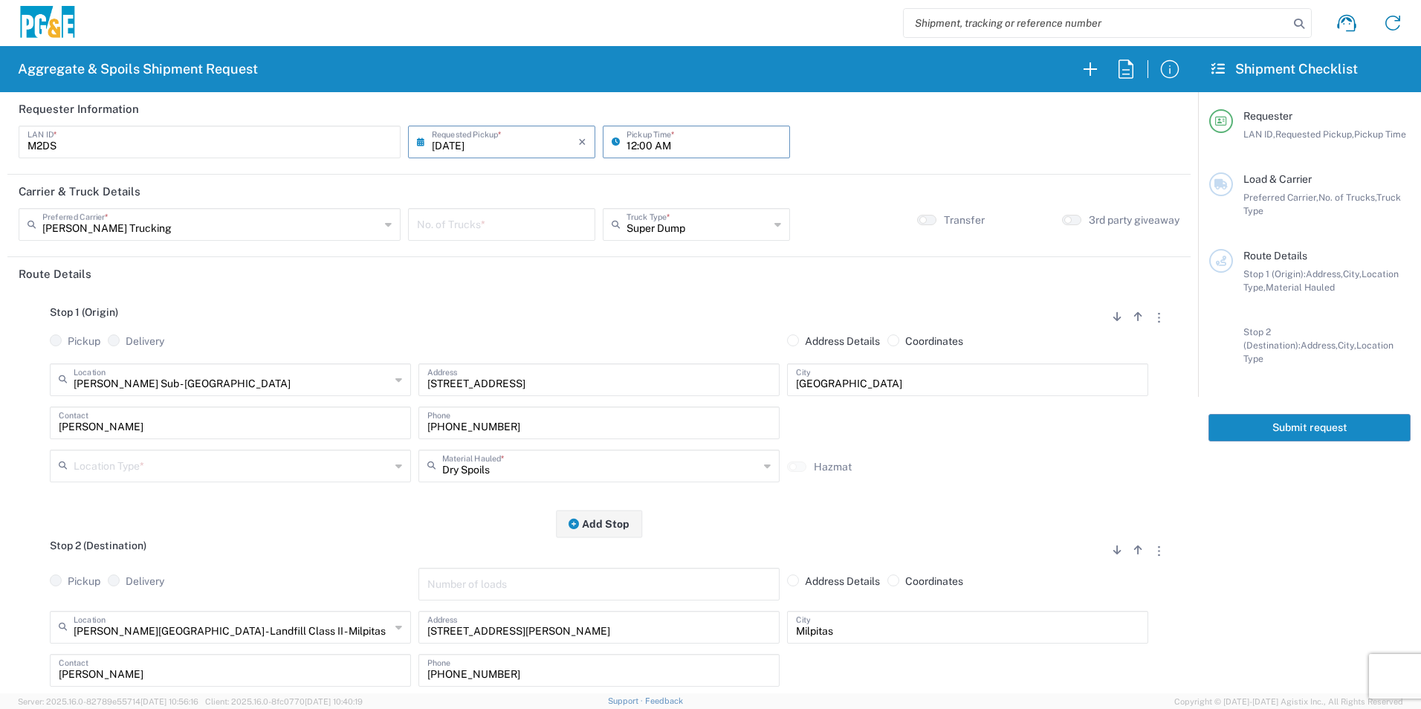
click at [626, 143] on input "12:00 AM" at bounding box center [703, 141] width 155 height 26
click at [641, 141] on input "06:00 AM" at bounding box center [703, 141] width 155 height 26
click at [519, 216] on input "number" at bounding box center [501, 223] width 169 height 26
click at [193, 458] on input "text" at bounding box center [232, 465] width 317 height 26
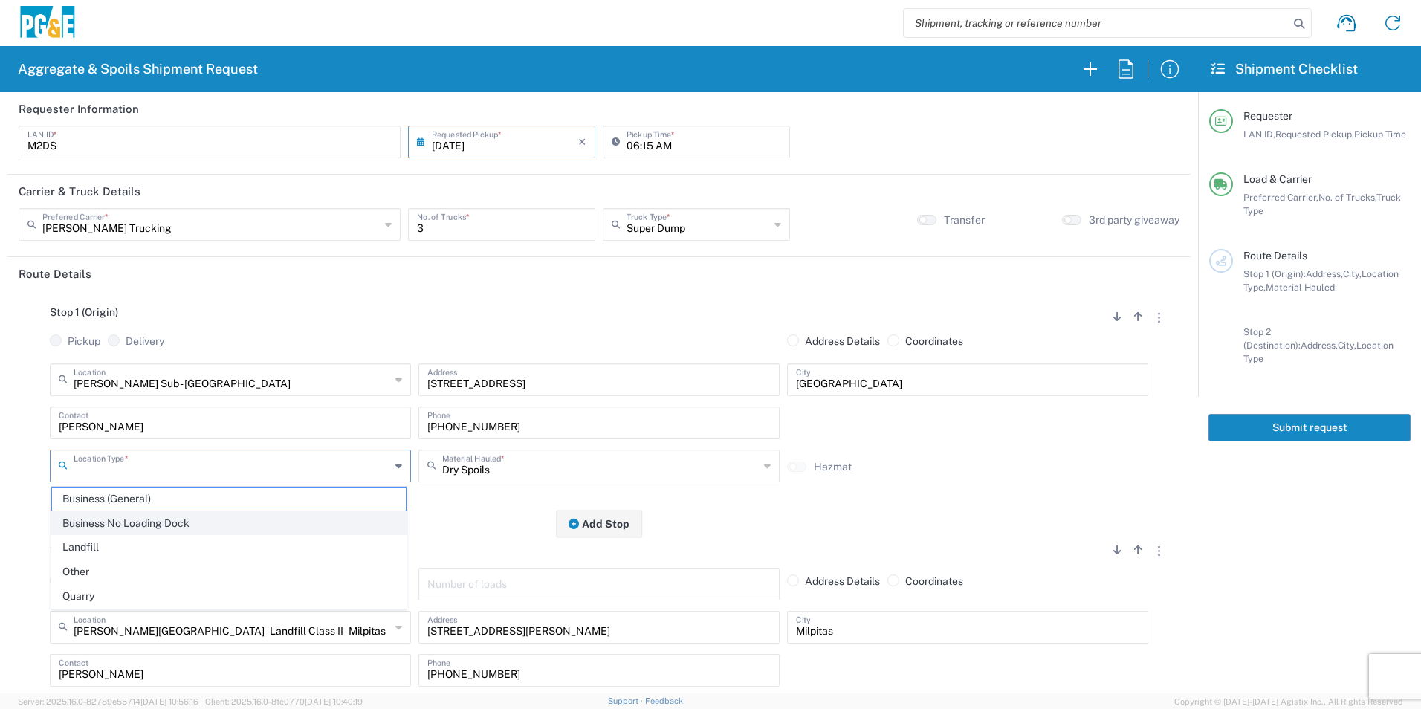
click at [148, 521] on span "Business No Loading Dock" at bounding box center [229, 523] width 354 height 23
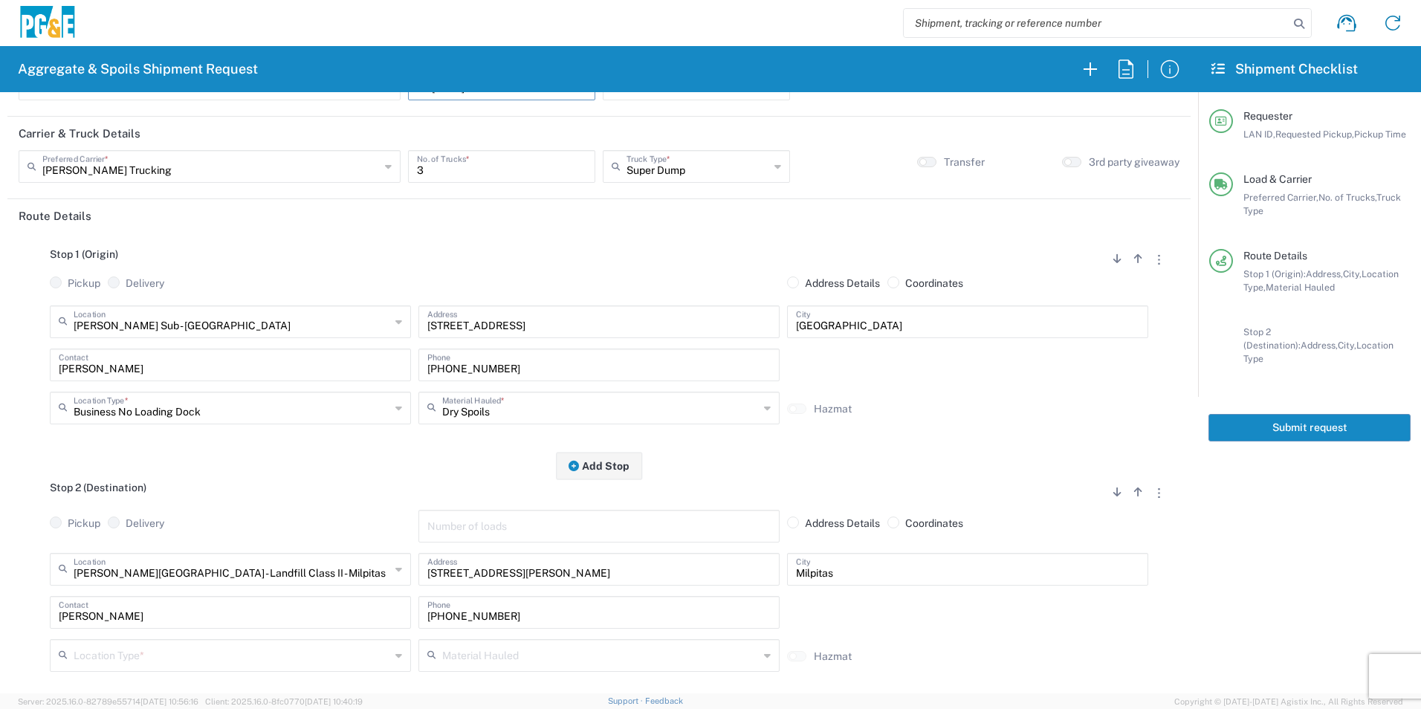
scroll to position [223, 0]
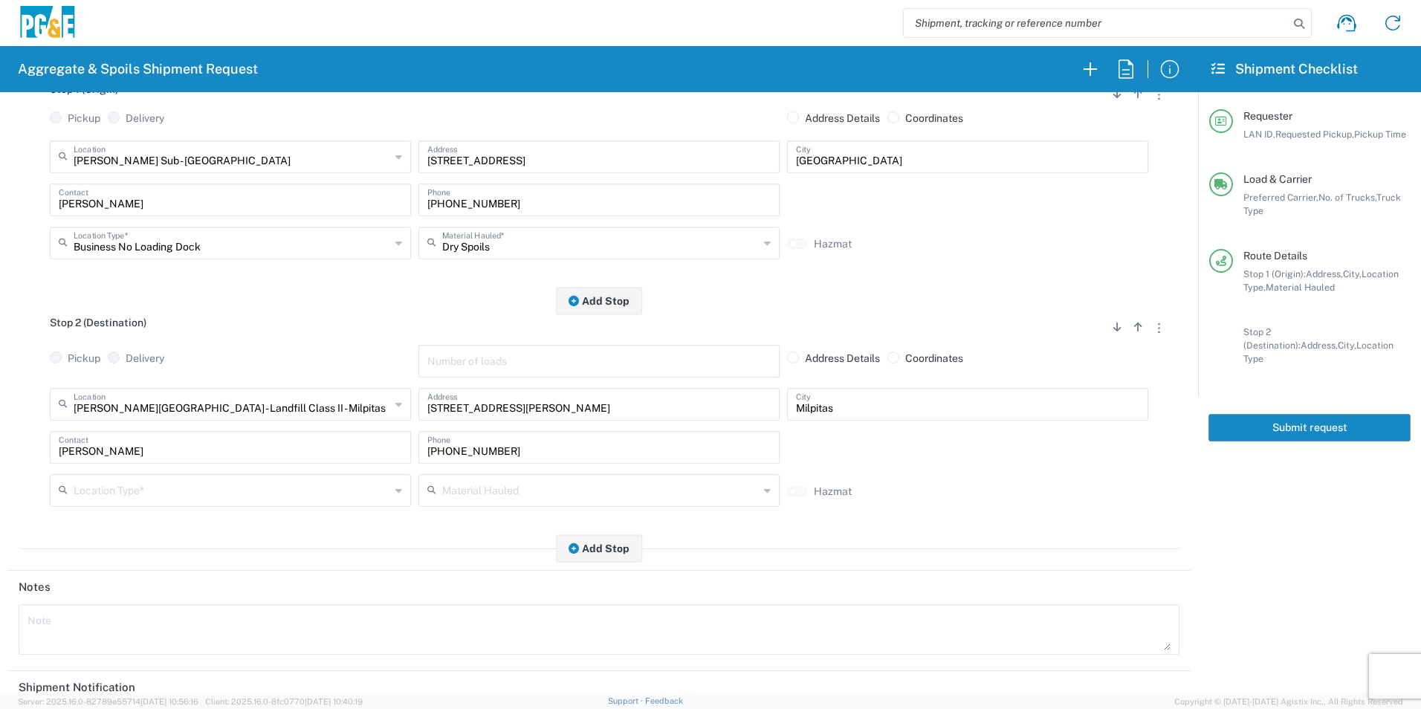
click at [140, 498] on input "text" at bounding box center [232, 489] width 317 height 26
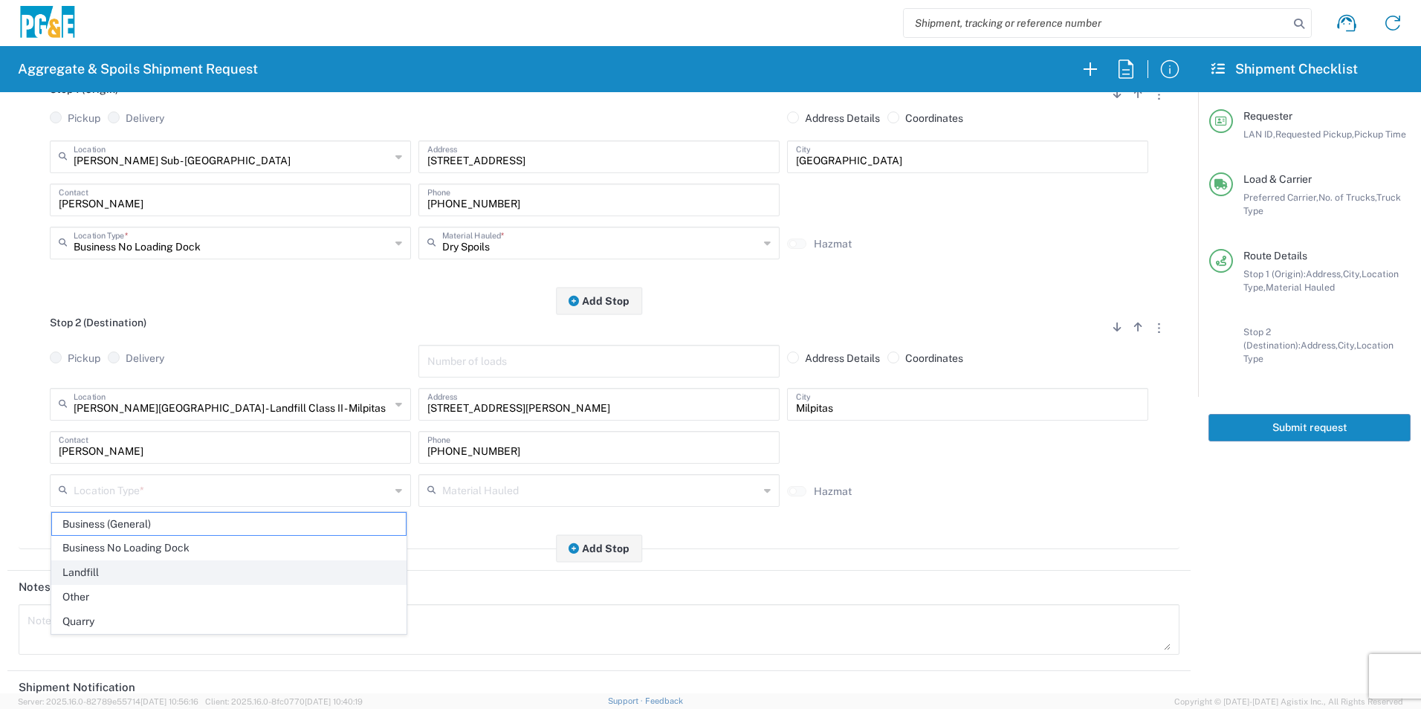
click at [126, 572] on span "Landfill" at bounding box center [229, 572] width 354 height 23
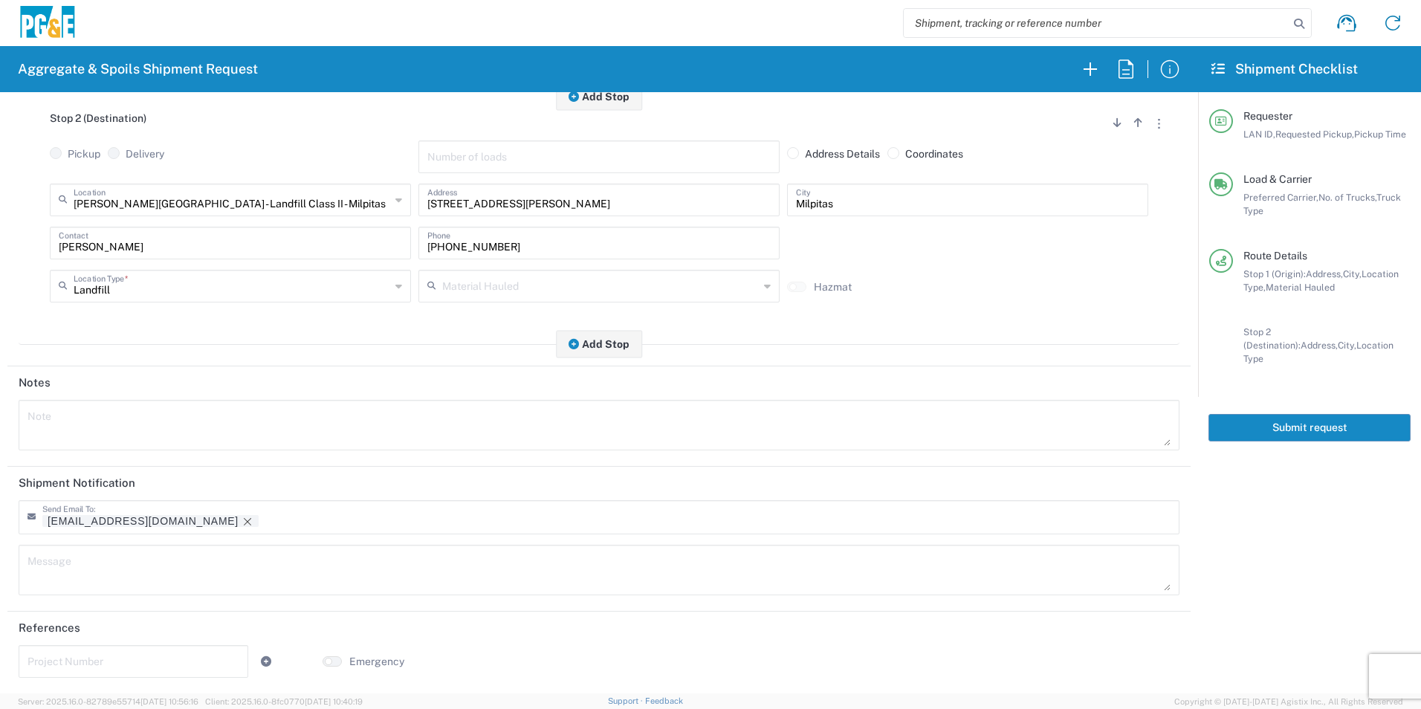
scroll to position [430, 0]
click at [242, 520] on icon "Remove tag" at bounding box center [248, 521] width 12 height 12
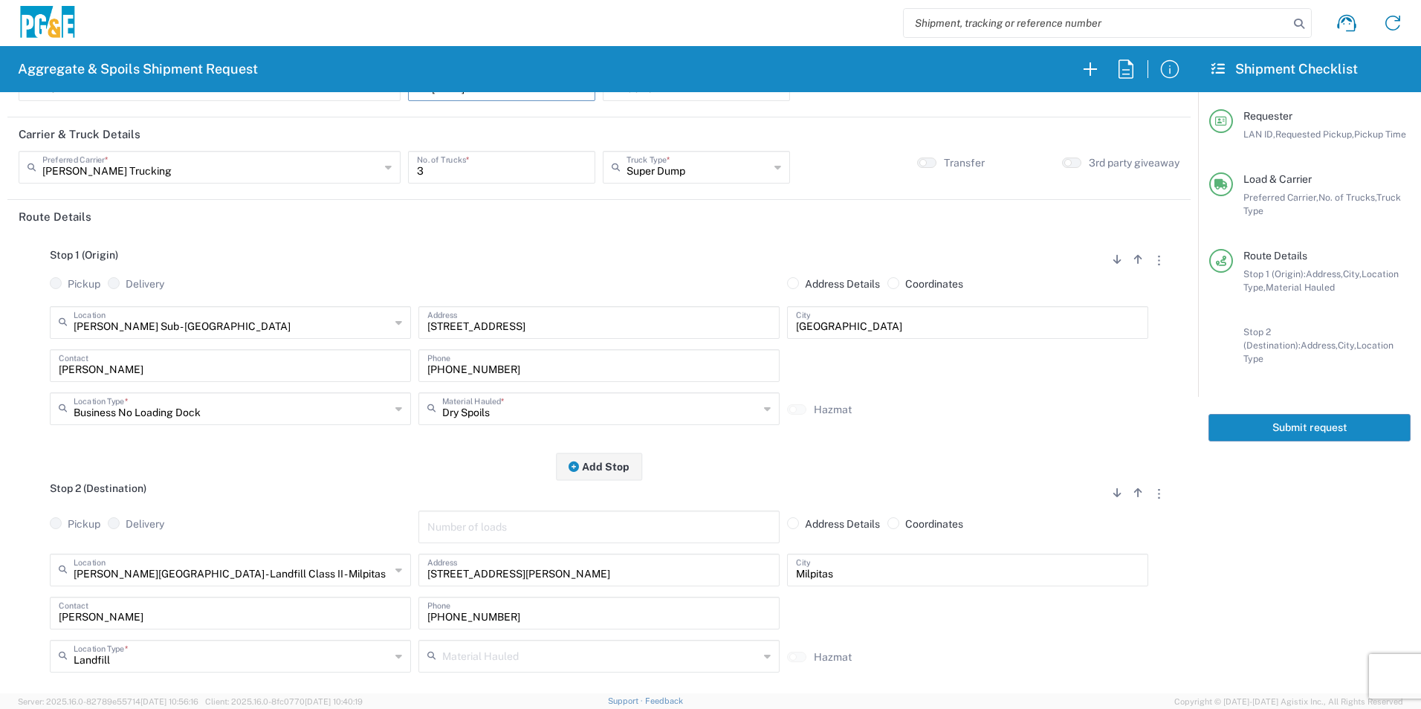
scroll to position [0, 0]
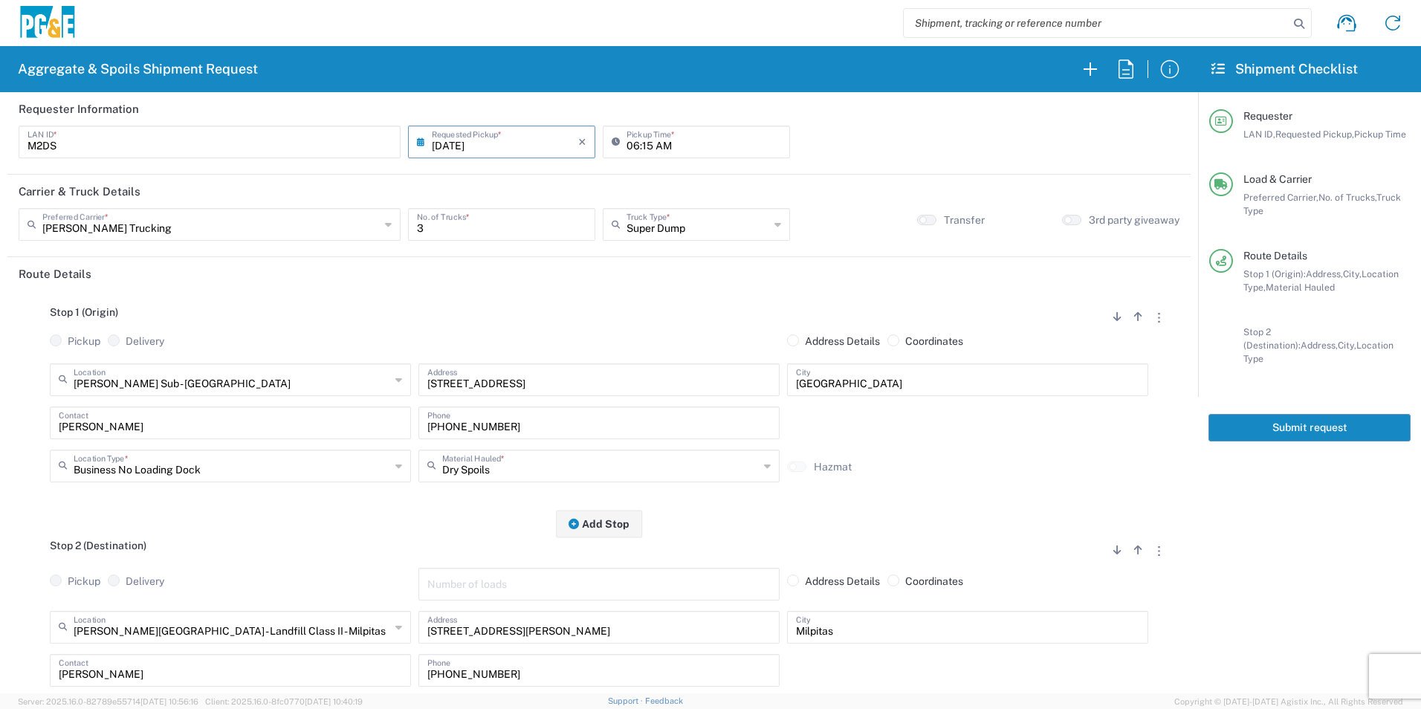
click at [1310, 414] on button "Submit request" at bounding box center [1309, 427] width 202 height 27
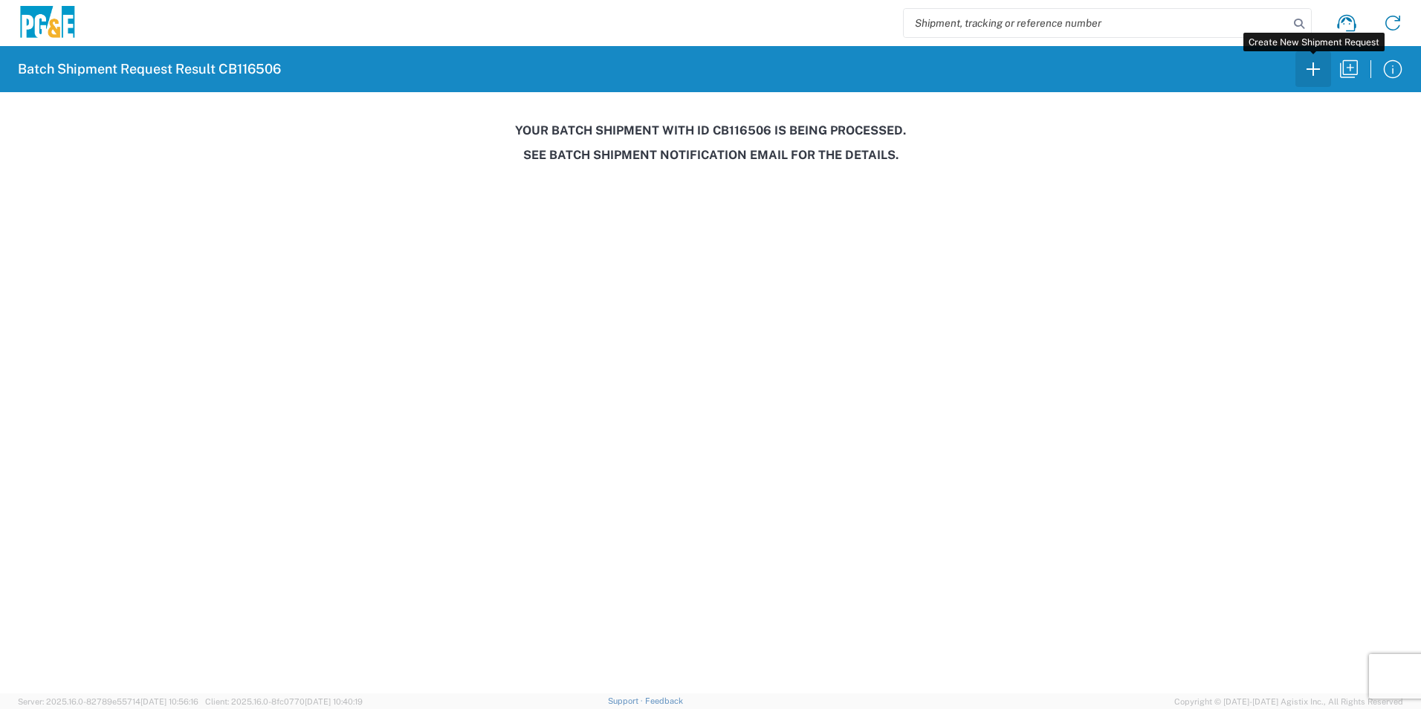
click at [1303, 58] on icon "button" at bounding box center [1313, 69] width 24 height 24
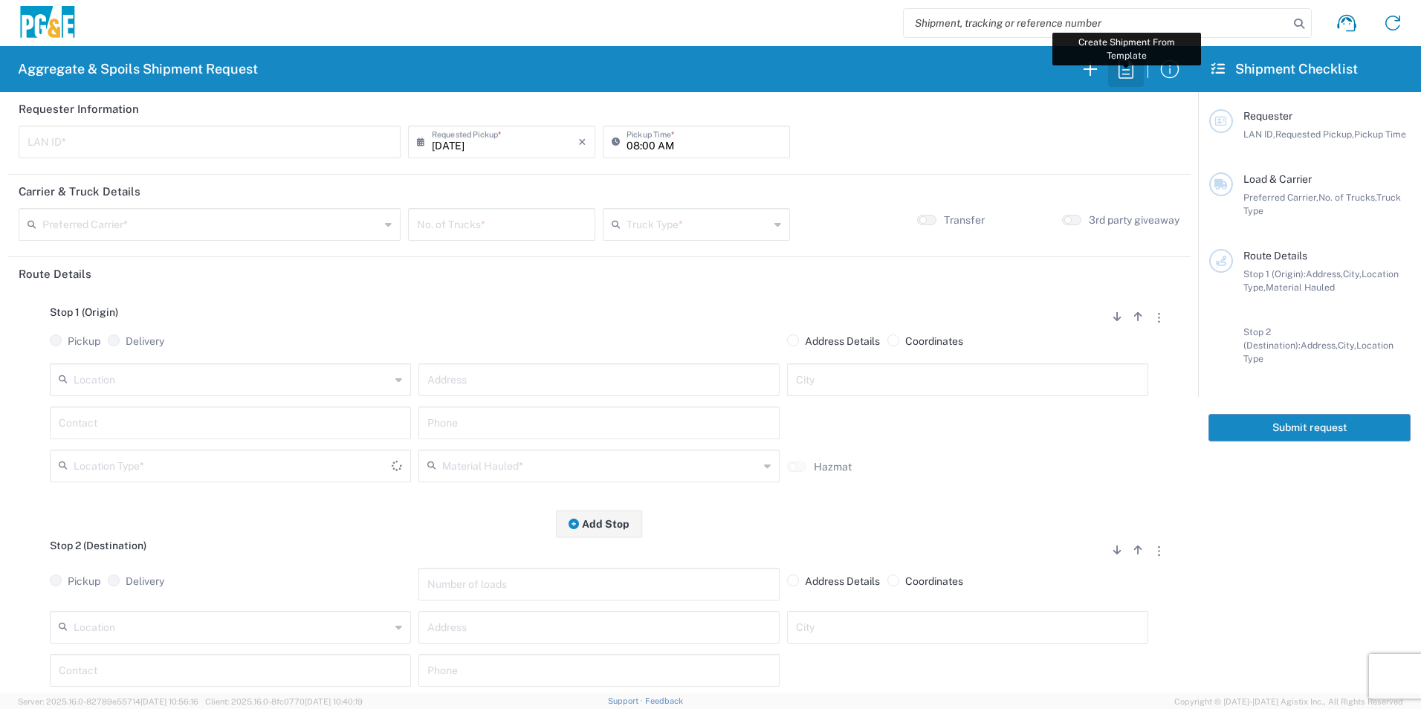
click at [1119, 74] on icon "button" at bounding box center [1125, 68] width 15 height 19
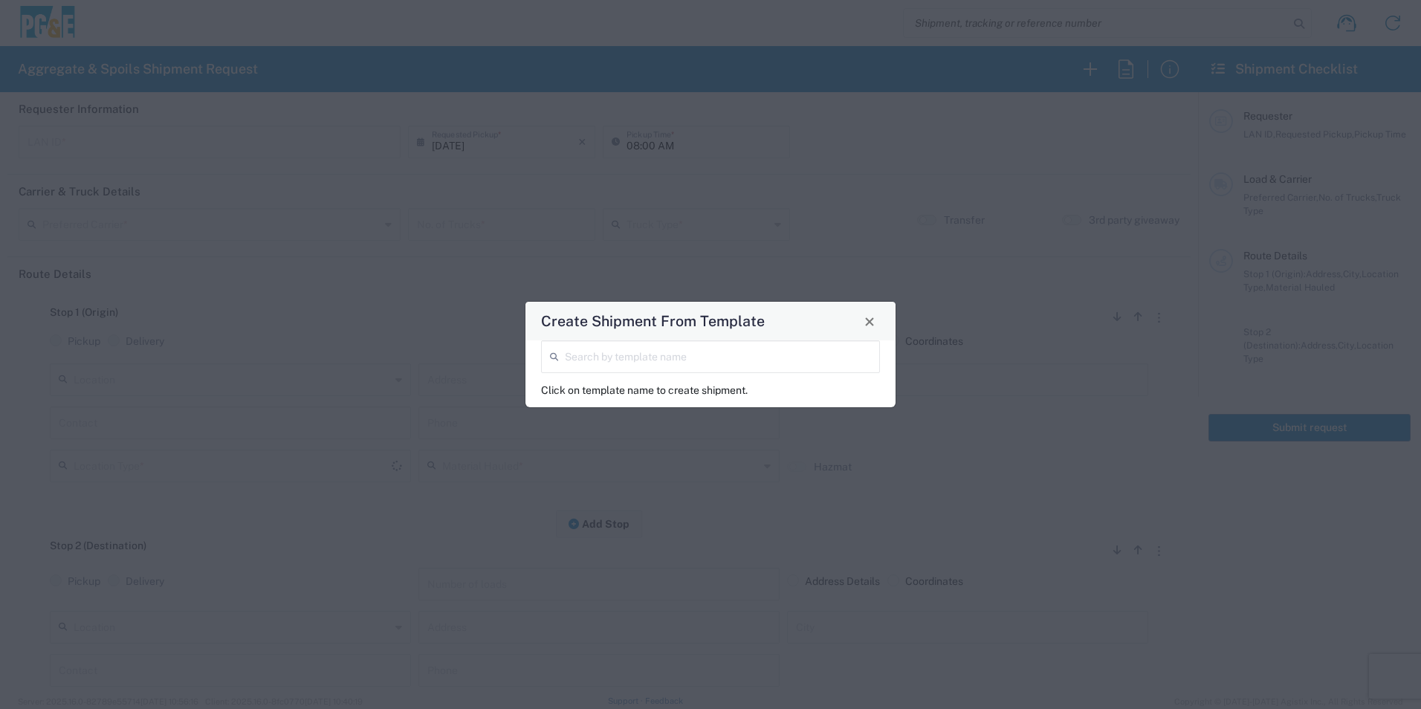
click at [791, 357] on input "search" at bounding box center [718, 356] width 306 height 26
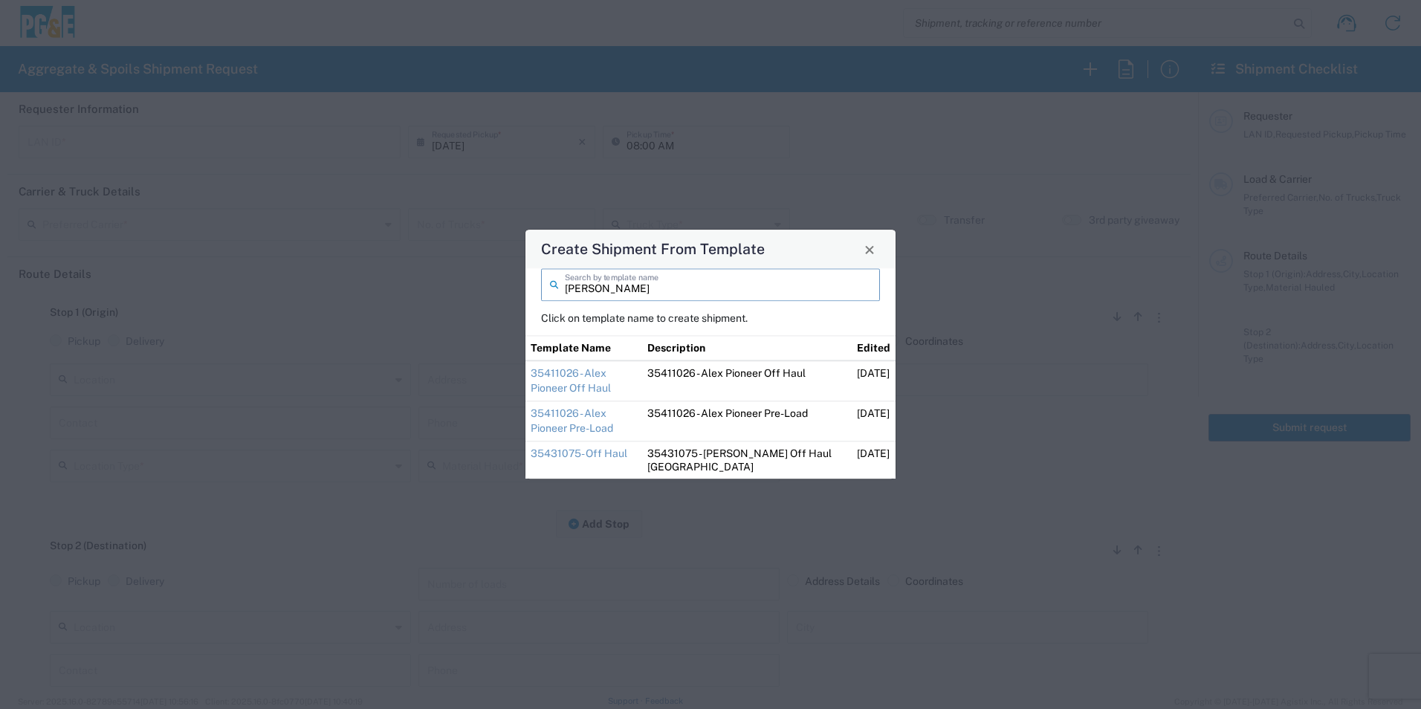
click at [611, 374] on link "35411026 - Alex Pioneer Off Haul" at bounding box center [571, 380] width 80 height 27
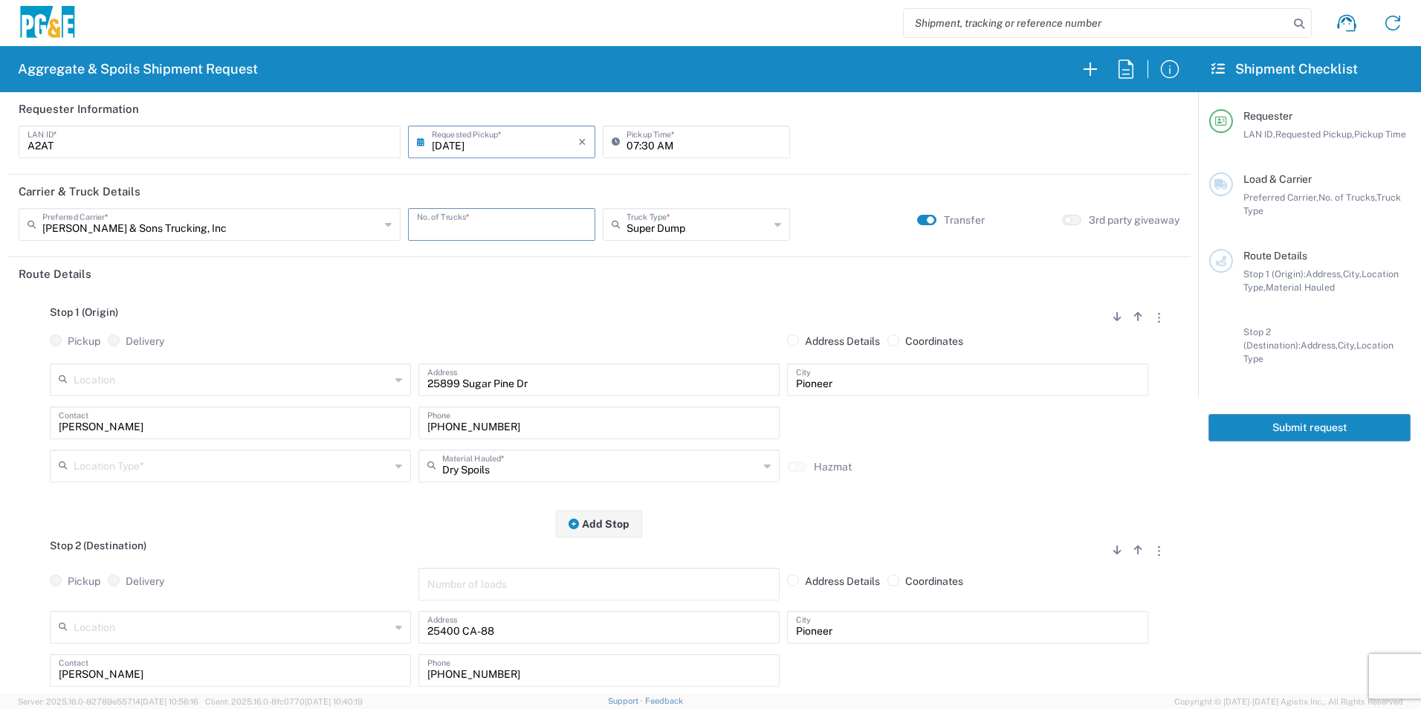
click at [548, 233] on input "number" at bounding box center [501, 223] width 169 height 26
click at [87, 470] on input "text" at bounding box center [232, 465] width 317 height 26
click at [75, 570] on span "Other" at bounding box center [229, 571] width 354 height 23
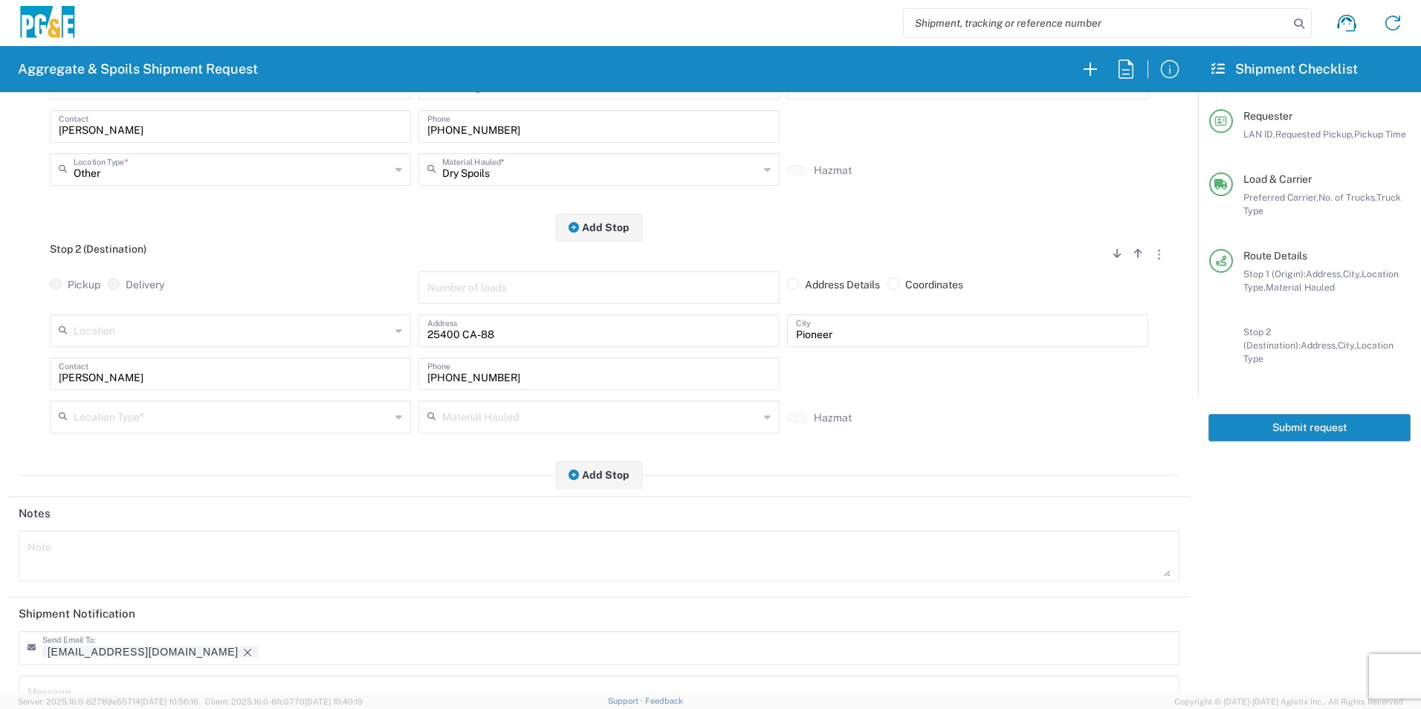
scroll to position [297, 0]
click at [136, 415] on input "text" at bounding box center [232, 415] width 317 height 26
click at [121, 517] on span "Other" at bounding box center [229, 522] width 354 height 23
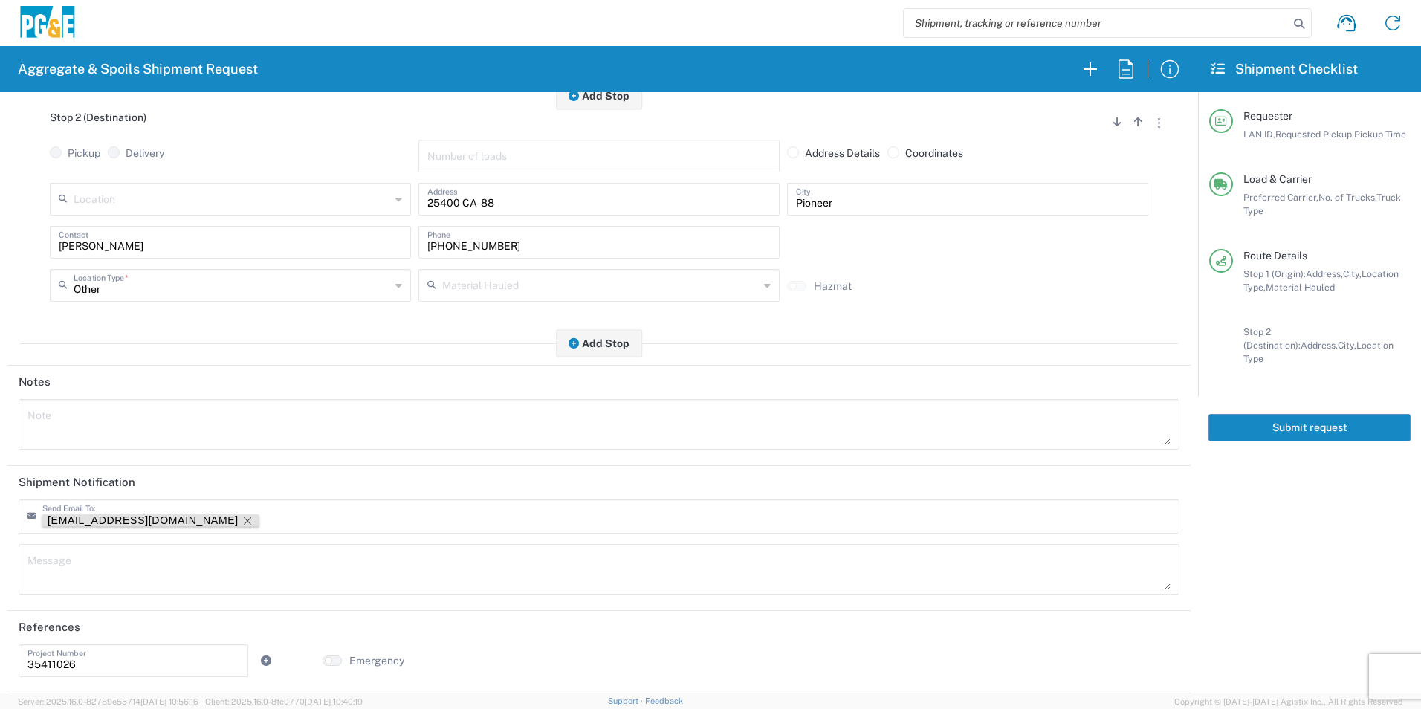
click at [242, 519] on icon "Remove tag" at bounding box center [248, 521] width 12 height 12
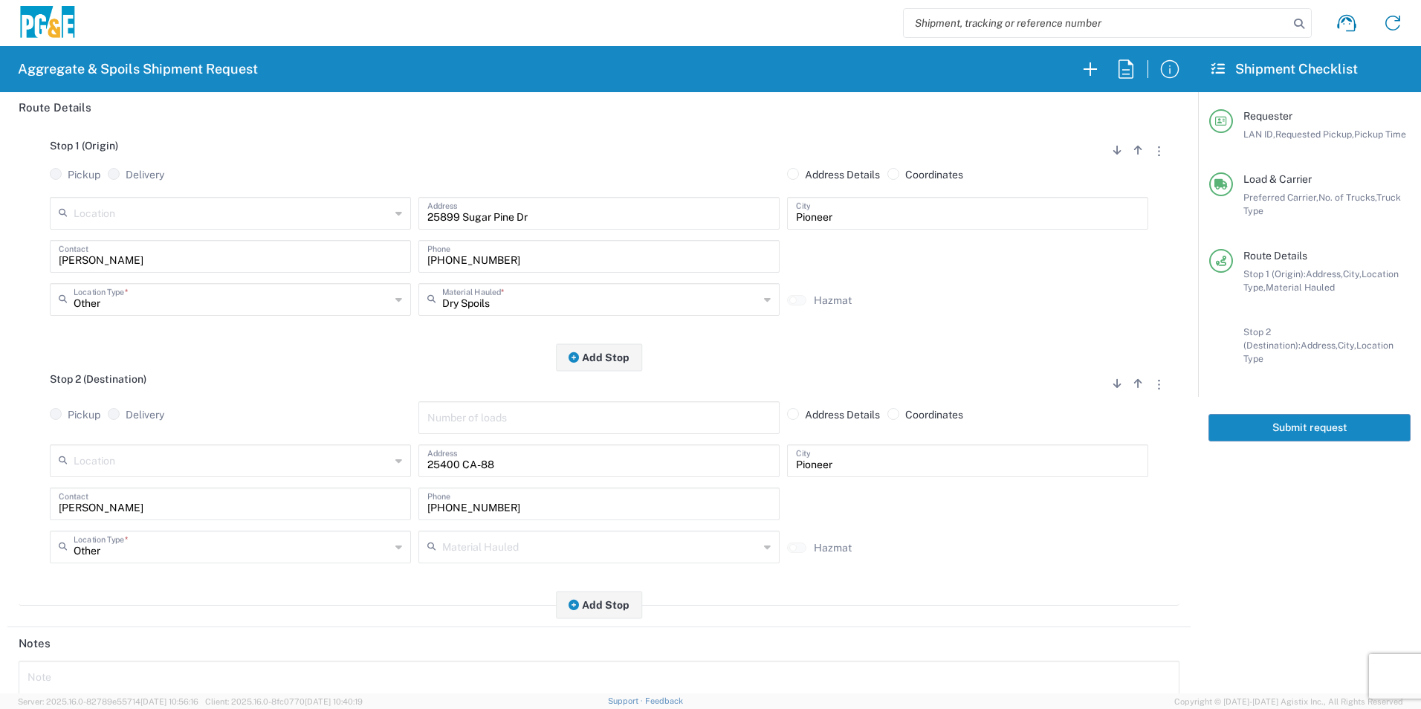
scroll to position [0, 0]
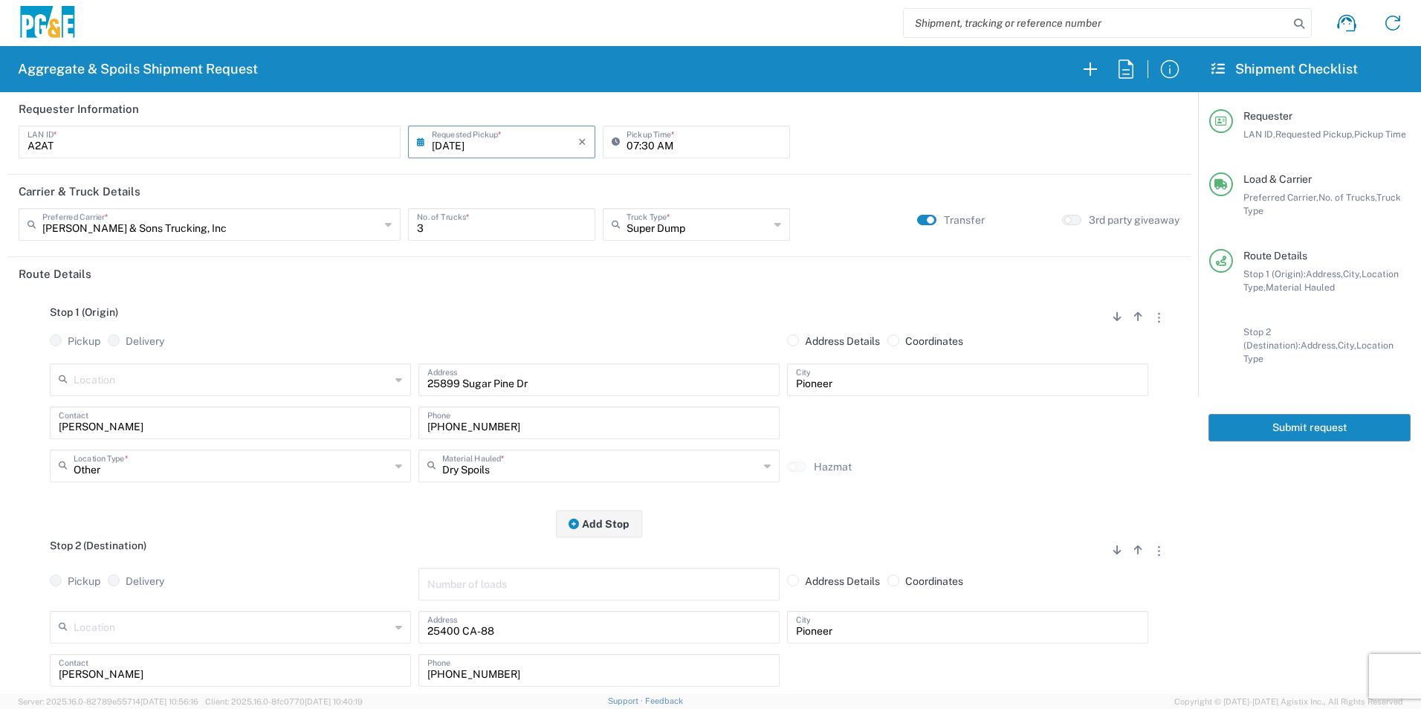
click at [1293, 414] on button "Submit request" at bounding box center [1309, 427] width 202 height 27
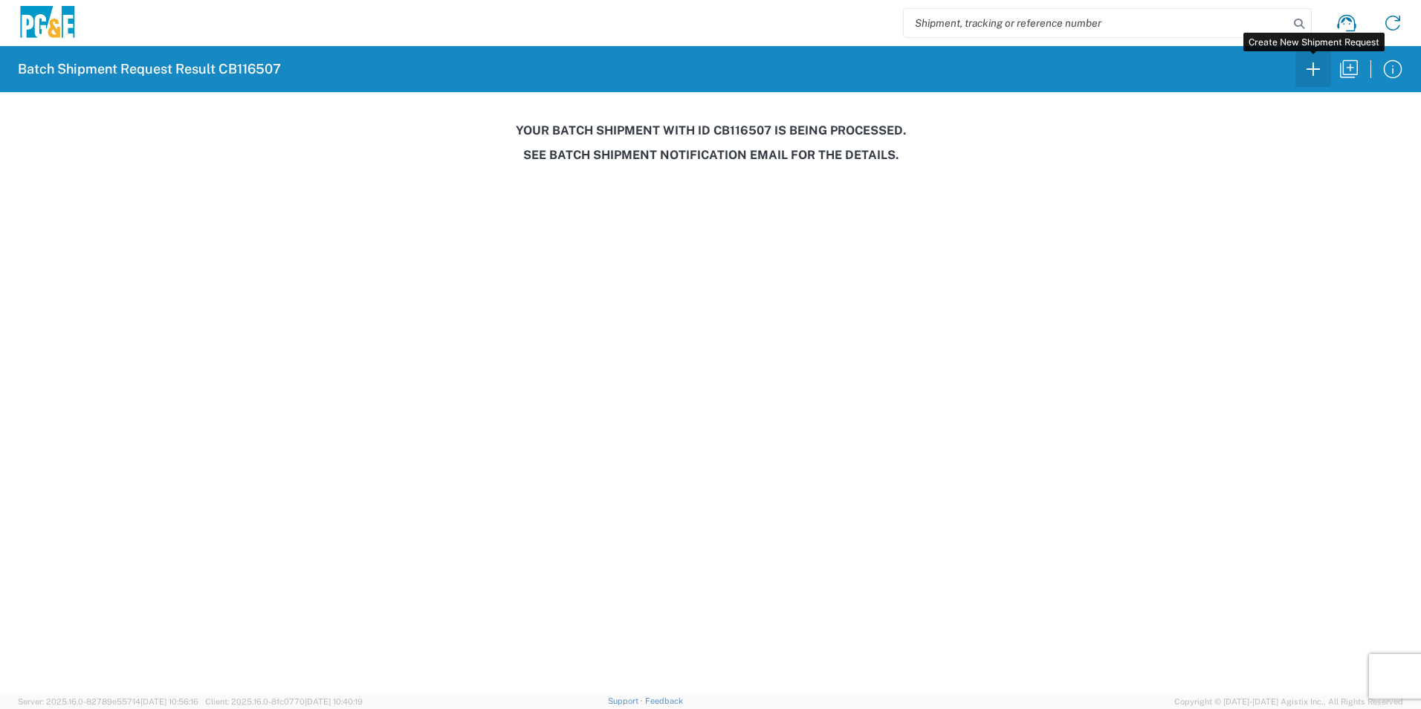
click at [1310, 74] on icon "button" at bounding box center [1313, 69] width 24 height 24
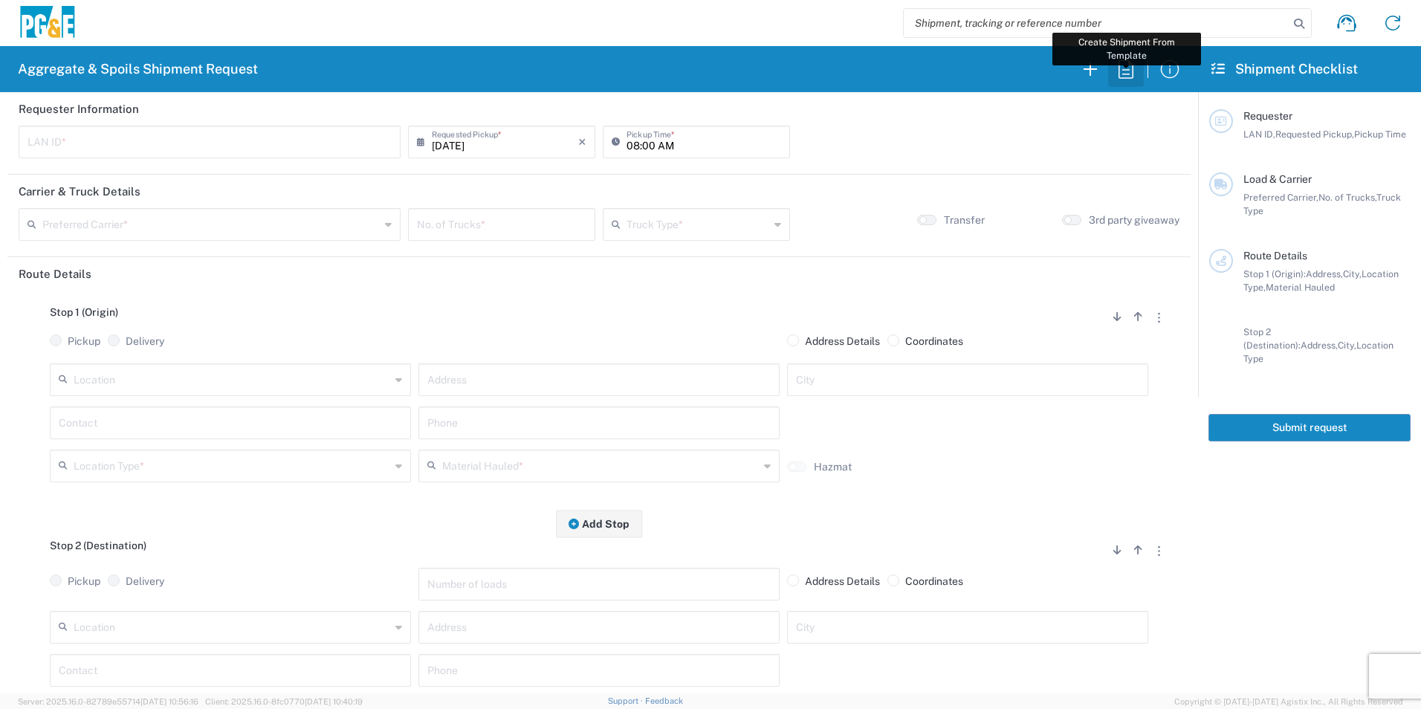
click at [1131, 71] on icon "button" at bounding box center [1126, 69] width 24 height 24
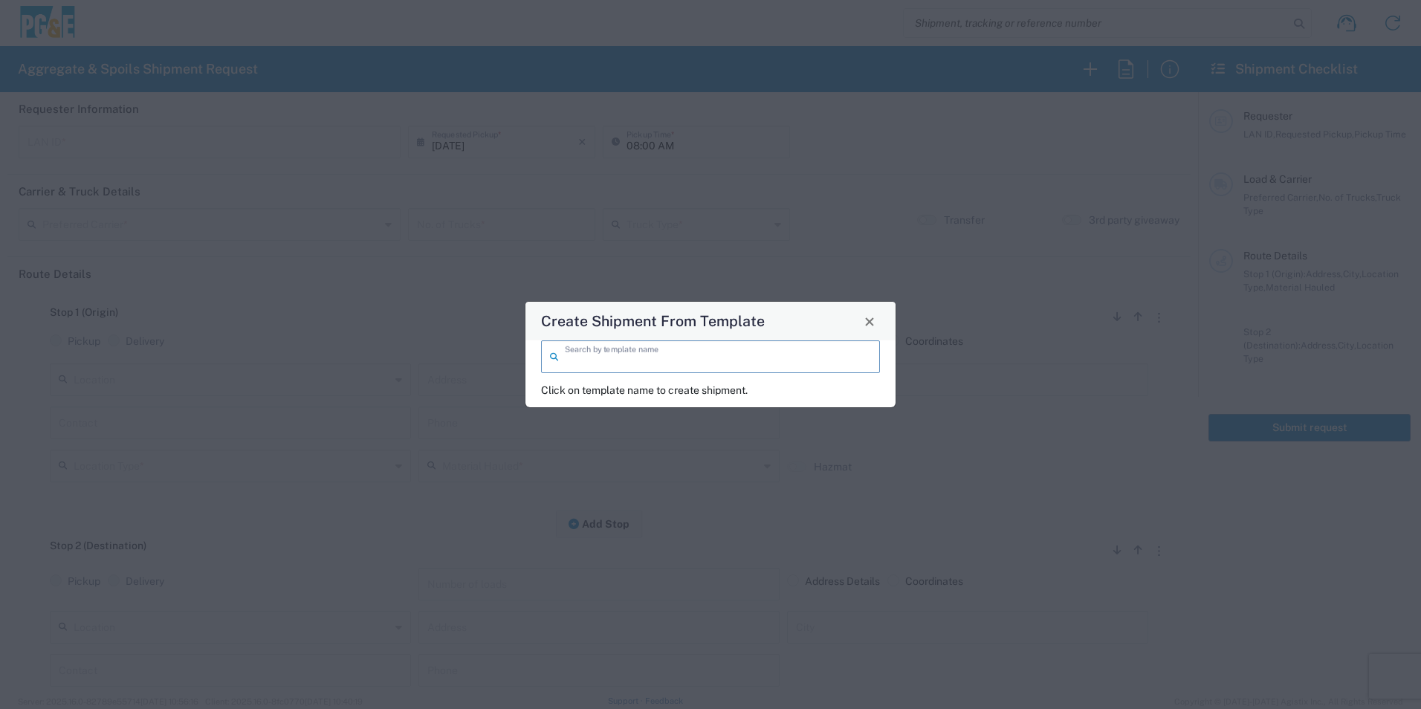
click at [617, 358] on input "search" at bounding box center [718, 356] width 306 height 26
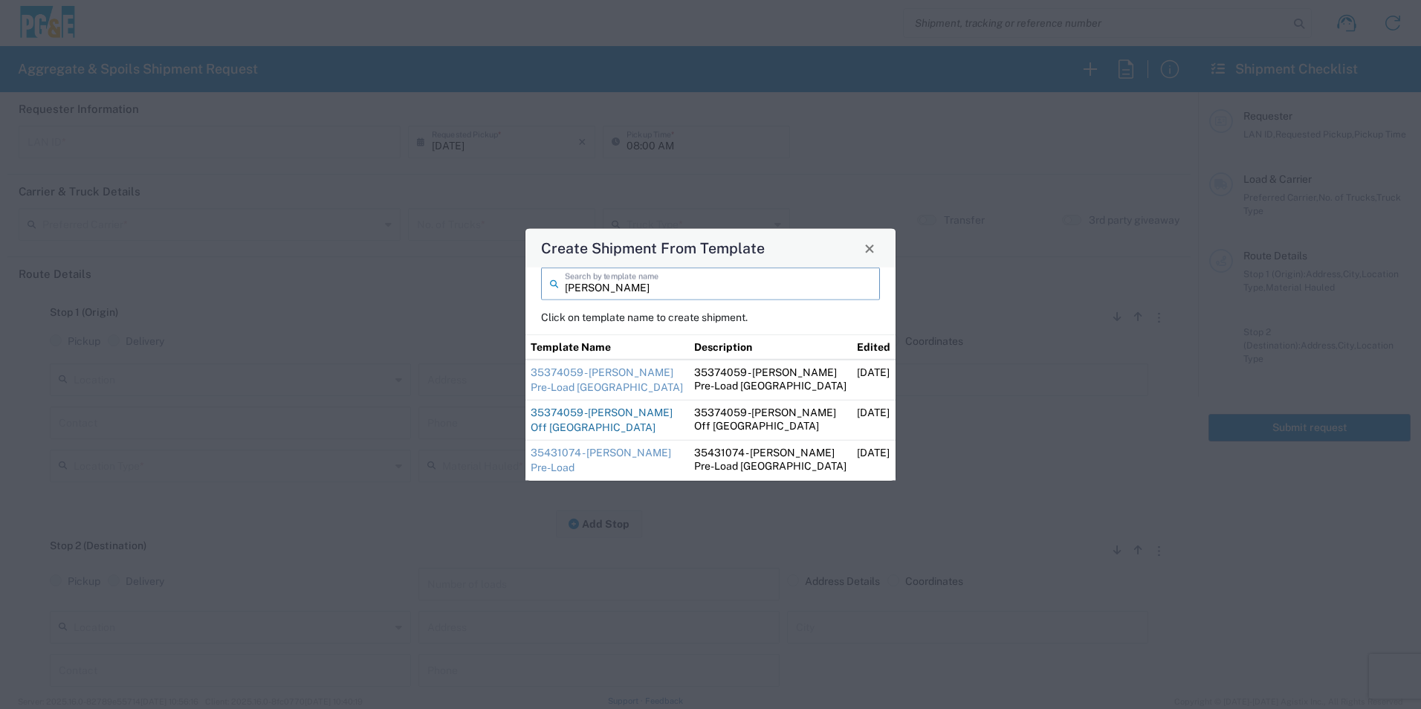
click at [603, 412] on link "35374059 -[PERSON_NAME] Off [GEOGRAPHIC_DATA]" at bounding box center [602, 419] width 142 height 27
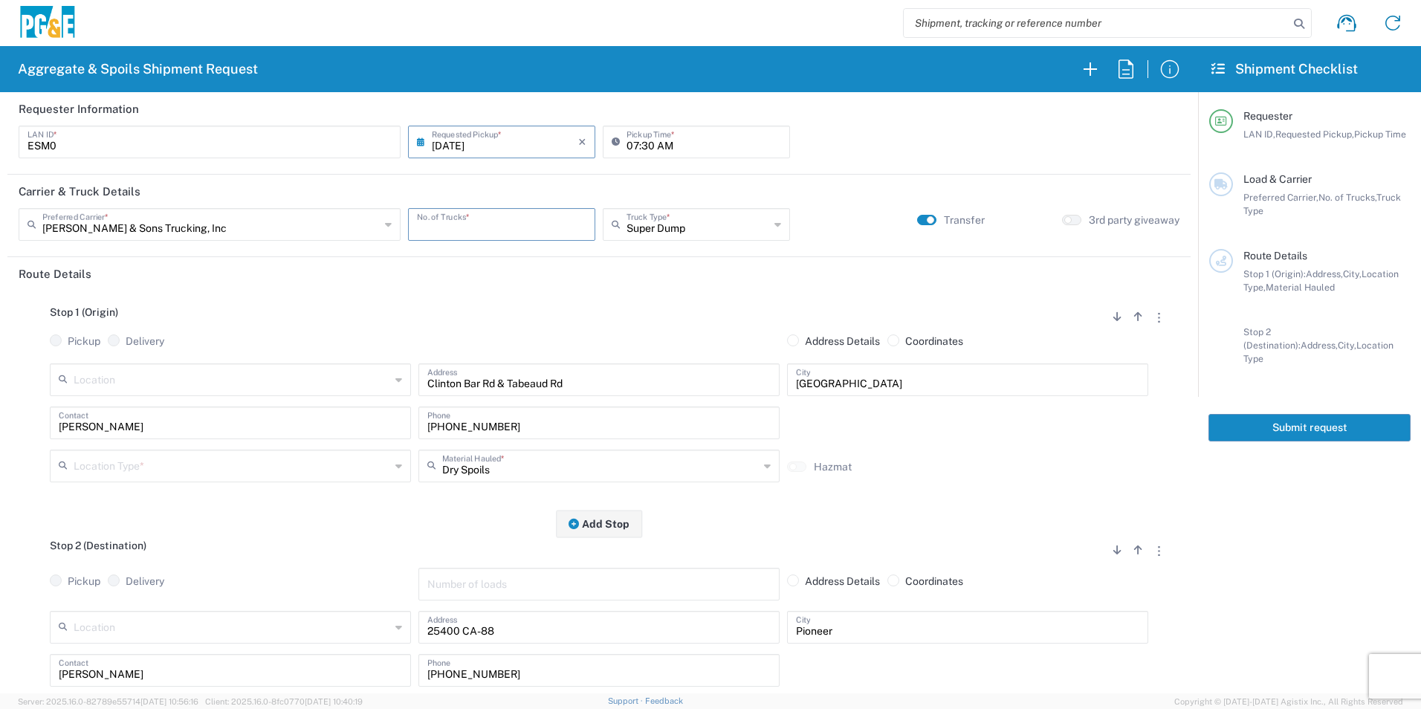
click at [545, 230] on input "number" at bounding box center [501, 223] width 169 height 26
click at [150, 457] on input "text" at bounding box center [232, 465] width 317 height 26
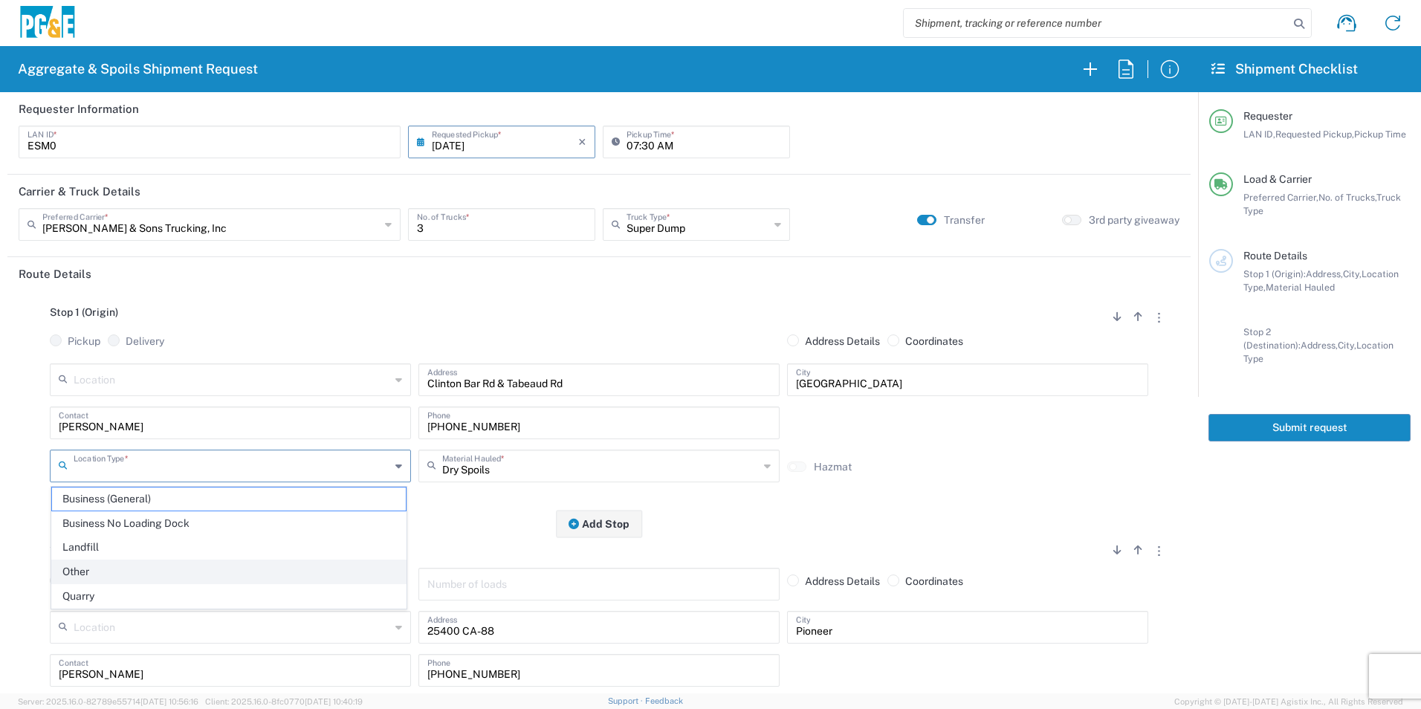
click at [79, 571] on span "Other" at bounding box center [229, 571] width 354 height 23
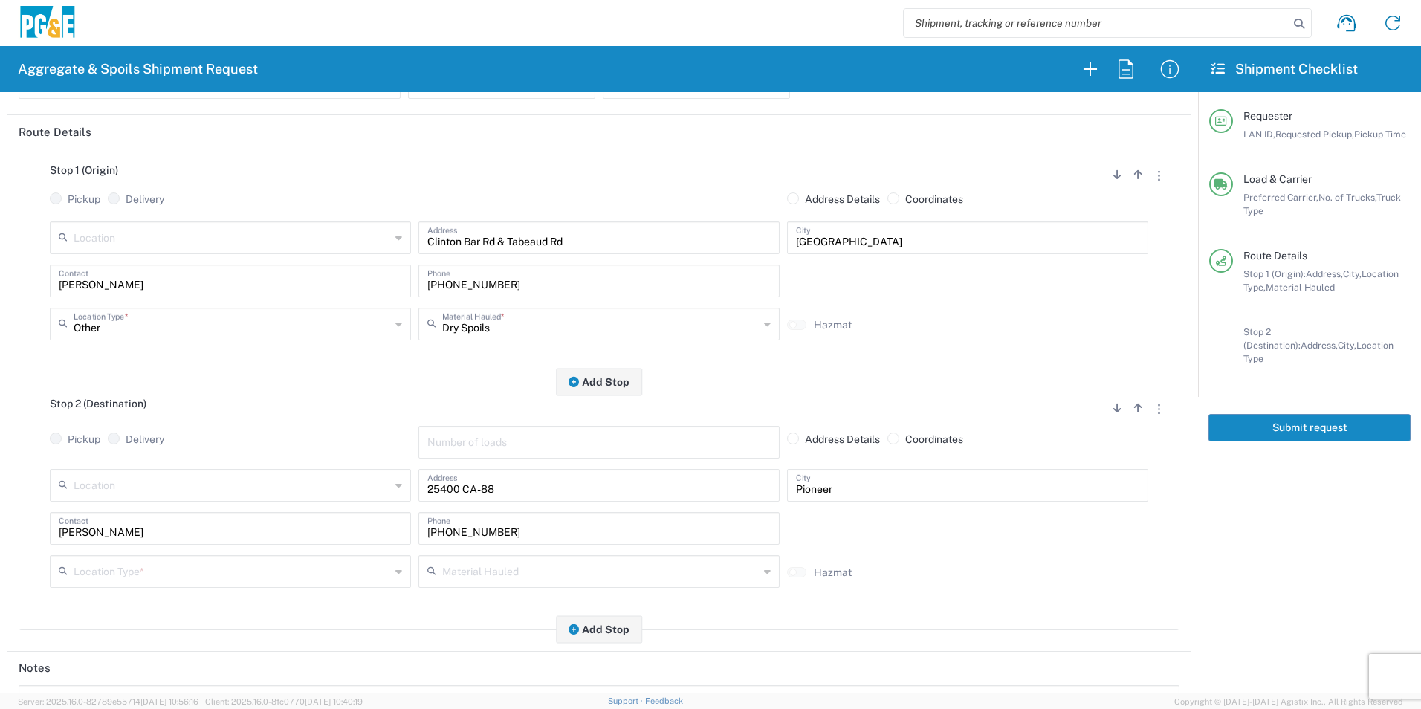
scroll to position [149, 0]
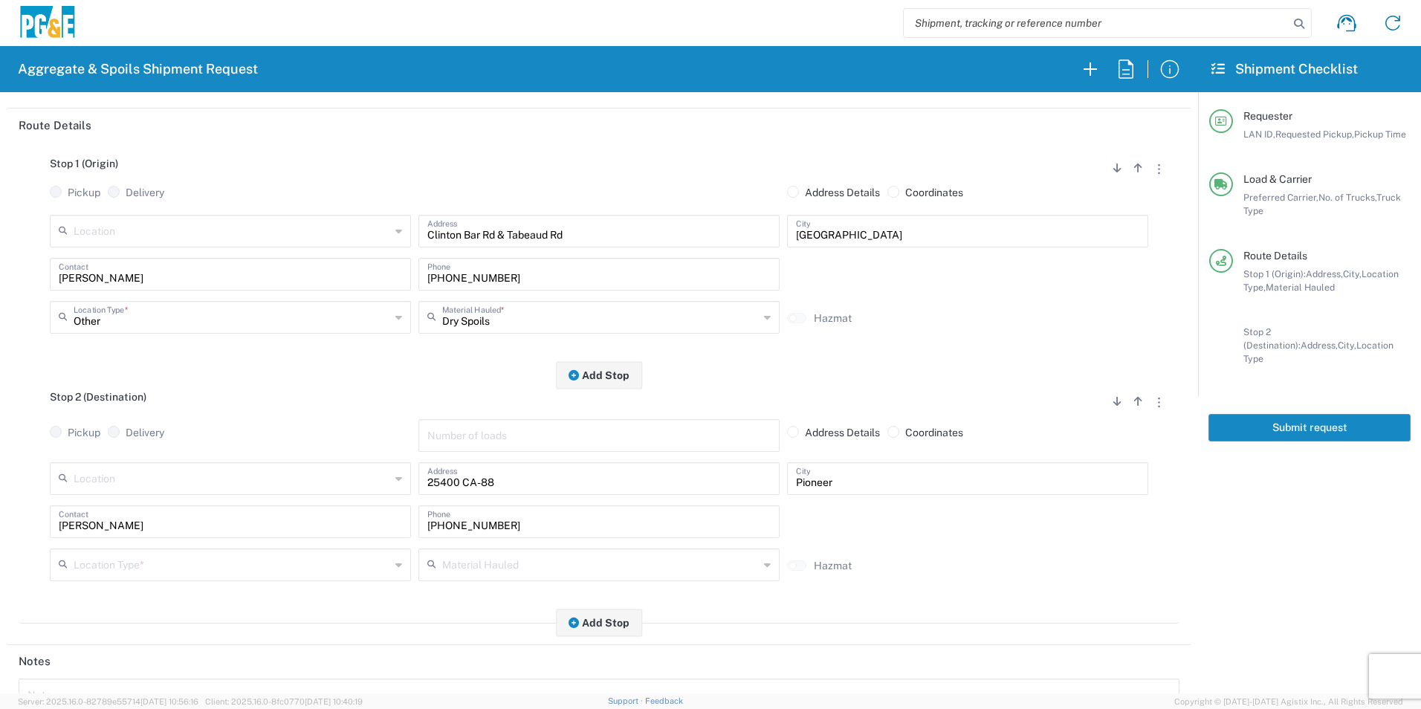
drag, startPoint x: 106, startPoint y: 567, endPoint x: 98, endPoint y: 568, distance: 7.5
click at [98, 568] on input "text" at bounding box center [232, 564] width 317 height 26
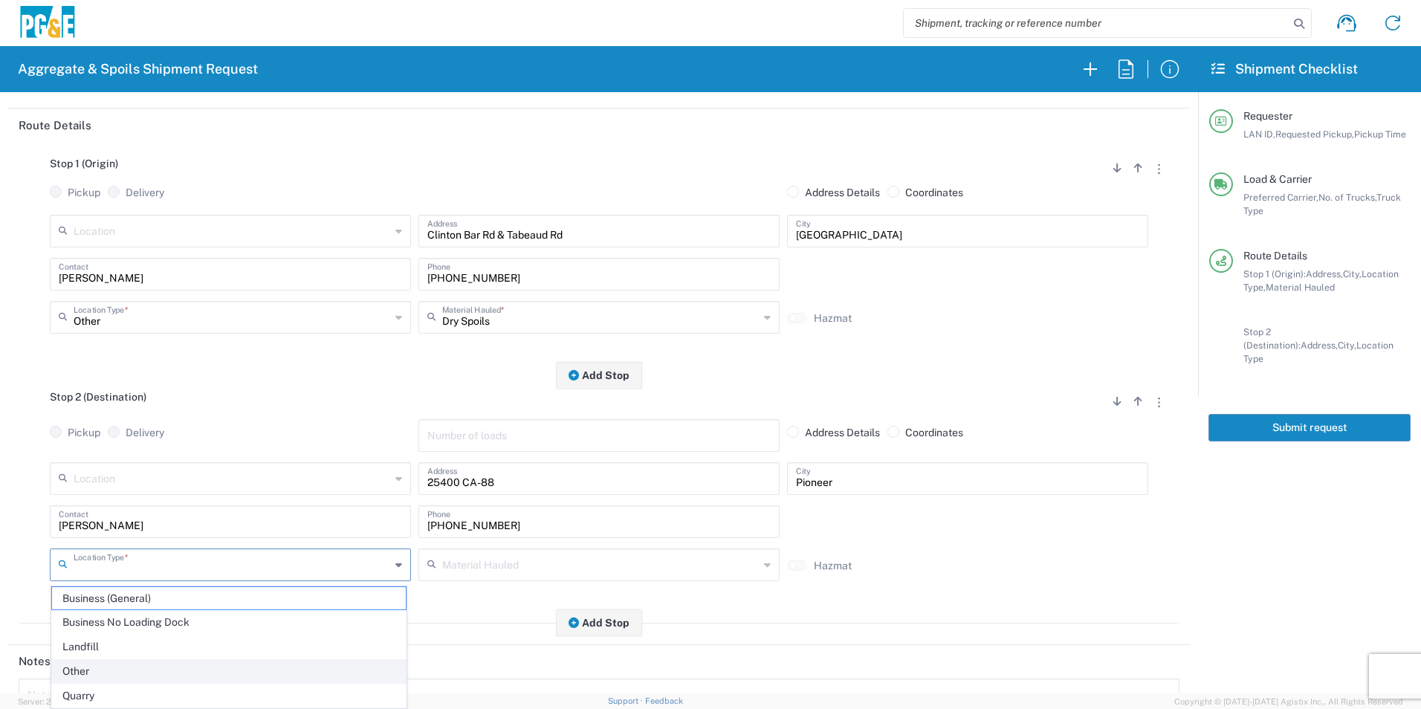
click at [95, 664] on span "Other" at bounding box center [229, 671] width 354 height 23
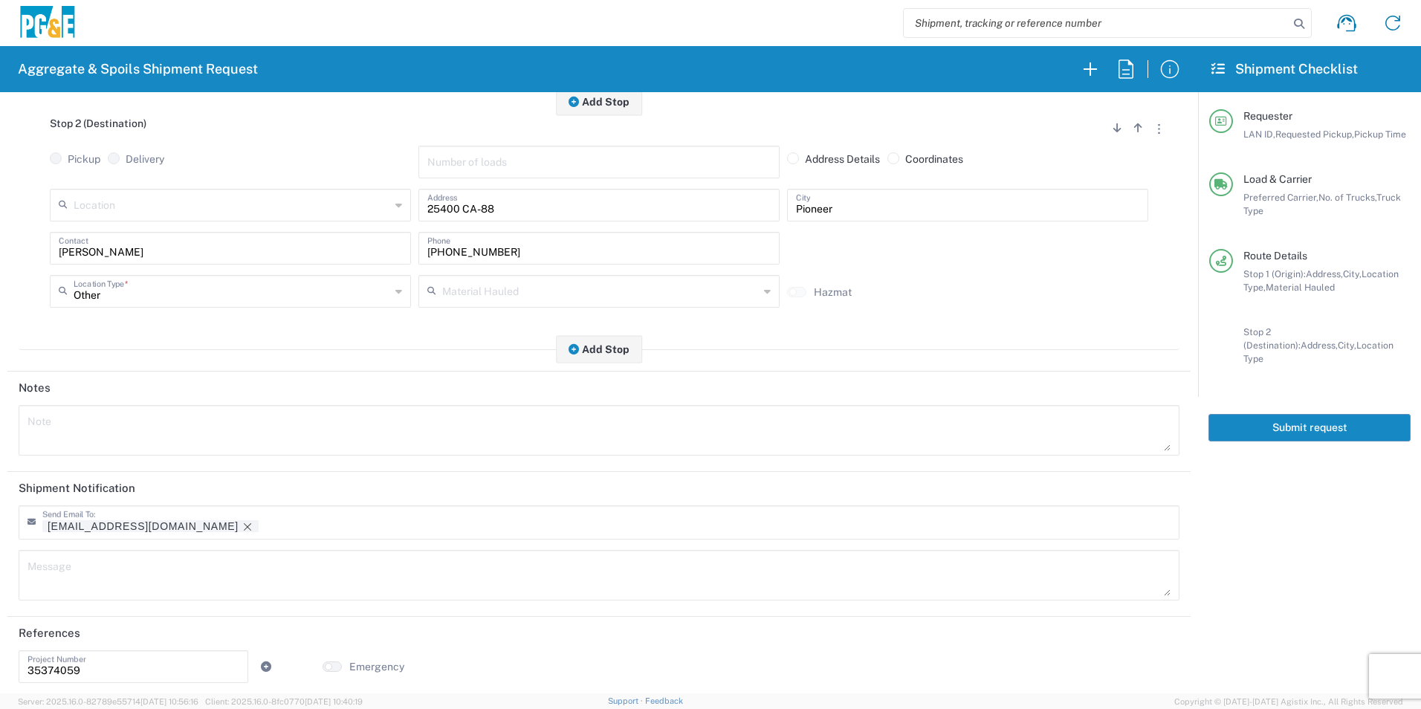
scroll to position [430, 0]
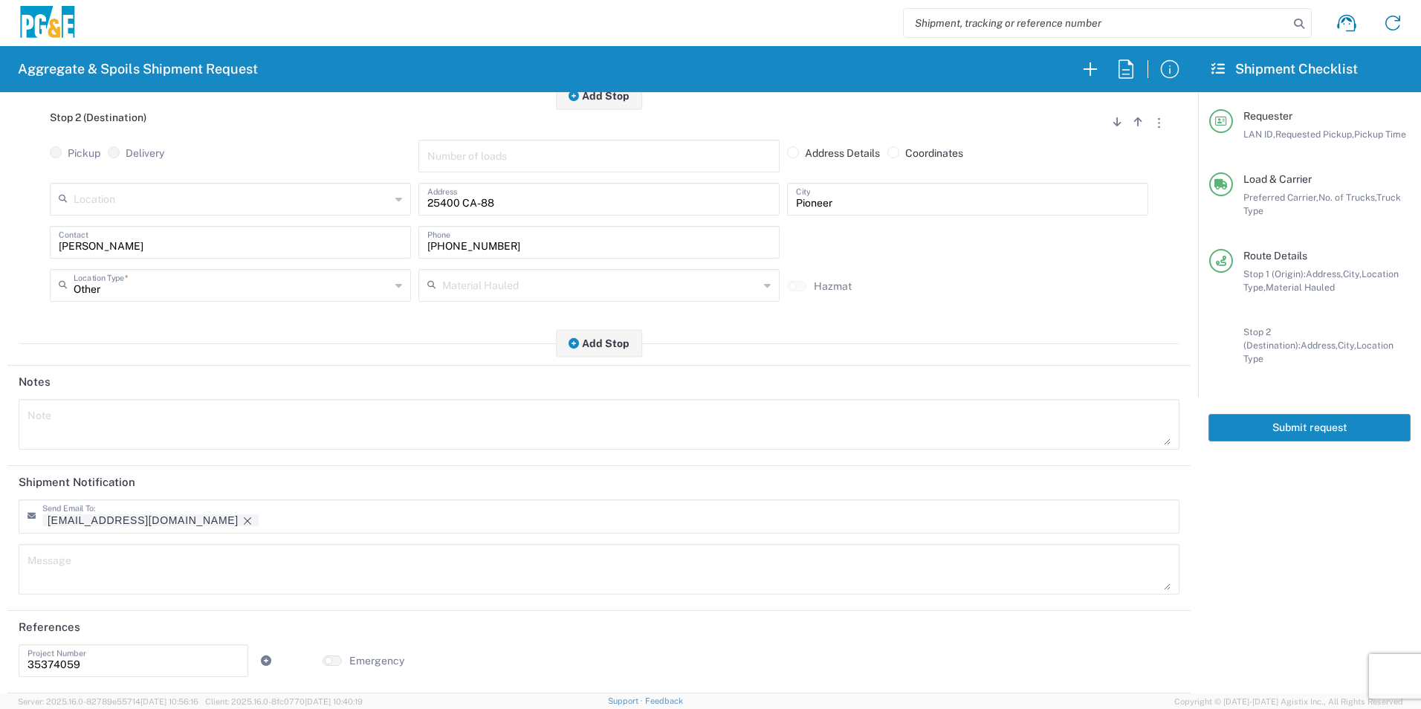
click at [142, 513] on tag-input "ESM0@pge.com" at bounding box center [224, 516] width 364 height 25
click at [242, 519] on icon "Remove tag" at bounding box center [248, 521] width 12 height 12
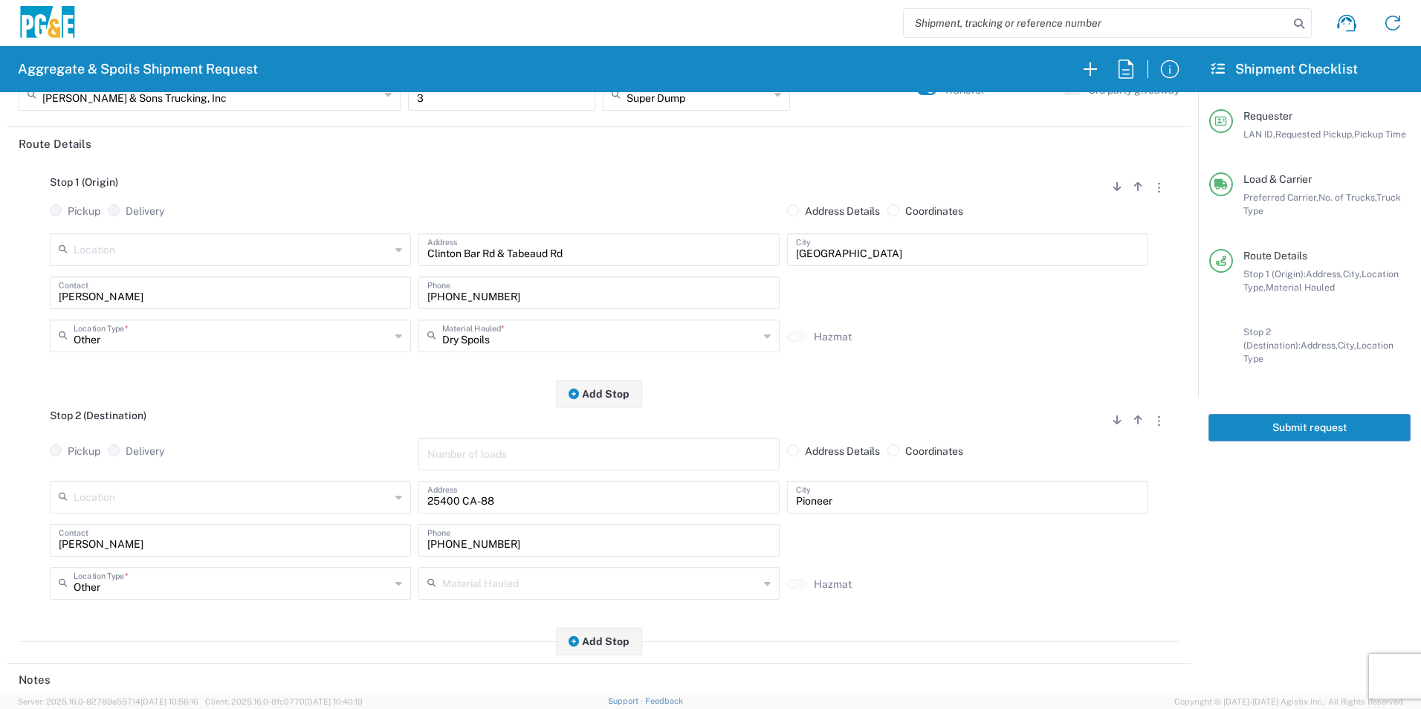
scroll to position [0, 0]
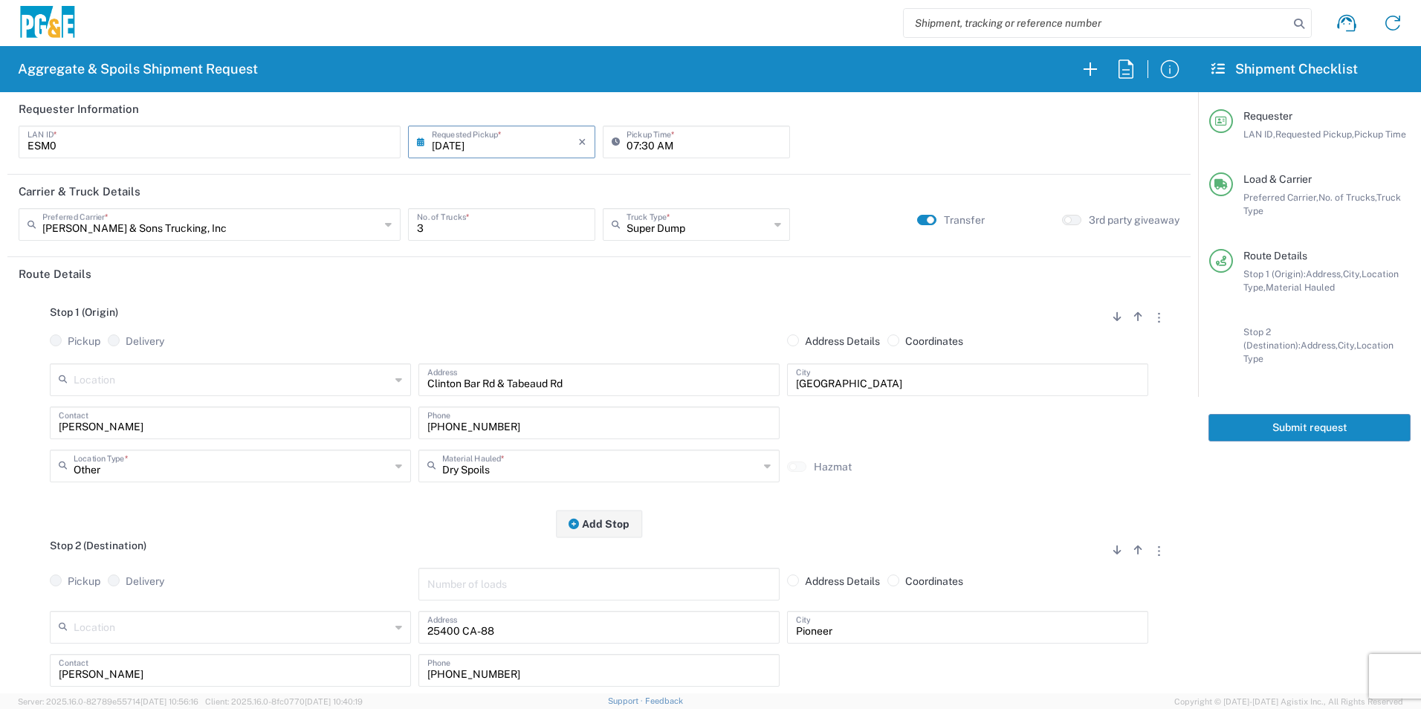
drag, startPoint x: 1293, startPoint y: 415, endPoint x: 1251, endPoint y: 397, distance: 45.6
click at [1293, 415] on button "Submit request" at bounding box center [1309, 427] width 202 height 27
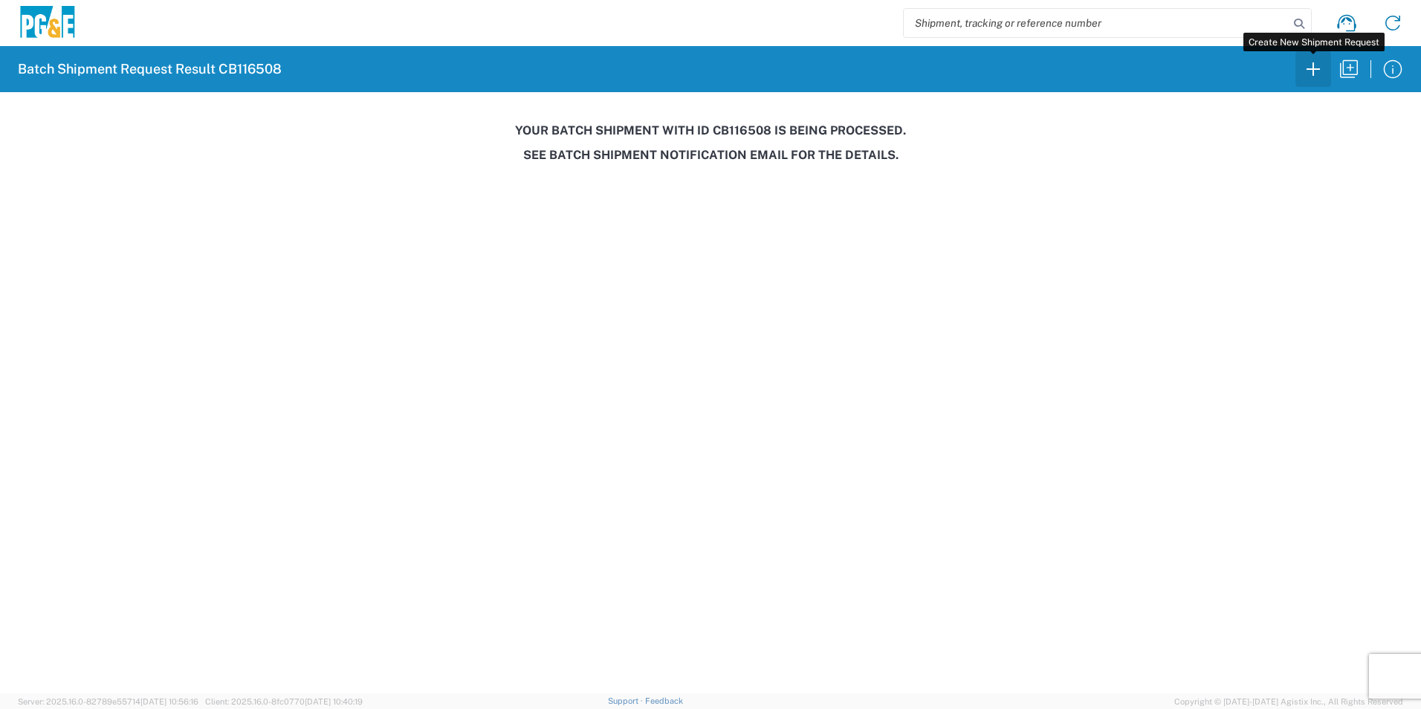
click at [1309, 67] on icon "button" at bounding box center [1313, 69] width 24 height 24
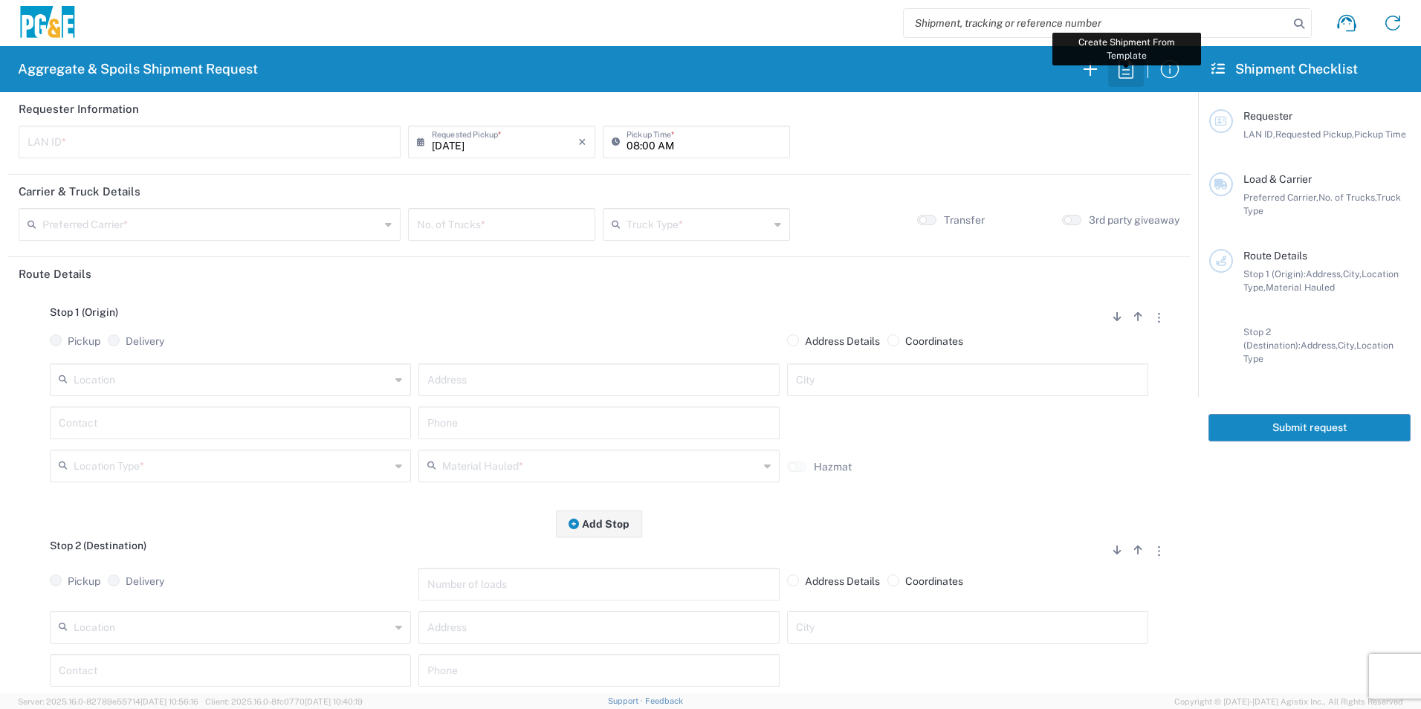
click at [1128, 66] on icon "button" at bounding box center [1126, 69] width 24 height 24
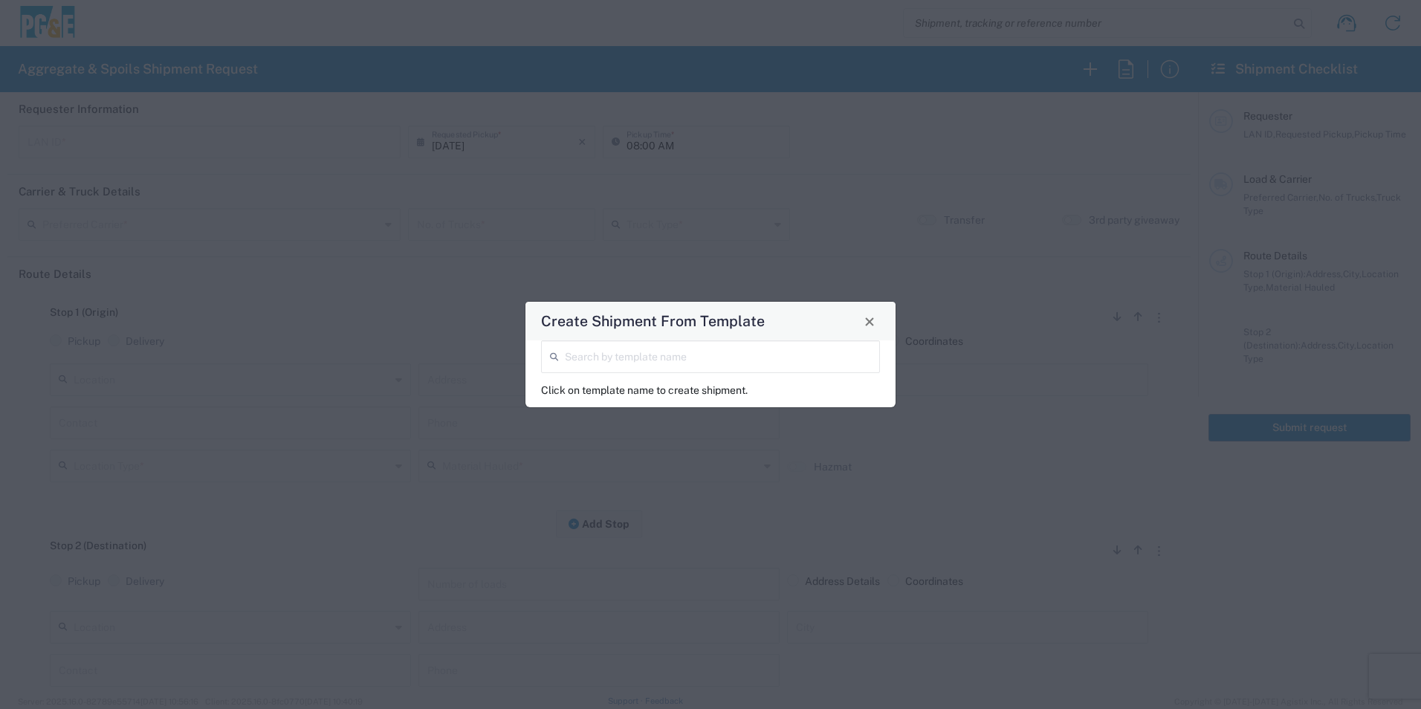
click at [658, 361] on input "search" at bounding box center [718, 356] width 306 height 26
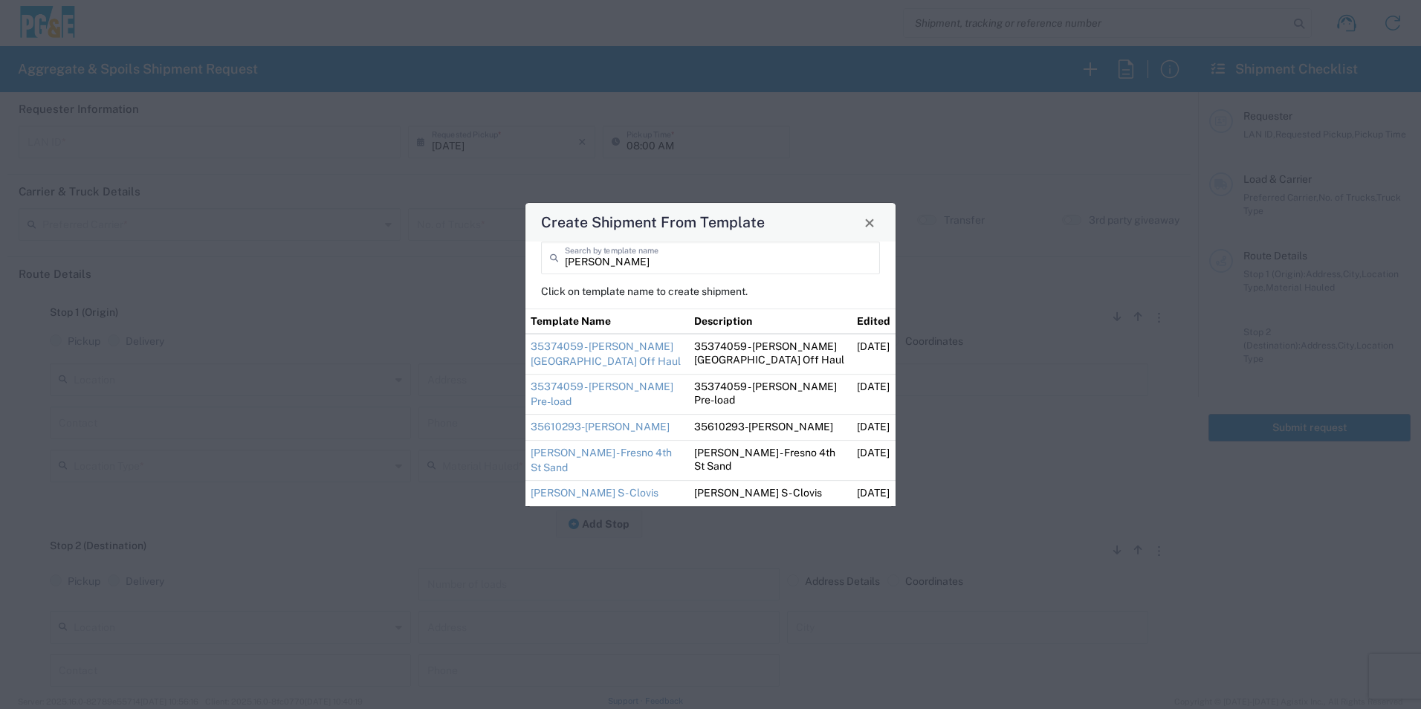
click at [664, 356] on link "35374059 - [PERSON_NAME][GEOGRAPHIC_DATA] Off Haul" at bounding box center [606, 353] width 150 height 27
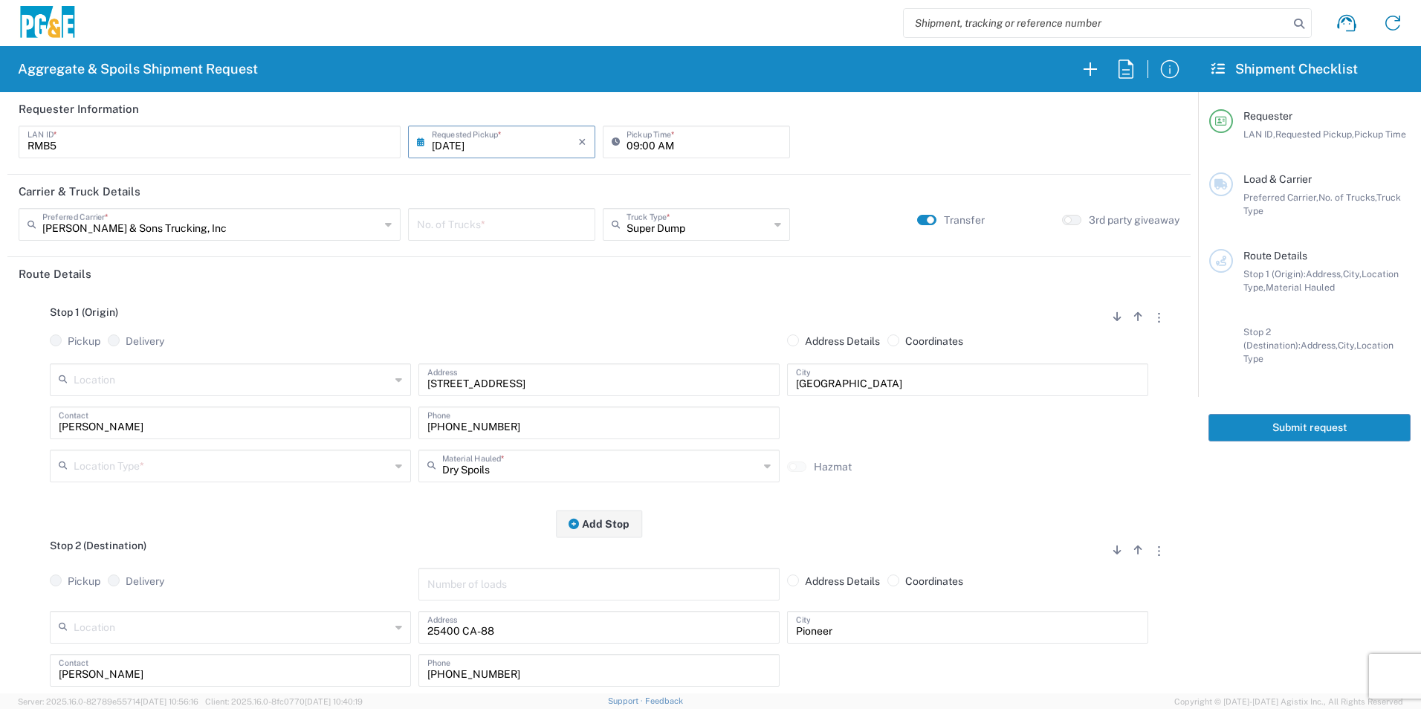
click at [529, 226] on input "number" at bounding box center [501, 223] width 169 height 26
click at [285, 469] on input "text" at bounding box center [232, 465] width 317 height 26
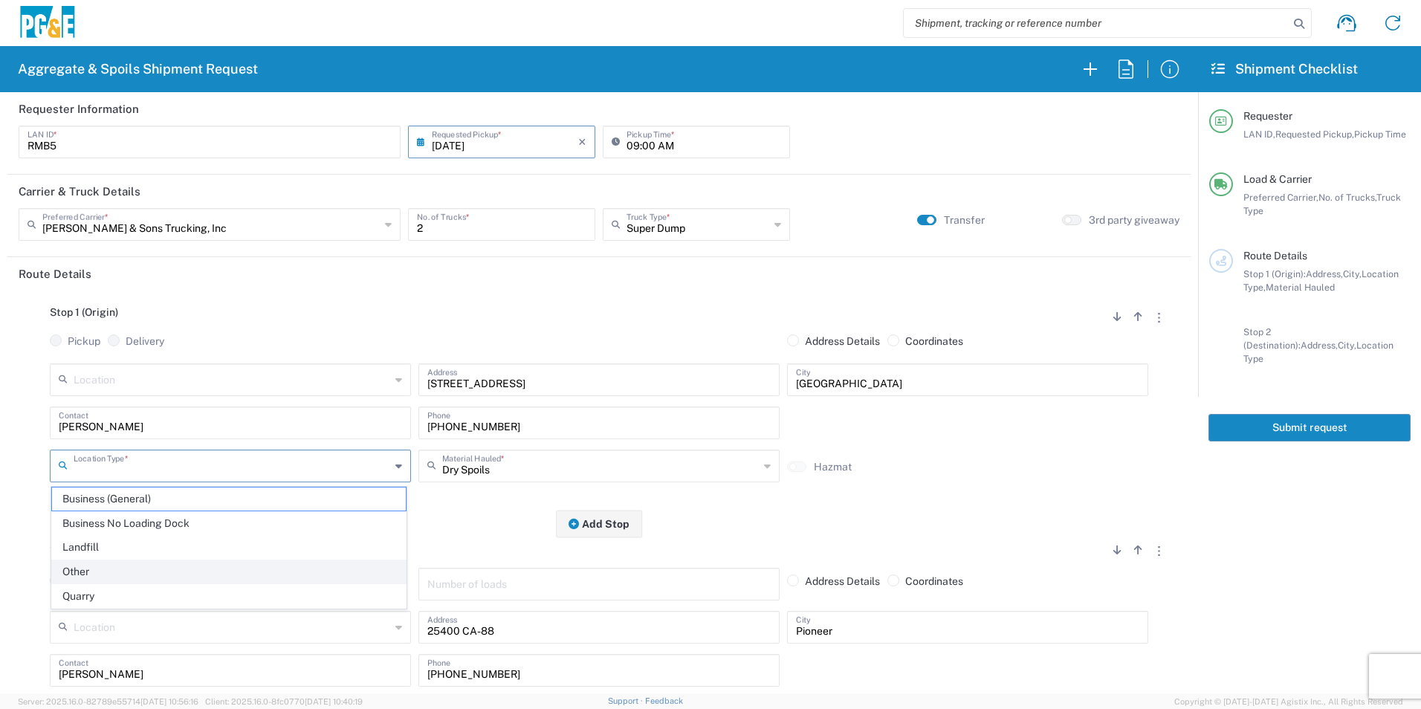
click at [151, 577] on span "Other" at bounding box center [229, 571] width 354 height 23
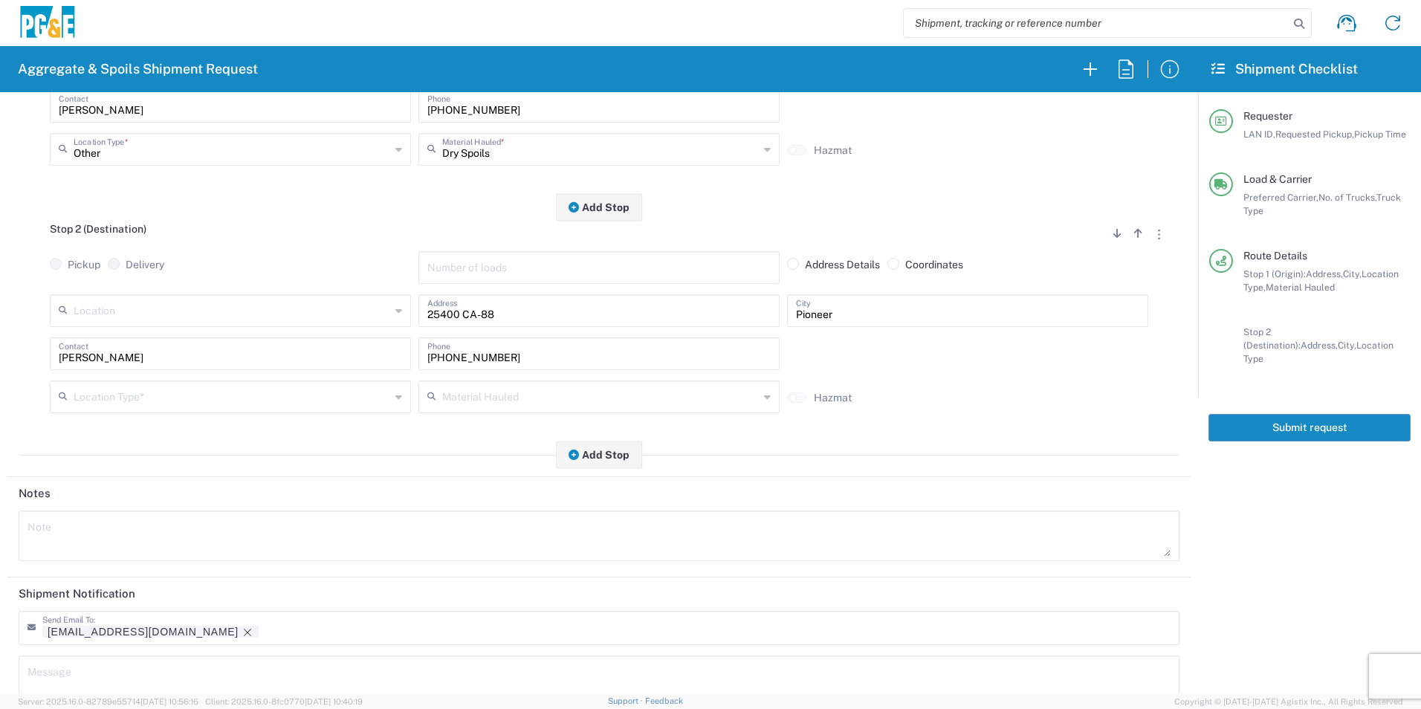
scroll to position [372, 0]
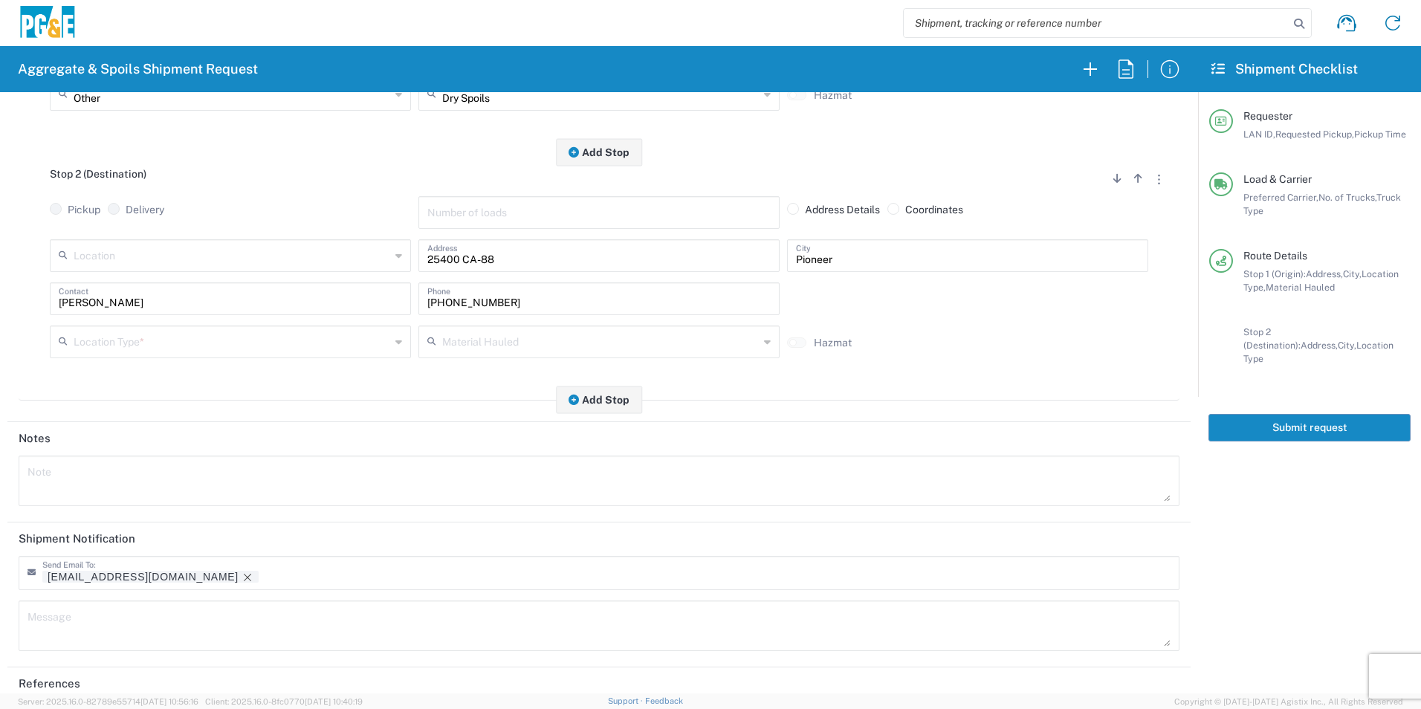
click at [158, 344] on input "text" at bounding box center [232, 341] width 317 height 26
click at [100, 441] on span "Other" at bounding box center [229, 448] width 354 height 23
click at [242, 580] on icon "Remove tag" at bounding box center [248, 577] width 12 height 12
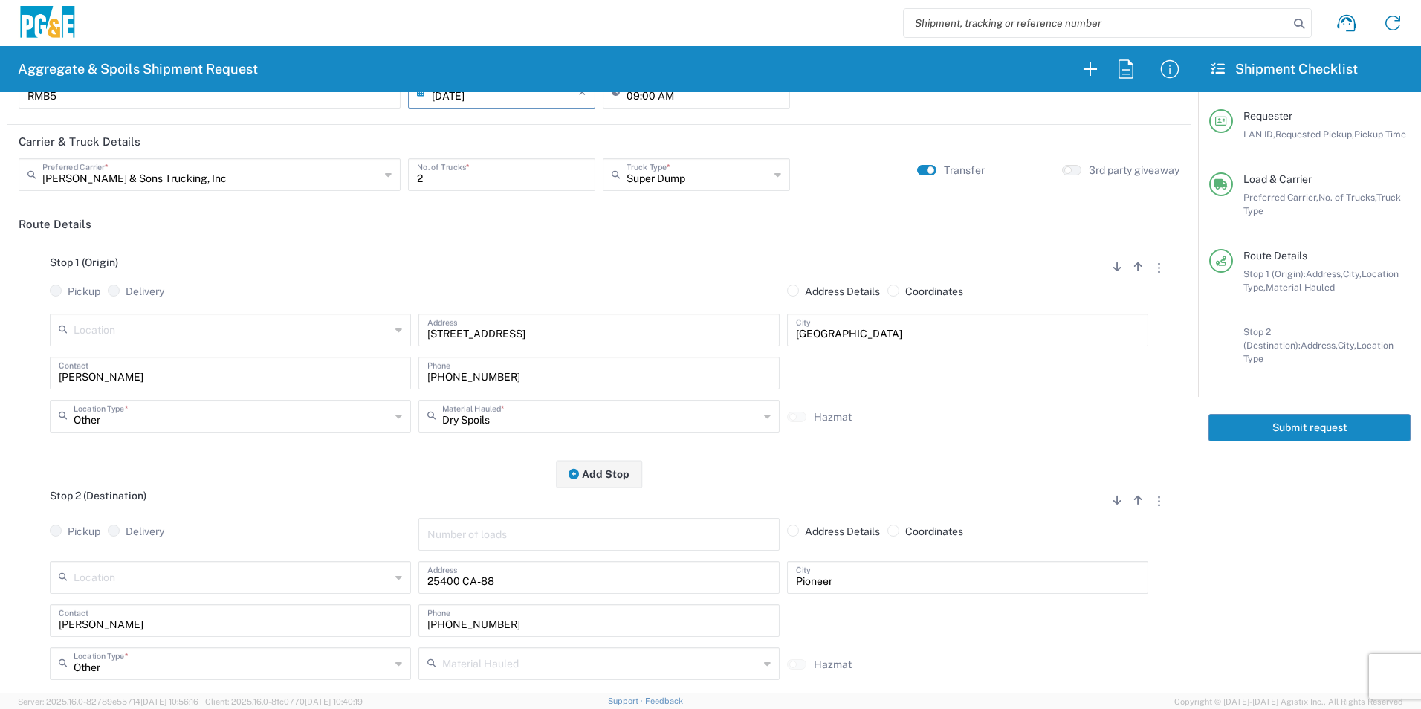
scroll to position [0, 0]
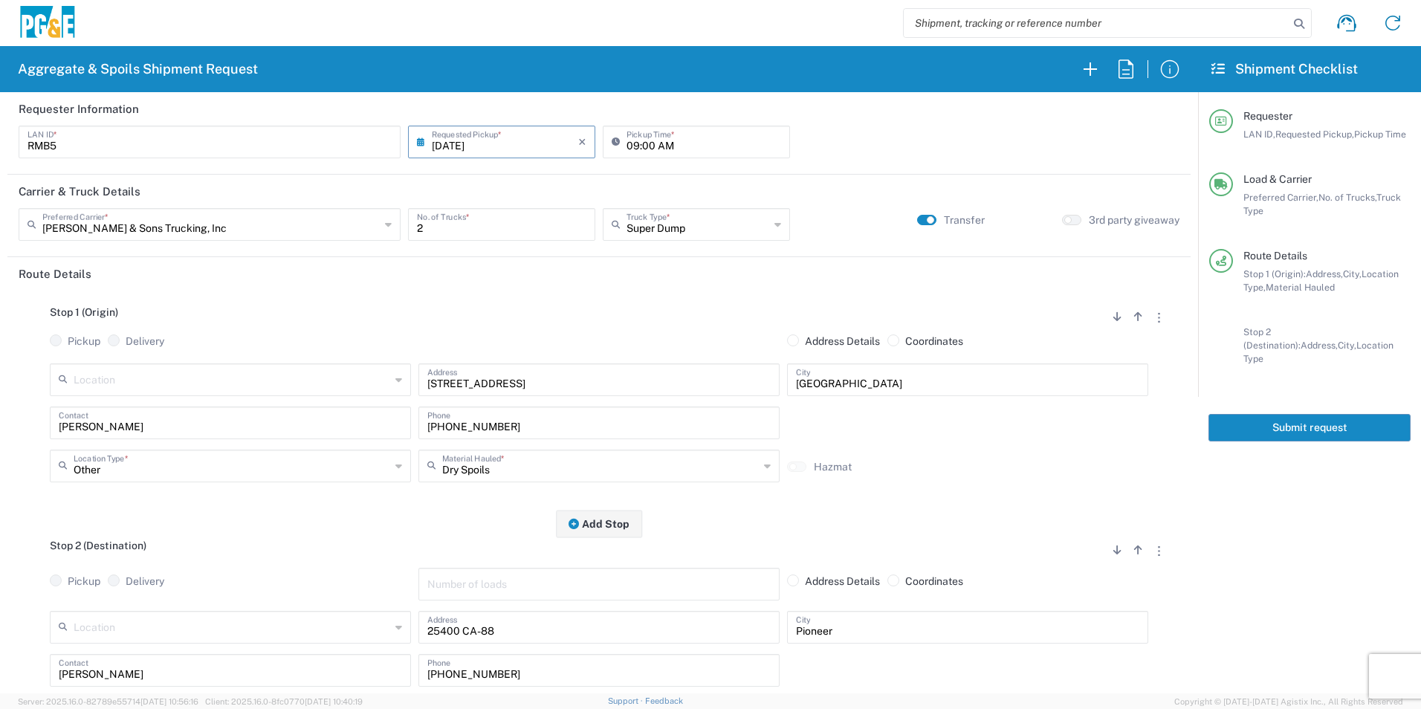
click at [1252, 414] on button "Submit request" at bounding box center [1309, 427] width 202 height 27
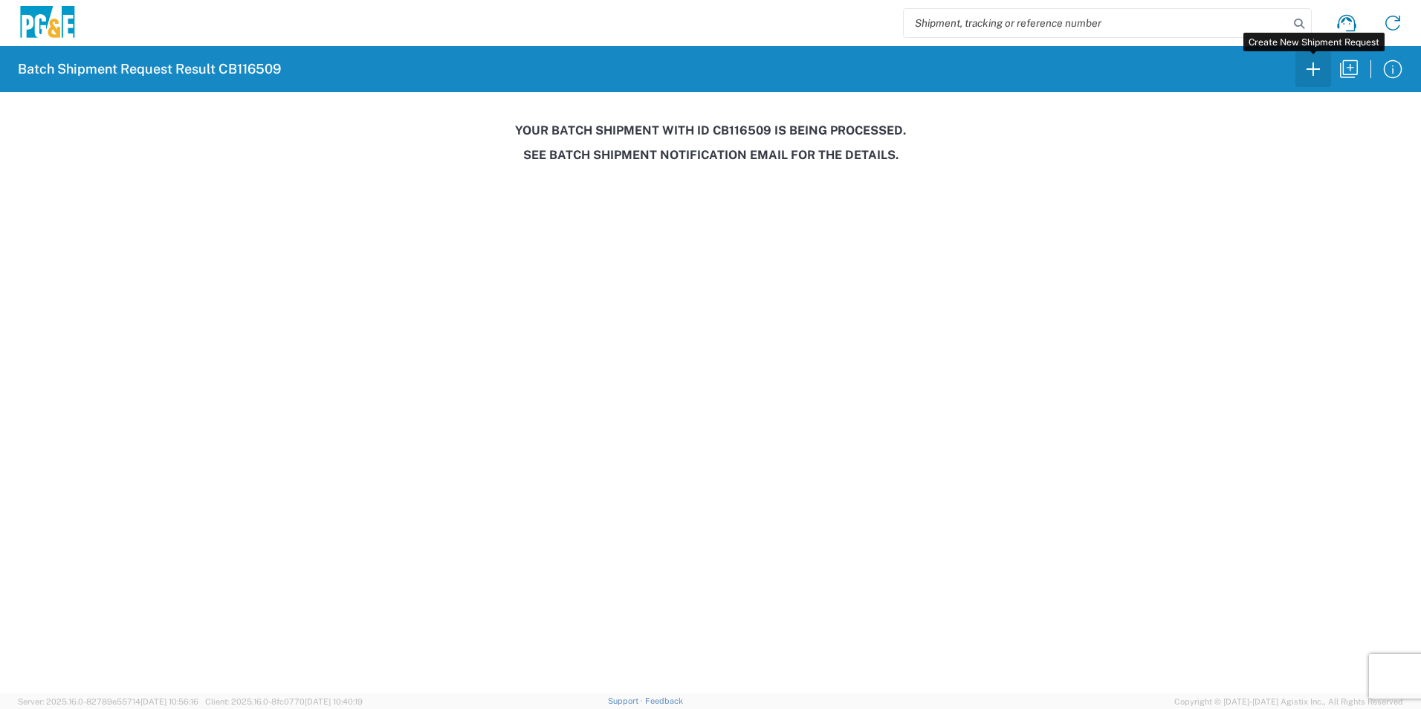
click at [1311, 71] on icon "button" at bounding box center [1313, 69] width 24 height 24
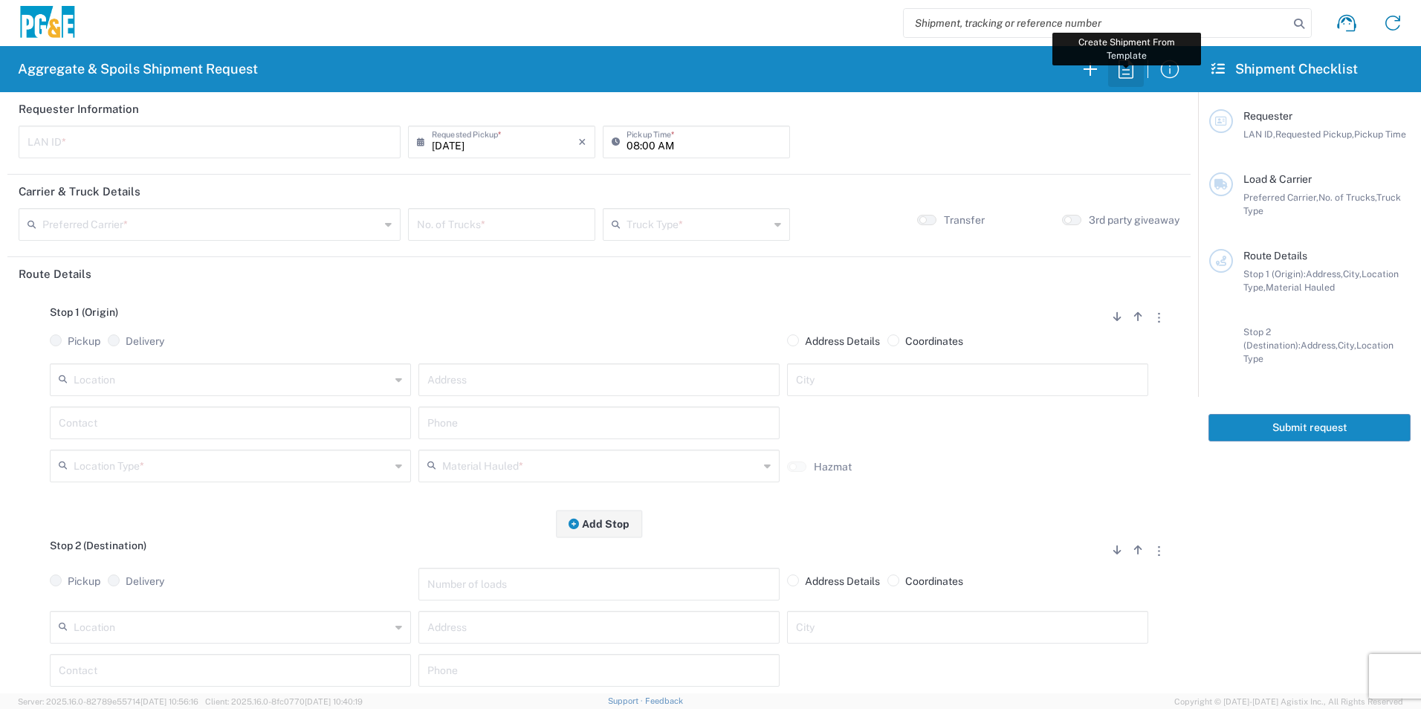
click at [1130, 68] on icon "button" at bounding box center [1126, 69] width 24 height 24
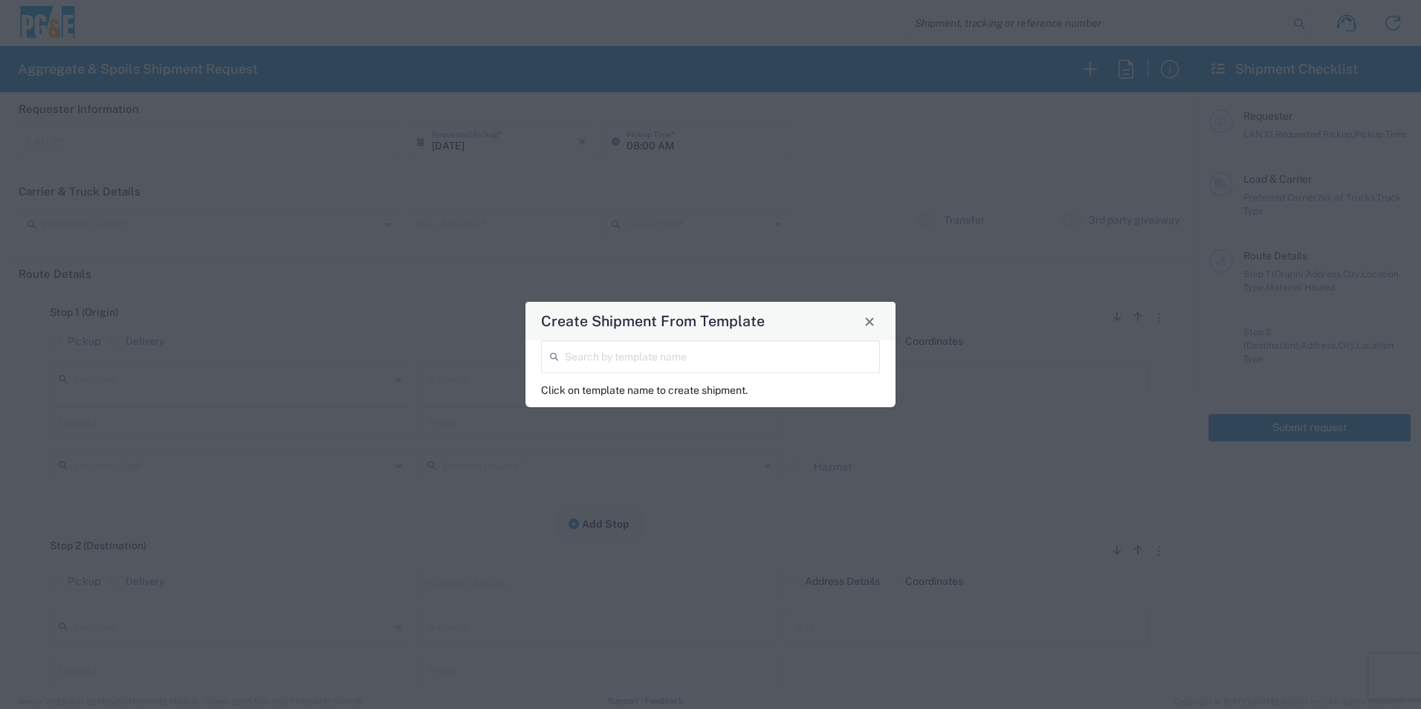
click at [626, 357] on input "search" at bounding box center [718, 356] width 306 height 26
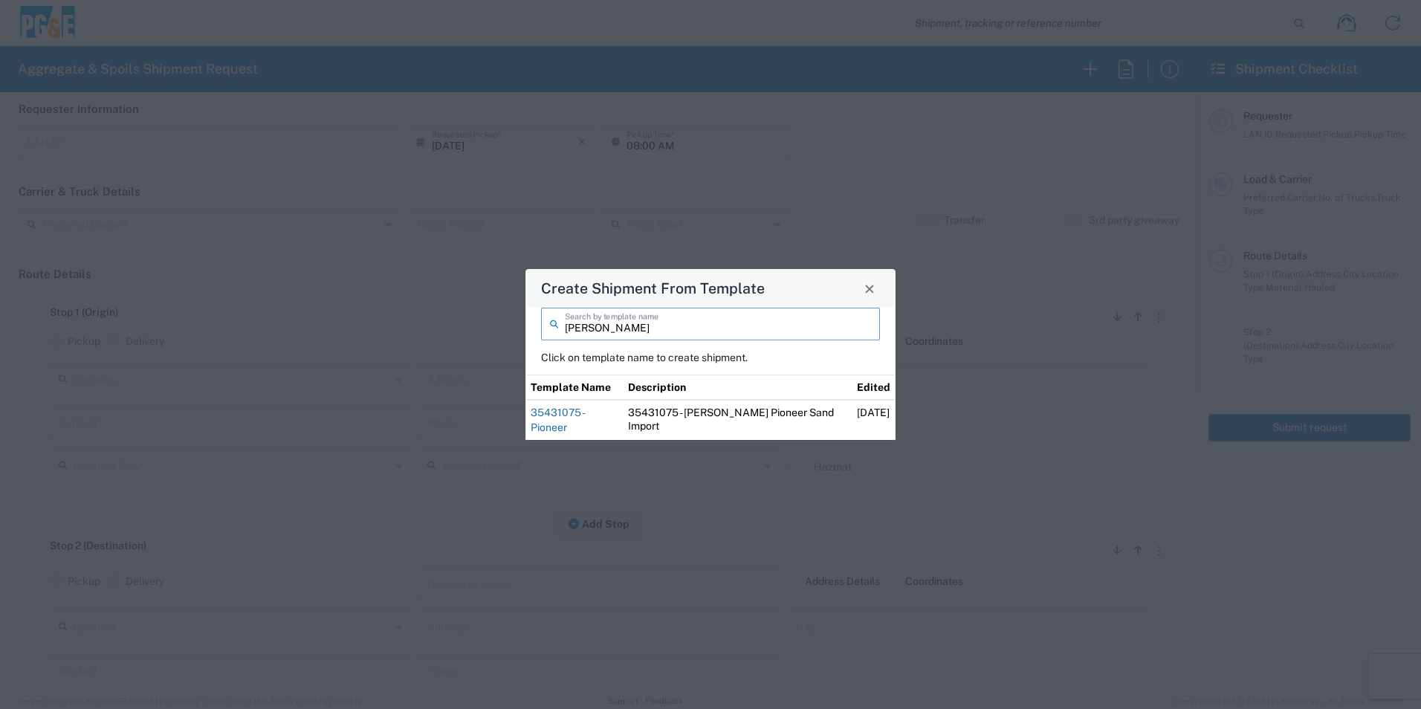
click at [584, 422] on link "35431075 - Pioneer" at bounding box center [558, 419] width 54 height 27
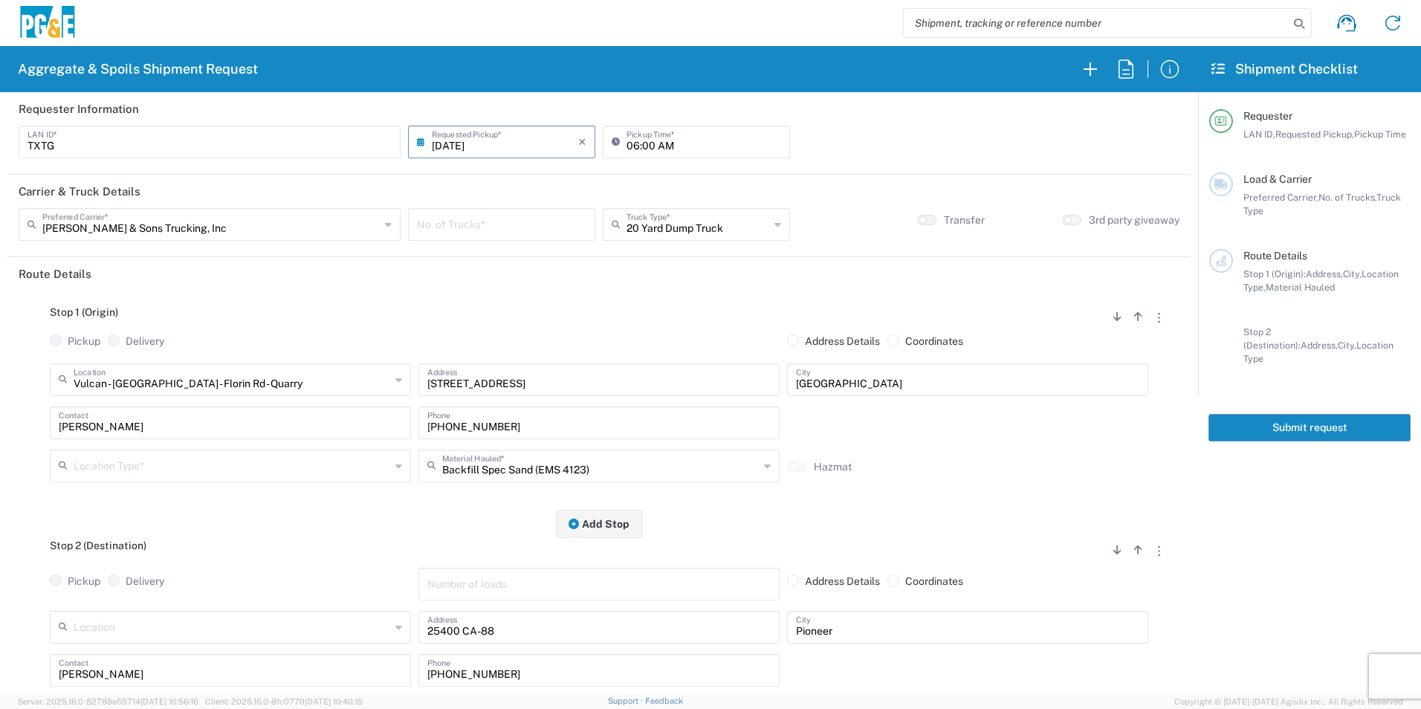
click at [537, 227] on input "number" at bounding box center [501, 223] width 169 height 26
click at [172, 467] on input "text" at bounding box center [232, 465] width 317 height 26
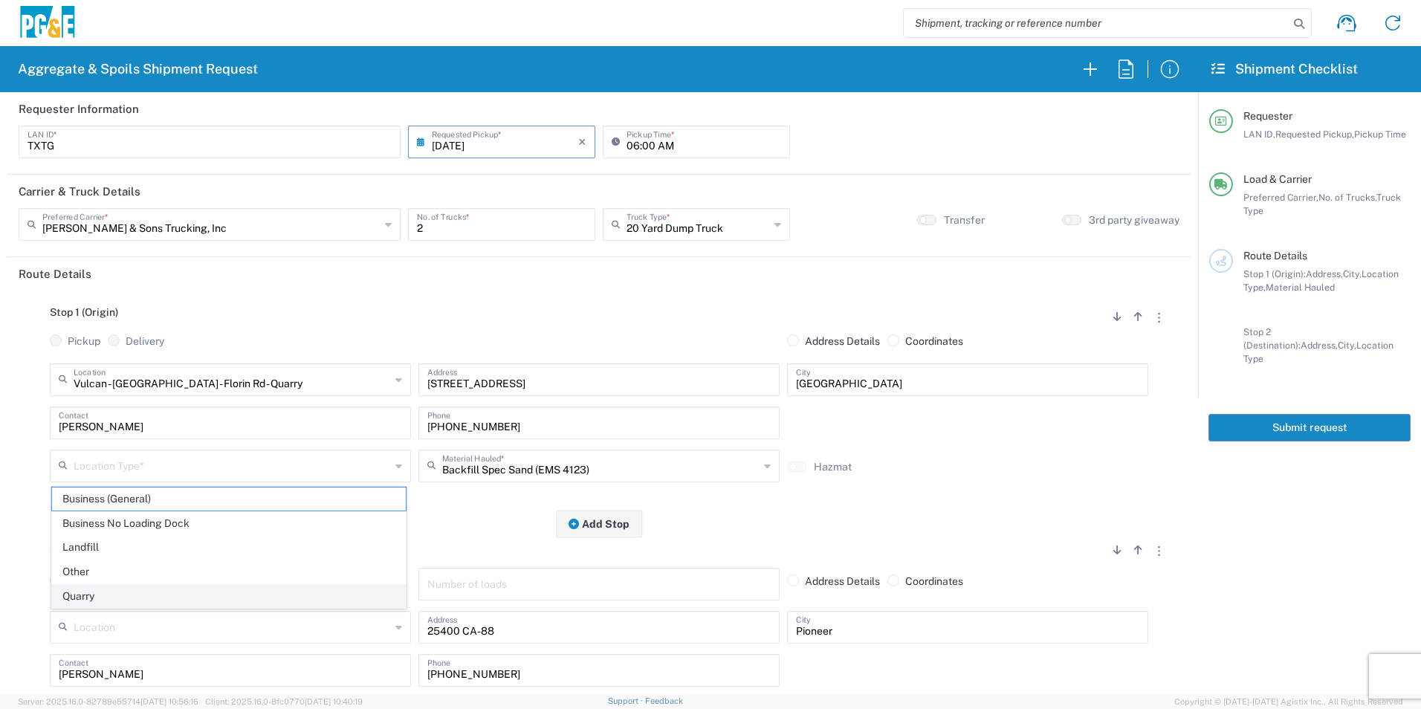
click at [100, 598] on span "Quarry" at bounding box center [229, 596] width 354 height 23
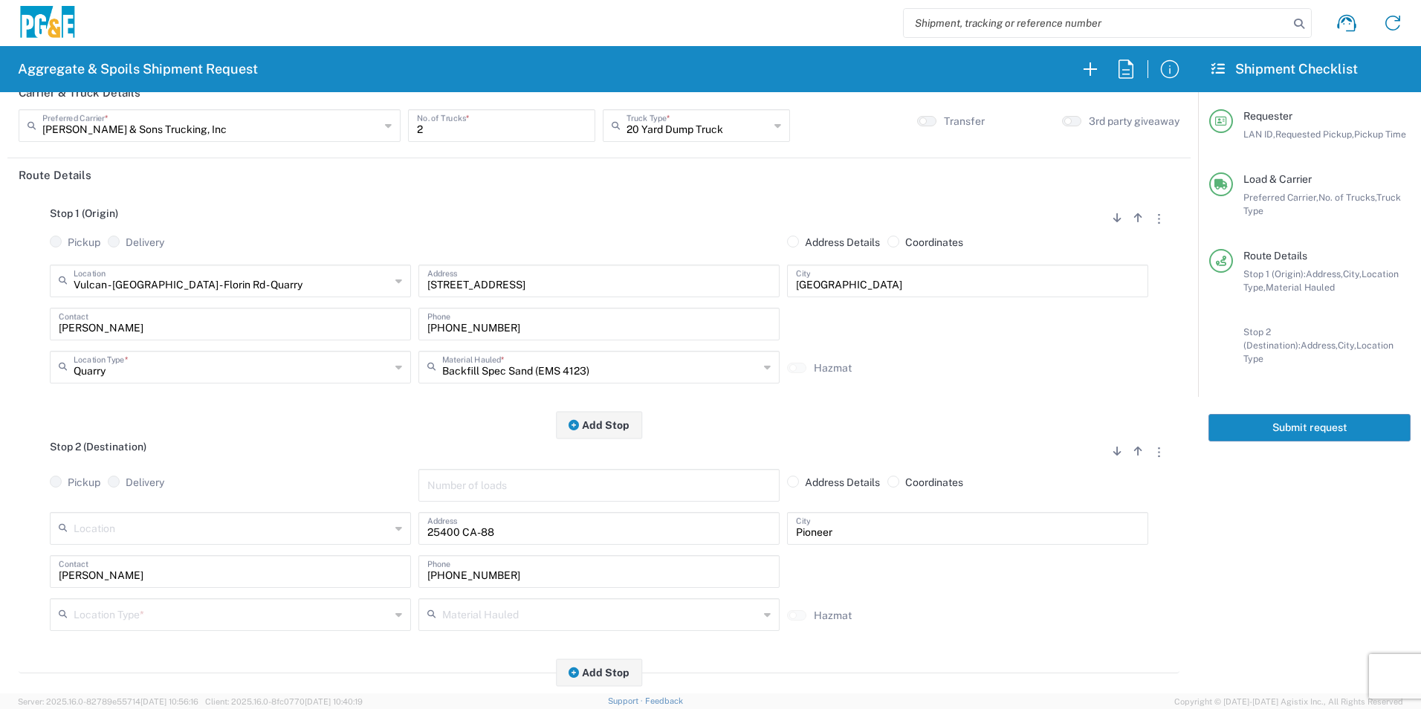
scroll to position [297, 0]
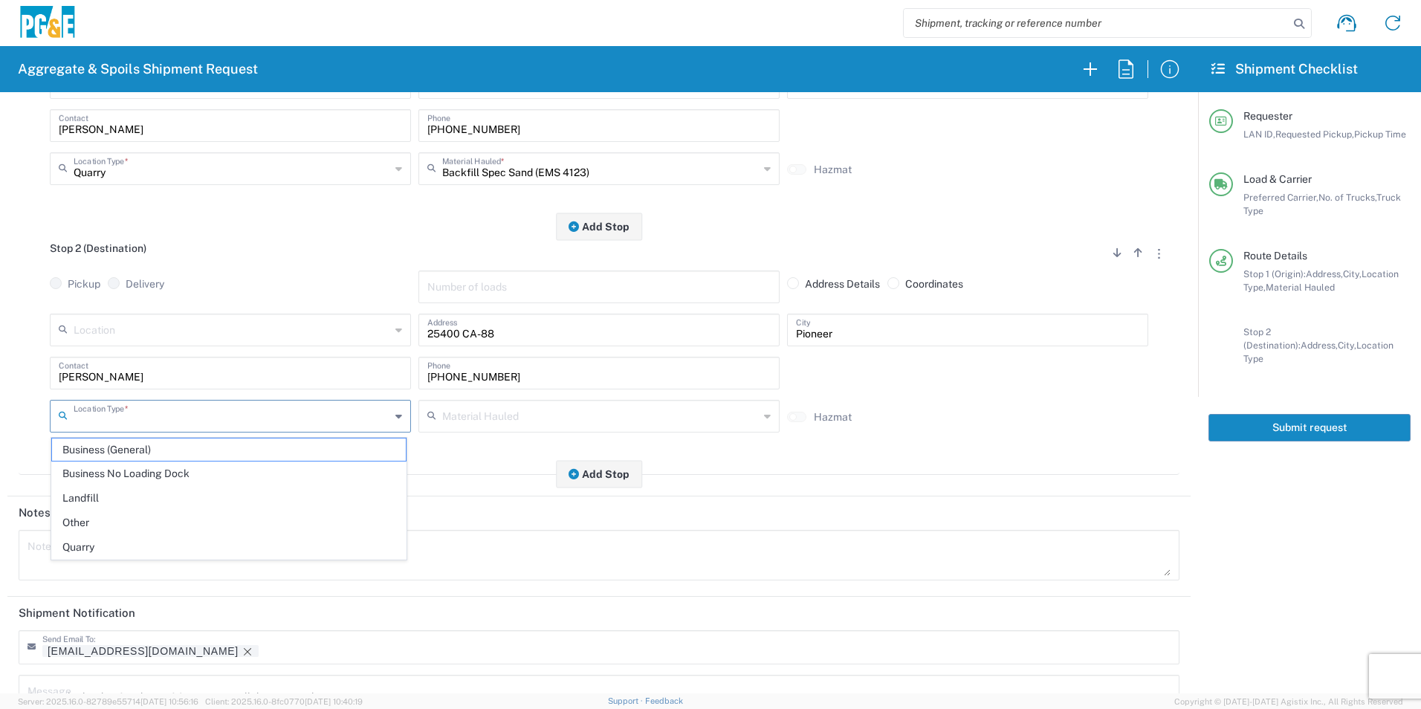
drag, startPoint x: 146, startPoint y: 410, endPoint x: 115, endPoint y: 469, distance: 66.1
click at [145, 410] on input "text" at bounding box center [232, 415] width 317 height 26
click at [89, 519] on span "Other" at bounding box center [229, 522] width 354 height 23
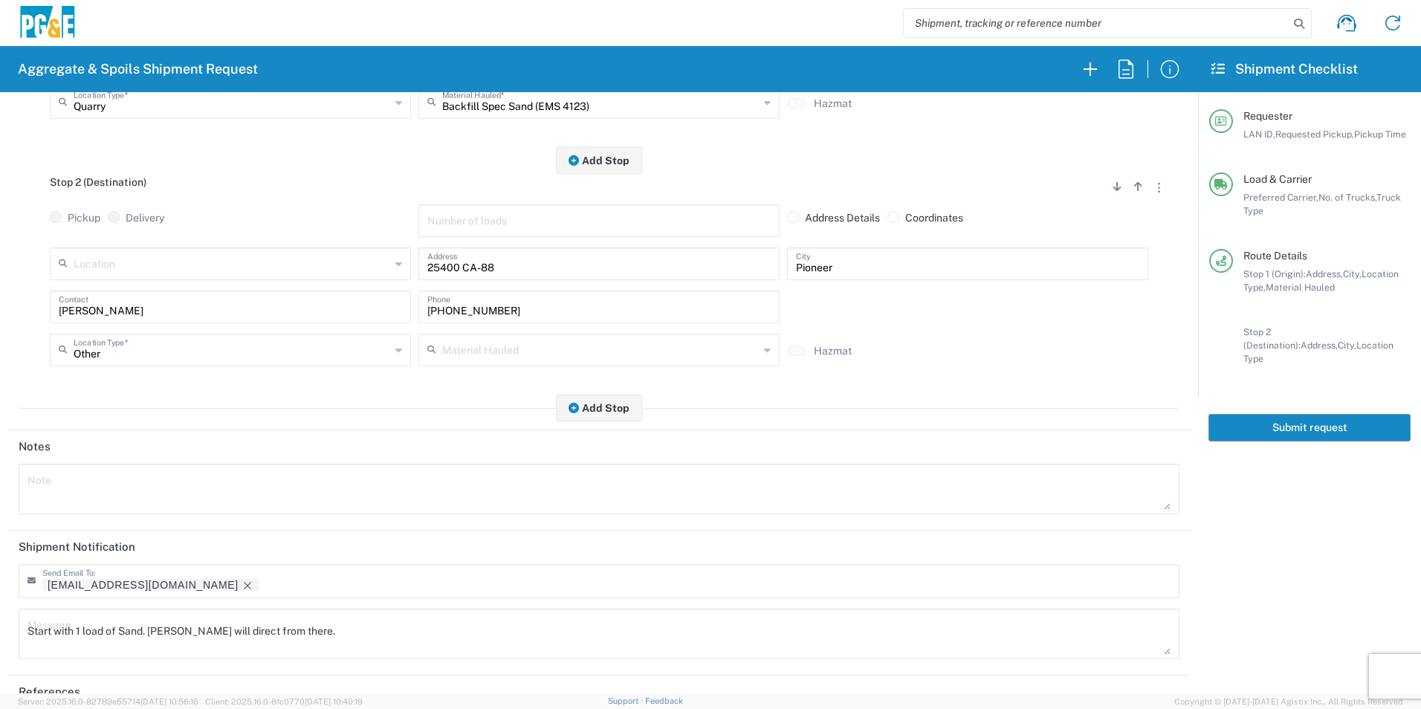
scroll to position [430, 0]
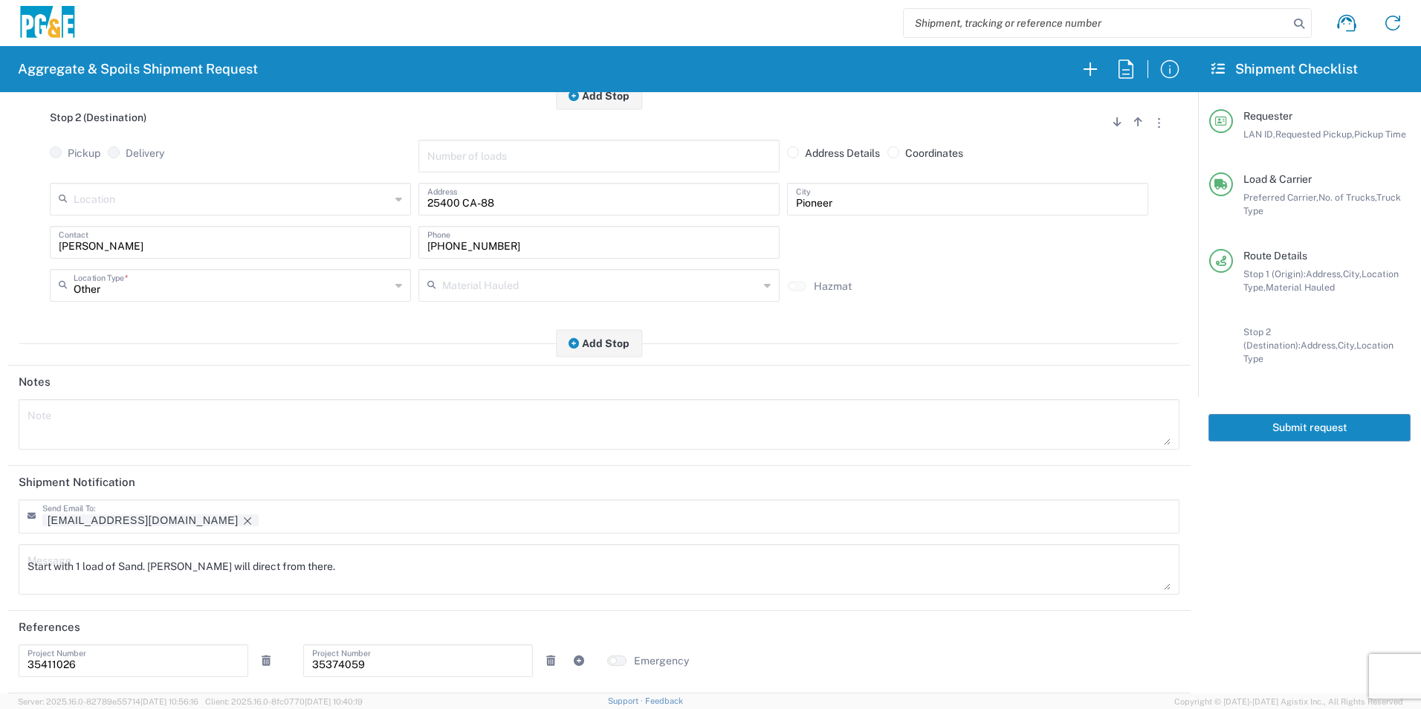
click at [244, 520] on icon "Remove tag" at bounding box center [247, 520] width 7 height 7
drag, startPoint x: 368, startPoint y: 559, endPoint x: 0, endPoint y: 441, distance: 386.4
click at [0, 472] on html "Aggregate & Spoils Shipment Request Requester Information TXTG LAN ID * 08/12/2…" at bounding box center [710, 354] width 1421 height 709
click at [91, 415] on textarea at bounding box center [598, 425] width 1143 height 42
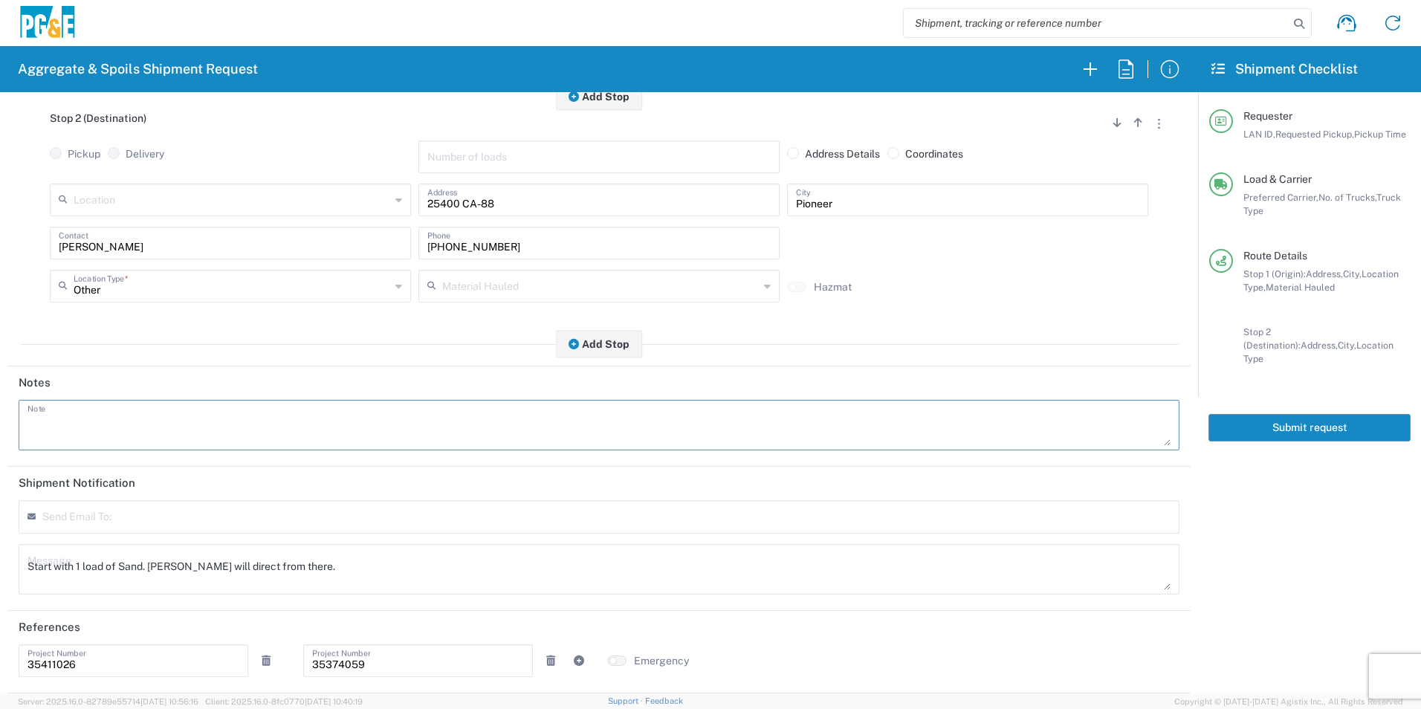
paste textarea "Start with 1 load of Sand. Troy will direct from there."
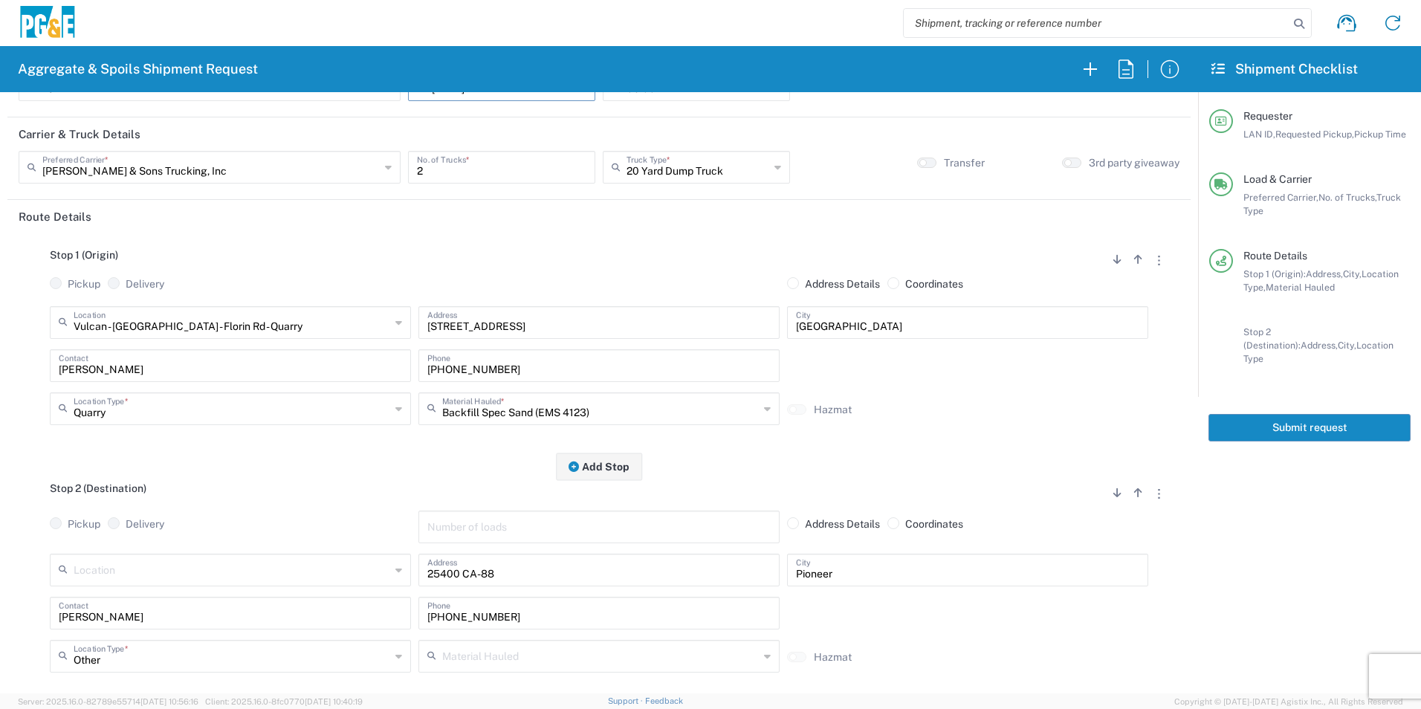
scroll to position [0, 0]
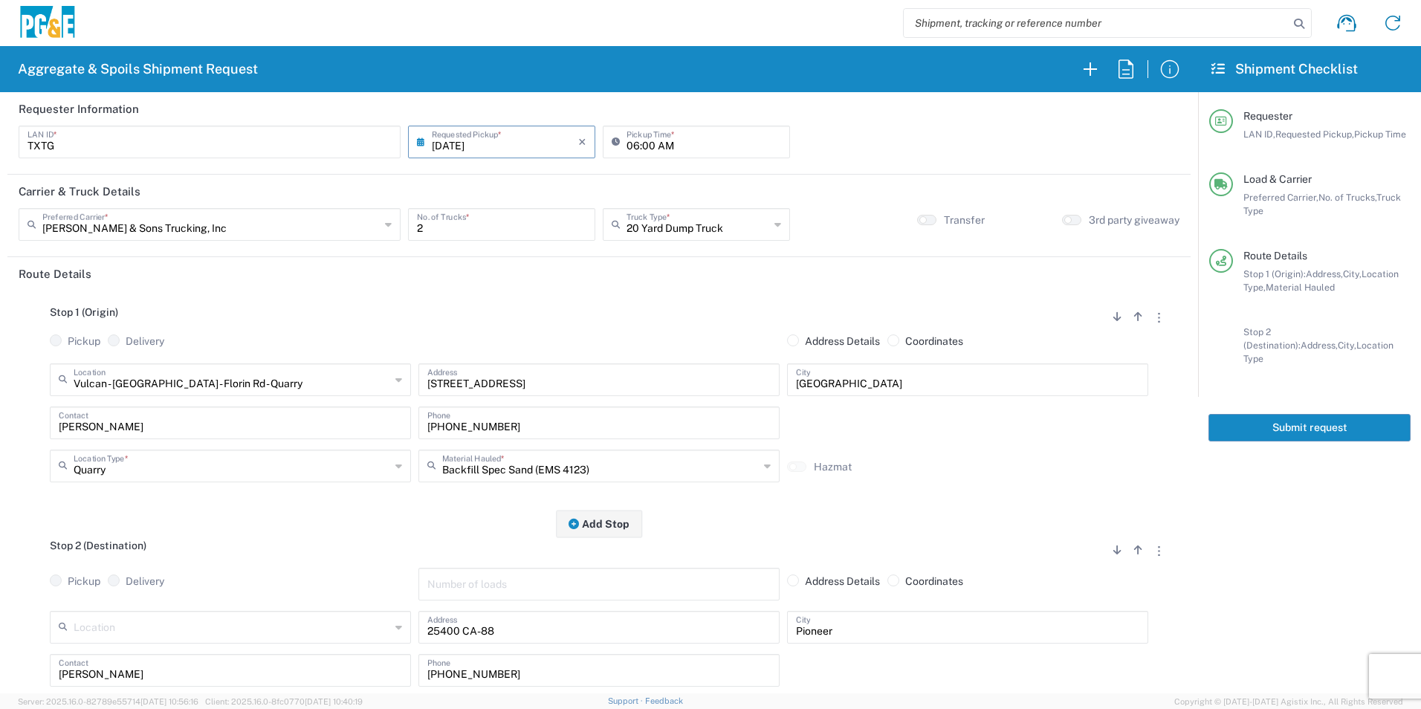
click at [1322, 414] on button "Submit request" at bounding box center [1309, 427] width 202 height 27
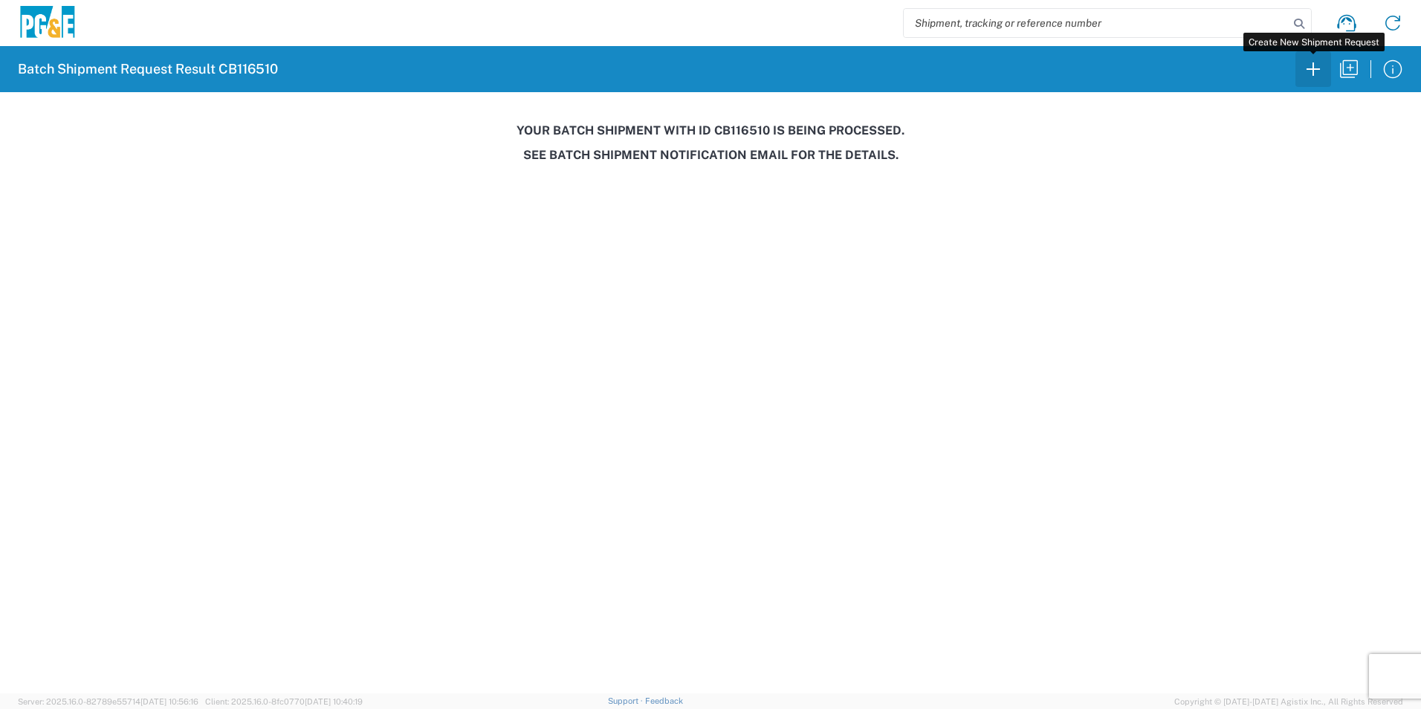
click at [1325, 71] on button "button" at bounding box center [1313, 69] width 36 height 36
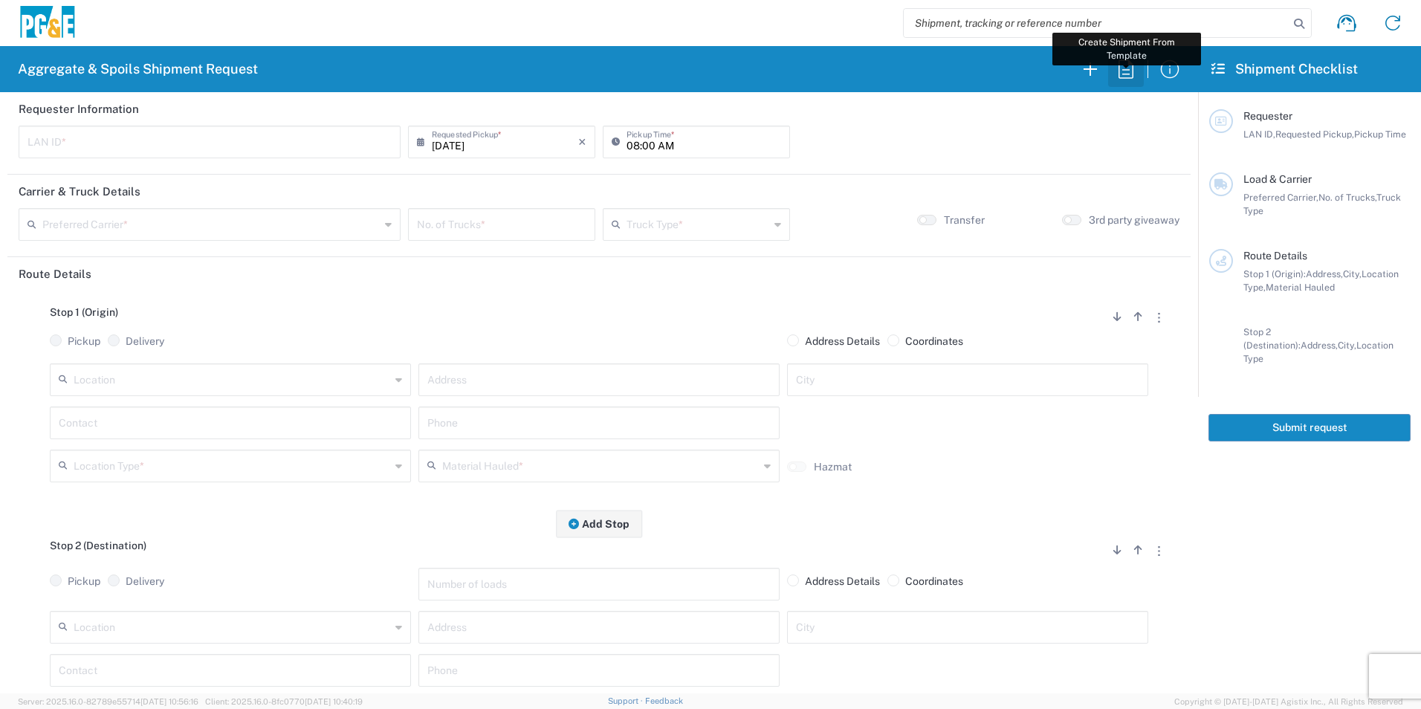
click at [1133, 74] on icon "button" at bounding box center [1125, 68] width 15 height 19
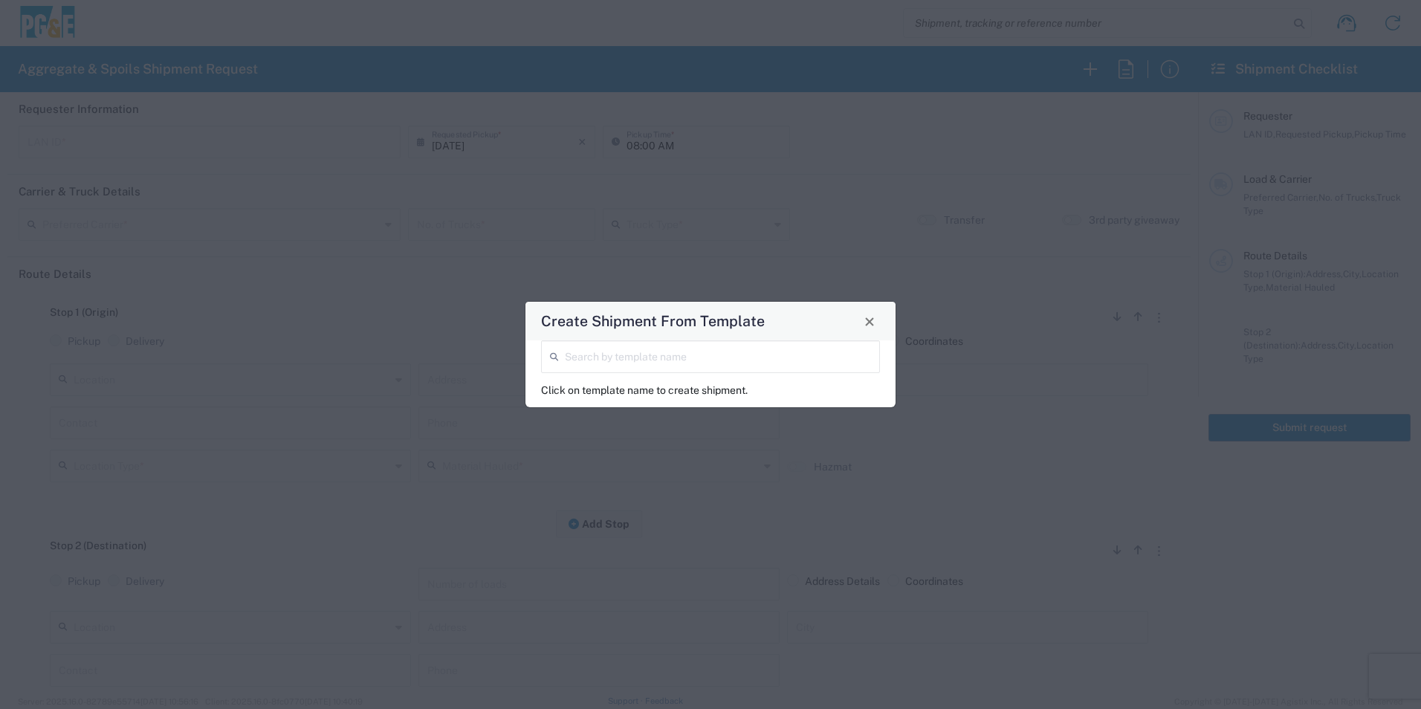
click at [677, 354] on input "search" at bounding box center [718, 356] width 306 height 26
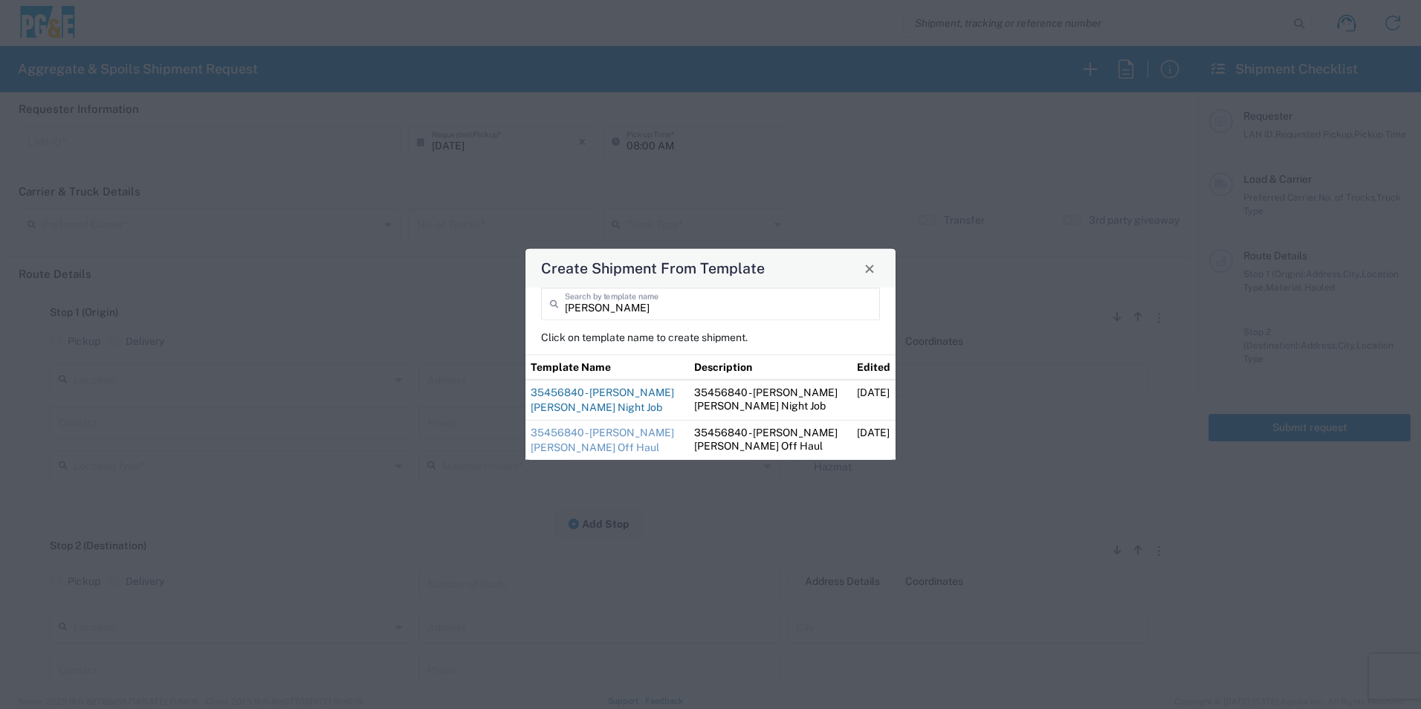
click at [649, 388] on link "35456840 - [PERSON_NAME] [PERSON_NAME] Night Job" at bounding box center [602, 399] width 143 height 27
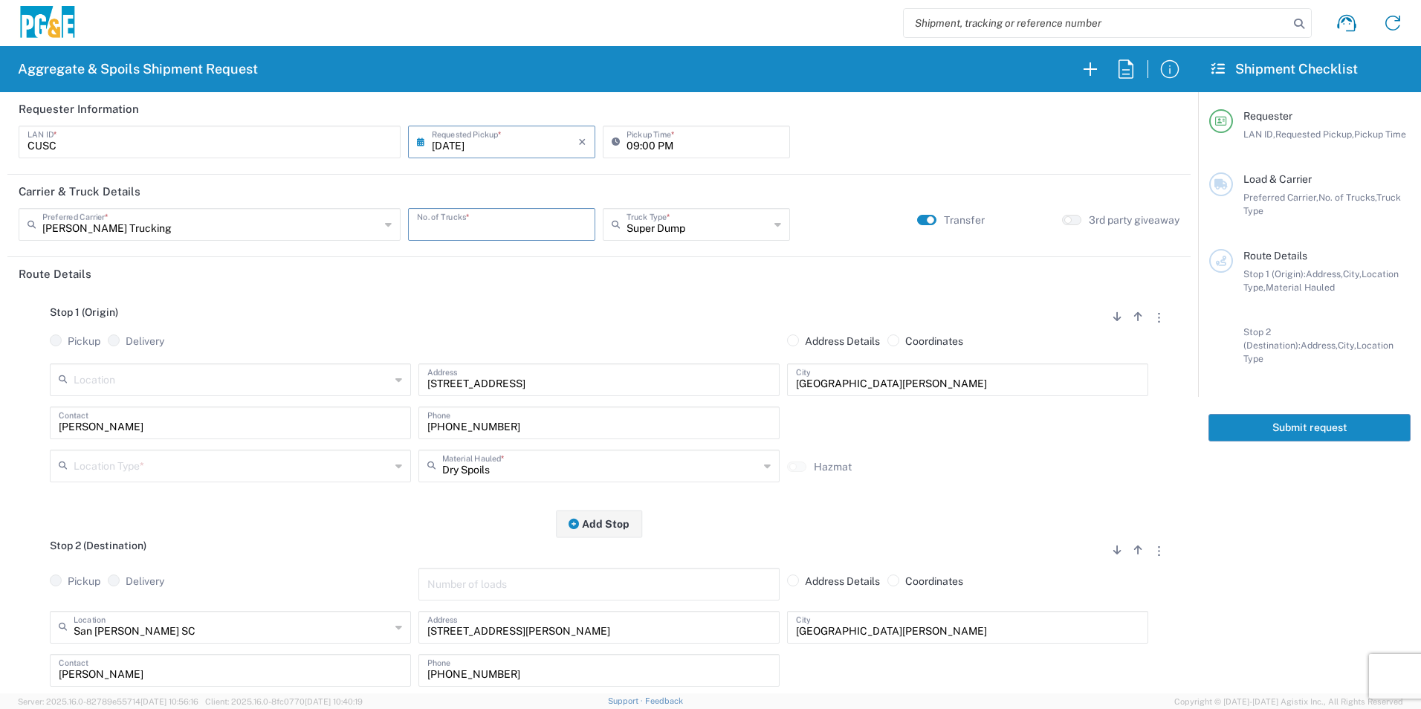
click at [535, 219] on input "number" at bounding box center [501, 223] width 169 height 26
click at [105, 459] on input "text" at bounding box center [232, 465] width 317 height 26
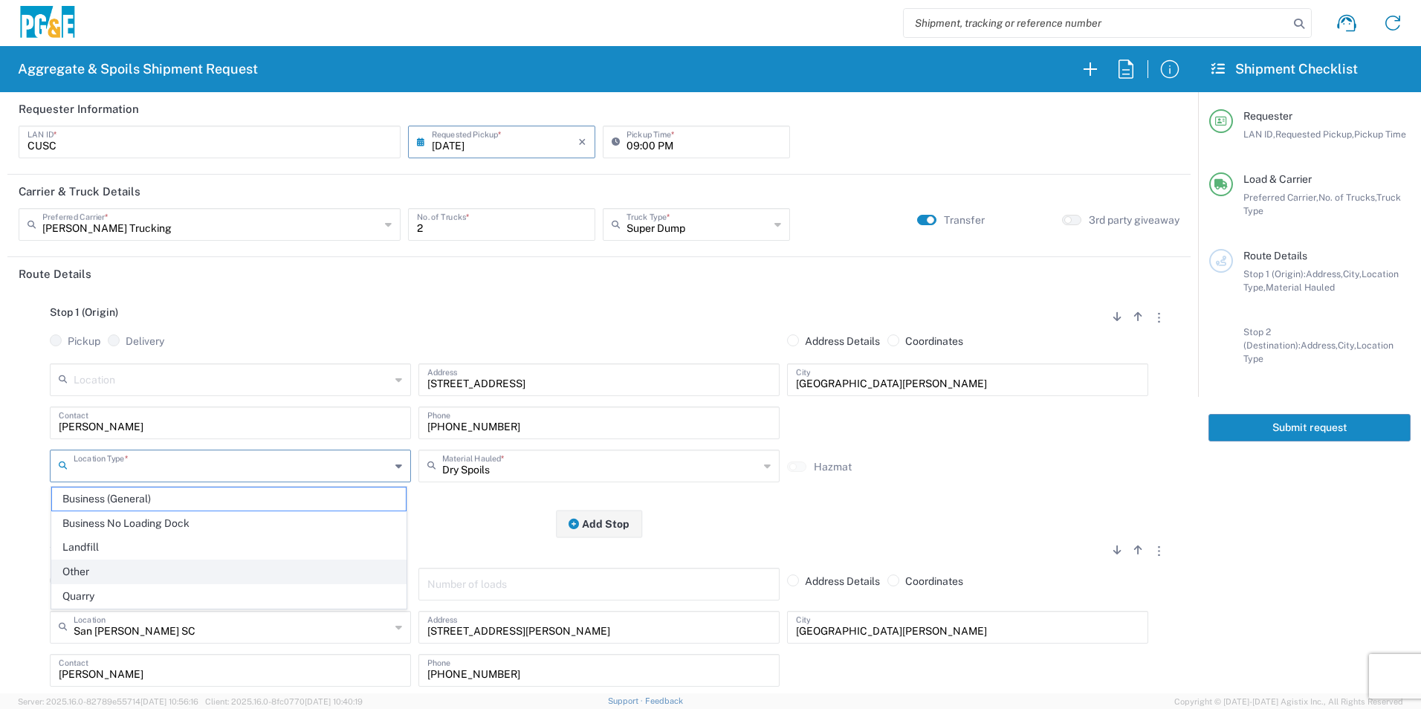
click at [81, 568] on span "Other" at bounding box center [229, 571] width 354 height 23
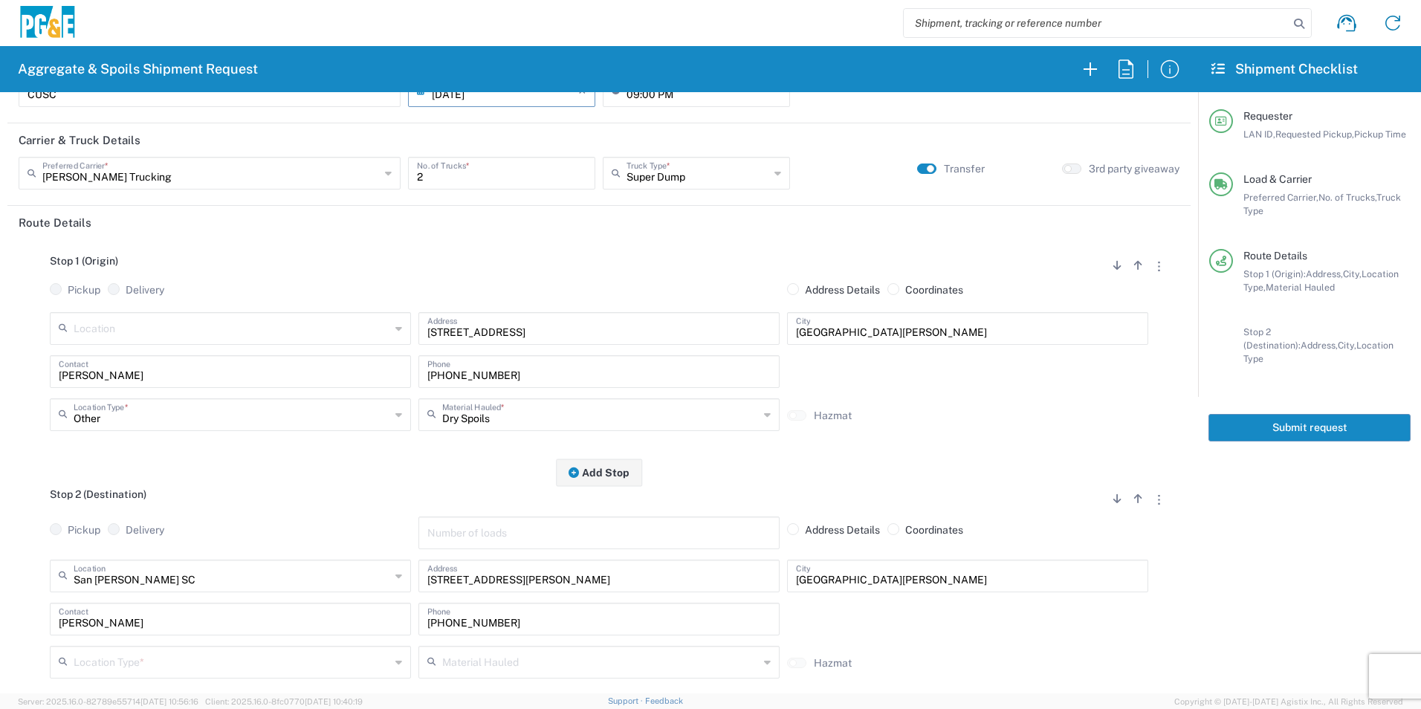
scroll to position [149, 0]
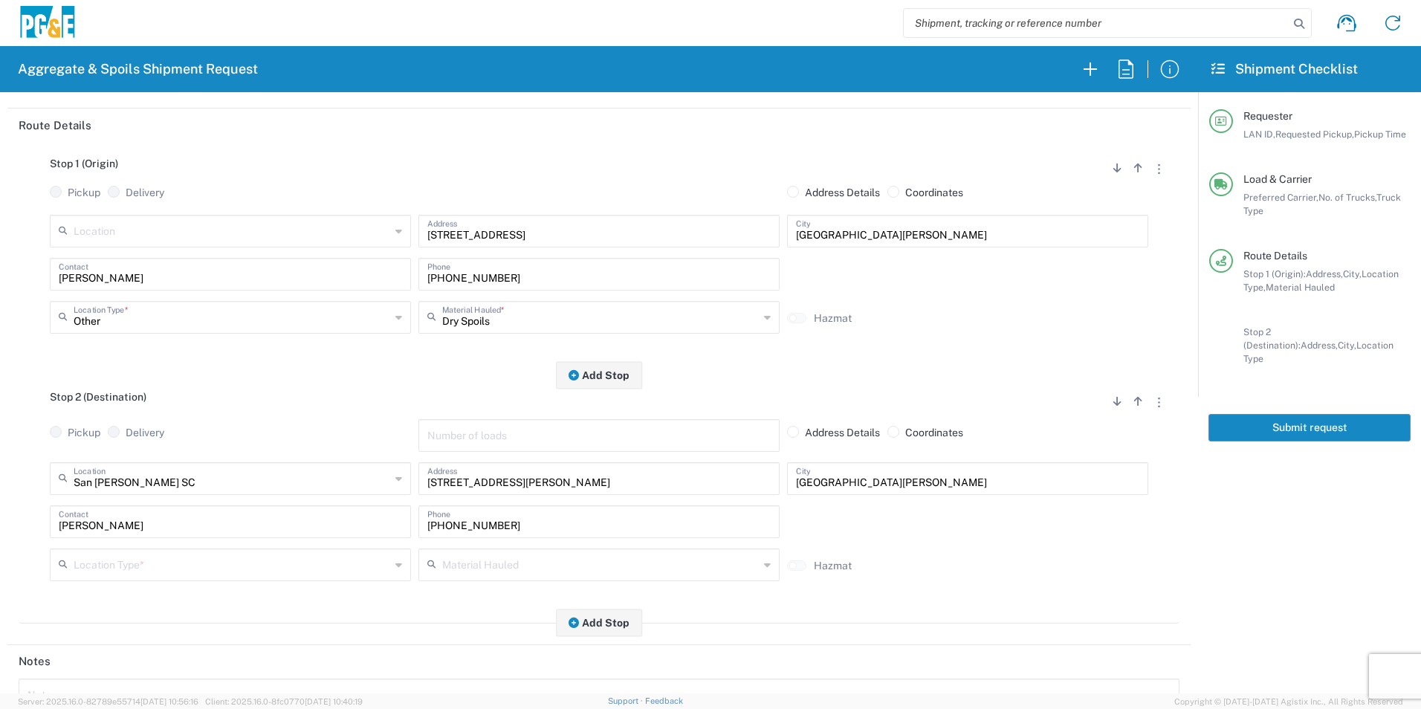
click at [106, 566] on input "text" at bounding box center [232, 564] width 317 height 26
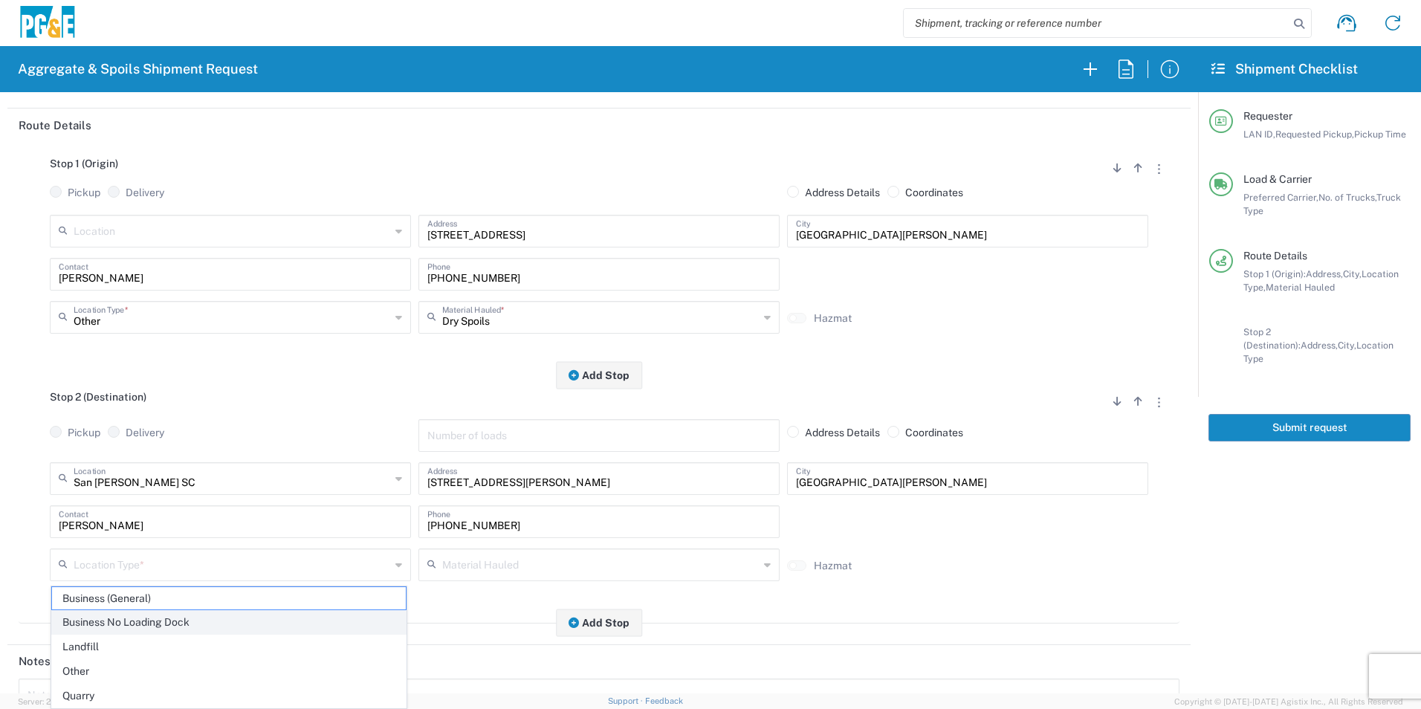
click at [105, 626] on span "Business No Loading Dock" at bounding box center [229, 622] width 354 height 23
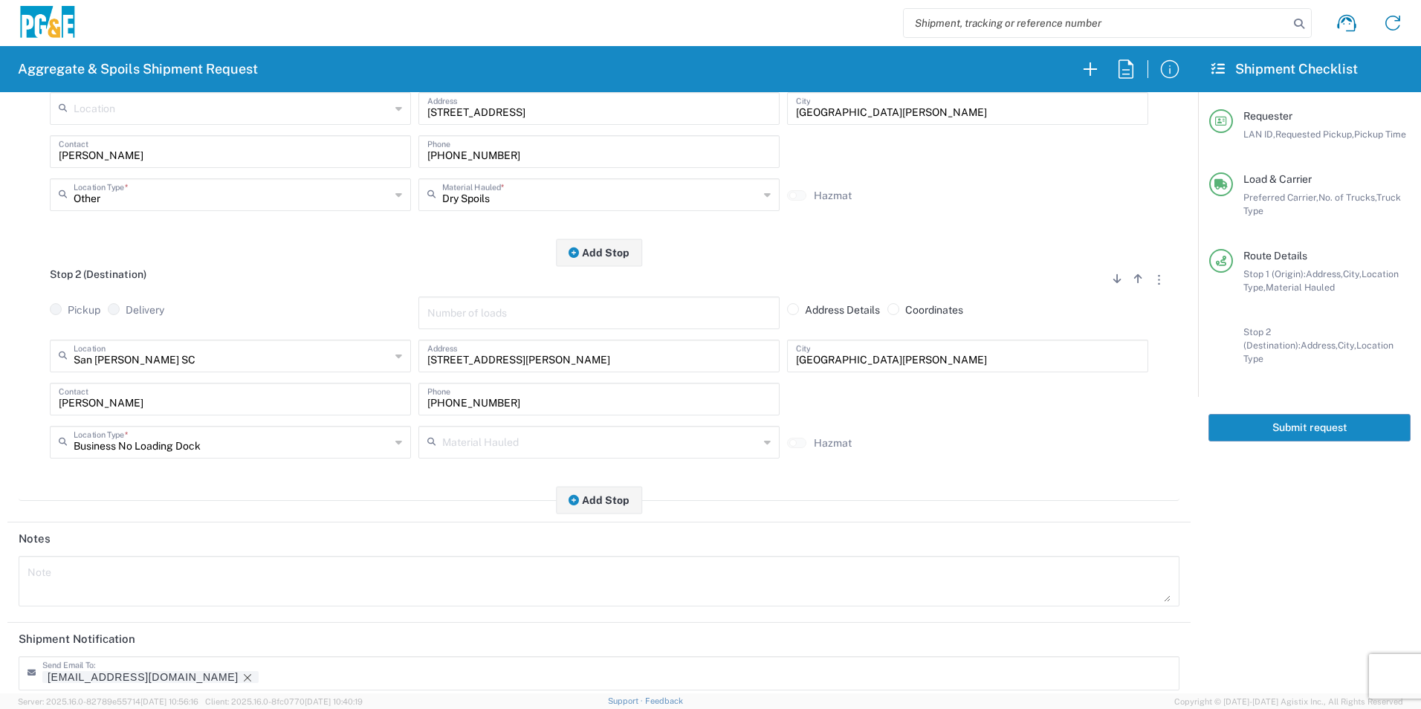
scroll to position [430, 0]
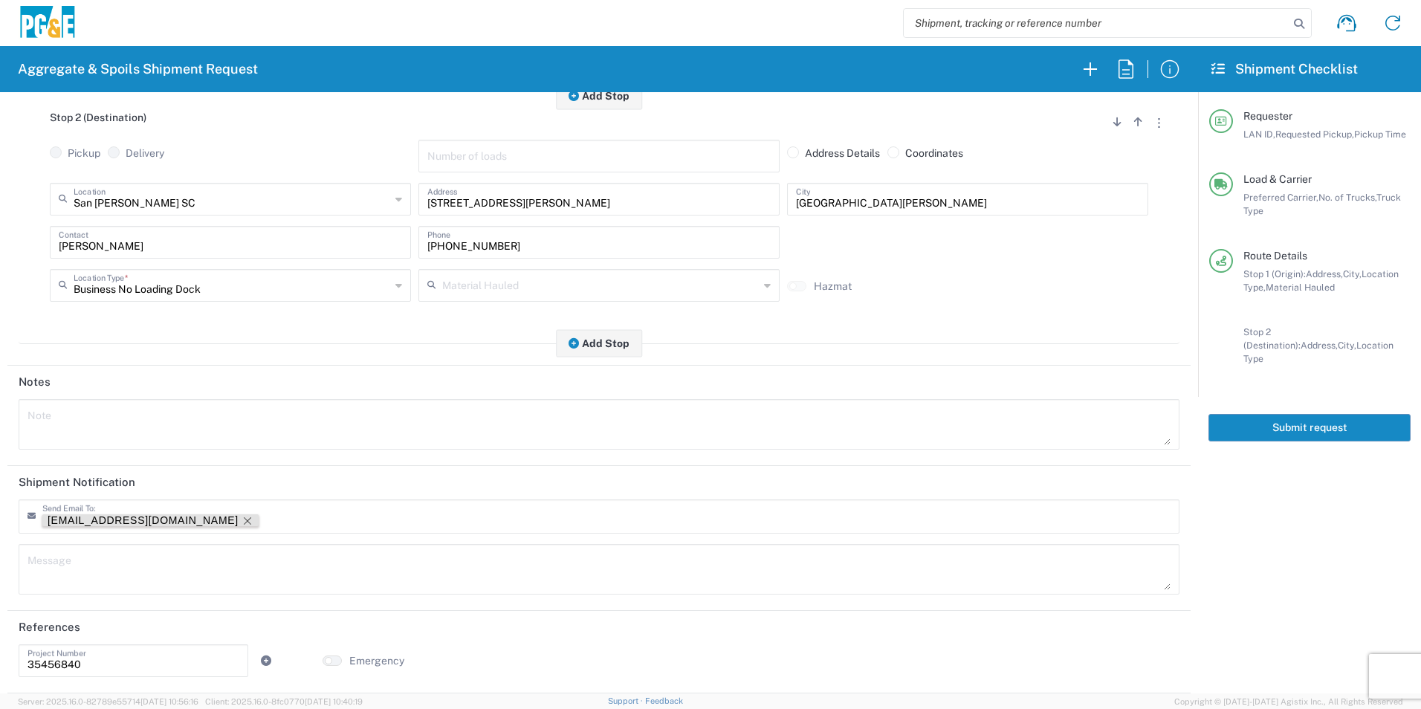
click at [242, 517] on icon "Remove tag" at bounding box center [248, 521] width 12 height 12
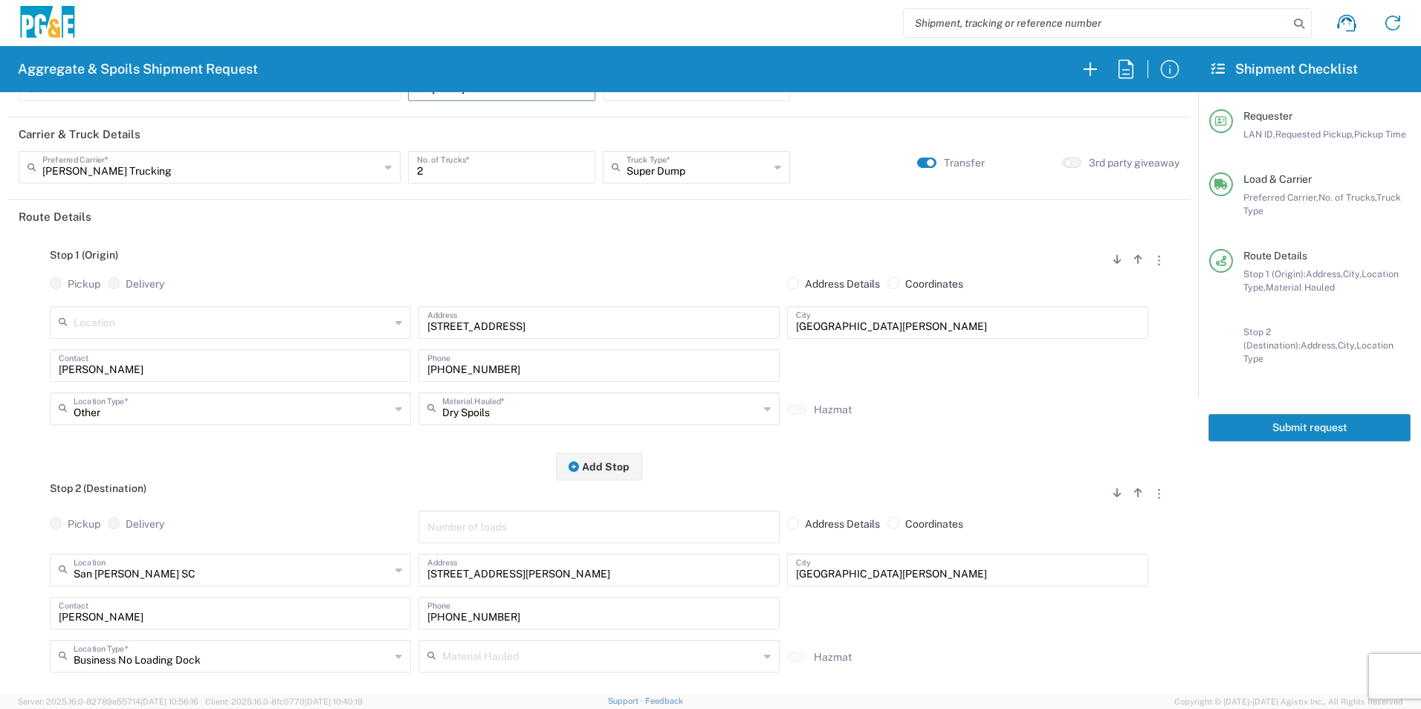
scroll to position [0, 0]
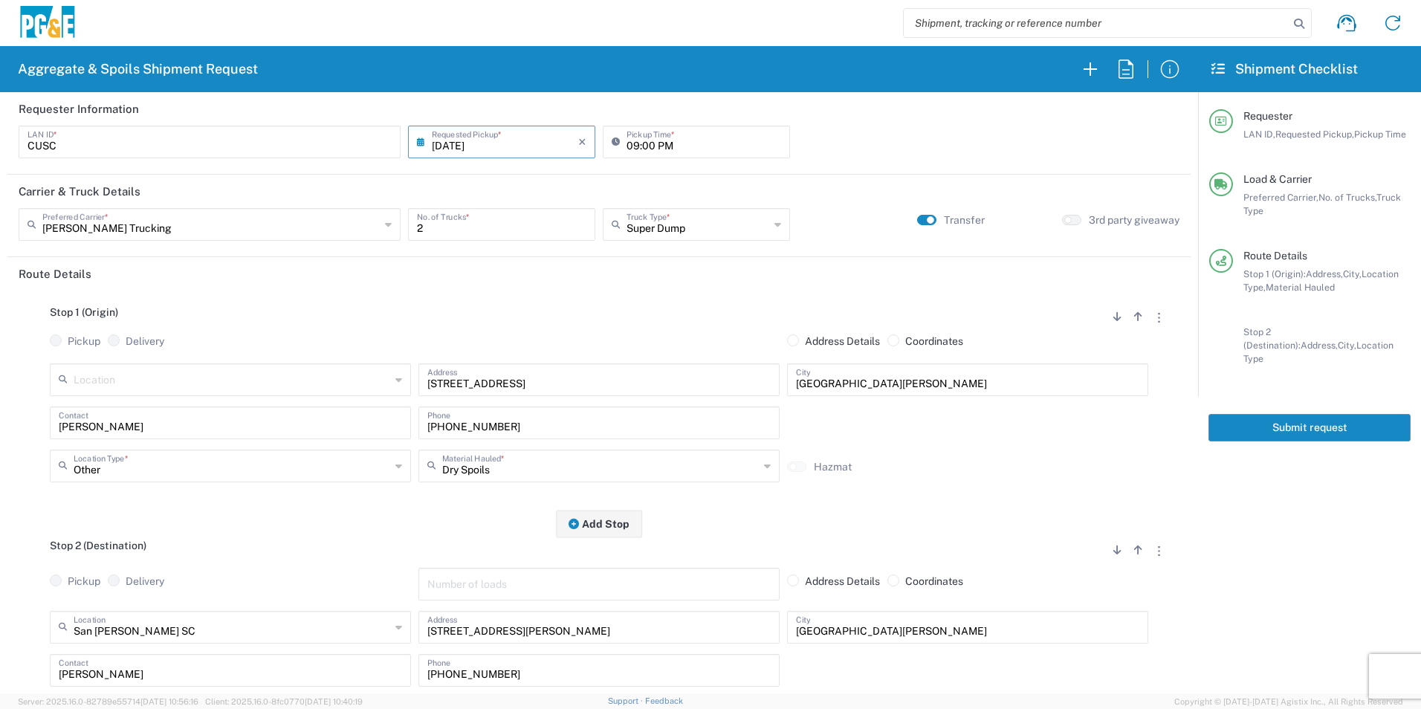
click at [1292, 418] on button "Submit request" at bounding box center [1309, 427] width 202 height 27
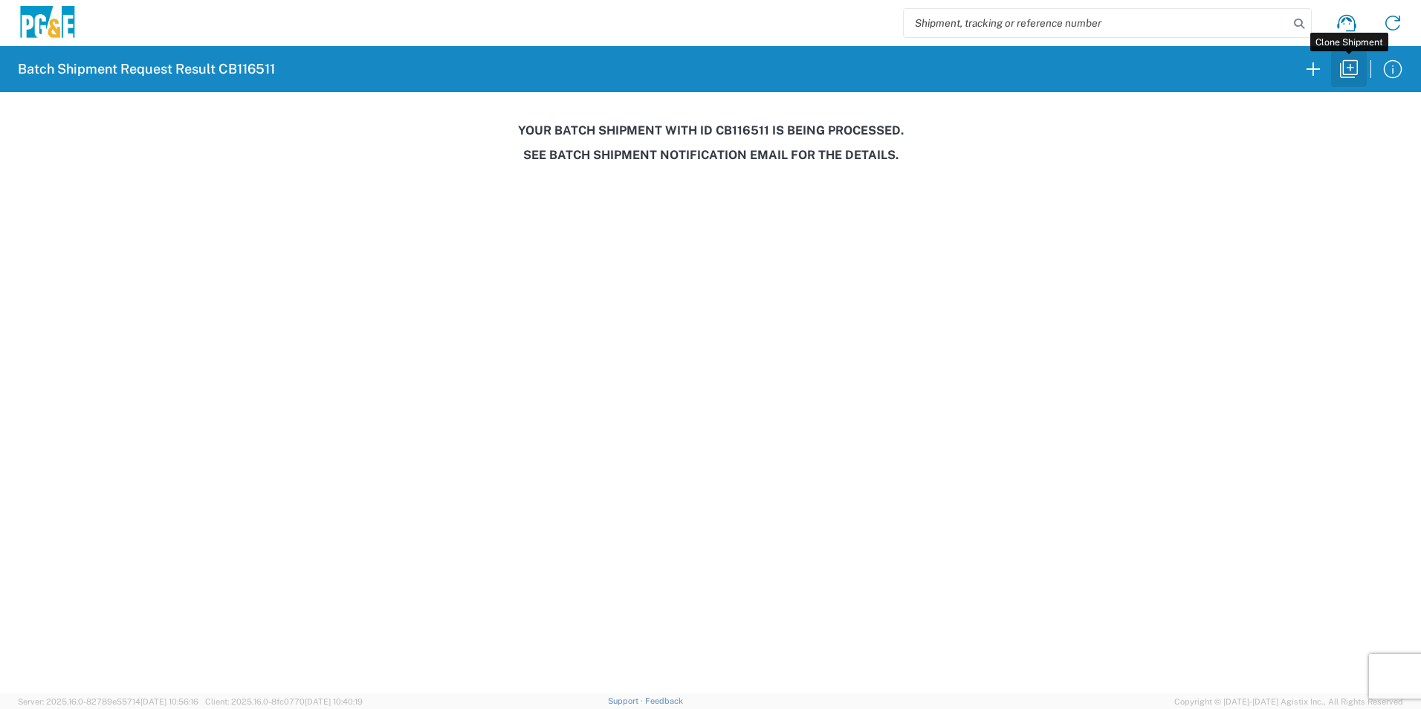
click at [1352, 74] on icon "button" at bounding box center [1349, 69] width 18 height 18
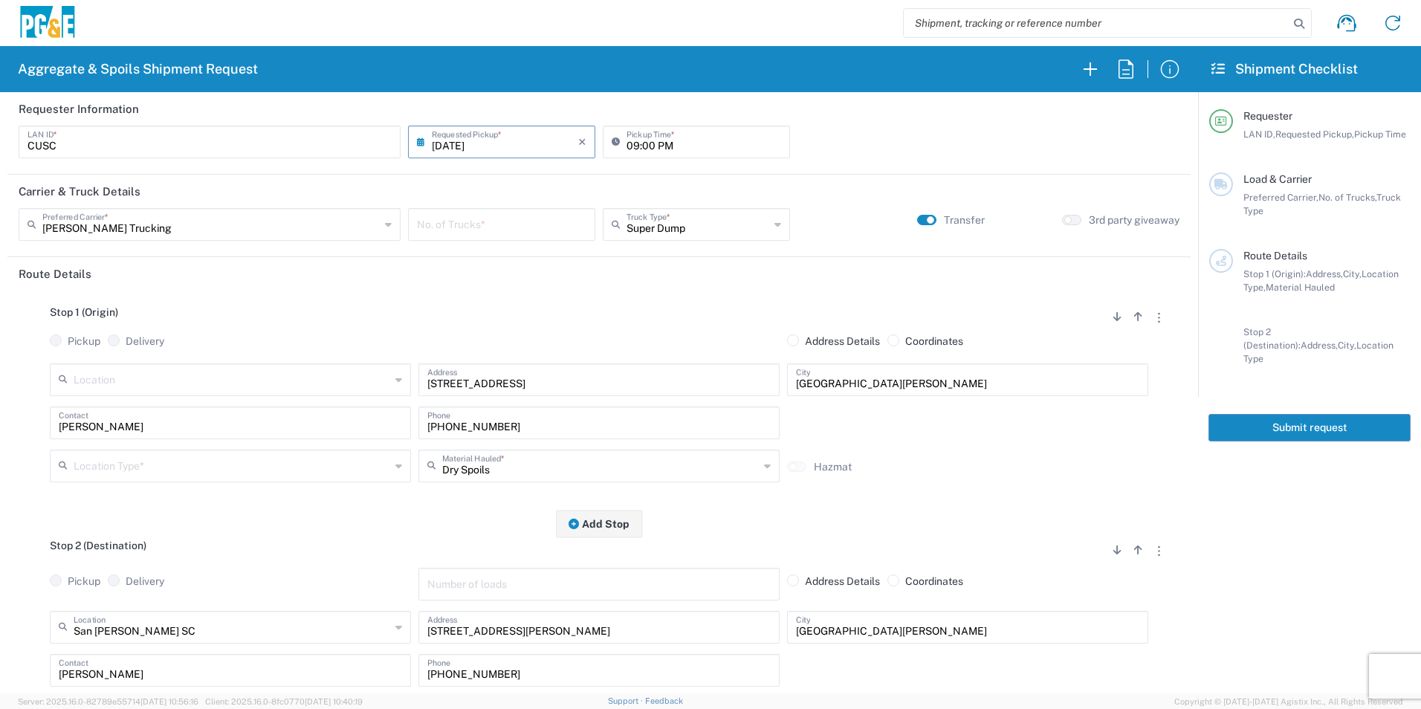
click at [460, 146] on input "[DATE]" at bounding box center [505, 141] width 146 height 26
click at [504, 259] on span "13" at bounding box center [501, 255] width 22 height 21
click at [519, 230] on input "number" at bounding box center [501, 223] width 169 height 26
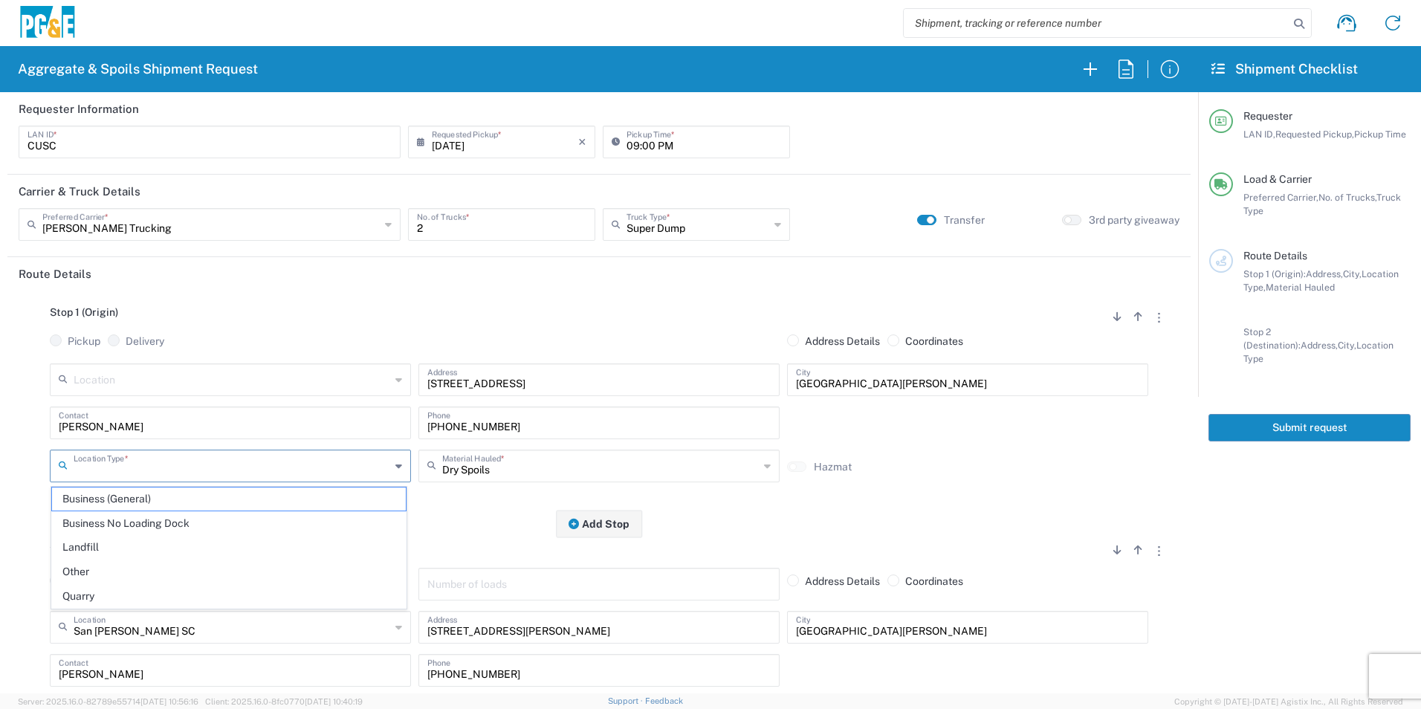
click at [142, 461] on input "text" at bounding box center [232, 465] width 317 height 26
click at [92, 574] on span "Other" at bounding box center [229, 571] width 354 height 23
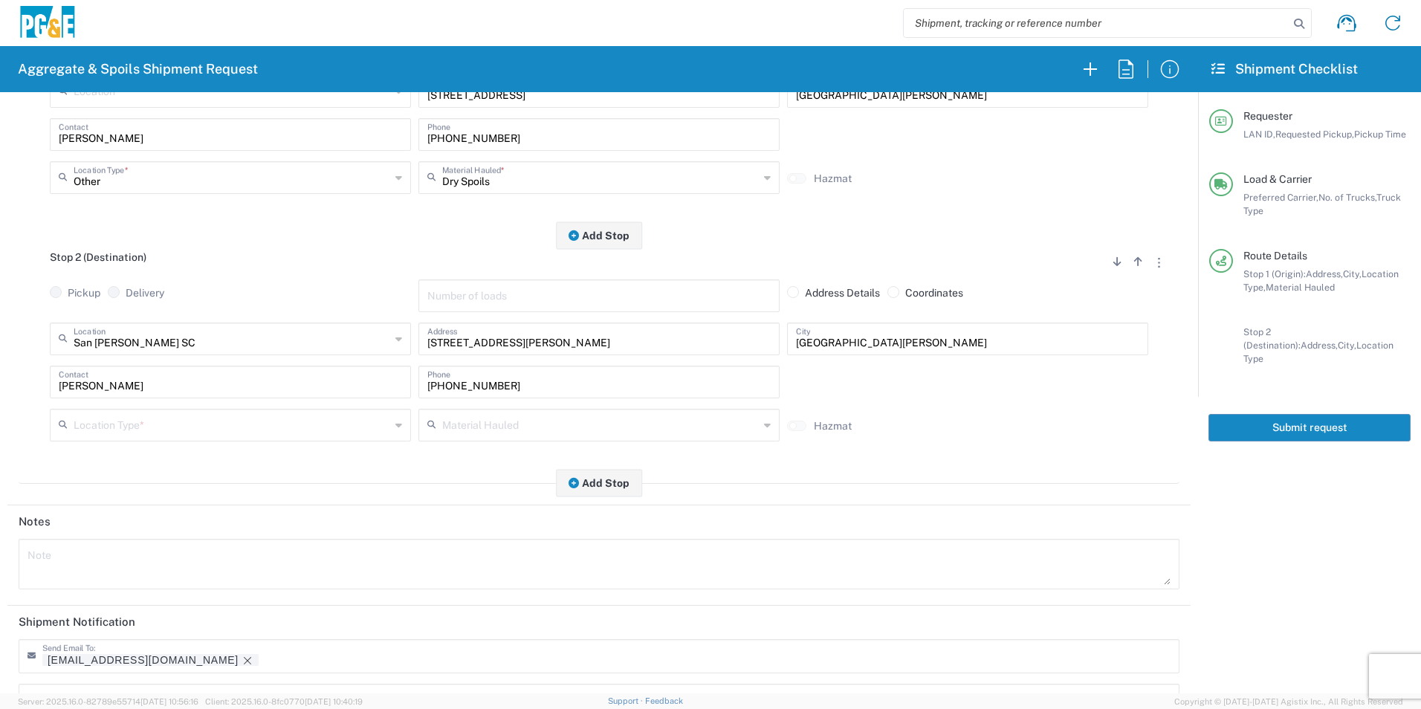
scroll to position [297, 0]
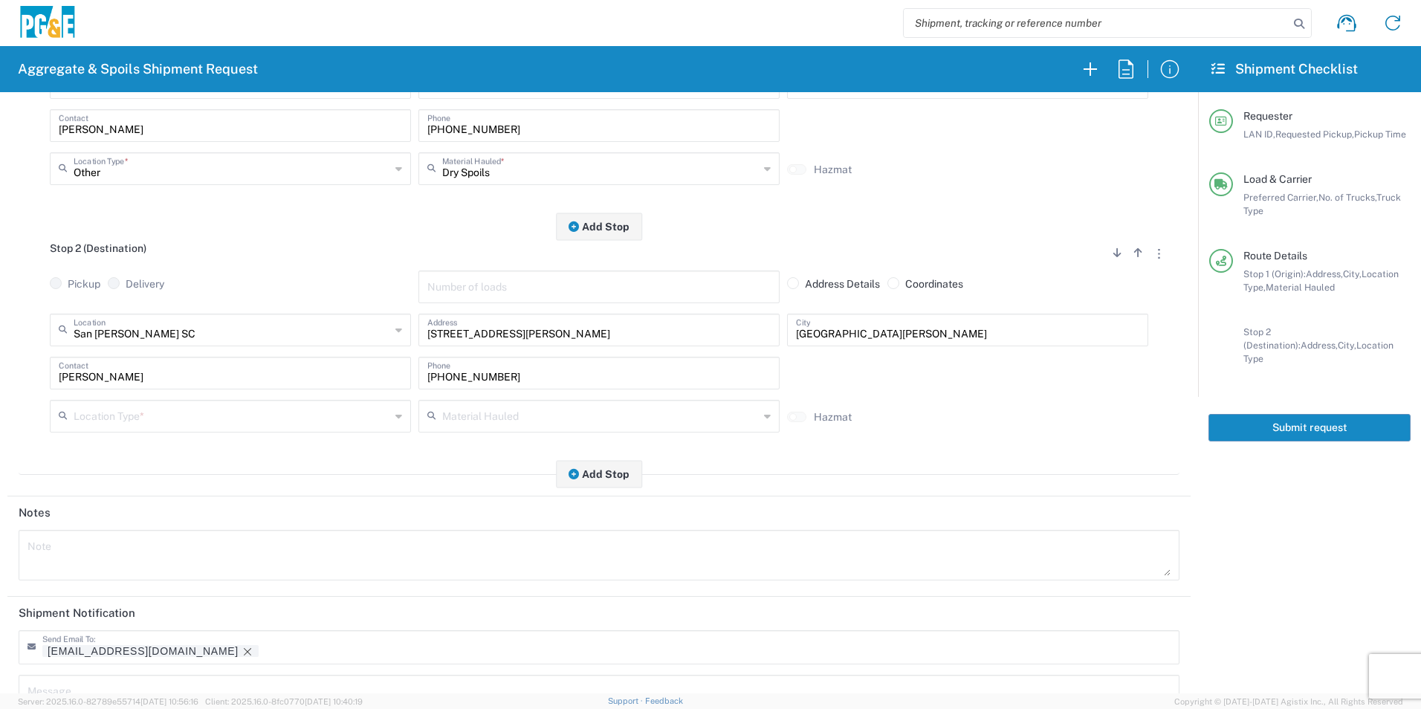
click at [83, 413] on input "text" at bounding box center [232, 415] width 317 height 26
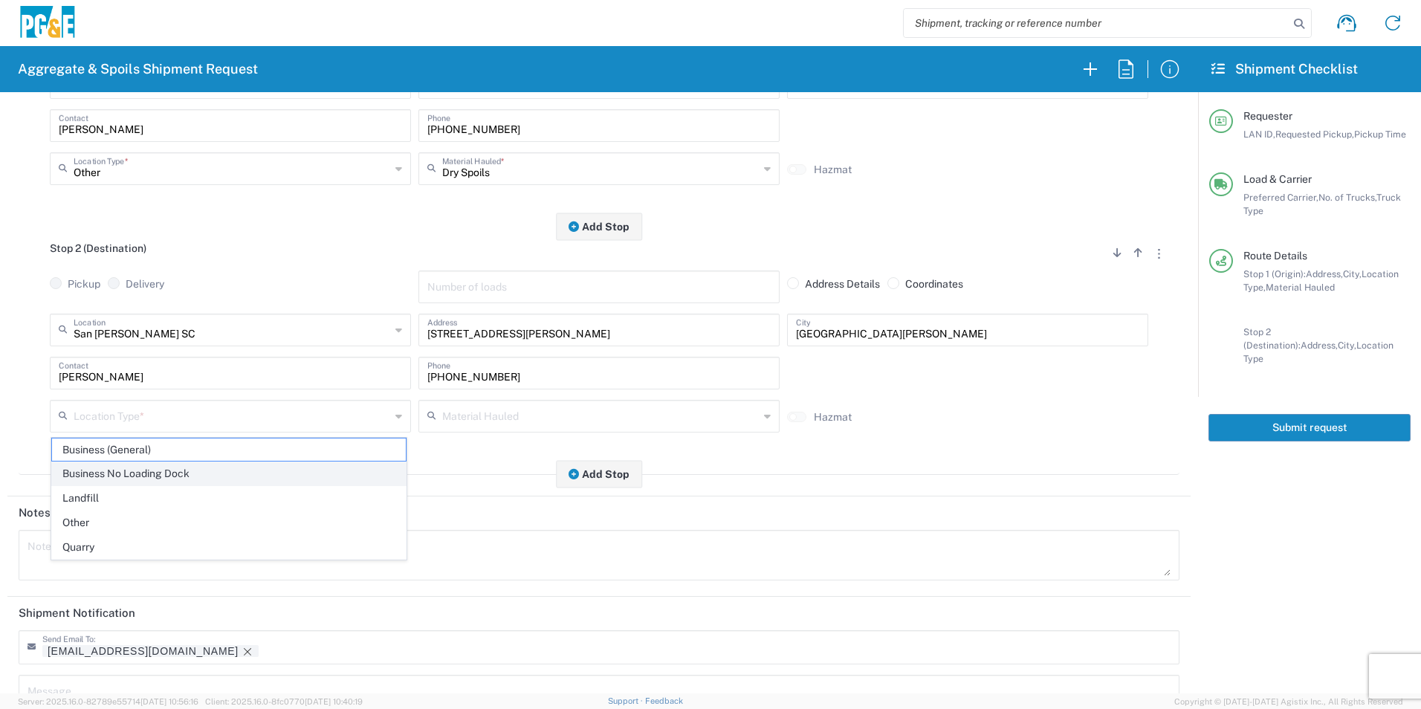
click at [82, 477] on span "Business No Loading Dock" at bounding box center [229, 473] width 354 height 23
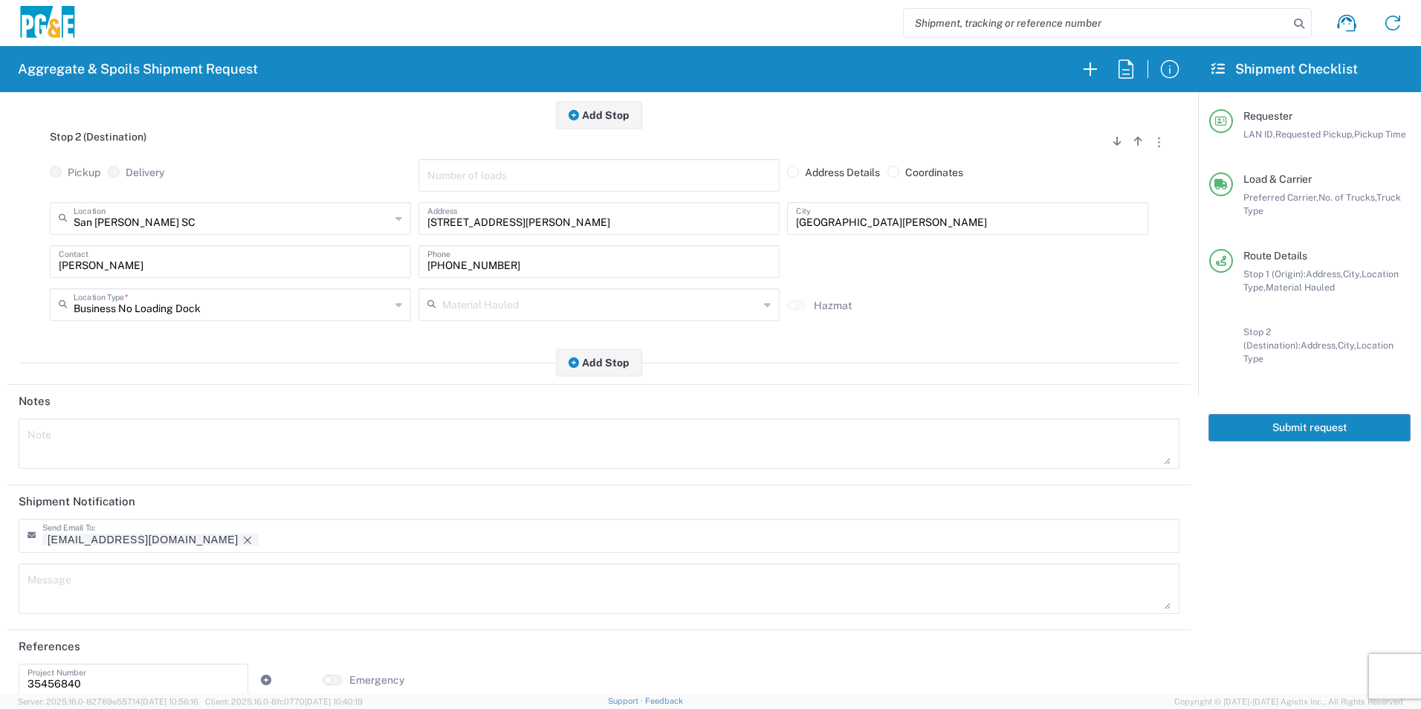
scroll to position [430, 0]
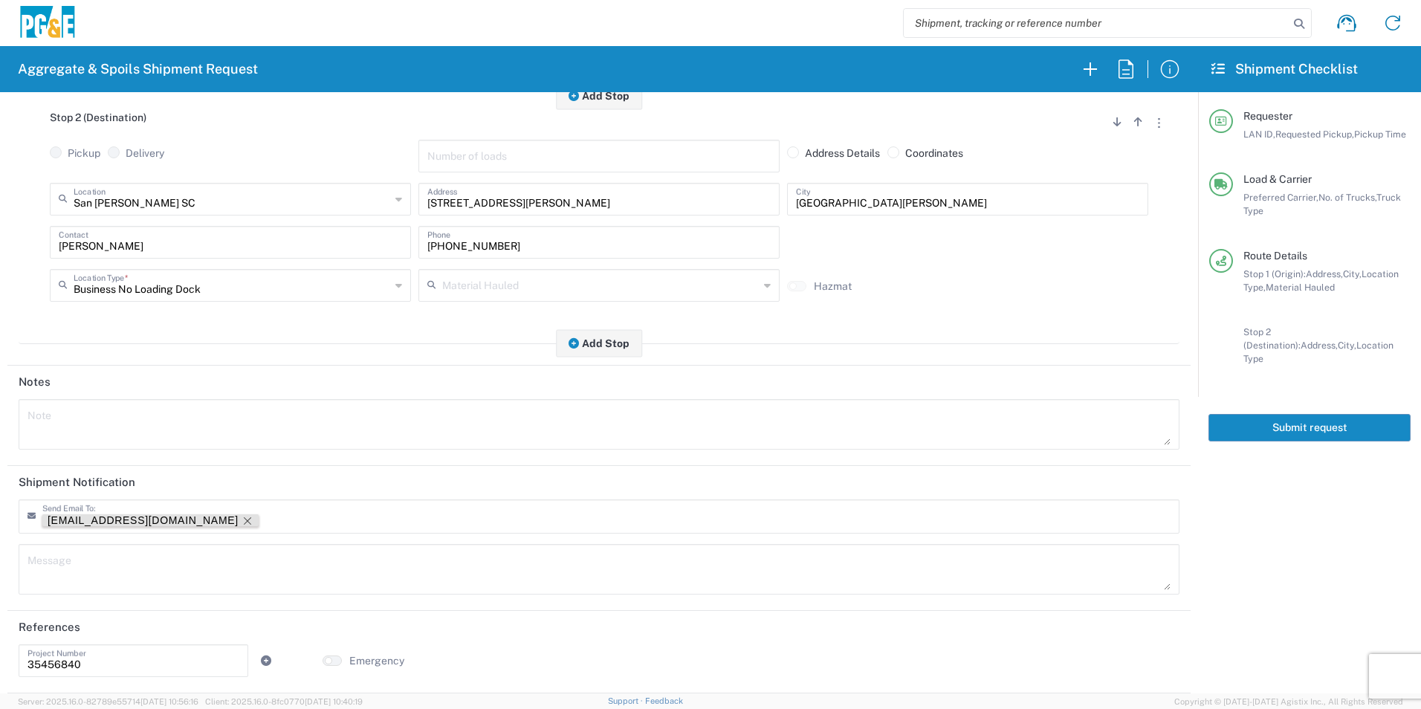
click at [242, 518] on icon "Remove tag" at bounding box center [248, 521] width 12 height 12
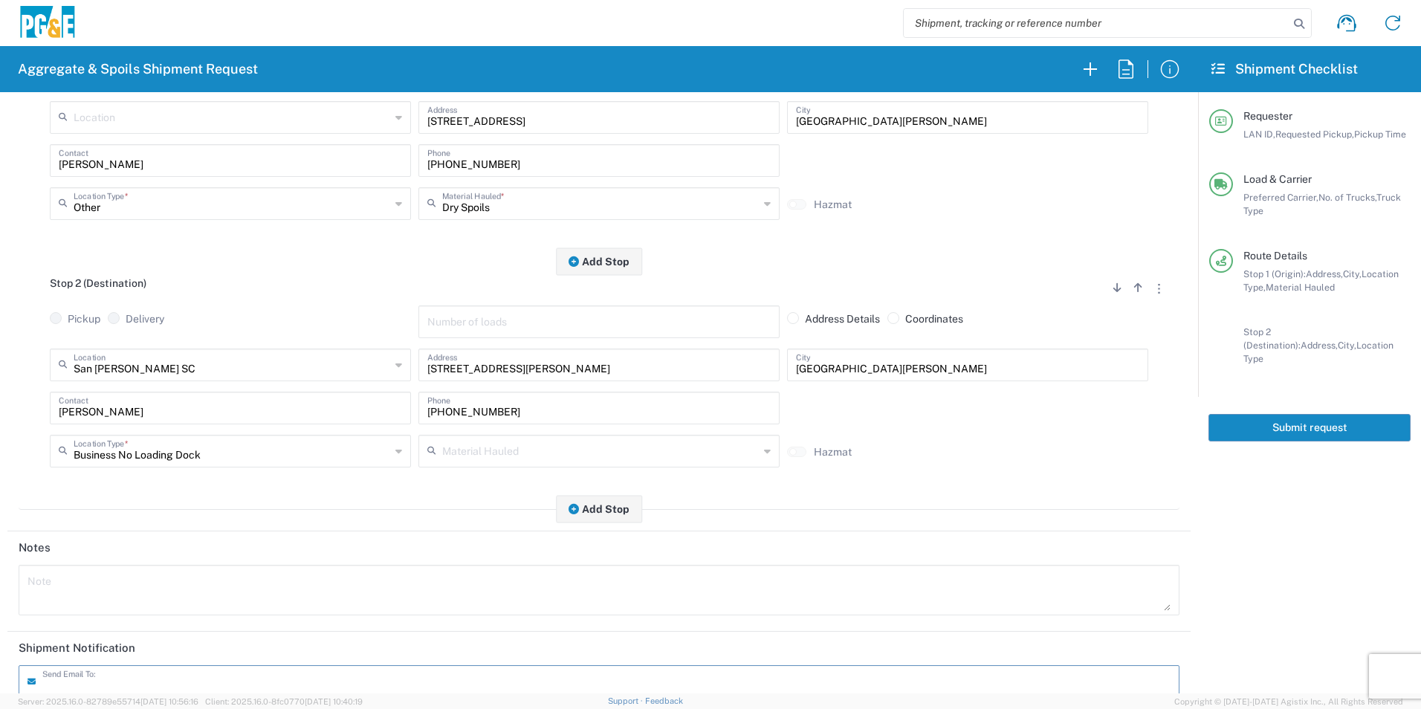
scroll to position [0, 0]
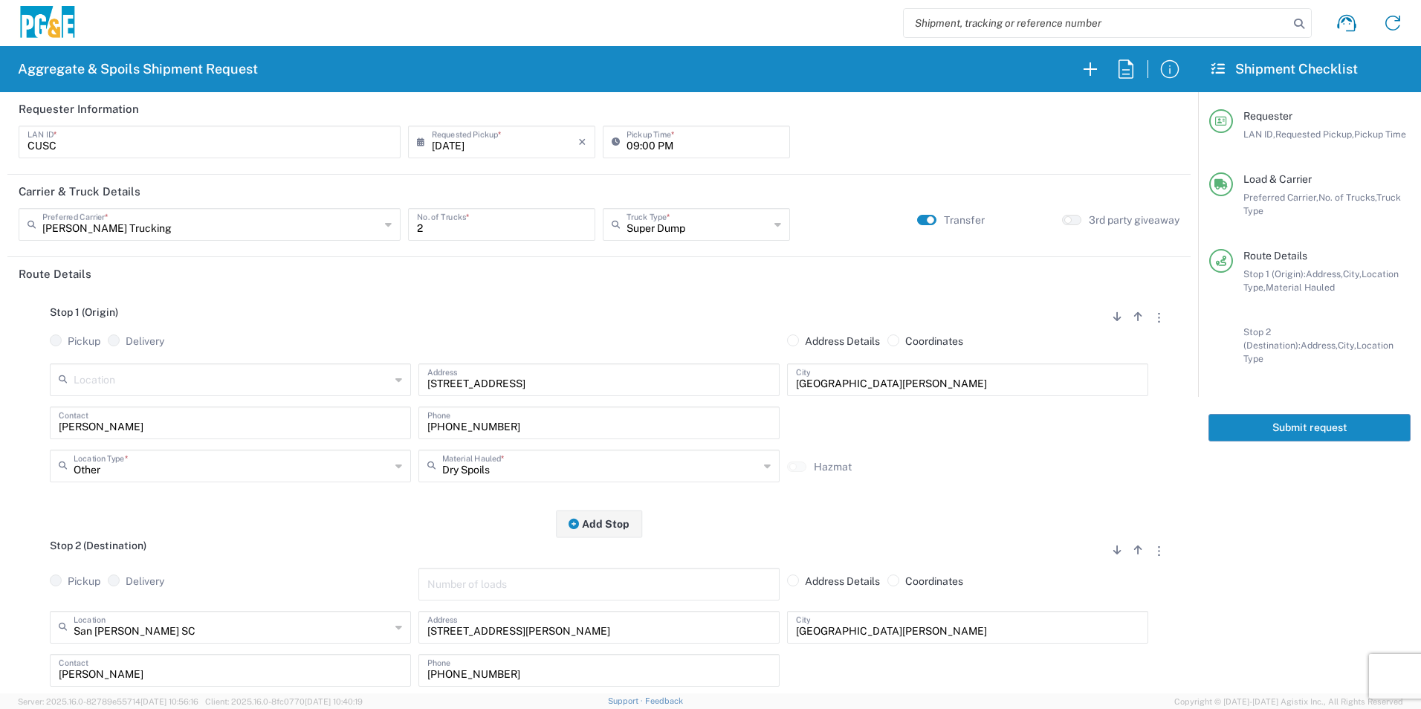
drag, startPoint x: 1287, startPoint y: 410, endPoint x: 1277, endPoint y: 406, distance: 10.4
click at [1289, 414] on button "Submit request" at bounding box center [1309, 427] width 202 height 27
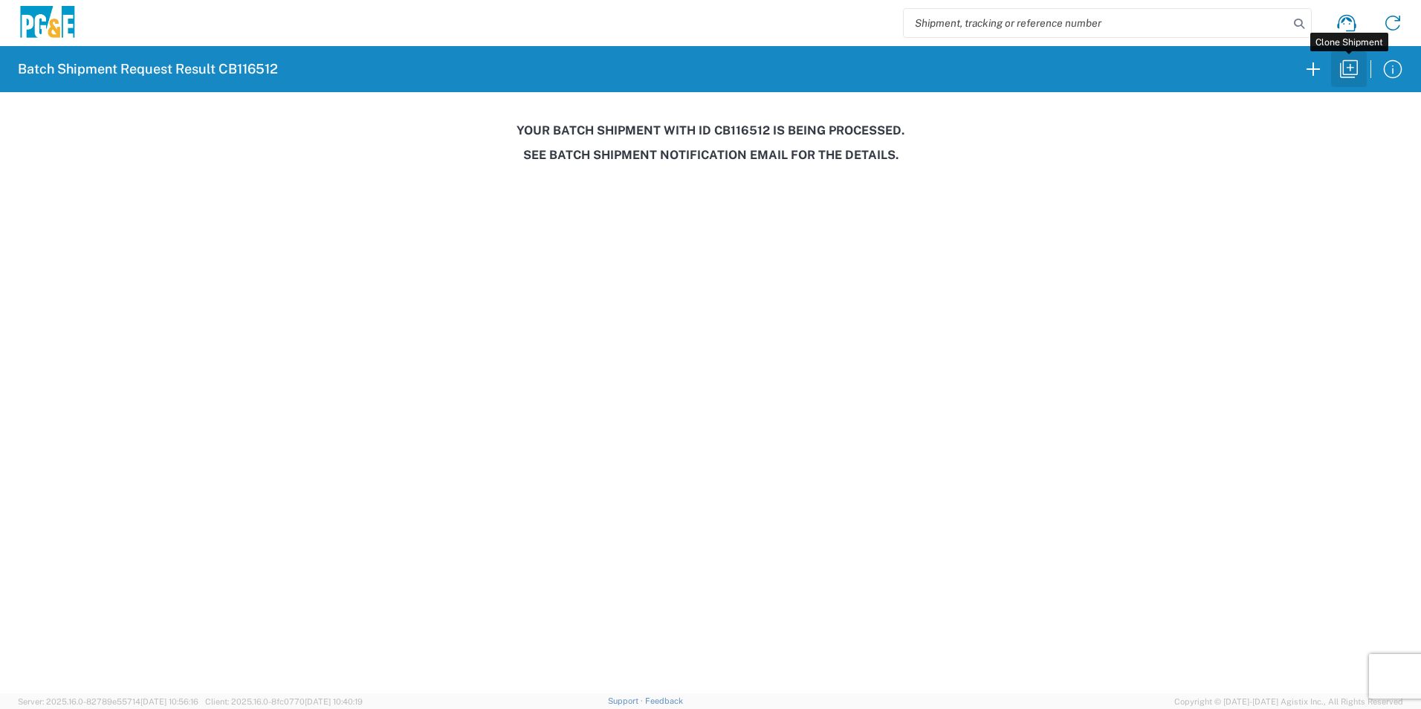
click at [1338, 72] on icon "button" at bounding box center [1349, 69] width 24 height 24
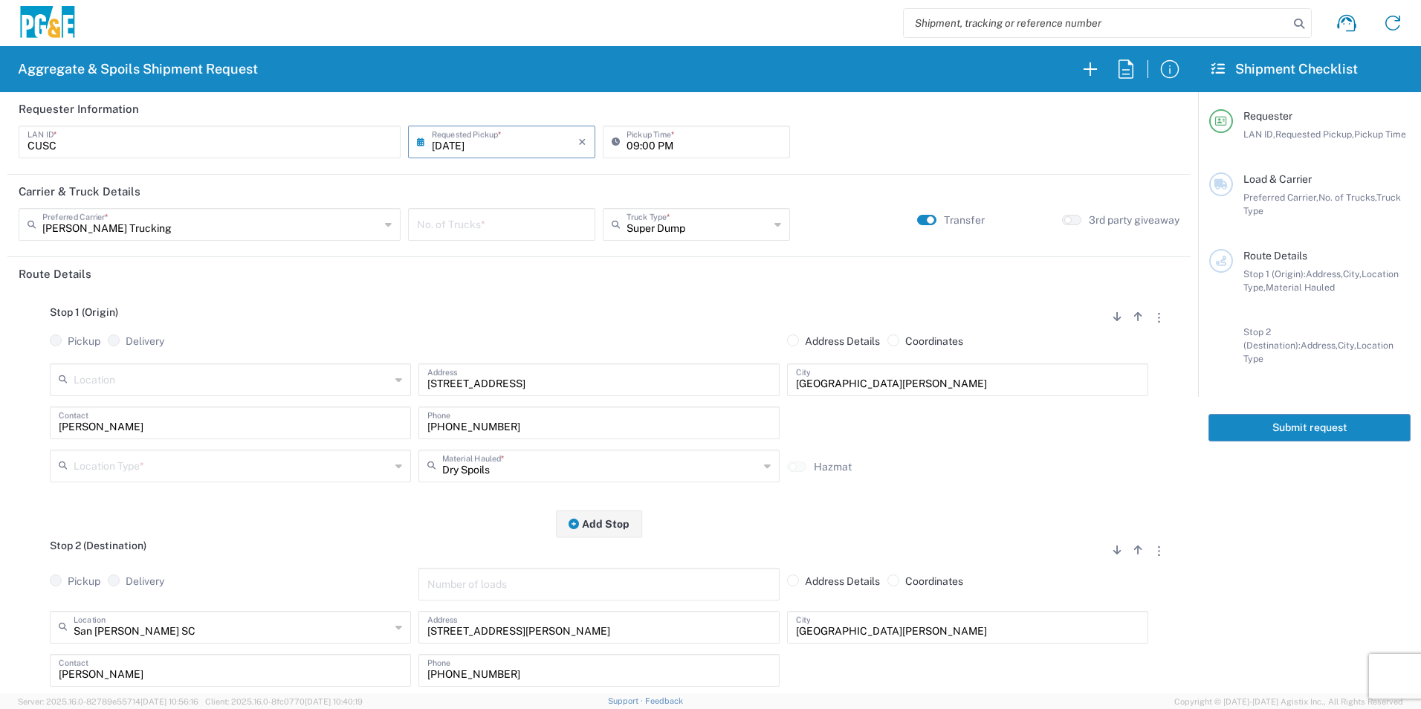
click at [447, 149] on input "[DATE]" at bounding box center [505, 141] width 146 height 26
drag, startPoint x: 522, startPoint y: 260, endPoint x: 510, endPoint y: 214, distance: 47.8
click at [522, 259] on span "14" at bounding box center [522, 255] width 22 height 21
click at [484, 219] on input "number" at bounding box center [501, 223] width 169 height 26
click at [173, 462] on input "text" at bounding box center [232, 465] width 317 height 26
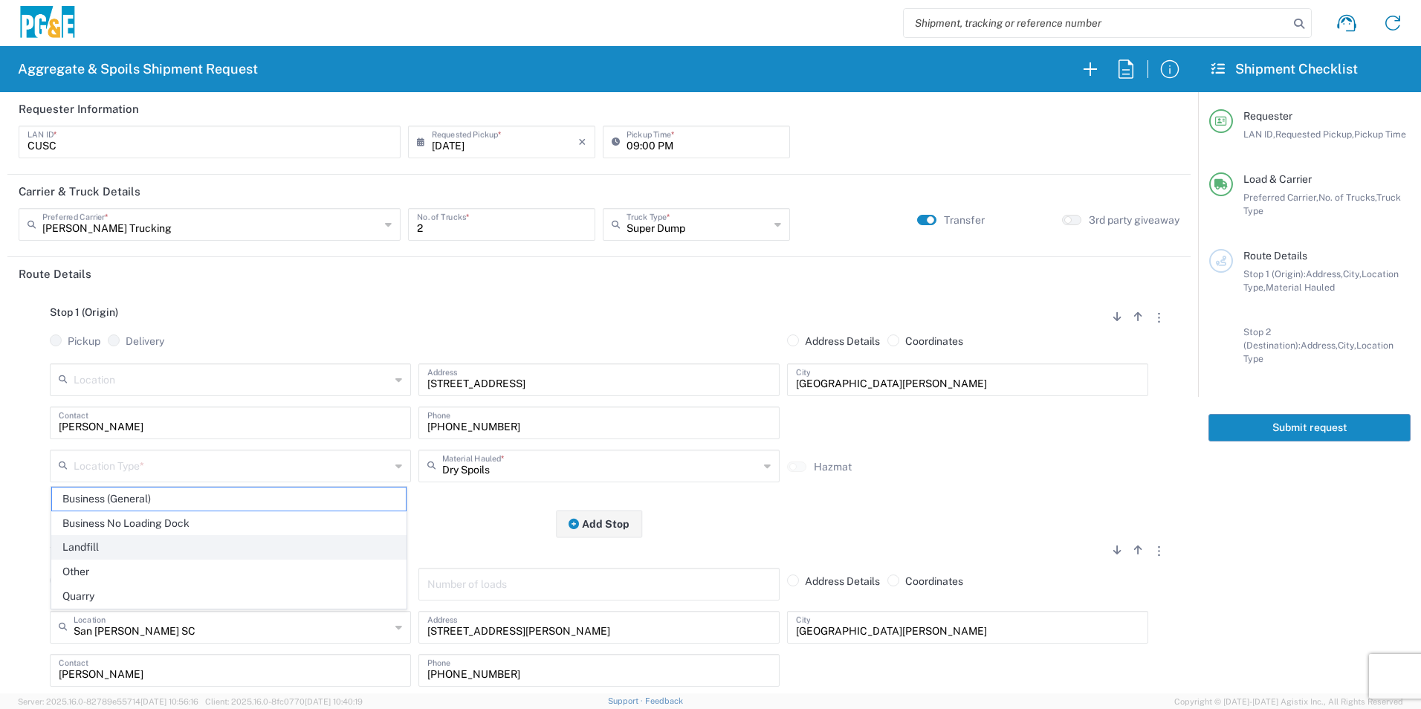
drag, startPoint x: 144, startPoint y: 532, endPoint x: 131, endPoint y: 557, distance: 27.9
click at [131, 556] on ul "Business (General) Business No Loading Dock Landfill Other Quarry" at bounding box center [228, 548] width 355 height 122
drag, startPoint x: 131, startPoint y: 557, endPoint x: 124, endPoint y: 564, distance: 10.0
click at [124, 564] on span "Other" at bounding box center [229, 571] width 354 height 23
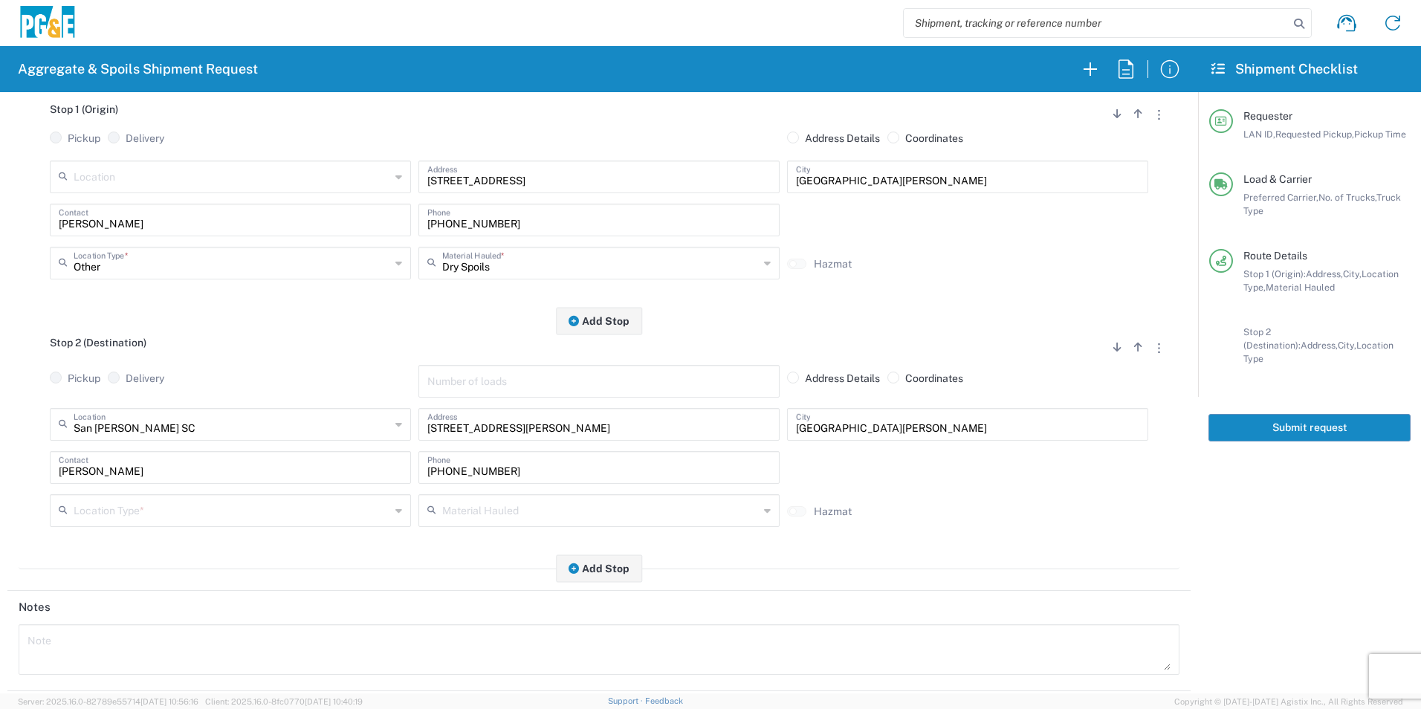
scroll to position [223, 0]
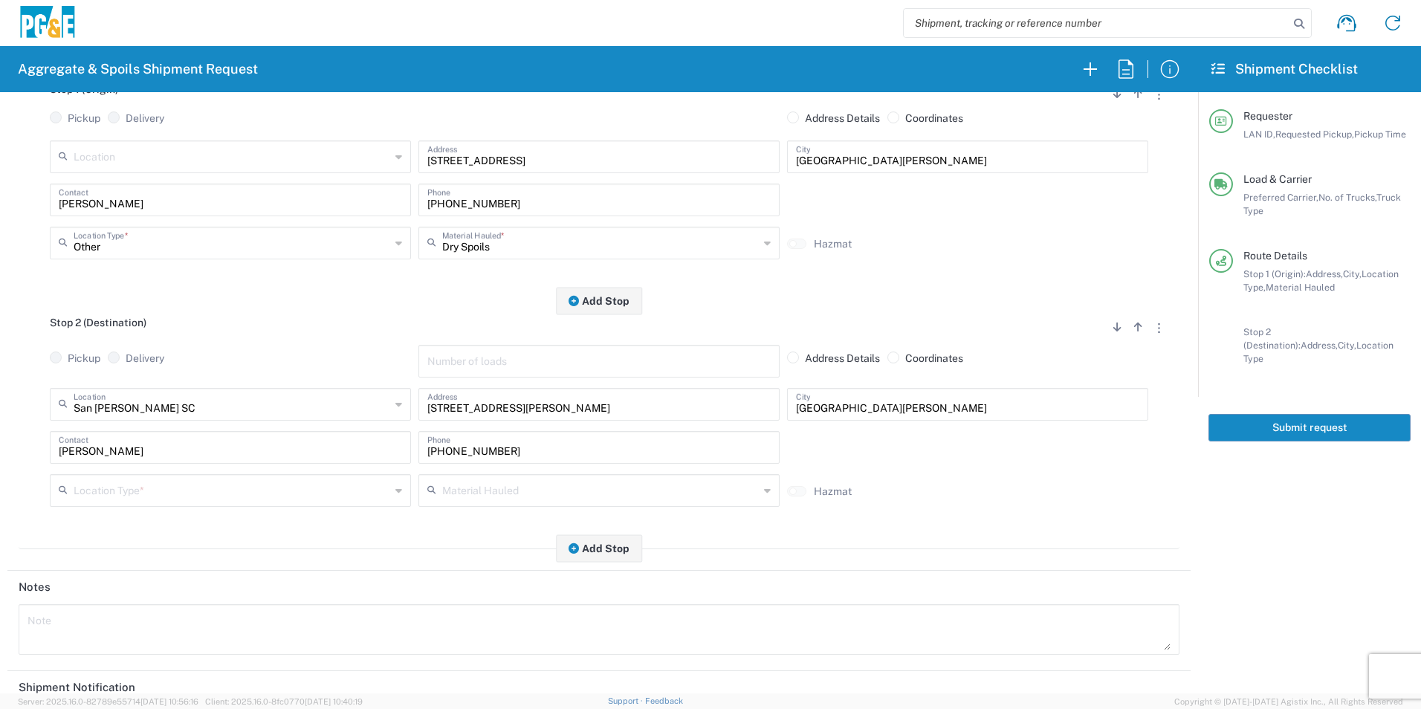
click at [146, 486] on input "text" at bounding box center [232, 489] width 317 height 26
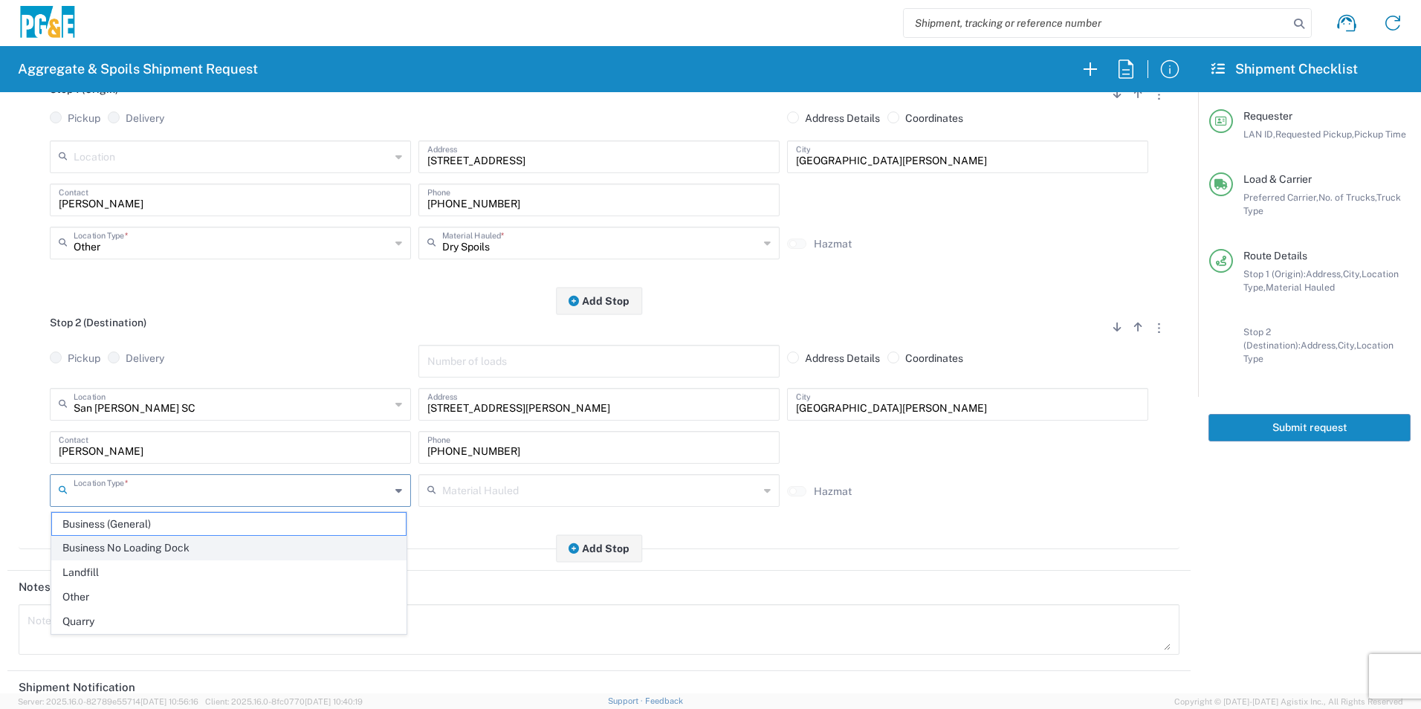
click at [171, 549] on span "Business No Loading Dock" at bounding box center [229, 548] width 354 height 23
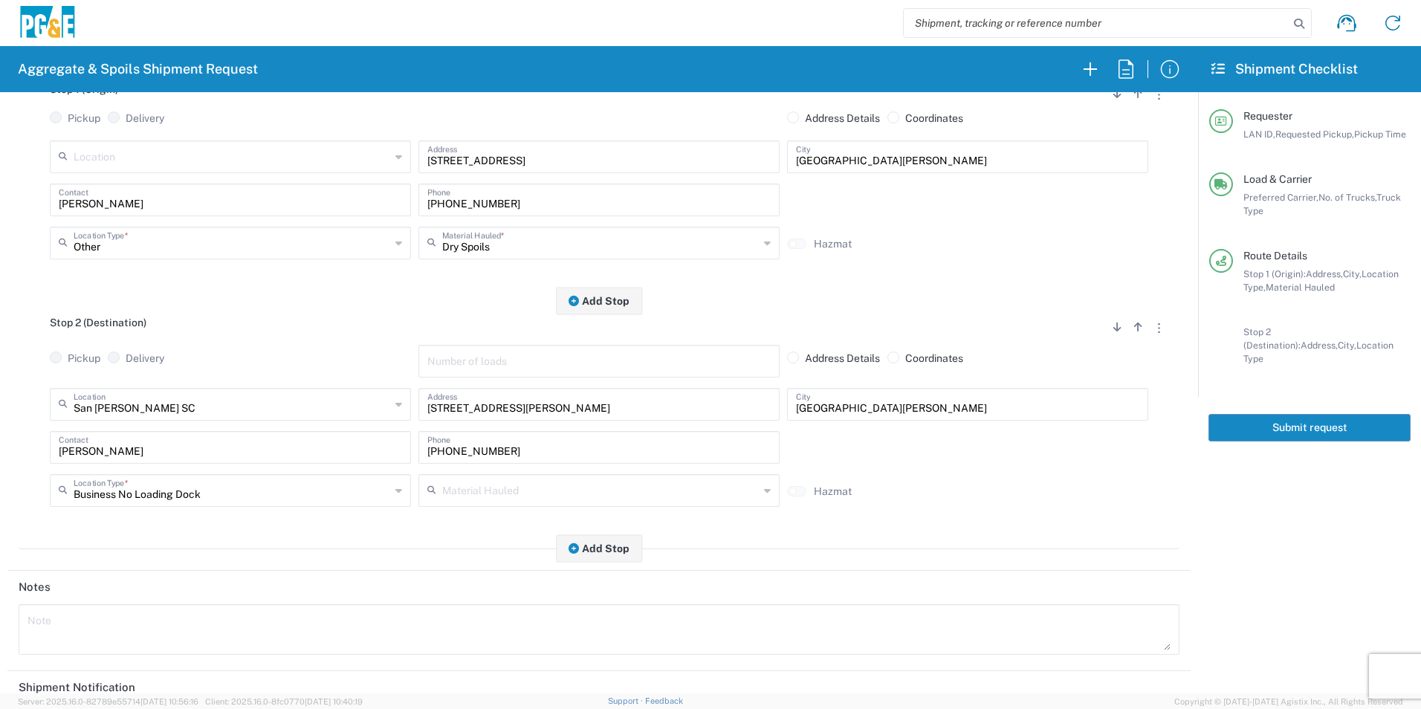
scroll to position [430, 0]
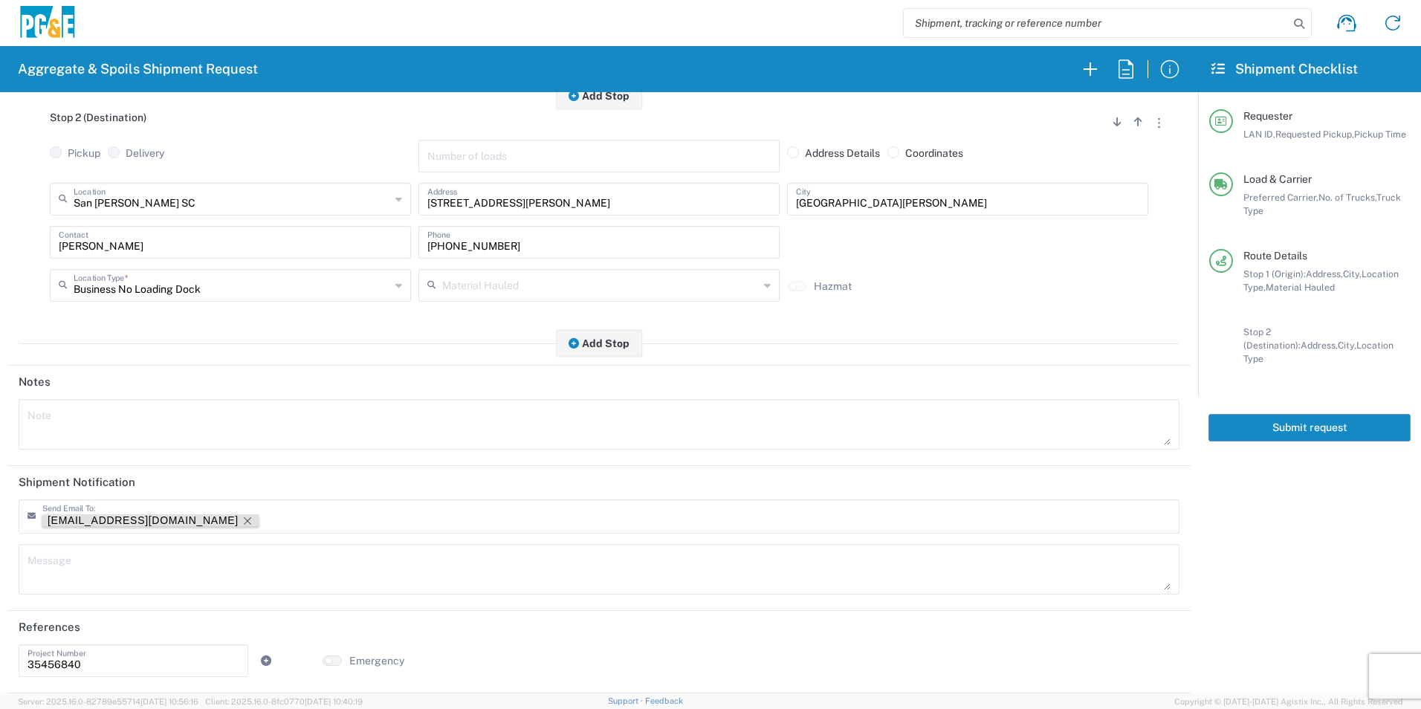
click at [242, 522] on icon "Remove tag" at bounding box center [248, 521] width 12 height 12
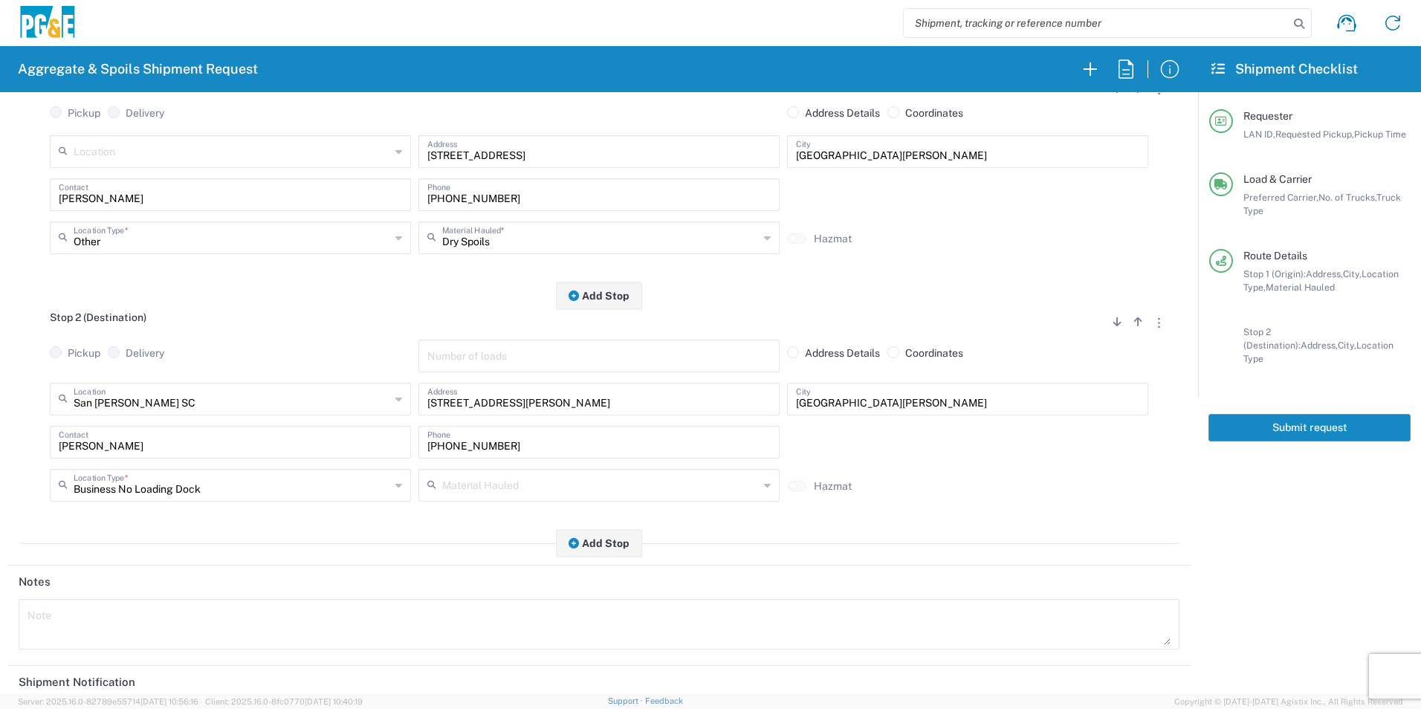
scroll to position [0, 0]
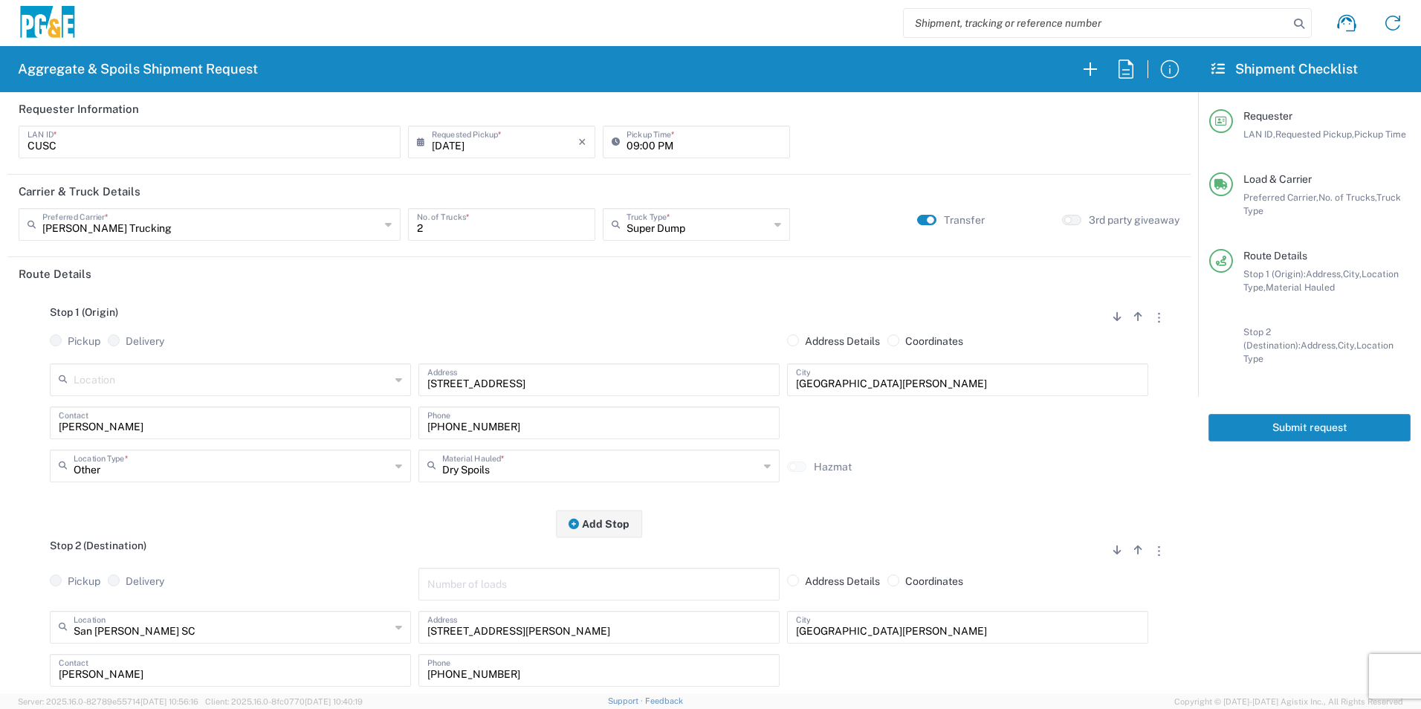
drag, startPoint x: 1249, startPoint y: 412, endPoint x: 1238, endPoint y: 426, distance: 18.0
click at [1250, 414] on button "Submit request" at bounding box center [1309, 427] width 202 height 27
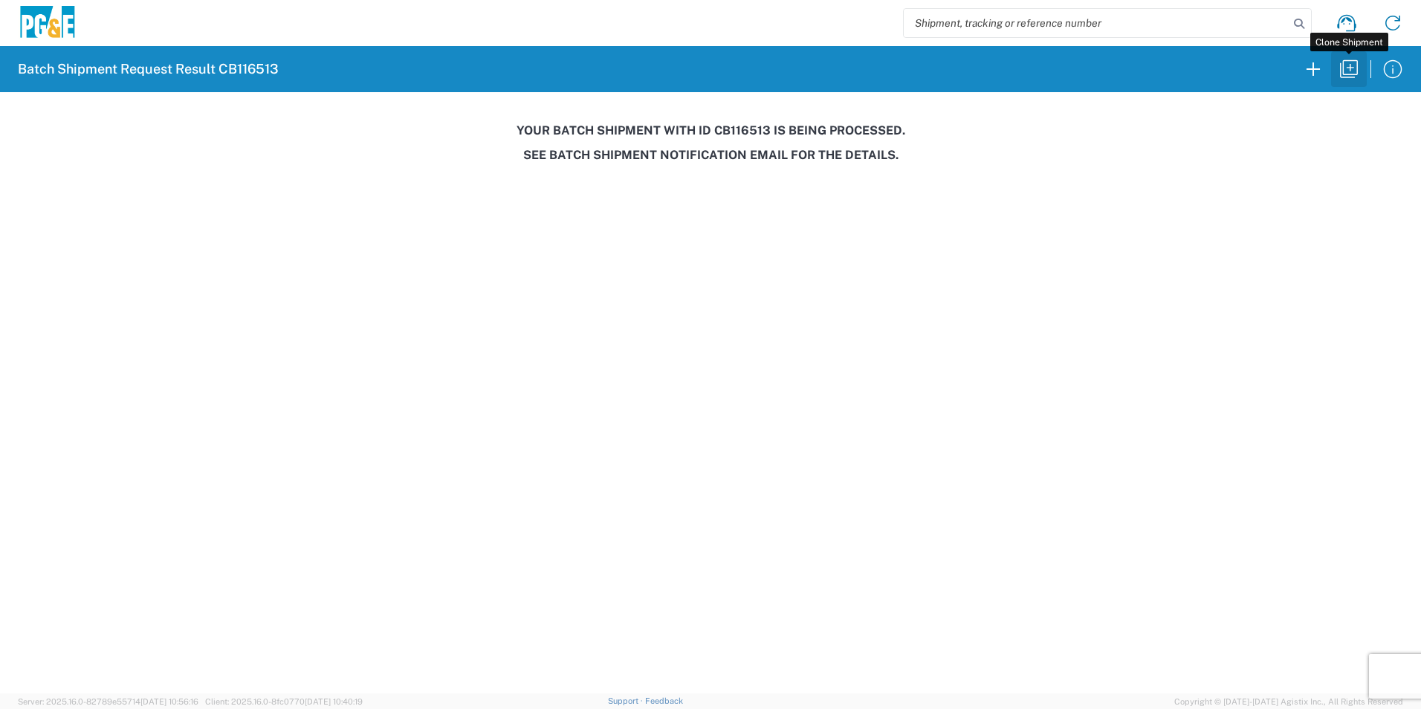
click at [1348, 77] on icon "button" at bounding box center [1349, 69] width 24 height 24
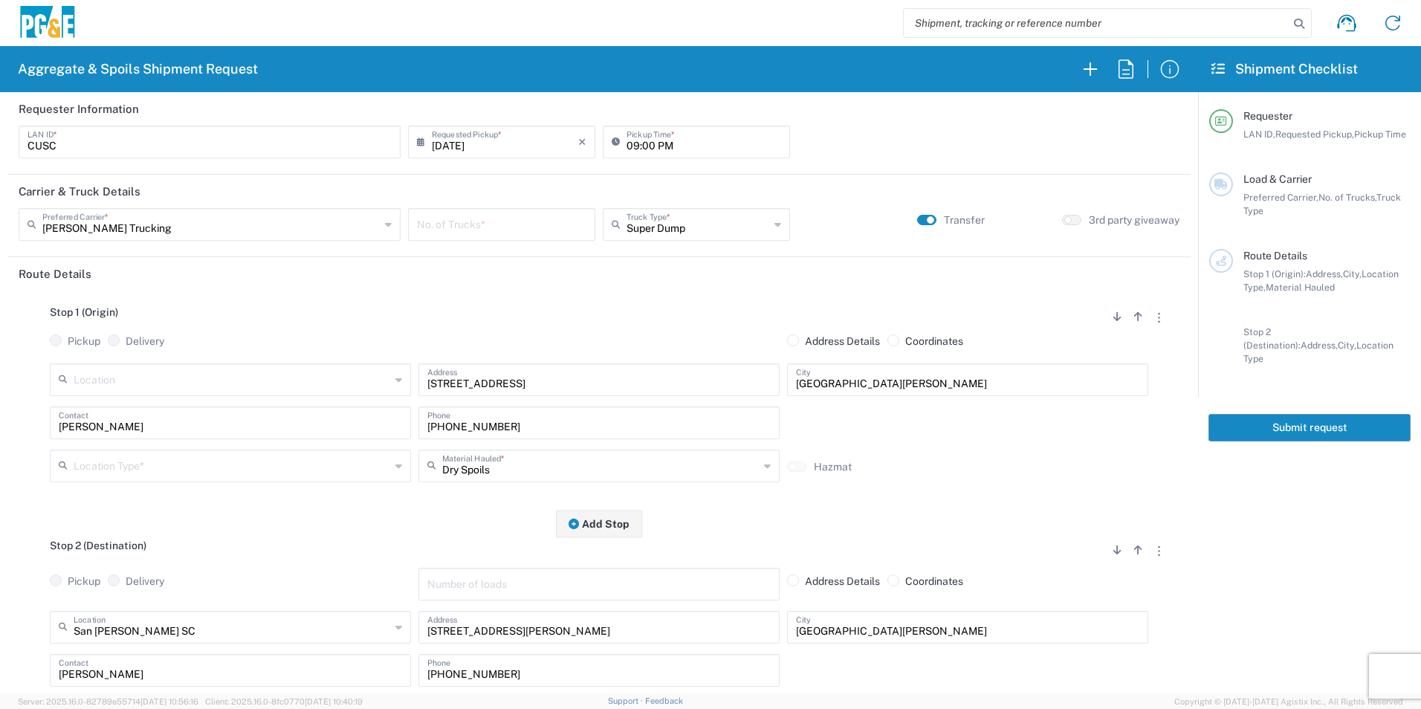
click at [450, 140] on input "[DATE]" at bounding box center [505, 141] width 146 height 26
click at [542, 256] on span "15" at bounding box center [543, 255] width 22 height 21
click at [497, 223] on input "number" at bounding box center [501, 223] width 169 height 26
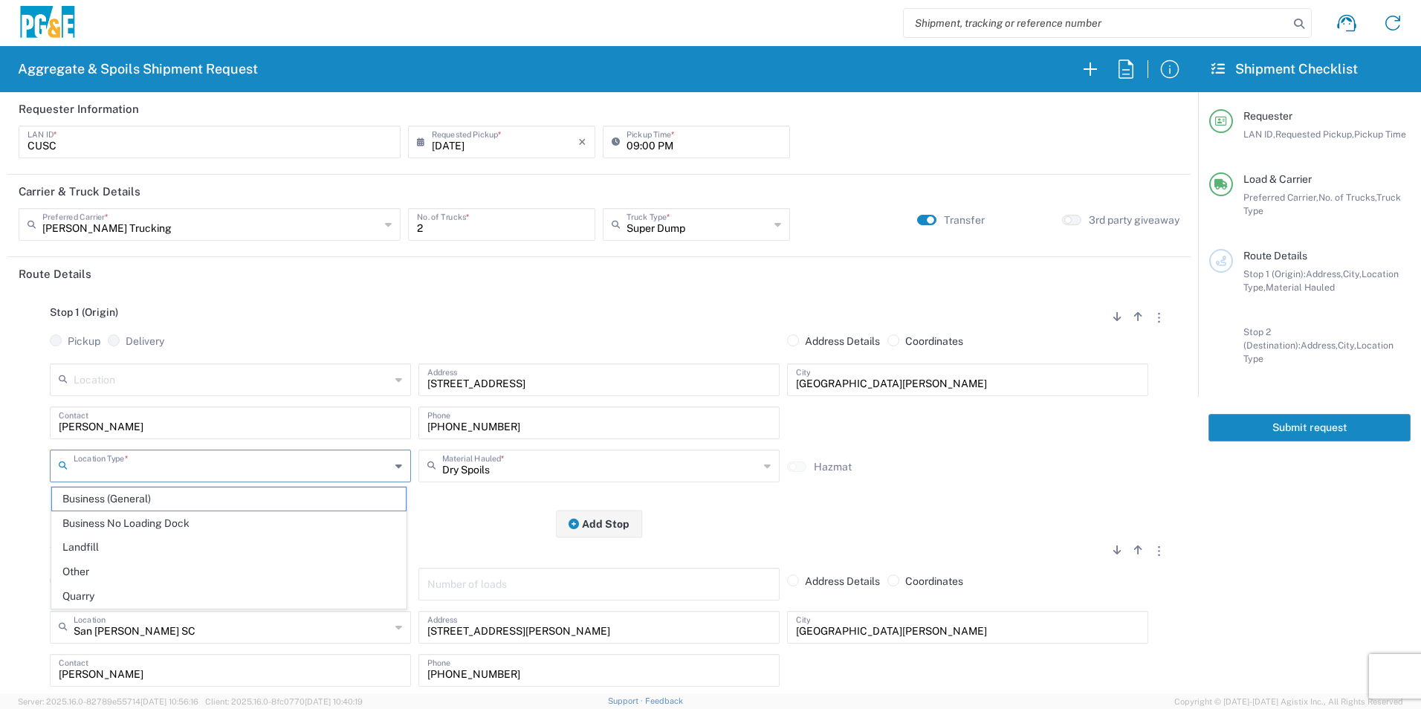
click at [230, 477] on input "text" at bounding box center [232, 465] width 317 height 26
click at [161, 565] on span "Other" at bounding box center [229, 571] width 354 height 23
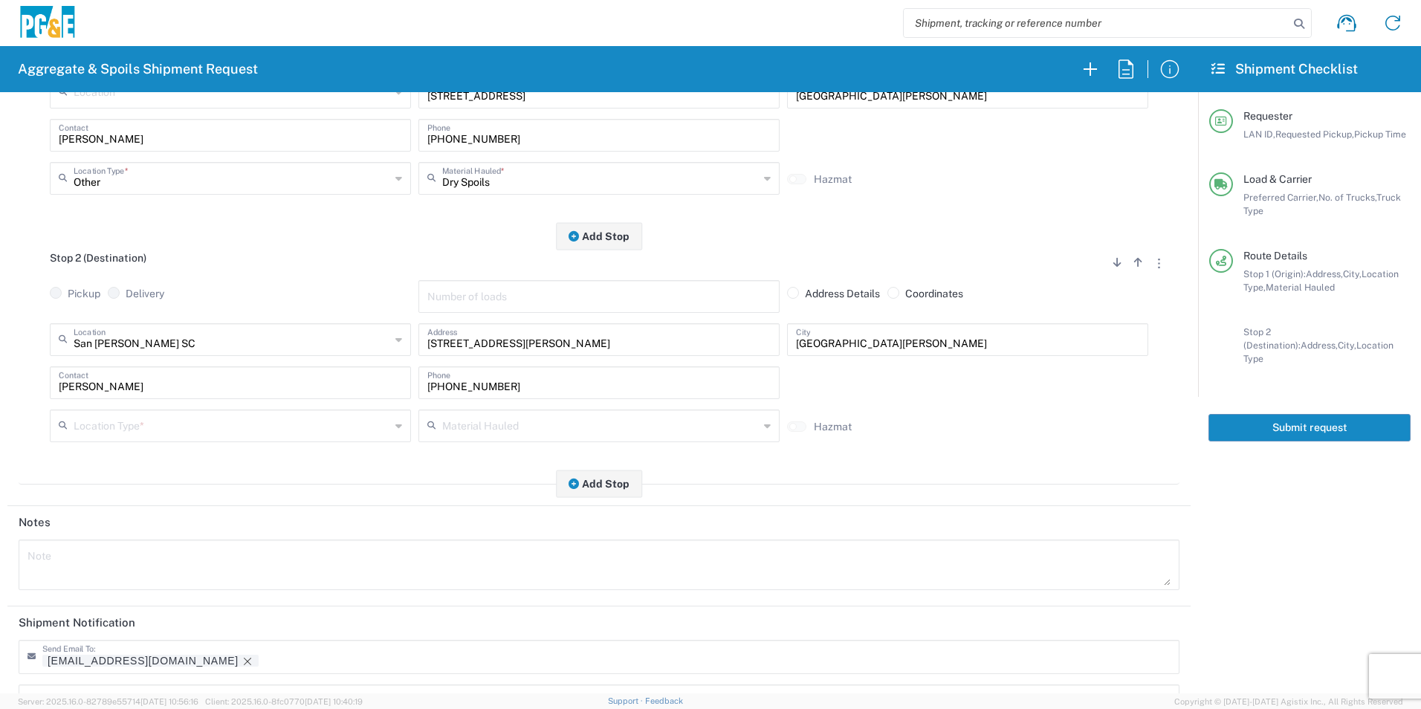
scroll to position [297, 0]
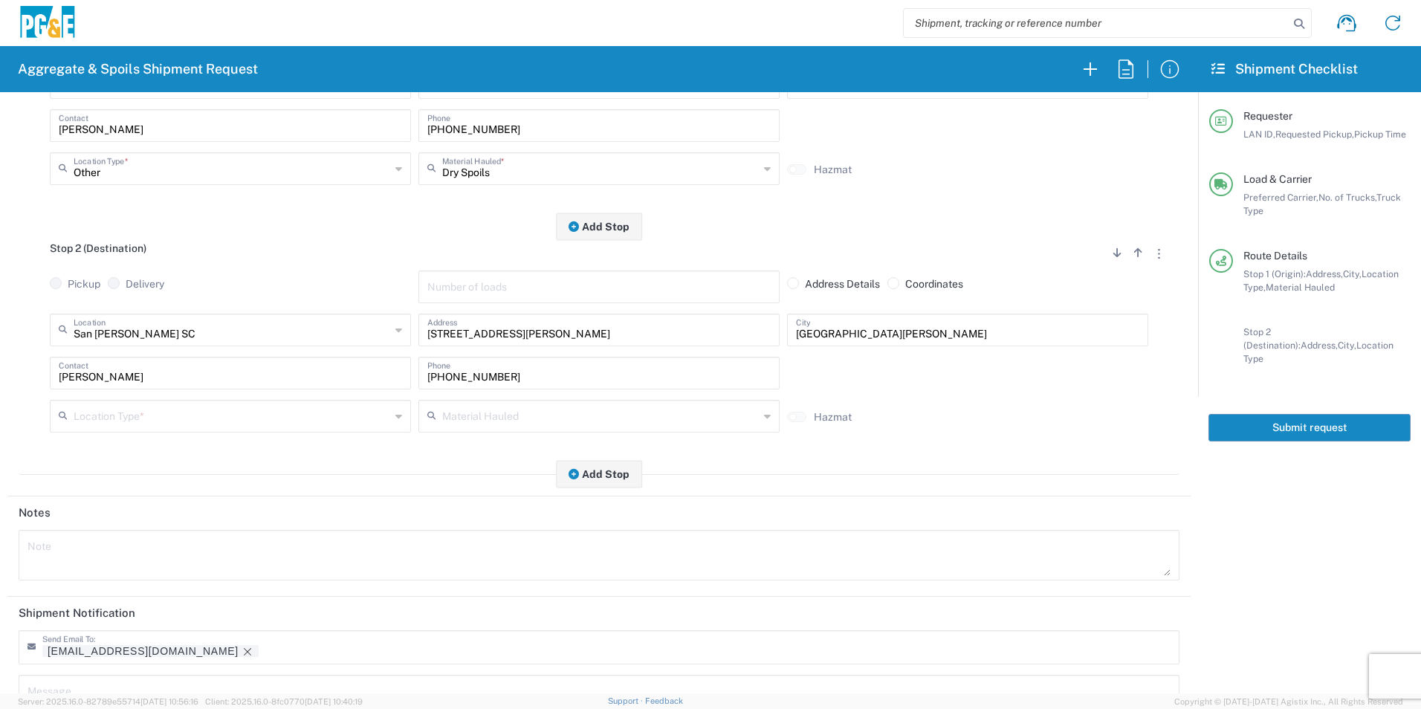
click at [169, 412] on input "text" at bounding box center [232, 415] width 317 height 26
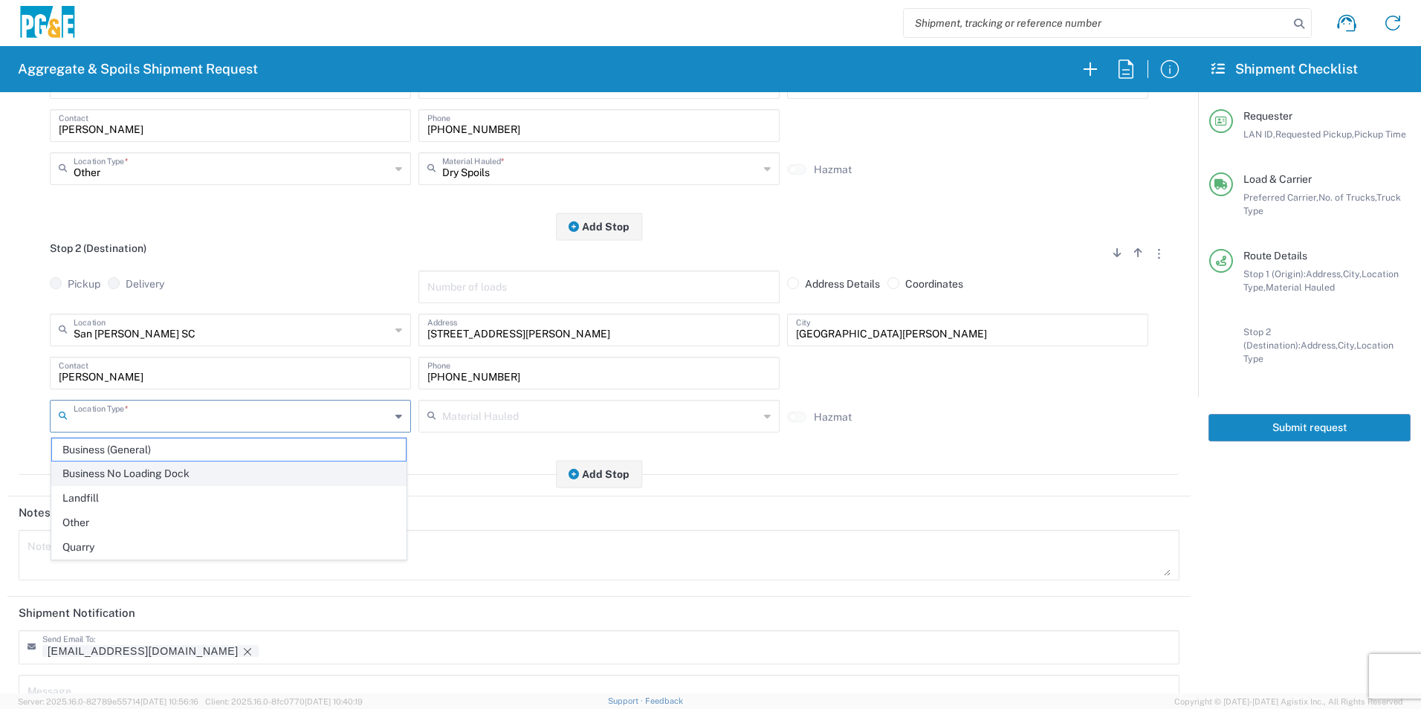
click at [158, 474] on span "Business No Loading Dock" at bounding box center [229, 473] width 354 height 23
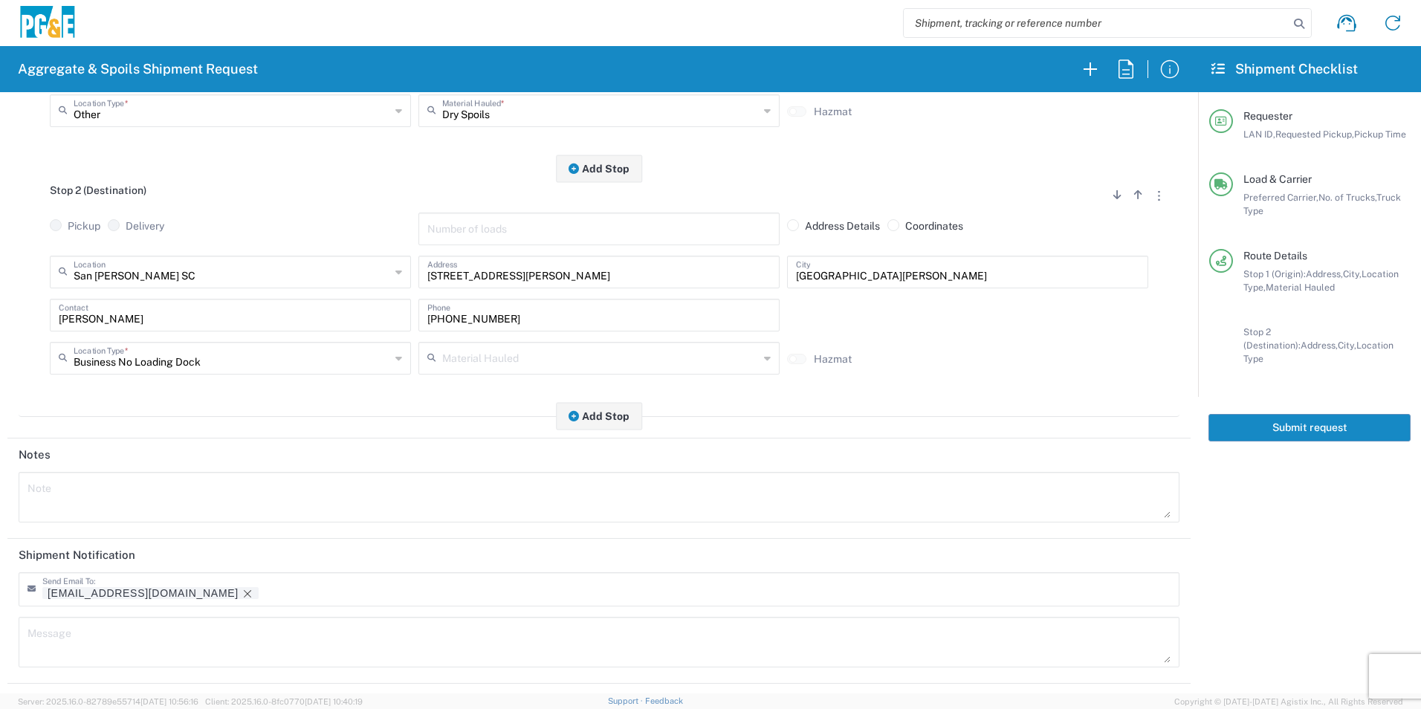
scroll to position [430, 0]
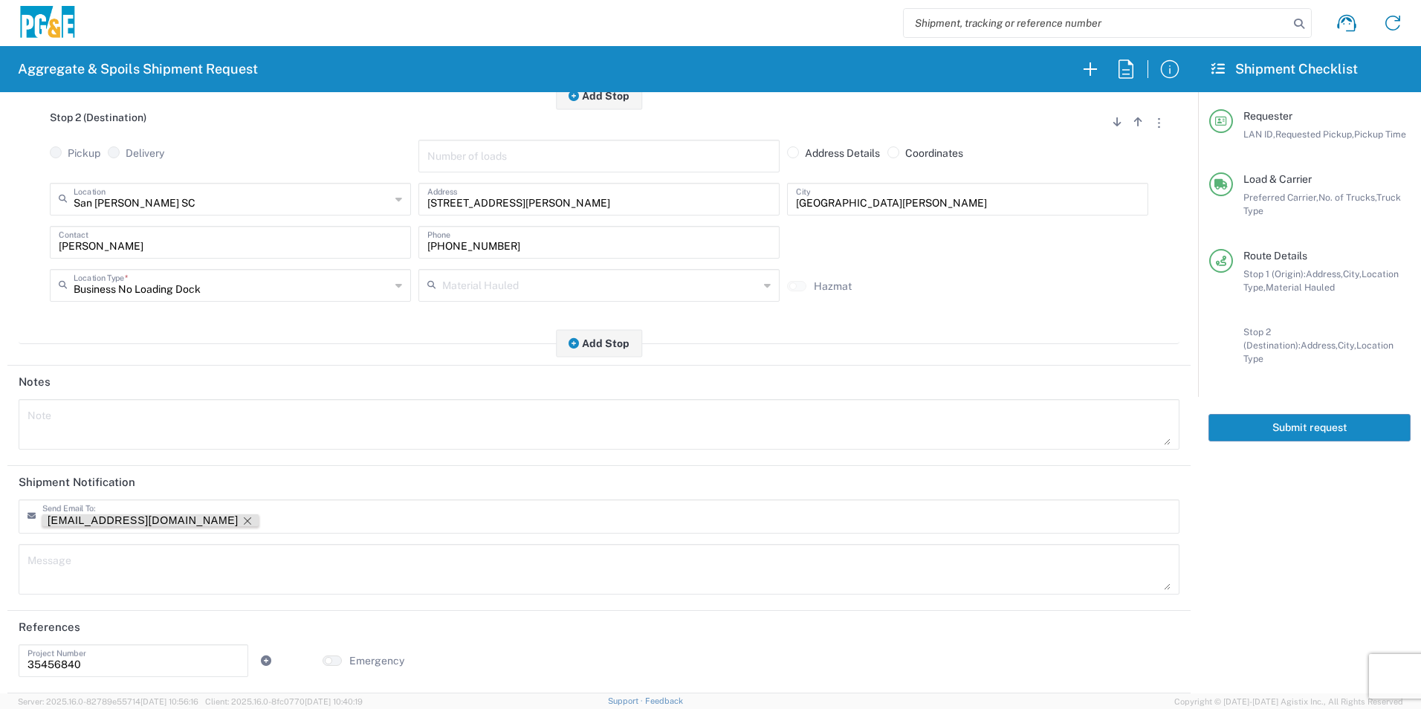
click at [242, 519] on icon "Remove tag" at bounding box center [248, 521] width 12 height 12
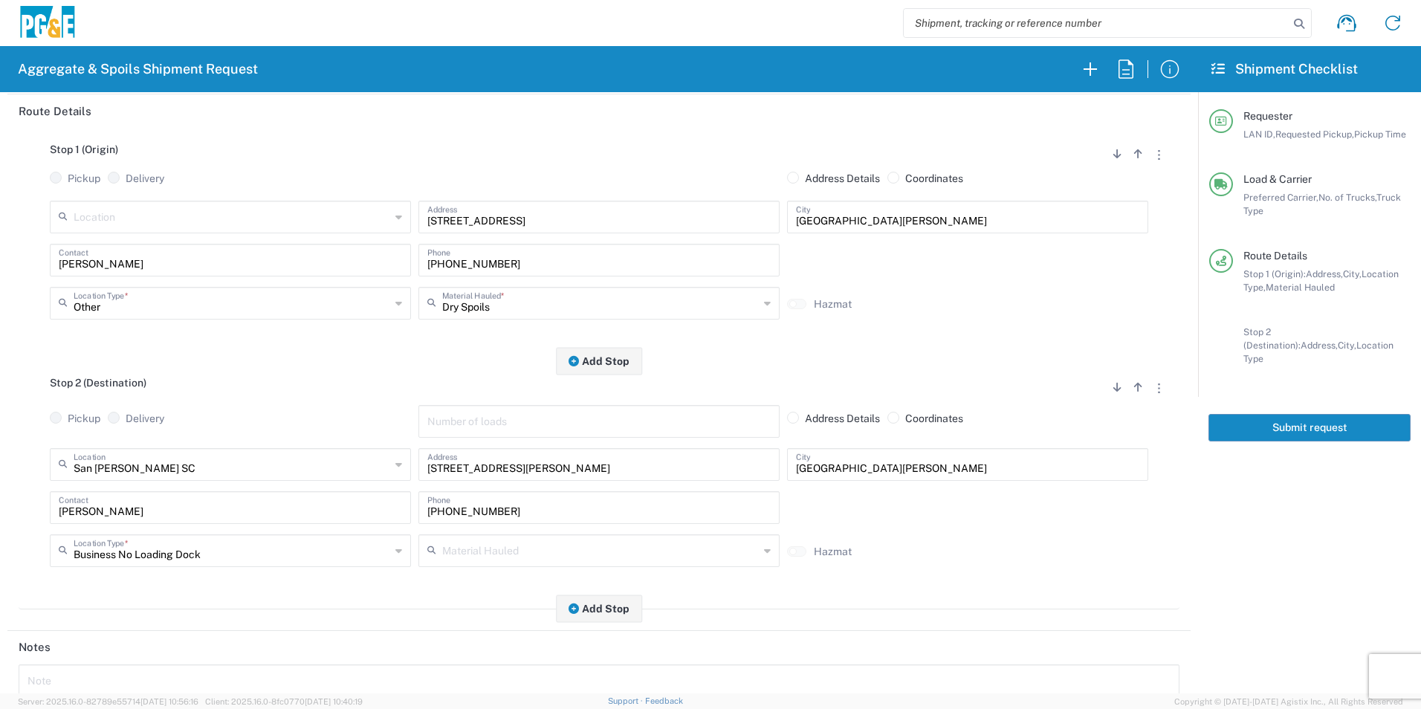
scroll to position [0, 0]
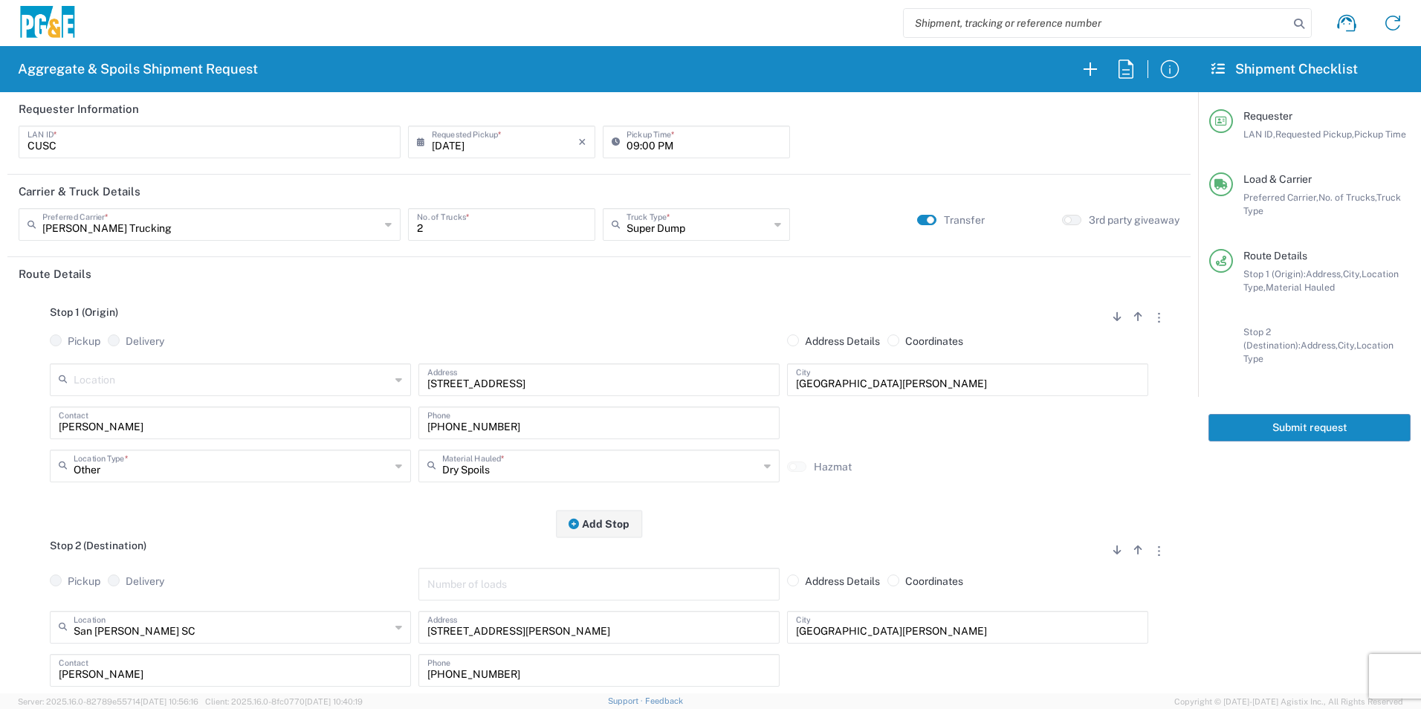
click at [1264, 417] on button "Submit request" at bounding box center [1309, 427] width 202 height 27
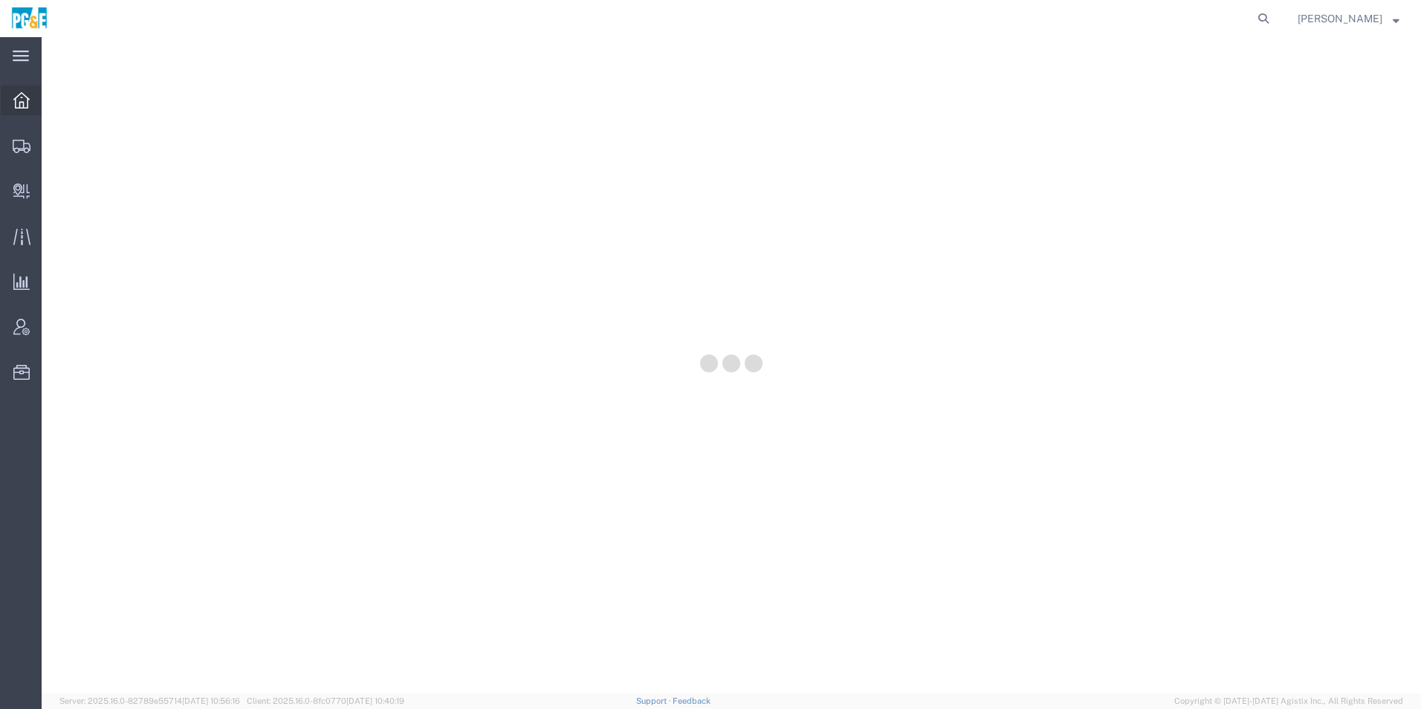
click at [15, 99] on icon at bounding box center [21, 100] width 16 height 16
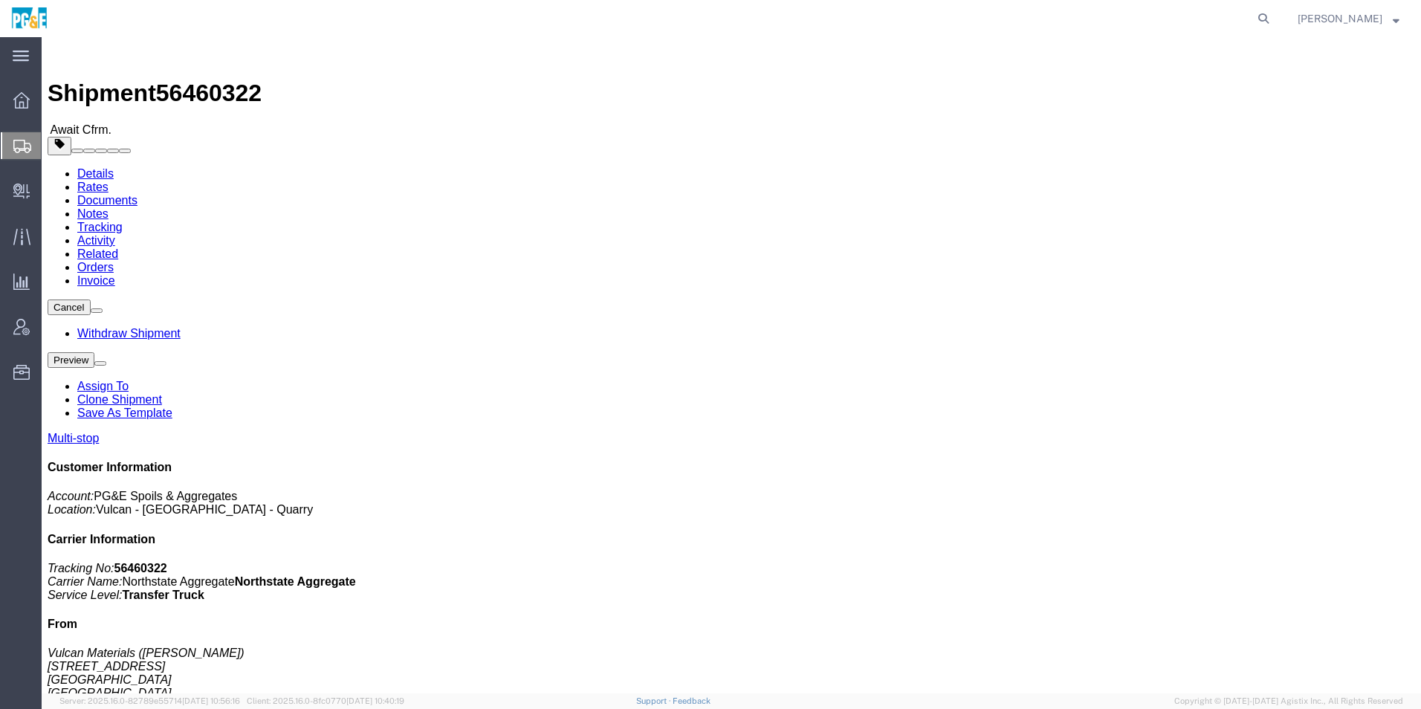
drag, startPoint x: 713, startPoint y: 142, endPoint x: 731, endPoint y: 148, distance: 18.1
click span "button"
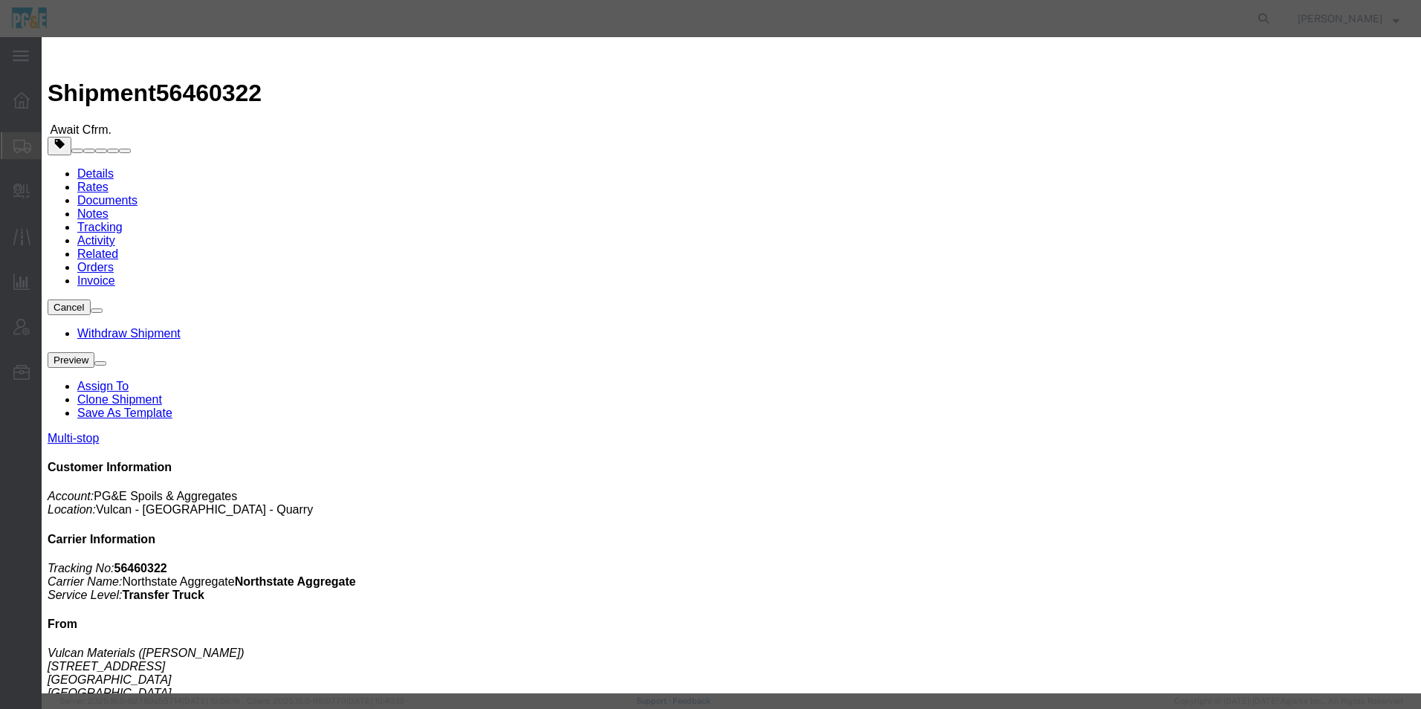
click div "[DATE] 12:30 PM"
click input "01:30 PM"
type input "01:00 PM"
click button "Apply"
click button "Save"
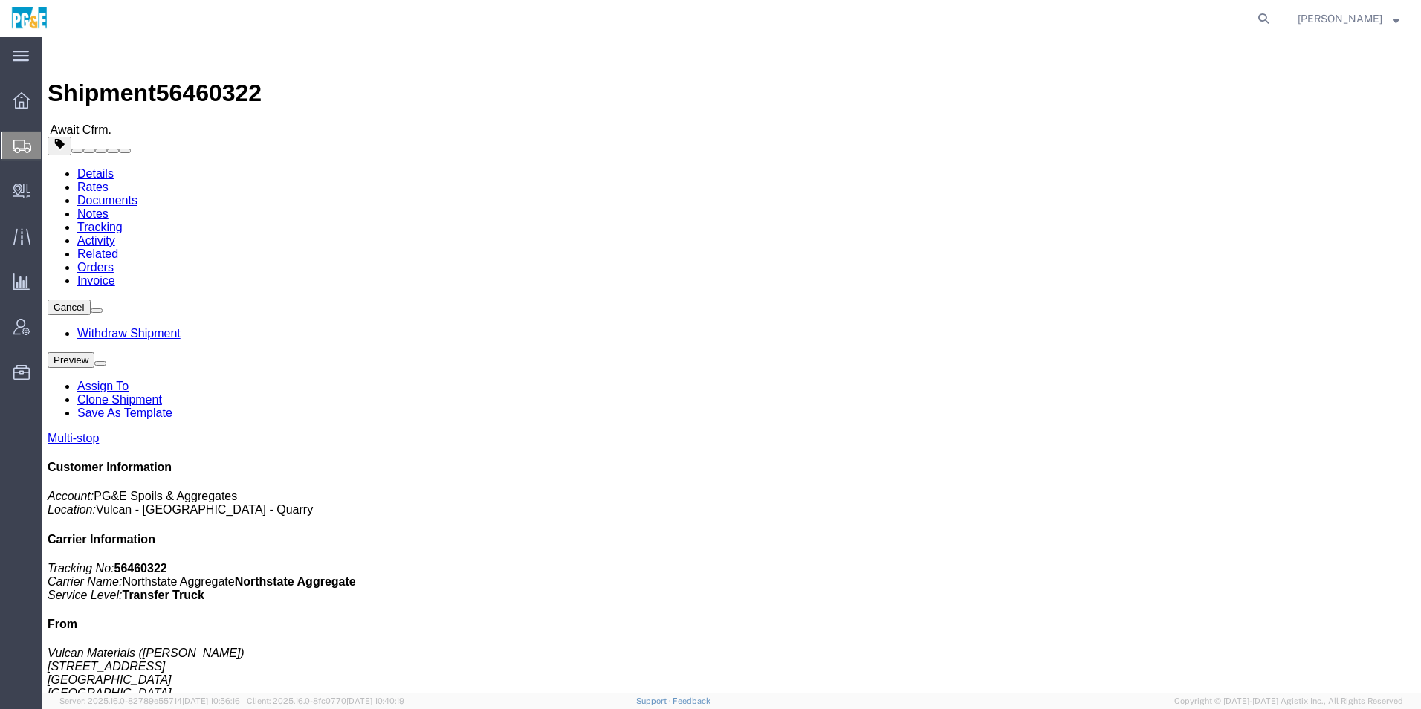
click button "Close"
click img
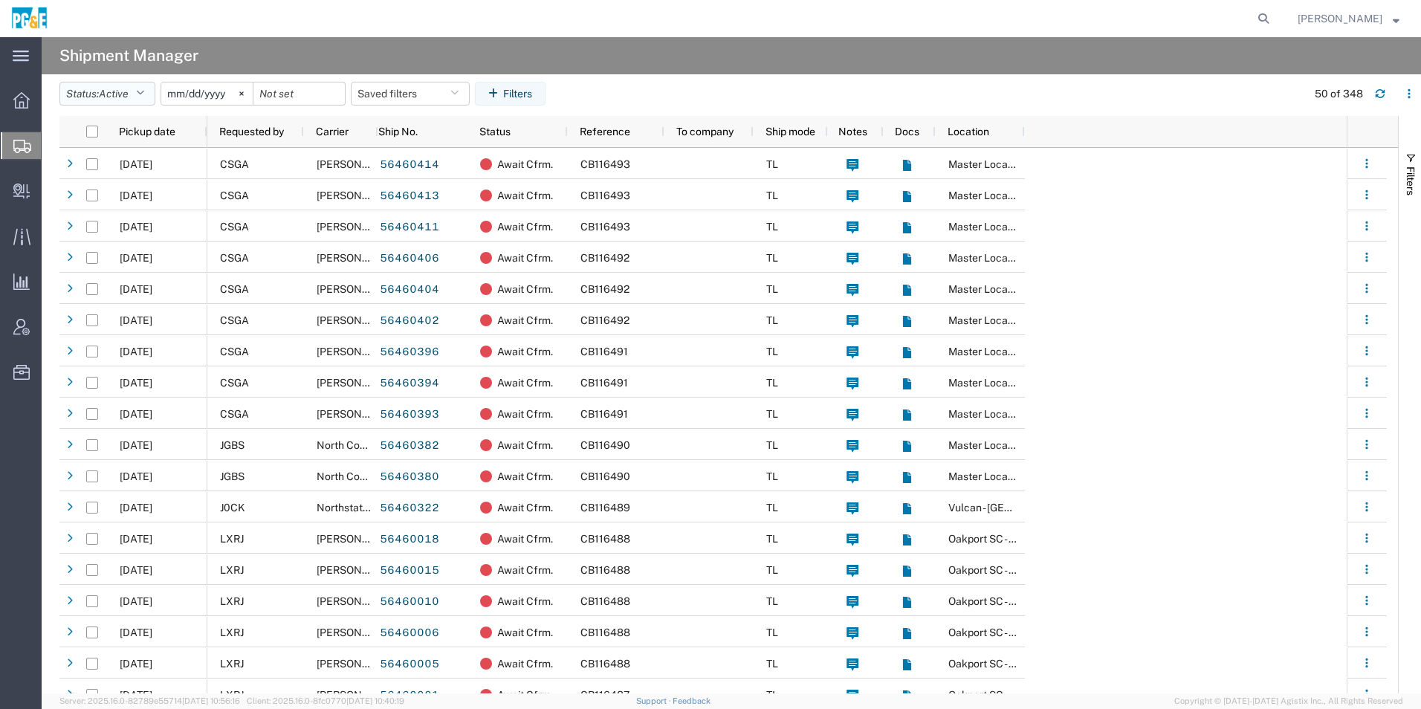
click at [103, 94] on button "Status: Active" at bounding box center [107, 94] width 96 height 24
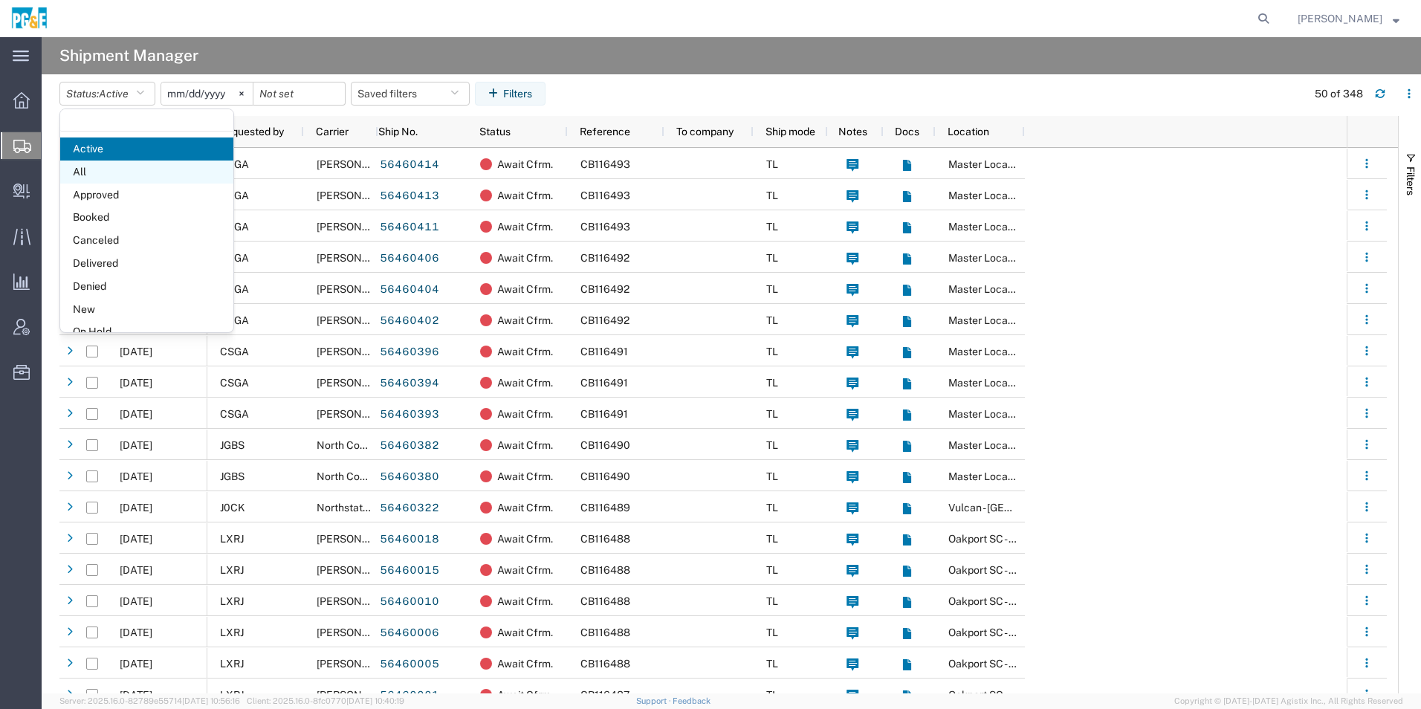
click at [126, 172] on span "All" at bounding box center [146, 172] width 173 height 23
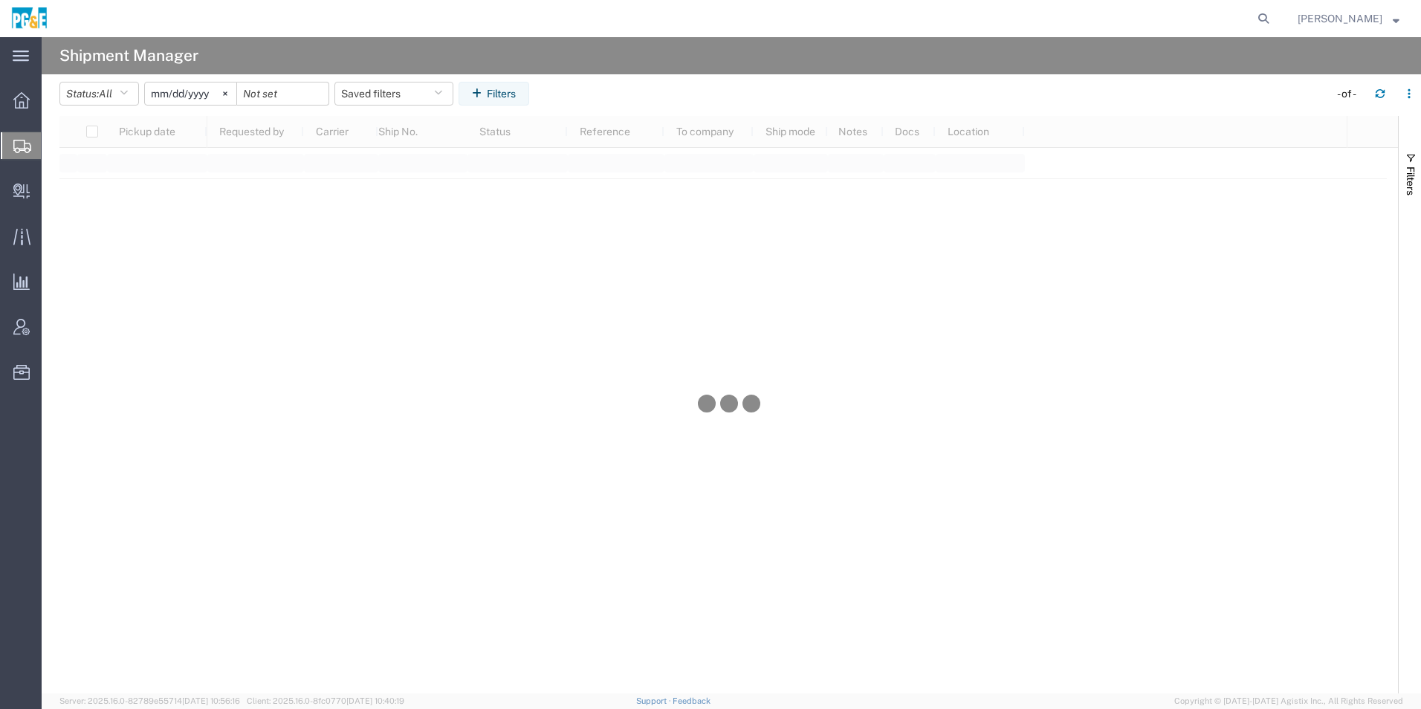
click at [204, 96] on input "[DATE]" at bounding box center [190, 93] width 91 height 22
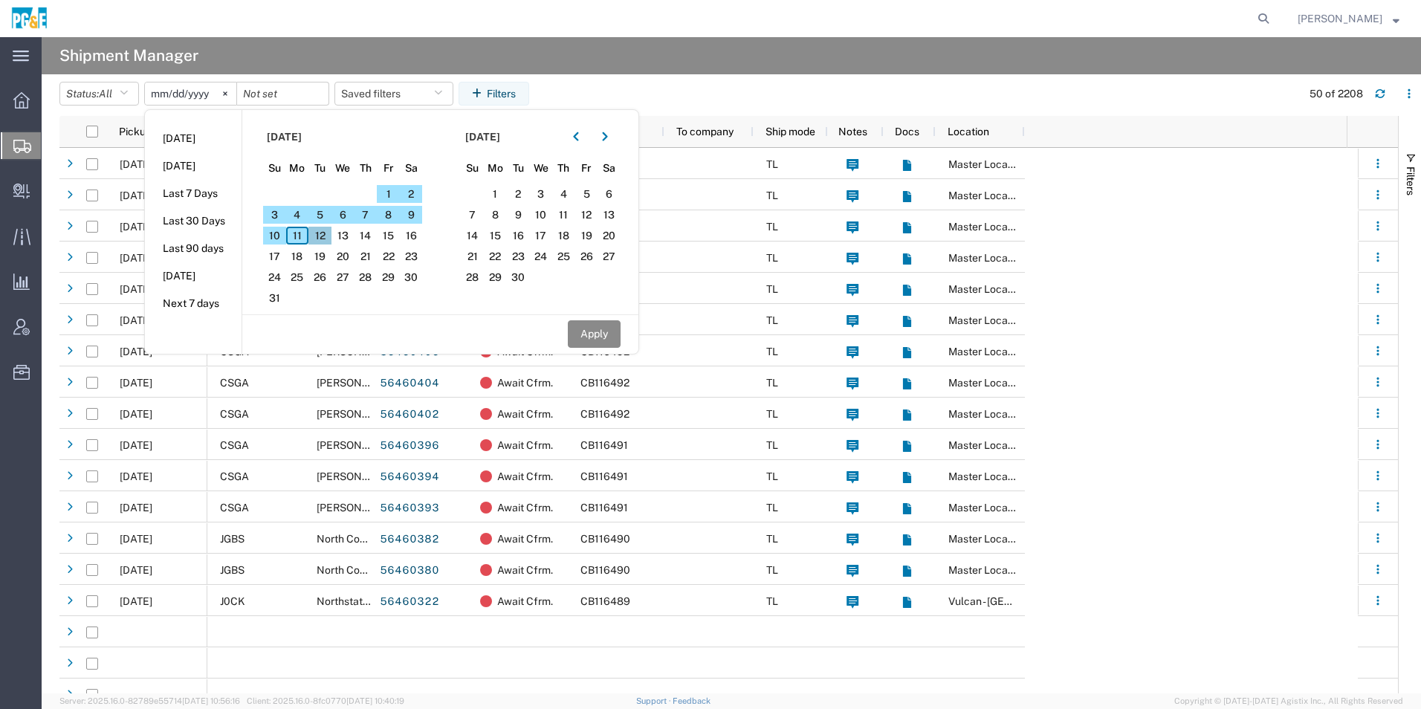
click at [328, 237] on span "12" at bounding box center [319, 236] width 23 height 18
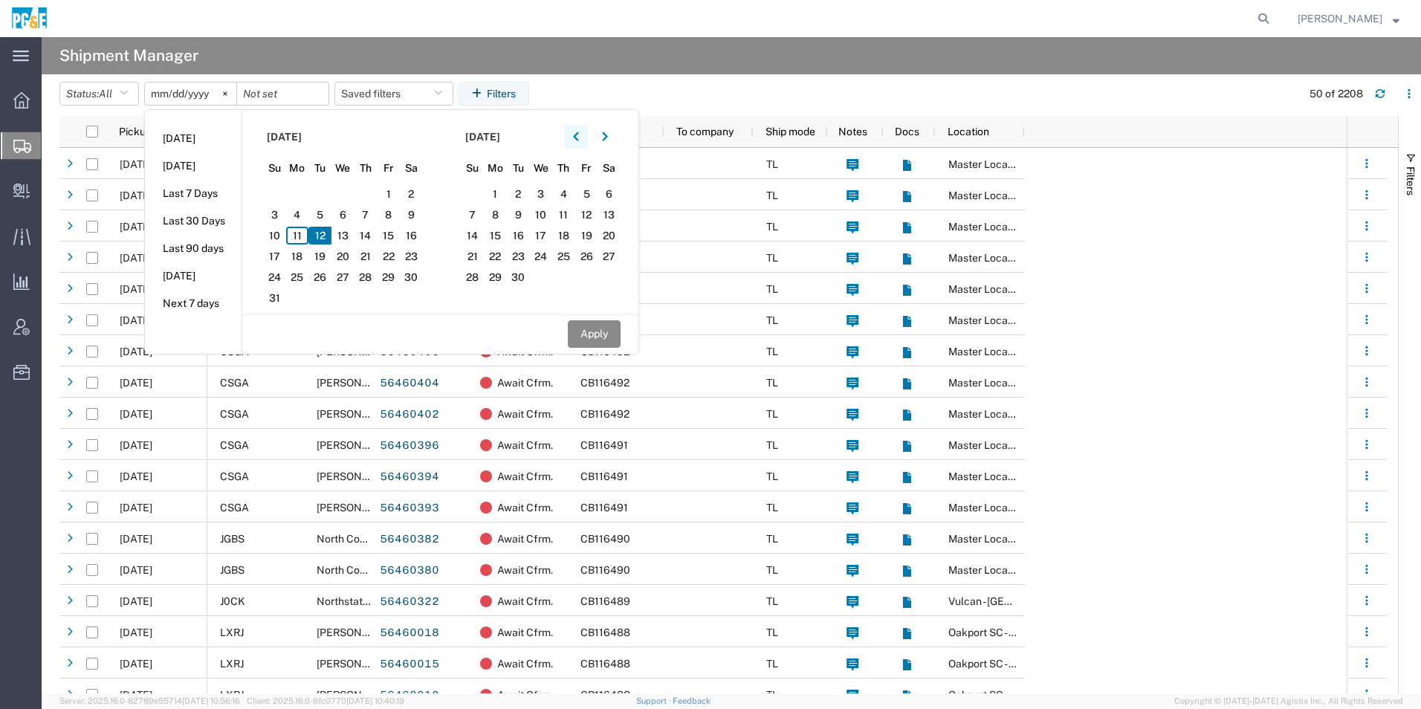
click at [588, 137] on button "button" at bounding box center [576, 137] width 24 height 24
click at [529, 239] on span "12" at bounding box center [518, 236] width 23 height 18
click at [596, 334] on button "Apply" at bounding box center [594, 333] width 53 height 27
type input "[DATE]"
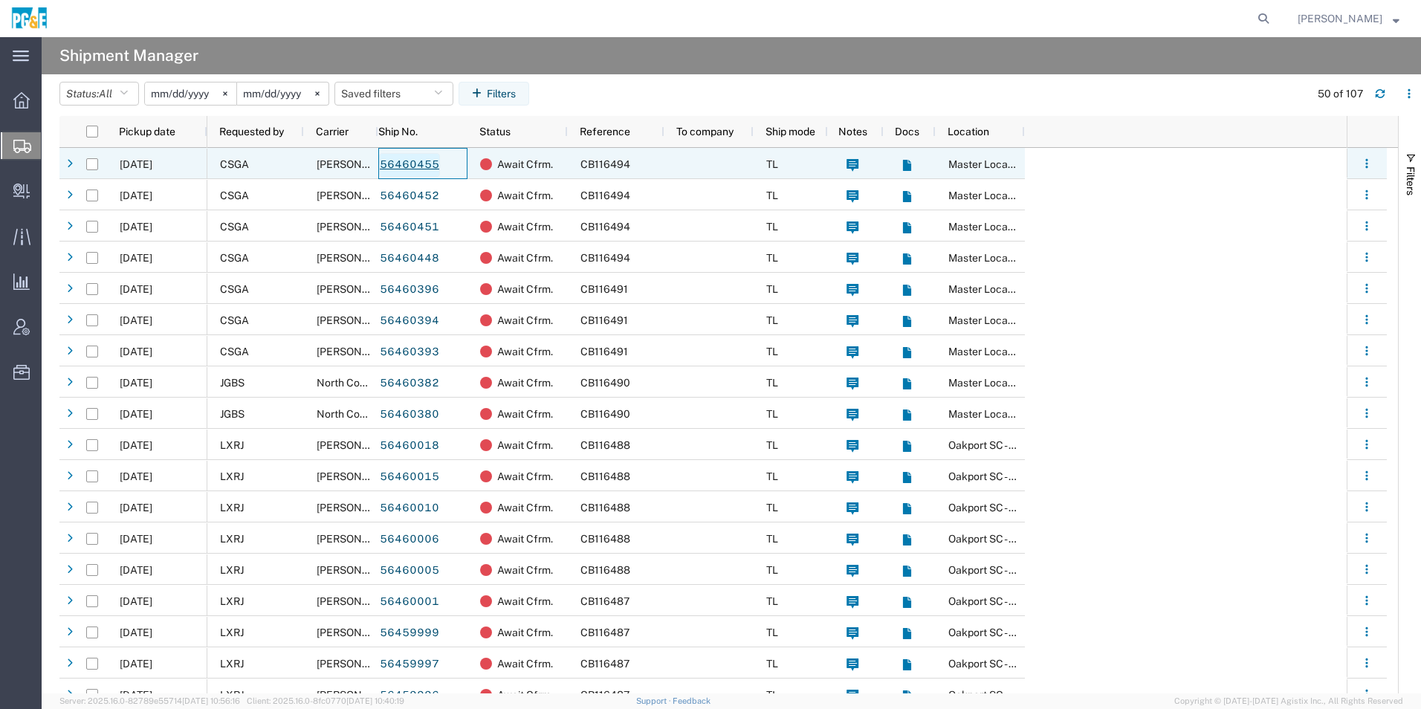
click at [428, 162] on link "56460455" at bounding box center [409, 165] width 61 height 24
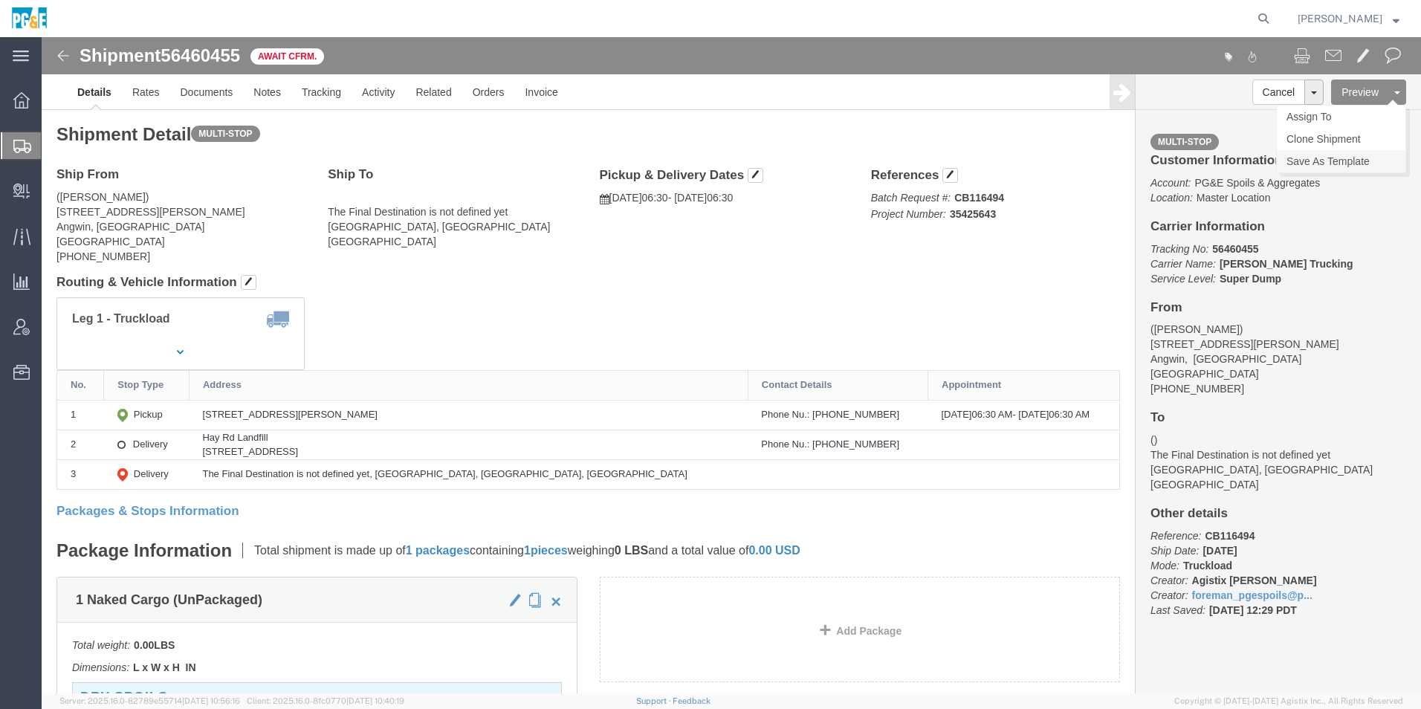
click link "Save As Template"
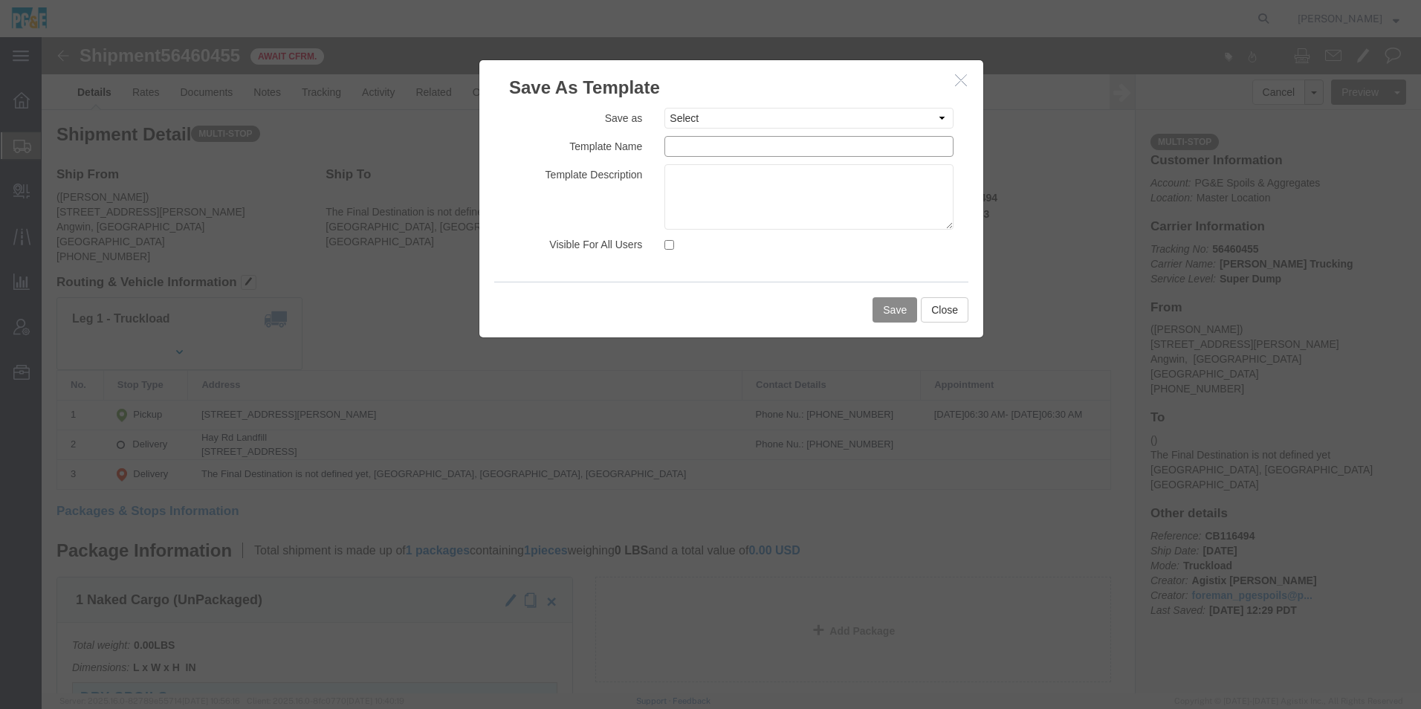
drag, startPoint x: 748, startPoint y: 114, endPoint x: 739, endPoint y: 109, distance: 10.0
click input "text"
paste input "35425643"
drag, startPoint x: 805, startPoint y: 108, endPoint x: 310, endPoint y: 59, distance: 497.3
click div "Save As Template Save as Select 35030381 - [PERSON_NAME] 35030381 - [PERSON_NAM…"
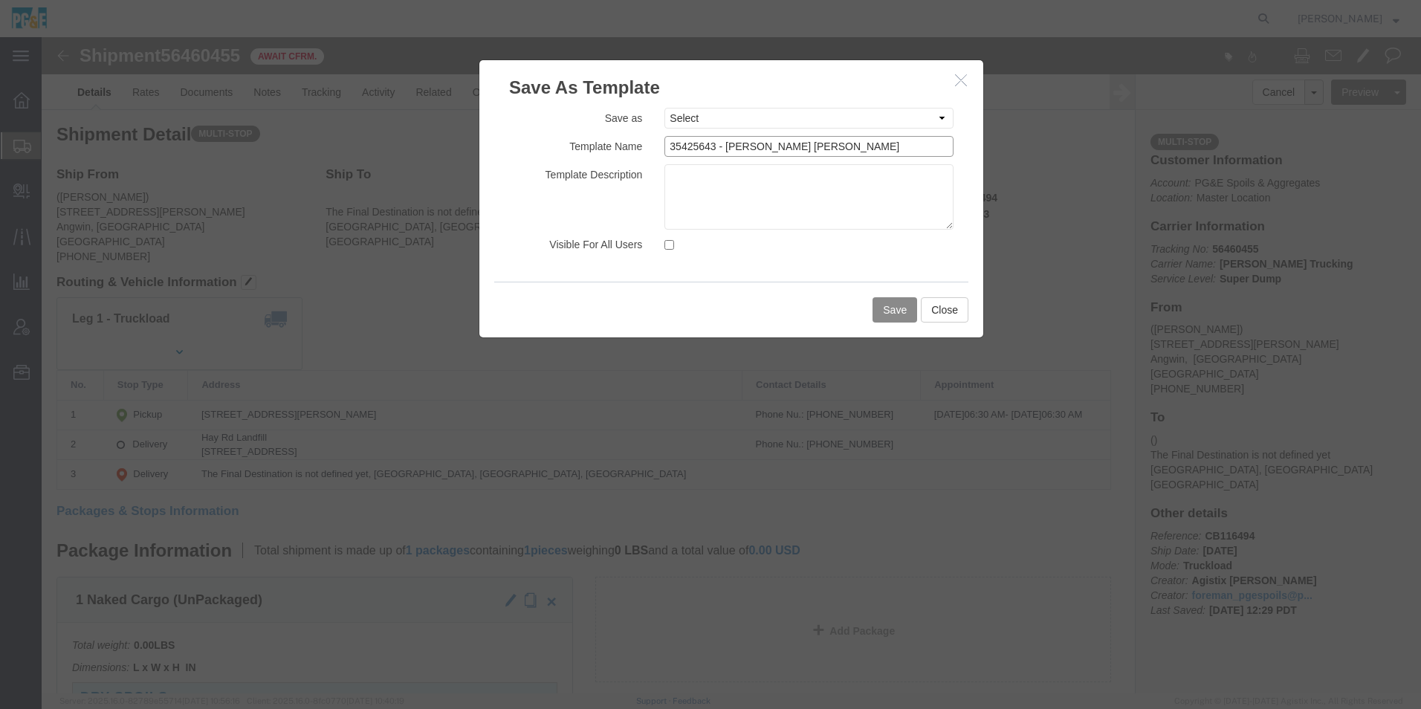
type input "35425643 - [PERSON_NAME] [PERSON_NAME]"
click textarea
paste textarea "35425643 - [PERSON_NAME] [PERSON_NAME]"
type textarea "35425643 - [PERSON_NAME] [PERSON_NAME]"
click input "Visible For All Users"
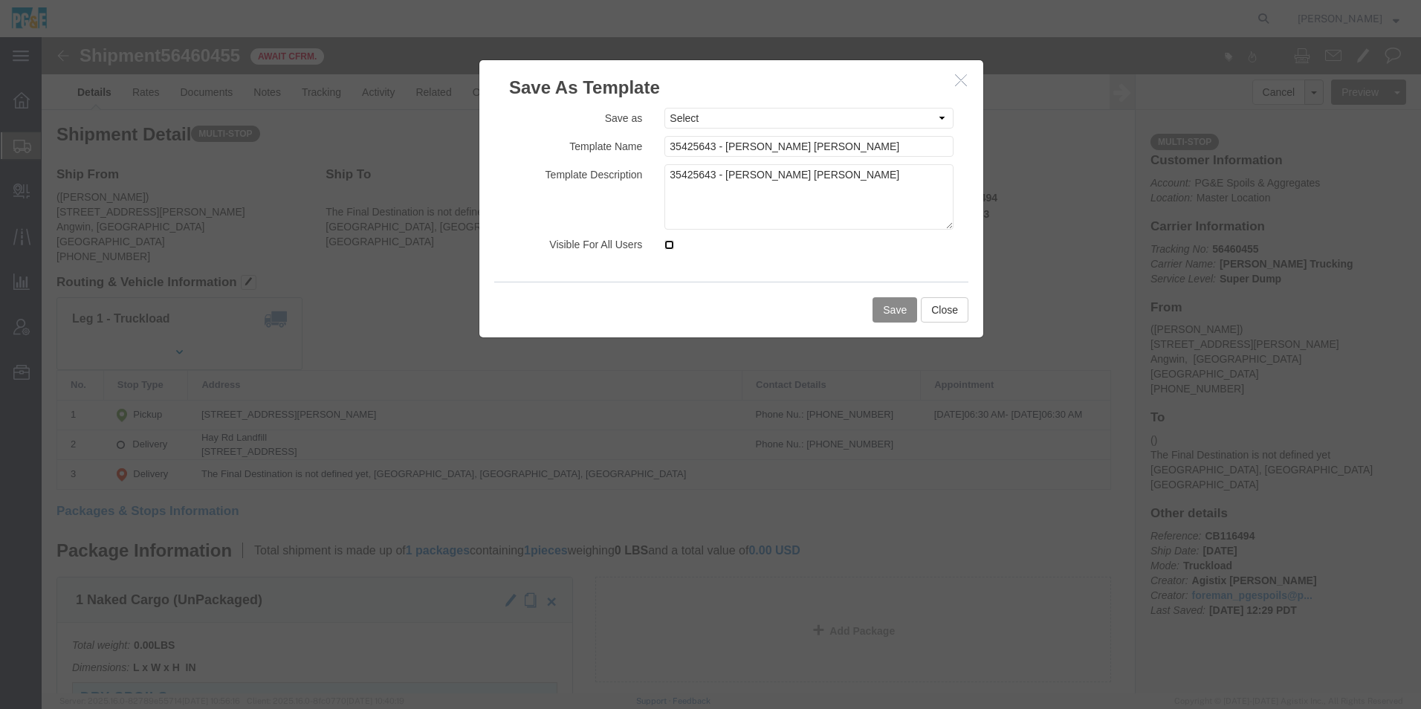
checkbox input "true"
click button "Save"
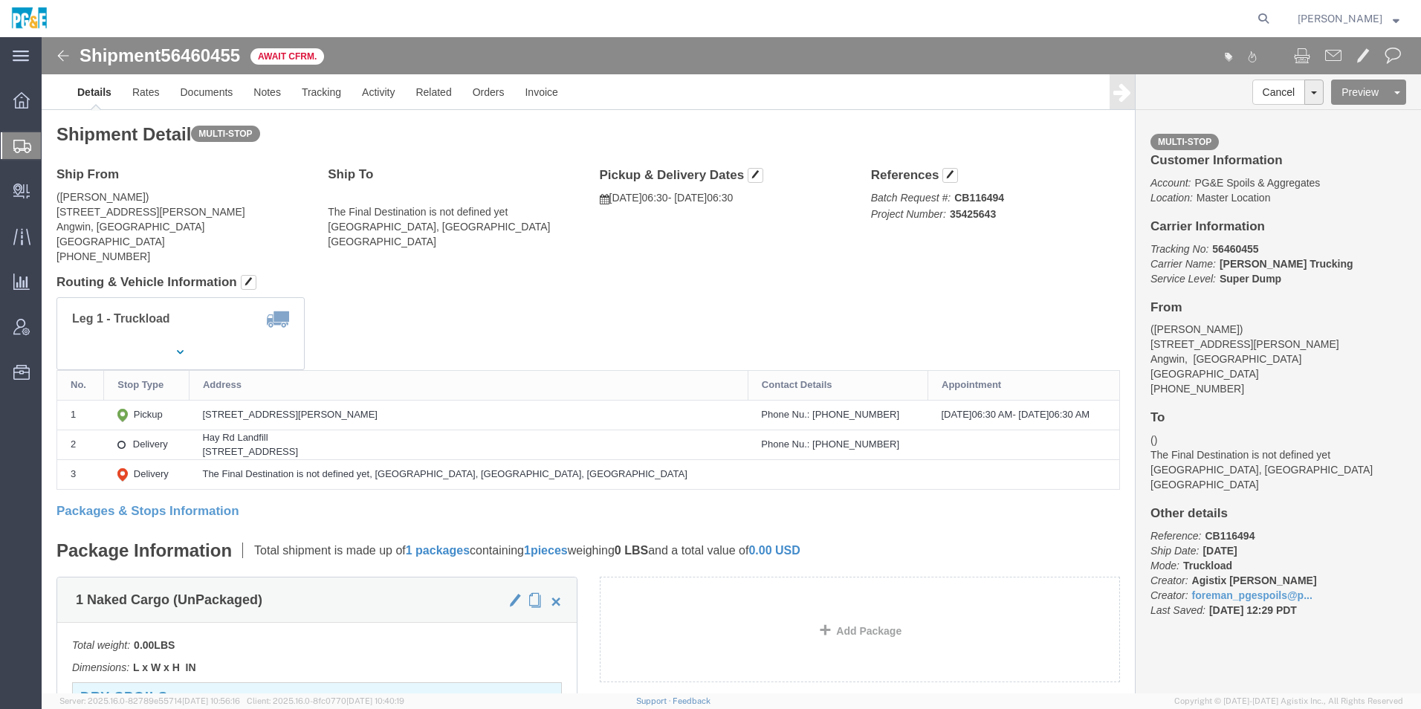
click img
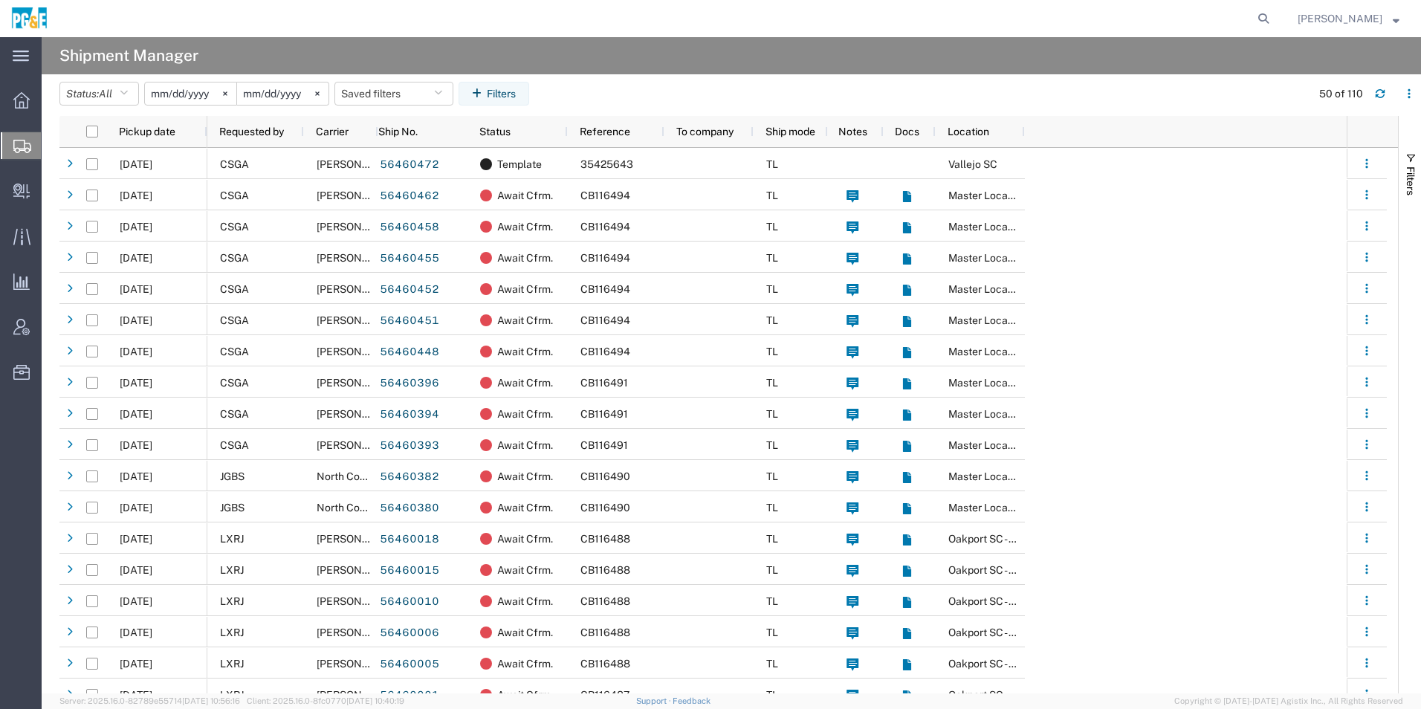
click at [176, 94] on input "[DATE]" at bounding box center [190, 93] width 91 height 22
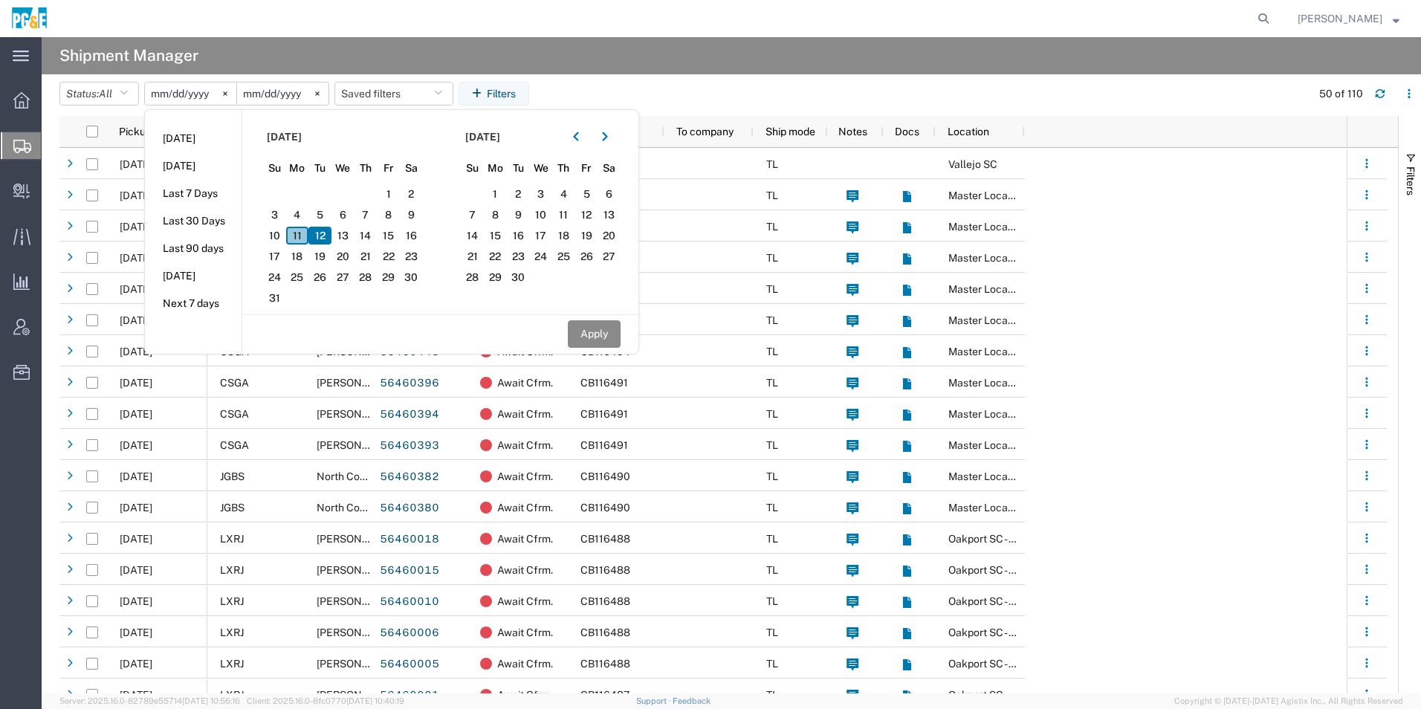
click at [305, 239] on span "11" at bounding box center [297, 236] width 23 height 18
click at [578, 136] on icon "button" at bounding box center [575, 136] width 5 height 9
click at [502, 241] on span "11" at bounding box center [495, 236] width 23 height 18
click at [606, 343] on button "Apply" at bounding box center [594, 333] width 53 height 27
type input "[DATE]"
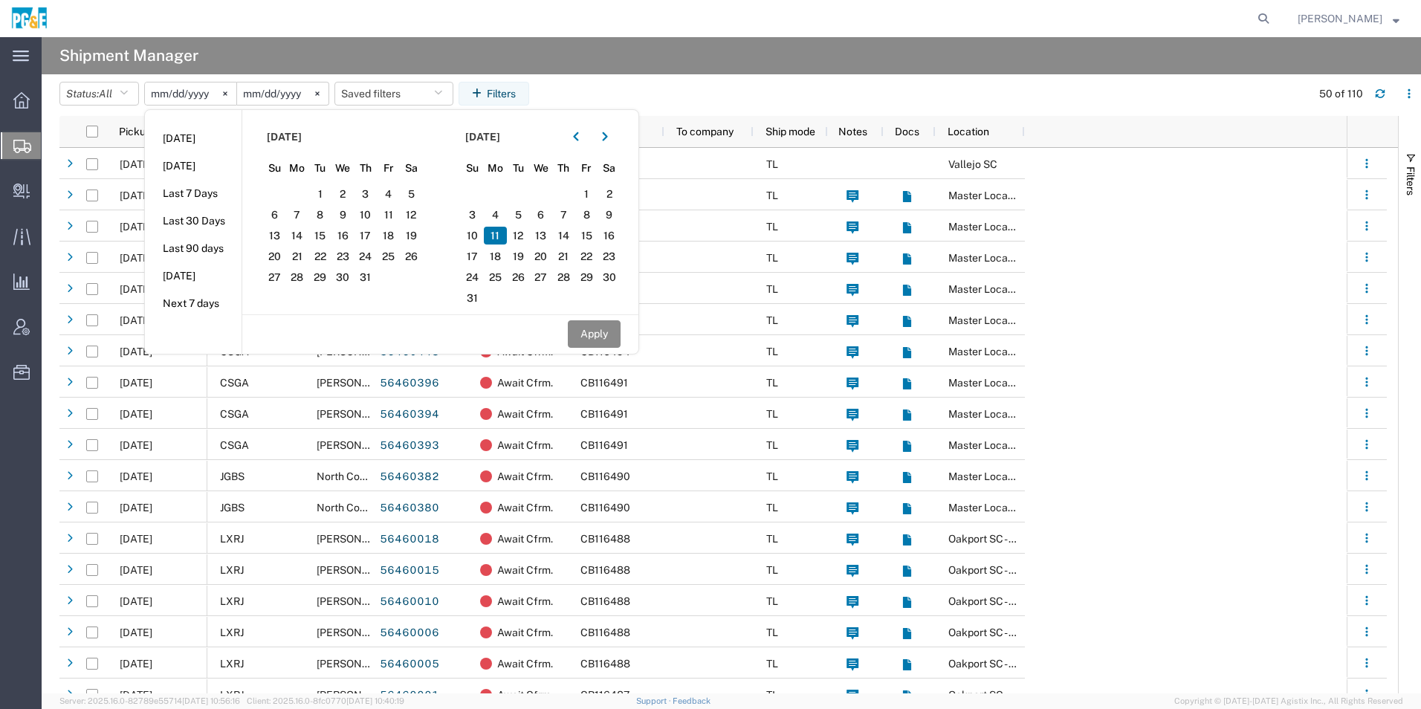
type input "[DATE]"
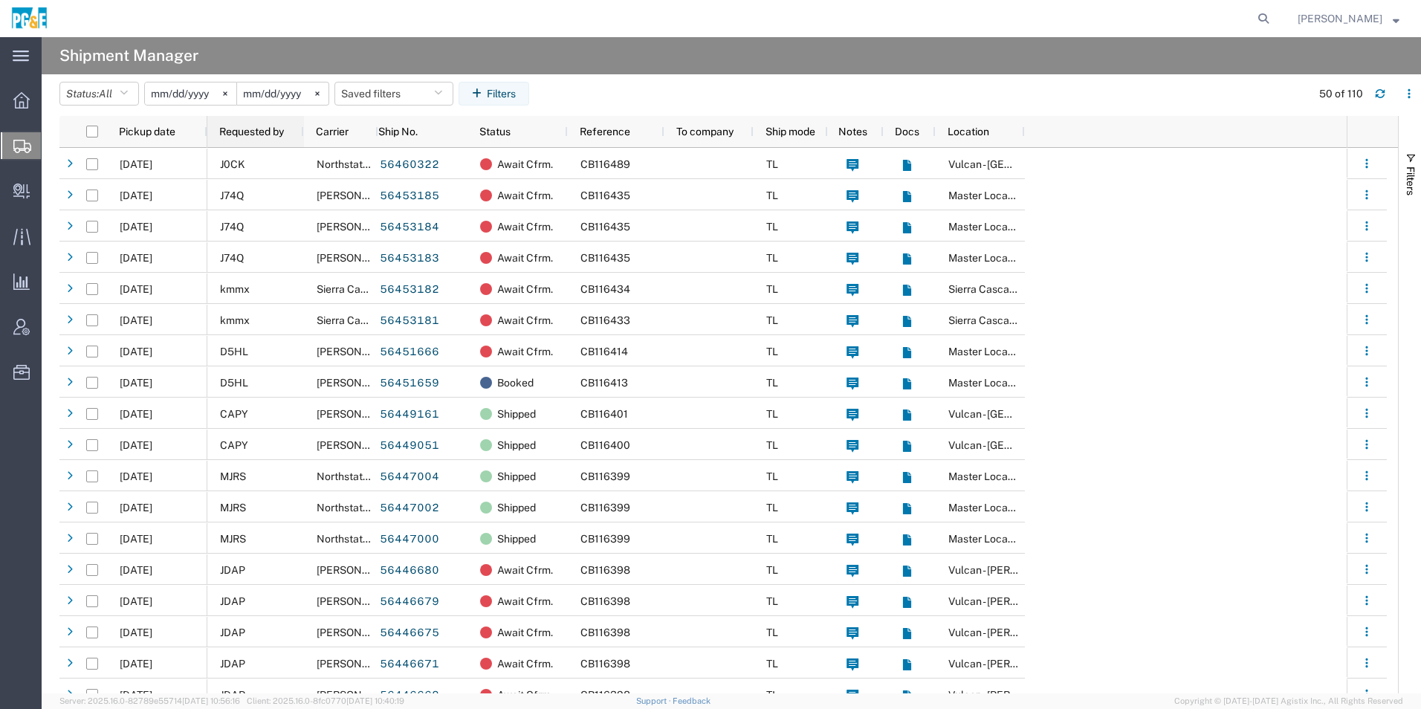
click at [283, 134] on span "Requested by" at bounding box center [251, 132] width 65 height 12
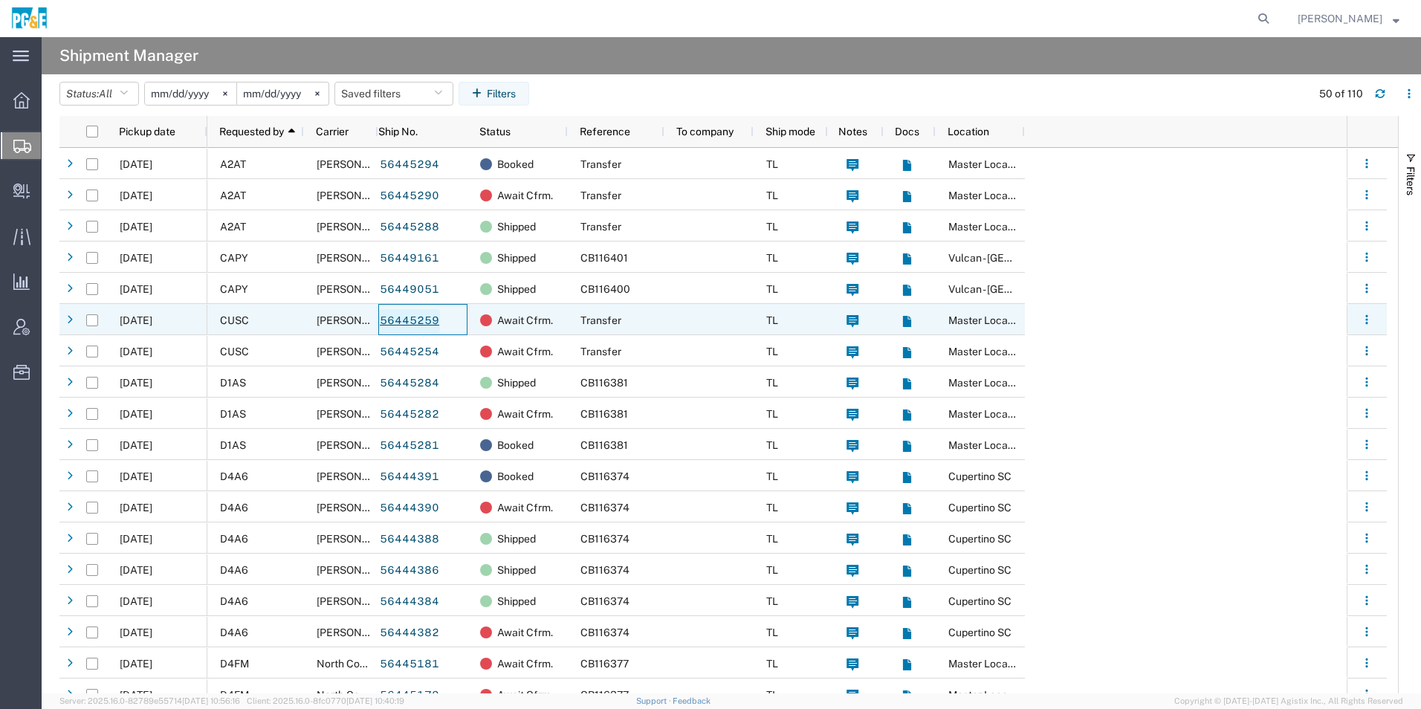
click at [409, 320] on link "56445259" at bounding box center [409, 321] width 61 height 24
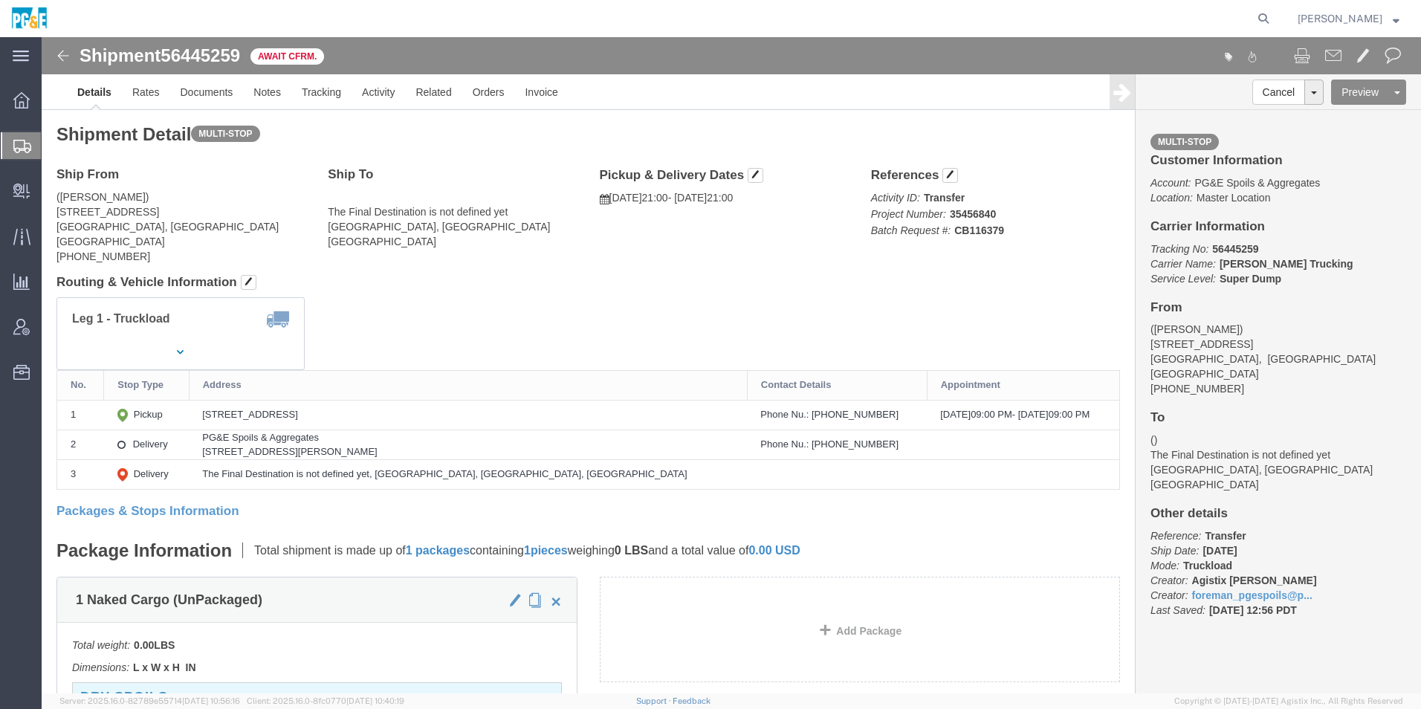
click link "Save As Template"
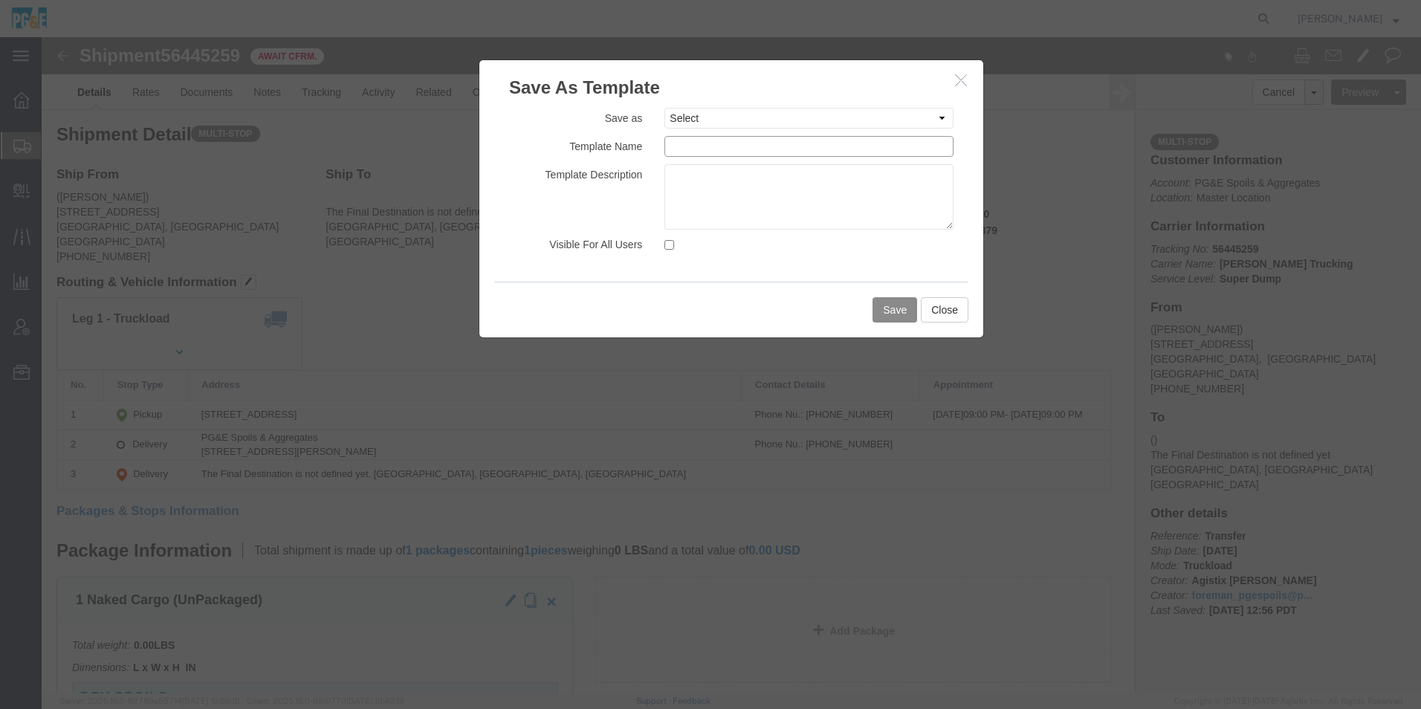
click input "text"
paste input "35456840"
drag, startPoint x: 863, startPoint y: 108, endPoint x: 300, endPoint y: 0, distance: 572.8
click div "Save As Template Save as Select 35030381 - [PERSON_NAME] 35030381 - [PERSON_NAM…"
type input "35456840 - [PERSON_NAME] [PERSON_NAME] Night Job"
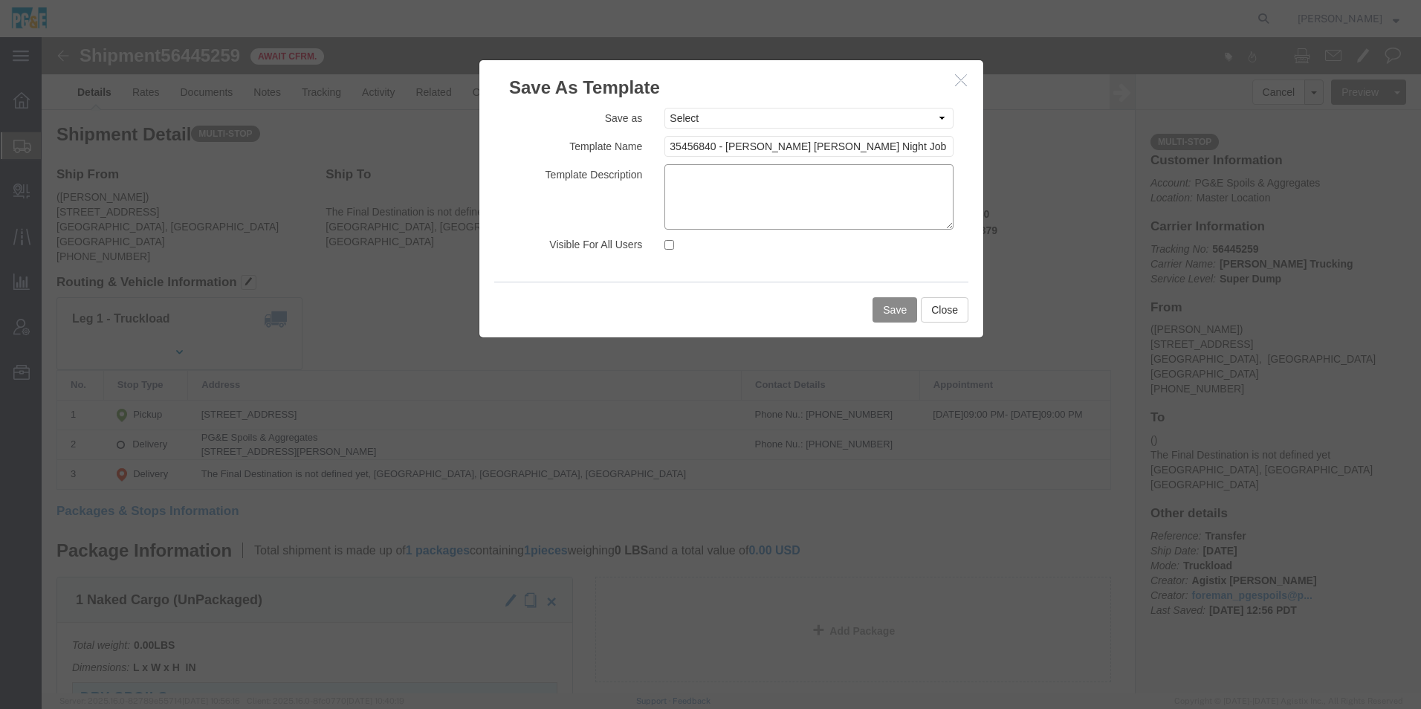
click textarea
paste textarea "35456840 - [PERSON_NAME] [PERSON_NAME] Night Job"
type textarea "35456840 - [PERSON_NAME] [PERSON_NAME] Night Job"
click input "Visible For All Users"
checkbox input "true"
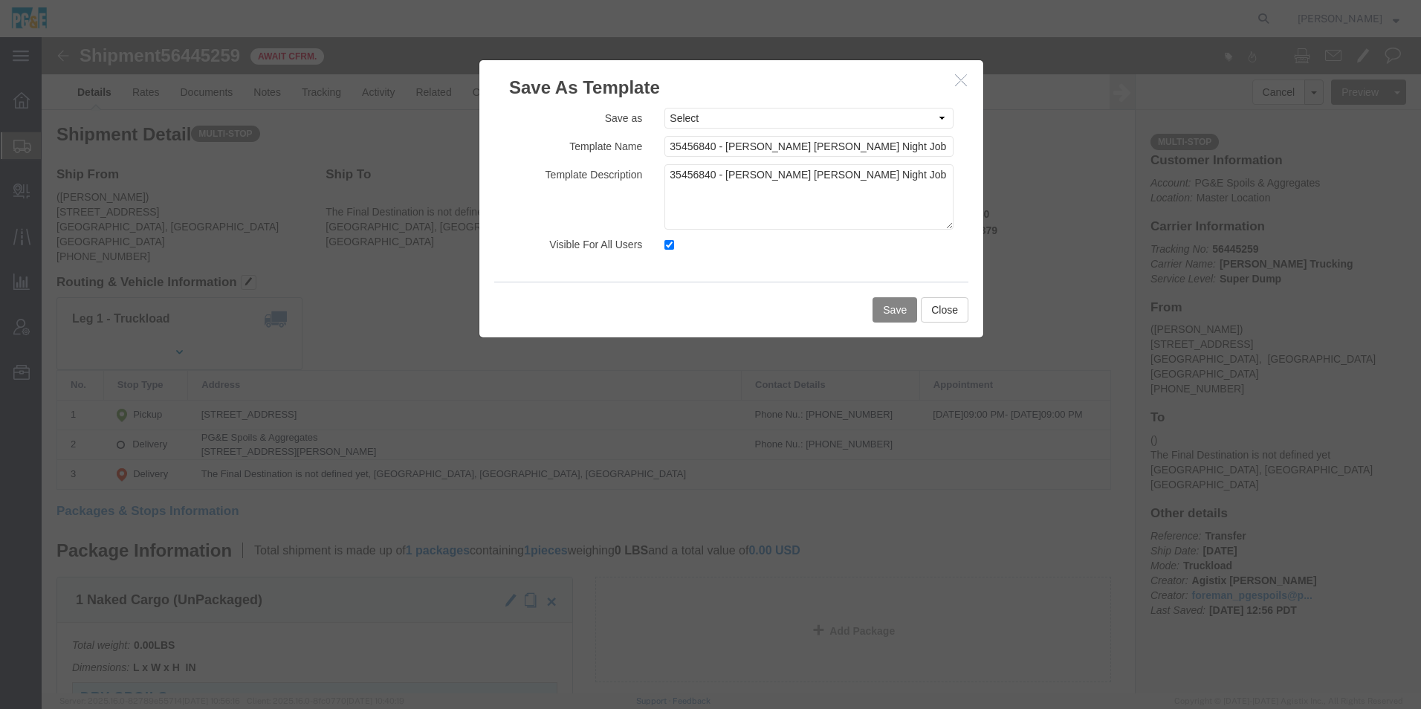
click button "Save"
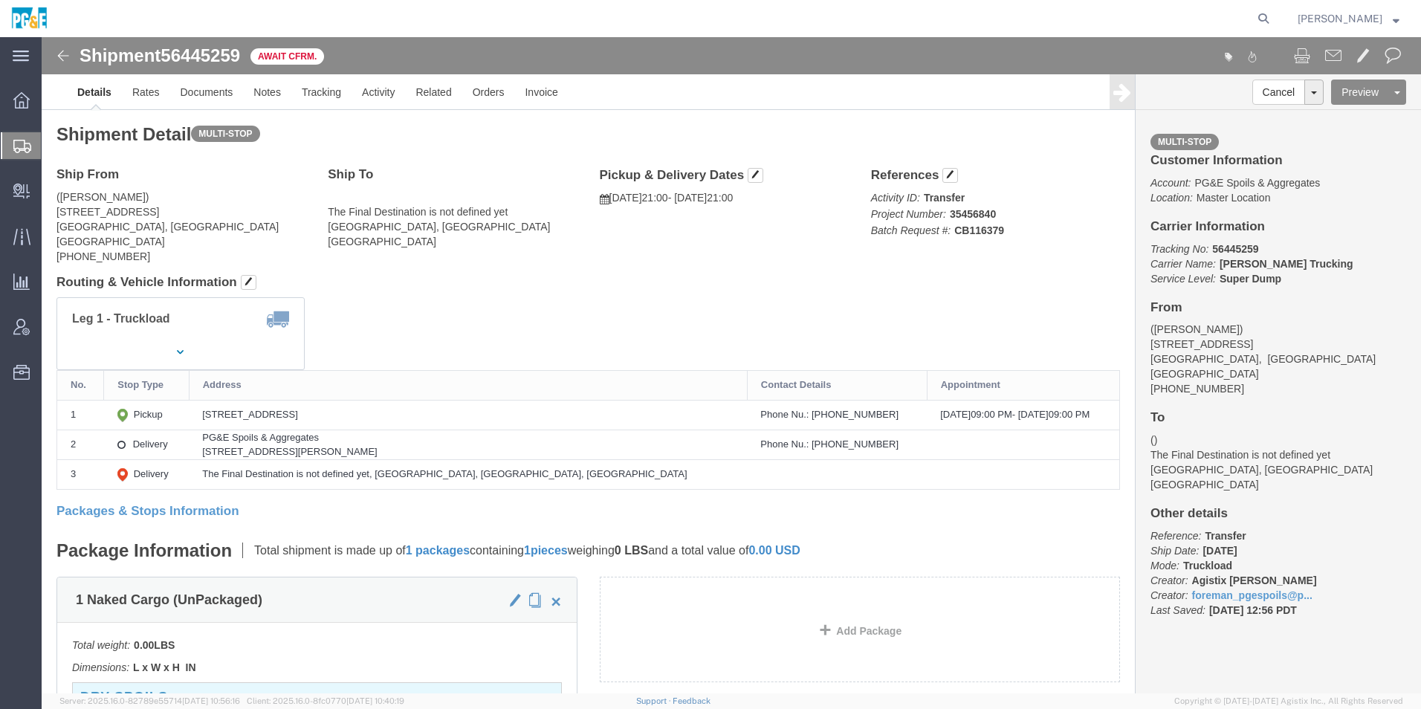
click img
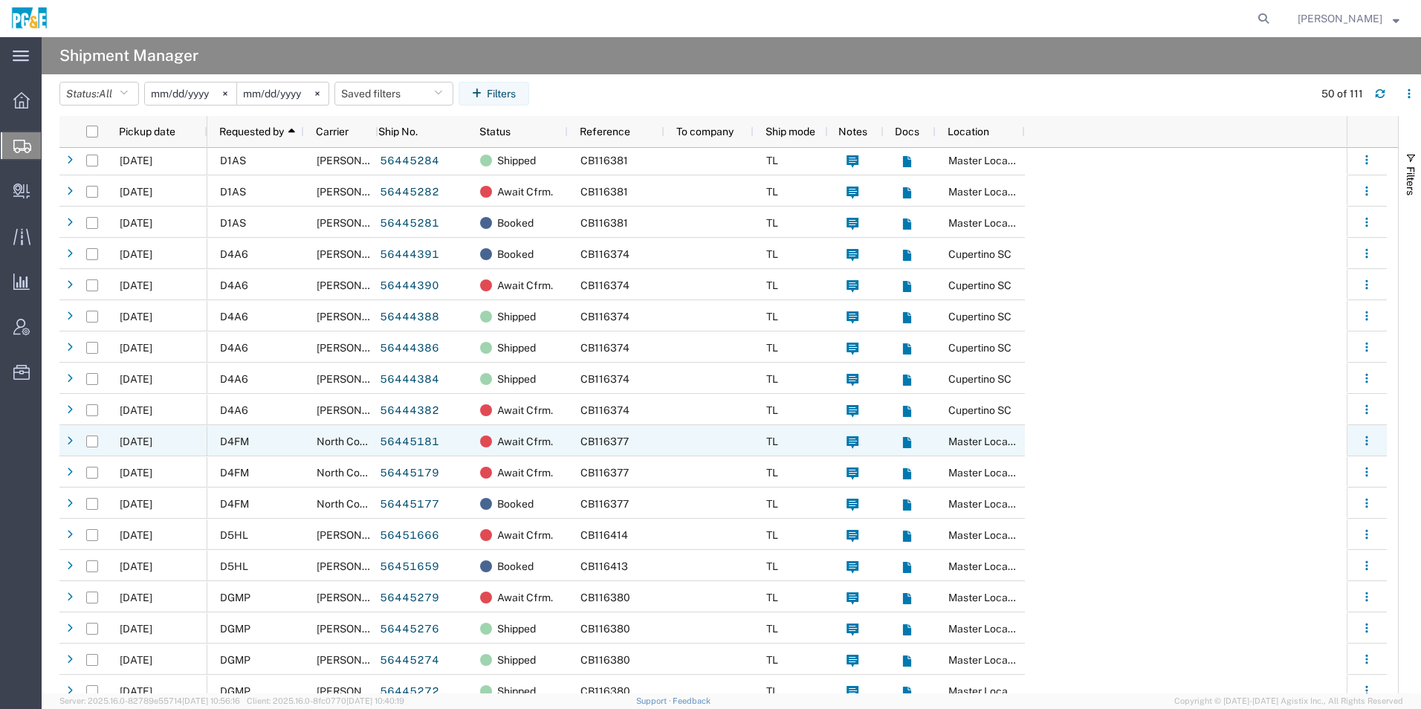
scroll to position [297, 0]
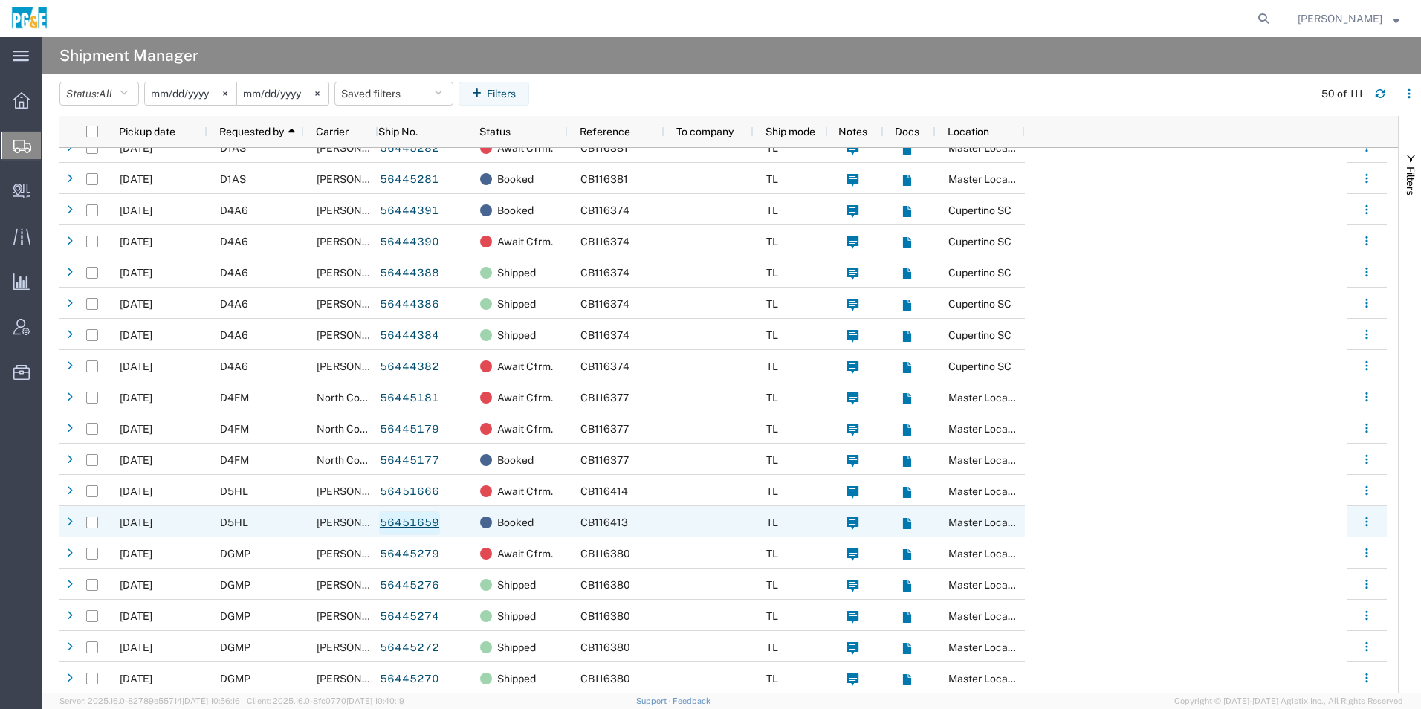
click at [416, 523] on link "56451659" at bounding box center [409, 523] width 61 height 24
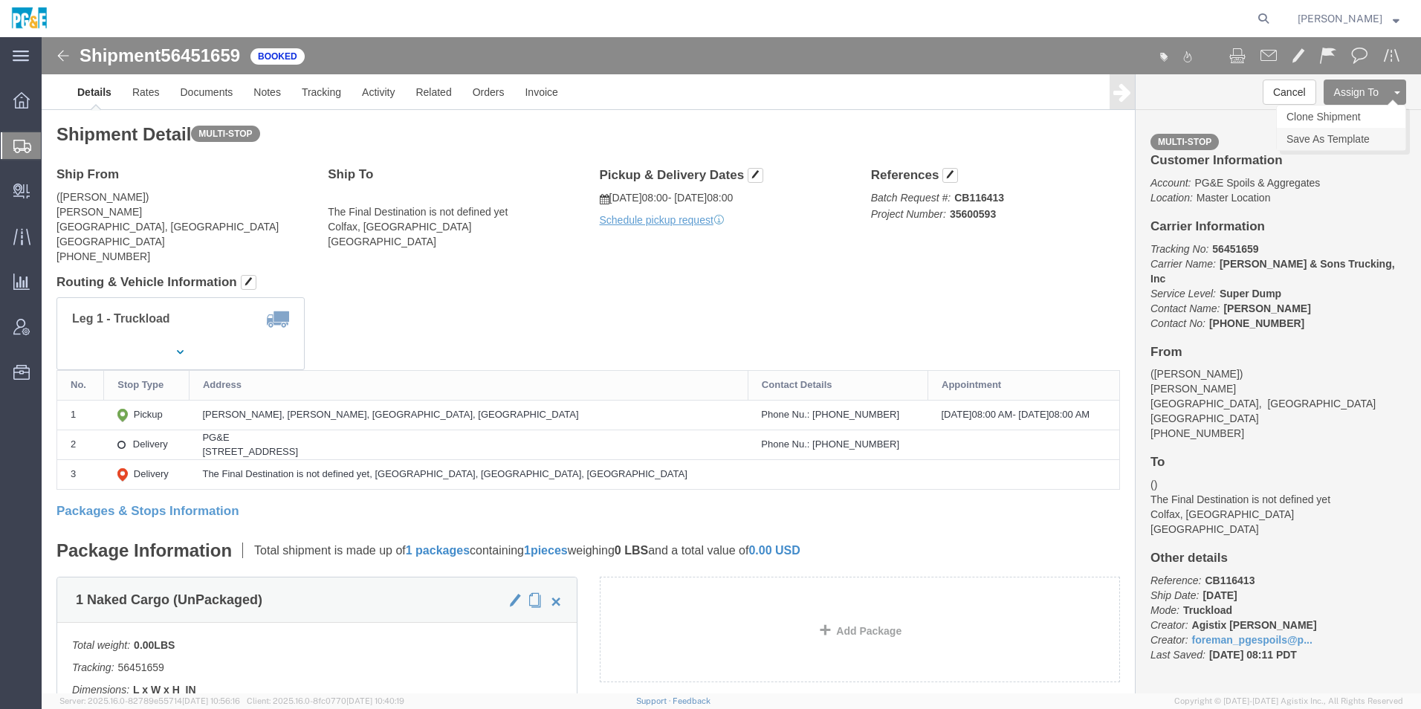
click link "Save As Template"
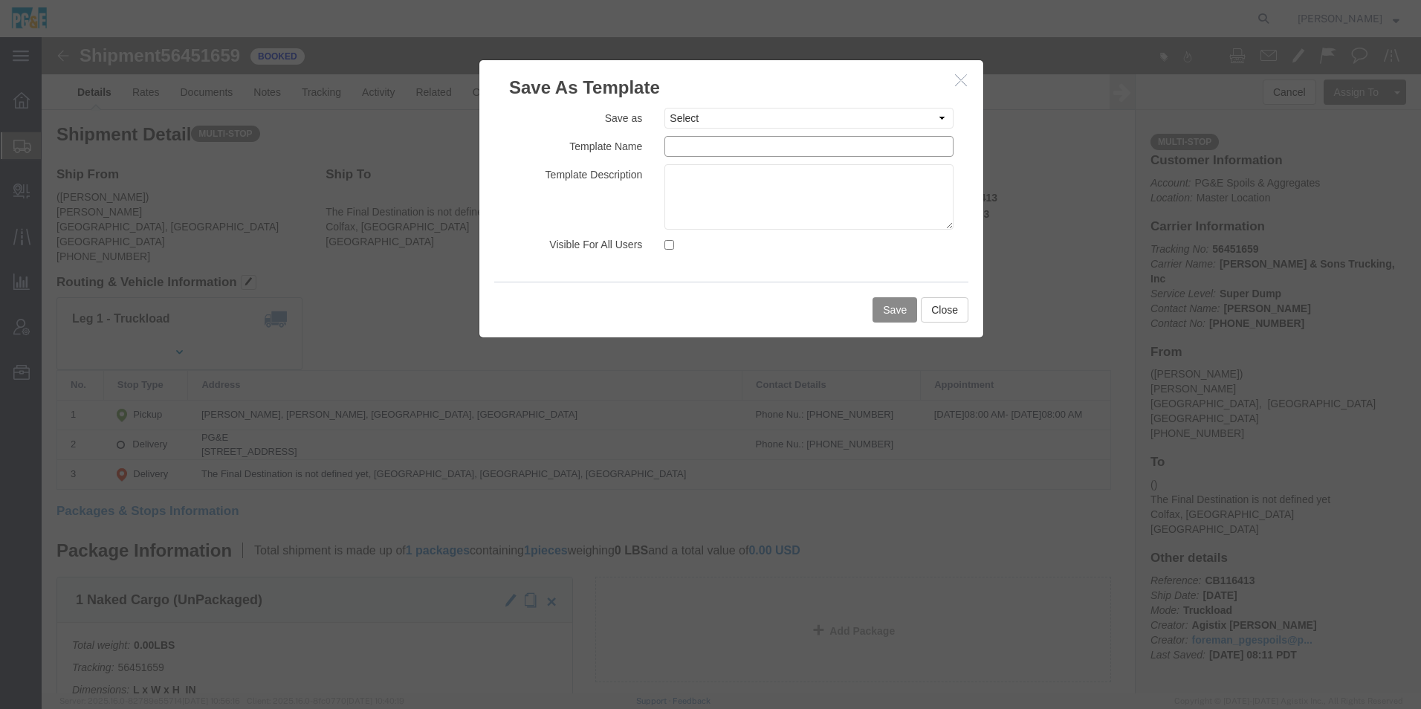
click input "text"
paste input "35600593"
click input "35600593 - [PERSON_NAME]"
click input "35600593 - [PERSON_NAME] [PERSON_NAME]"
drag, startPoint x: 852, startPoint y: 108, endPoint x: 296, endPoint y: 32, distance: 561.7
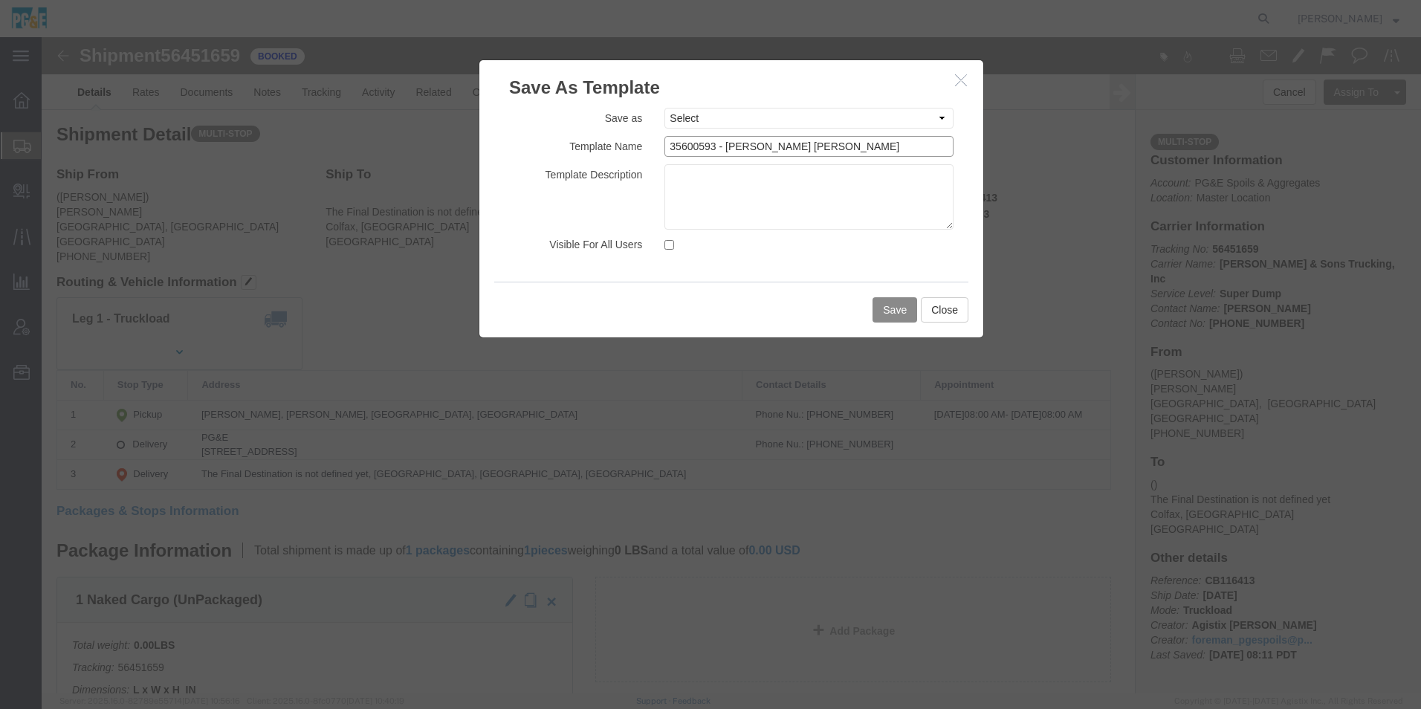
click div "Save As Template Save as Select 35030381 - [PERSON_NAME] 35030381 - [PERSON_NAM…"
type input "35600593 - [PERSON_NAME] [PERSON_NAME]"
click textarea
paste textarea "35600593 - [PERSON_NAME] [PERSON_NAME]"
type textarea "35600593 - [PERSON_NAME] [PERSON_NAME]"
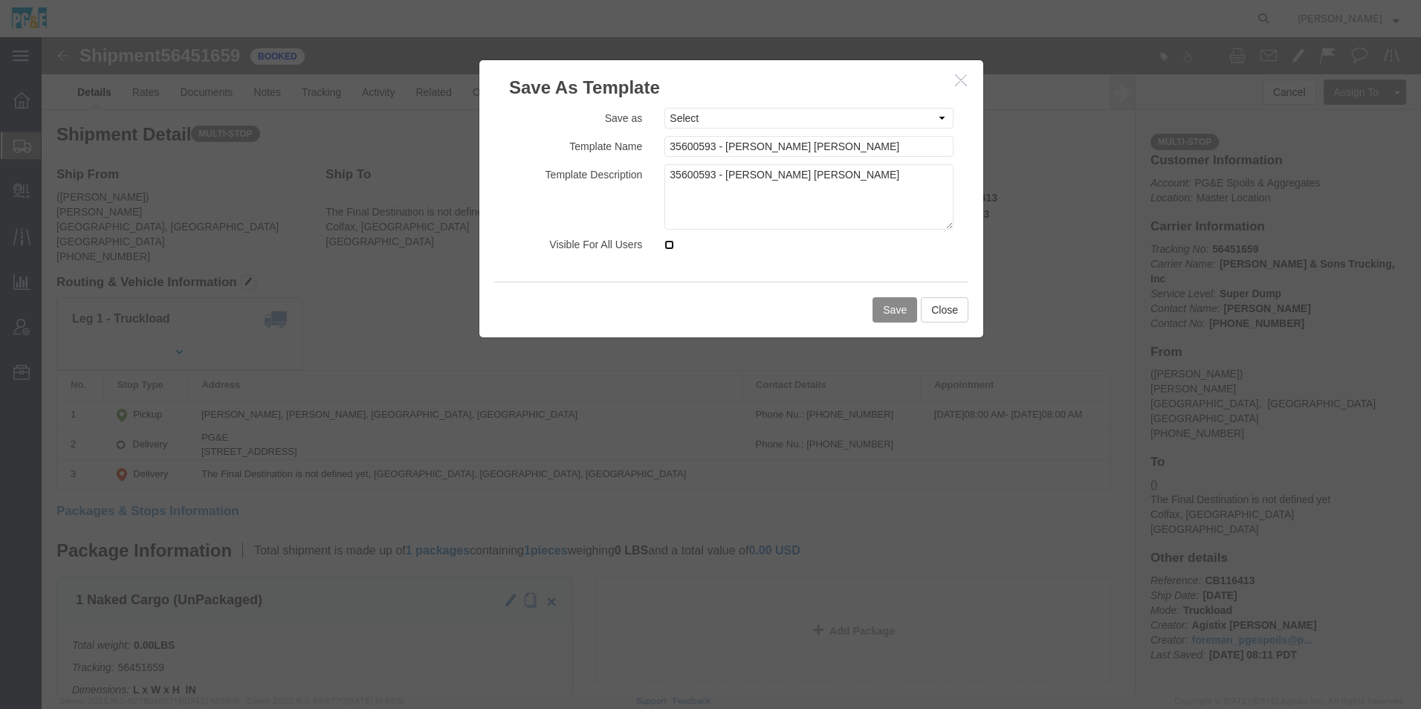
click input "Visible For All Users"
checkbox input "true"
click button "Save"
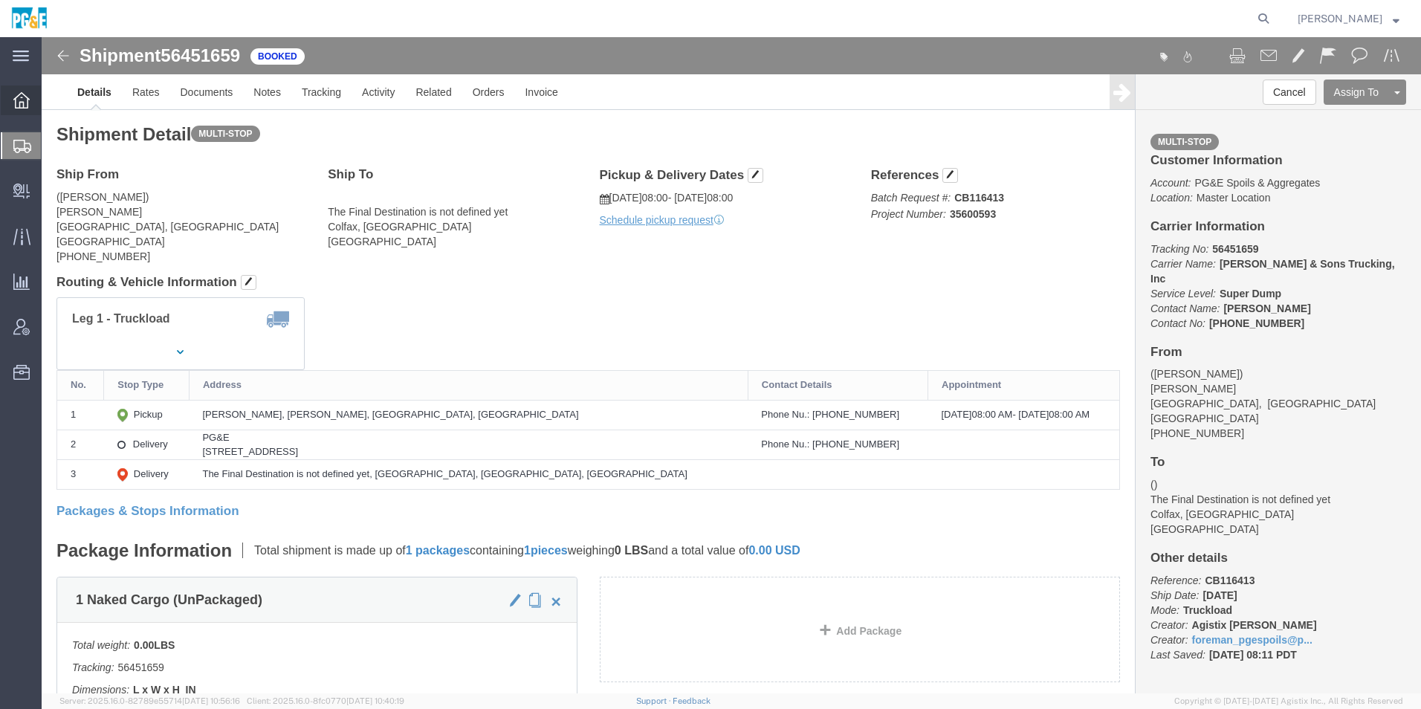
click at [26, 98] on icon at bounding box center [21, 100] width 16 height 16
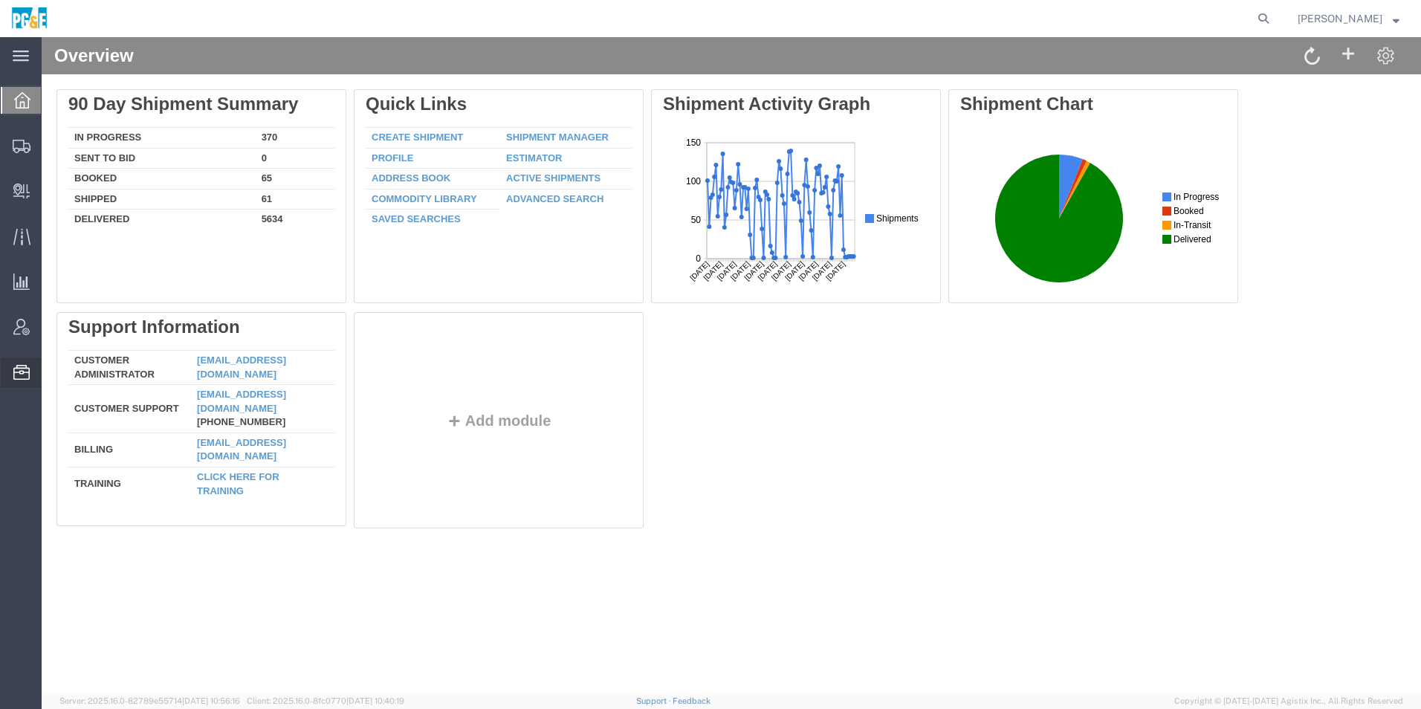
click at [0, 0] on span "Templates" at bounding box center [0, 0] width 0 height 0
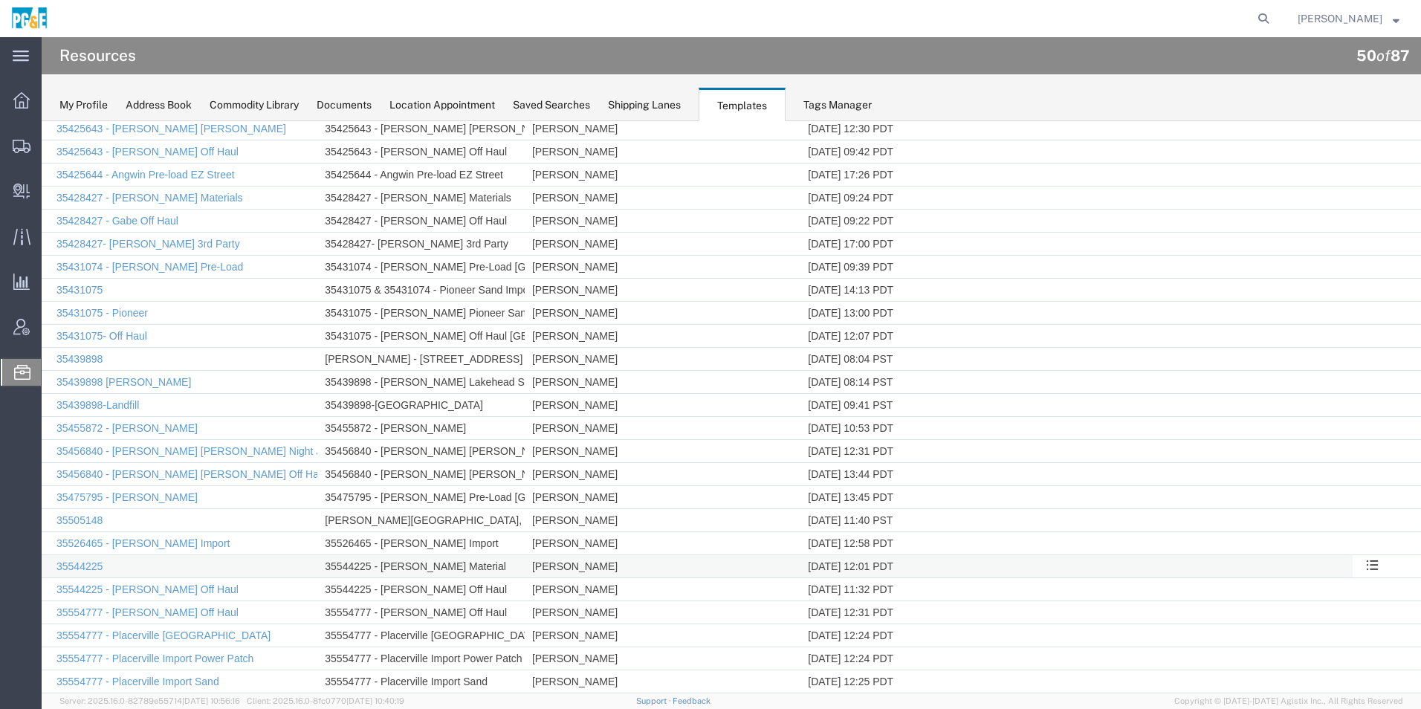
scroll to position [595, 0]
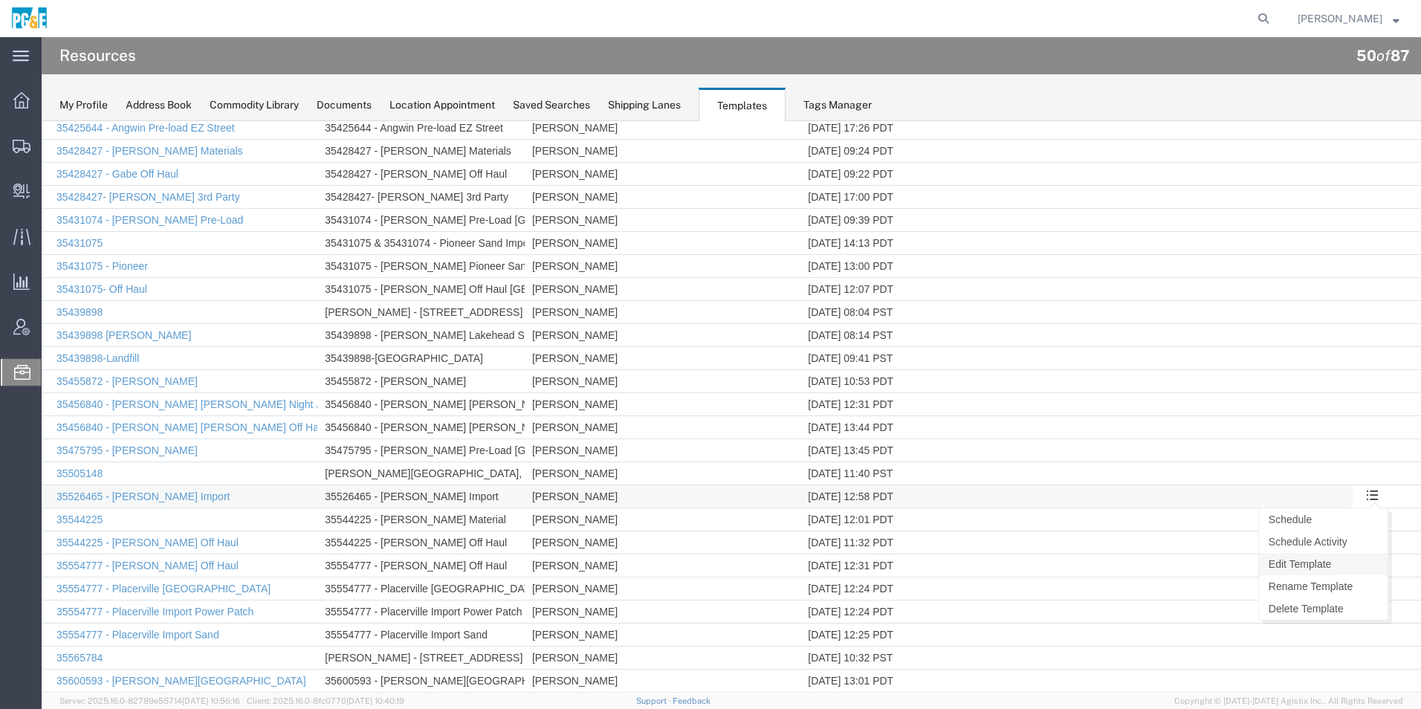
click at [1295, 564] on link "Edit Template" at bounding box center [1323, 564] width 129 height 22
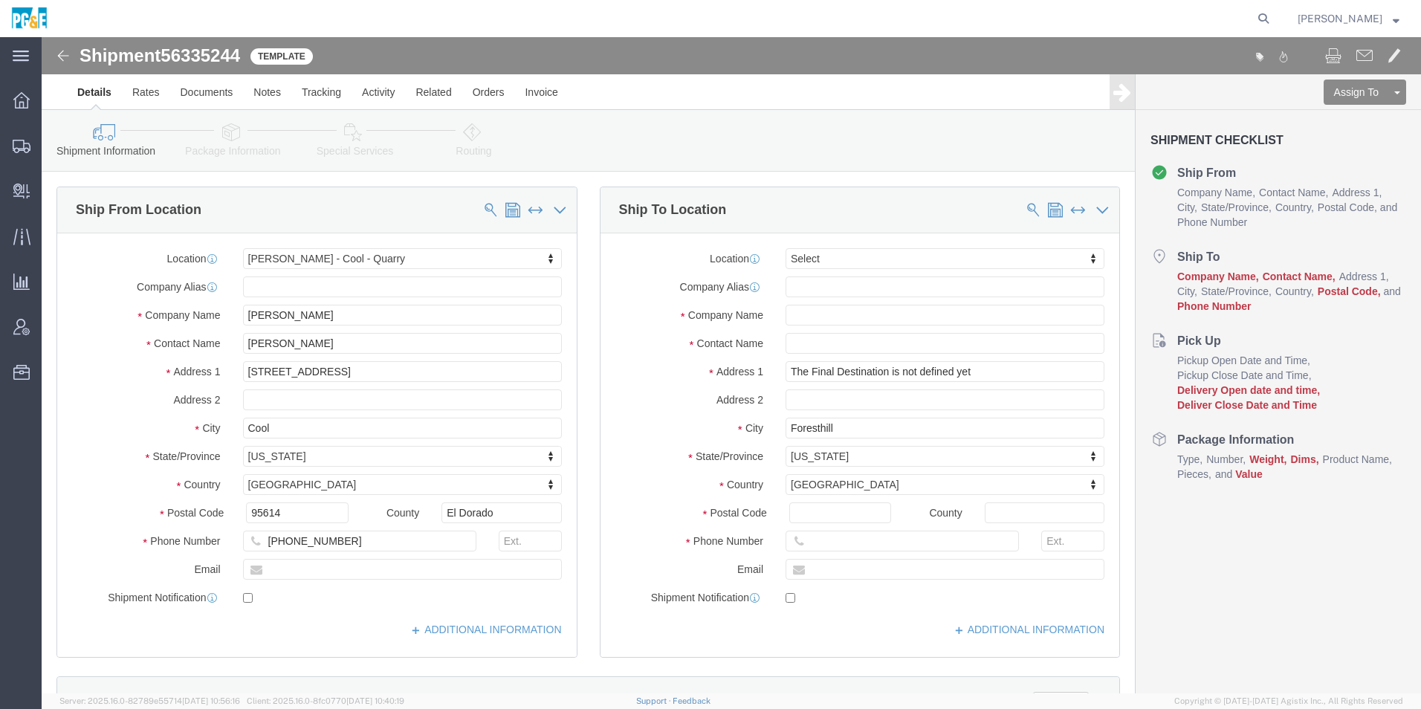
select select "41205"
select select
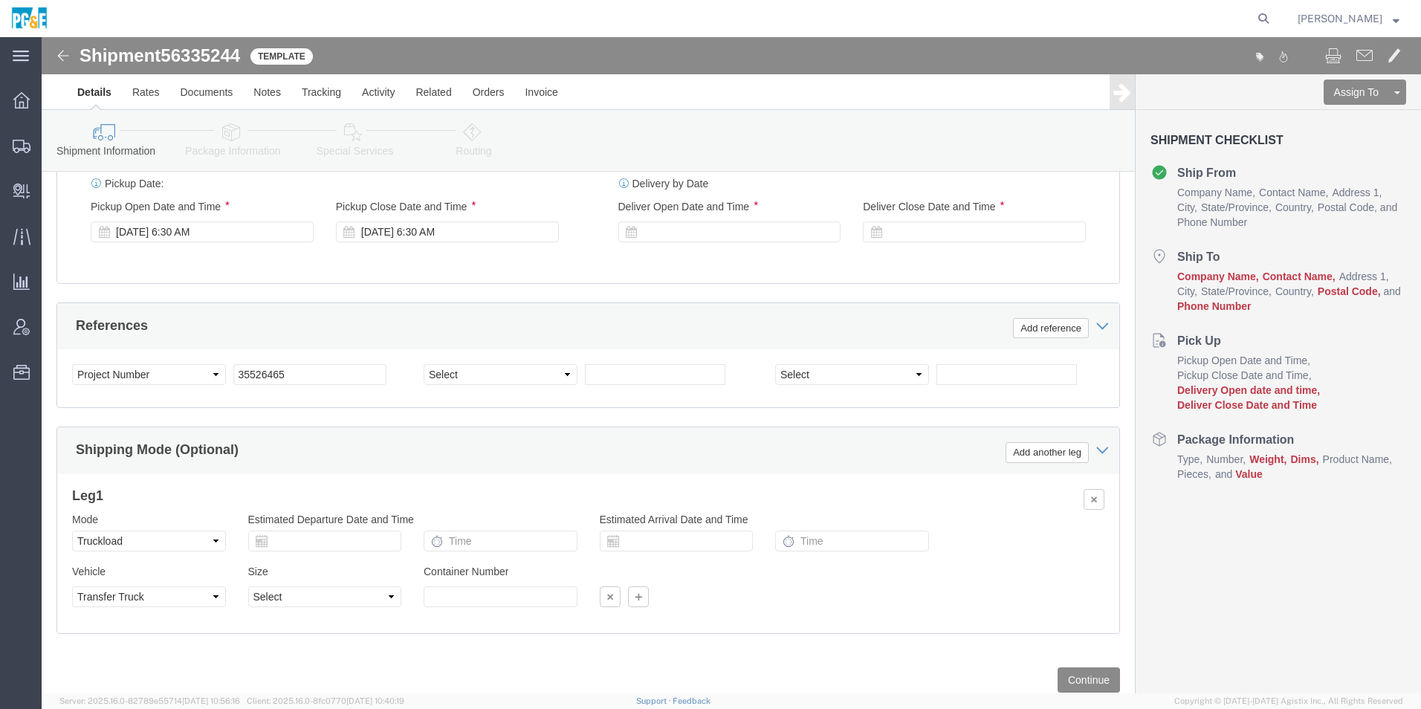
scroll to position [953, 0]
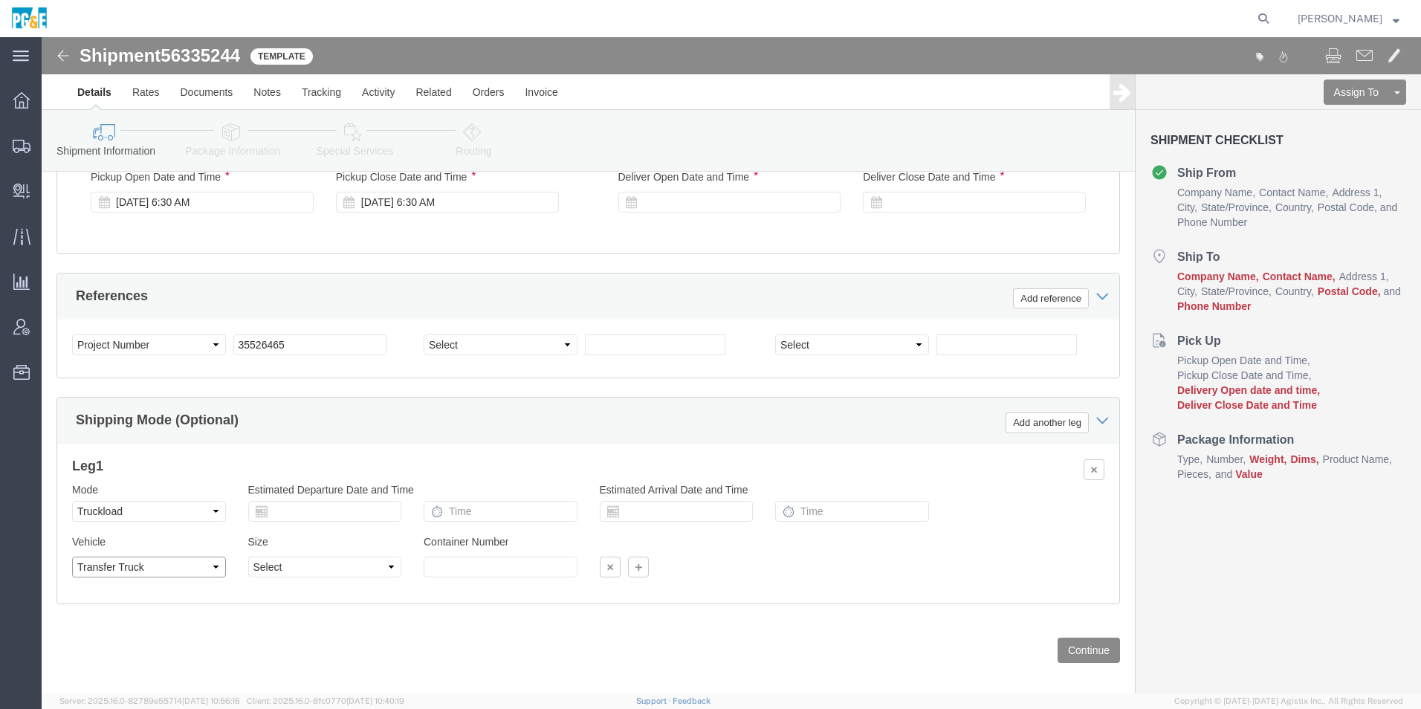
click select "Select 1-Ton (PSS) 10 Wheel 10 Yard Dump Truck 20 Yard Dump Truck Bobtail Botto…"
select select "SD"
click select "Select 1-Ton (PSS) 10 Wheel 10 Yard Dump Truck 20 Yard Dump Truck Bobtail Botto…"
click button "Continue"
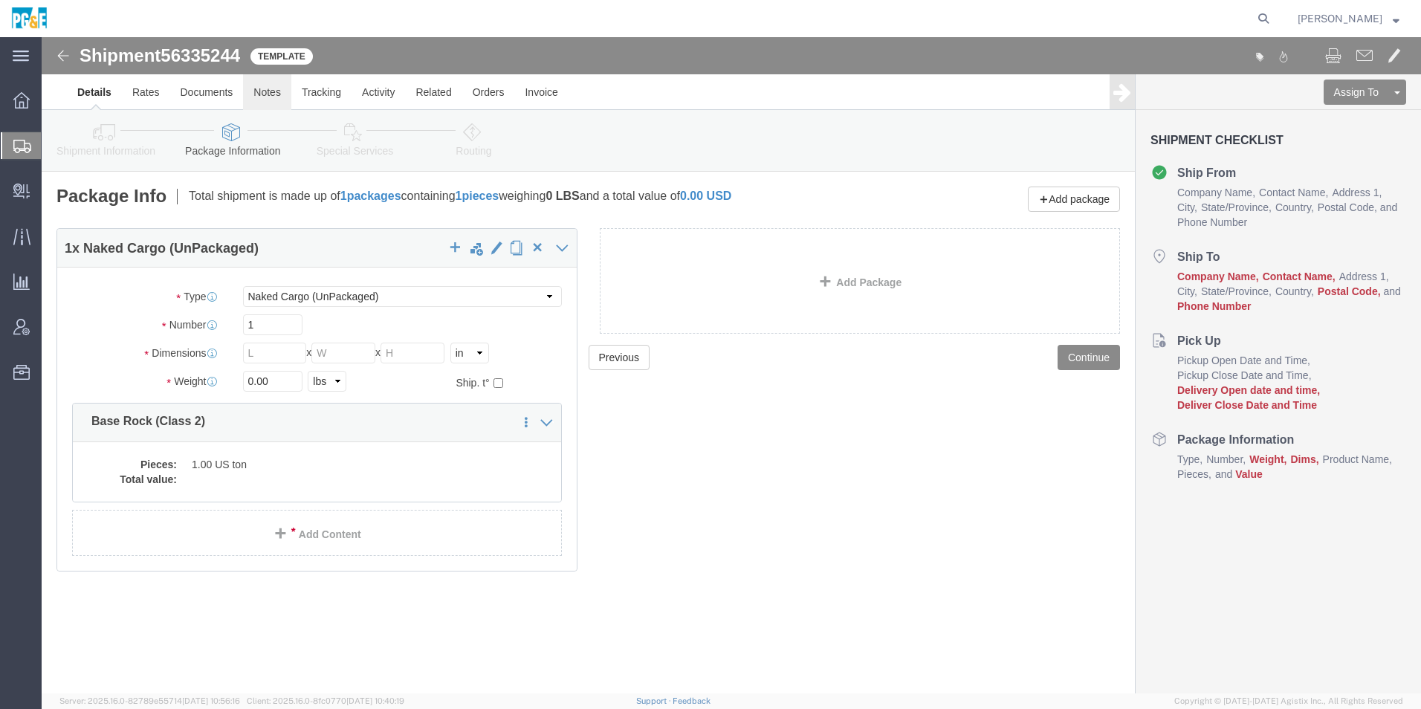
click link "Notes"
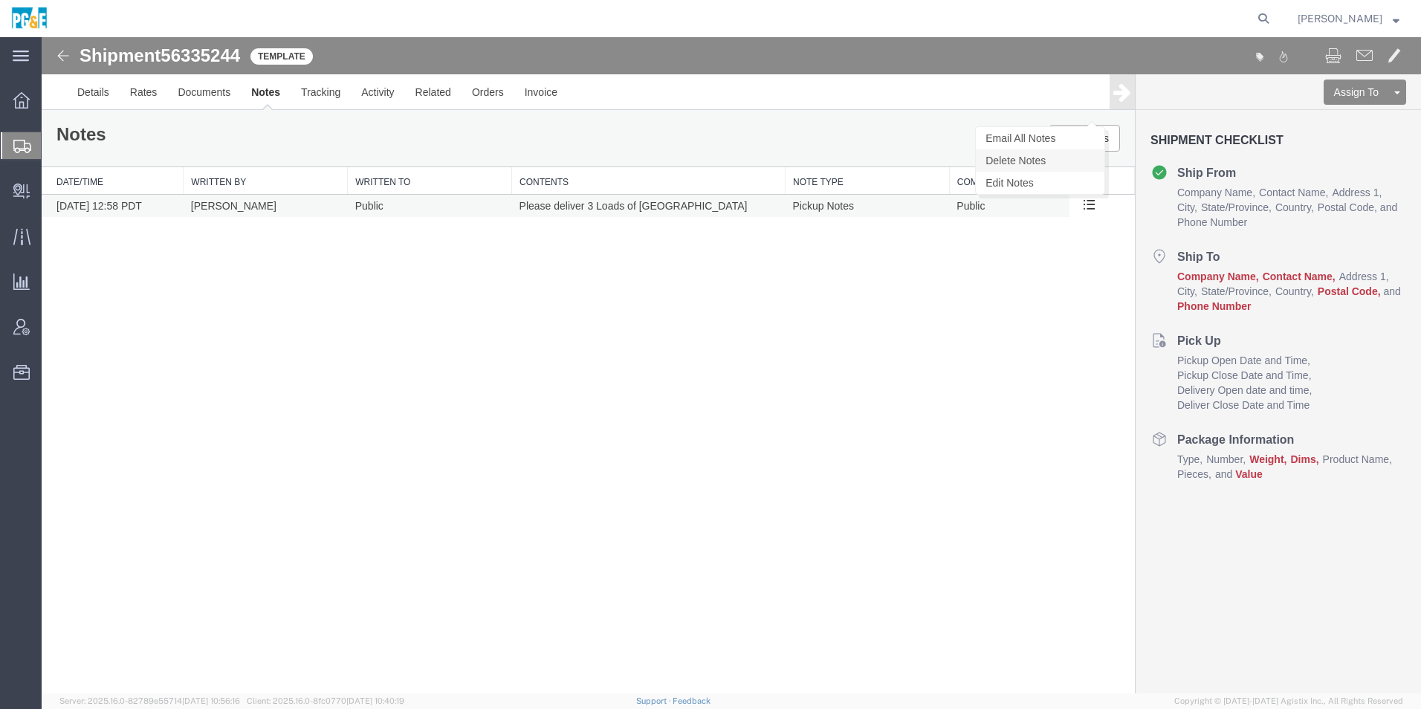
click at [1069, 163] on link "Delete Notes" at bounding box center [1040, 160] width 129 height 22
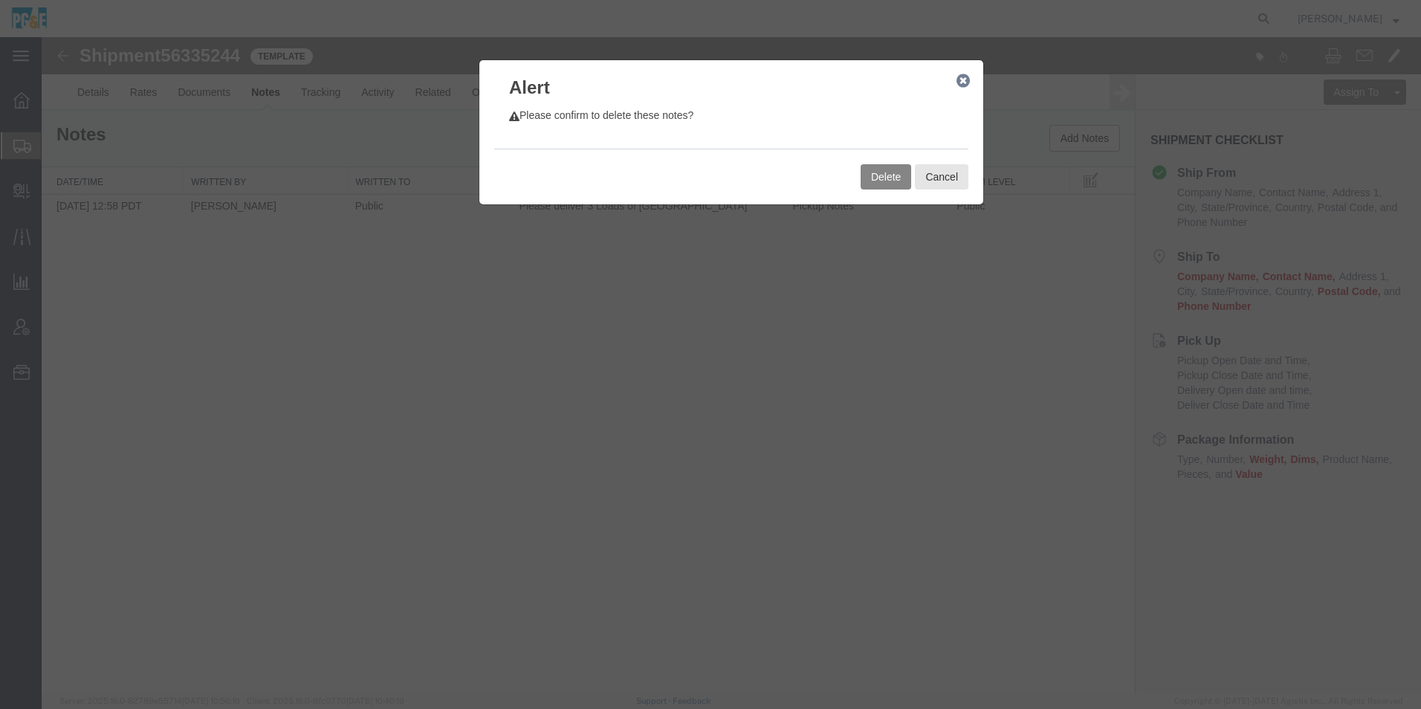
click at [901, 177] on button "Delete" at bounding box center [886, 176] width 51 height 25
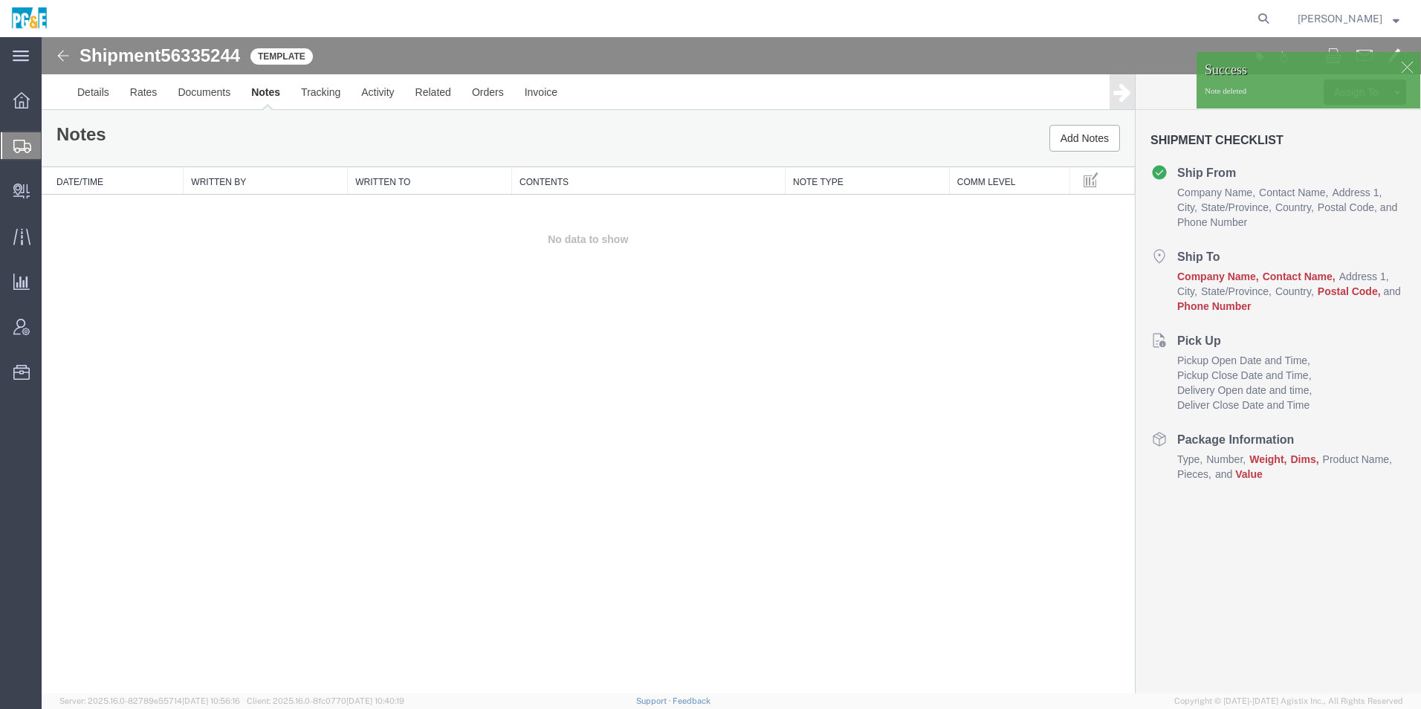
click at [67, 55] on img at bounding box center [63, 56] width 18 height 18
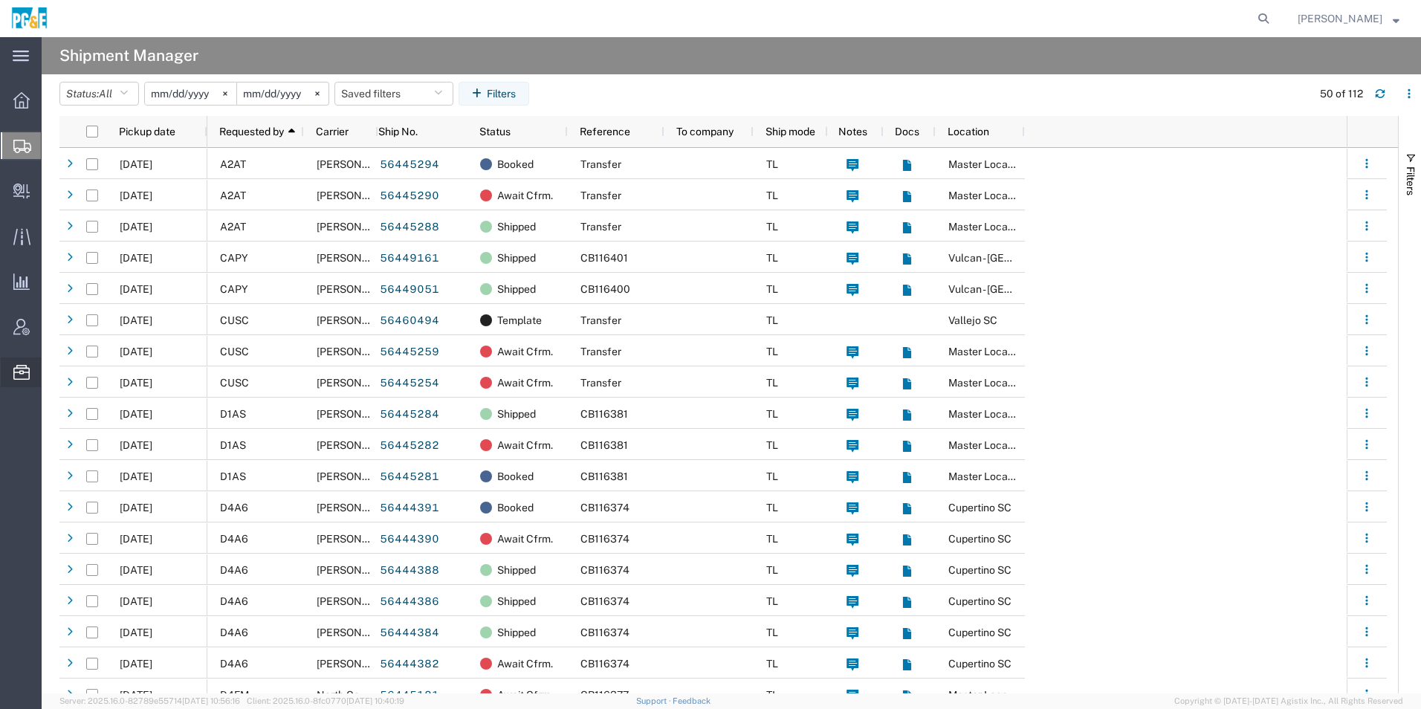
click at [0, 0] on span "Templates" at bounding box center [0, 0] width 0 height 0
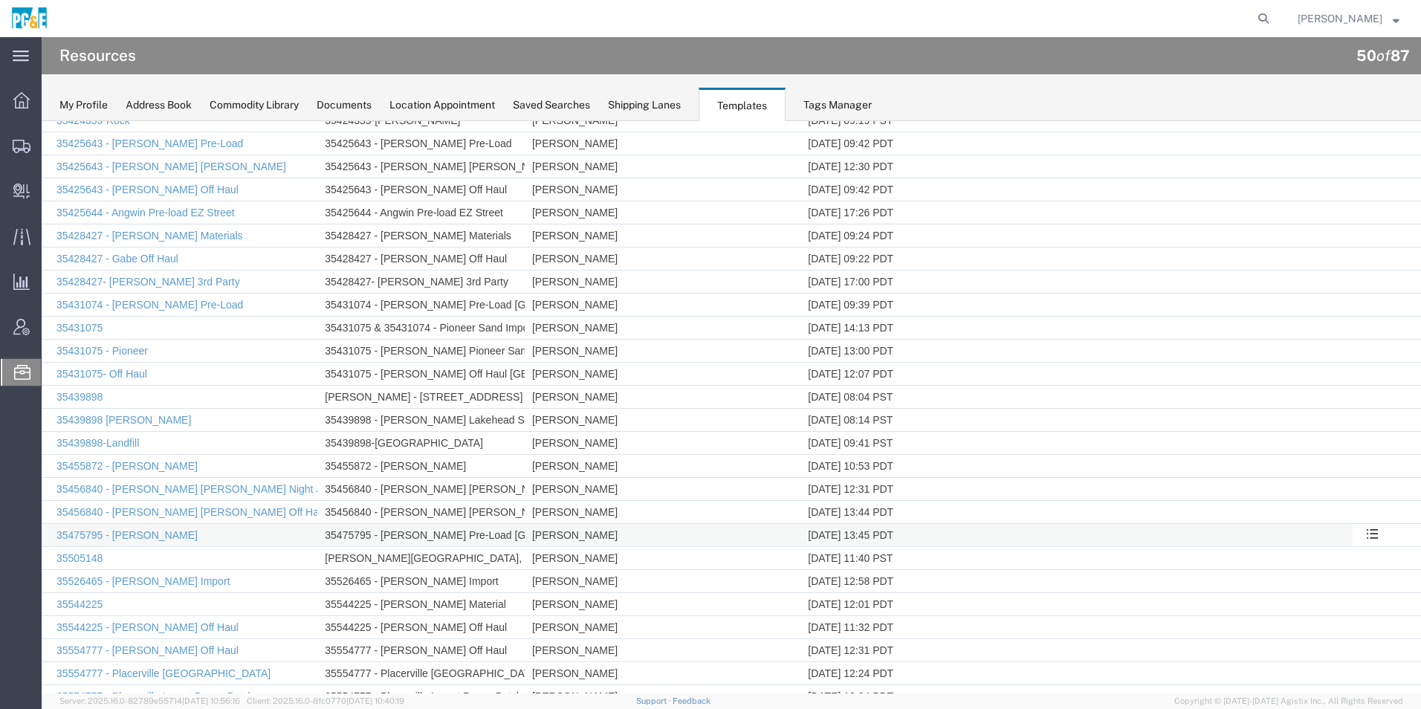
scroll to position [520, 0]
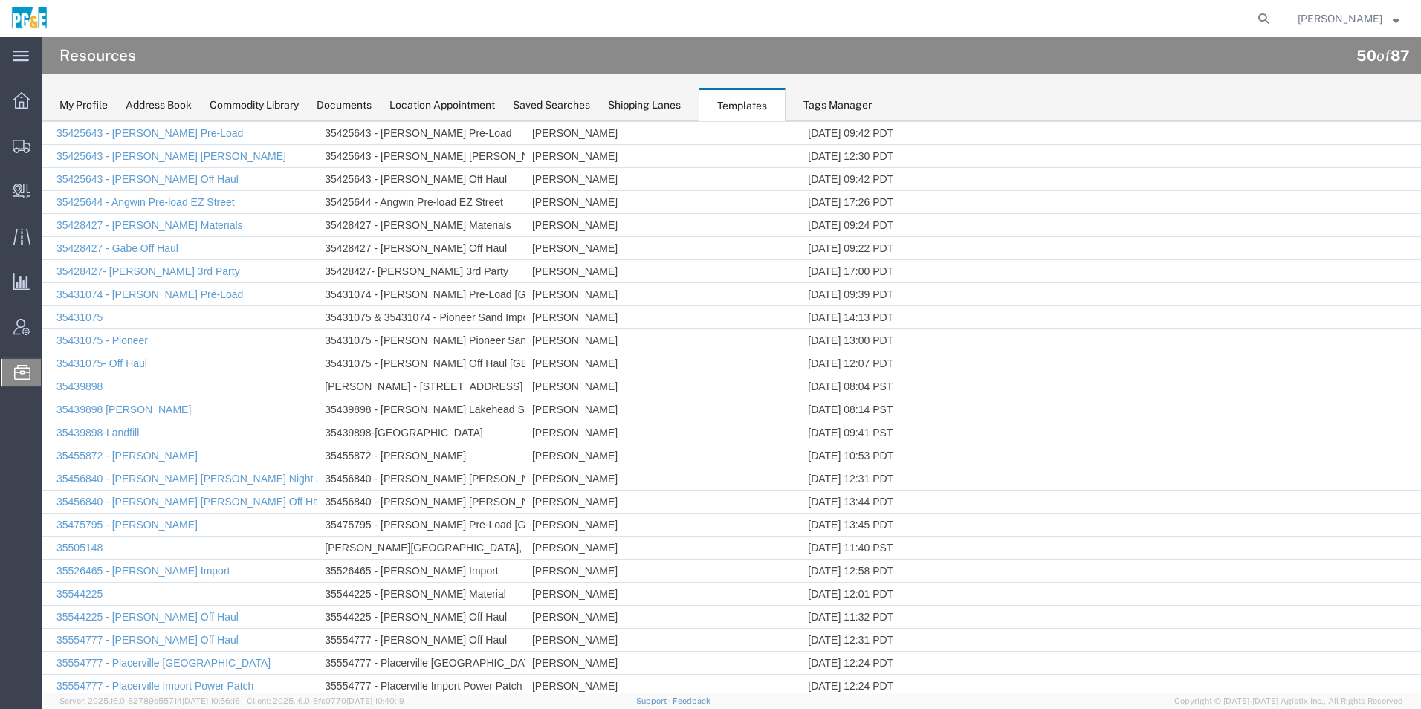
click at [42, 121] on link "Rename Template" at bounding box center [42, 121] width 0 height 0
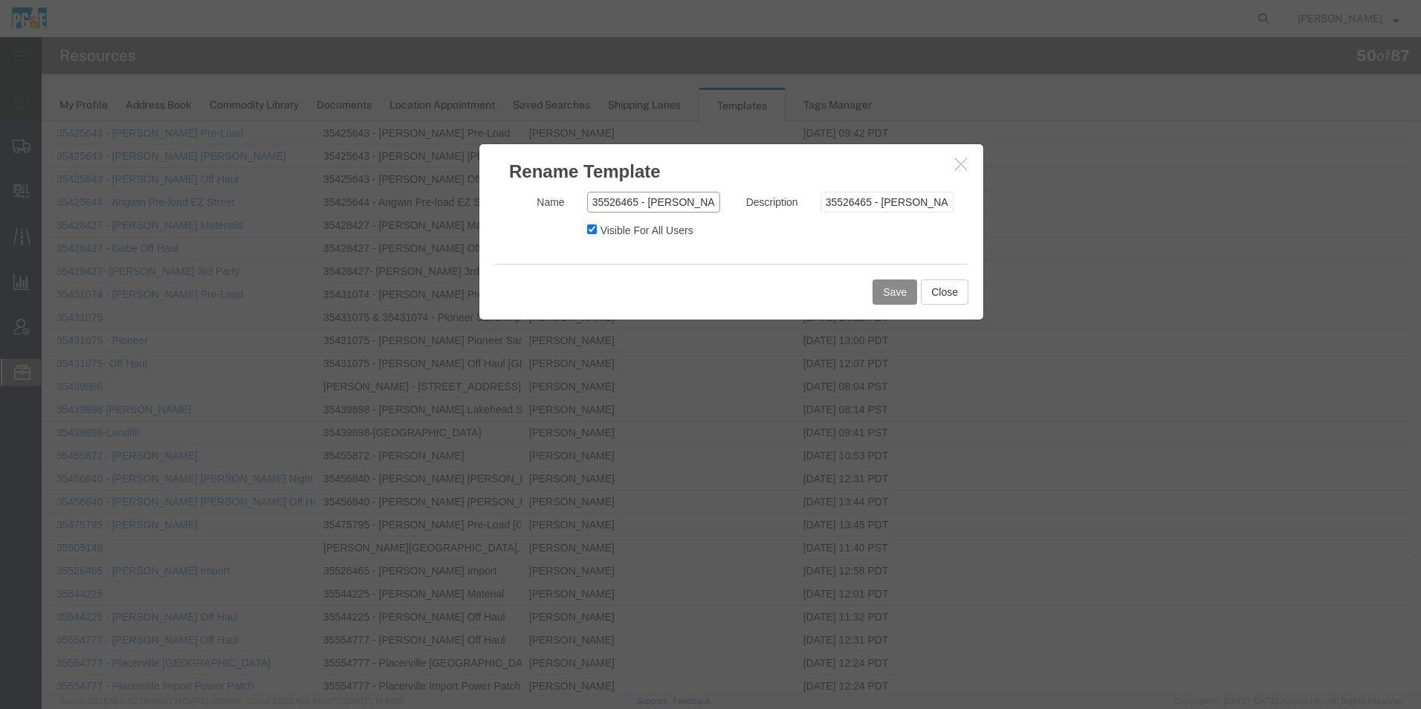
click at [699, 206] on input "35526465 - [PERSON_NAME] Import" at bounding box center [653, 202] width 133 height 21
drag, startPoint x: 709, startPoint y: 203, endPoint x: 188, endPoint y: 201, distance: 520.9
click at [210, 208] on div "Rename Template Name 35526465 - [PERSON_NAME][GEOGRAPHIC_DATA] Description 3552…" at bounding box center [731, 407] width 1379 height 572
type input "35526465 - [PERSON_NAME] [GEOGRAPHIC_DATA]"
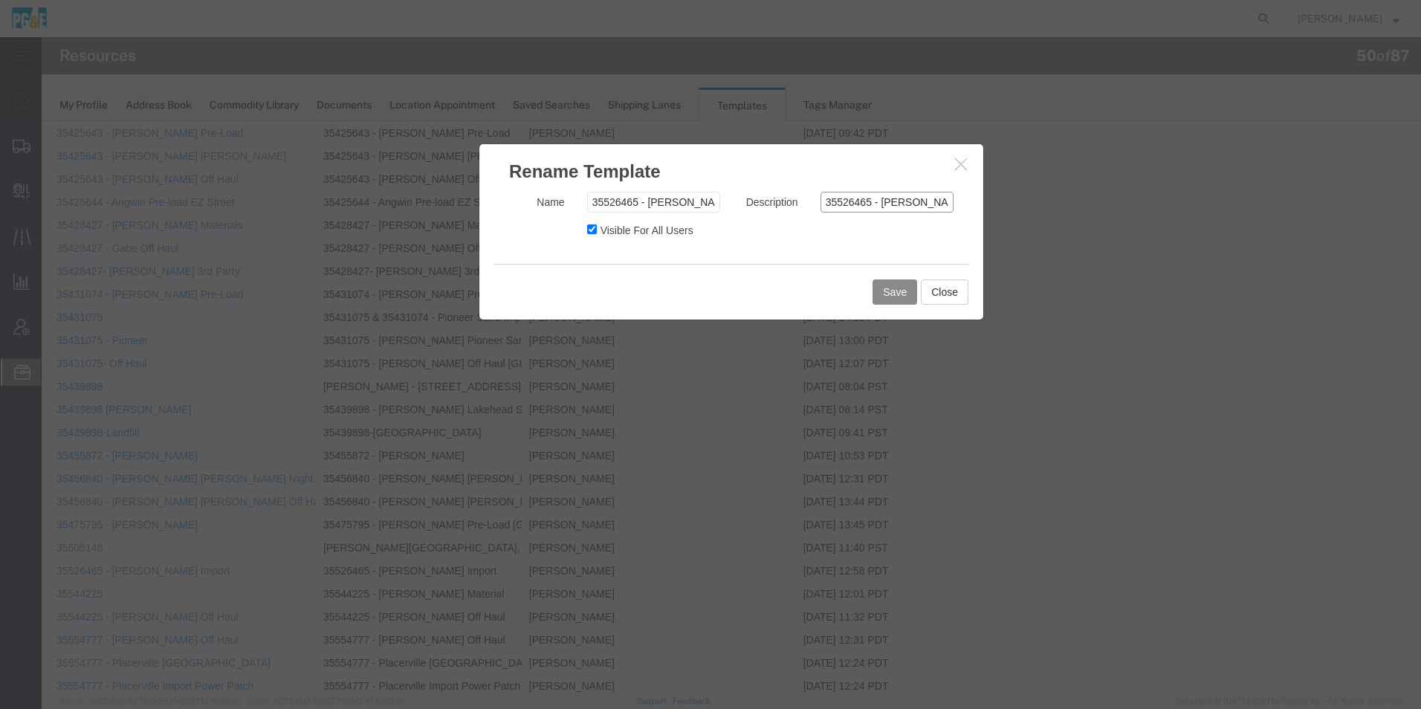
scroll to position [0, 37]
drag, startPoint x: 820, startPoint y: 200, endPoint x: 1350, endPoint y: 211, distance: 529.2
click at [1347, 211] on div "Rename Template Name 35526465 - [PERSON_NAME][GEOGRAPHIC_DATA] Description 3552…" at bounding box center [731, 407] width 1379 height 572
paste input "Base Rock"
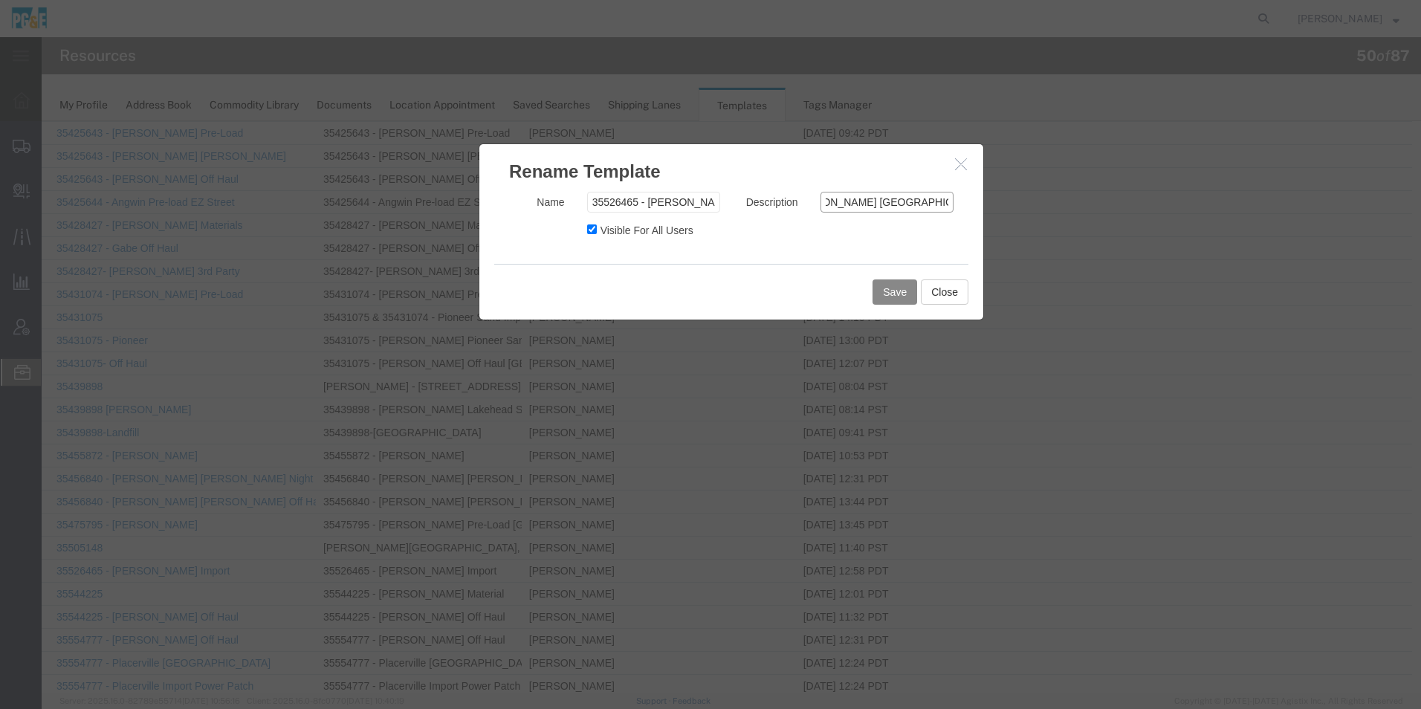
type input "35526465 - [PERSON_NAME] [GEOGRAPHIC_DATA]"
click at [884, 289] on button "Save" at bounding box center [894, 291] width 45 height 25
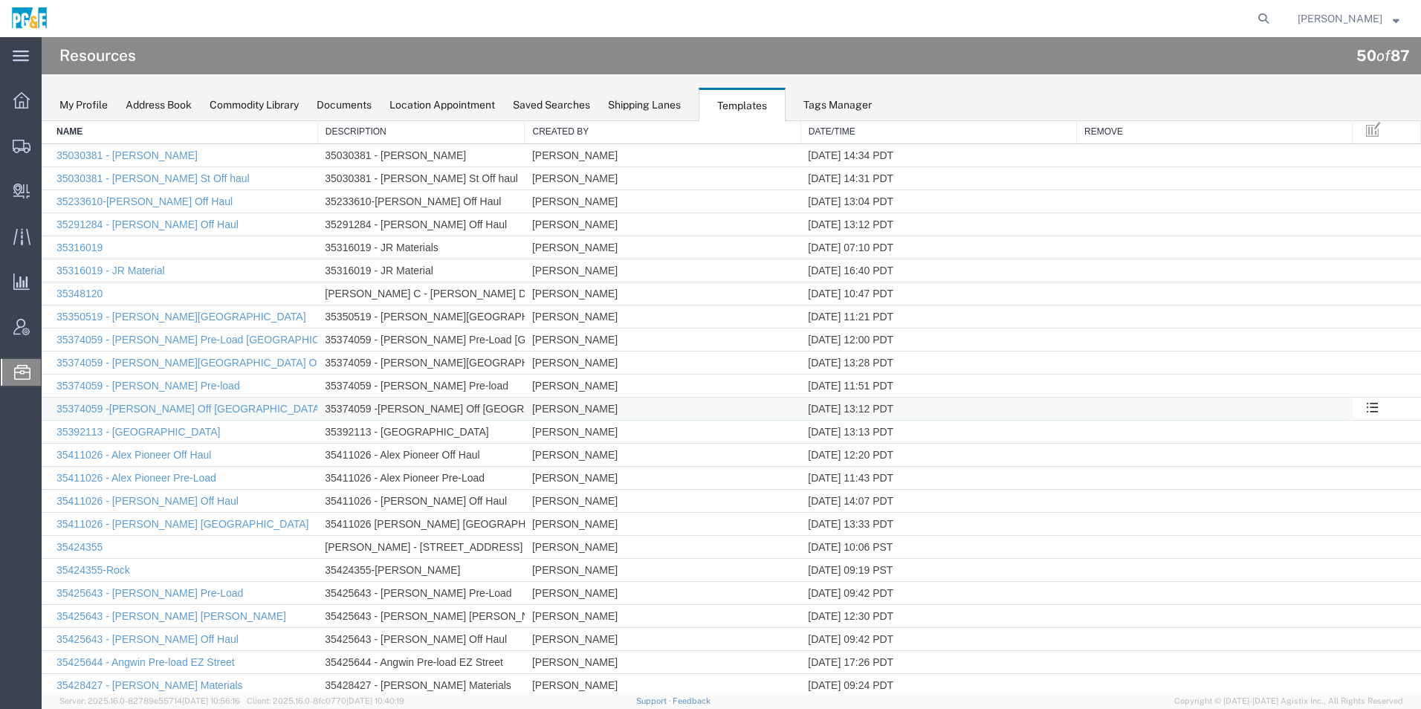
scroll to position [0, 0]
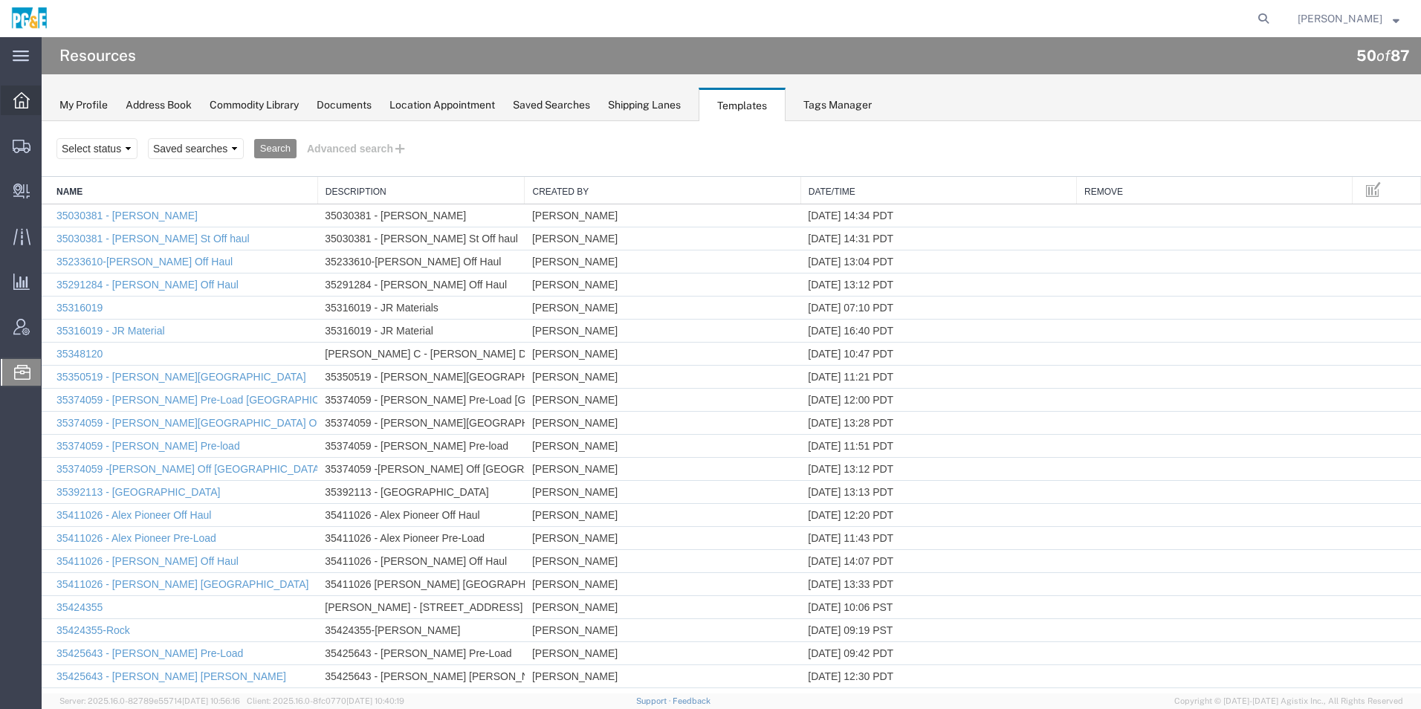
click at [17, 100] on icon at bounding box center [21, 100] width 16 height 16
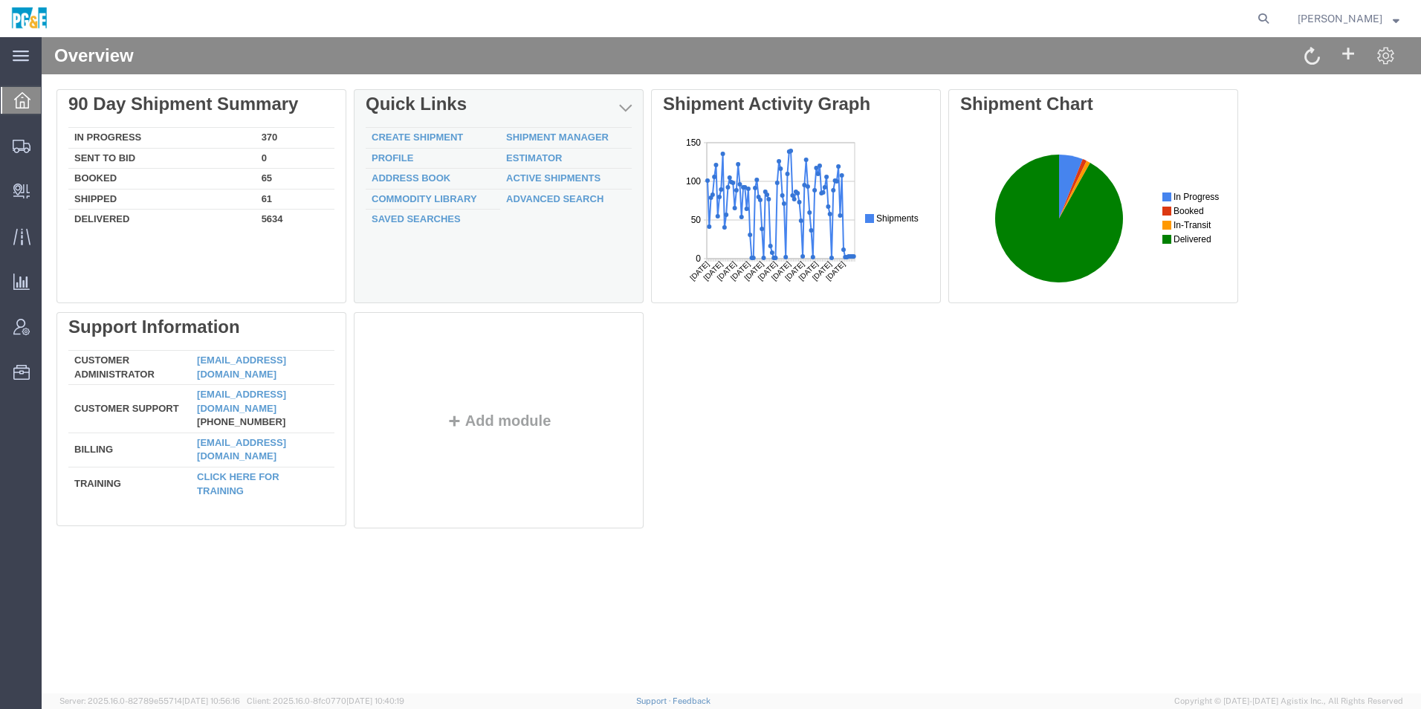
click at [583, 143] on td "Shipment Manager" at bounding box center [566, 138] width 132 height 21
click at [583, 136] on link "Shipment Manager" at bounding box center [557, 137] width 103 height 11
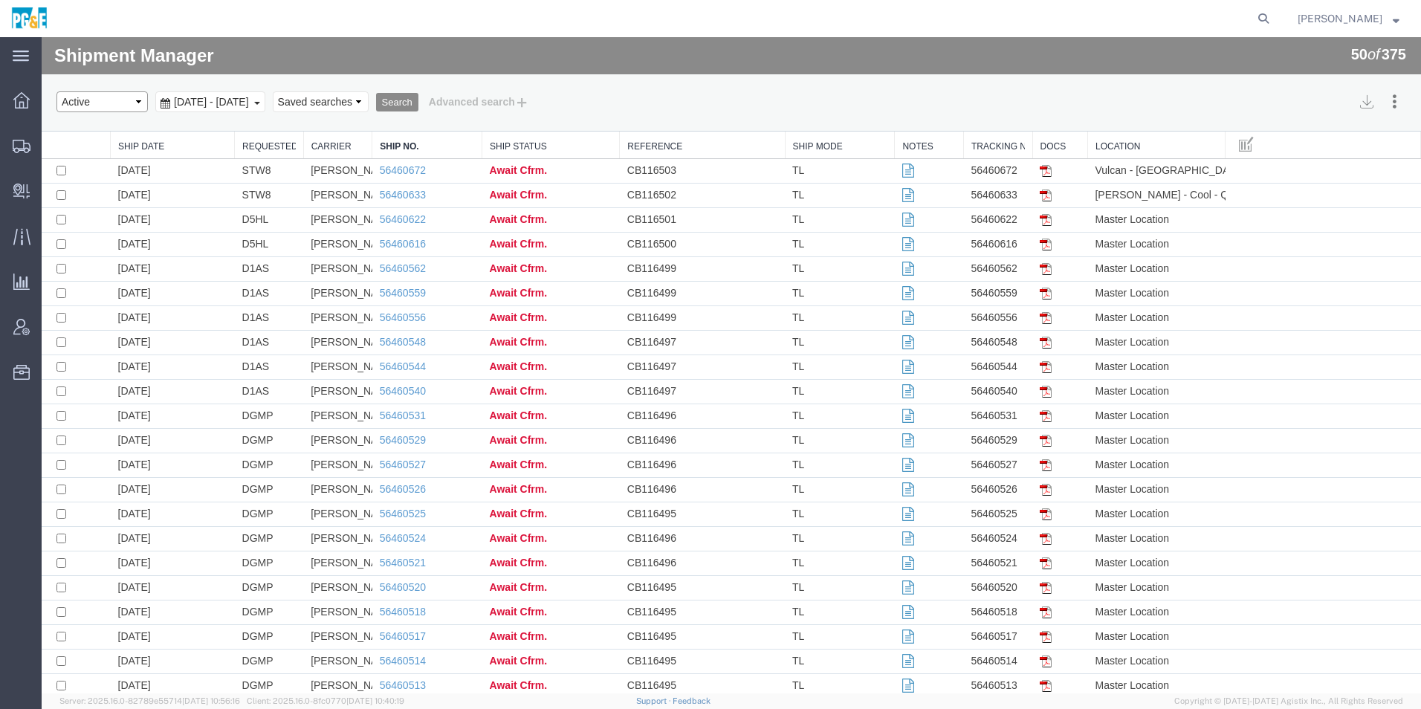
click at [69, 103] on select "Select status Active All Shipments Approved Booked Canceled Delivered Denied Ne…" at bounding box center [101, 101] width 91 height 21
select select "ALL"
click at [56, 91] on select "Select status Active All Shipments Approved Booked Canceled Delivered Denied Ne…" at bounding box center [101, 101] width 91 height 21
click at [224, 106] on span "[DATE] - [DATE]" at bounding box center [211, 102] width 82 height 12
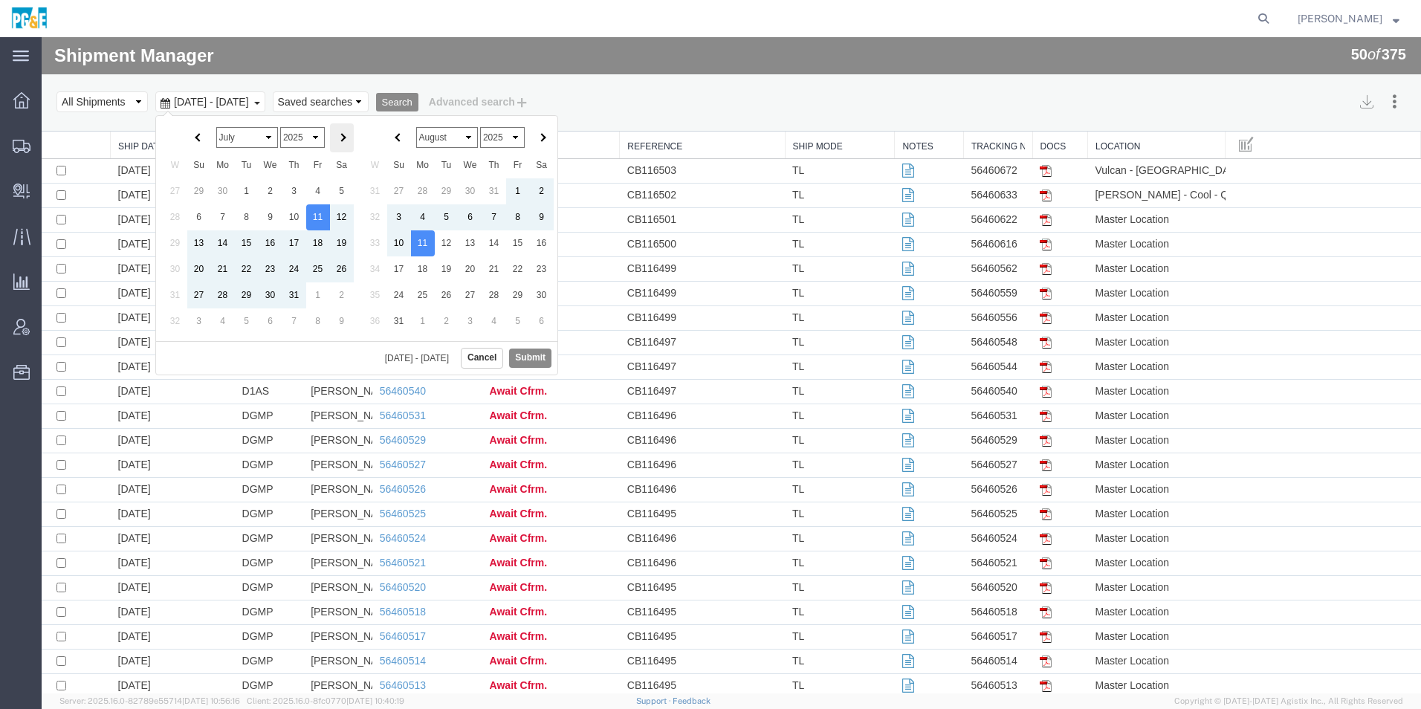
click at [347, 141] on th at bounding box center [342, 137] width 24 height 29
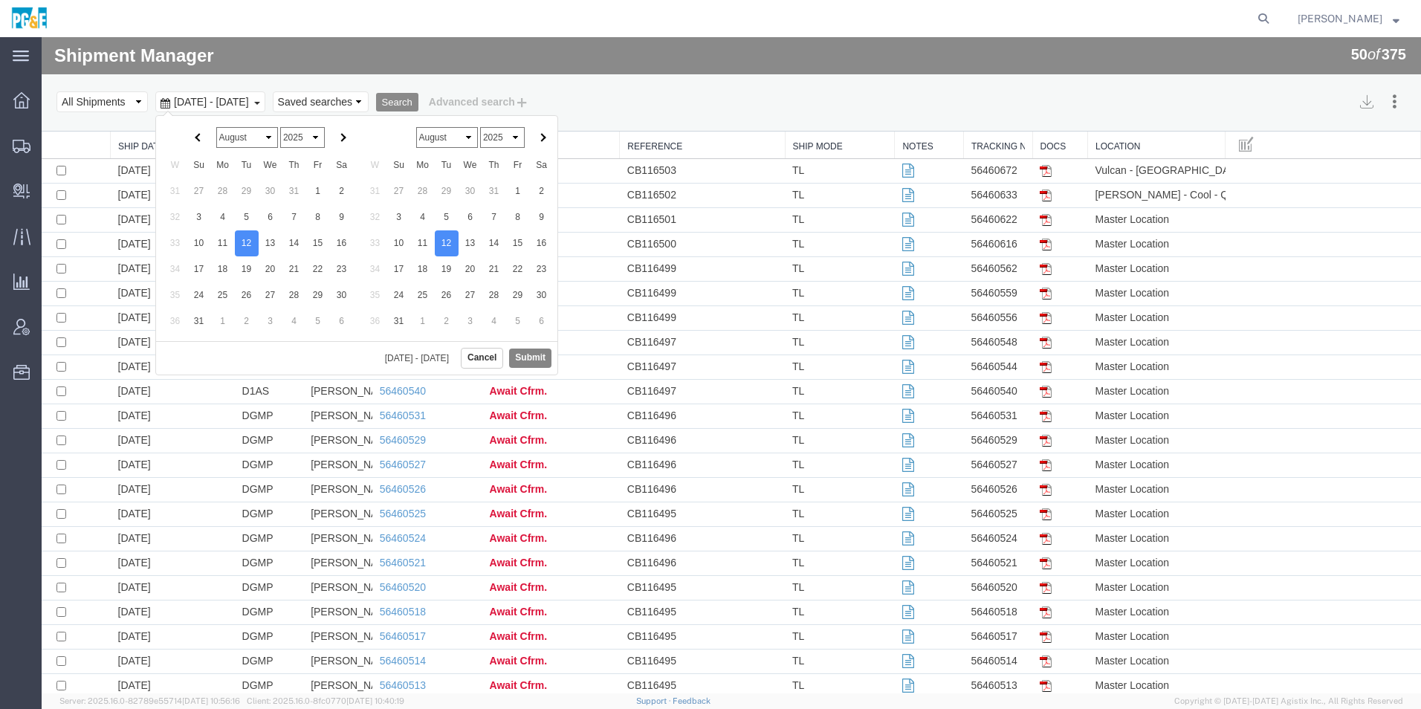
click at [519, 355] on button "Submit" at bounding box center [530, 358] width 42 height 19
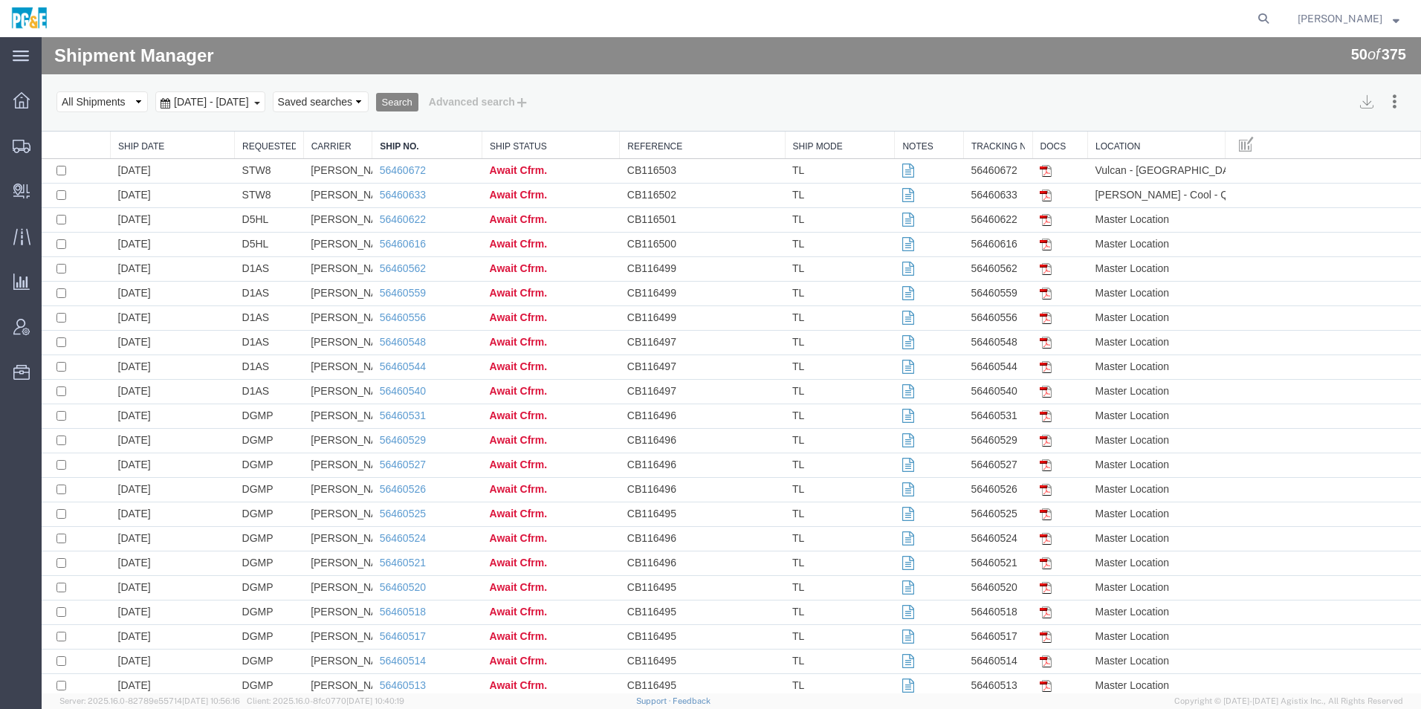
click at [418, 105] on button "Search" at bounding box center [397, 102] width 42 height 19
click at [256, 143] on link "Requested By" at bounding box center [269, 146] width 54 height 13
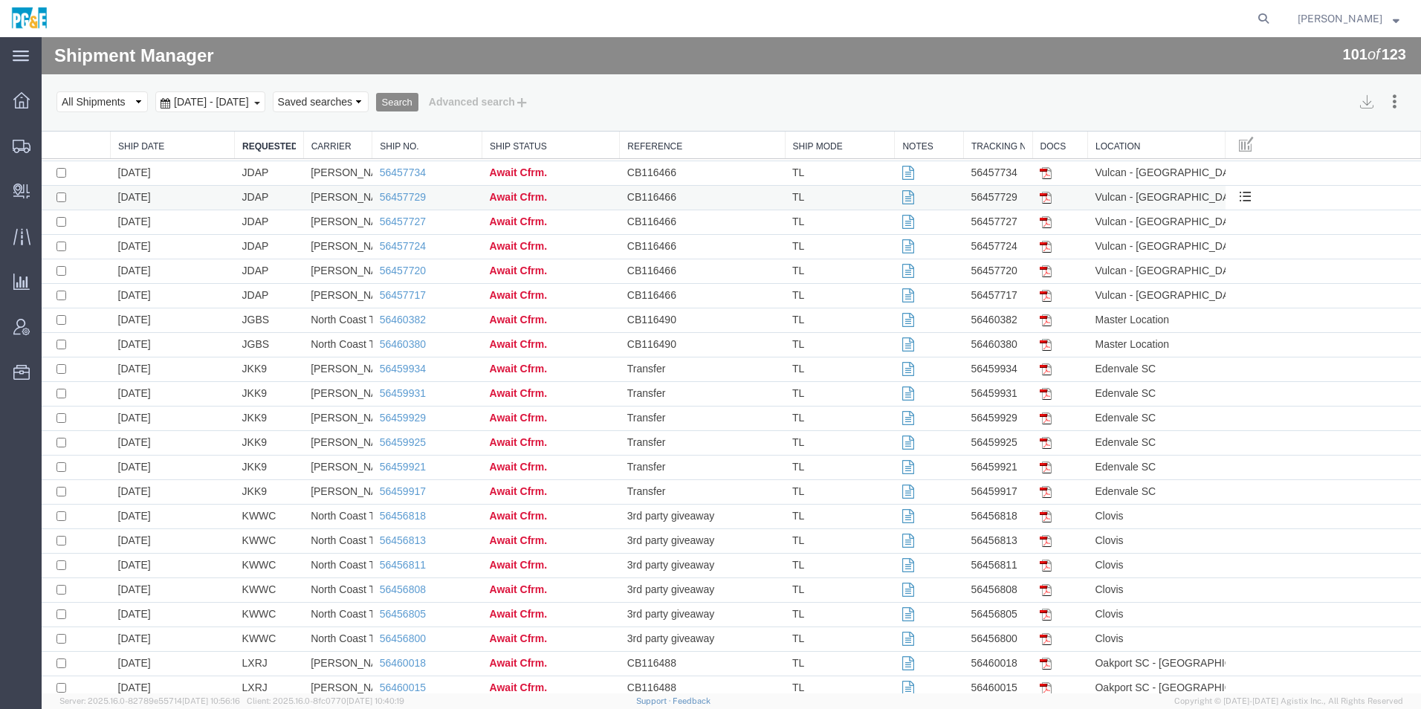
scroll to position [1450, 0]
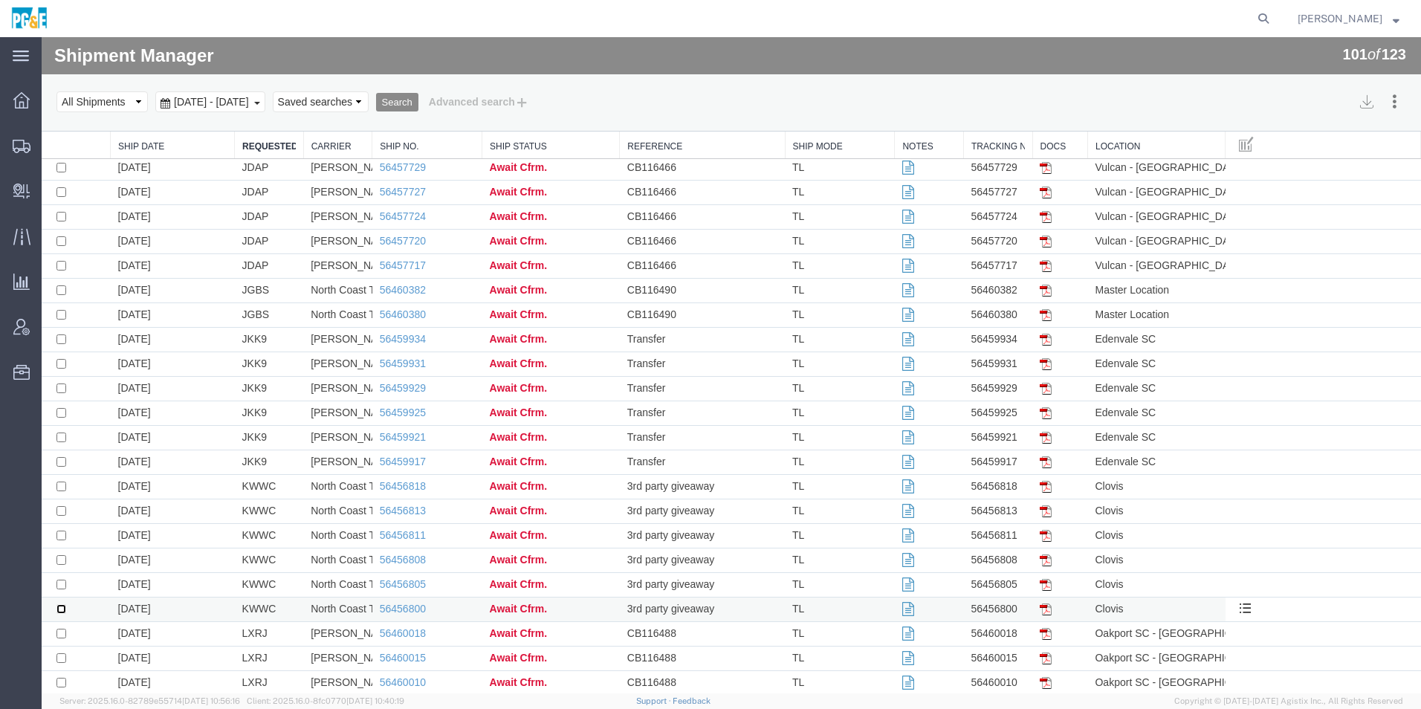
click at [59, 611] on input "checkbox" at bounding box center [61, 609] width 10 height 10
checkbox input "true"
click at [62, 587] on input "checkbox" at bounding box center [61, 585] width 10 height 10
checkbox input "true"
click at [1345, 178] on button "Cancel Shipments" at bounding box center [1341, 176] width 129 height 22
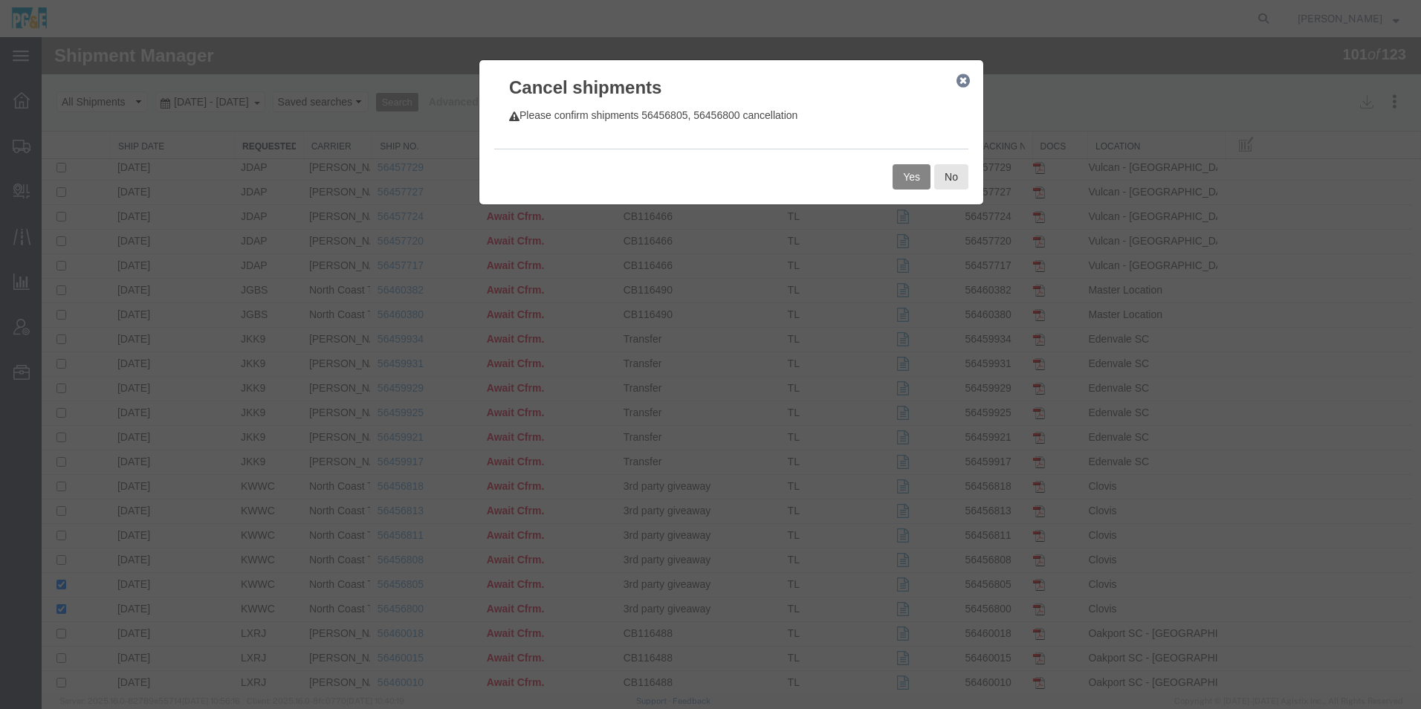
click at [896, 185] on button "Yes" at bounding box center [912, 176] width 38 height 25
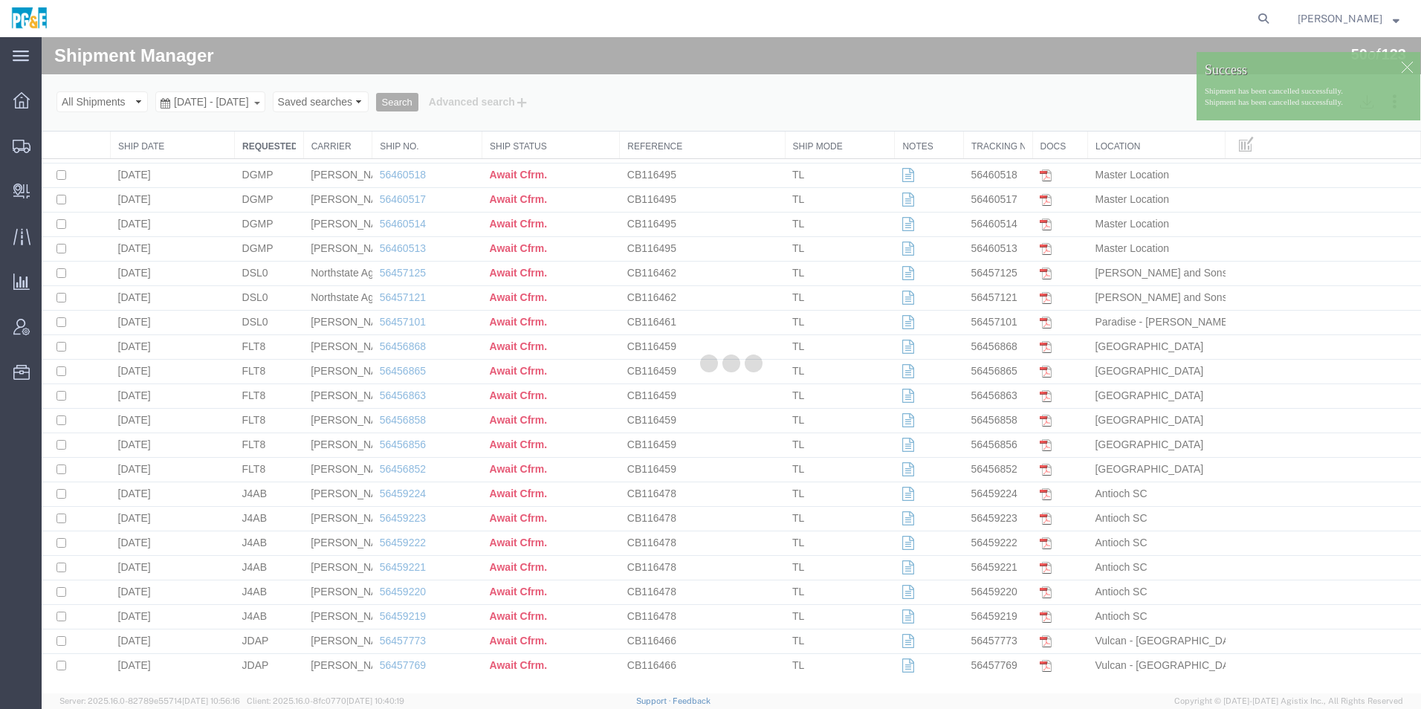
scroll to position [707, 0]
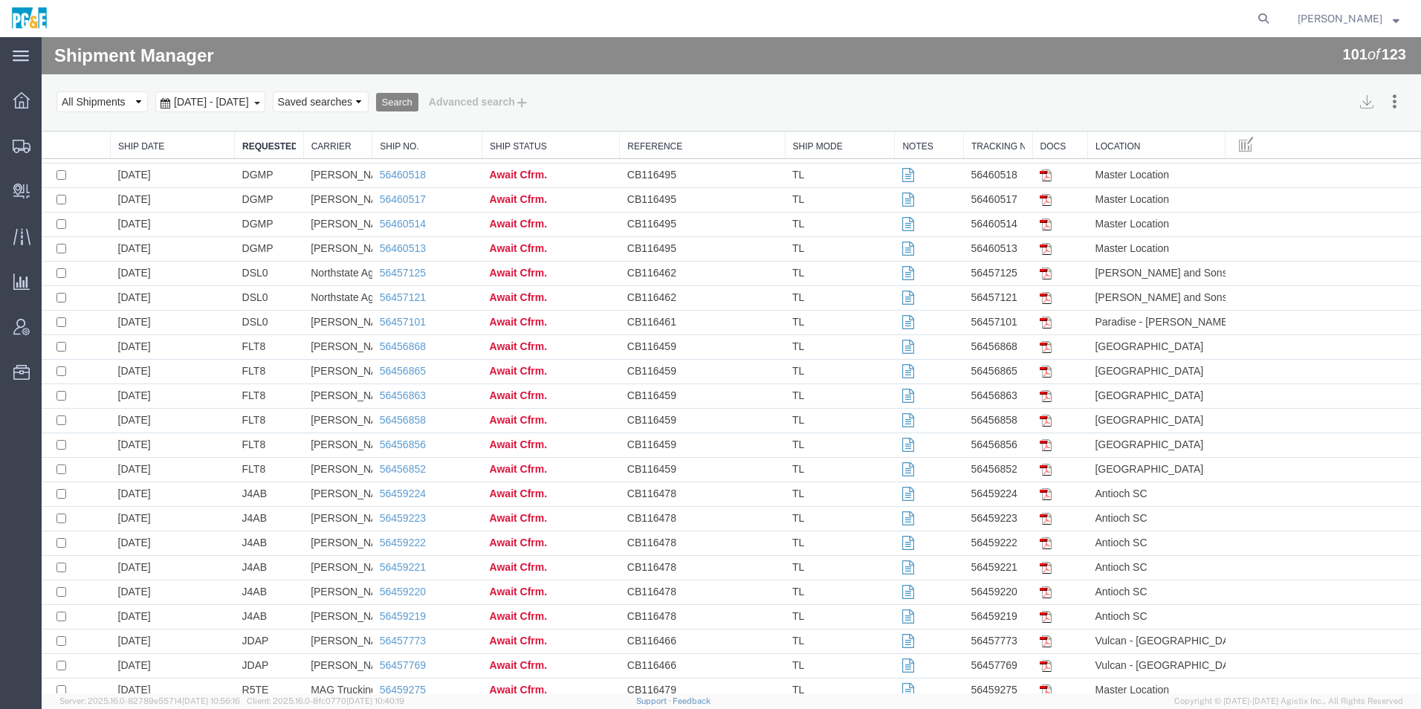
click at [418, 101] on button "Search" at bounding box center [397, 102] width 42 height 19
click at [264, 145] on link "Requested By" at bounding box center [269, 146] width 54 height 13
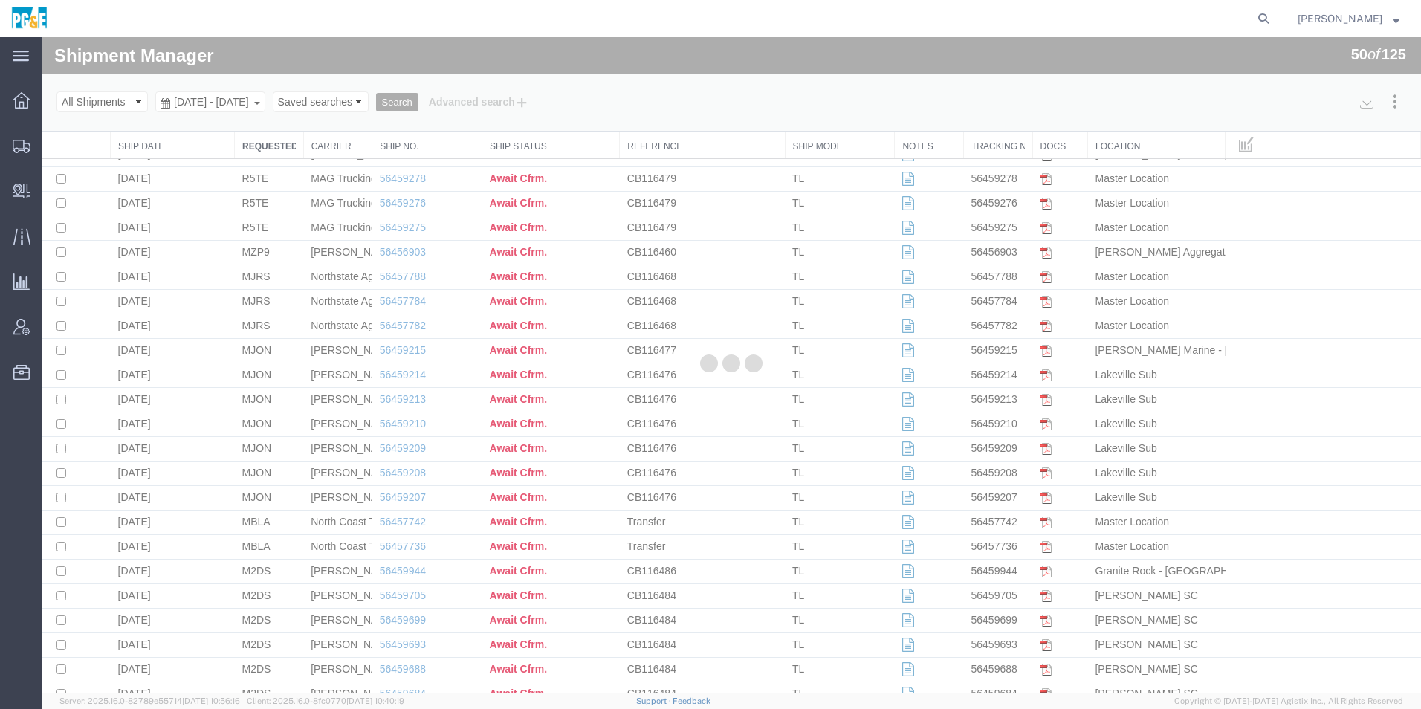
scroll to position [707, 0]
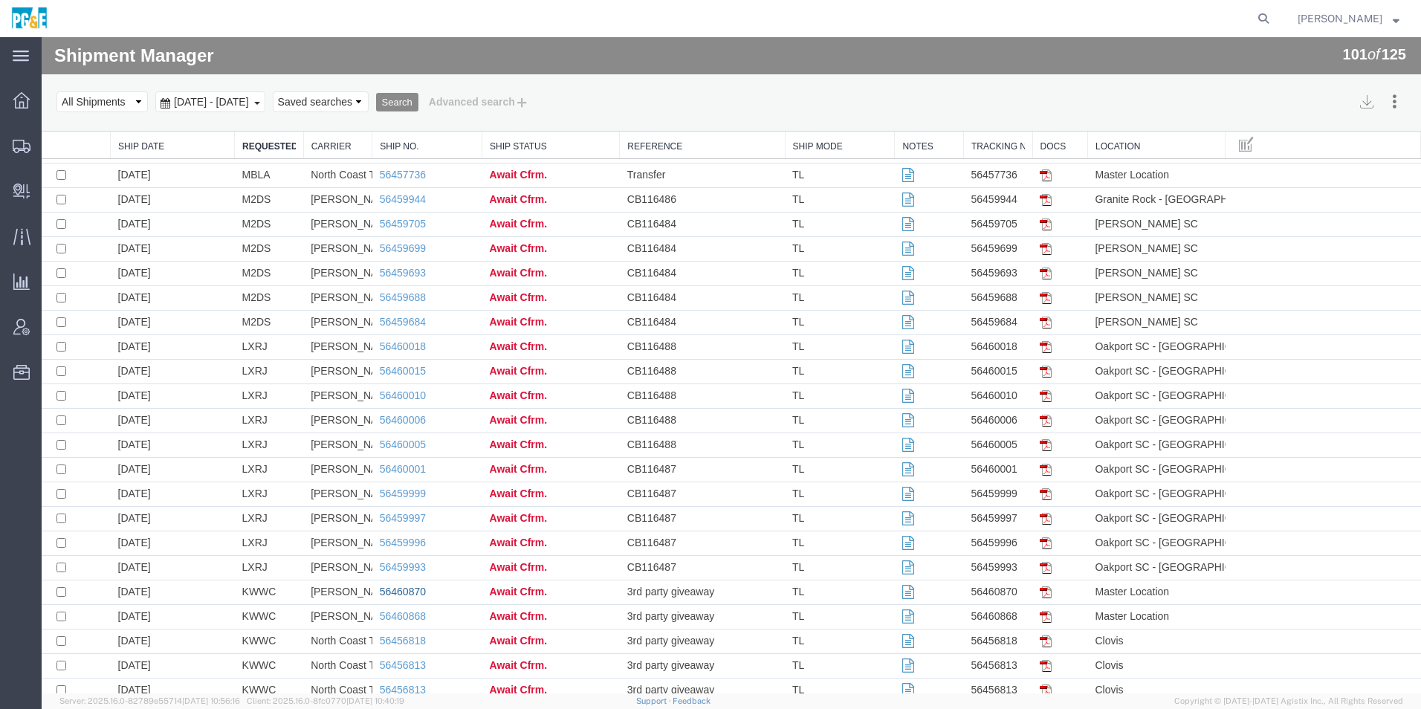
click at [409, 592] on link "56460870" at bounding box center [403, 592] width 46 height 12
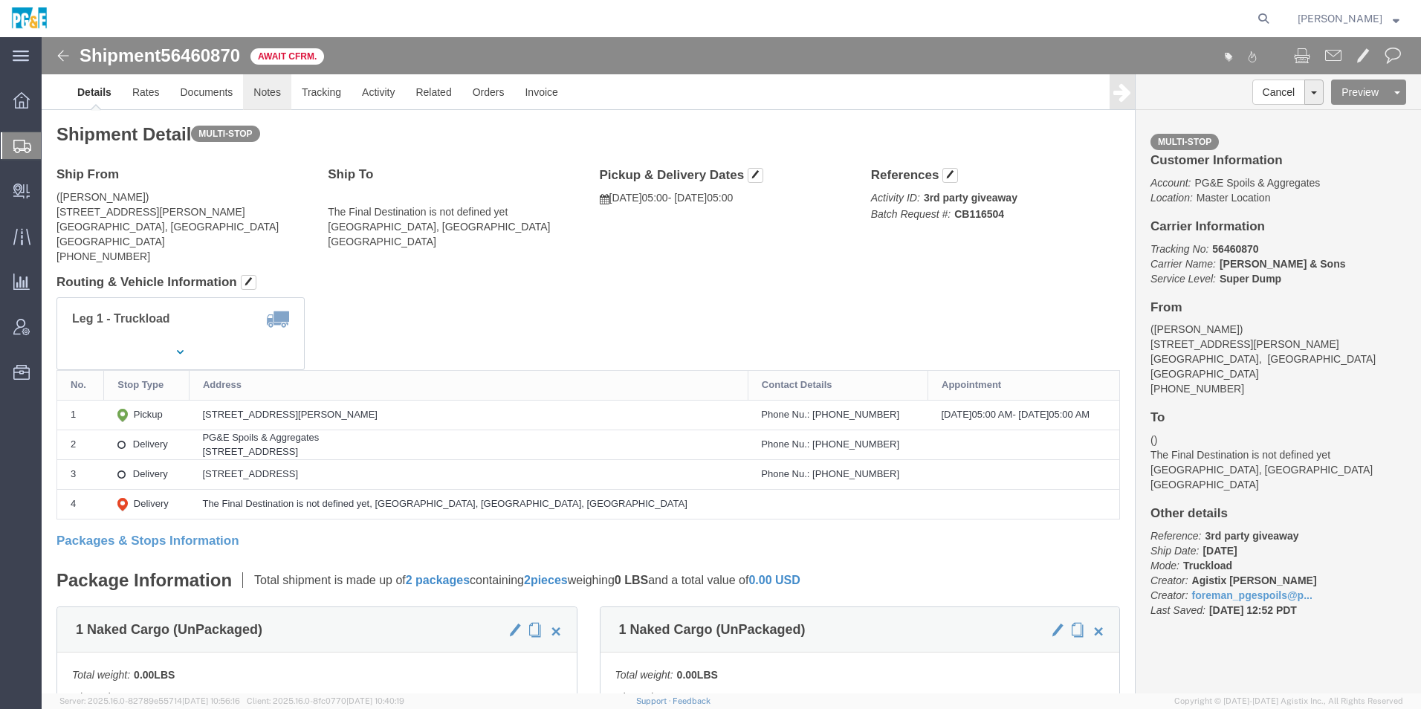
click link "Notes"
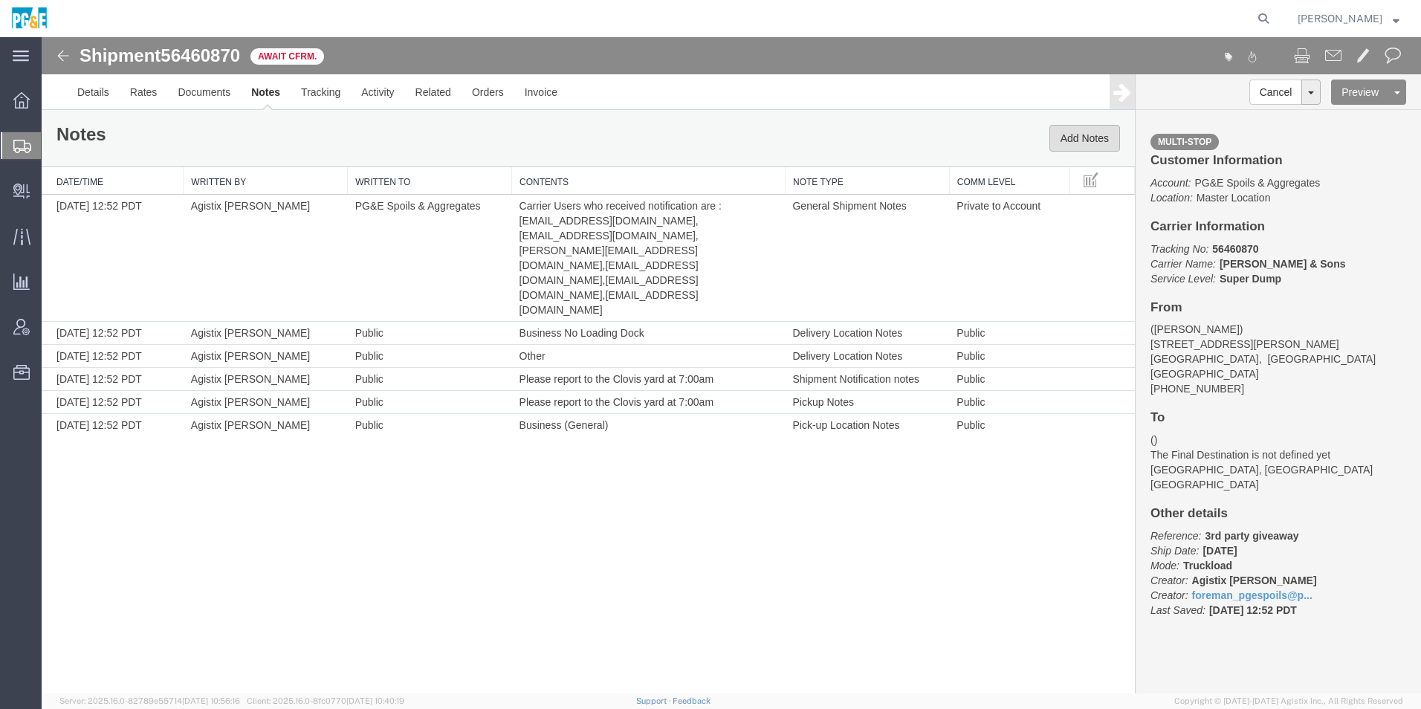
click at [1093, 136] on button "Add Notes" at bounding box center [1084, 138] width 71 height 27
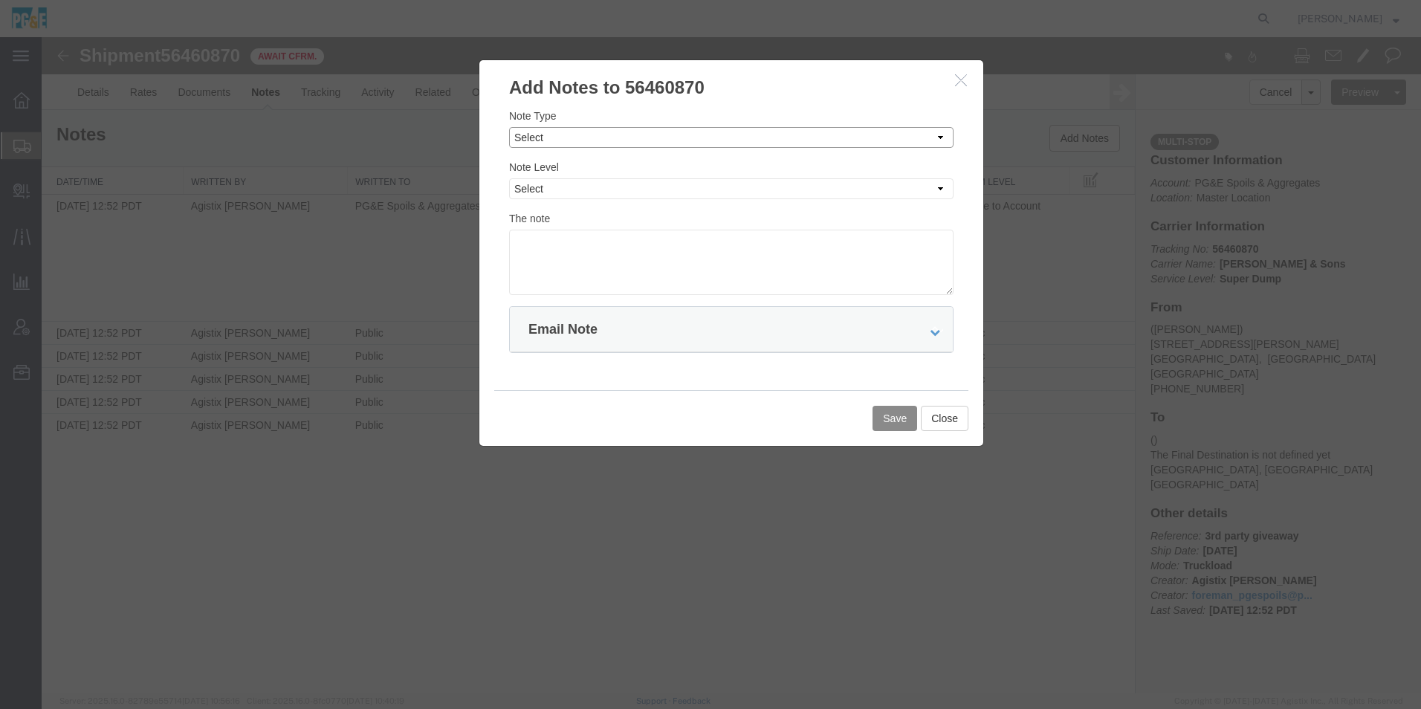
click at [592, 139] on select "Select Approval Bid Notes Carrier Change Notes Claim Notes Content Hazmat Notes…" at bounding box center [731, 137] width 444 height 21
select select "INVOICE_NOTES"
click at [509, 127] on select "Select Approval Bid Notes Carrier Change Notes Claim Notes Content Hazmat Notes…" at bounding box center [731, 137] width 444 height 21
click at [564, 189] on select "Select Private to Account Private to Vendor Public" at bounding box center [731, 188] width 444 height 21
select select "PUBLIC"
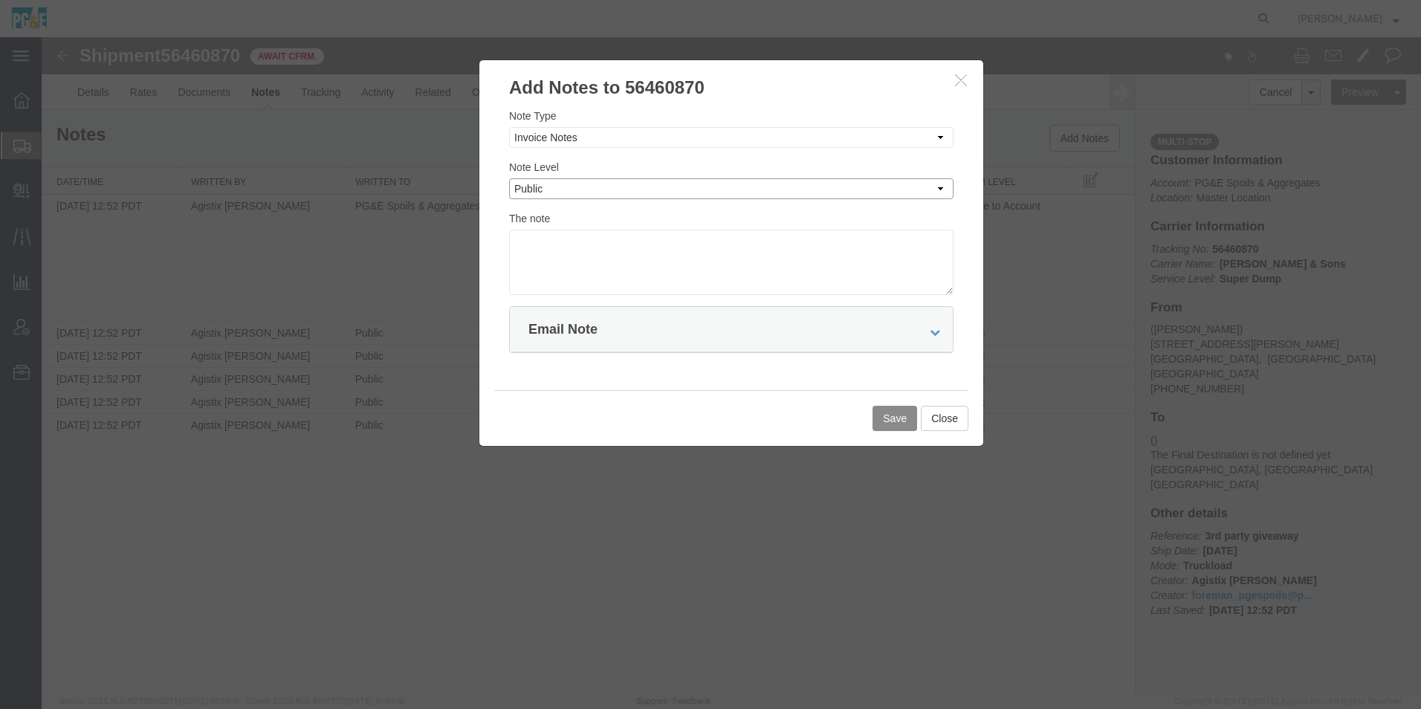
click at [509, 178] on select "Select Private to Account Private to Vendor Public" at bounding box center [731, 188] width 444 height 21
click at [577, 250] on textarea at bounding box center [731, 262] width 444 height 65
drag, startPoint x: 684, startPoint y: 246, endPoint x: 225, endPoint y: 235, distance: 459.4
click at [232, 236] on div "Add Notes to 56460870 Note Type Select Approval Bid Notes Carrier Change Notes …" at bounding box center [731, 365] width 1379 height 656
type textarea "Portal to Portal approved."
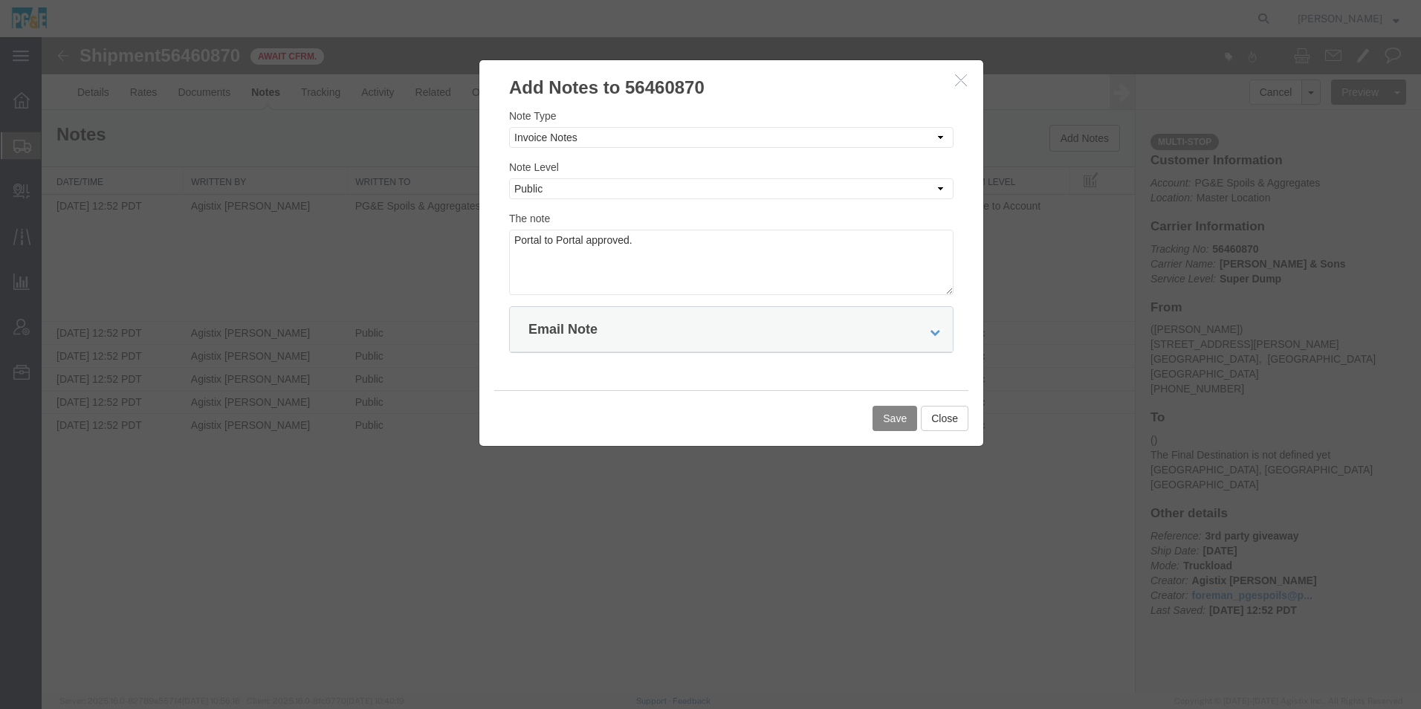
click at [887, 424] on button "Save" at bounding box center [894, 418] width 45 height 25
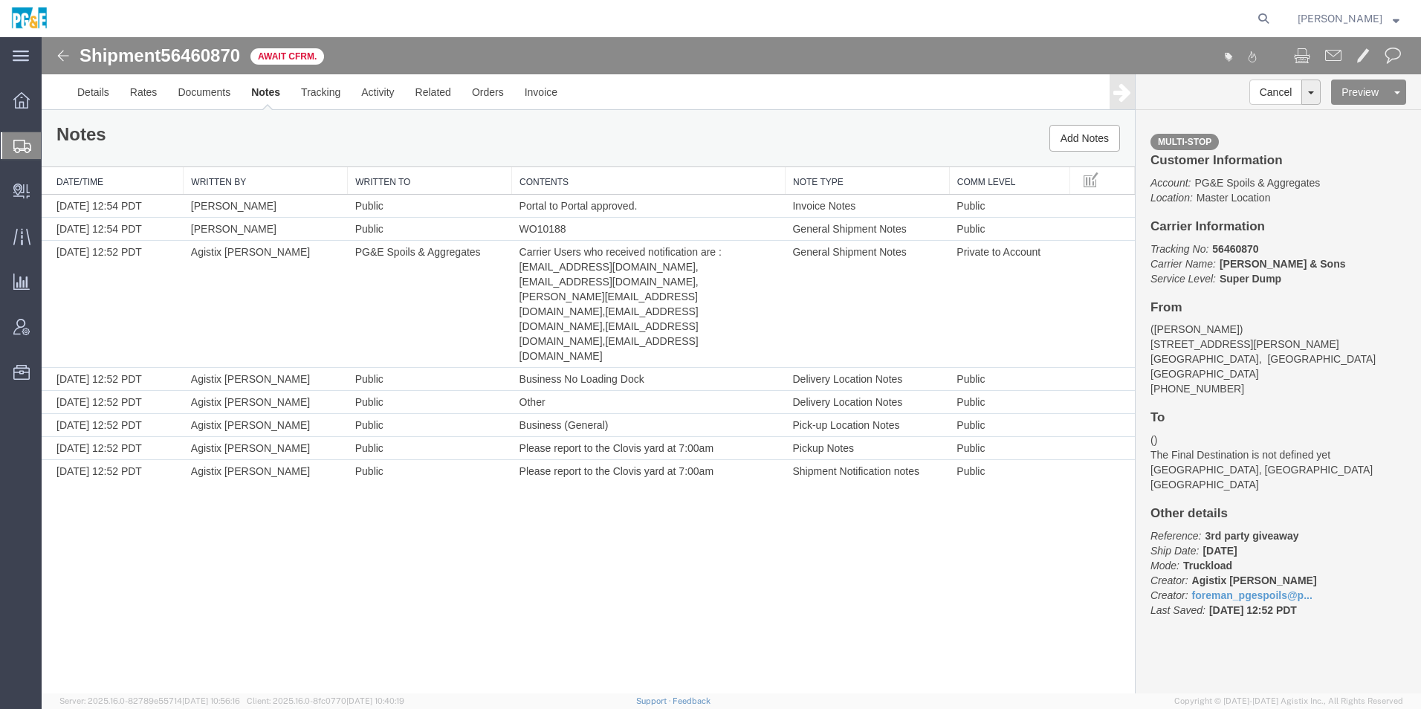
click at [62, 51] on img at bounding box center [63, 56] width 18 height 18
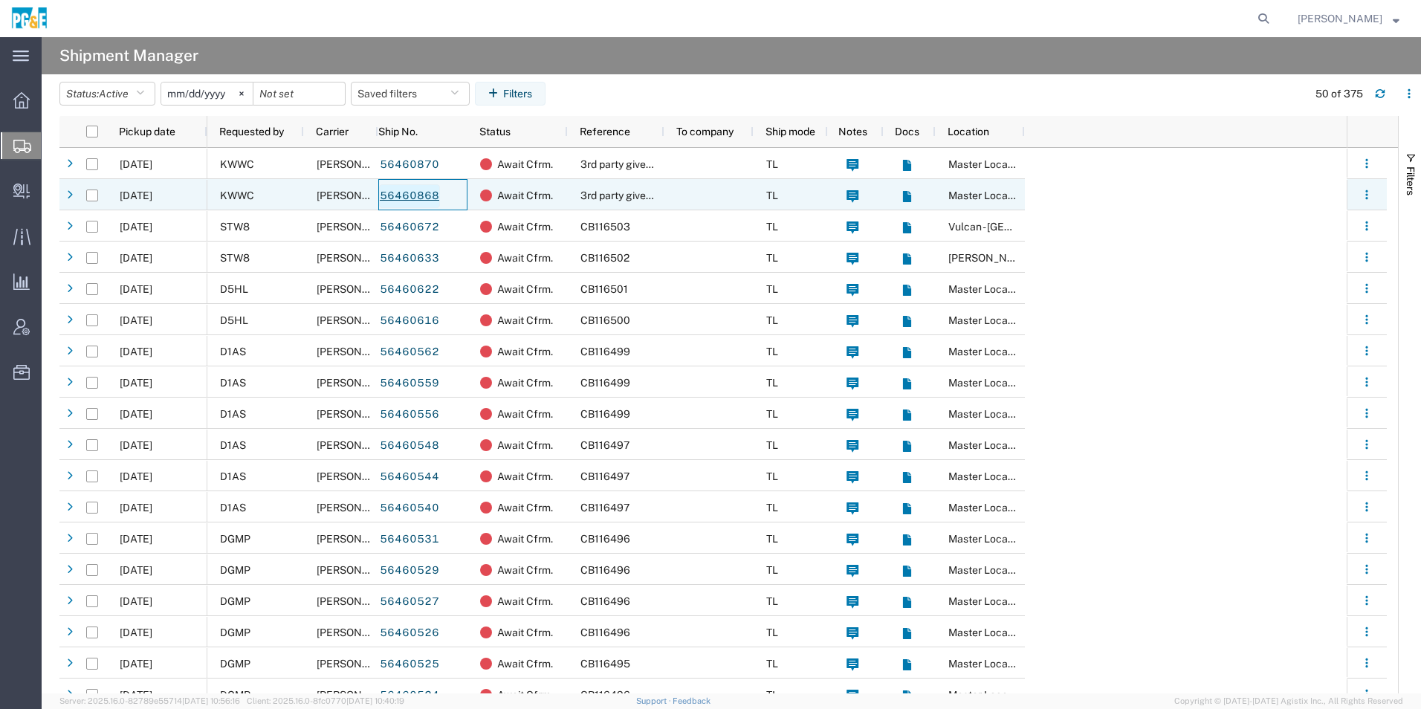
click at [401, 197] on link "56460868" at bounding box center [409, 196] width 61 height 24
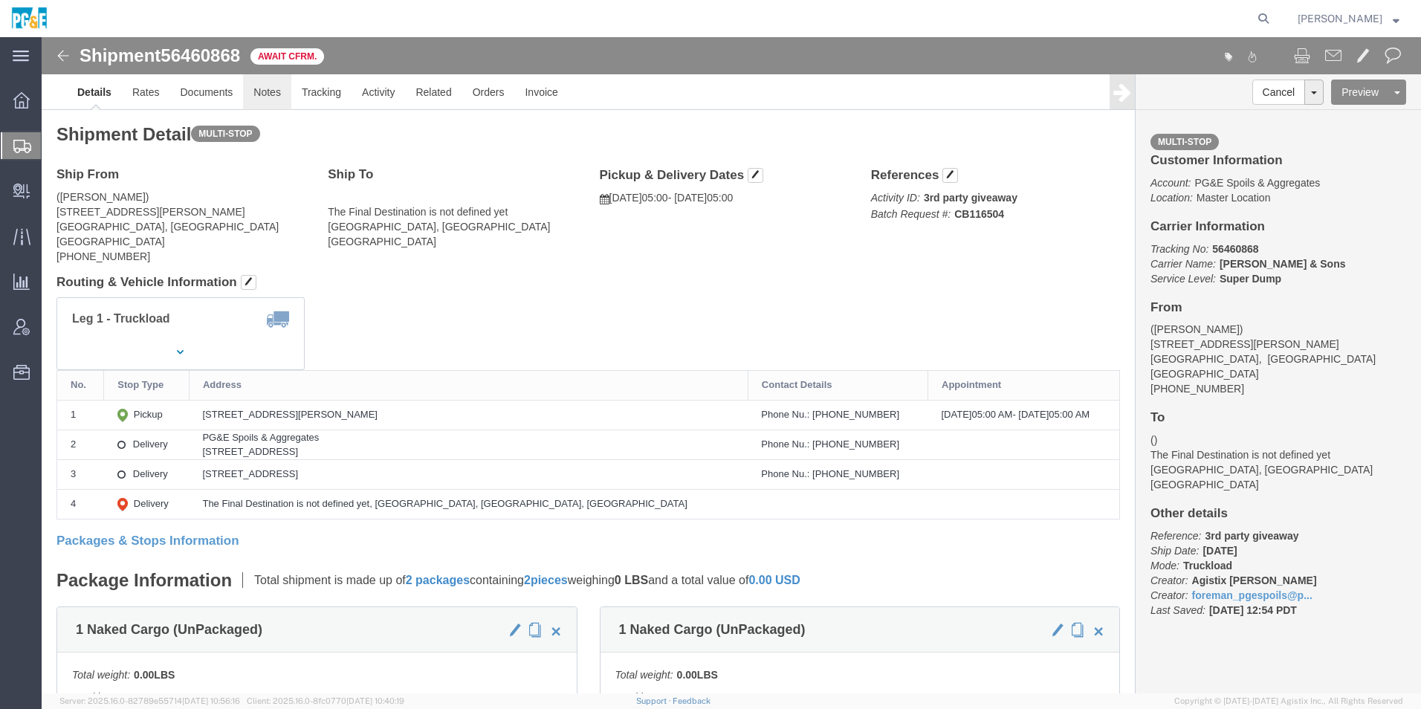
click link "Notes"
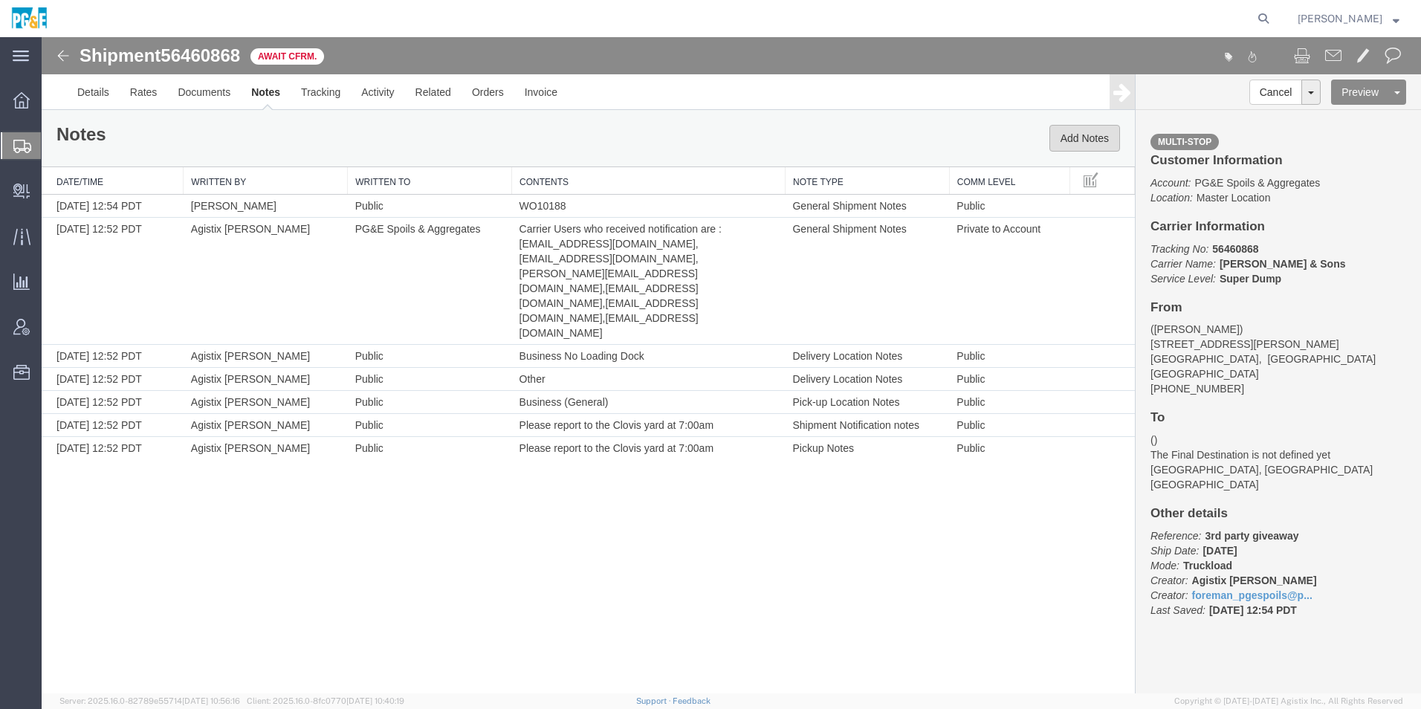
click at [1106, 143] on button "Add Notes" at bounding box center [1084, 138] width 71 height 27
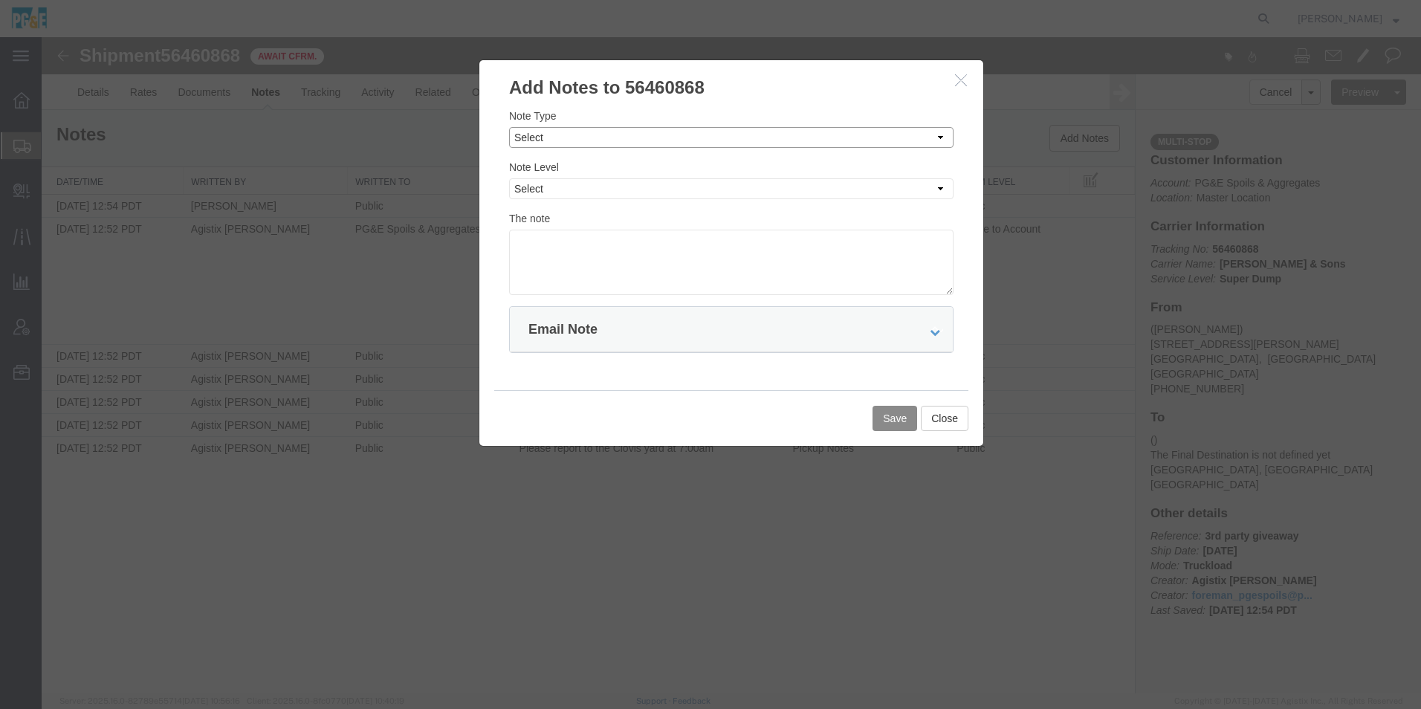
click at [621, 137] on select "Select Approval Bid Notes Carrier Change Notes Claim Notes Content Hazmat Notes…" at bounding box center [731, 137] width 444 height 21
select select "INVOICE_NOTES"
click at [509, 127] on select "Select Approval Bid Notes Carrier Change Notes Claim Notes Content Hazmat Notes…" at bounding box center [731, 137] width 444 height 21
click at [609, 188] on select "Select Private to Account Private to Vendor Public" at bounding box center [731, 188] width 444 height 21
select select "PUBLIC"
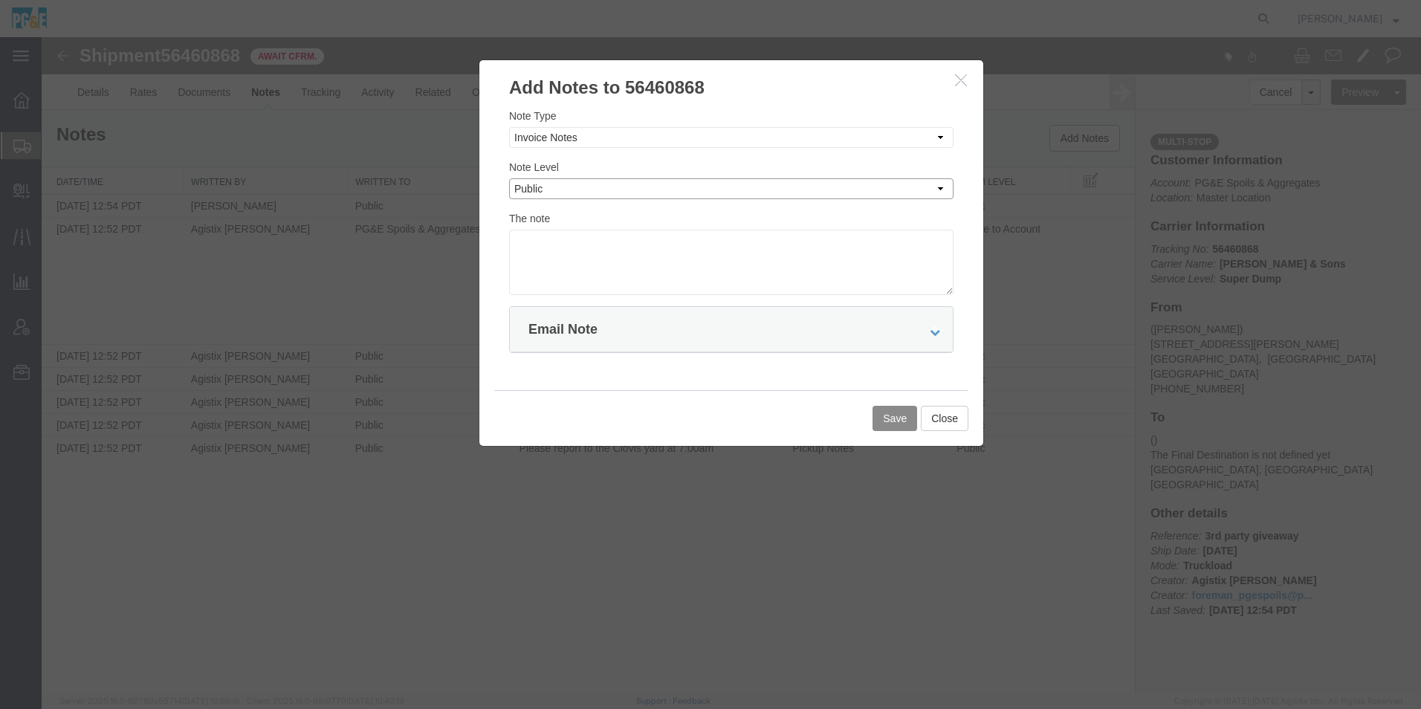
click at [509, 178] on select "Select Private to Account Private to Vendor Public" at bounding box center [731, 188] width 444 height 21
click at [588, 261] on textarea at bounding box center [731, 262] width 444 height 65
paste textarea "Portal to Portal approved."
type textarea "Portal to Portal approved."
click at [901, 419] on button "Save" at bounding box center [894, 418] width 45 height 25
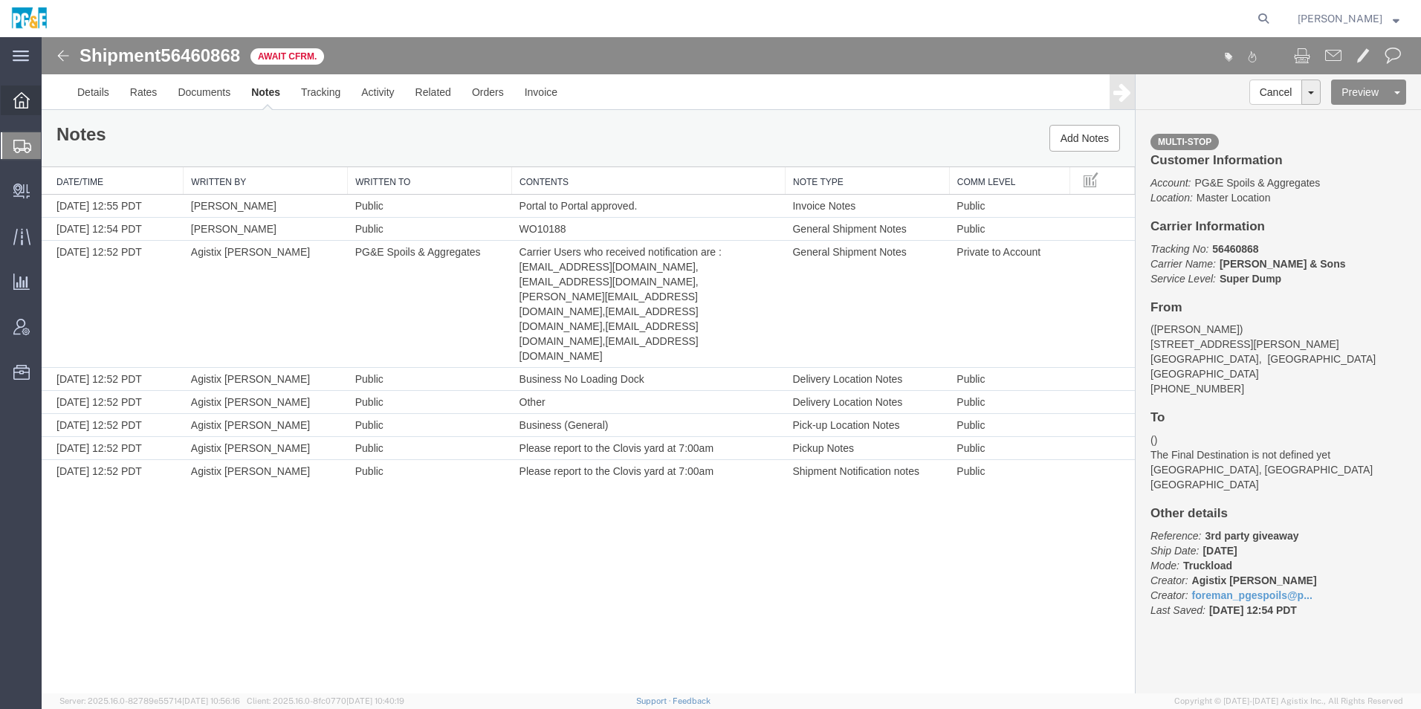
drag, startPoint x: 27, startPoint y: 98, endPoint x: 39, endPoint y: 98, distance: 11.9
click at [27, 98] on icon at bounding box center [21, 100] width 16 height 16
